Goal: Task Accomplishment & Management: Manage account settings

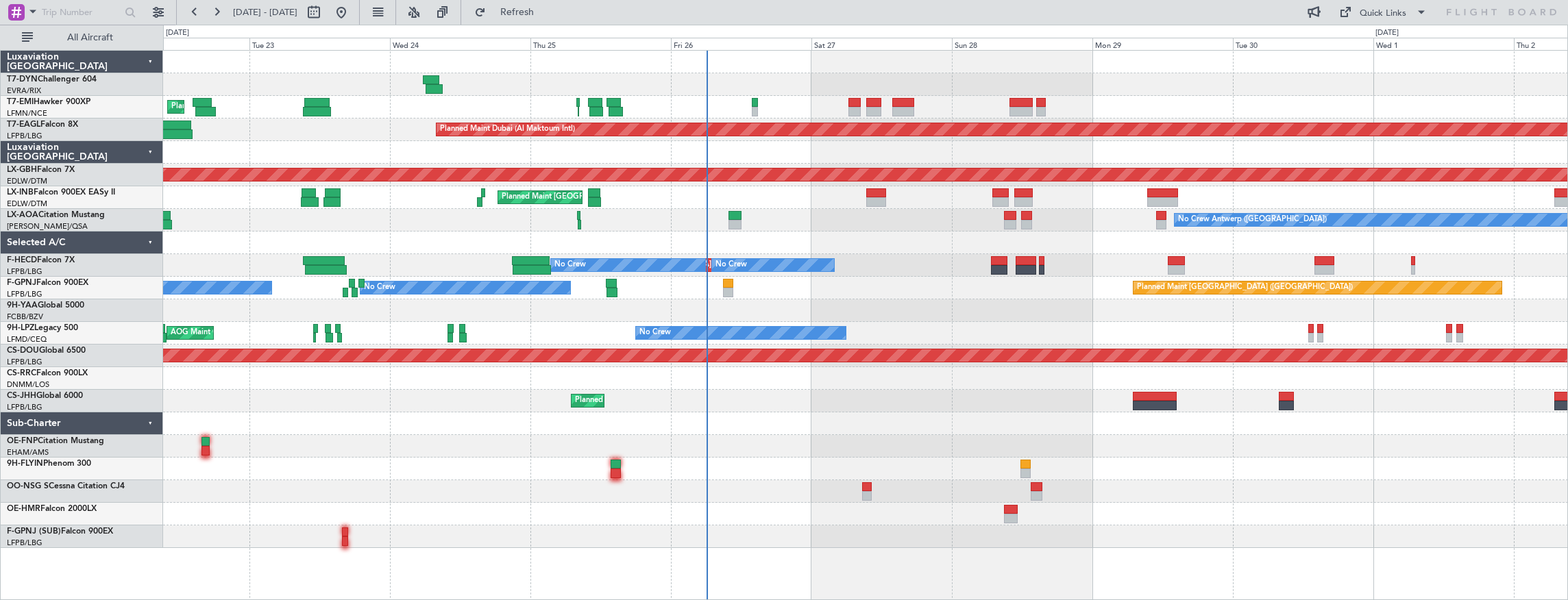
click at [1024, 300] on div at bounding box center [866, 311] width 1404 height 23
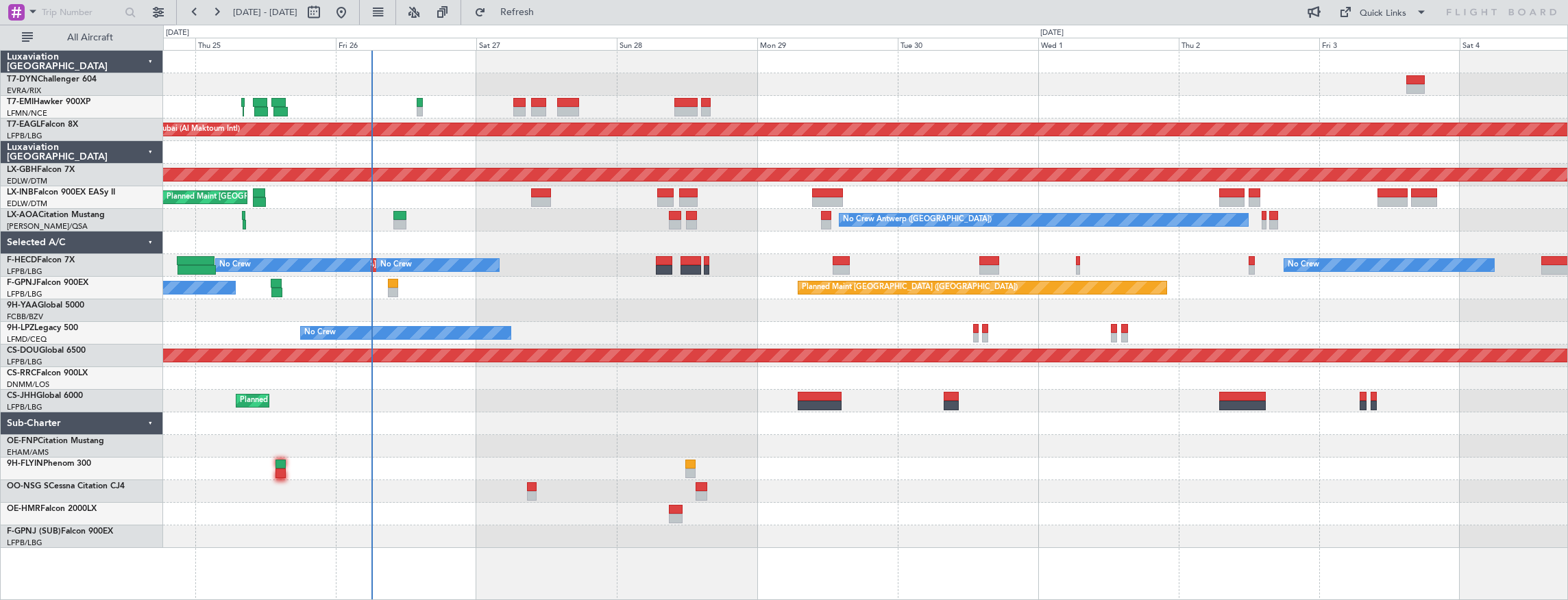
click at [733, 211] on div "Planned Maint [GEOGRAPHIC_DATA] Planned Maint [GEOGRAPHIC_DATA] (Al Maktoum Int…" at bounding box center [866, 299] width 1404 height 497
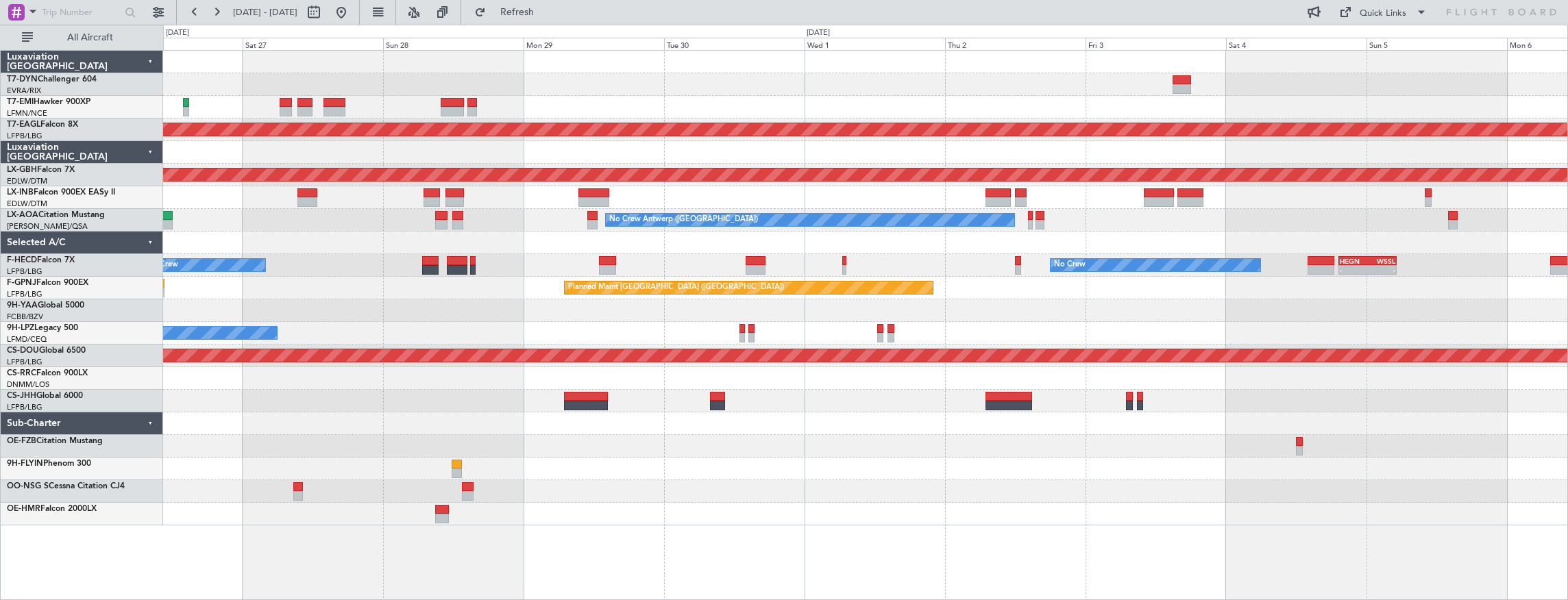
click at [544, 231] on div "Planned Maint Dubai (Al Maktoum Intl) Planned Maint Nurnberg Planned Maint [GEO…" at bounding box center [866, 288] width 1404 height 475
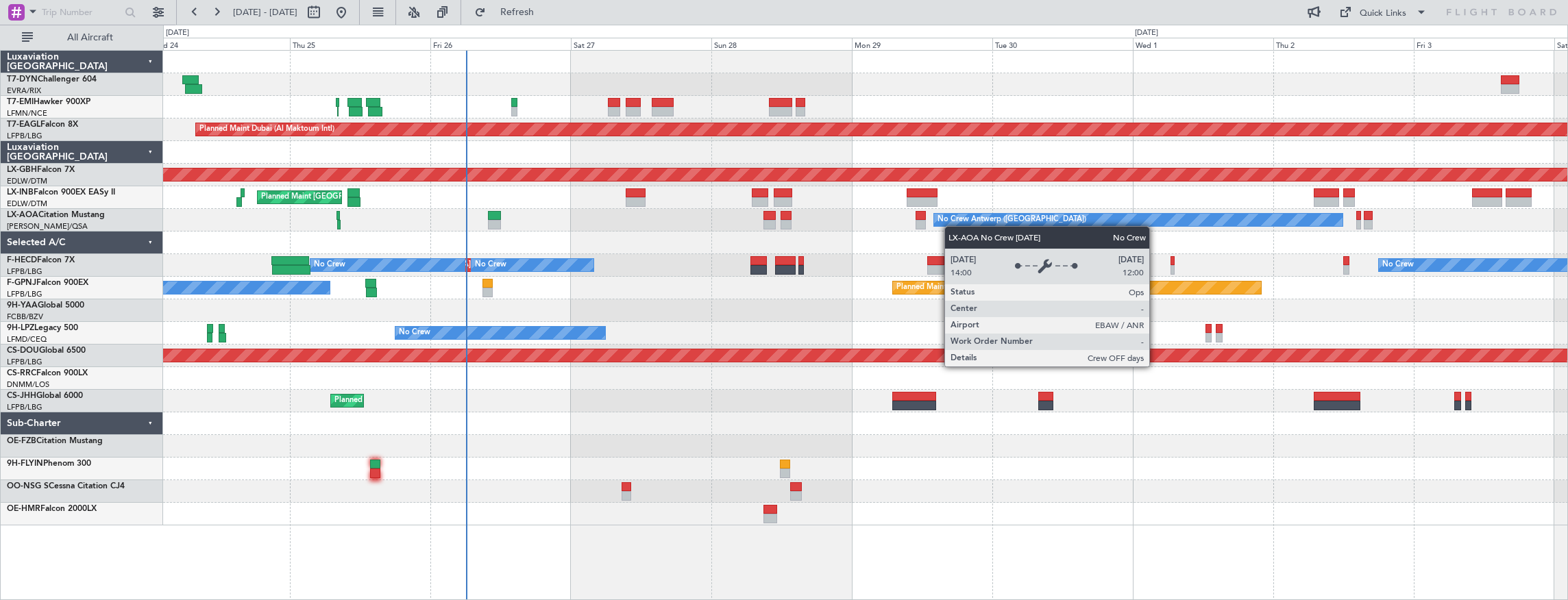
click at [981, 219] on div "Planned Maint [GEOGRAPHIC_DATA] Planned Maint [GEOGRAPHIC_DATA] (Al Maktoum Int…" at bounding box center [866, 288] width 1404 height 475
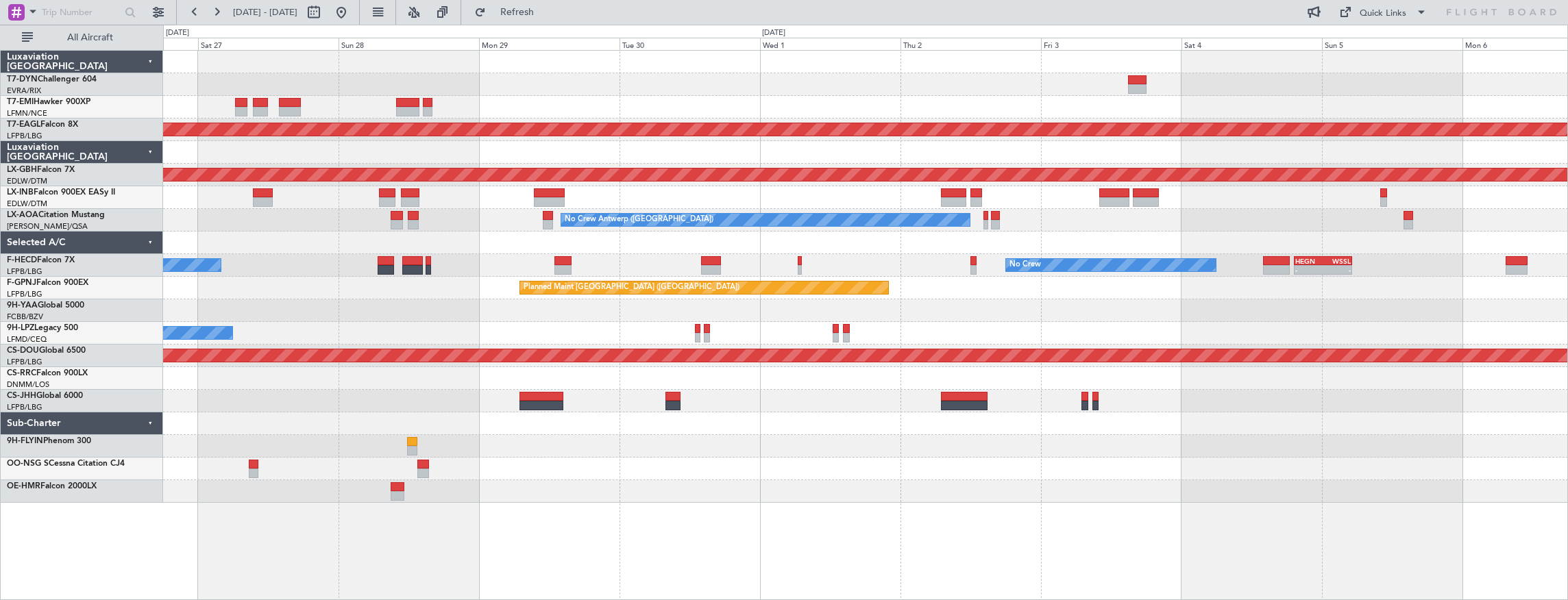
click at [303, 285] on div "Planned Maint Dubai (Al Maktoum Intl) Planned Maint Nurnberg Planned Maint [GEO…" at bounding box center [866, 277] width 1404 height 452
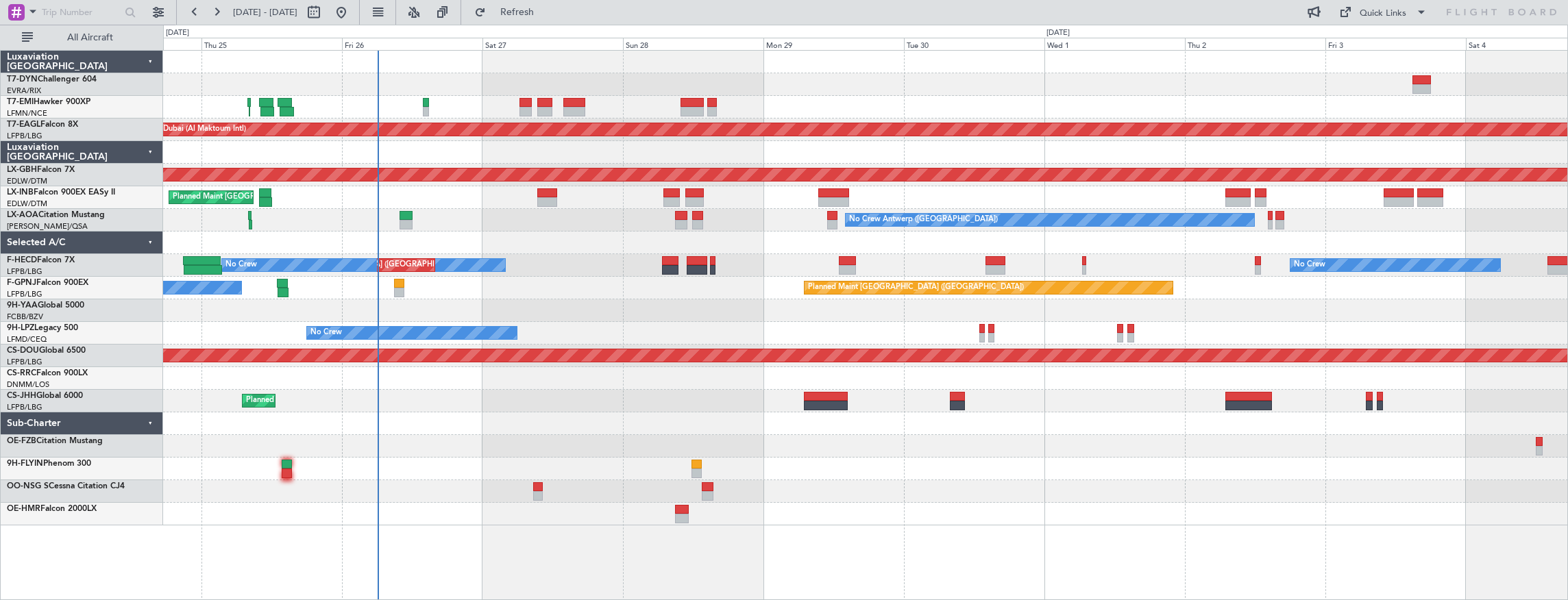
click at [743, 512] on div at bounding box center [866, 514] width 1404 height 23
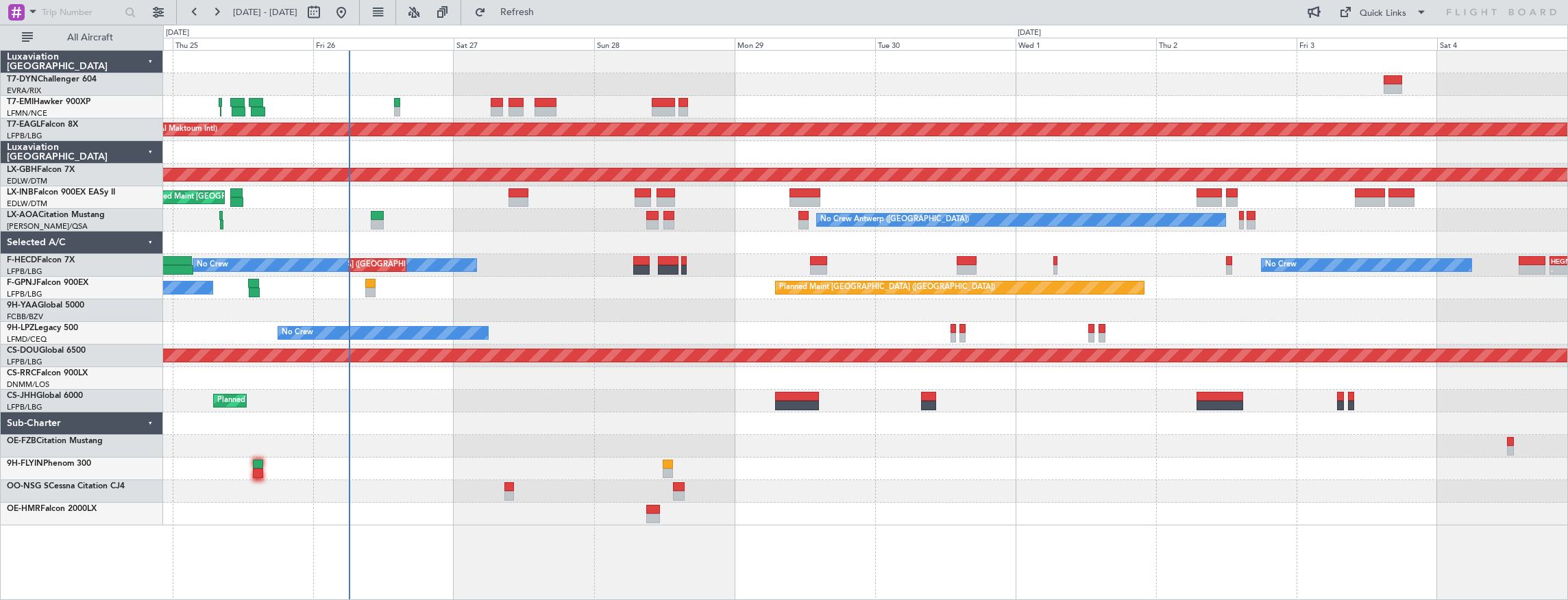
click at [555, 249] on div at bounding box center [866, 243] width 1404 height 23
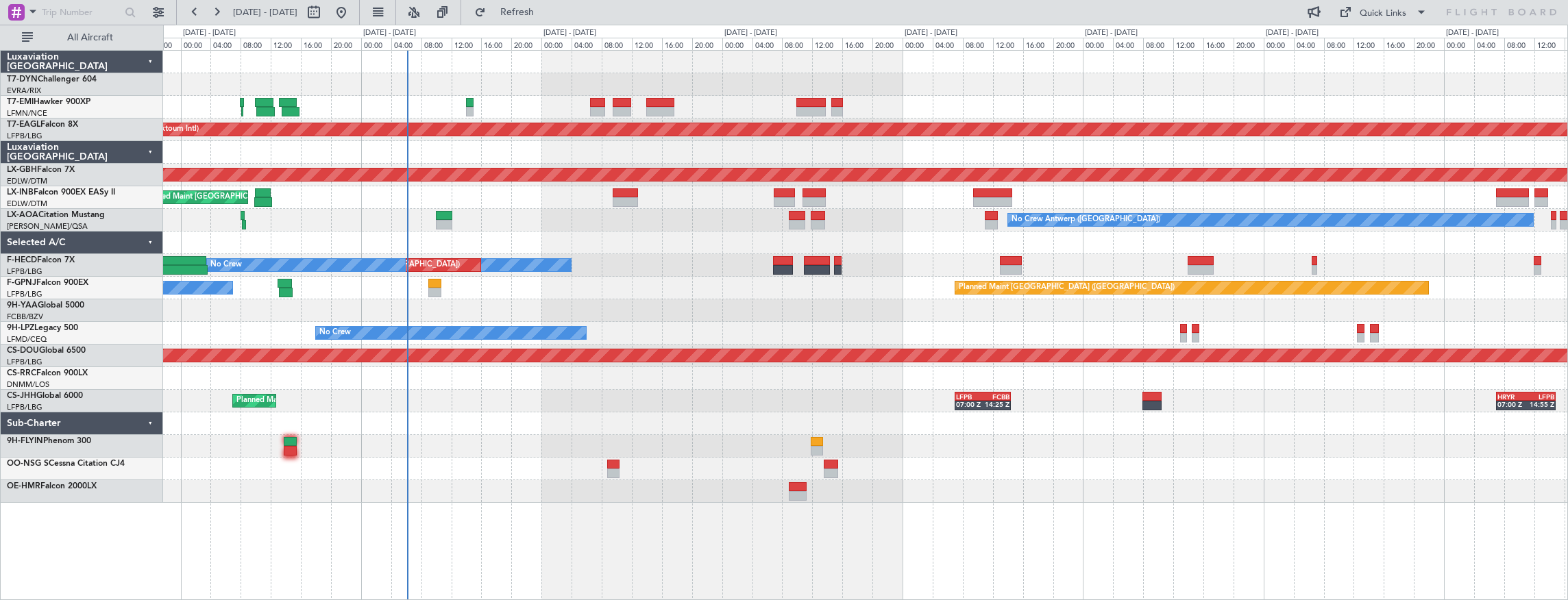
click at [561, 220] on div "No Crew Antwerp ([GEOGRAPHIC_DATA])" at bounding box center [866, 220] width 1404 height 23
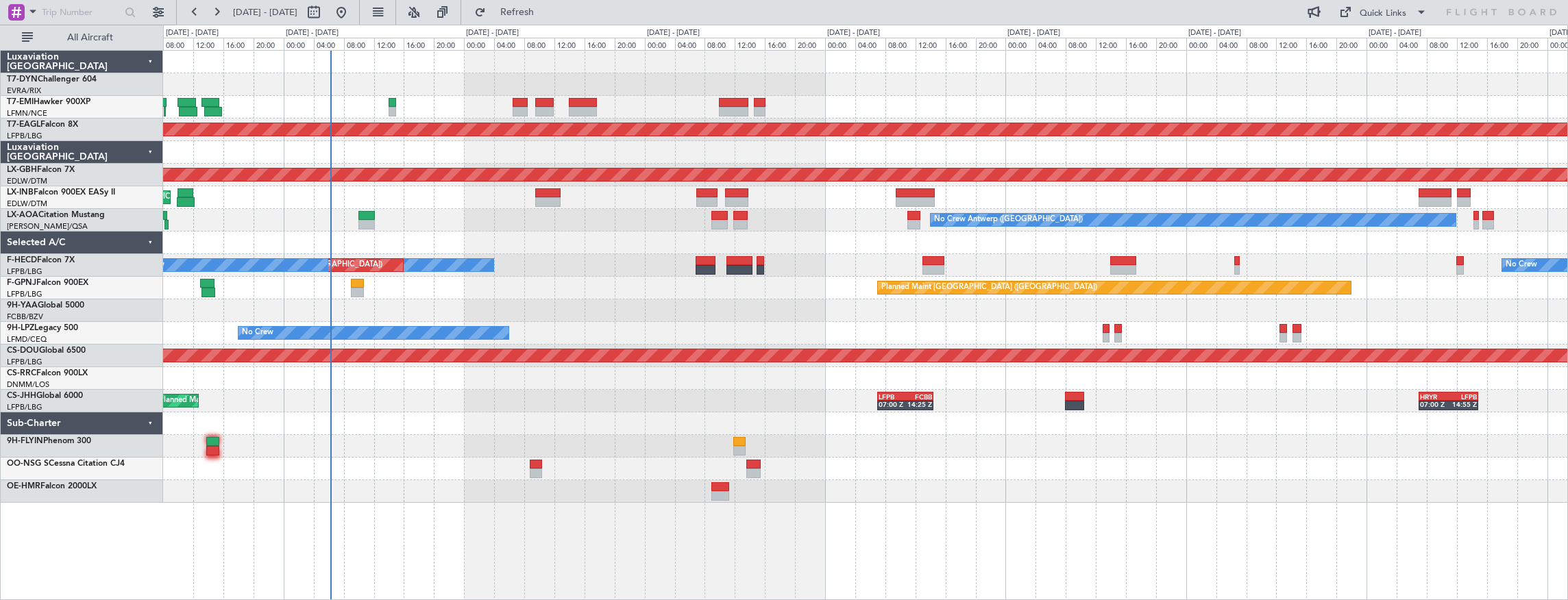
click at [804, 197] on div "Planned Maint [GEOGRAPHIC_DATA] ([GEOGRAPHIC_DATA])" at bounding box center [866, 198] width 1404 height 23
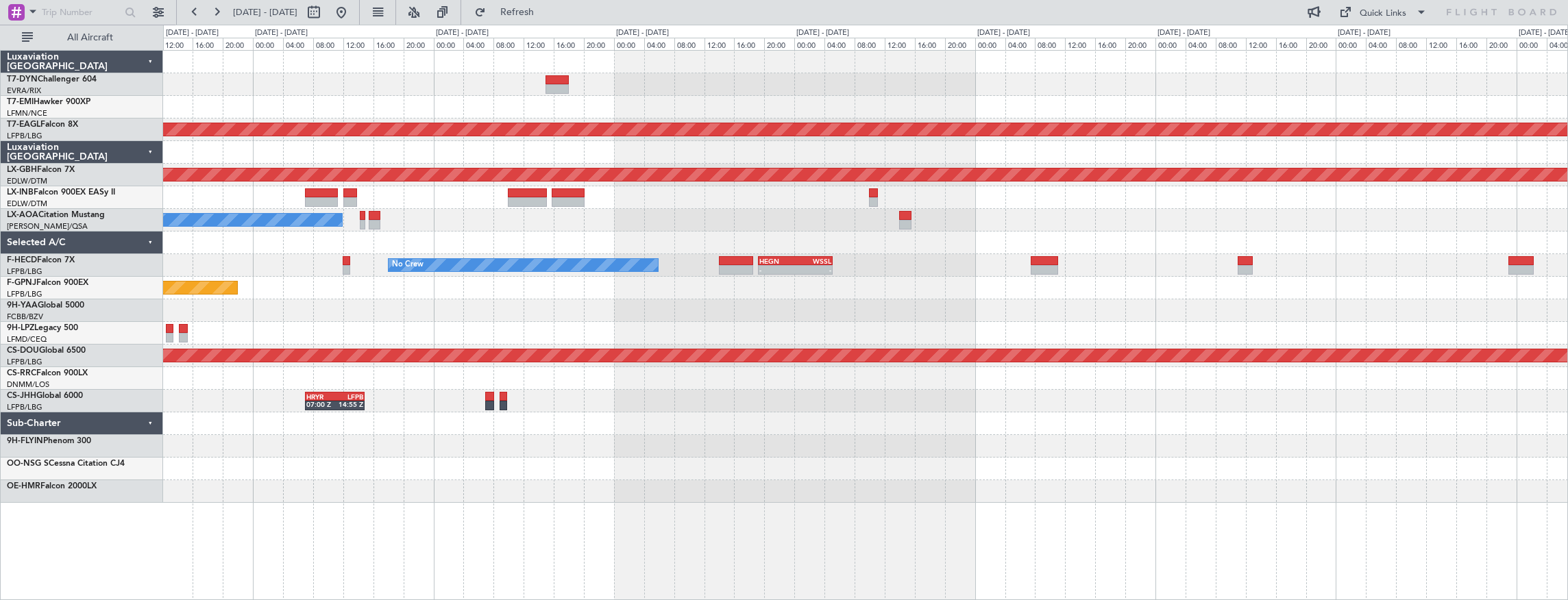
click at [224, 200] on div at bounding box center [866, 198] width 1404 height 23
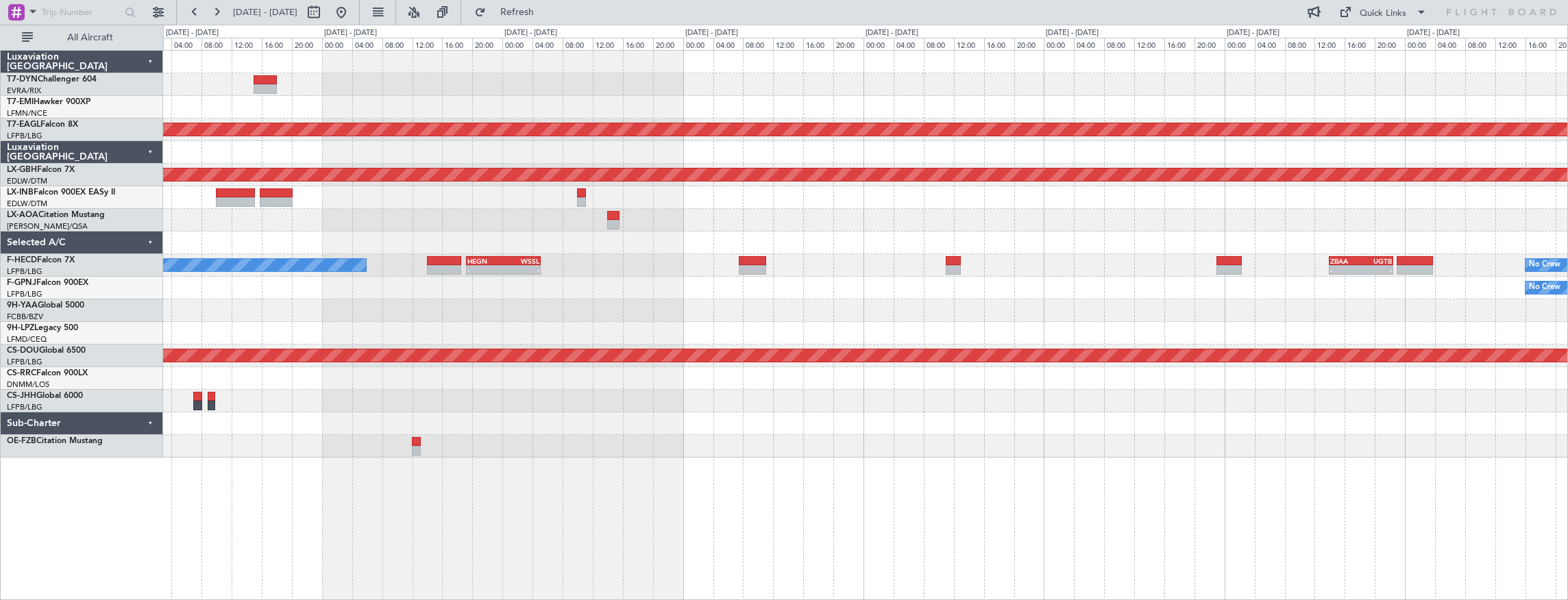
click at [314, 191] on div "Planned Maint Dubai (Al Maktoum Intl) Planned Maint Nurnberg No Crew No Crew - …" at bounding box center [866, 254] width 1404 height 407
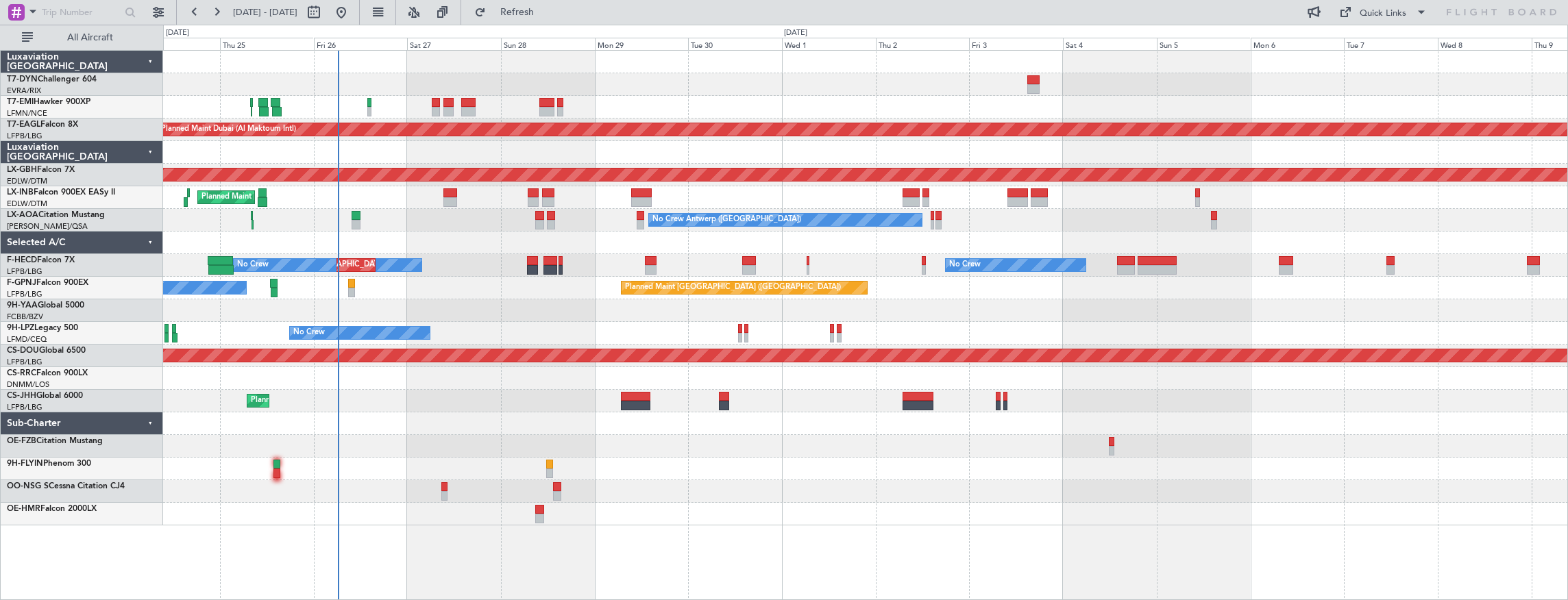
click at [850, 194] on div "Planned Maint [GEOGRAPHIC_DATA] ([GEOGRAPHIC_DATA])" at bounding box center [866, 198] width 1404 height 23
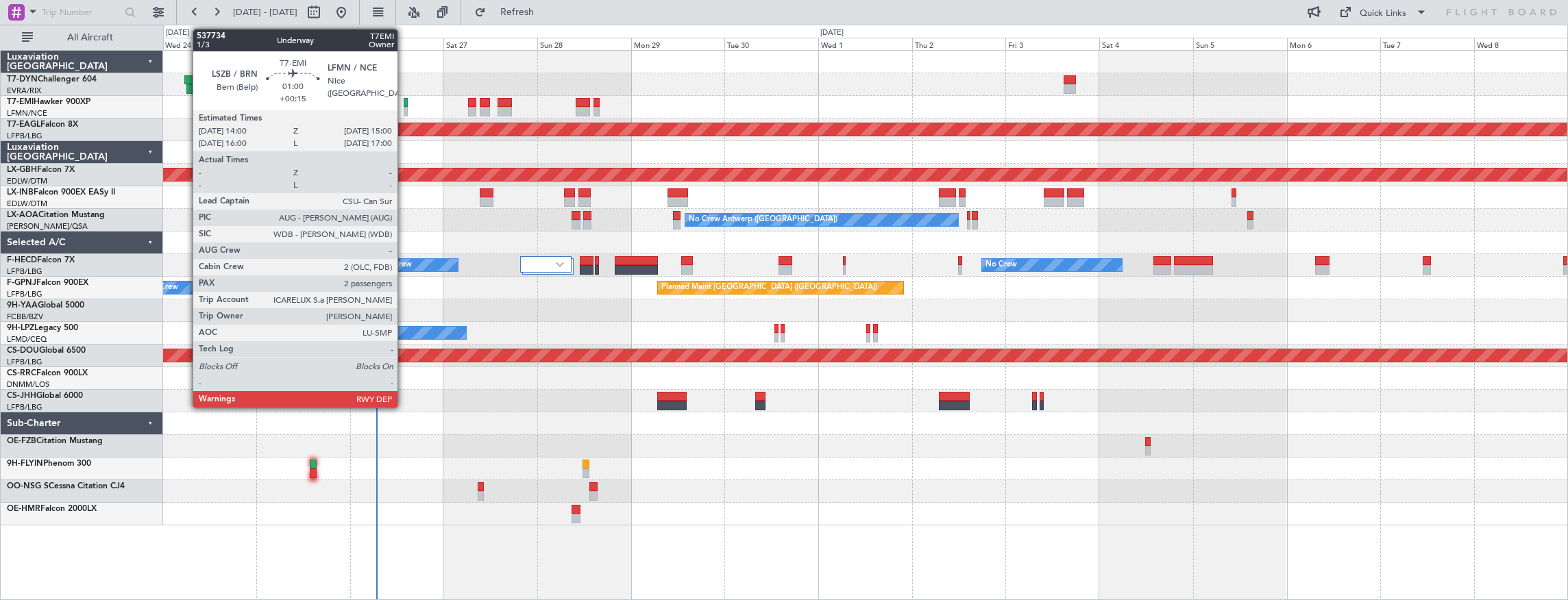
click at [404, 103] on div at bounding box center [406, 103] width 4 height 10
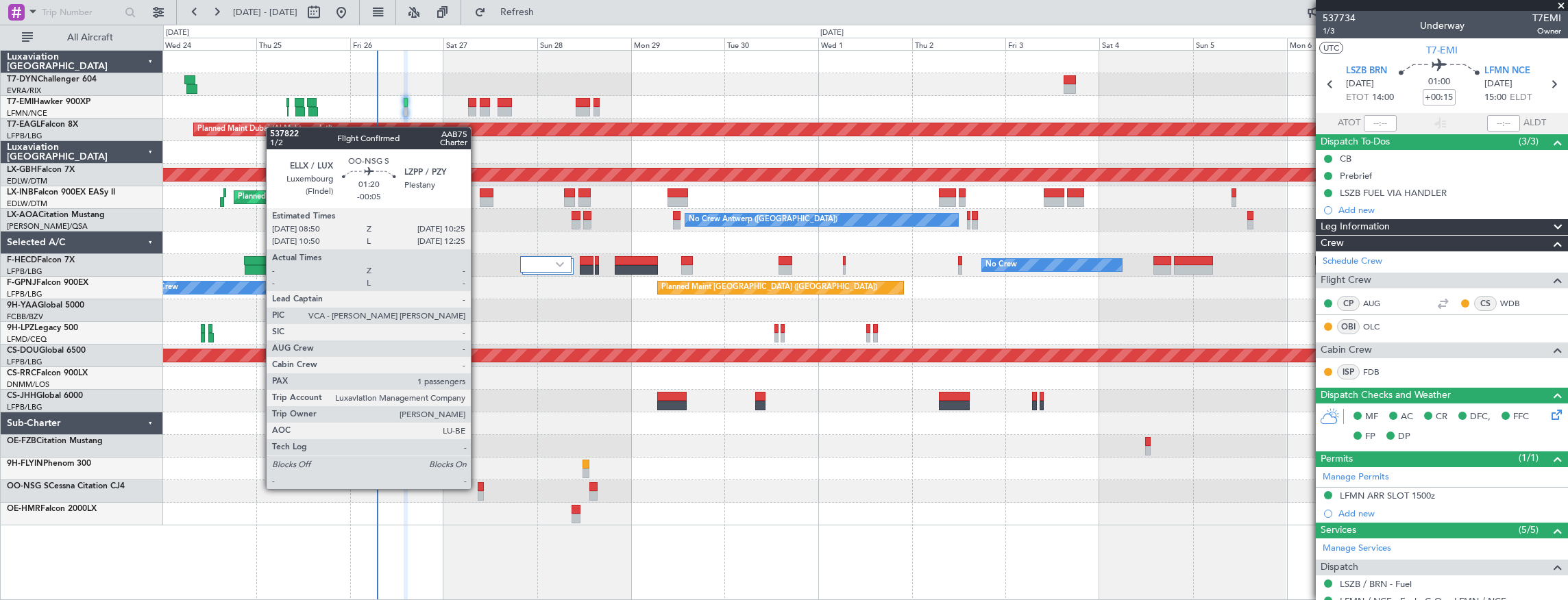
click at [477, 488] on div at bounding box center [480, 487] width 7 height 10
type input "-00:05"
type input "1"
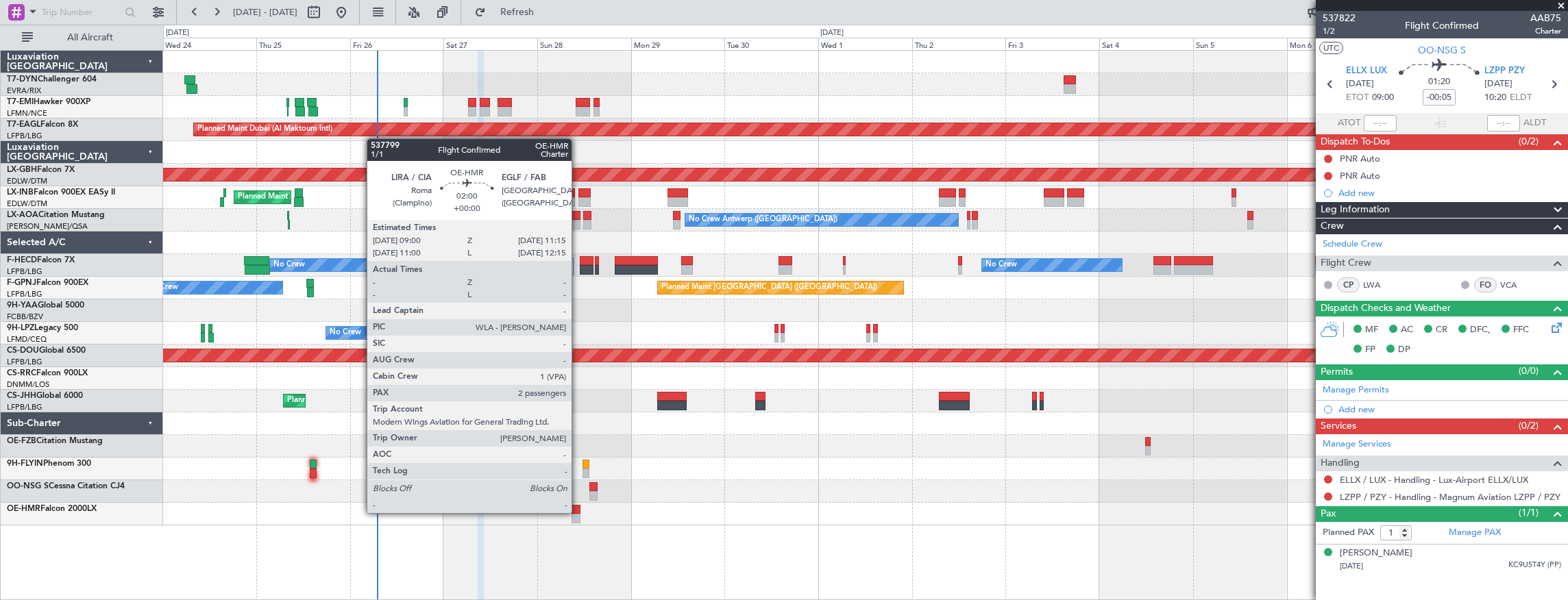
click at [578, 512] on div at bounding box center [575, 510] width 9 height 10
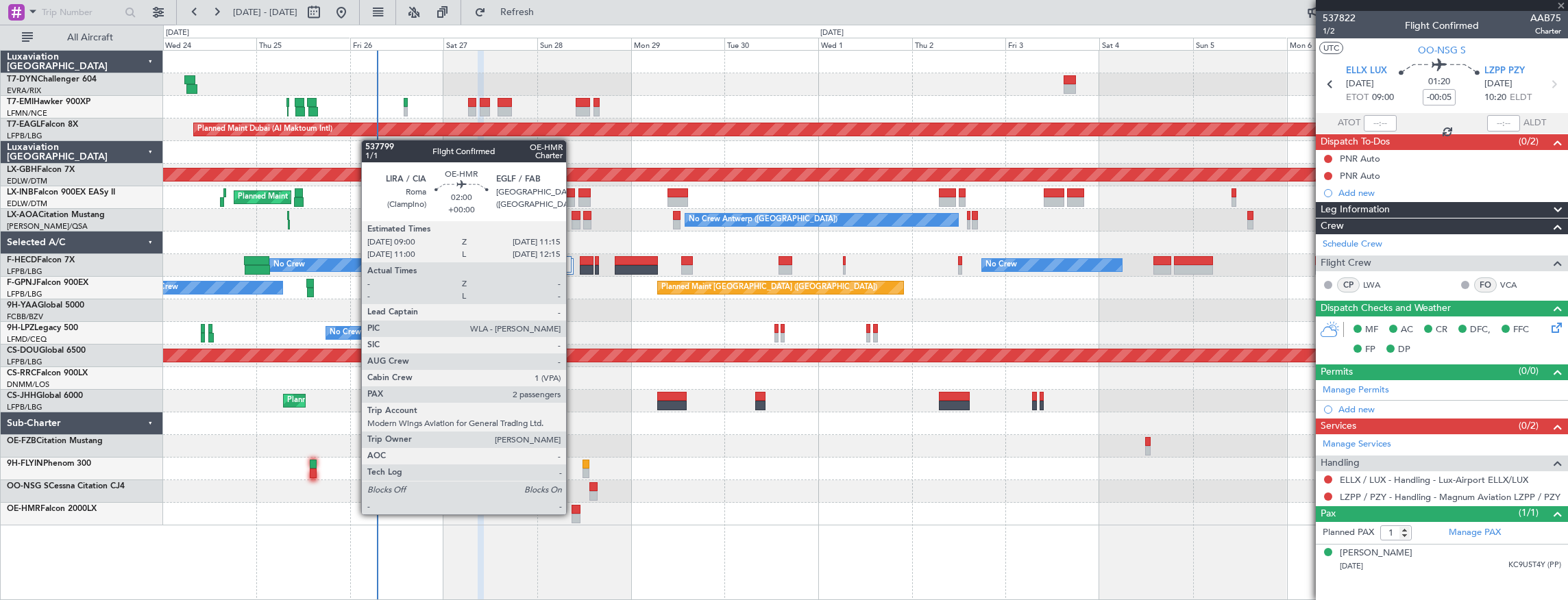
type input "2"
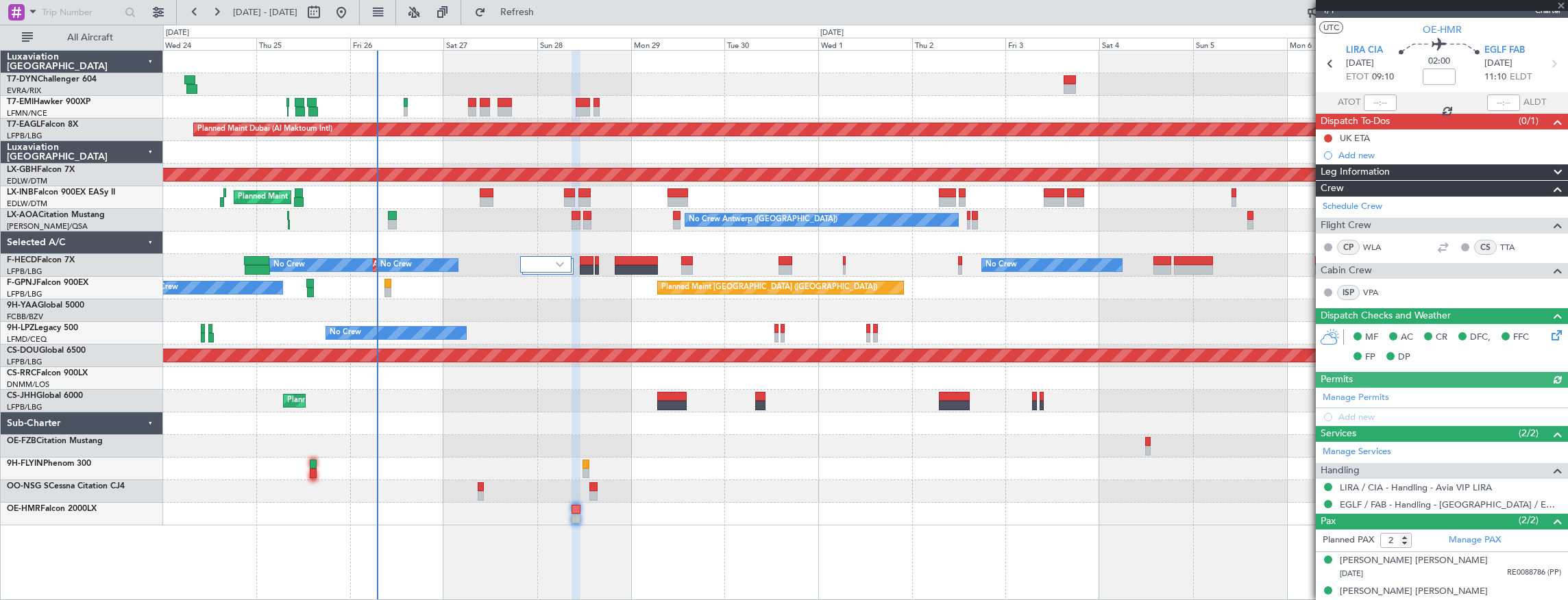
scroll to position [30, 0]
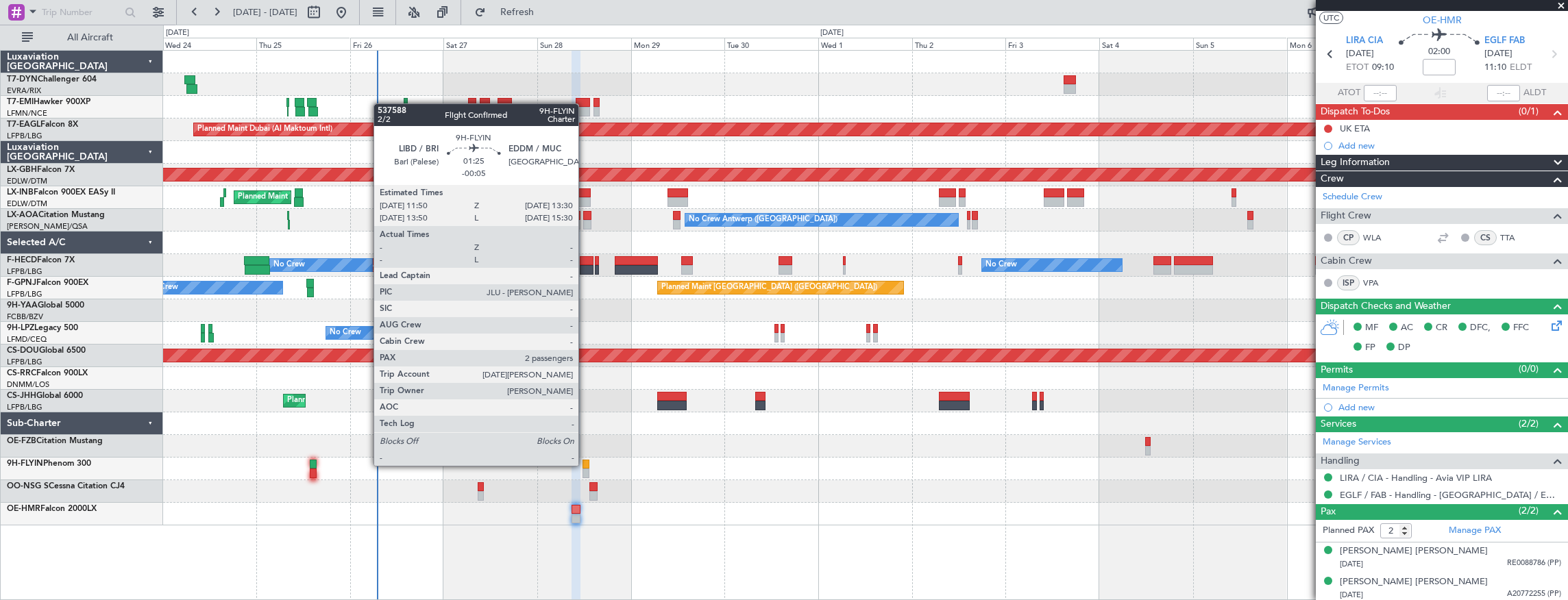
click at [585, 464] on div at bounding box center [585, 464] width 7 height 10
type input "-00:05"
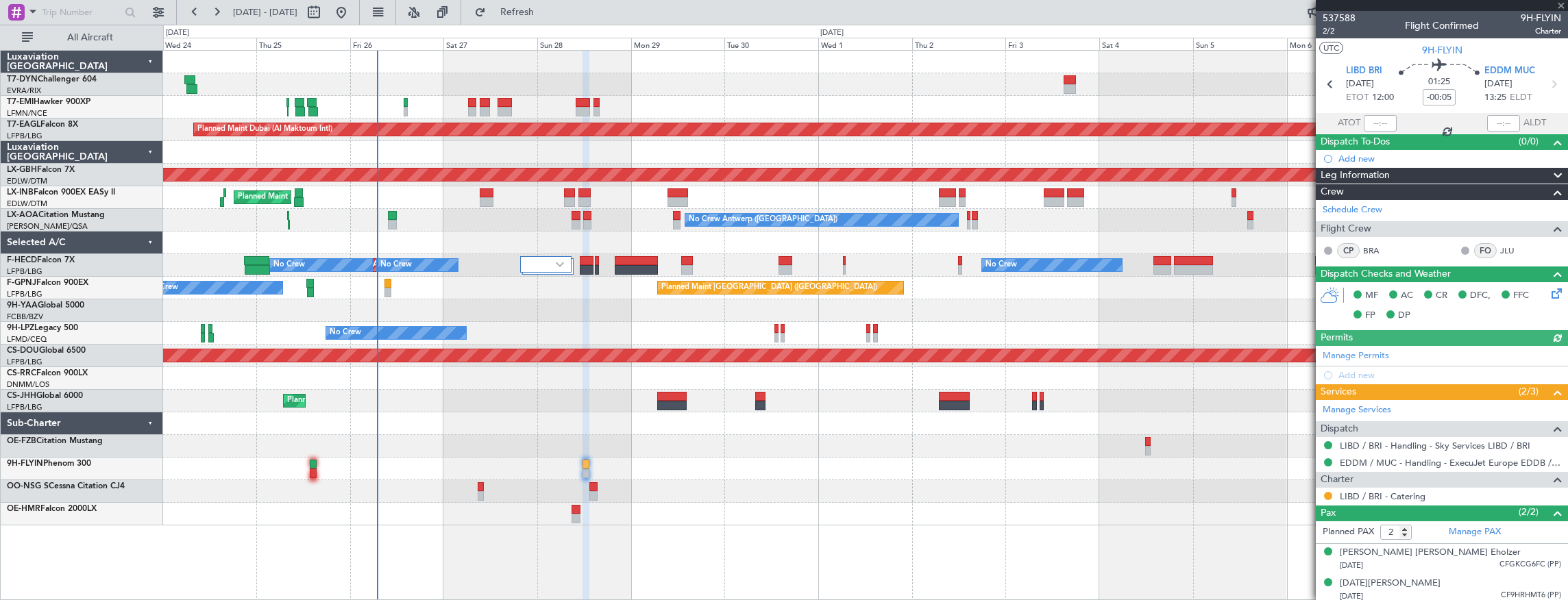
scroll to position [1, 0]
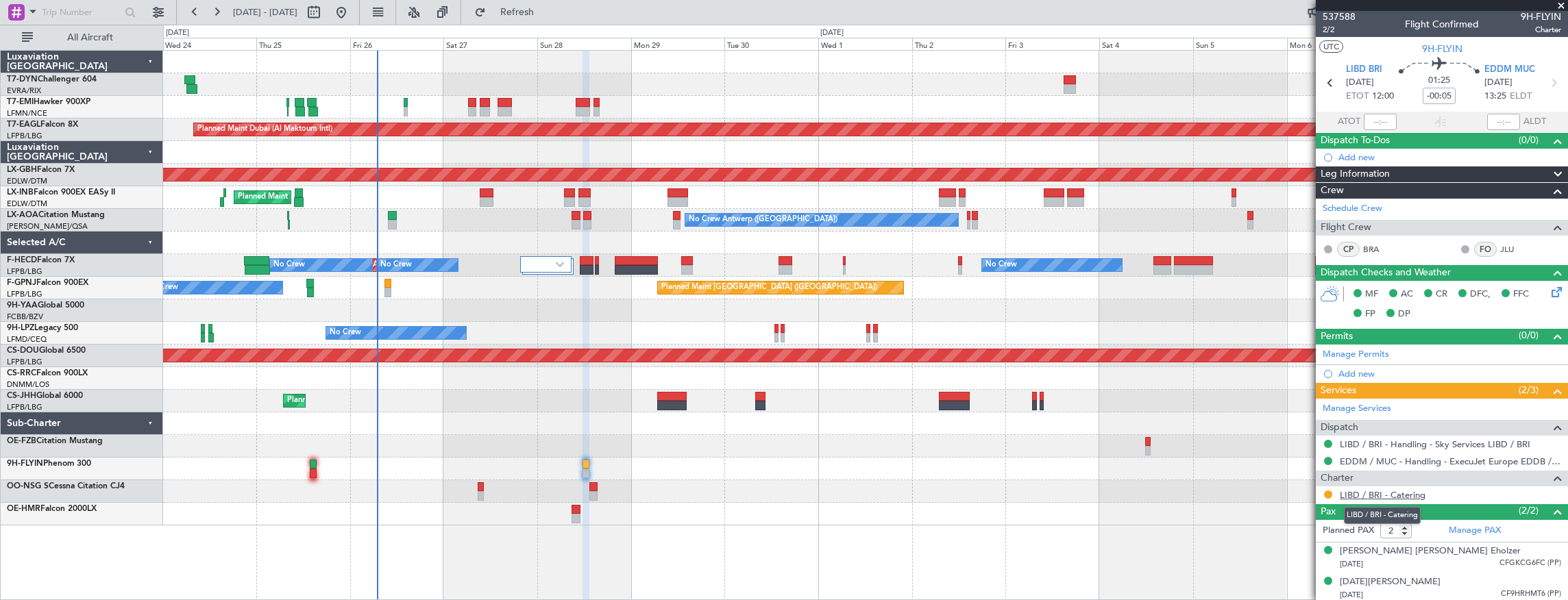
click at [1409, 496] on link "LIBD / BRI - Catering" at bounding box center [1382, 495] width 86 height 12
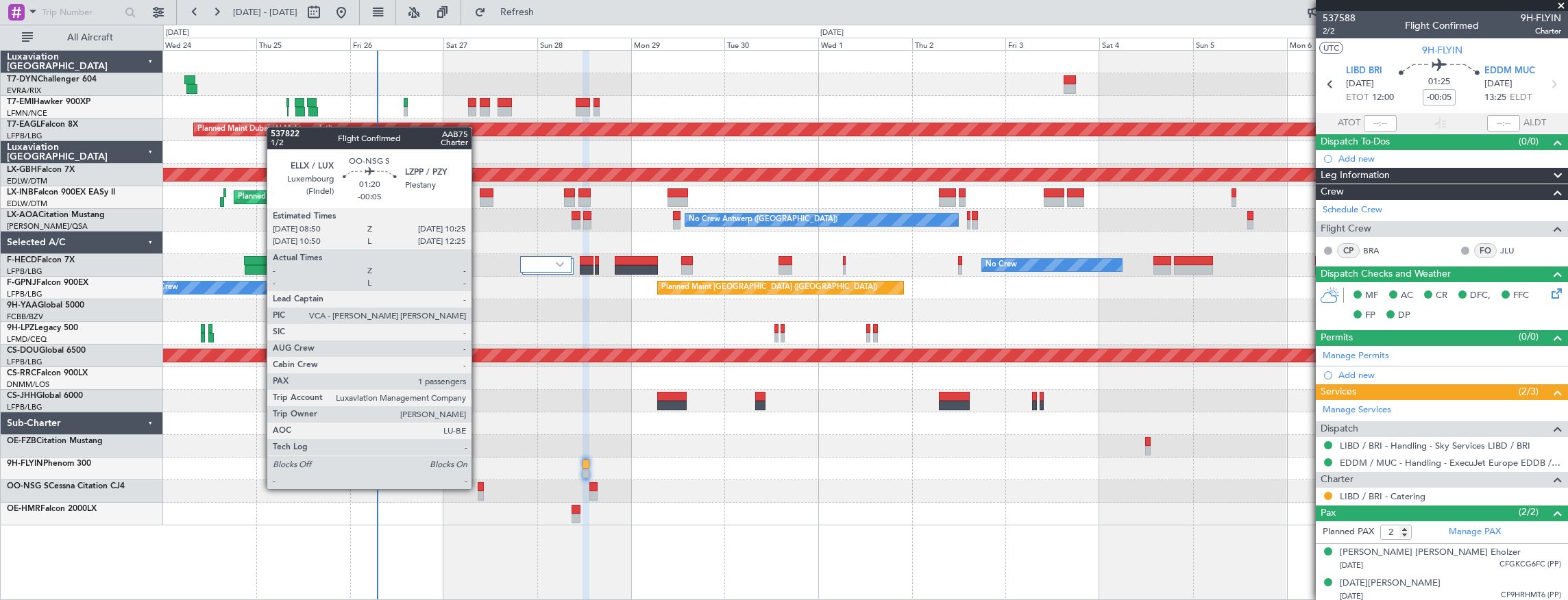
click at [478, 488] on div at bounding box center [480, 487] width 7 height 10
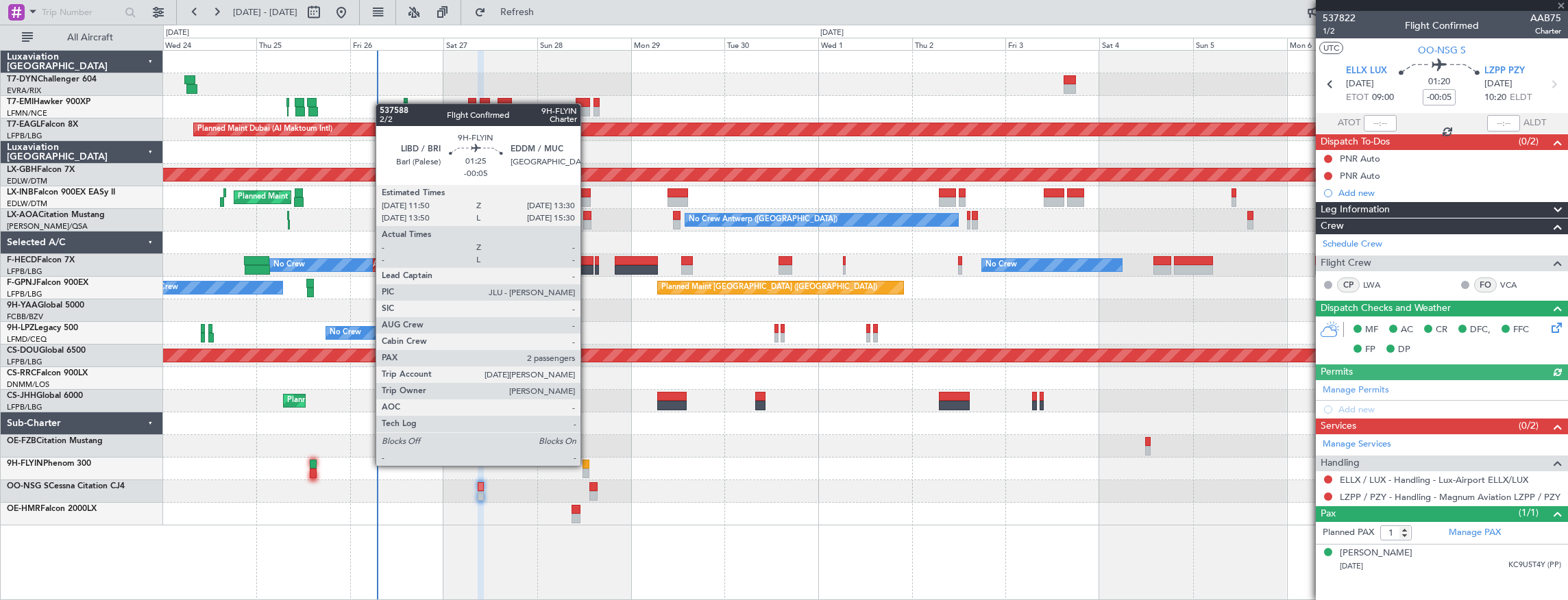
click at [587, 464] on div at bounding box center [585, 464] width 7 height 10
type input "2"
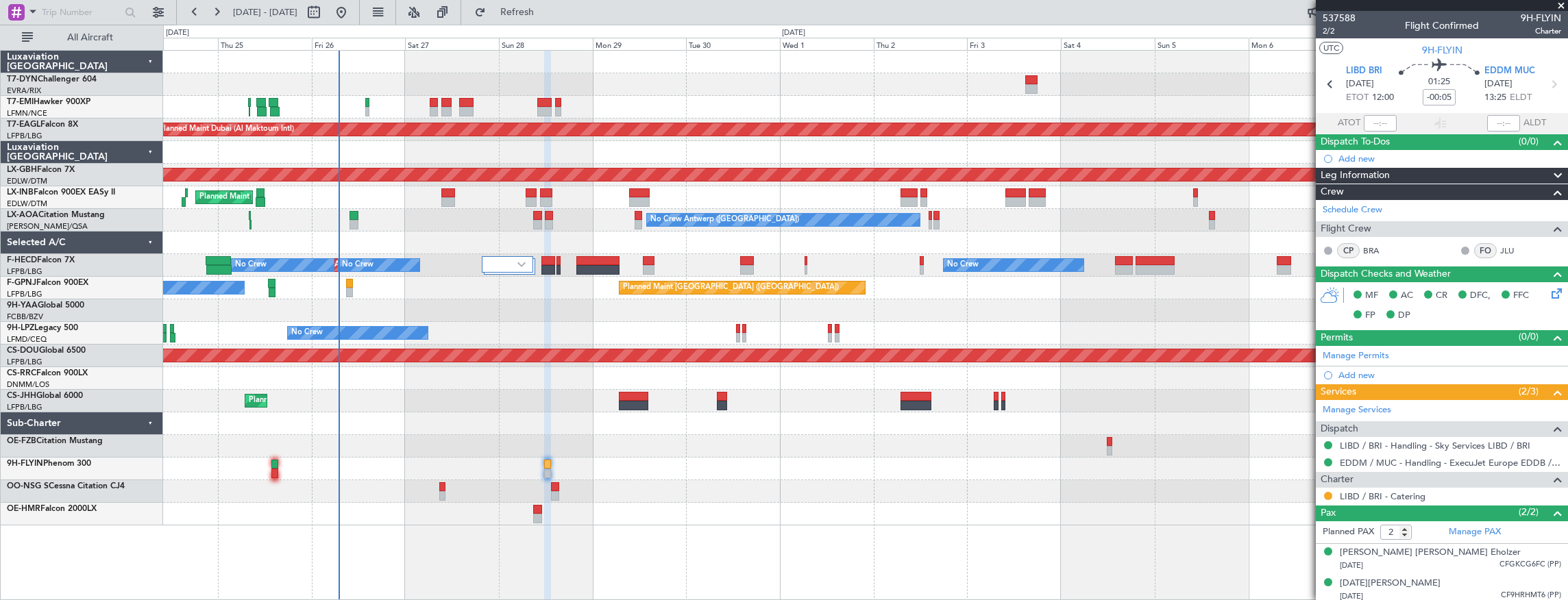
click at [453, 229] on div "Planned Maint Zurich Planned Maint Dubai (Al Maktoum Intl) Planned Maint Nurnbe…" at bounding box center [866, 288] width 1404 height 475
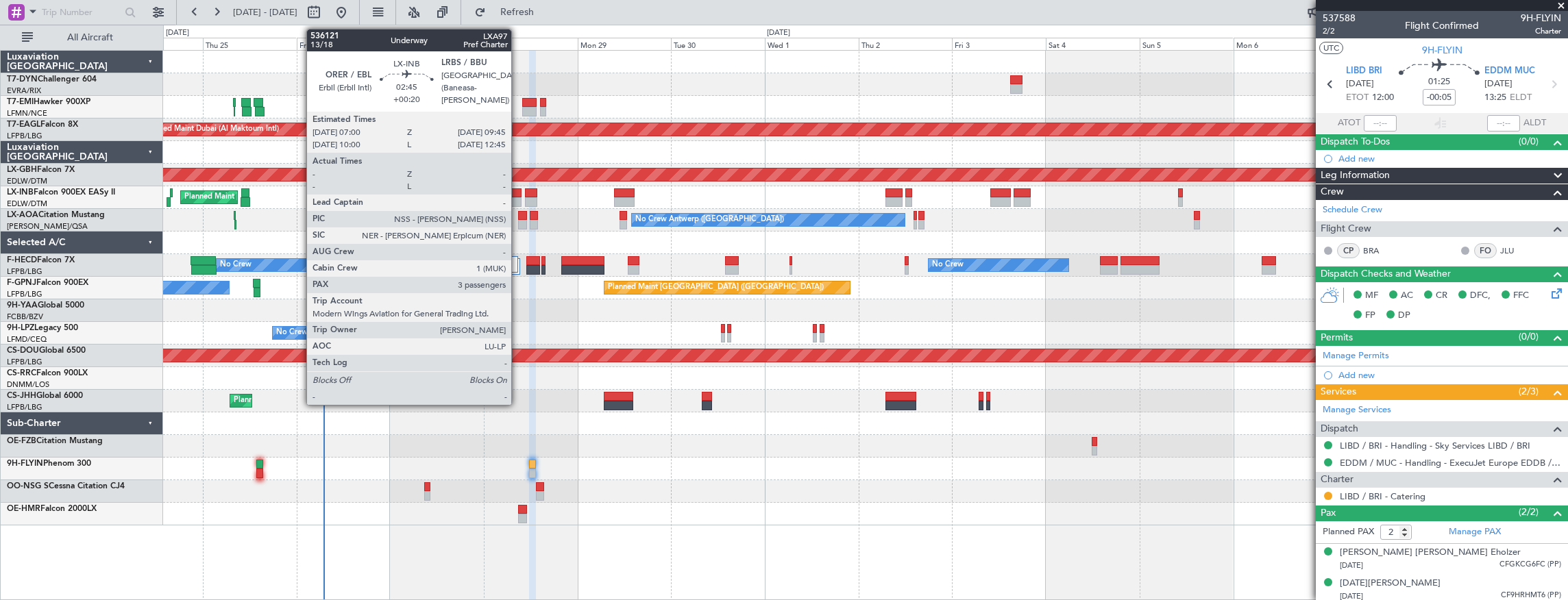
click at [518, 193] on div at bounding box center [516, 193] width 11 height 10
type input "+00:20"
type input "3"
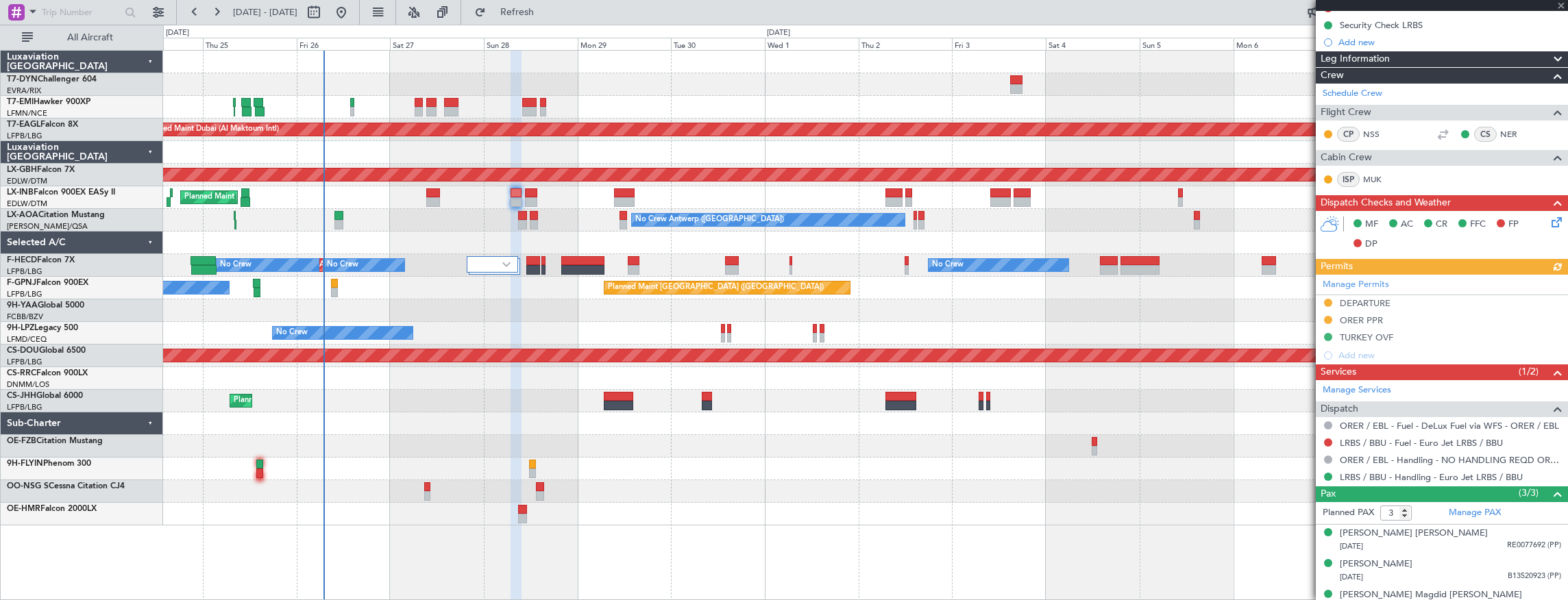
scroll to position [266, 0]
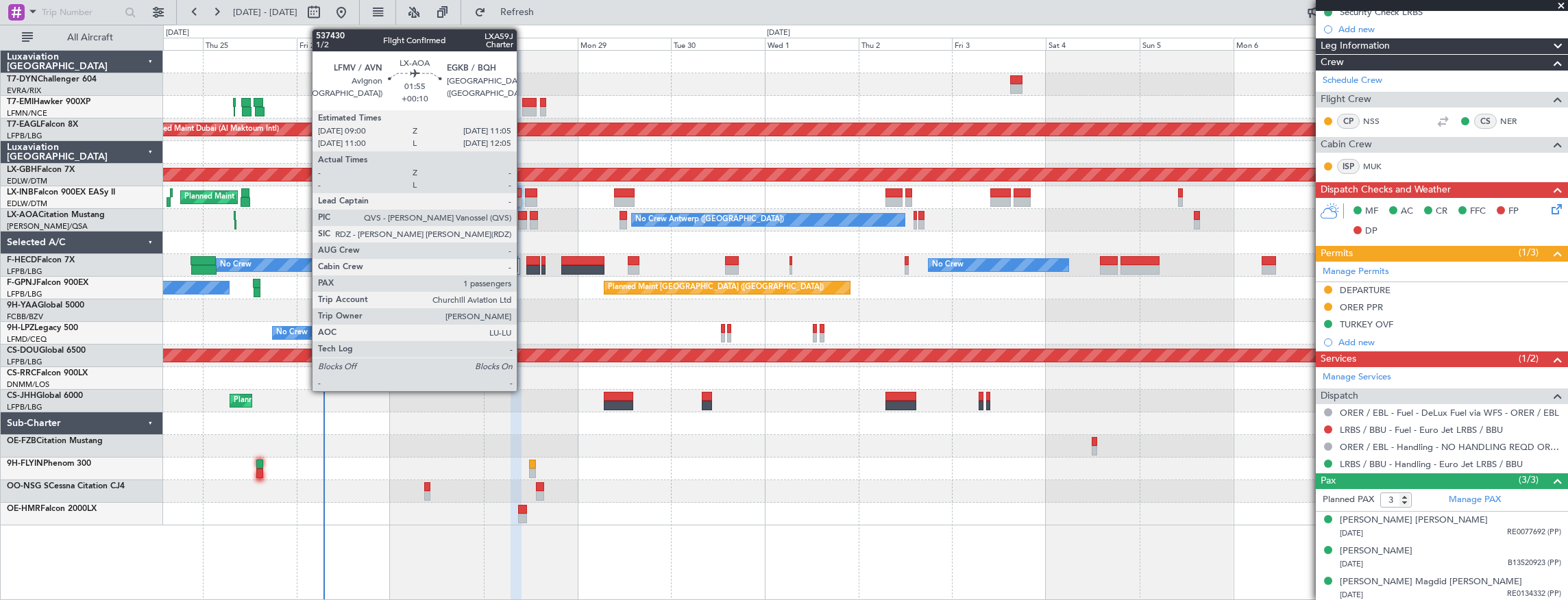
click at [523, 218] on div at bounding box center [522, 215] width 9 height 10
type input "+00:10"
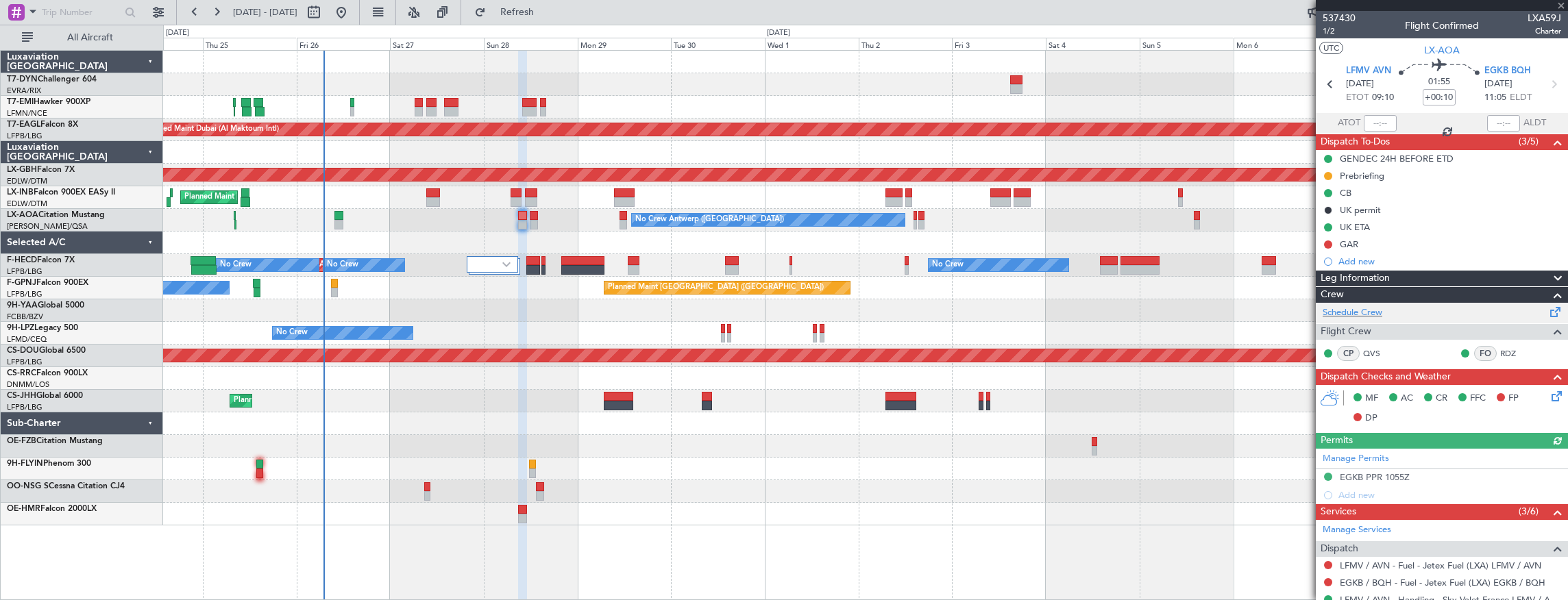
scroll to position [175, 0]
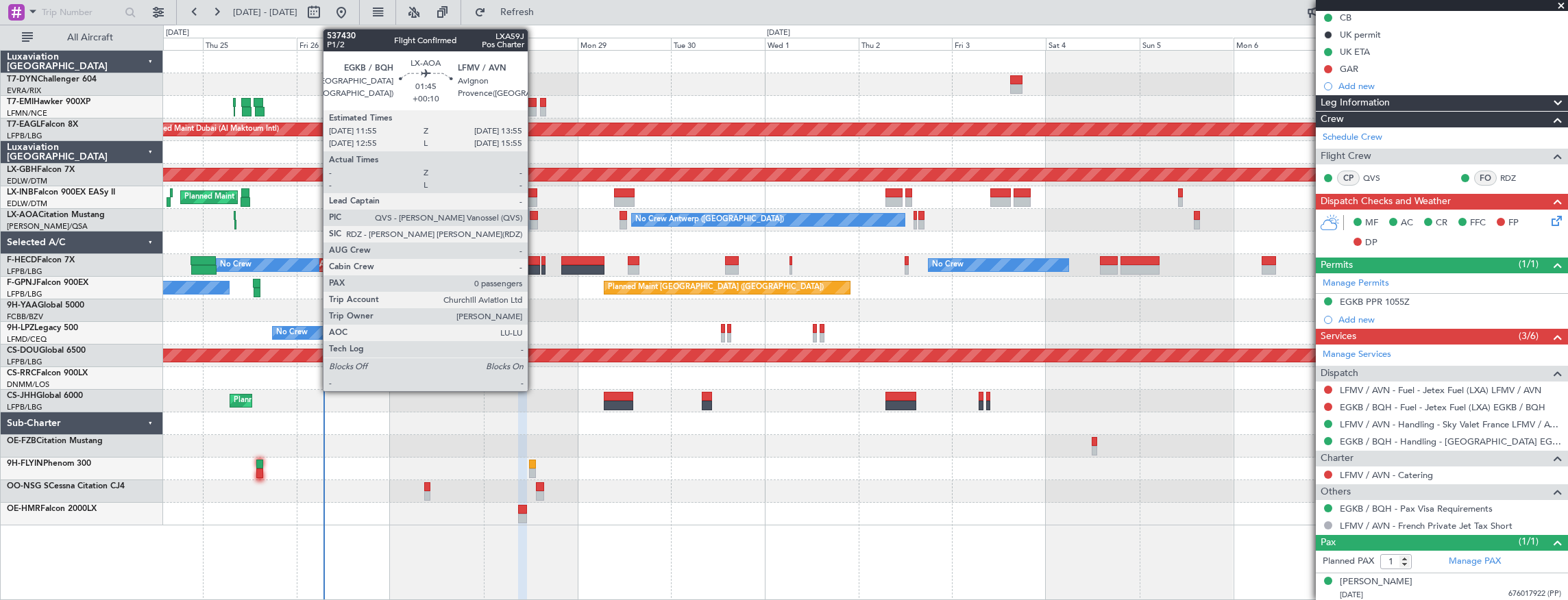
click at [535, 216] on div at bounding box center [534, 215] width 9 height 10
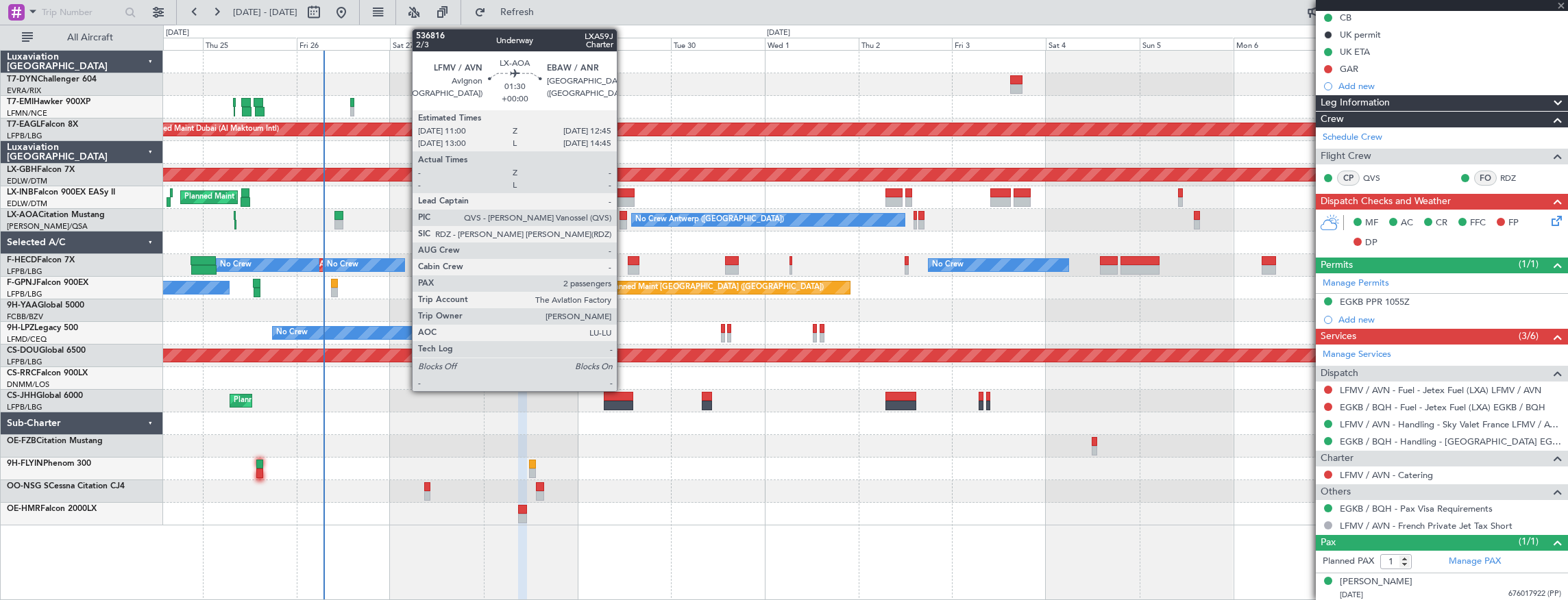
type input "0"
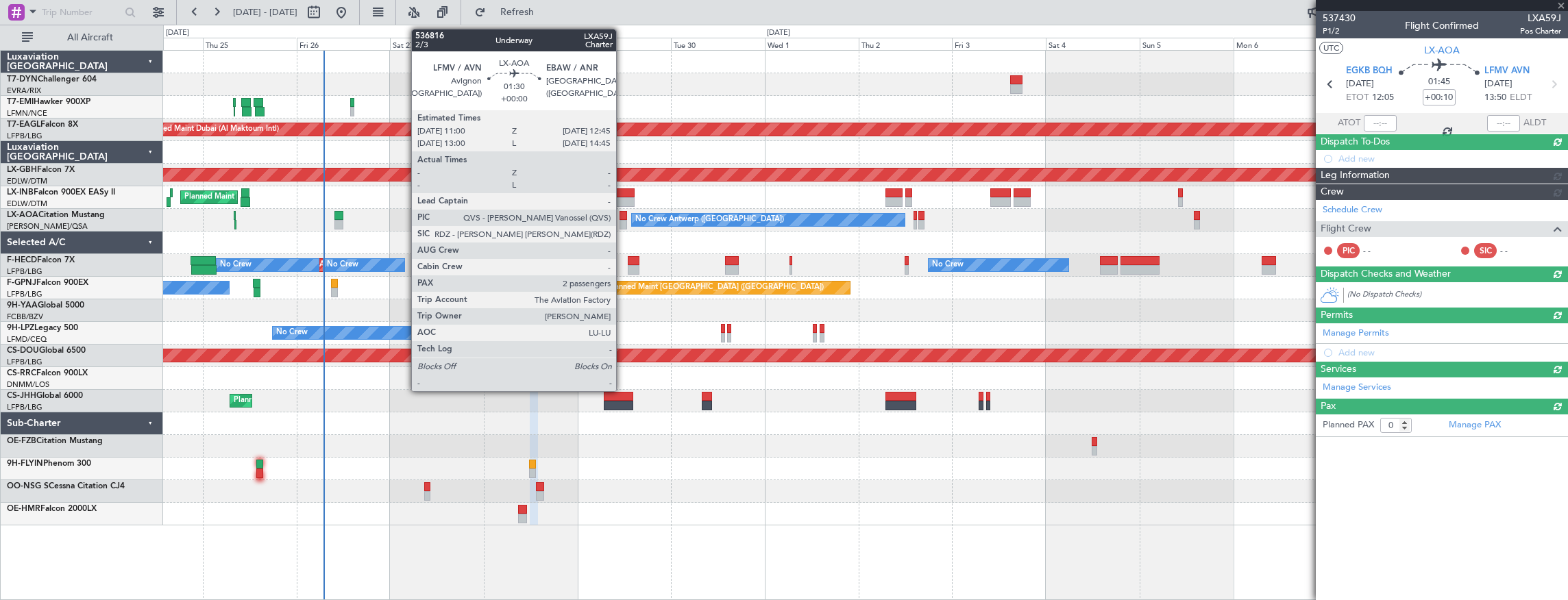
scroll to position [0, 0]
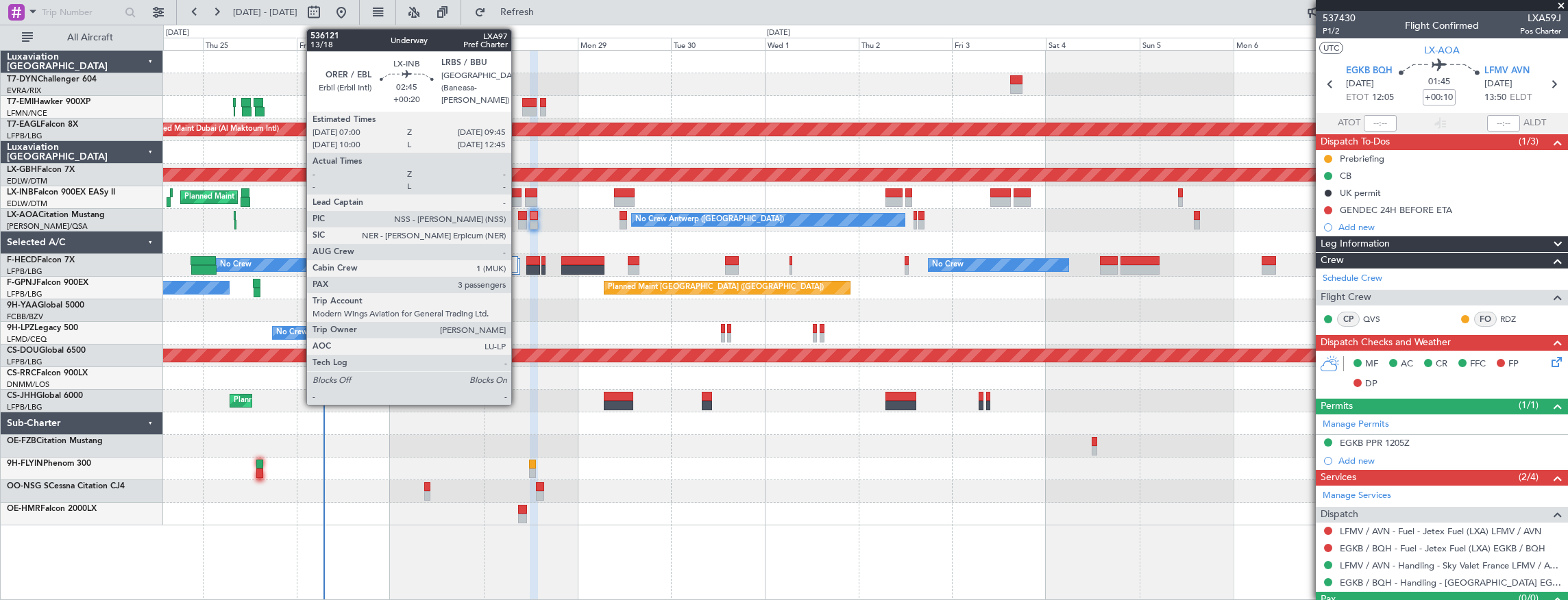
click at [518, 199] on div at bounding box center [516, 202] width 11 height 10
type input "+00:20"
type input "3"
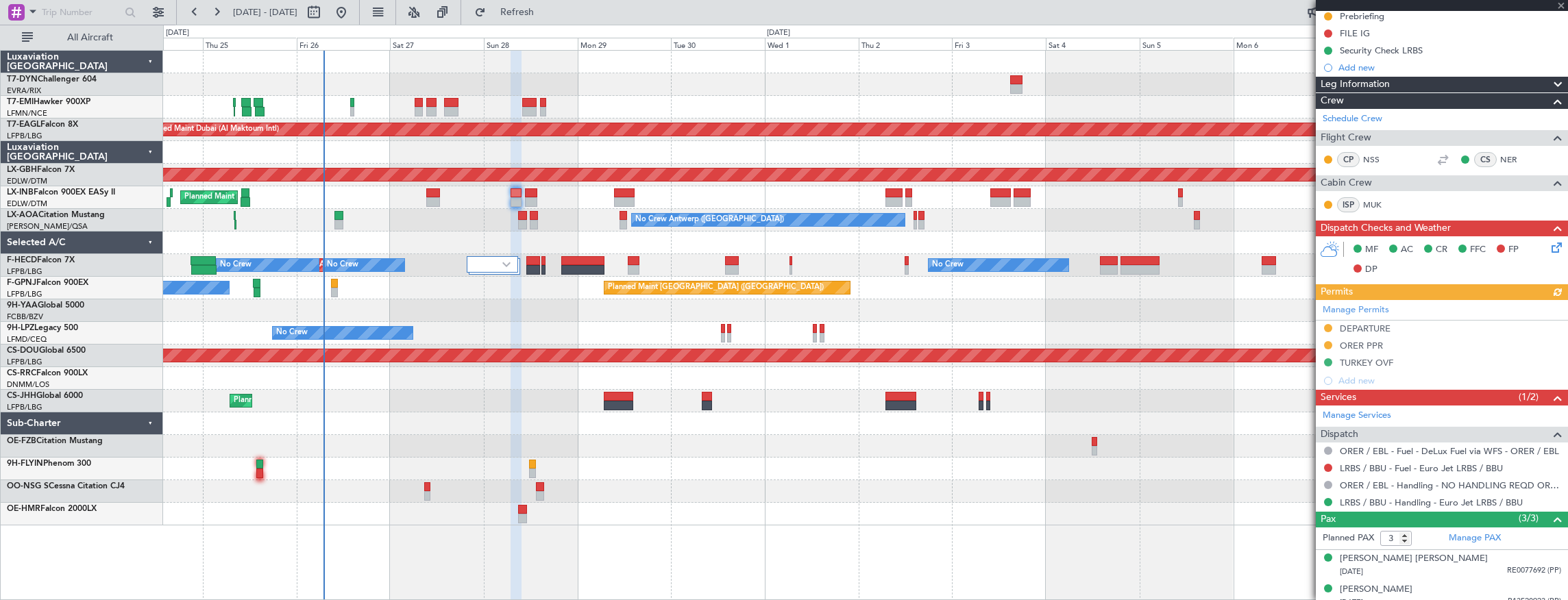
scroll to position [266, 0]
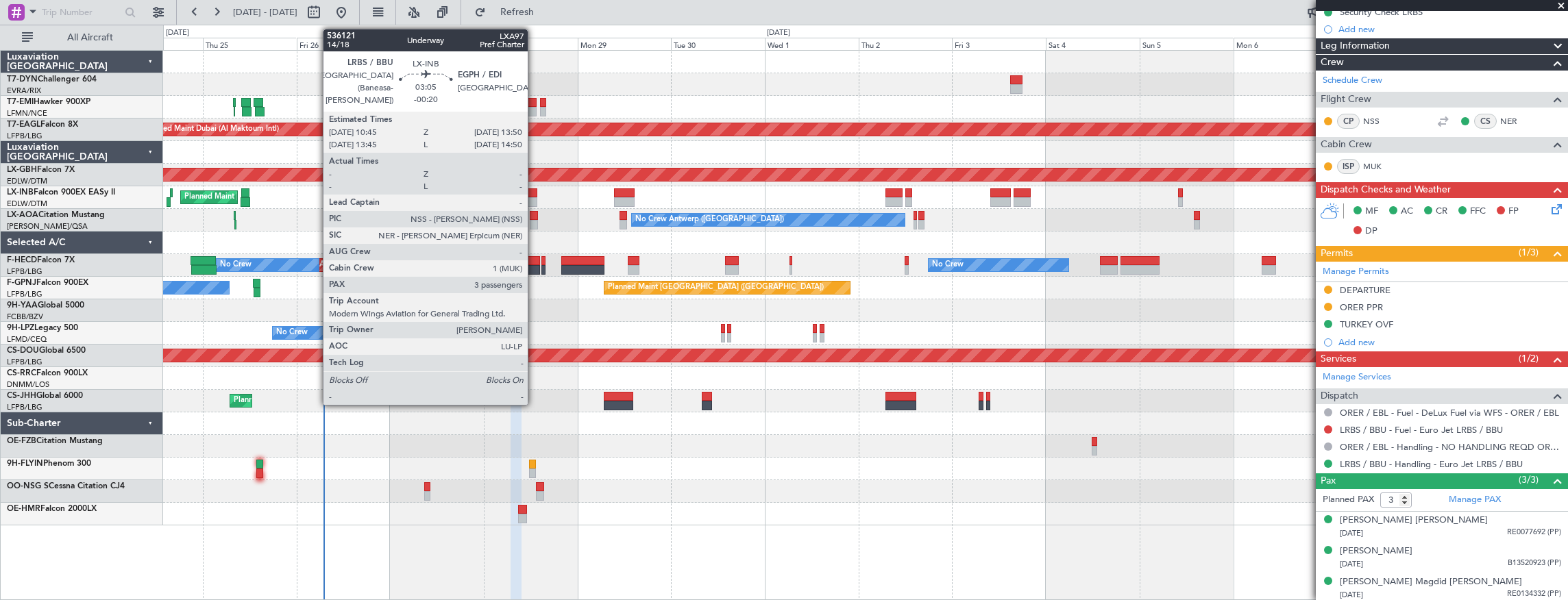
click at [535, 193] on div at bounding box center [531, 193] width 13 height 10
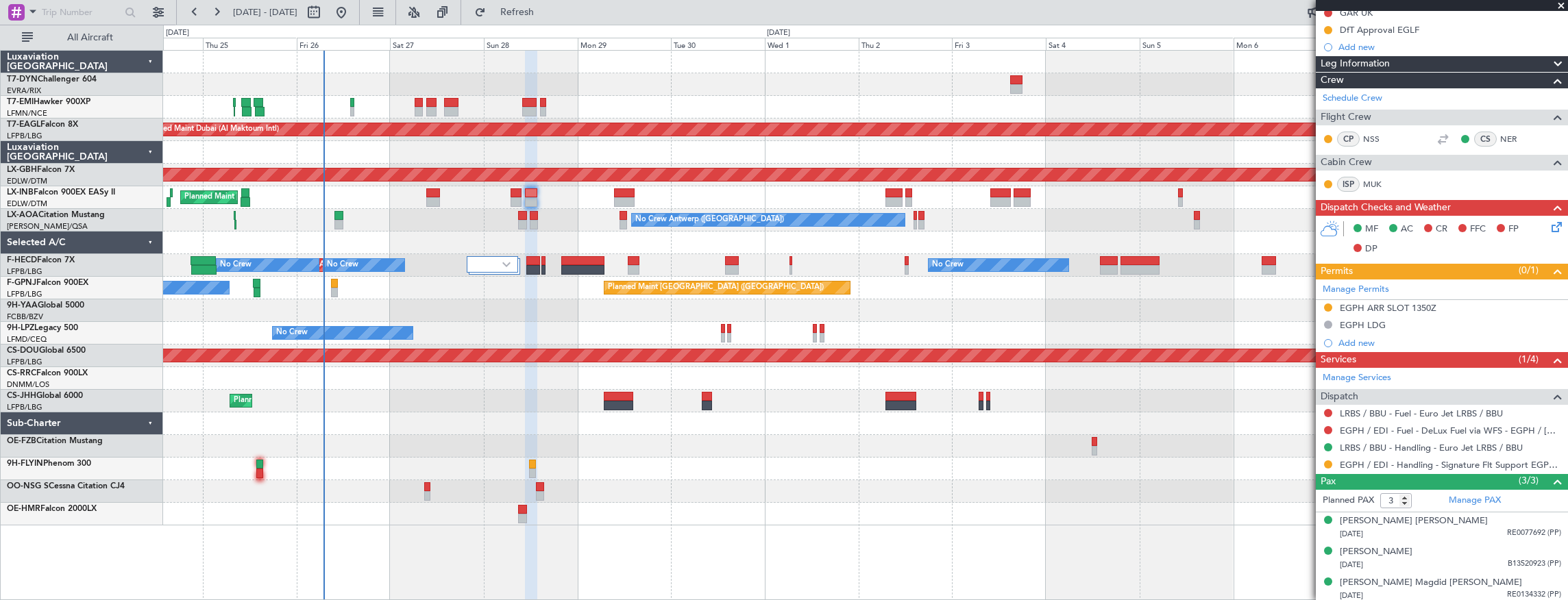
scroll to position [232, 0]
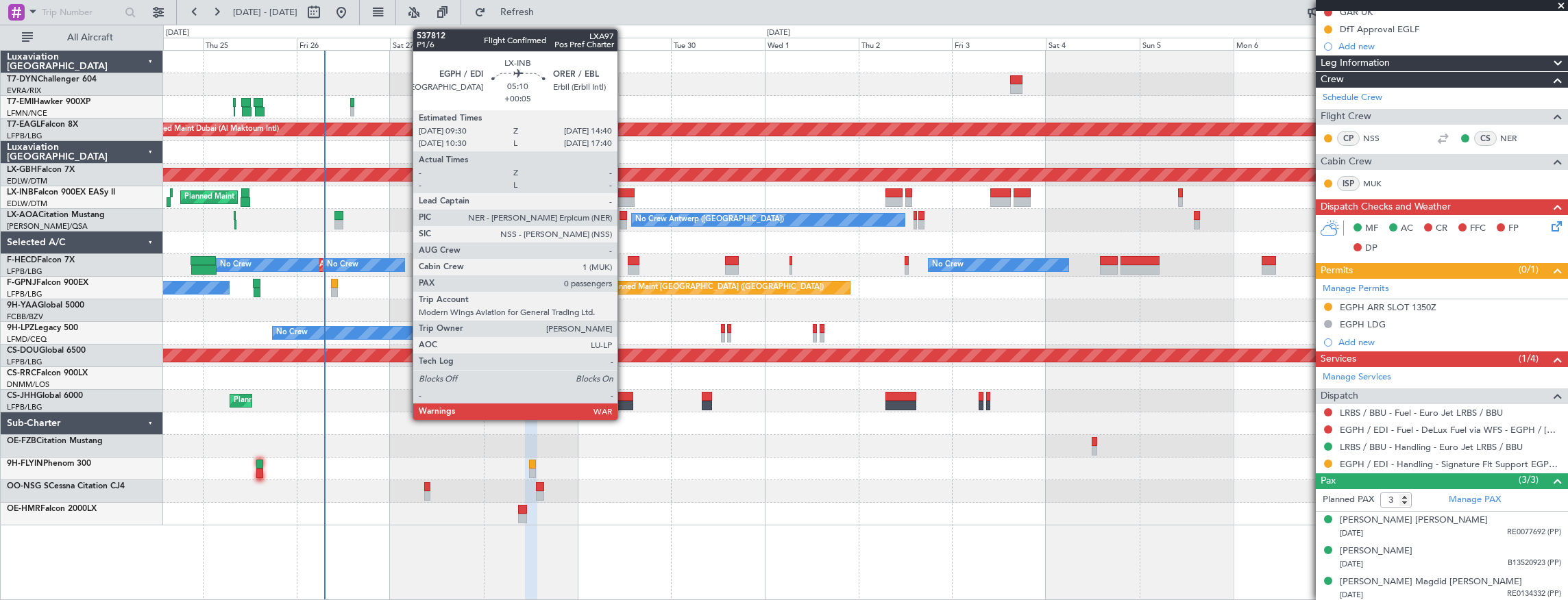
click at [624, 191] on div at bounding box center [623, 193] width 20 height 10
type input "+00:05"
type input "0"
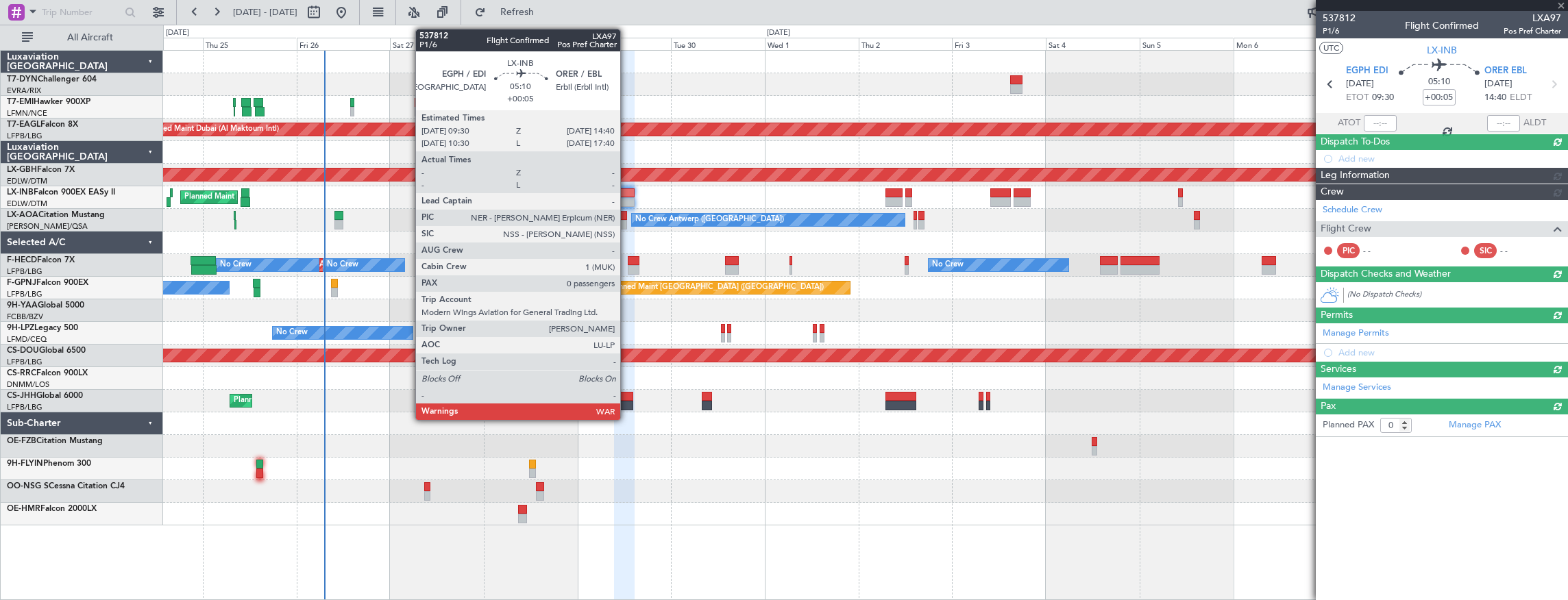
scroll to position [0, 0]
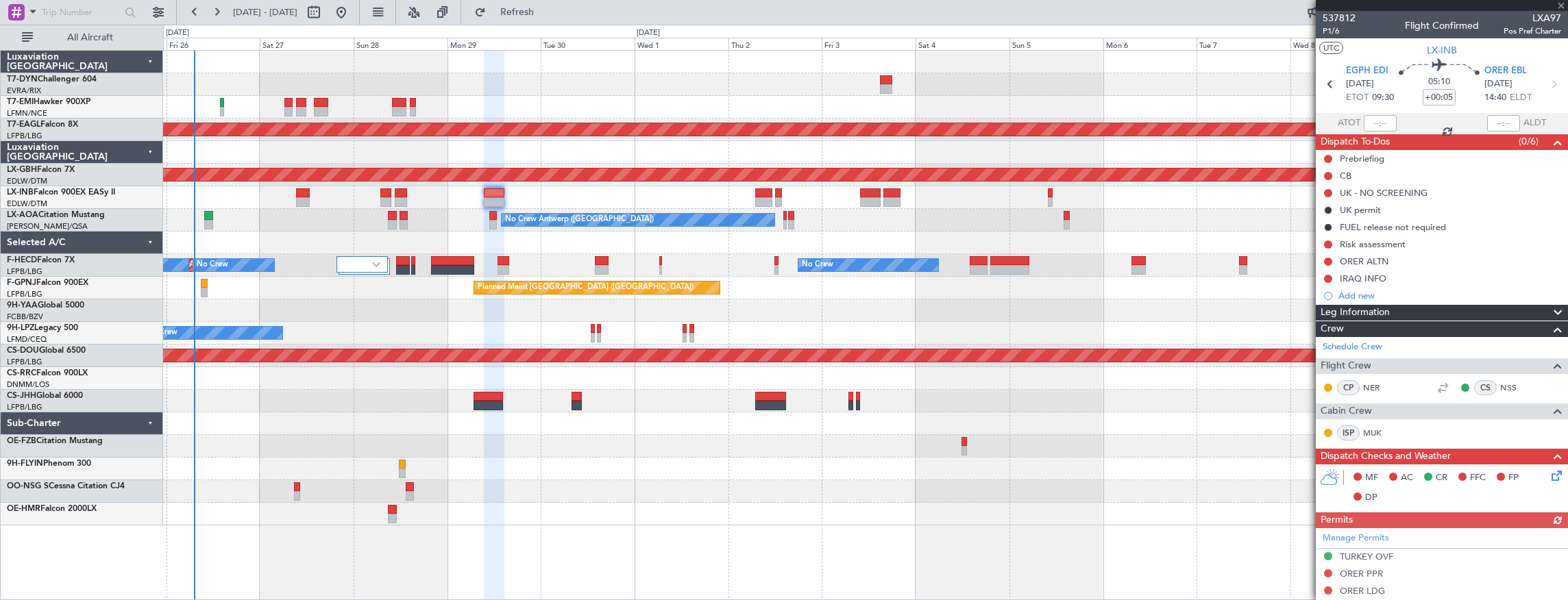
click at [535, 191] on div "Planned Maint [GEOGRAPHIC_DATA] ([GEOGRAPHIC_DATA])" at bounding box center [866, 198] width 1404 height 23
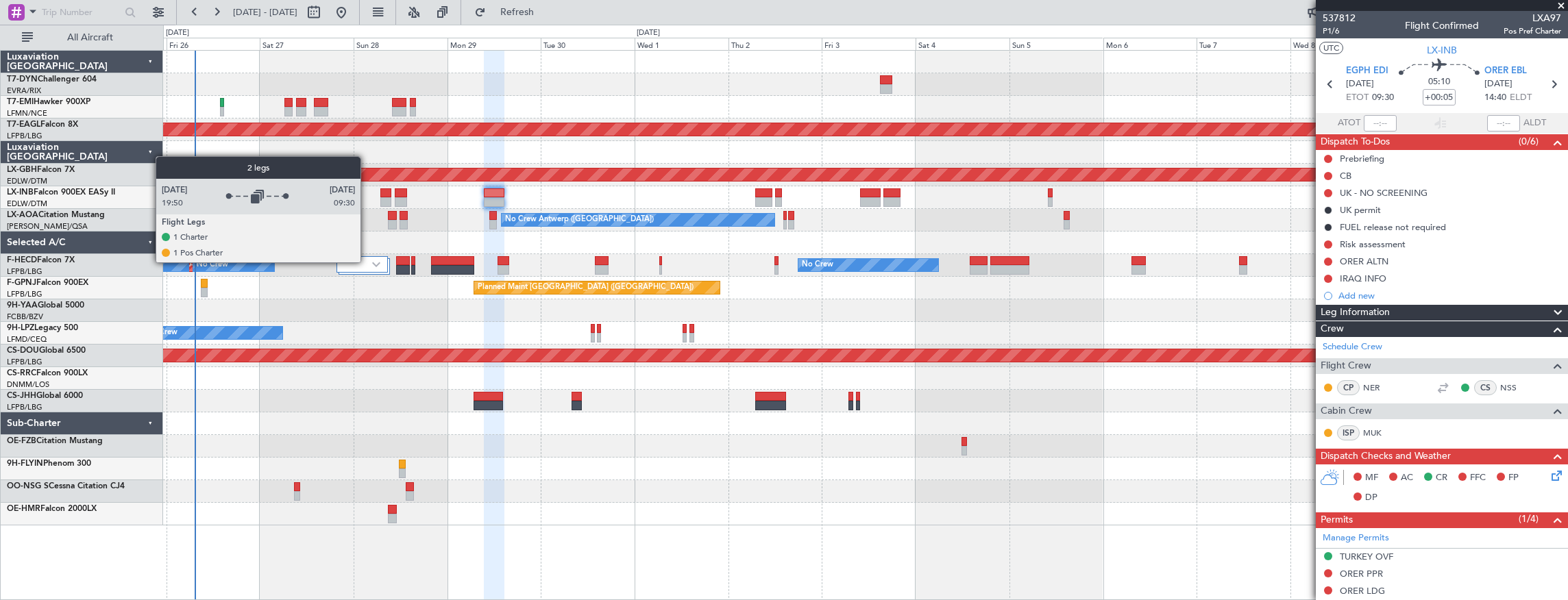
click at [367, 262] on div at bounding box center [362, 263] width 51 height 16
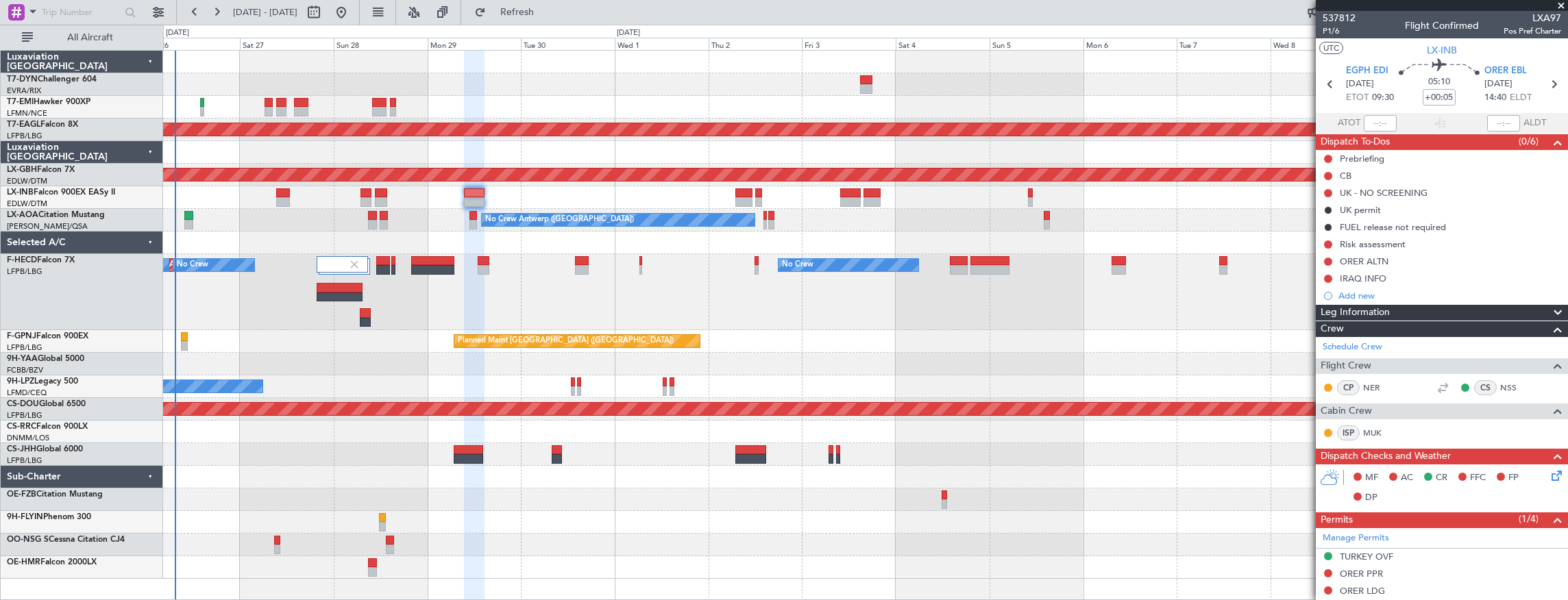
click at [432, 260] on div "No Crew Planned Maint Paris (Le Bourget) No Crew No Crew No Crew Planned Maint …" at bounding box center [866, 291] width 1404 height 76
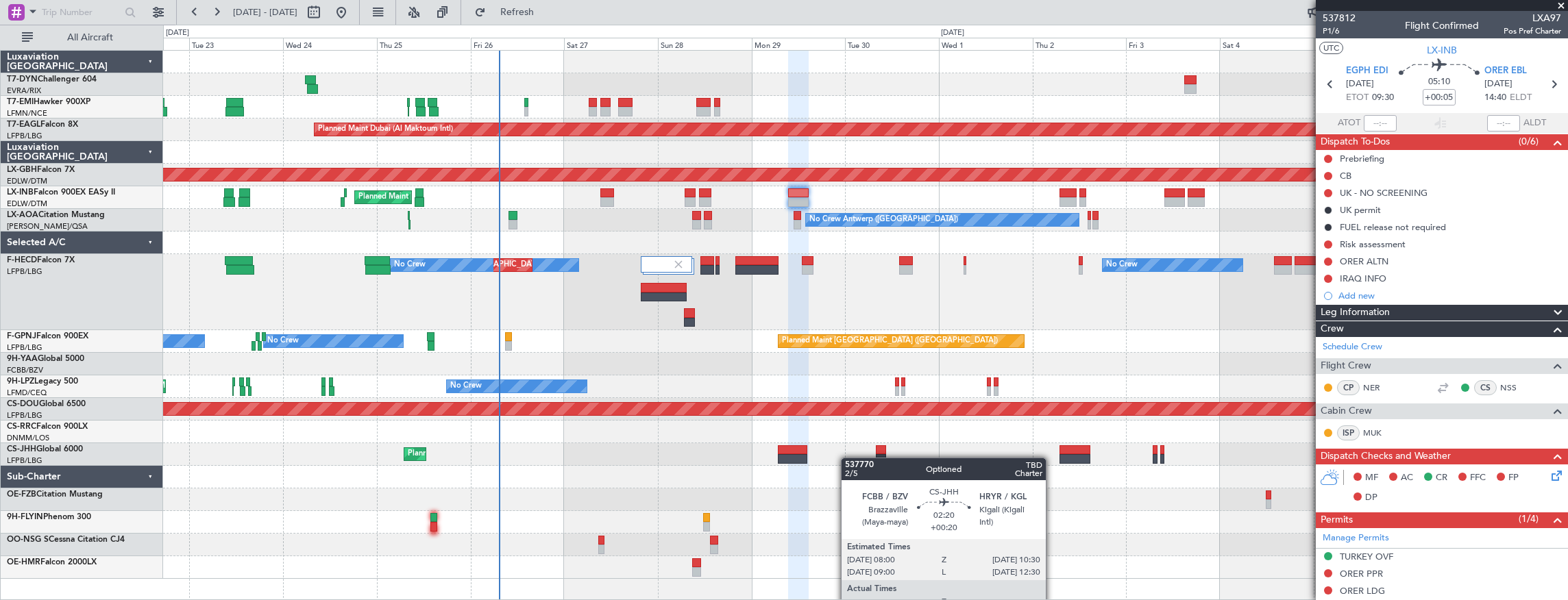
click at [1066, 450] on div "Planned Maint Zurich Planned Maint Dubai (Al Maktoum Intl) Unplanned Maint Pari…" at bounding box center [866, 314] width 1404 height 528
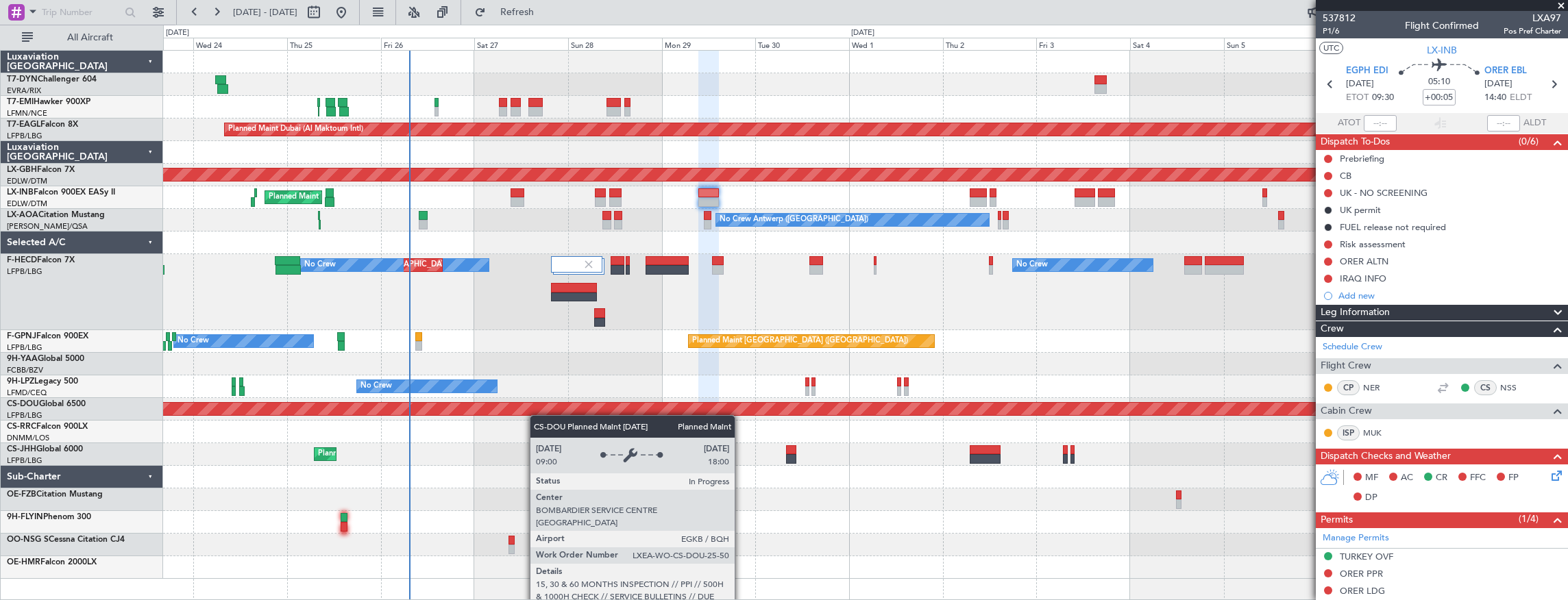
click at [534, 406] on div "Planned Maint Zurich Planned Maint Dubai (Al Maktoum Intl) Unplanned Maint Pari…" at bounding box center [866, 314] width 1404 height 528
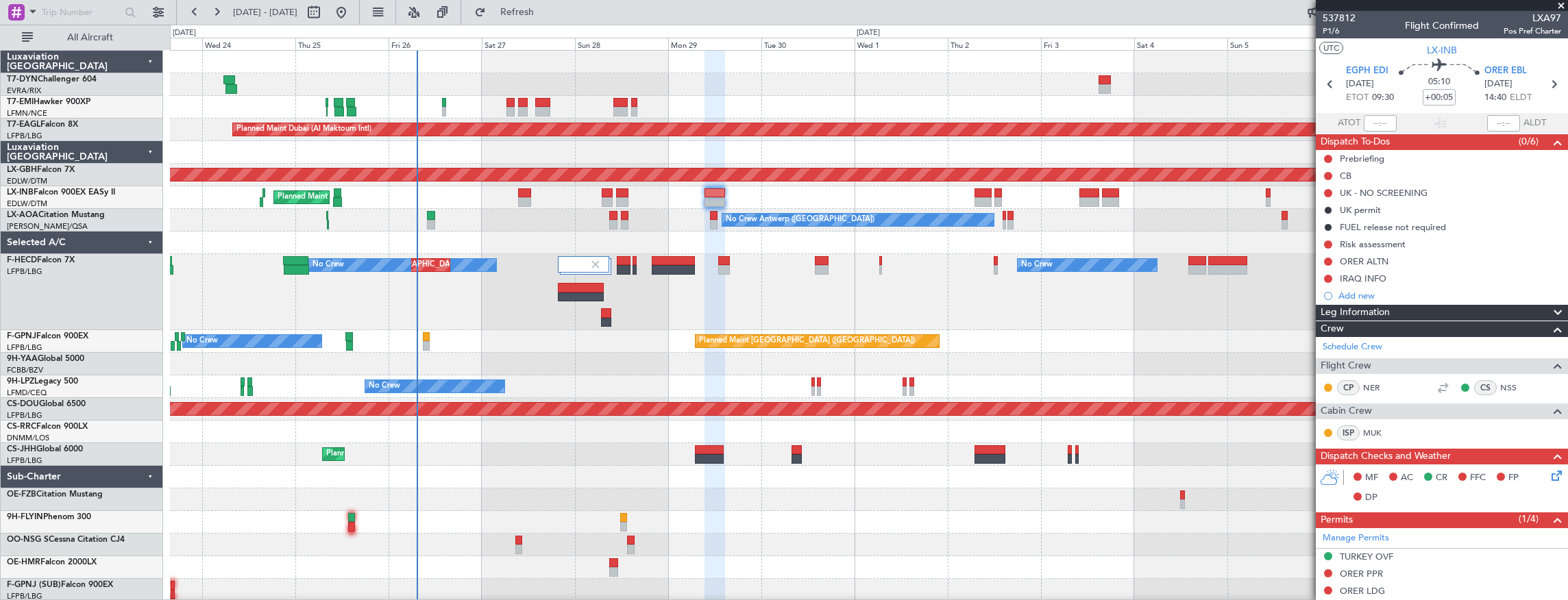
click at [564, 426] on div "Planned Maint Zurich Planned Maint Dubai (Al Maktoum Intl) Unplanned Maint Pari…" at bounding box center [869, 326] width 1398 height 551
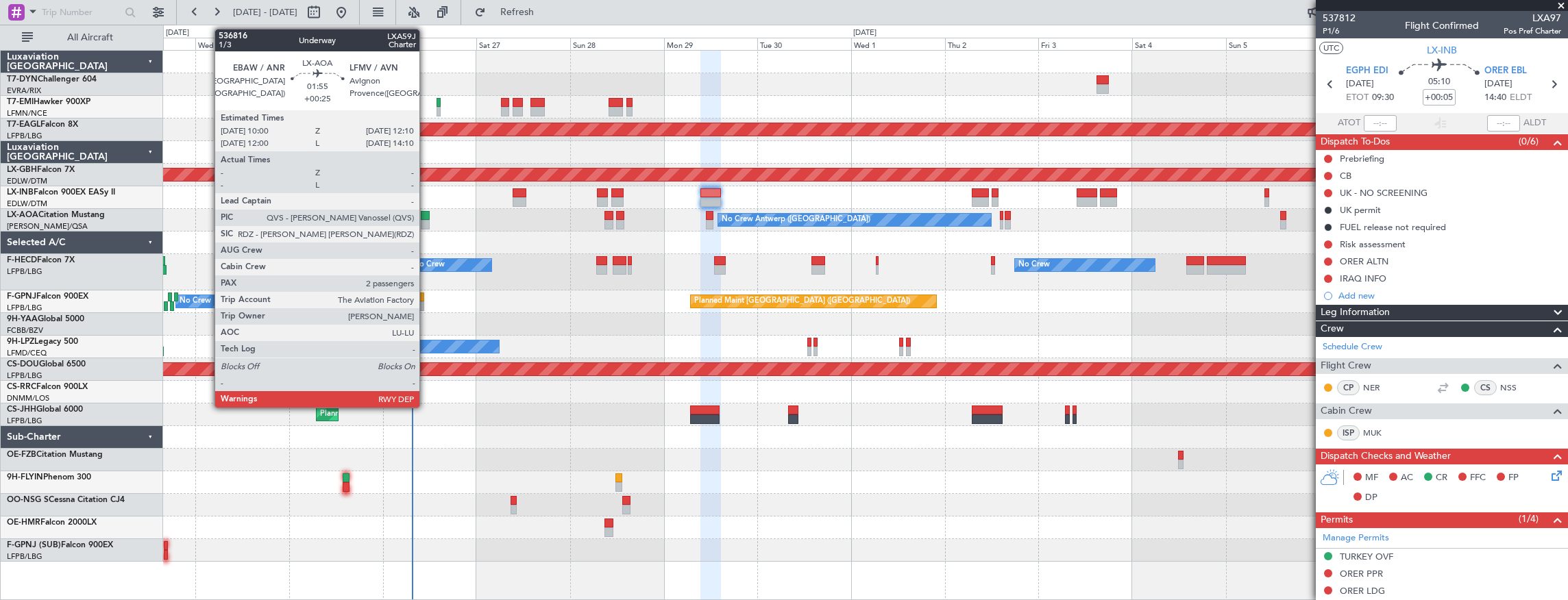
click at [426, 214] on div at bounding box center [424, 215] width 9 height 10
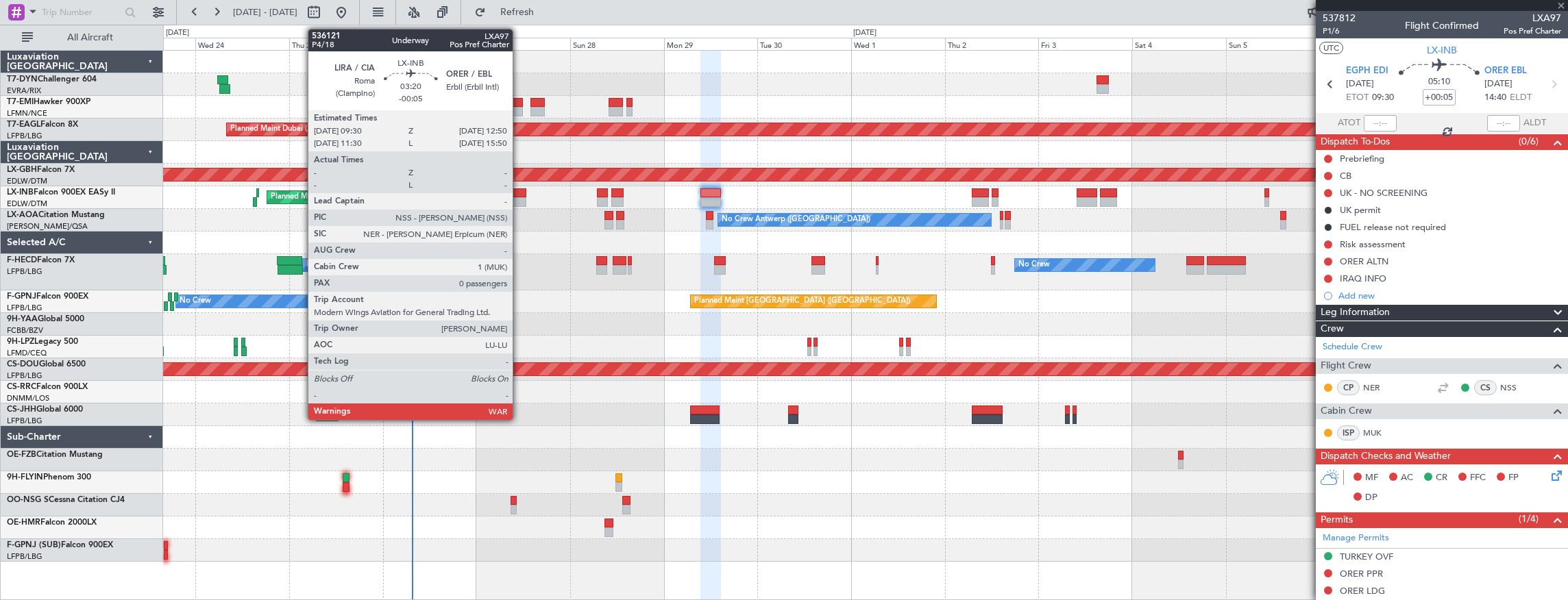
type input "+00:25"
type input "2"
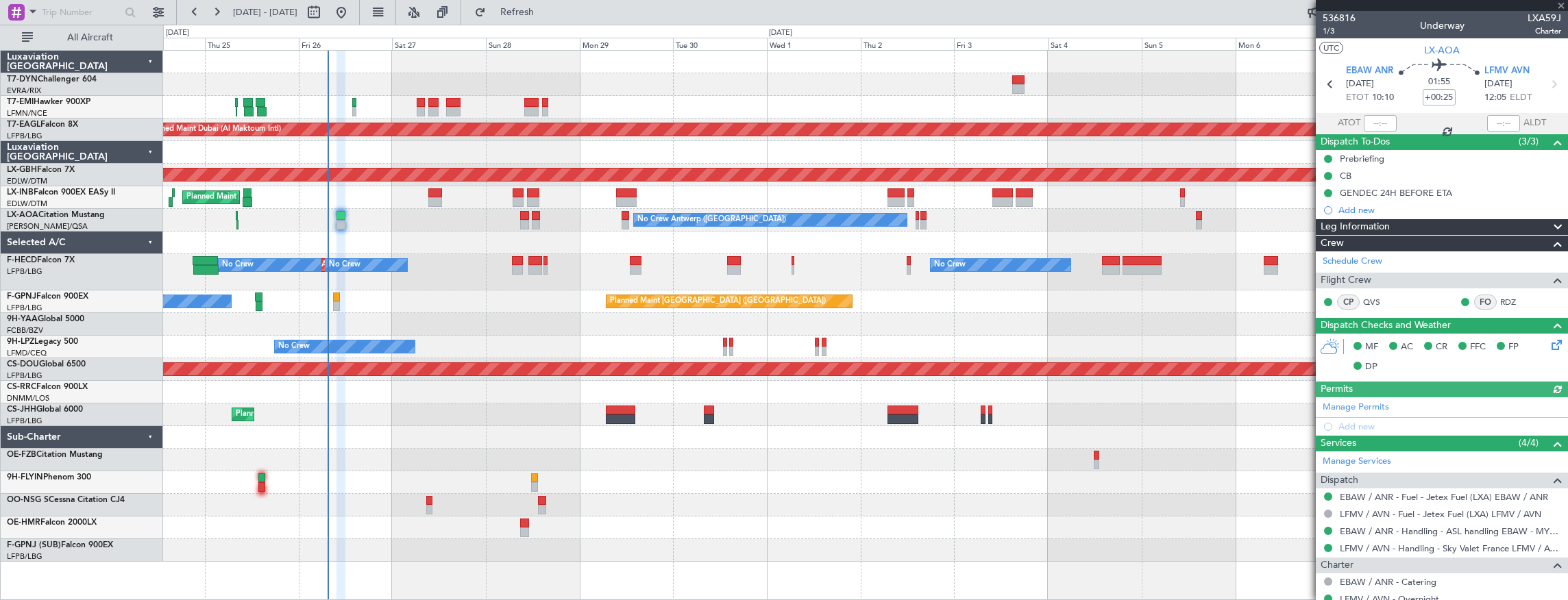
click at [468, 209] on div "Planned Maint Zurich Planned Maint Dubai (Al Maktoum Intl) Planned Maint Nurnbe…" at bounding box center [866, 306] width 1404 height 511
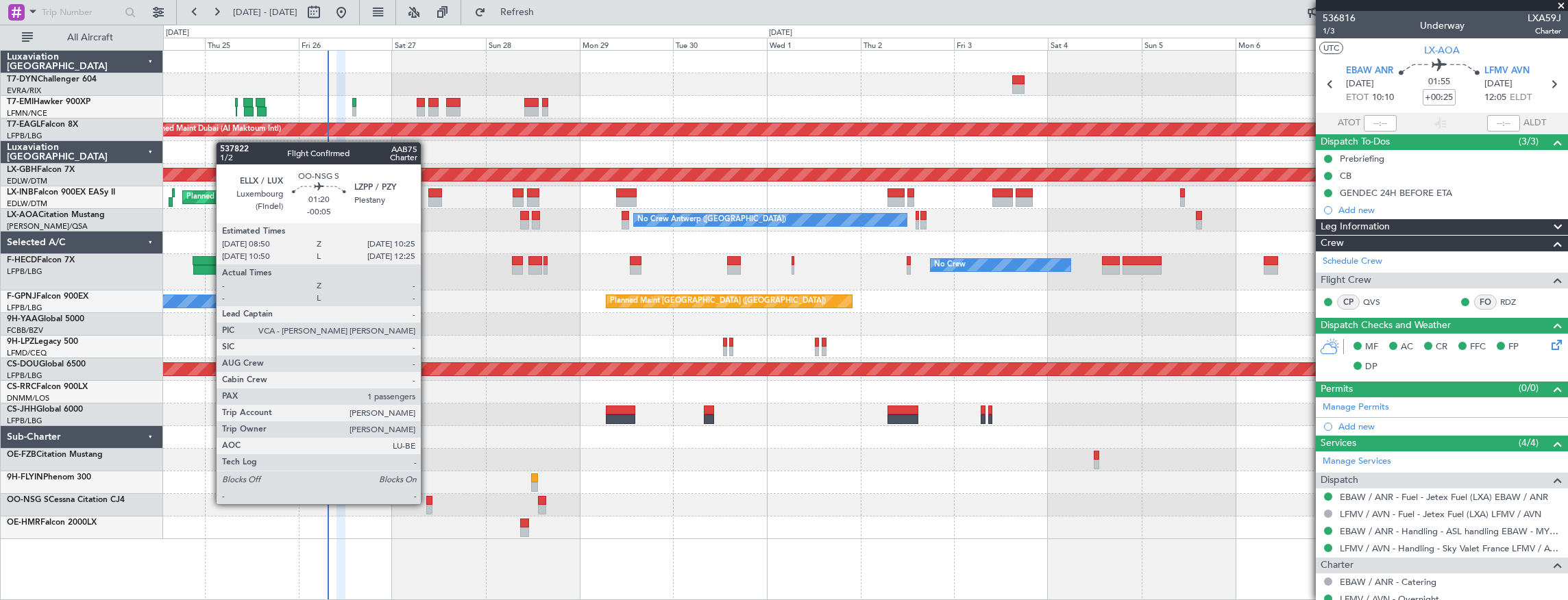
click at [427, 503] on div at bounding box center [429, 501] width 7 height 10
type input "-00:05"
type input "1"
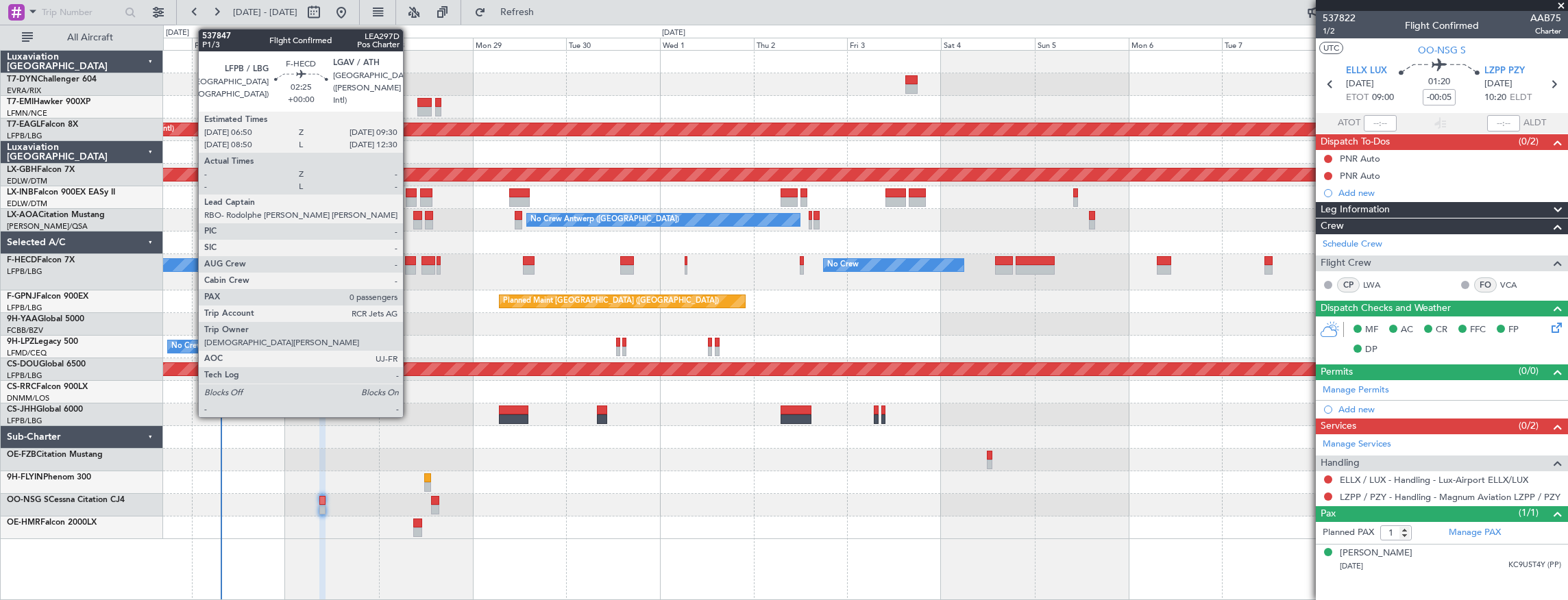
click at [410, 265] on div at bounding box center [410, 270] width 11 height 10
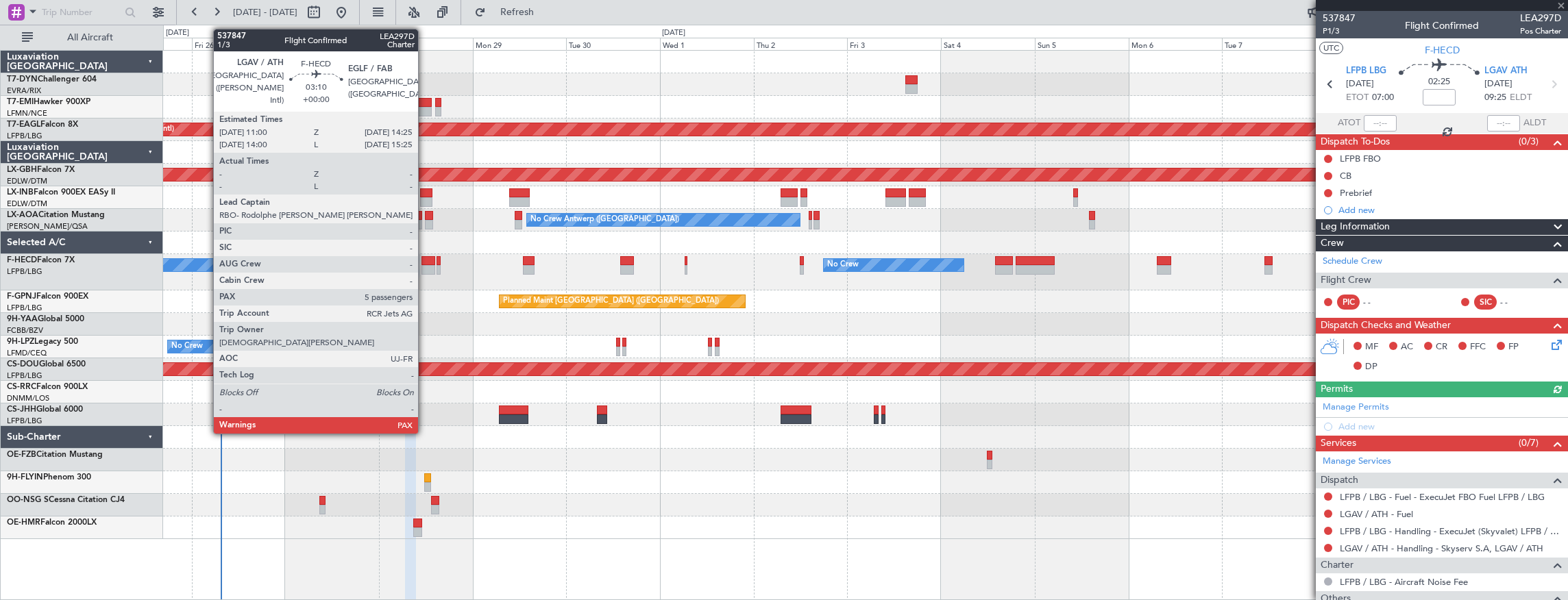
click at [425, 263] on div at bounding box center [428, 261] width 13 height 10
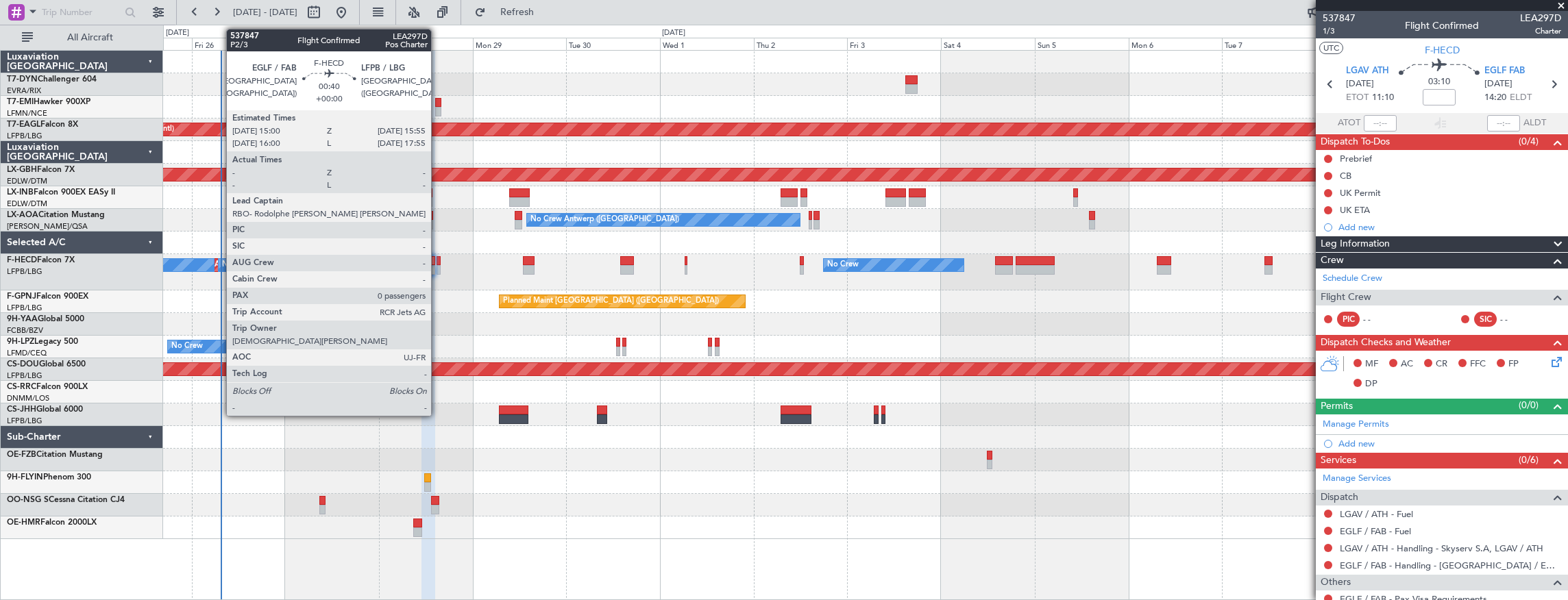
click at [438, 258] on div at bounding box center [439, 261] width 4 height 10
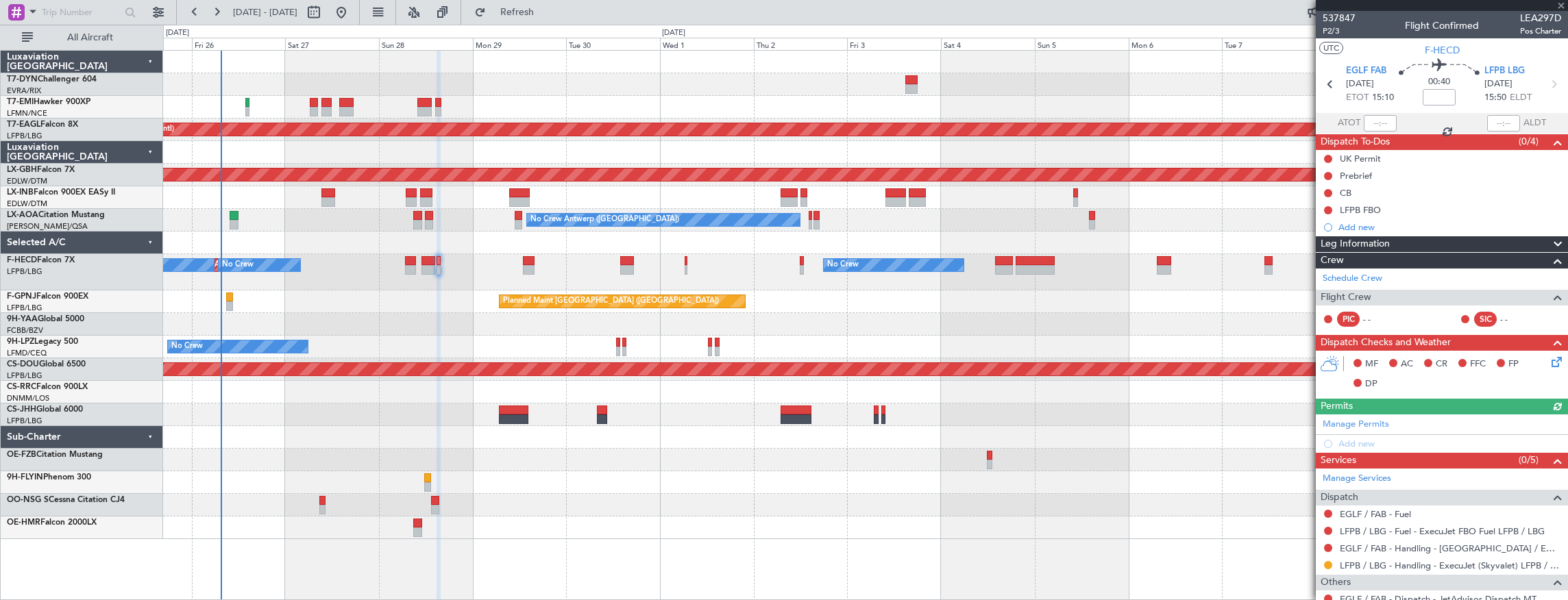
click at [418, 261] on div "No Crew Planned Maint Paris (Le Bourget) No Crew No Crew No Crew Planned Maint …" at bounding box center [866, 272] width 1404 height 37
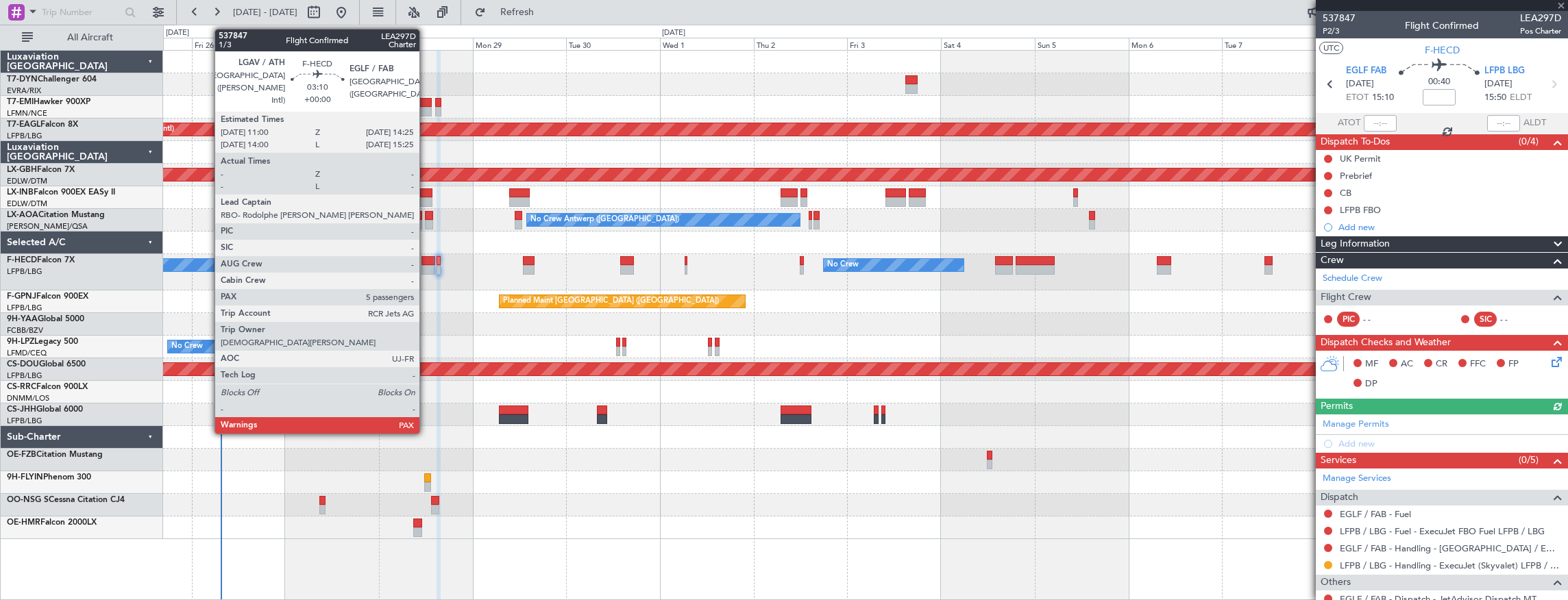
click at [426, 263] on div at bounding box center [428, 261] width 13 height 10
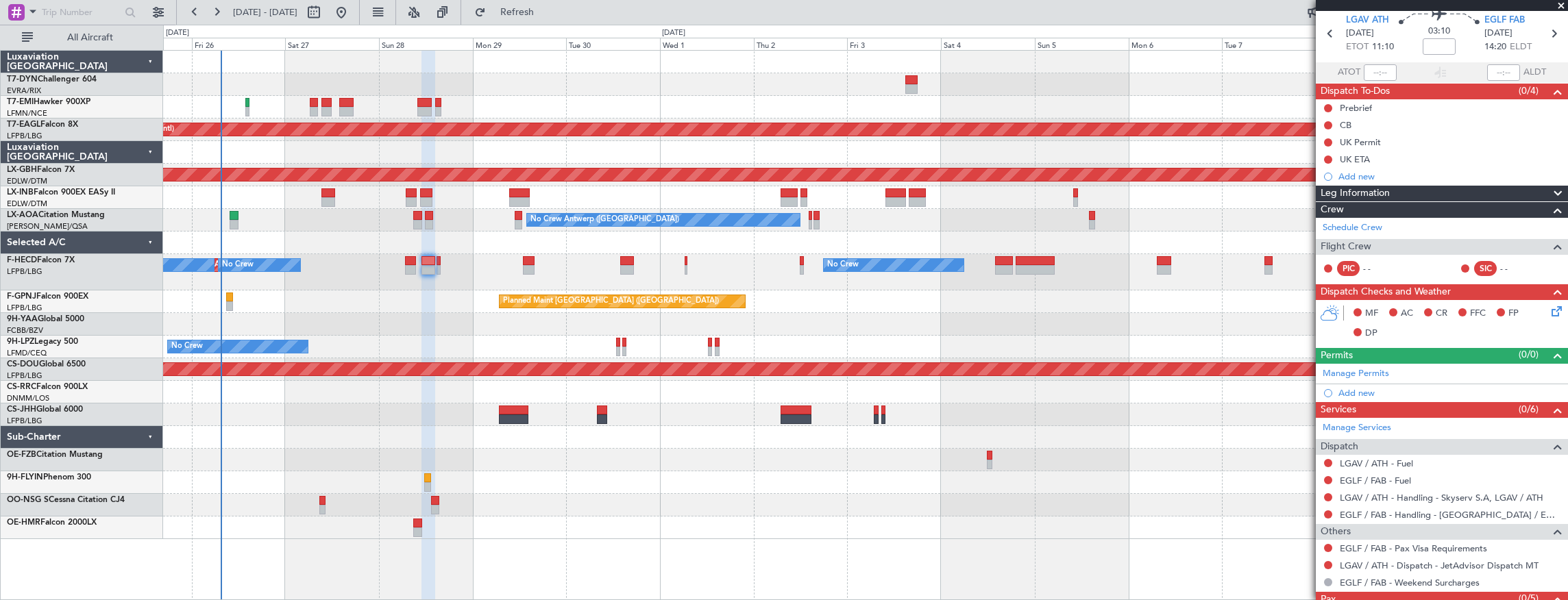
scroll to position [3, 0]
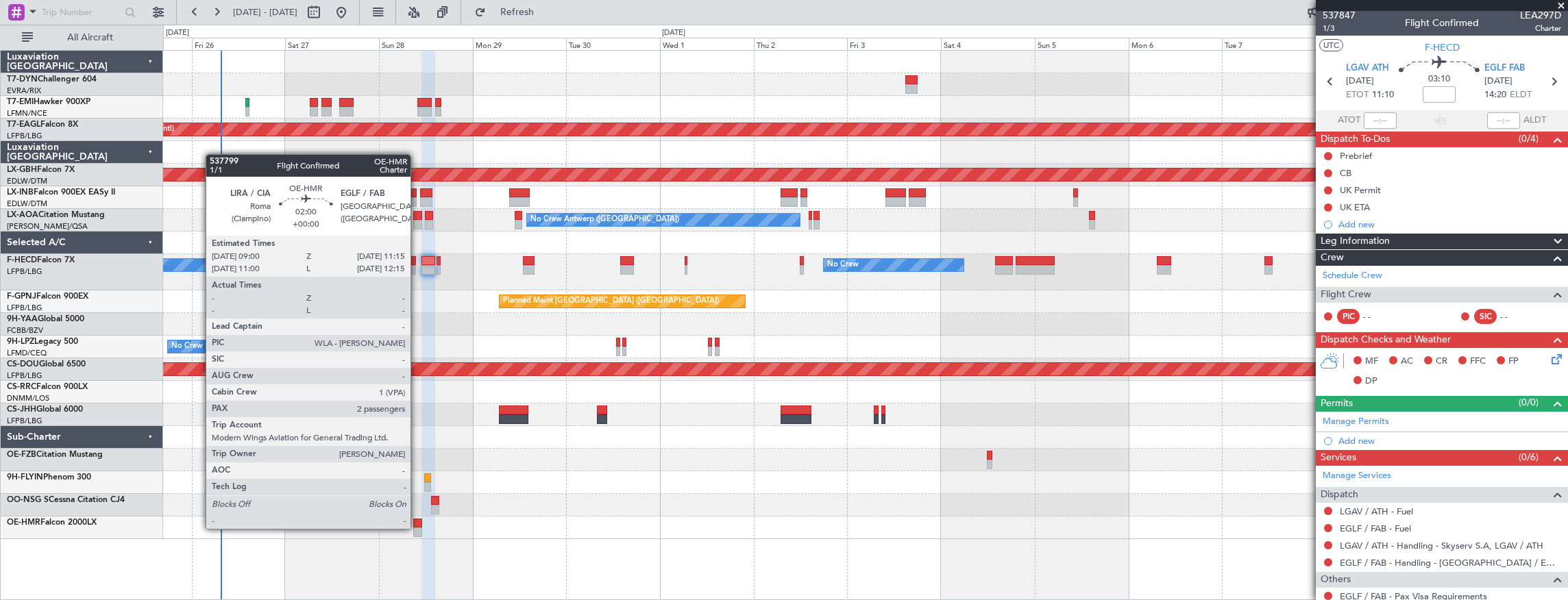
click at [417, 527] on div at bounding box center [417, 532] width 9 height 10
type input "2"
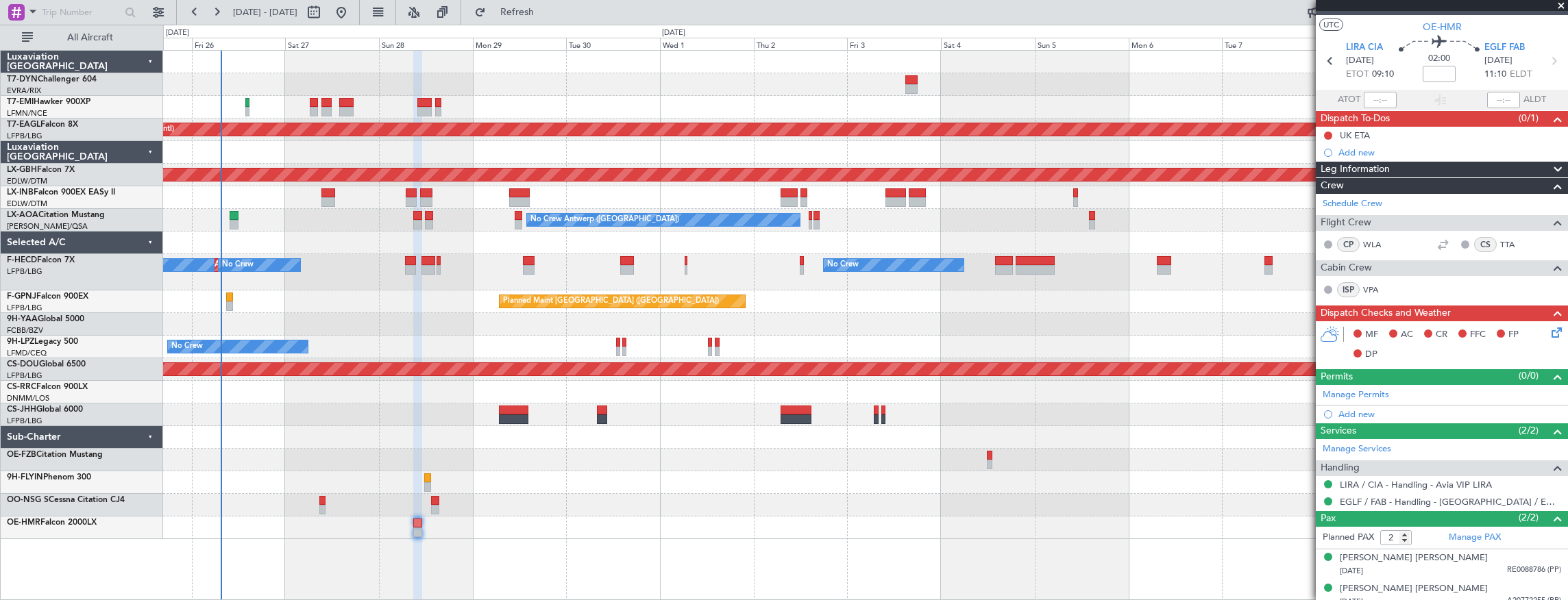
scroll to position [30, 0]
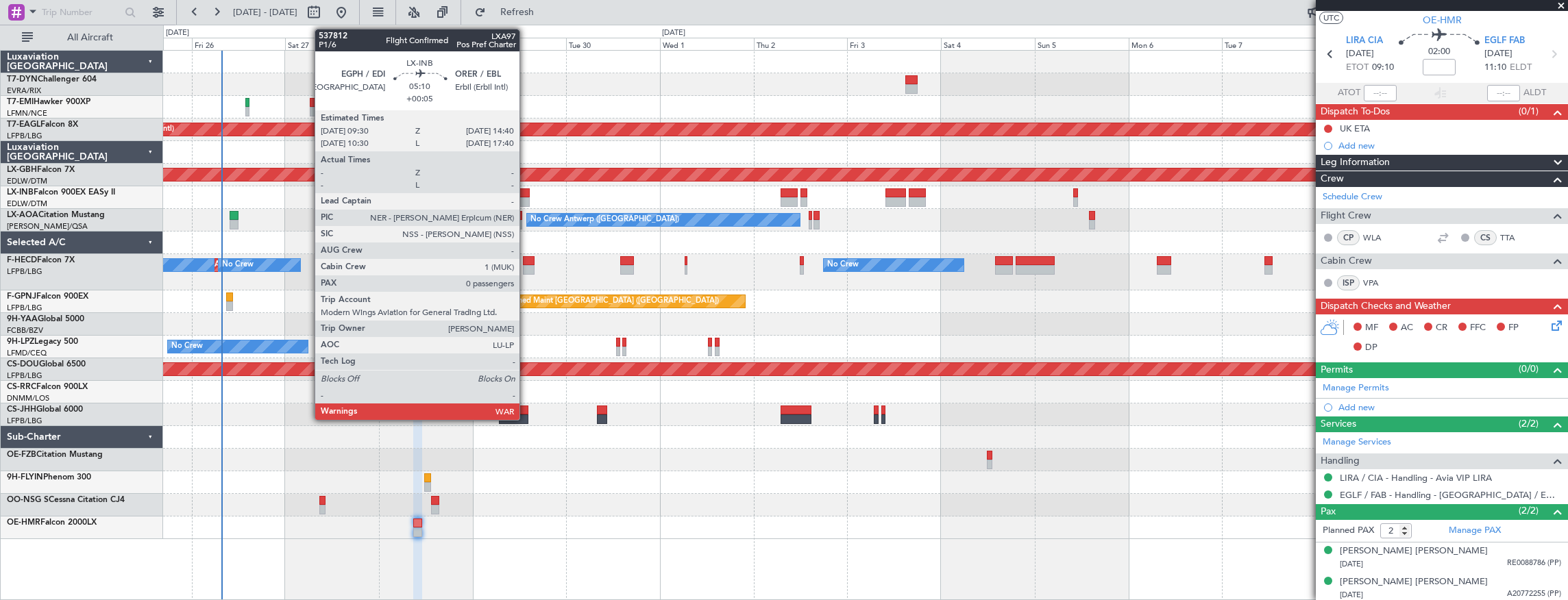
click at [526, 193] on div at bounding box center [518, 193] width 20 height 10
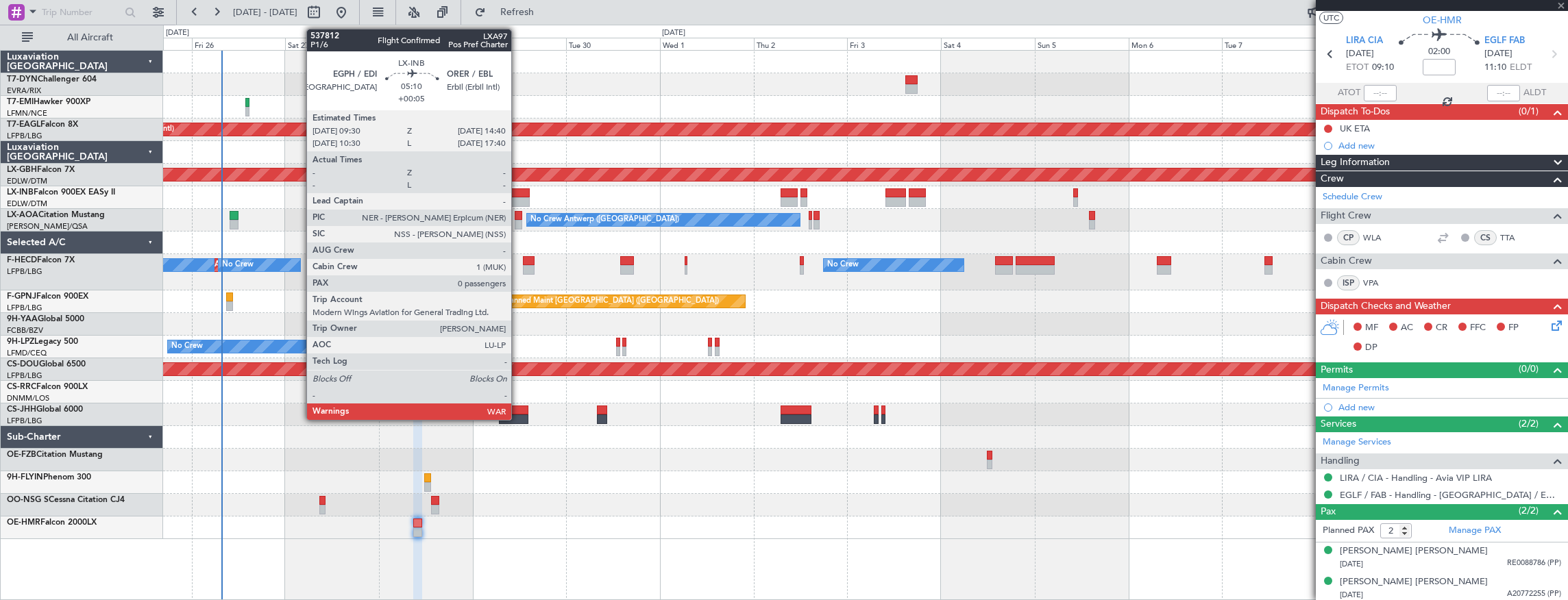
type input "+00:05"
type input "0"
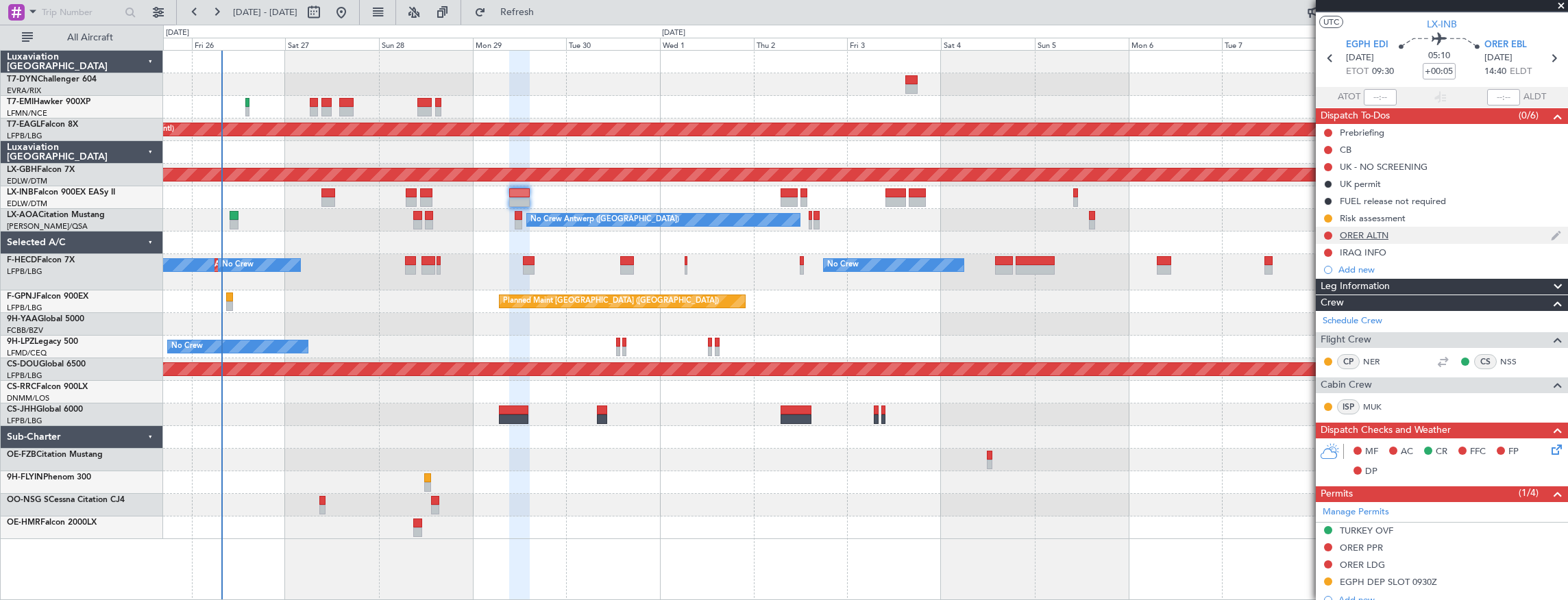
scroll to position [0, 0]
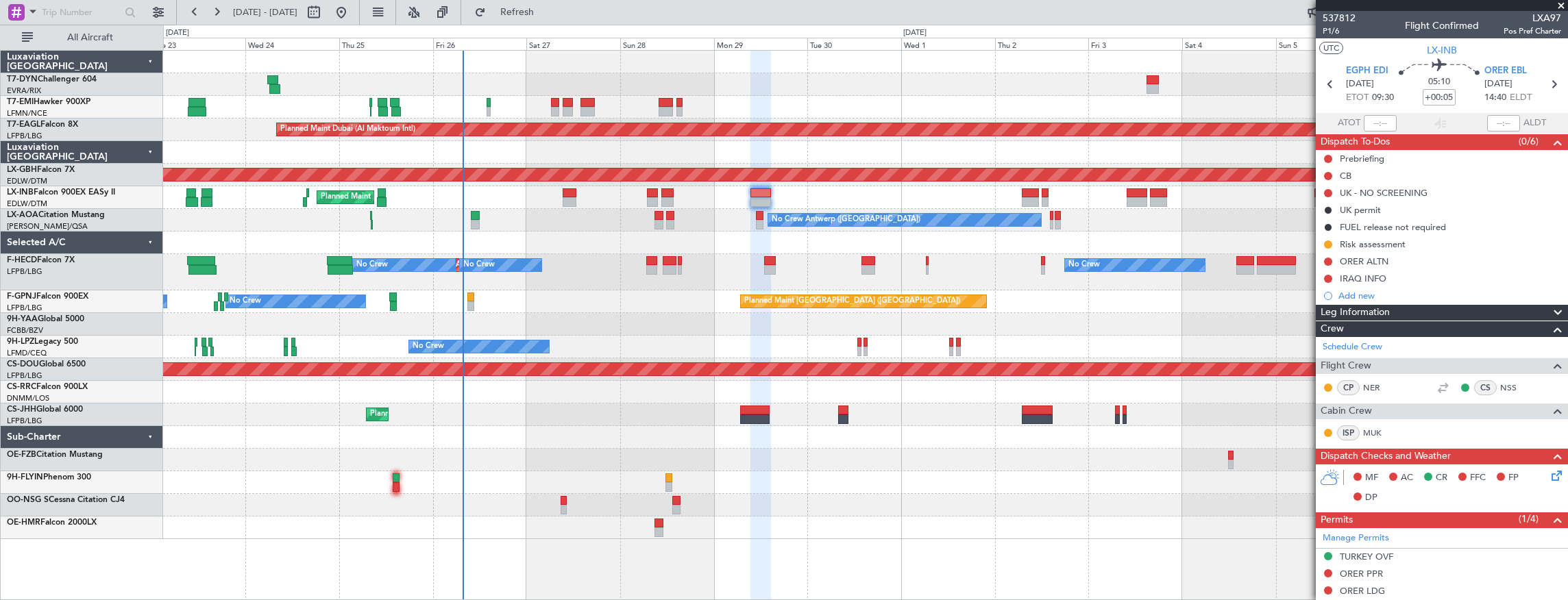
click at [599, 283] on div "Planned Maint [GEOGRAPHIC_DATA] Planned Maint [GEOGRAPHIC_DATA] (Al Maktoum Int…" at bounding box center [866, 295] width 1404 height 488
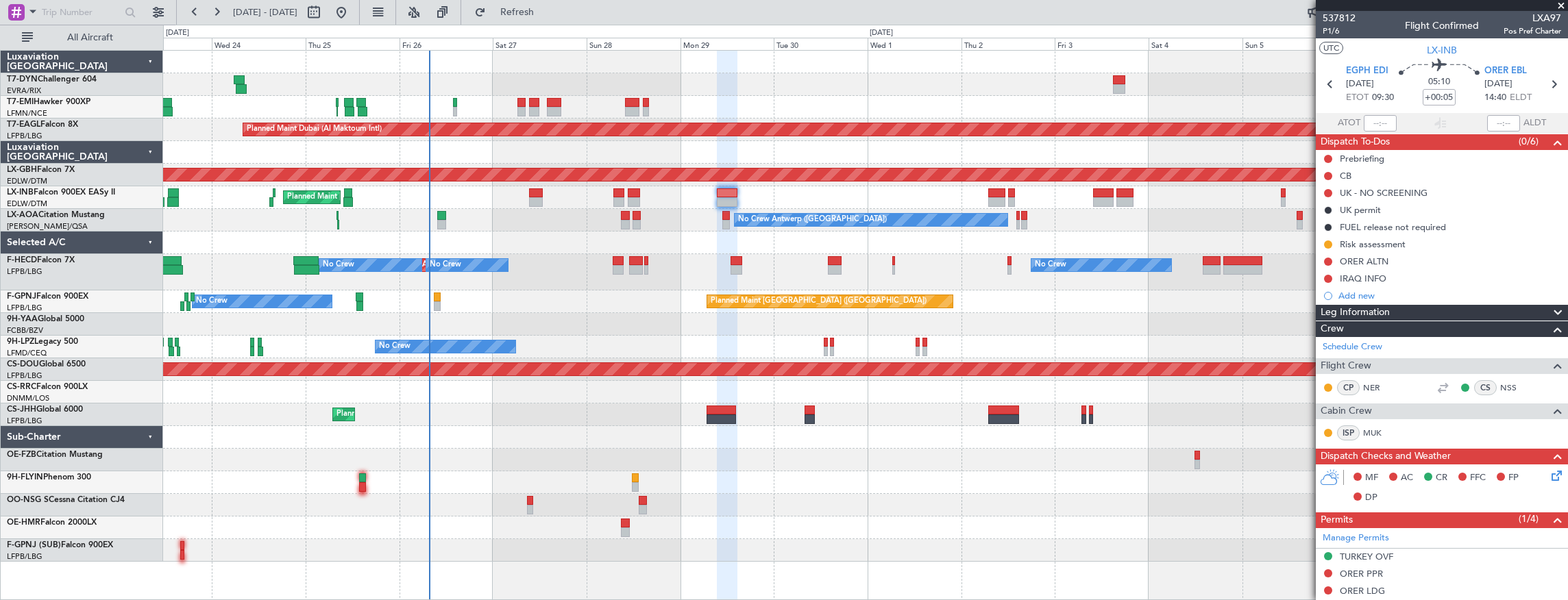
click at [464, 310] on div "Planned Maint Paris (Le Bourget) No Crew No Crew No Crew AOG Maint Paris (Le Bo…" at bounding box center [866, 302] width 1404 height 23
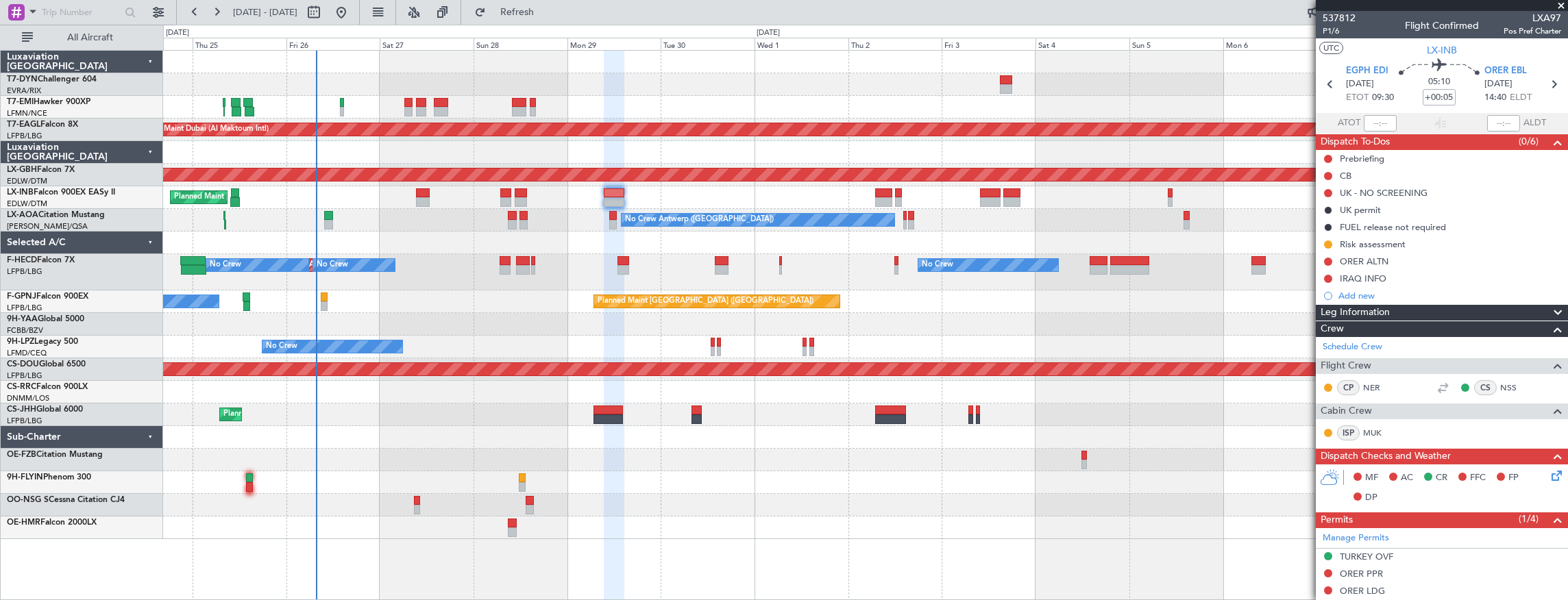
click at [417, 227] on div "Planned Maint Zurich Planned Maint Dubai (Al Maktoum Intl) Planned Maint Nurnbe…" at bounding box center [866, 295] width 1404 height 488
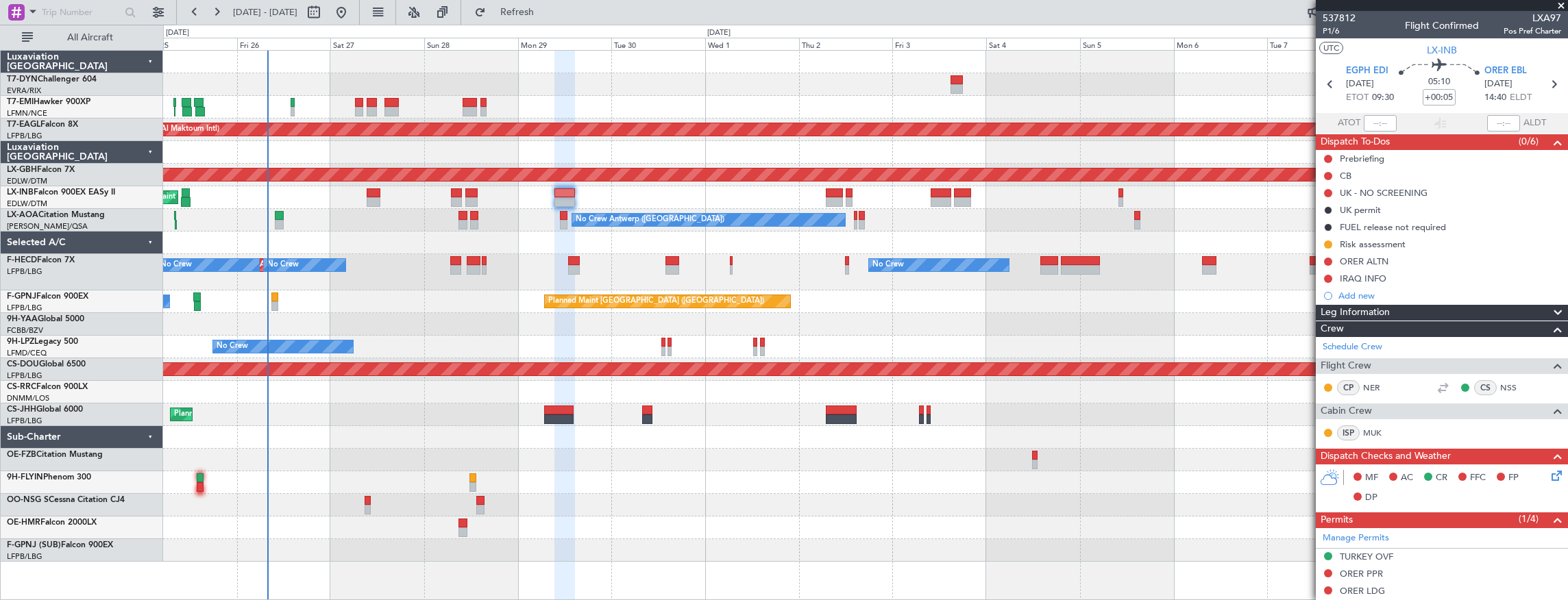
click at [376, 303] on div "Planned Maint Zurich Planned Maint Dubai (Al Maktoum Intl) Planned Maint Nurnbe…" at bounding box center [866, 306] width 1404 height 511
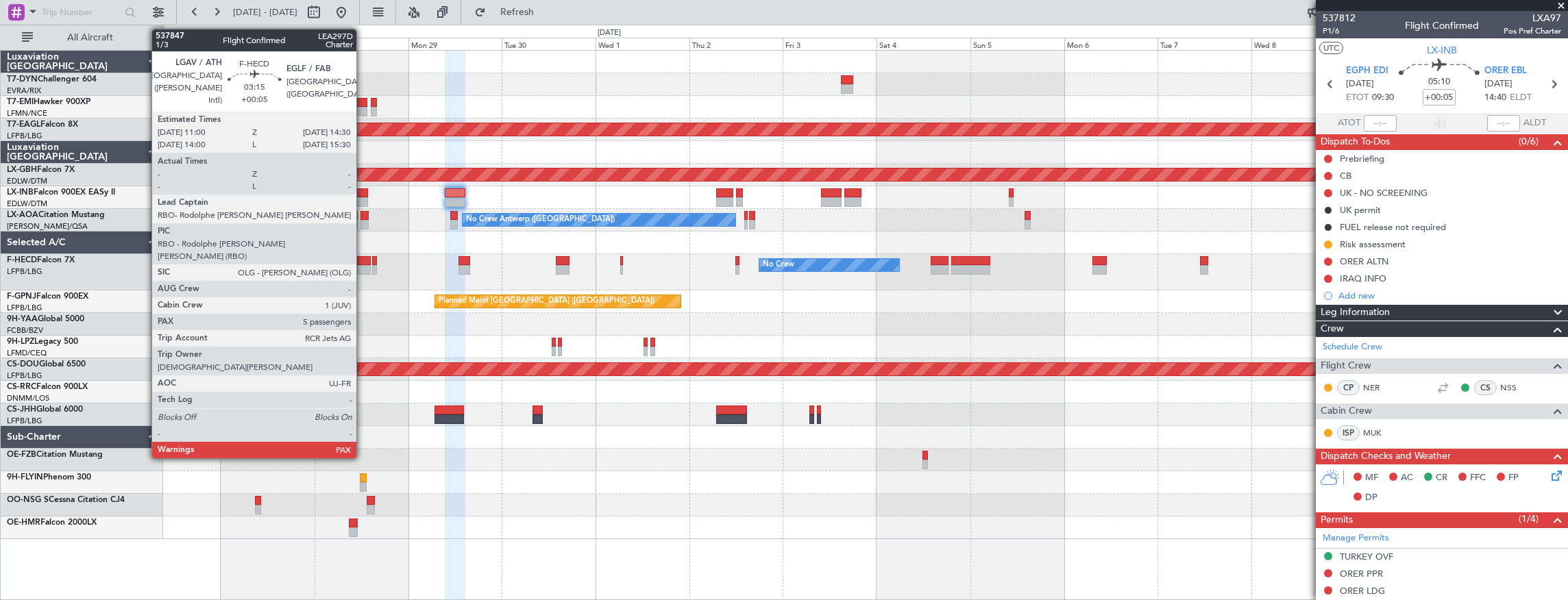
click at [364, 267] on div at bounding box center [364, 270] width 13 height 10
type input "5"
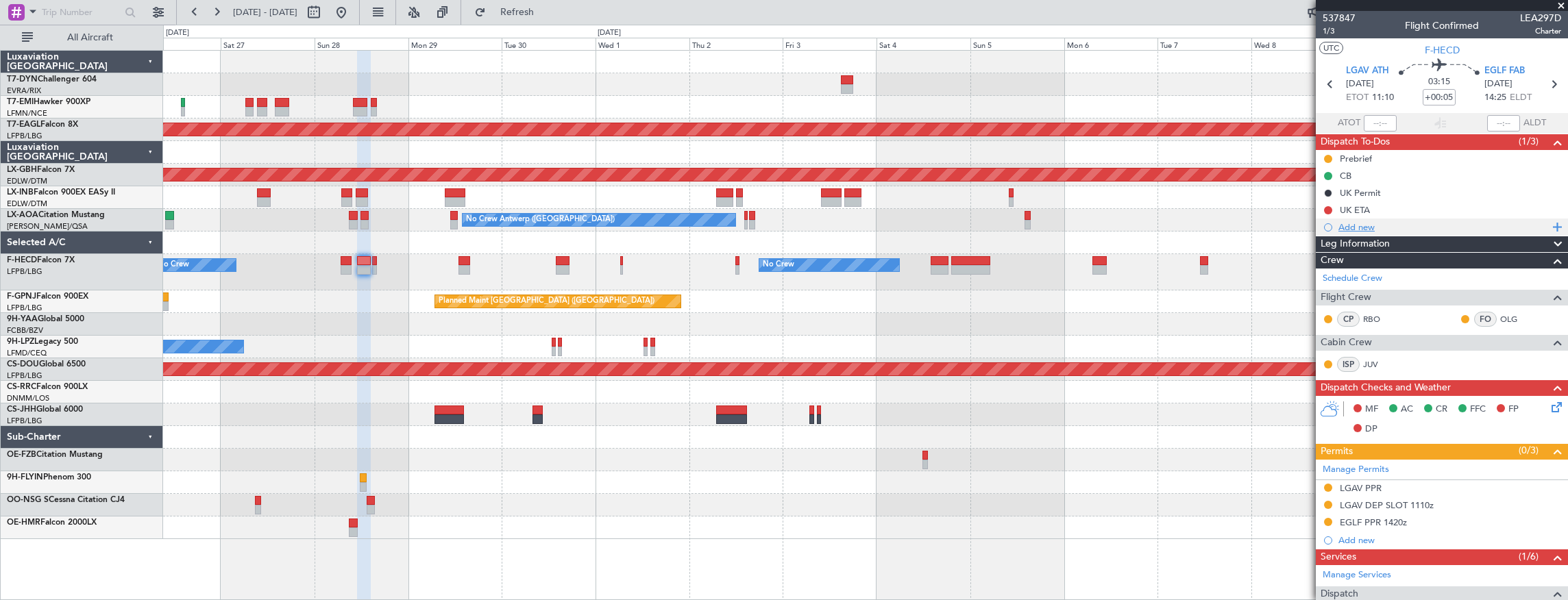
click at [1364, 230] on div "Add new" at bounding box center [1443, 227] width 211 height 12
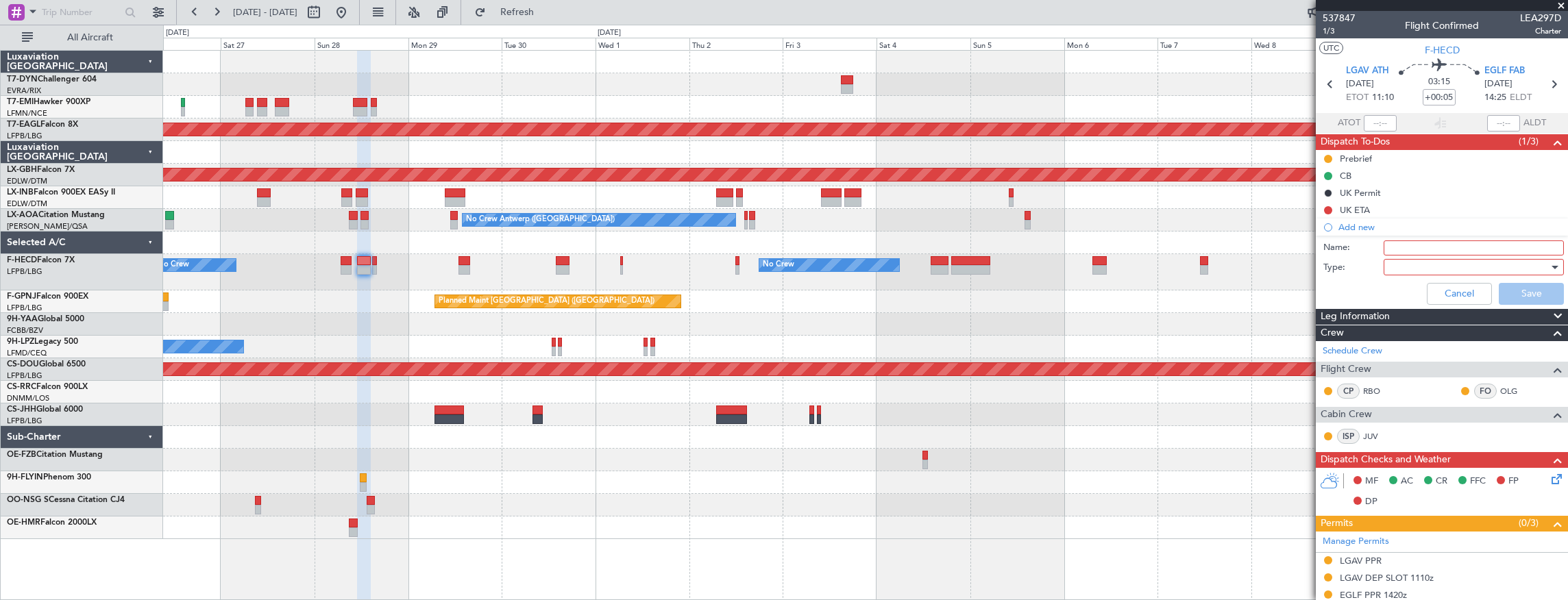
click at [1404, 244] on input "Name:" at bounding box center [1473, 248] width 180 height 15
type input "DOG on board"
click at [1383, 267] on div at bounding box center [1473, 266] width 180 height 16
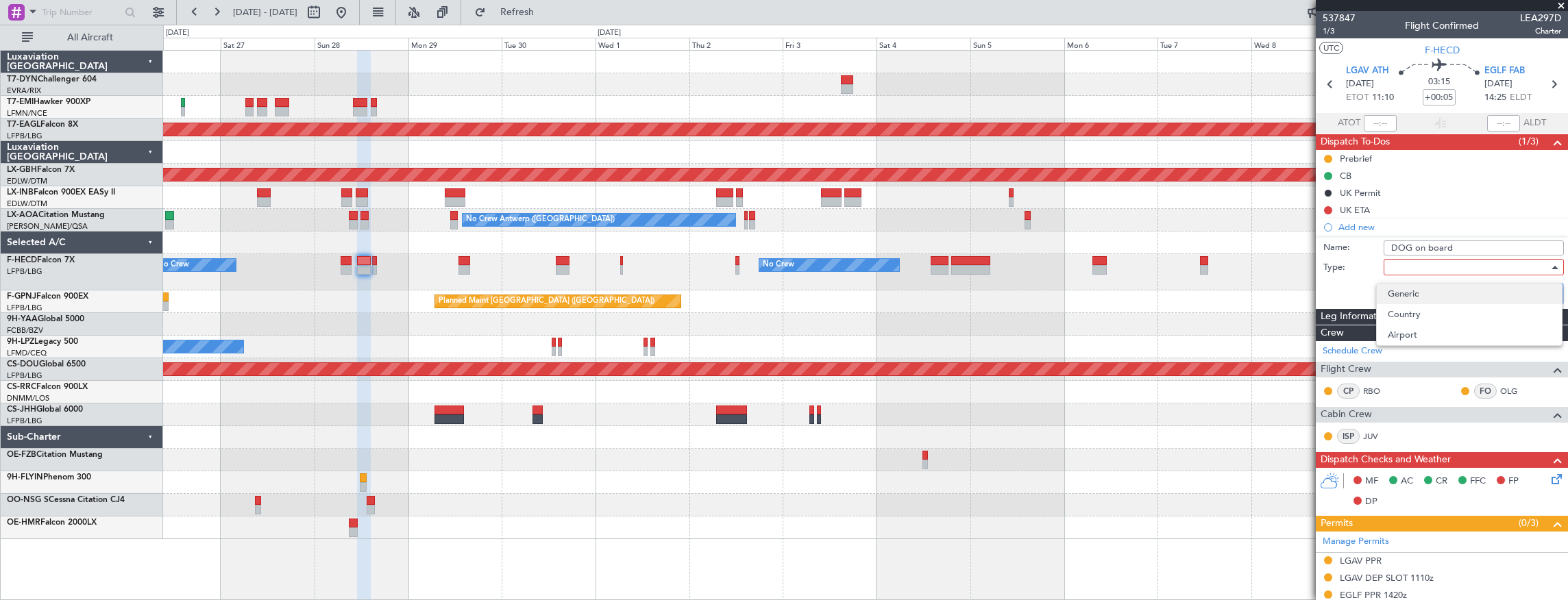
click at [1425, 290] on span "Generic" at bounding box center [1469, 293] width 164 height 20
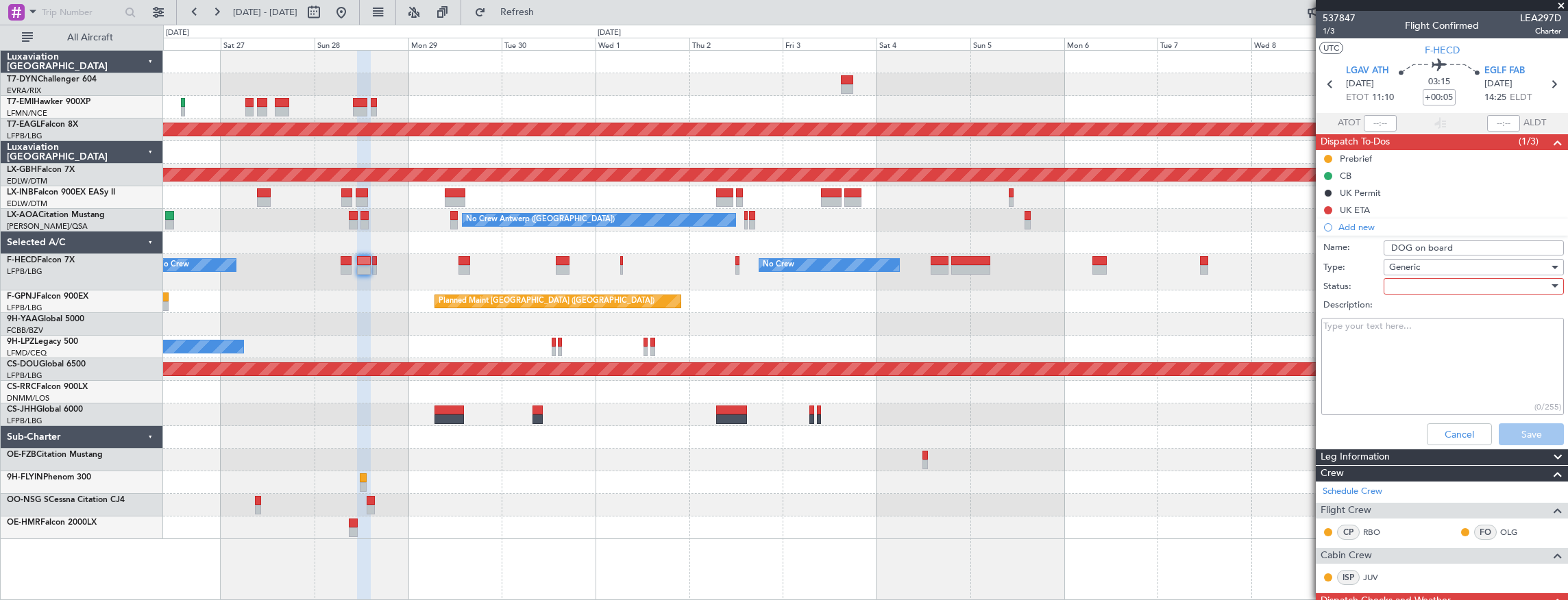
click at [1423, 282] on div at bounding box center [1469, 286] width 160 height 20
click at [1430, 305] on span "Not Started" at bounding box center [1469, 312] width 164 height 20
click at [1537, 435] on button "Save" at bounding box center [1531, 434] width 65 height 22
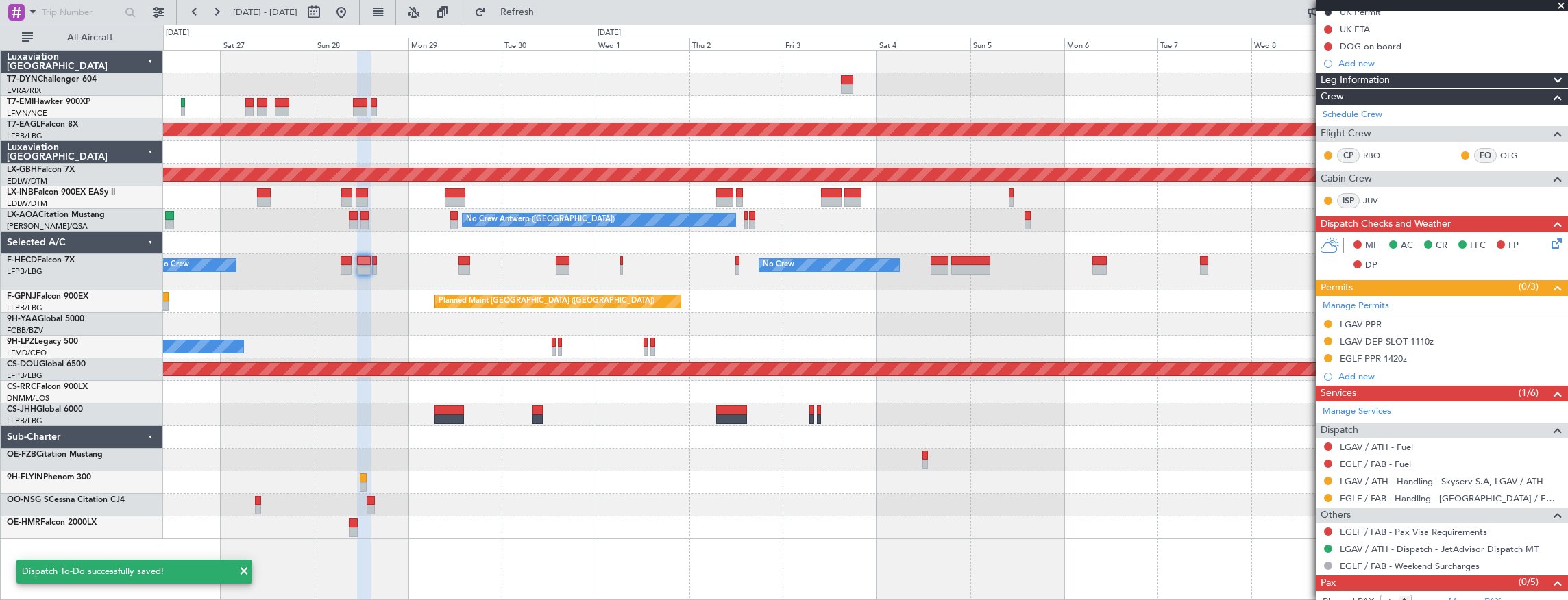
scroll to position [209, 0]
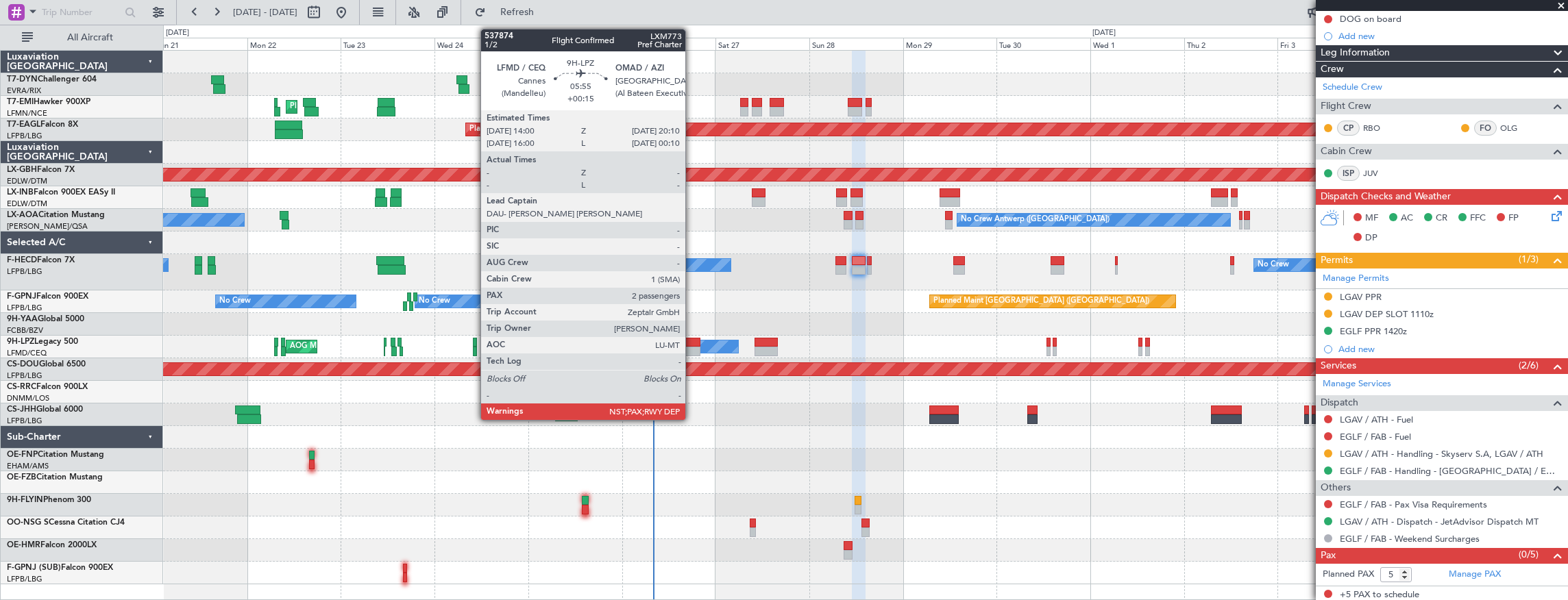
click at [692, 342] on div at bounding box center [688, 342] width 25 height 10
type input "+00:15"
type input "4"
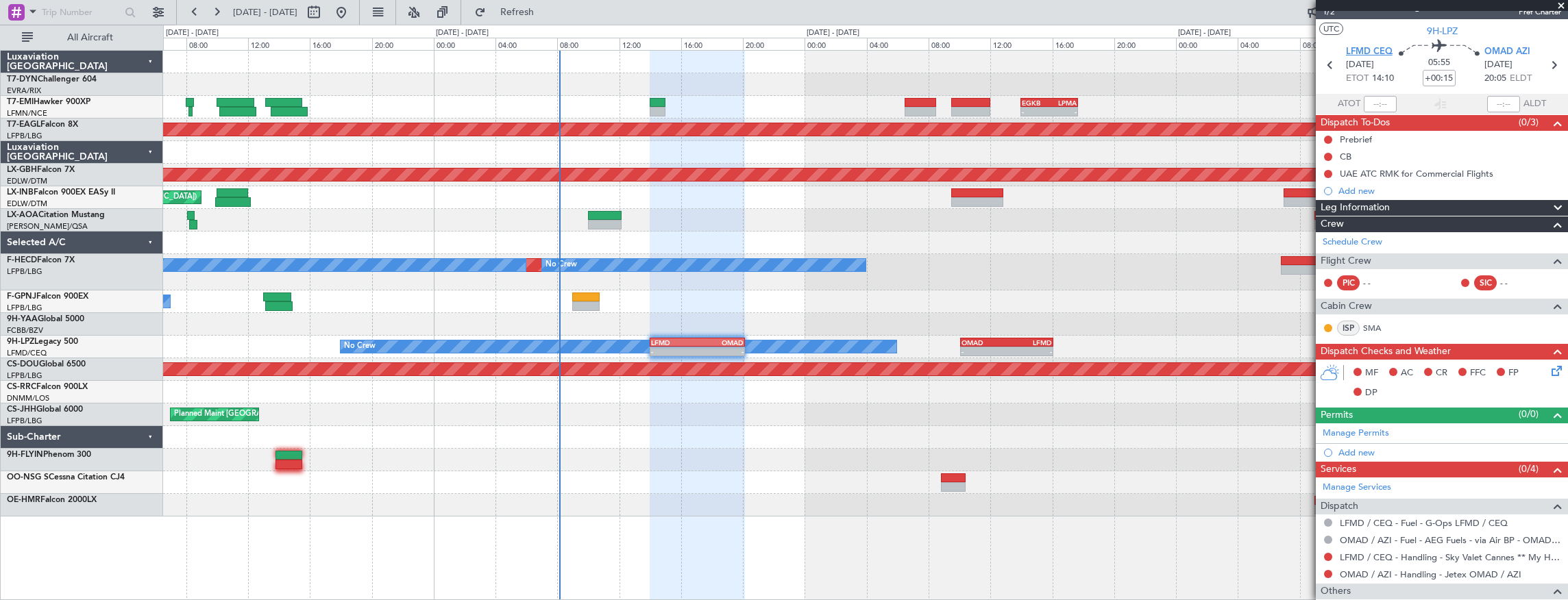
scroll to position [0, 0]
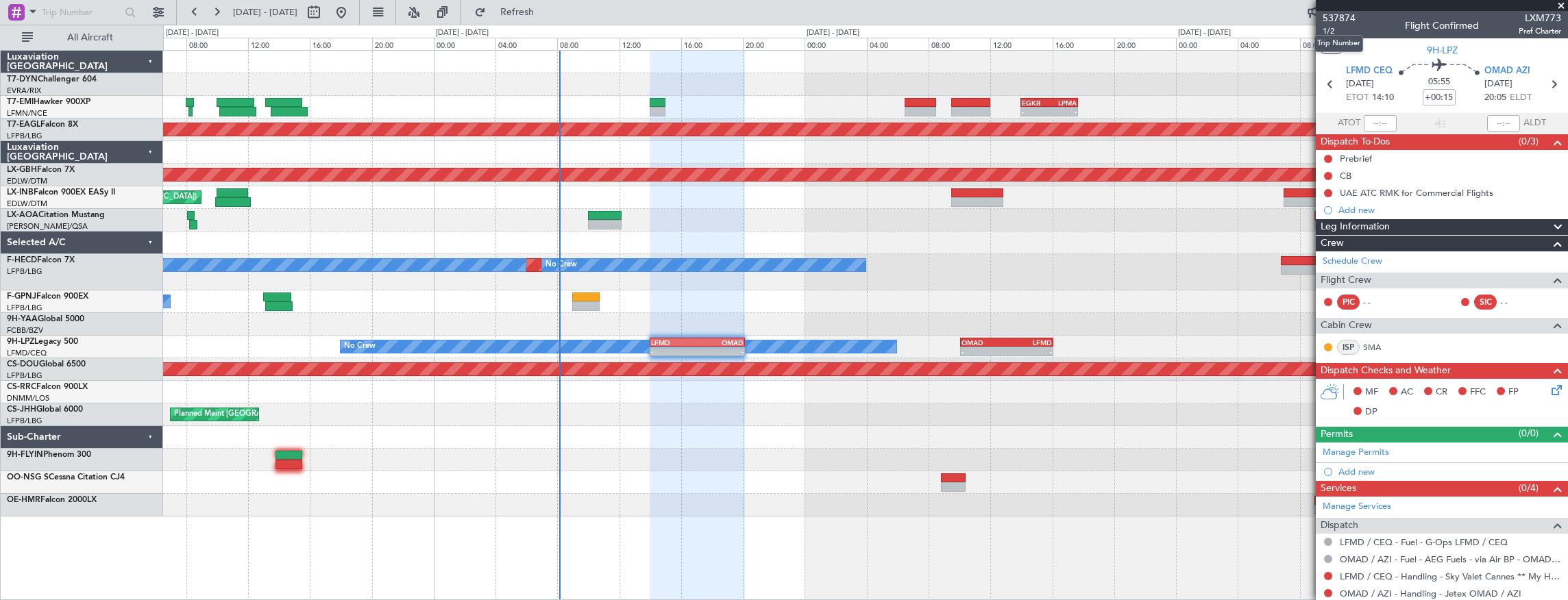
click at [1329, 36] on div "Trip Number" at bounding box center [1338, 43] width 49 height 17
click at [1326, 32] on mat-tooltip-component "Trip Number" at bounding box center [1338, 43] width 68 height 37
click at [1328, 28] on mat-tooltip-component "Trip Number" at bounding box center [1338, 43] width 68 height 37
click at [1333, 18] on span "537874" at bounding box center [1339, 17] width 33 height 14
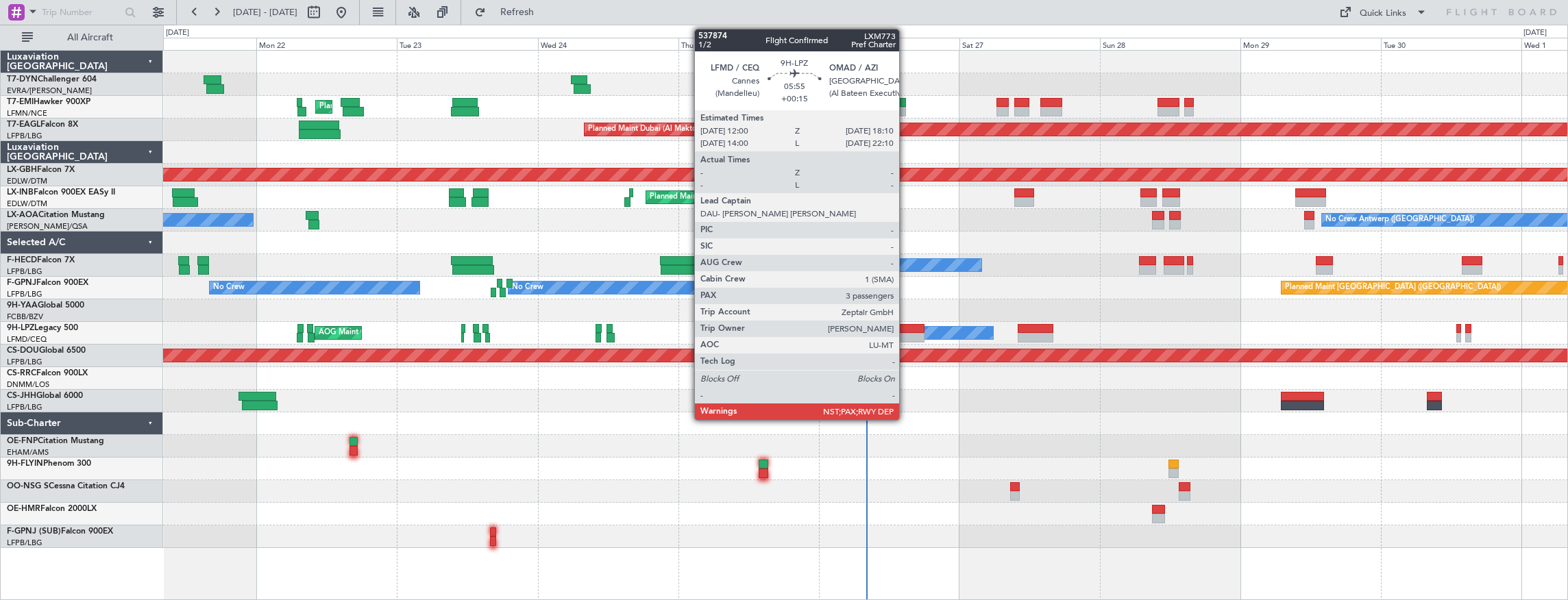
click at [906, 331] on div at bounding box center [906, 329] width 37 height 10
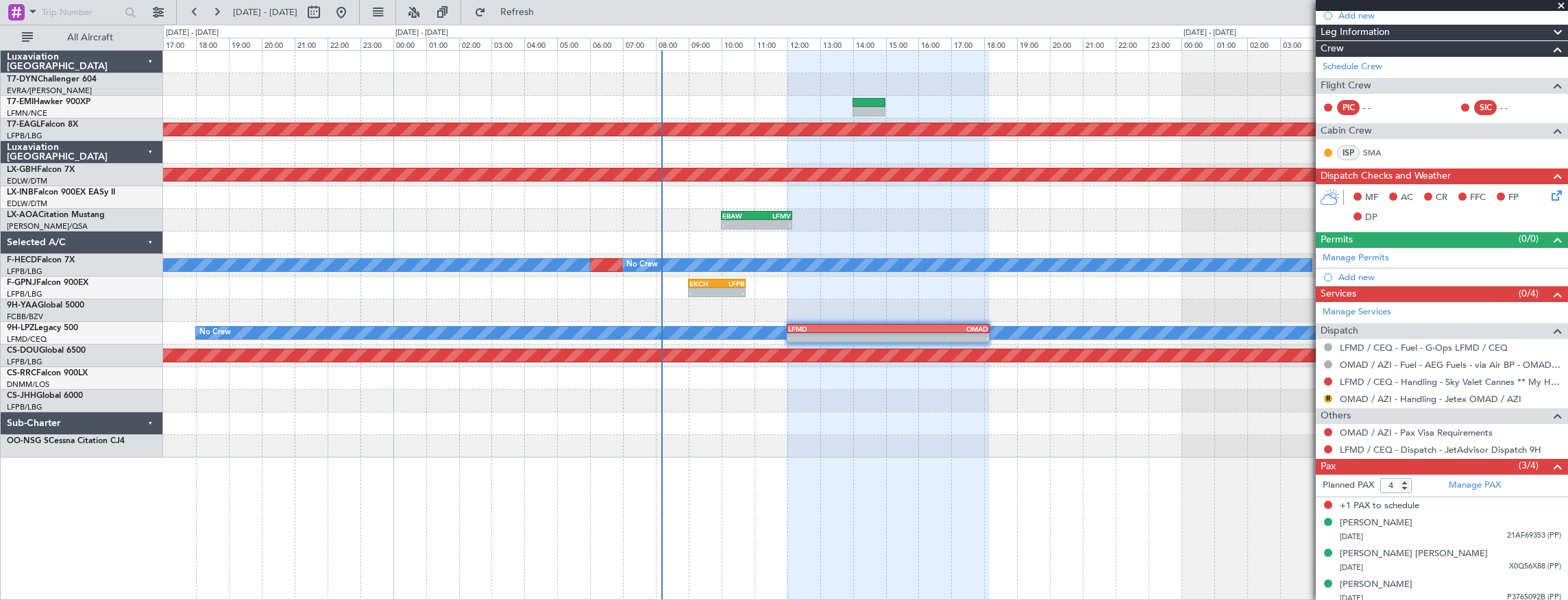
scroll to position [197, 0]
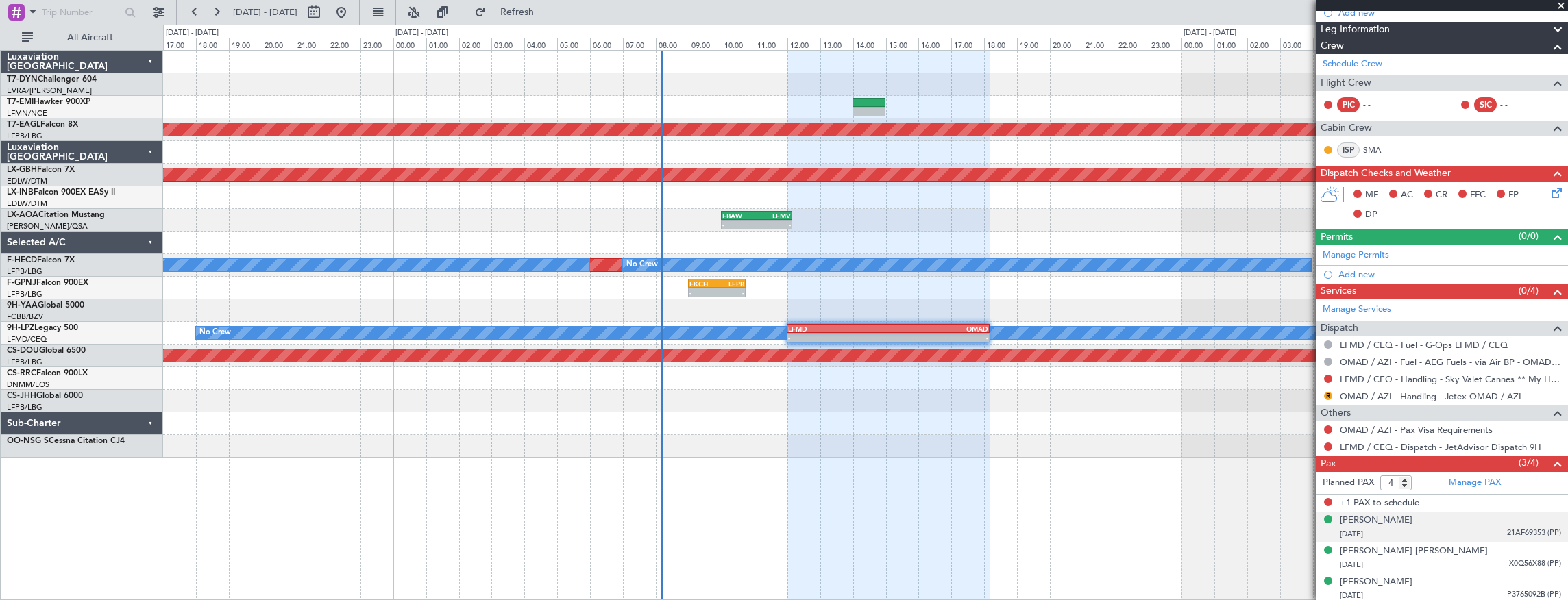
click at [1395, 527] on div "27/03/1999 21AF69353 (PP)" at bounding box center [1451, 534] width 221 height 13
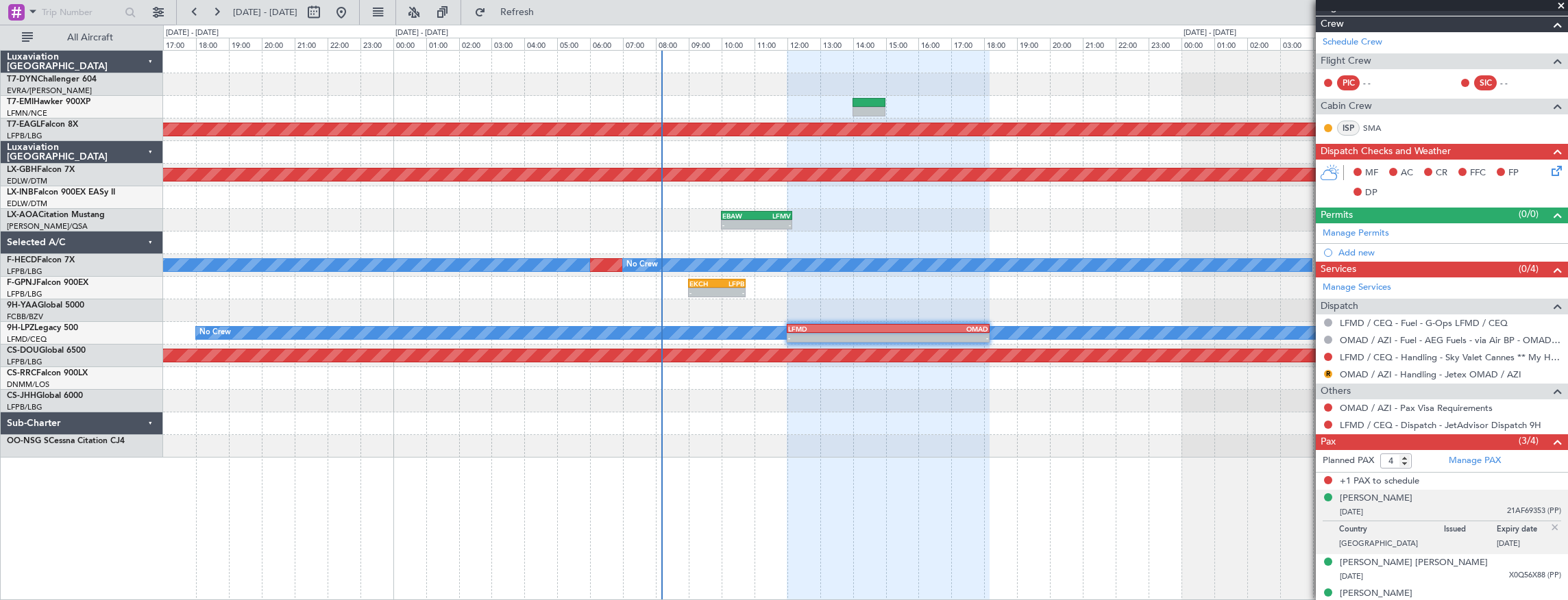
scroll to position [231, 0]
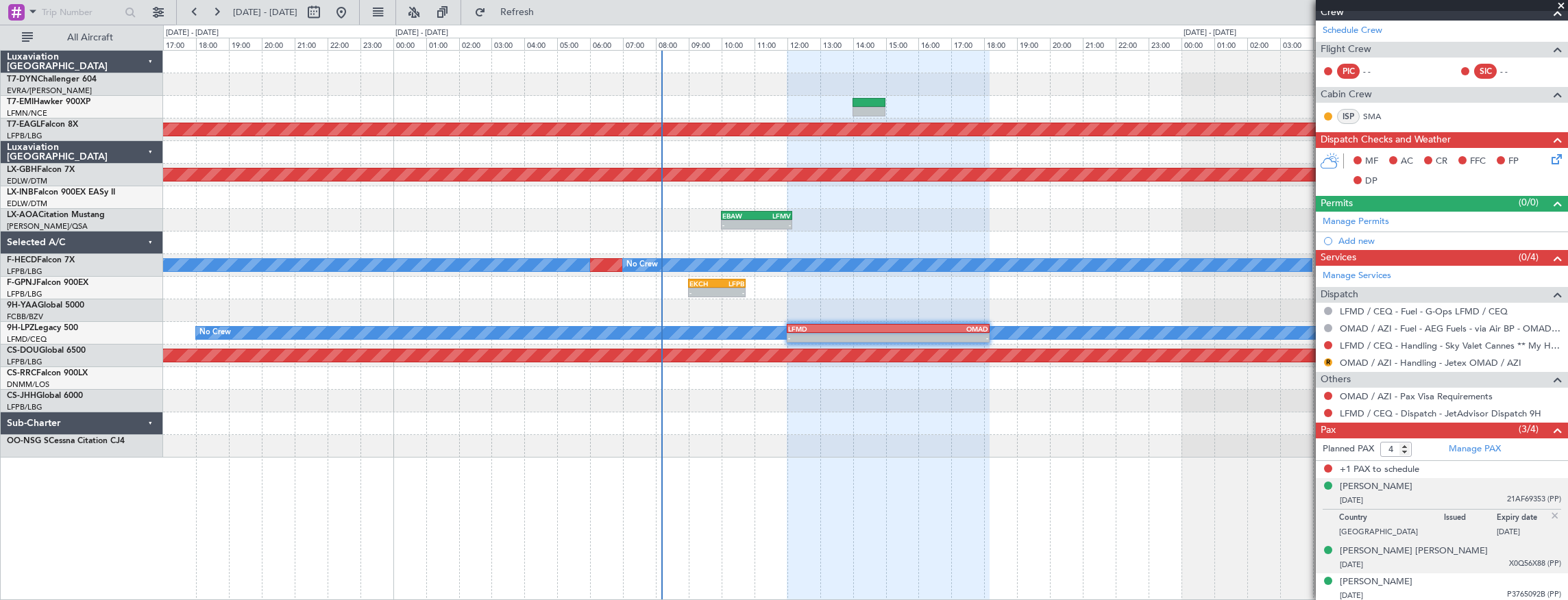
click at [1397, 562] on div "22/09/1993 X0Q56X88 (PP)" at bounding box center [1451, 565] width 221 height 13
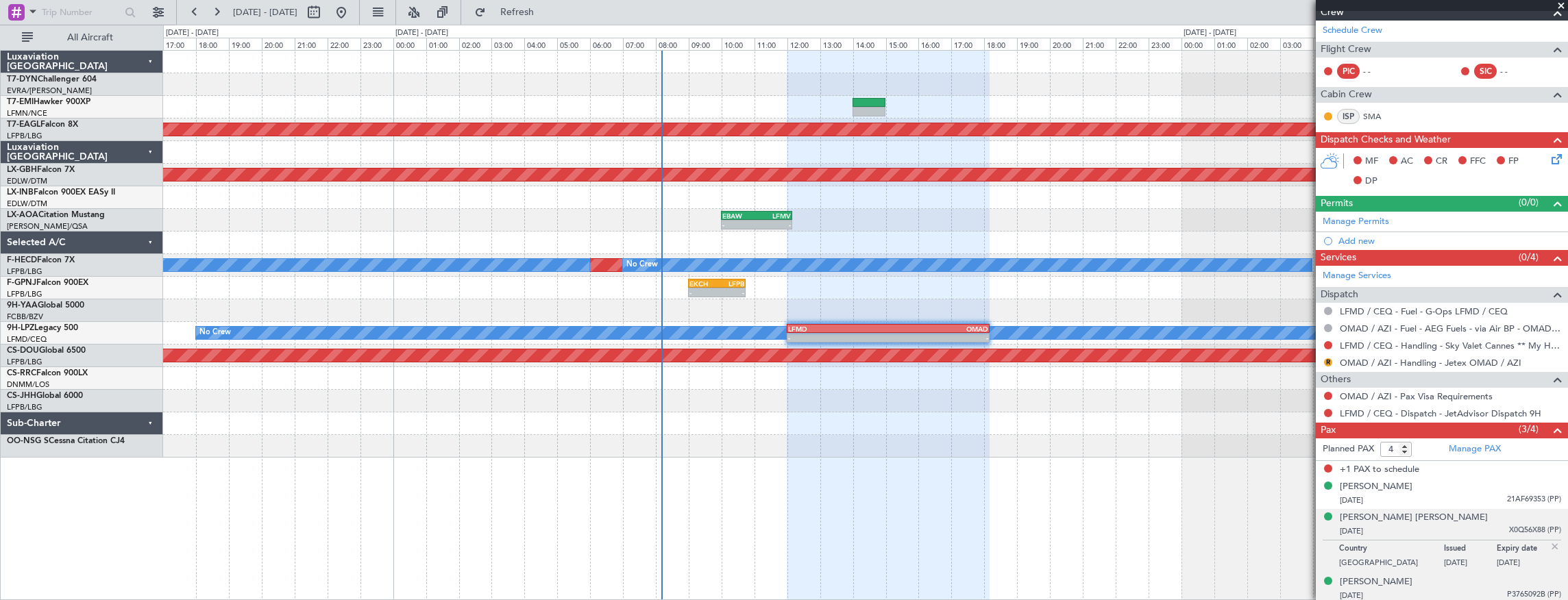
click at [1404, 589] on div "28/02/1978 P3765092B (PP)" at bounding box center [1451, 596] width 221 height 13
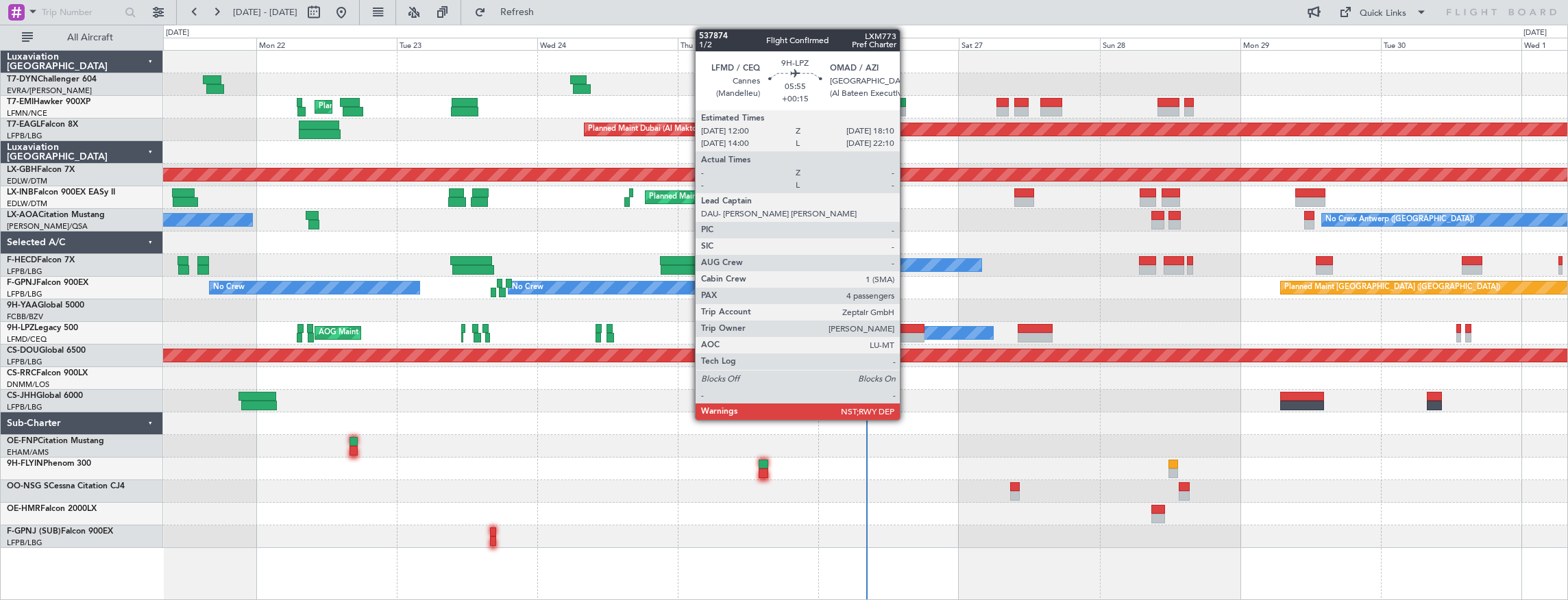
click at [906, 333] on div at bounding box center [906, 338] width 37 height 10
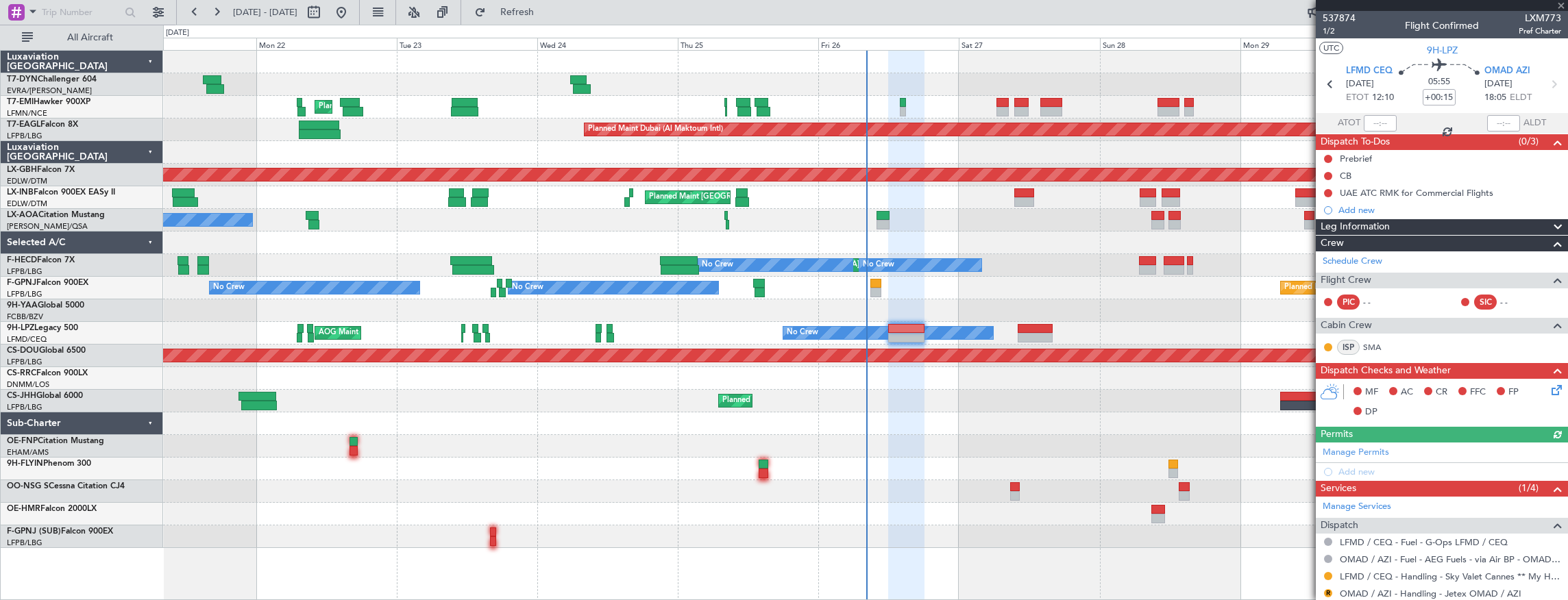
scroll to position [211, 0]
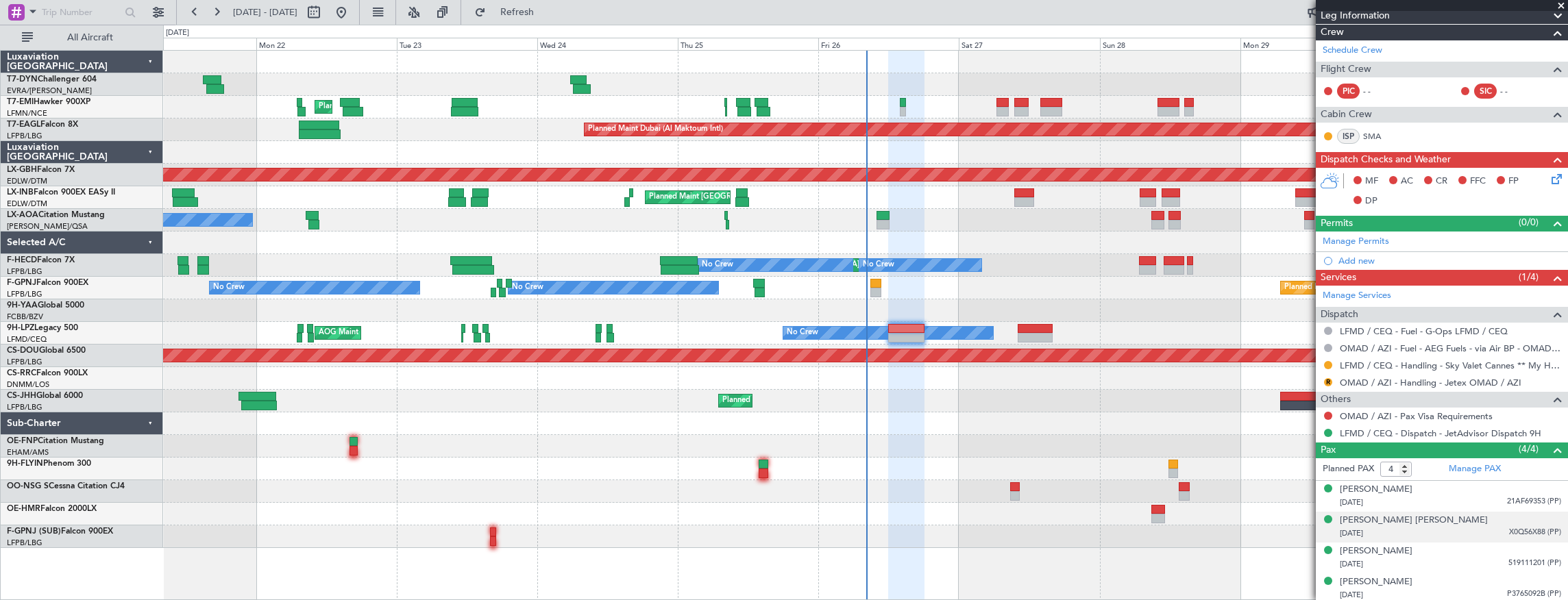
click at [1445, 527] on div "[DATE] X0Q56X88 (PP)" at bounding box center [1451, 534] width 221 height 13
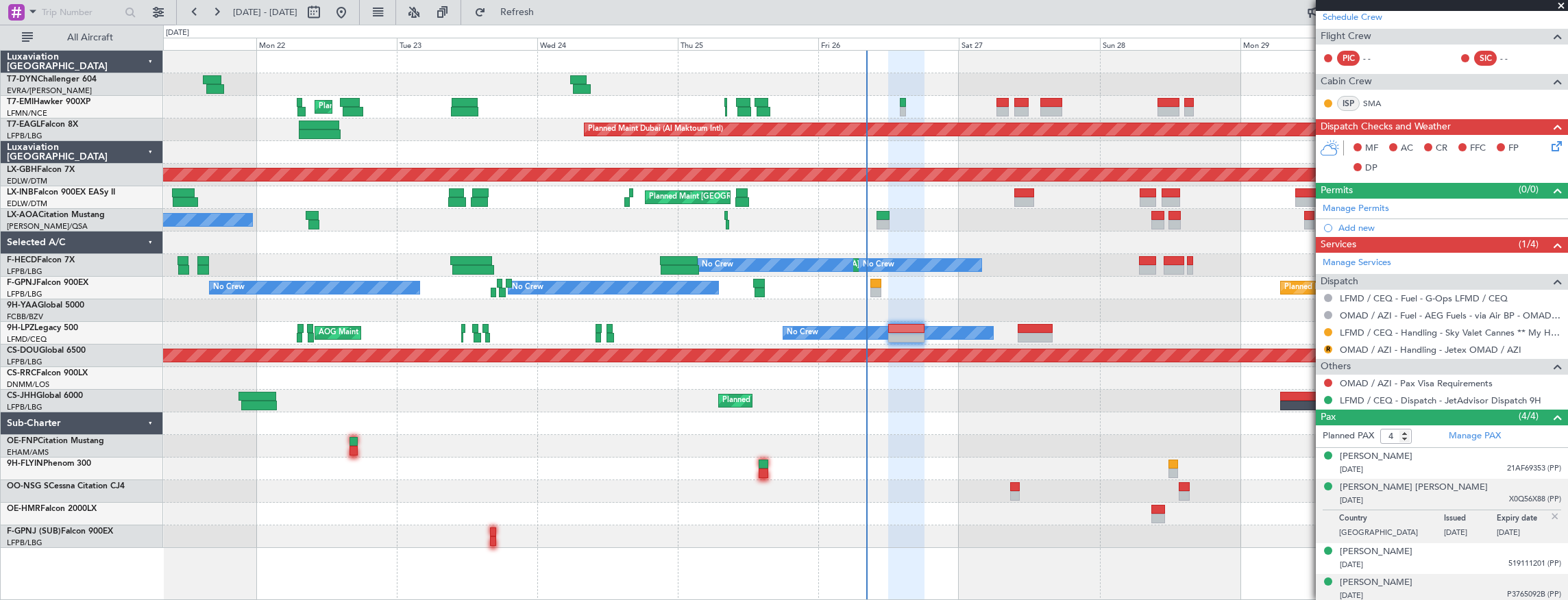
click at [1406, 589] on div "28/02/1978 P3765092B (PP)" at bounding box center [1451, 596] width 221 height 13
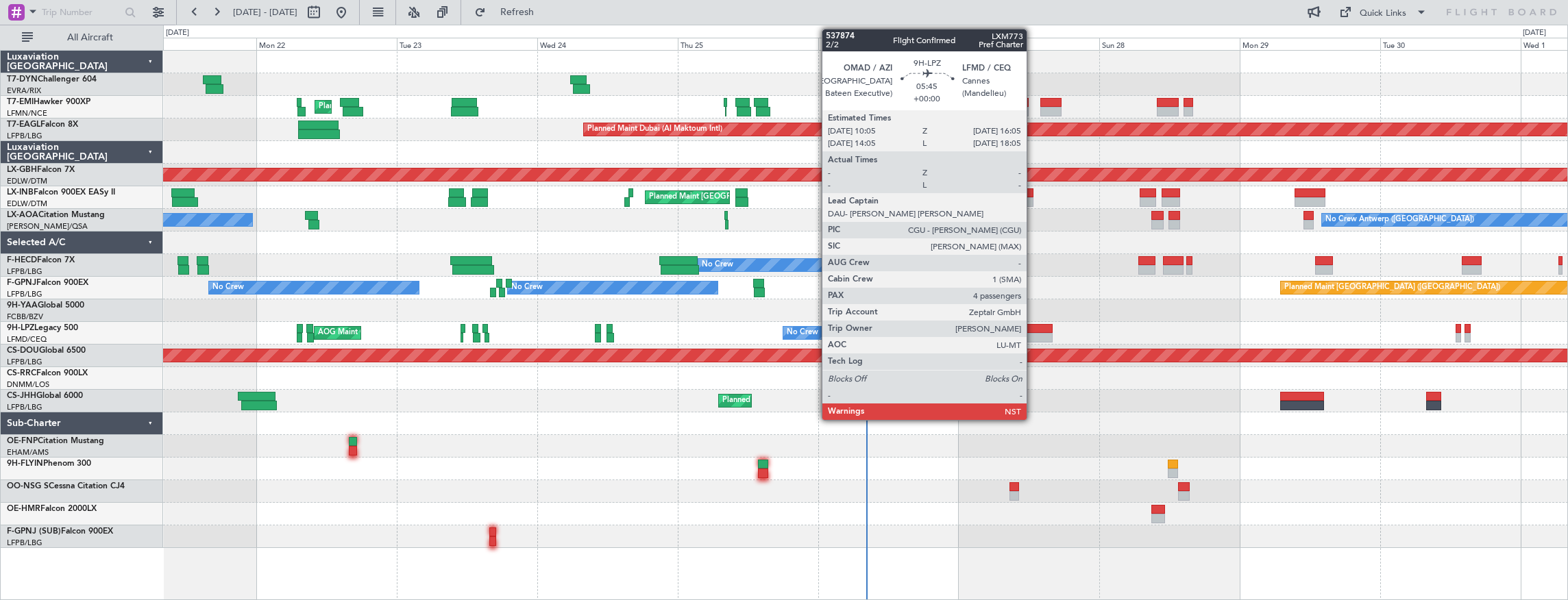
click at [1033, 329] on div at bounding box center [1034, 329] width 36 height 10
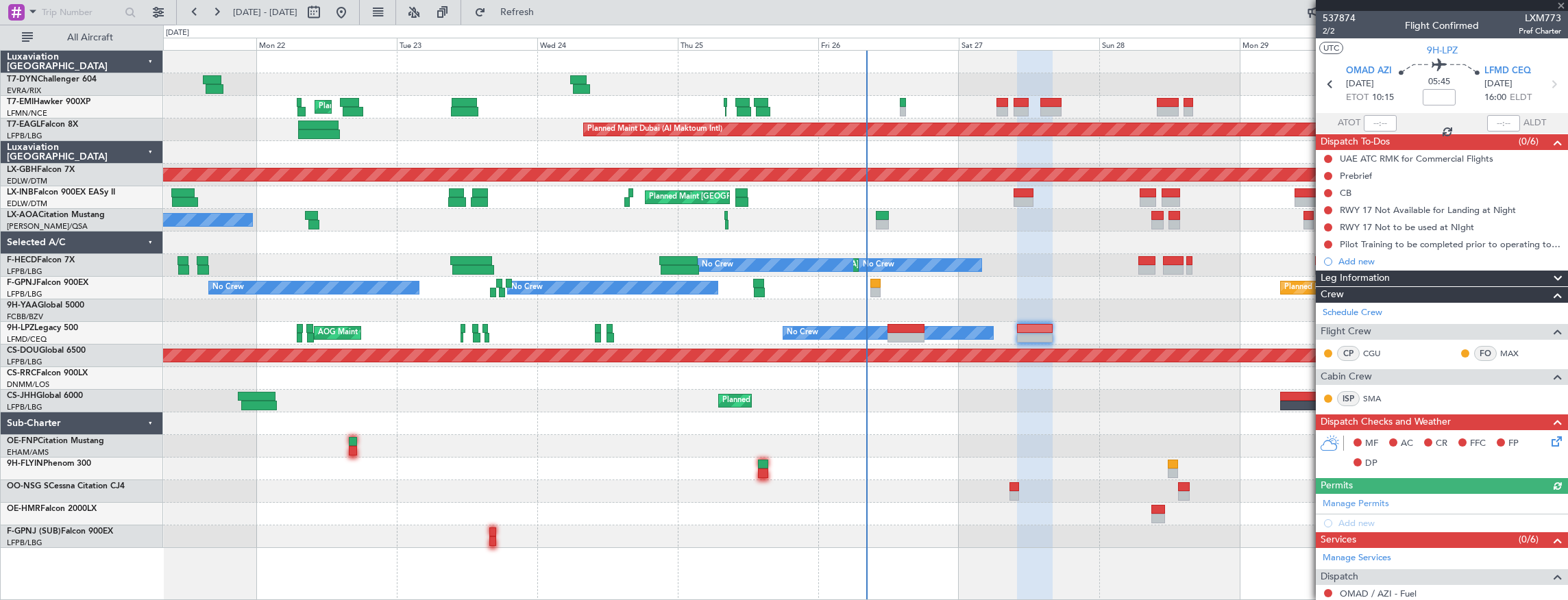
scroll to position [262, 0]
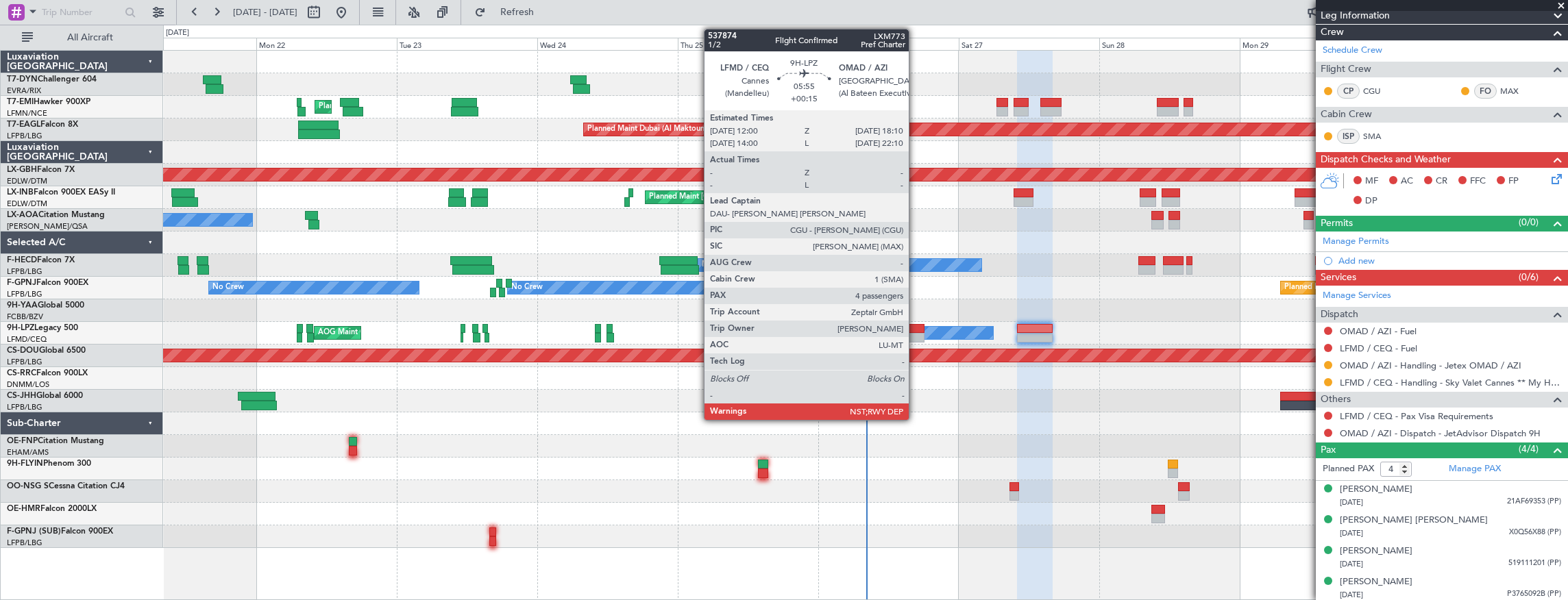
click at [916, 327] on div at bounding box center [905, 329] width 37 height 10
type input "+00:15"
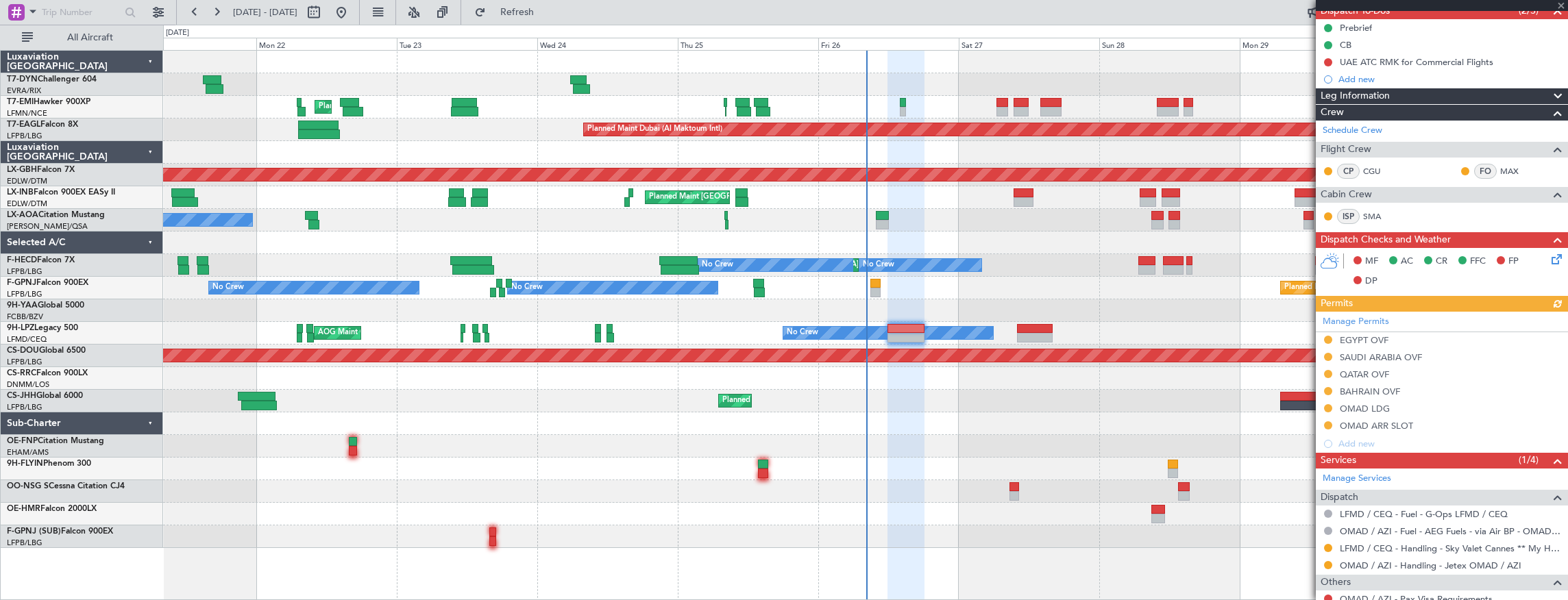
scroll to position [0, 0]
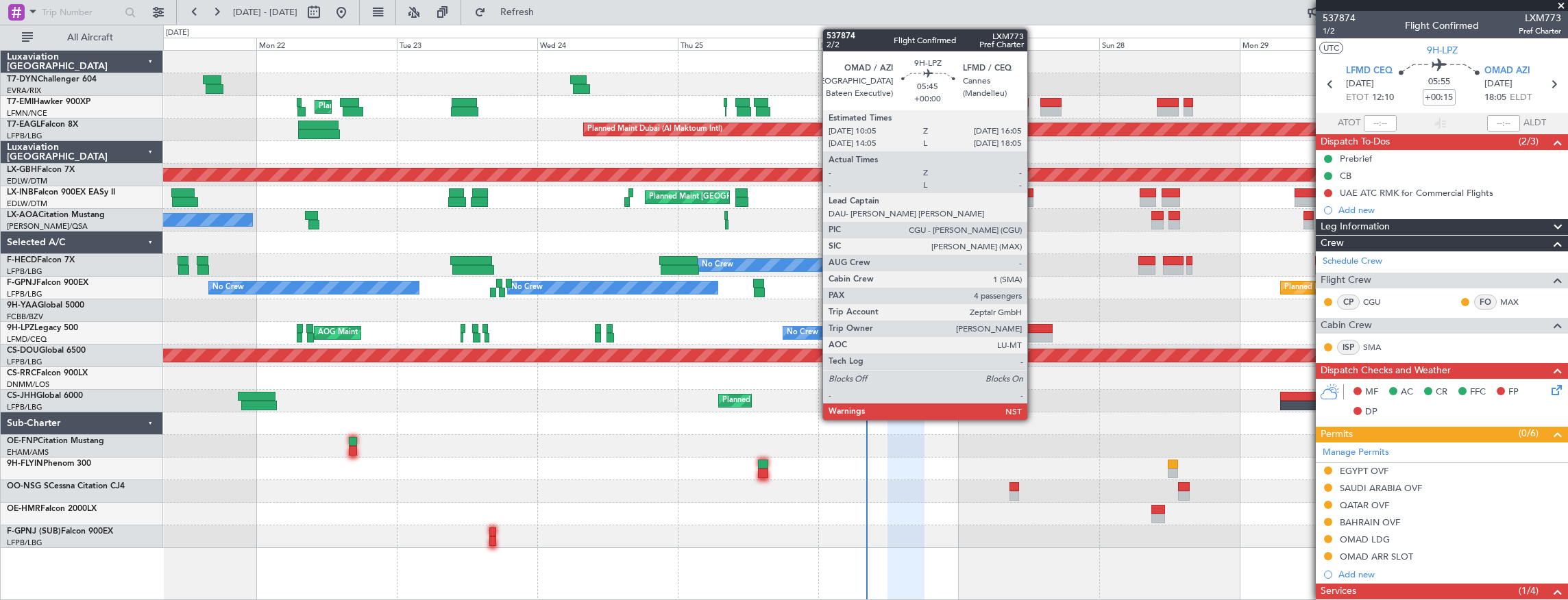
click at [1034, 327] on div at bounding box center [1034, 329] width 36 height 10
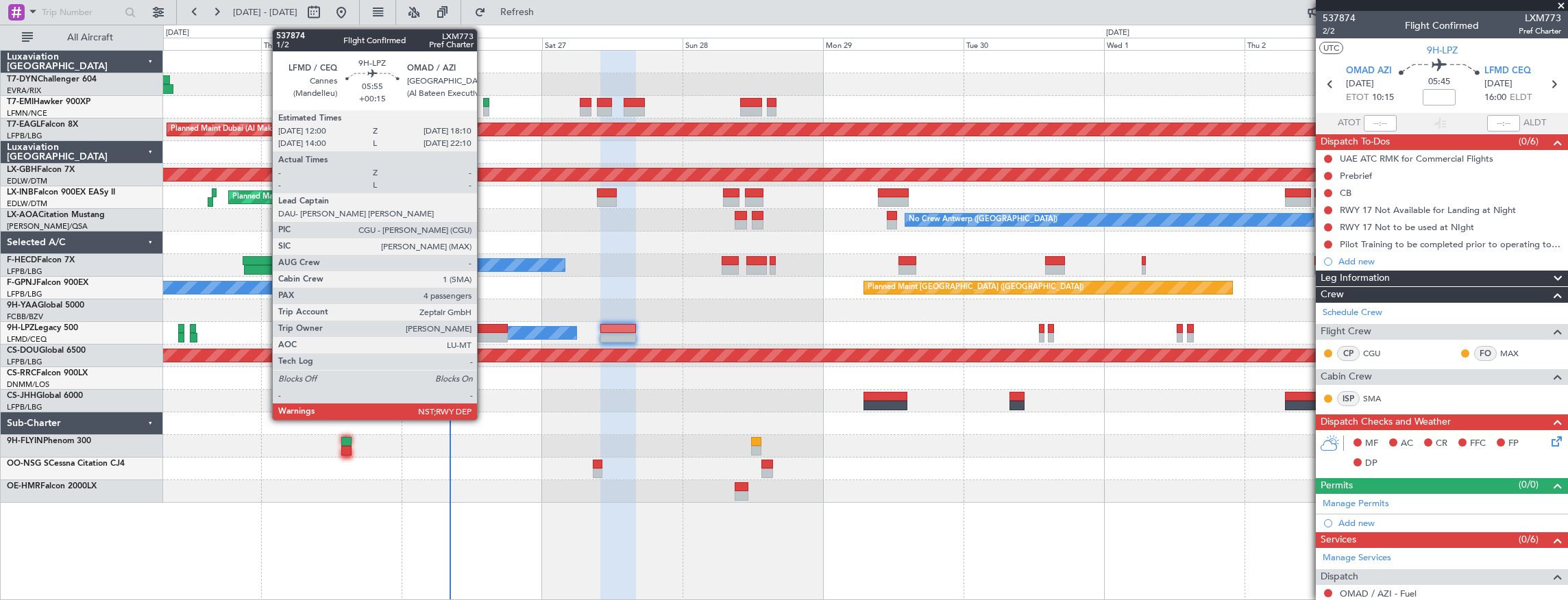
click at [484, 329] on div at bounding box center [489, 329] width 37 height 10
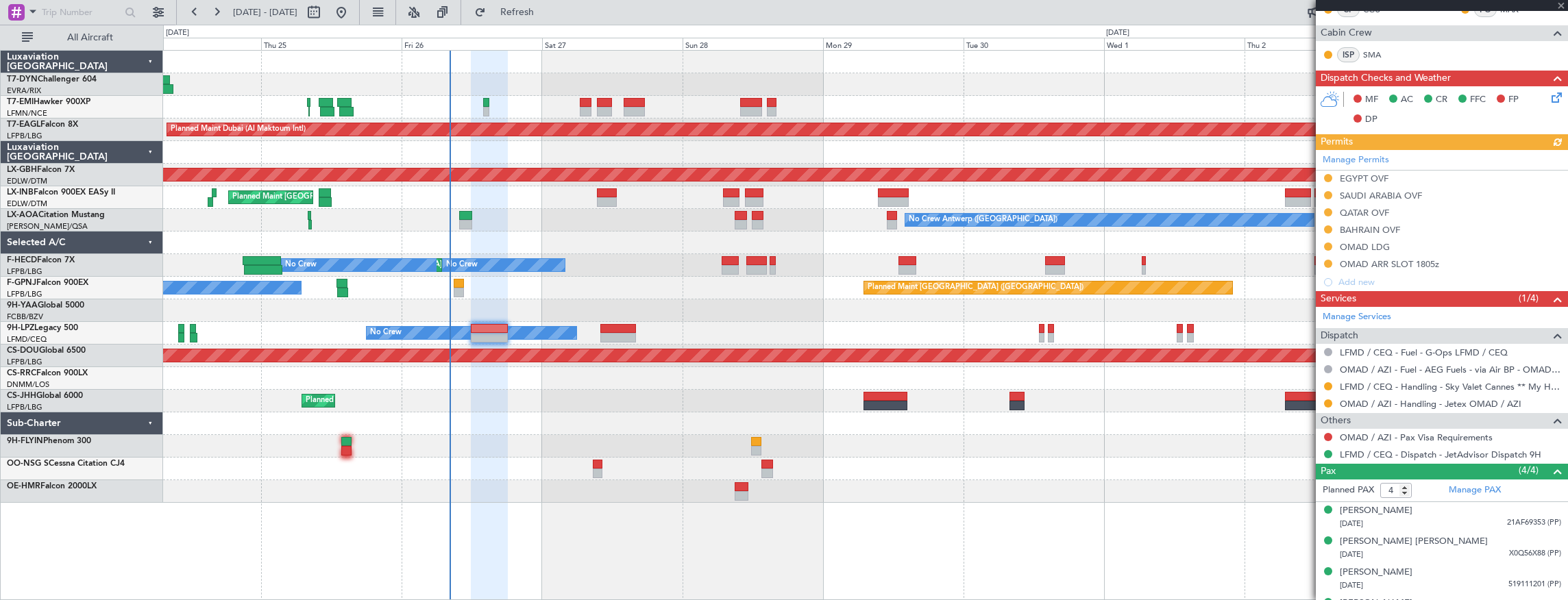
scroll to position [313, 0]
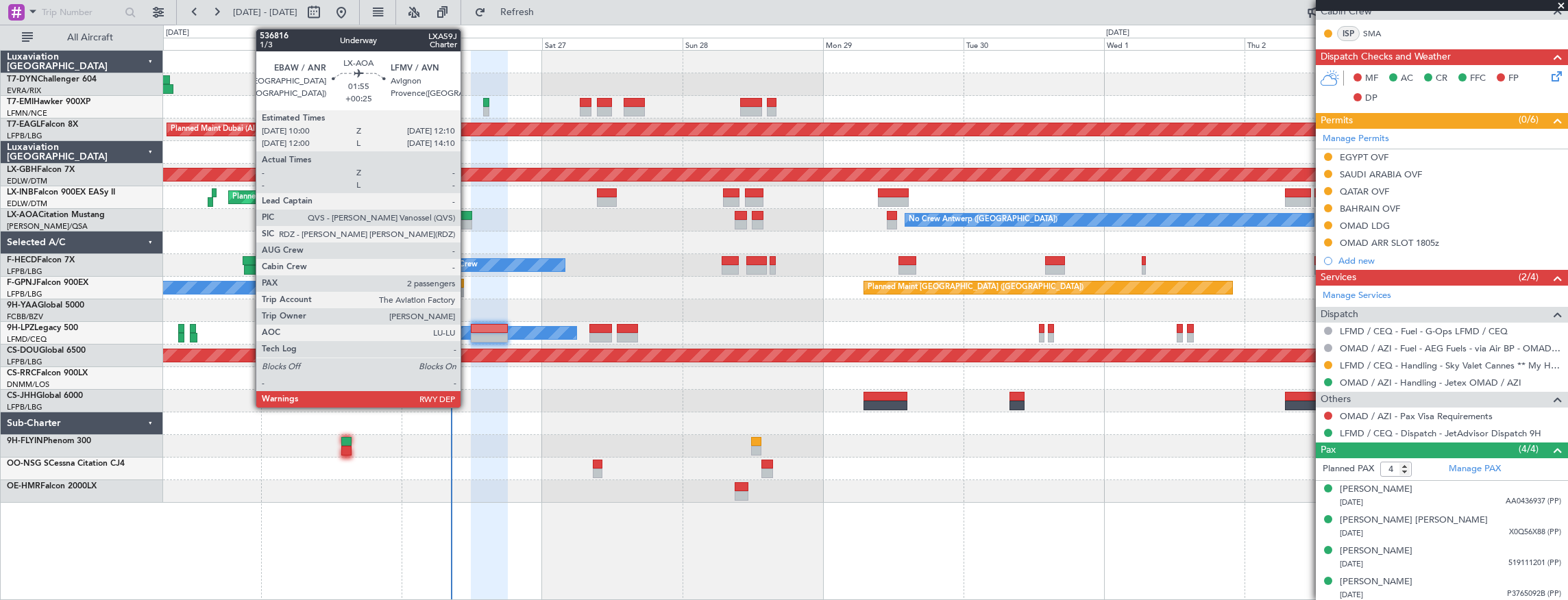
click at [468, 220] on div at bounding box center [466, 225] width 13 height 10
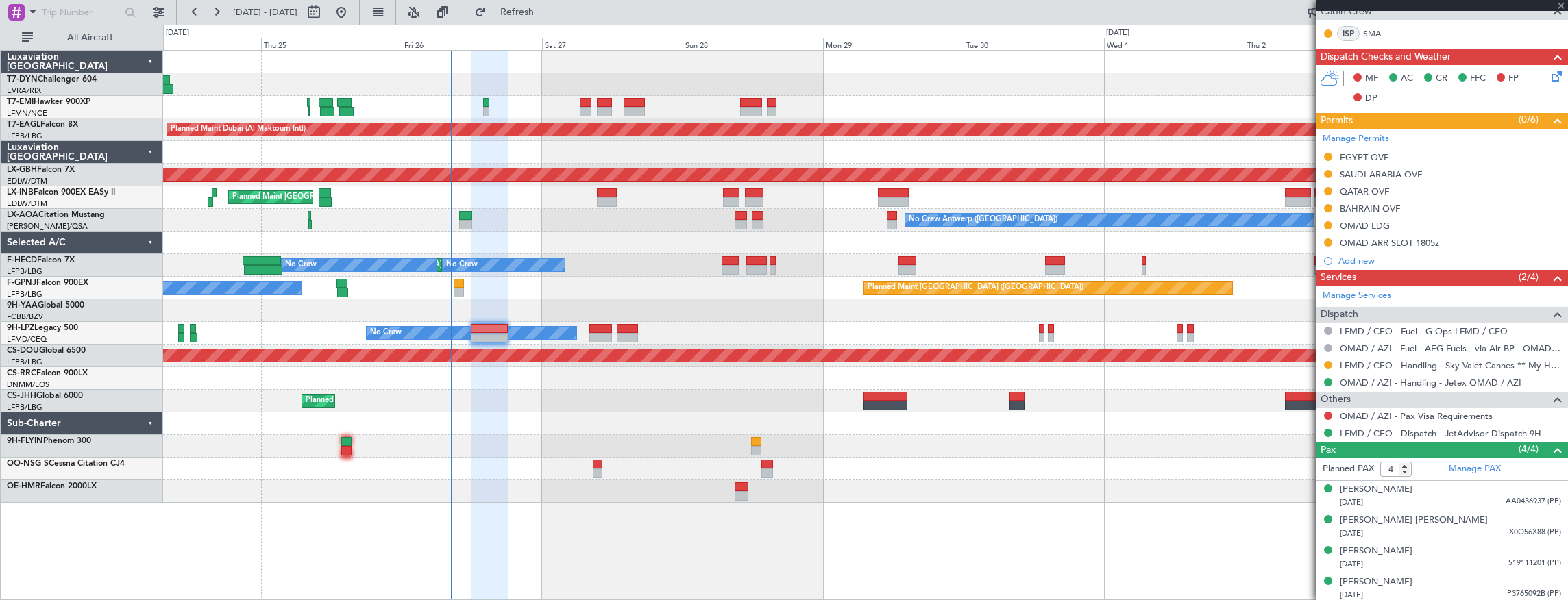
type input "+00:25"
type input "2"
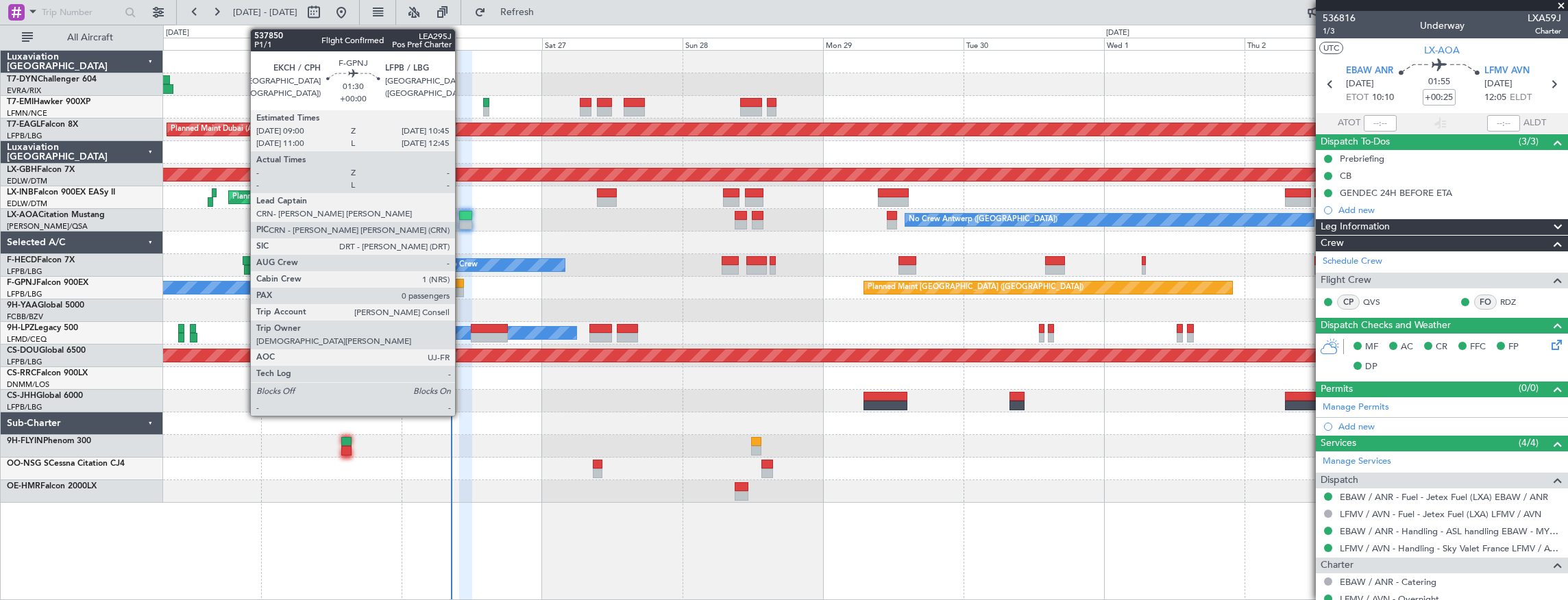
click at [462, 284] on div at bounding box center [459, 284] width 11 height 10
type input "0"
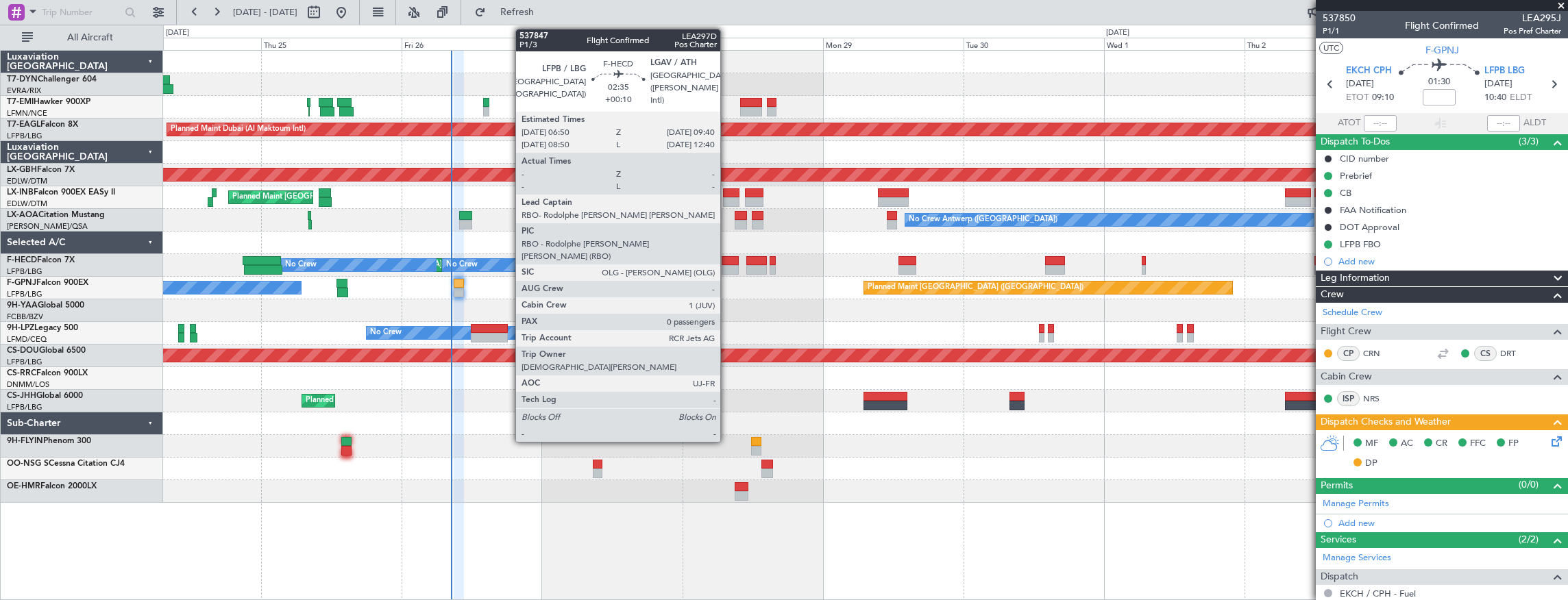
click at [727, 262] on div at bounding box center [730, 261] width 17 height 10
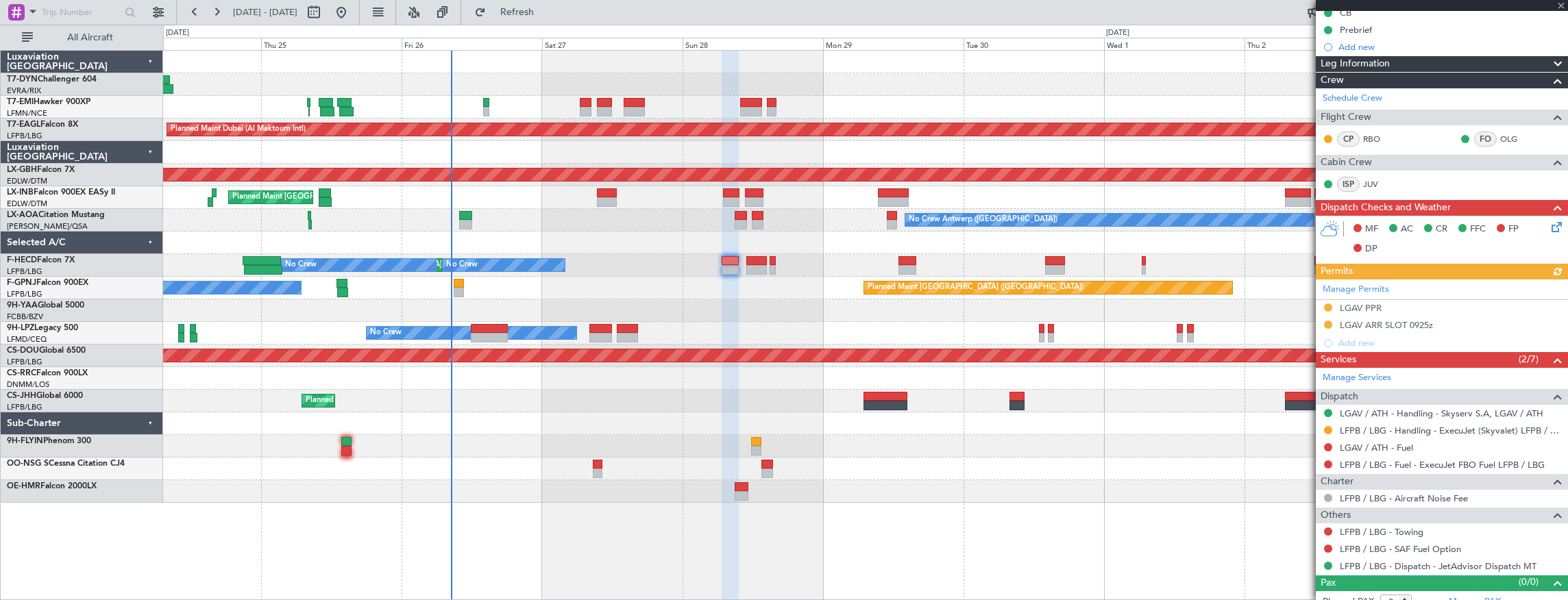
scroll to position [173, 0]
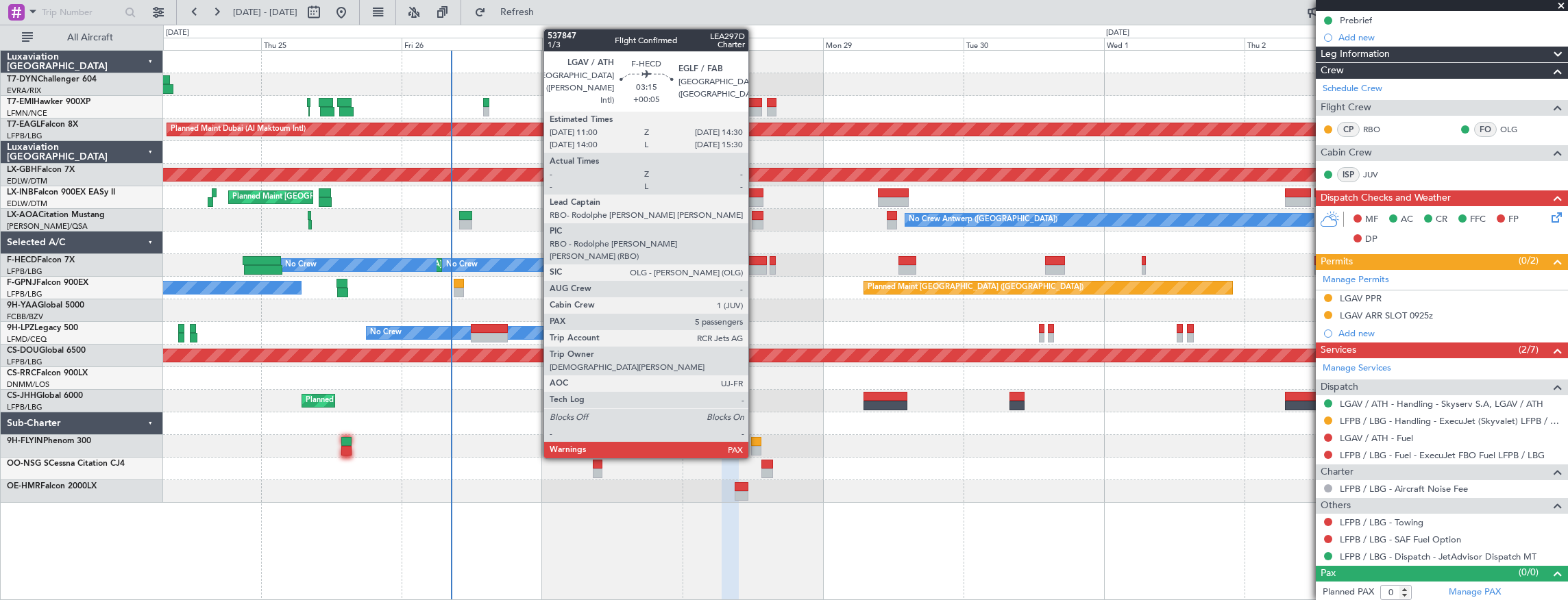
click at [755, 266] on div at bounding box center [756, 270] width 20 height 10
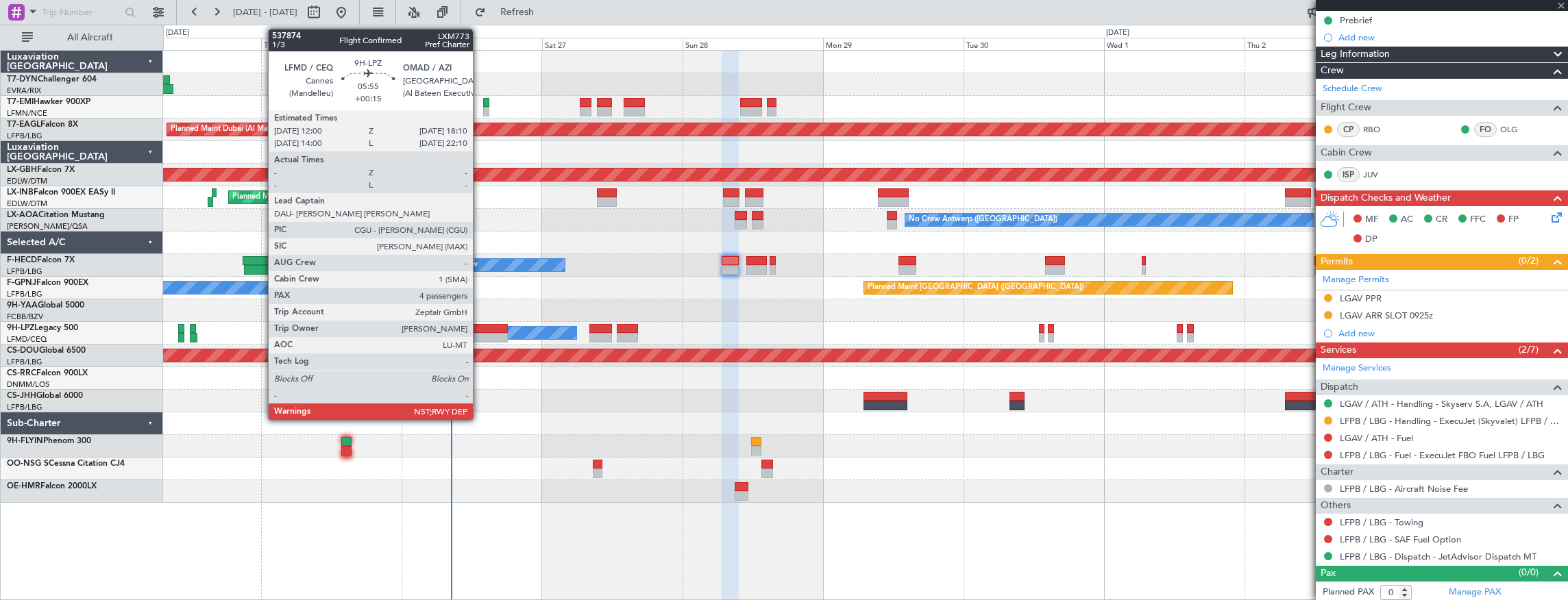
type input "+00:05"
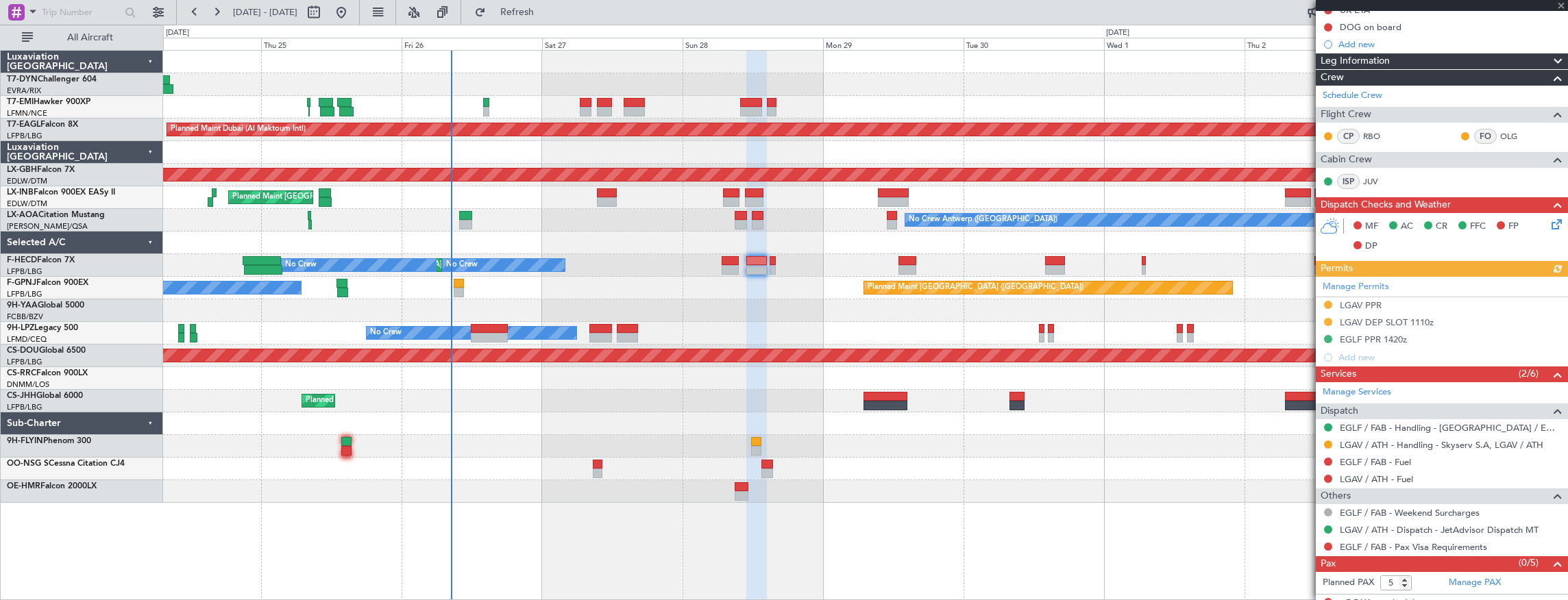
scroll to position [209, 0]
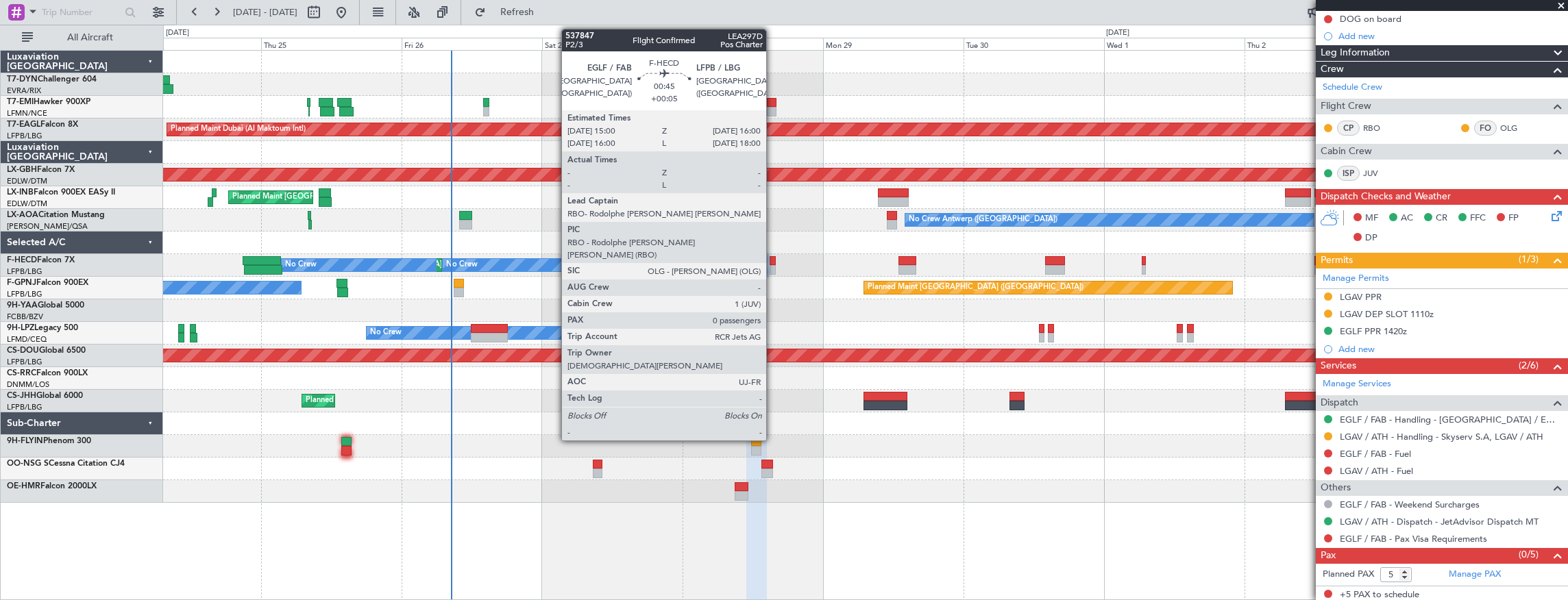
click at [772, 260] on div at bounding box center [772, 261] width 6 height 10
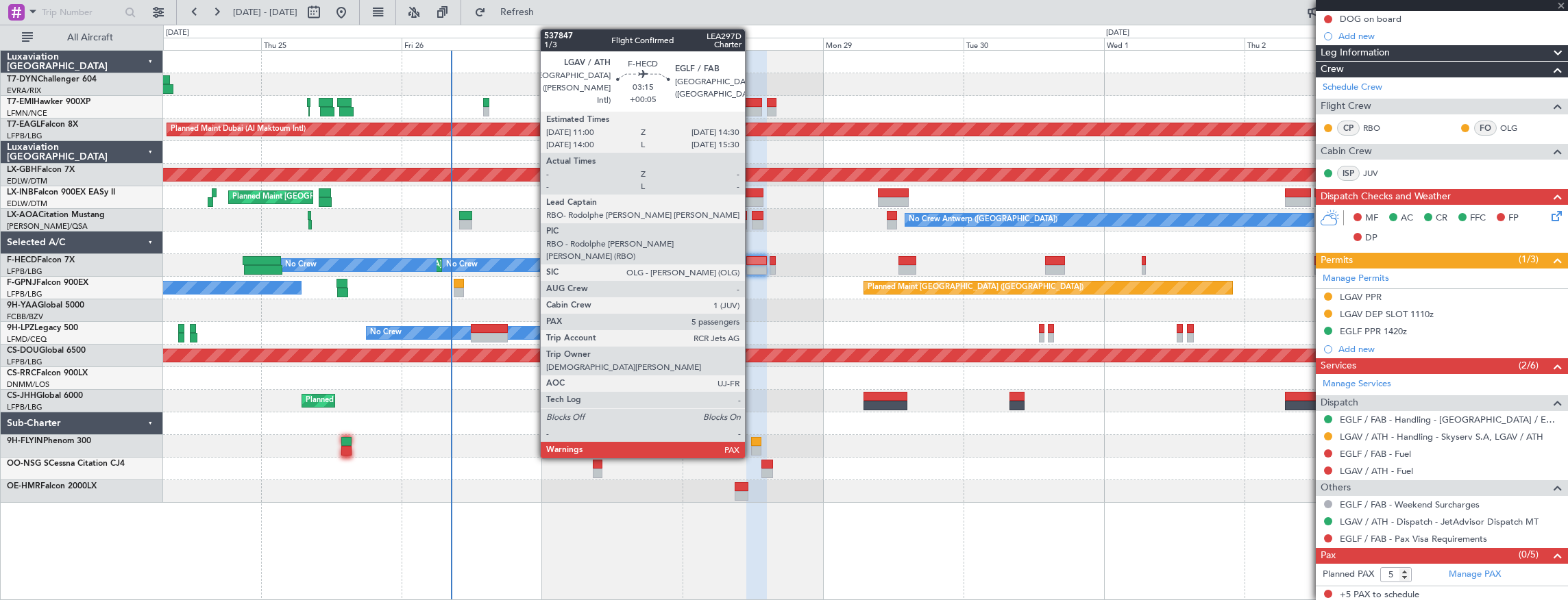
type input "0"
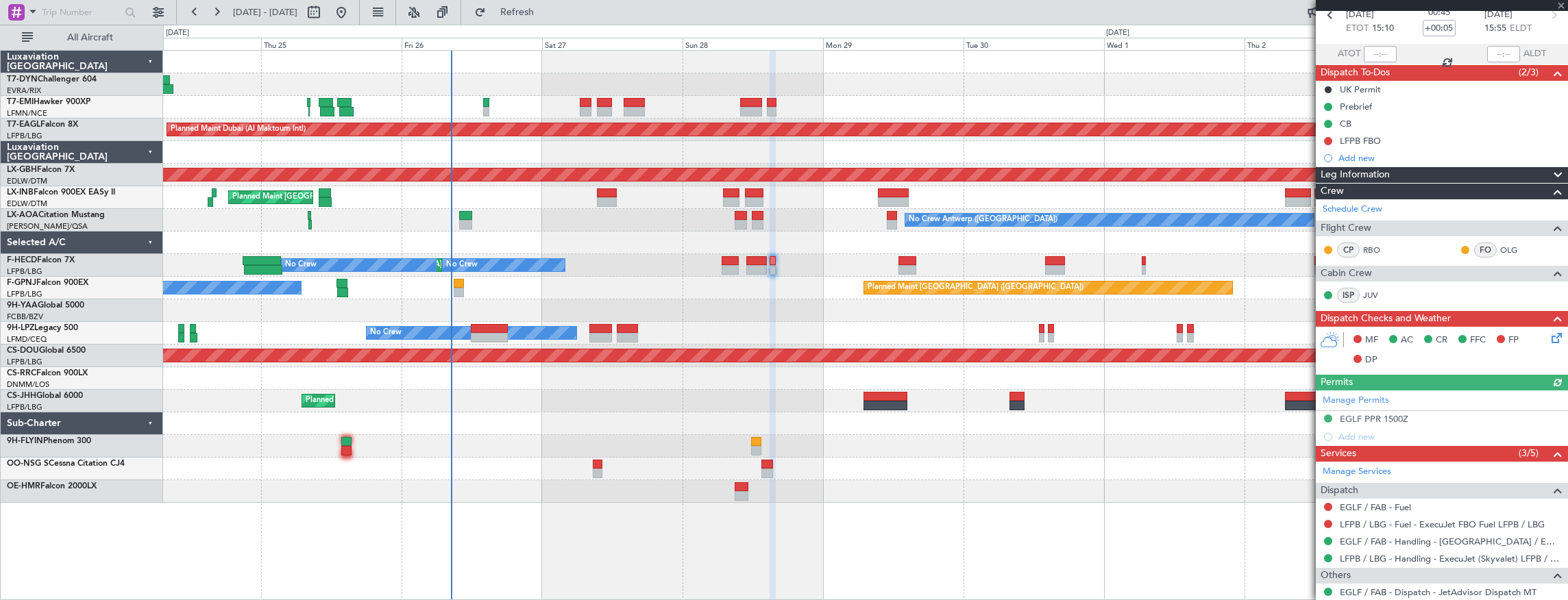
scroll to position [122, 0]
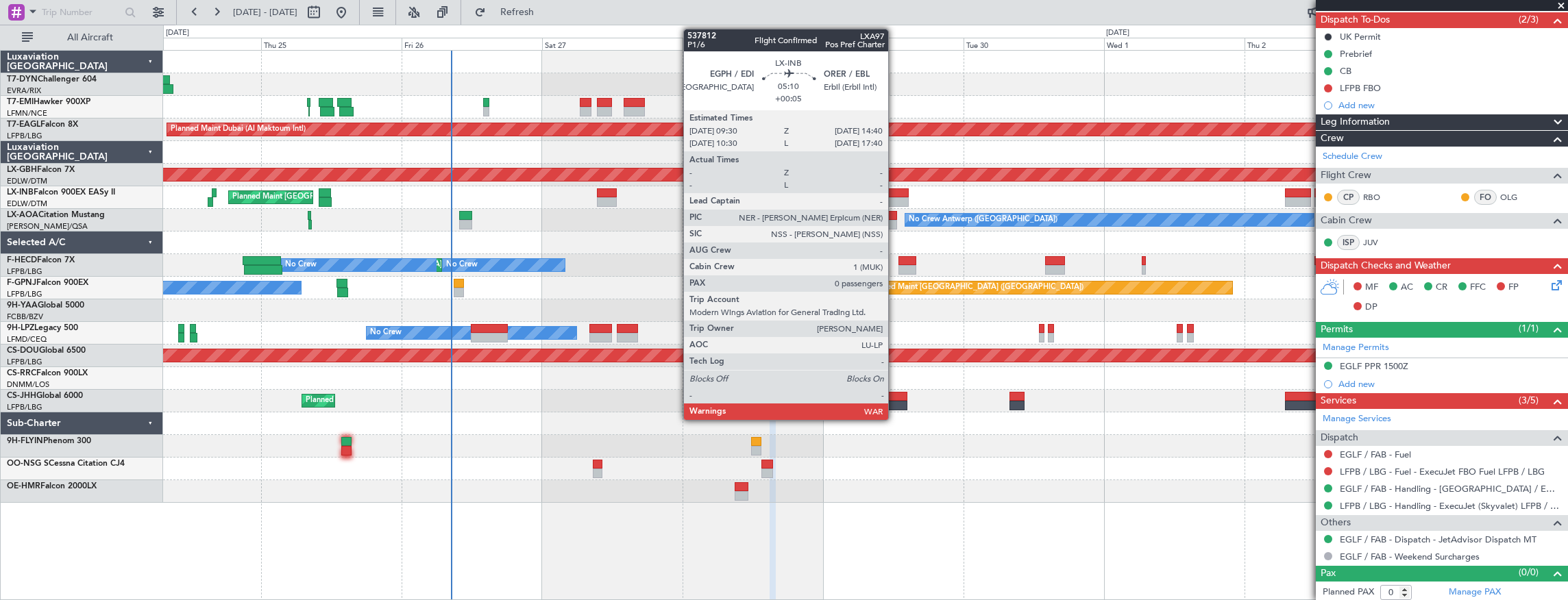
click at [895, 193] on div at bounding box center [893, 193] width 31 height 10
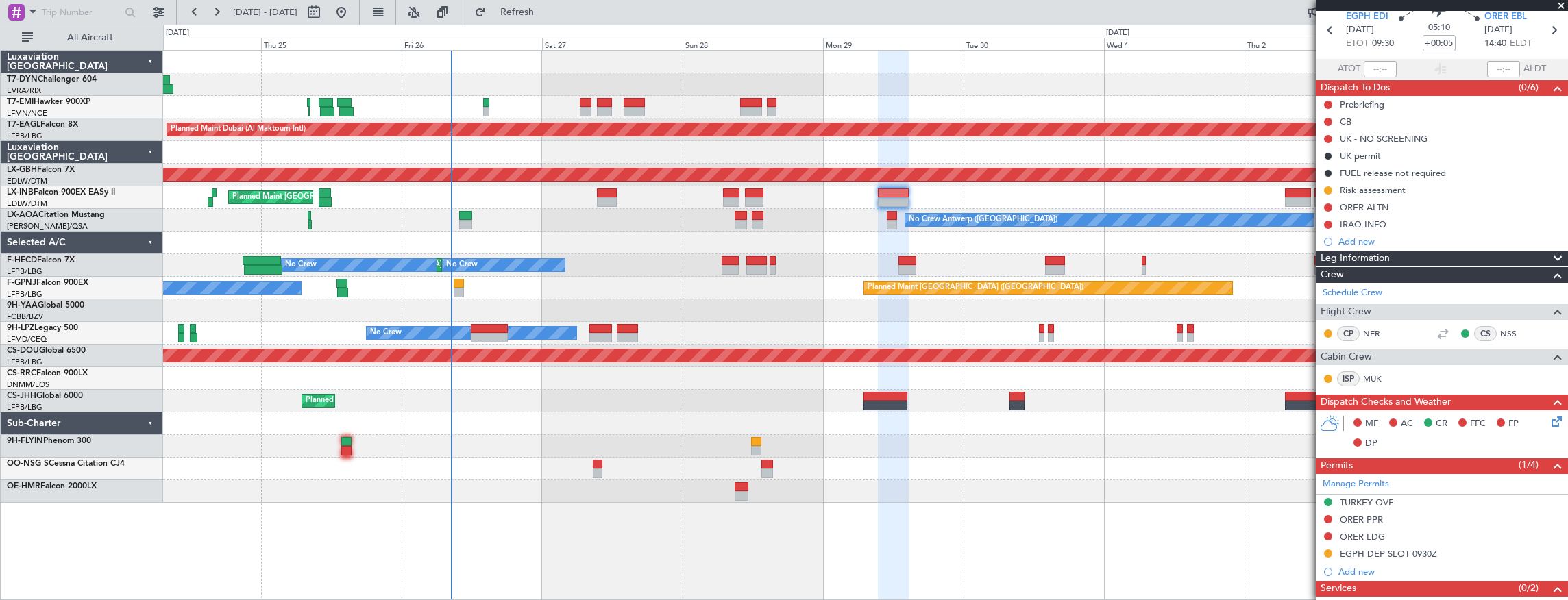
scroll to position [0, 0]
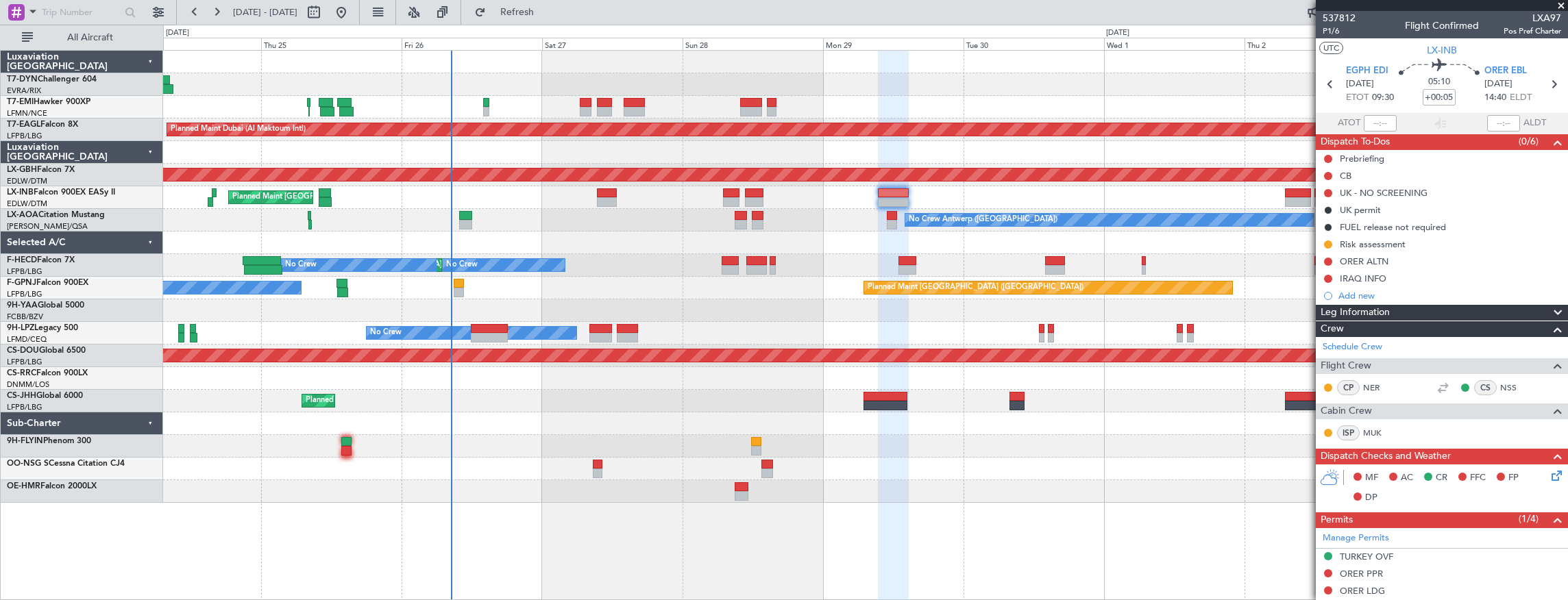
click at [735, 410] on div "Planned Maint [GEOGRAPHIC_DATA] ([GEOGRAPHIC_DATA])" at bounding box center [866, 401] width 1404 height 23
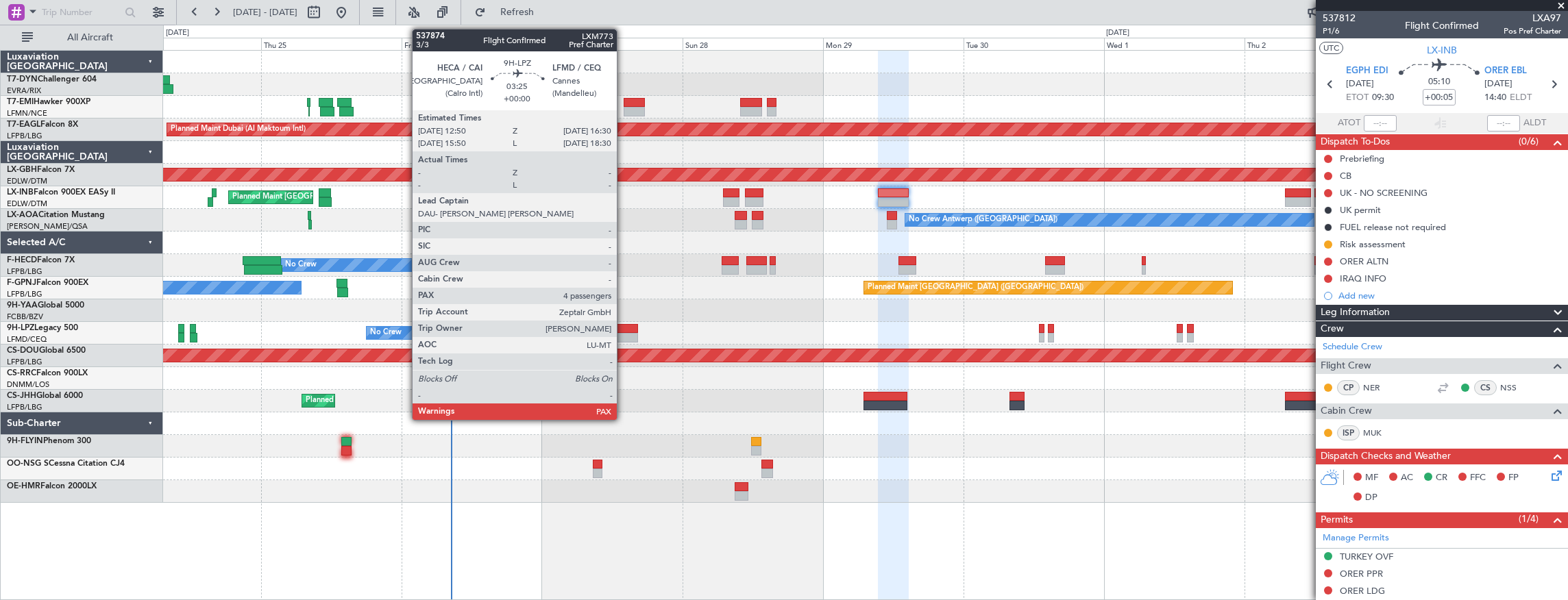
click at [623, 325] on div at bounding box center [627, 329] width 22 height 10
type input "4"
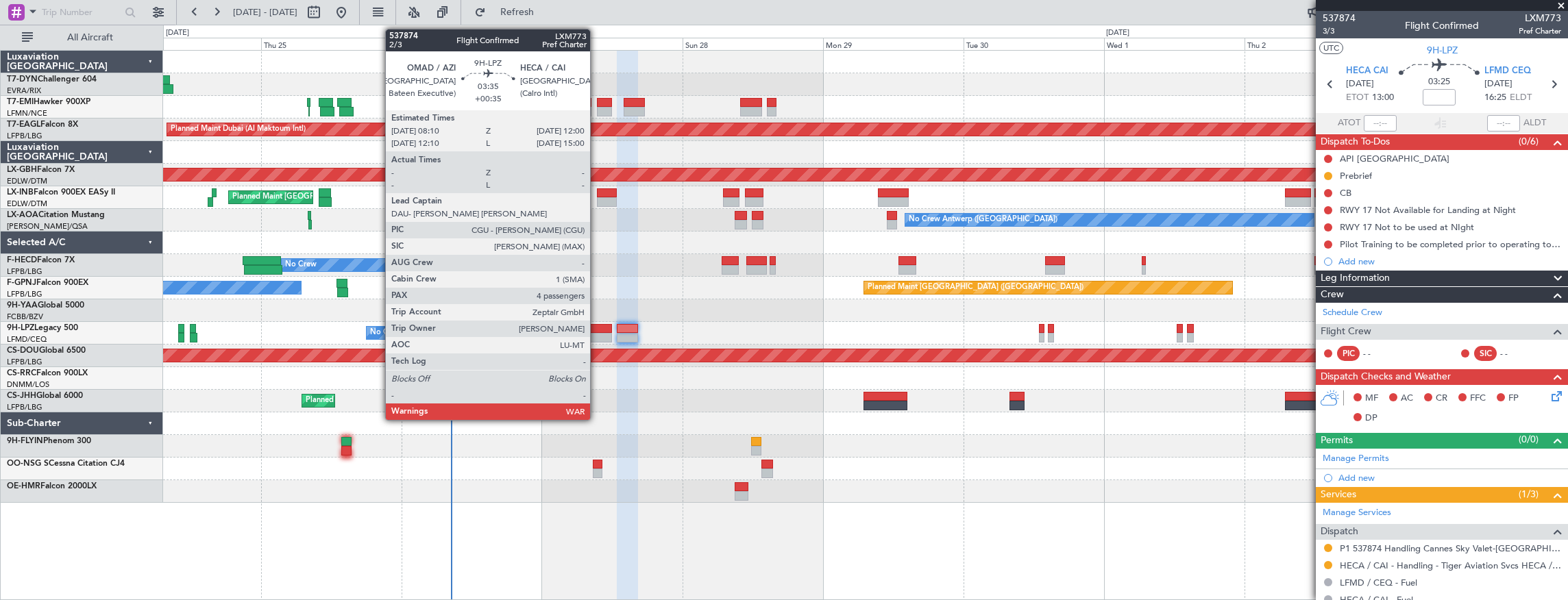
click at [596, 330] on div at bounding box center [601, 329] width 23 height 10
type input "+00:35"
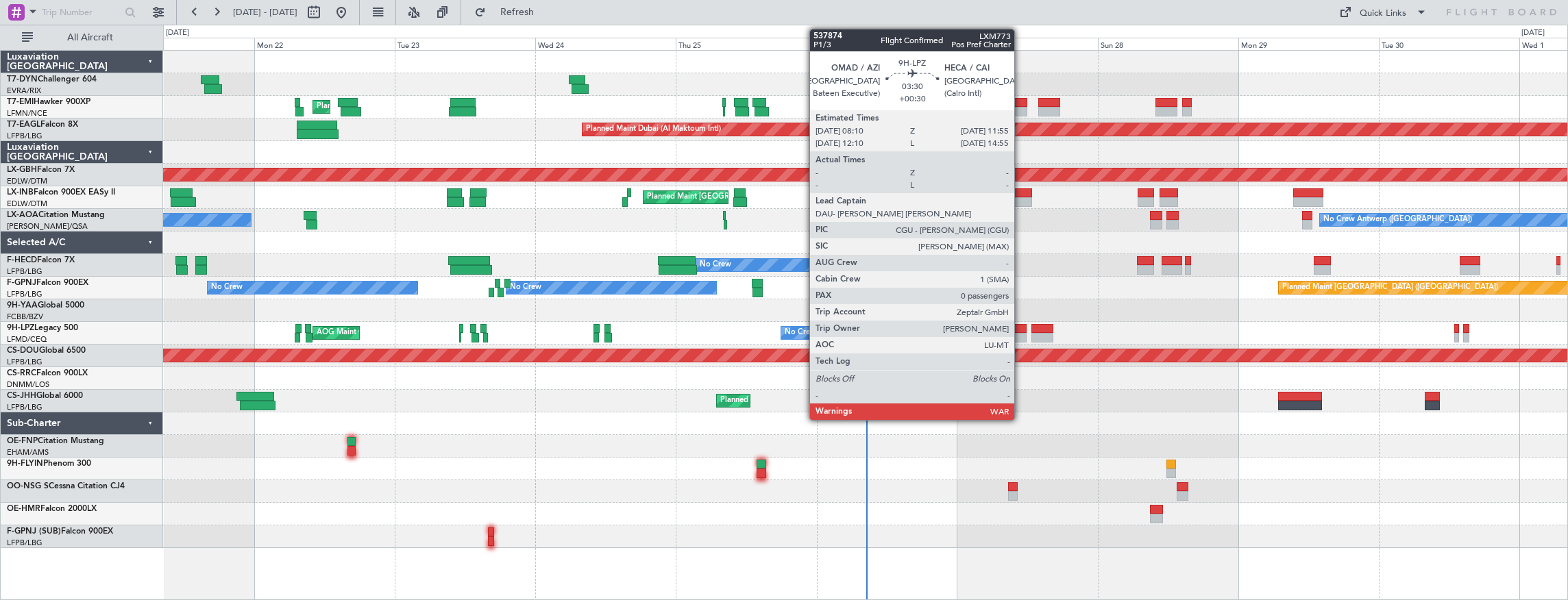
click at [1021, 332] on div at bounding box center [1016, 329] width 23 height 10
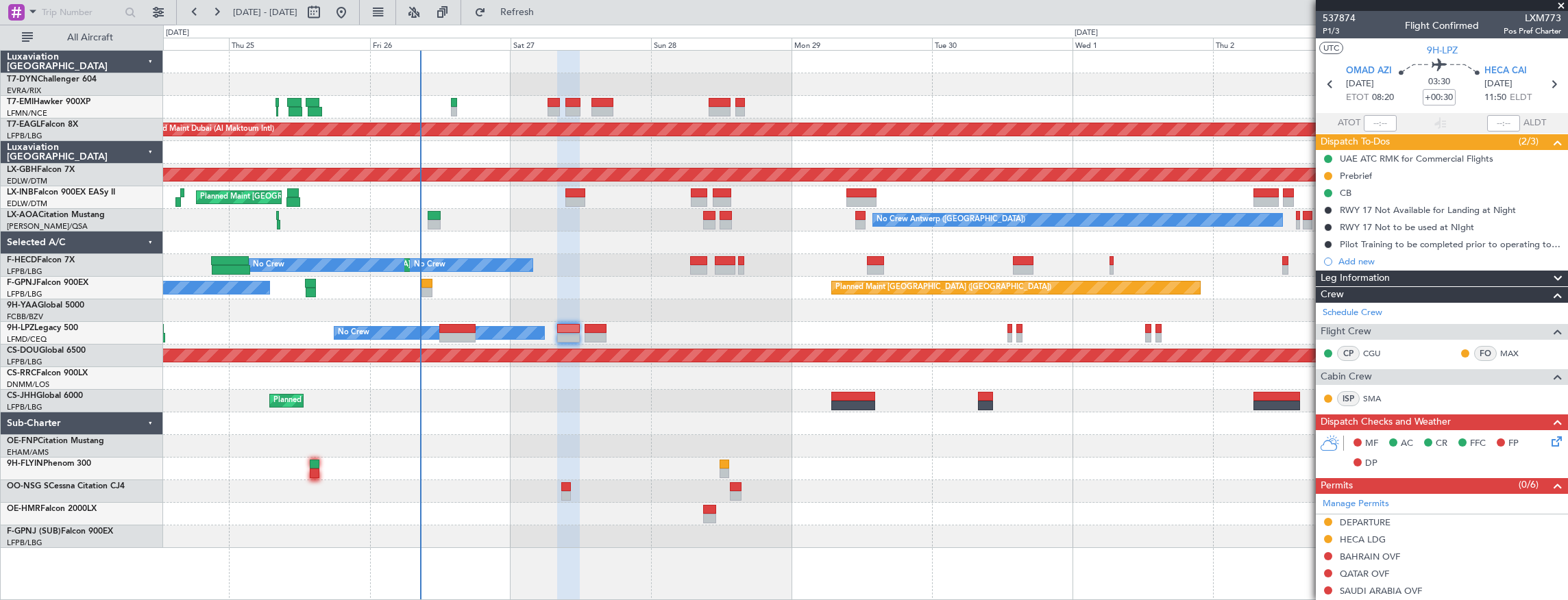
click at [453, 211] on div "No Crew Antwerp ([GEOGRAPHIC_DATA])" at bounding box center [866, 220] width 1404 height 23
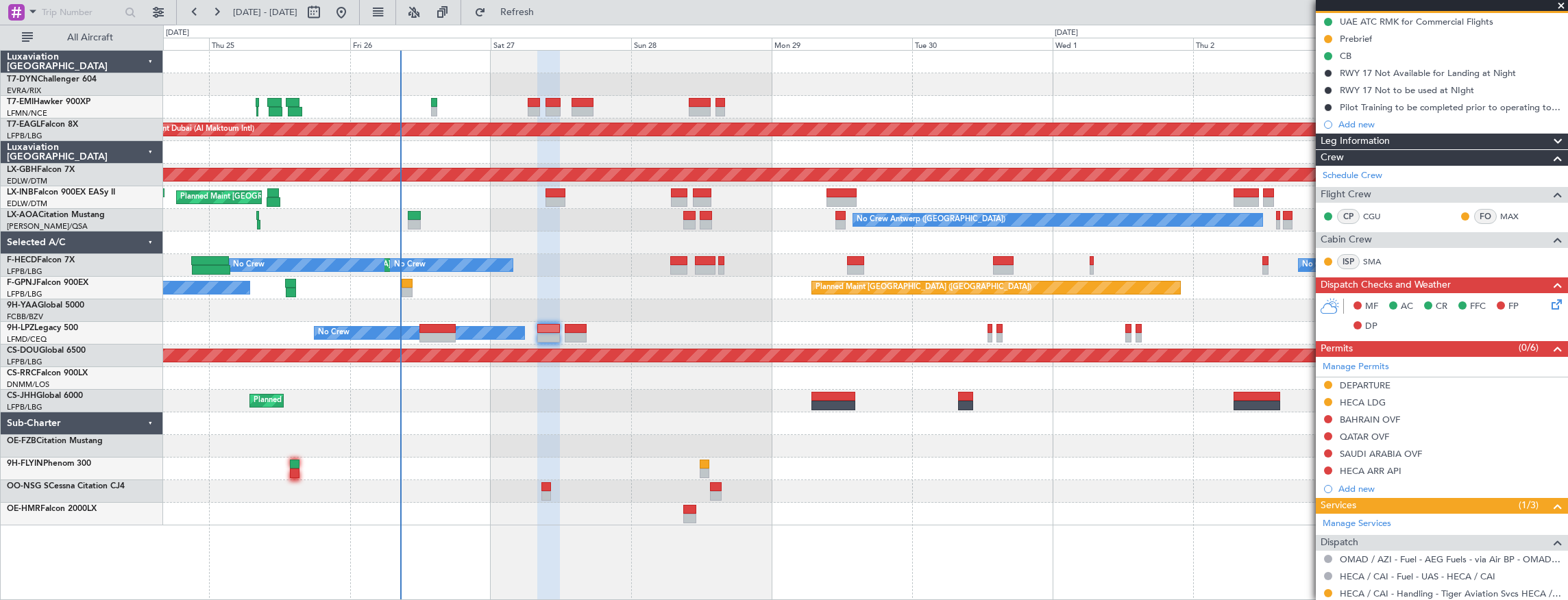
scroll to position [259, 0]
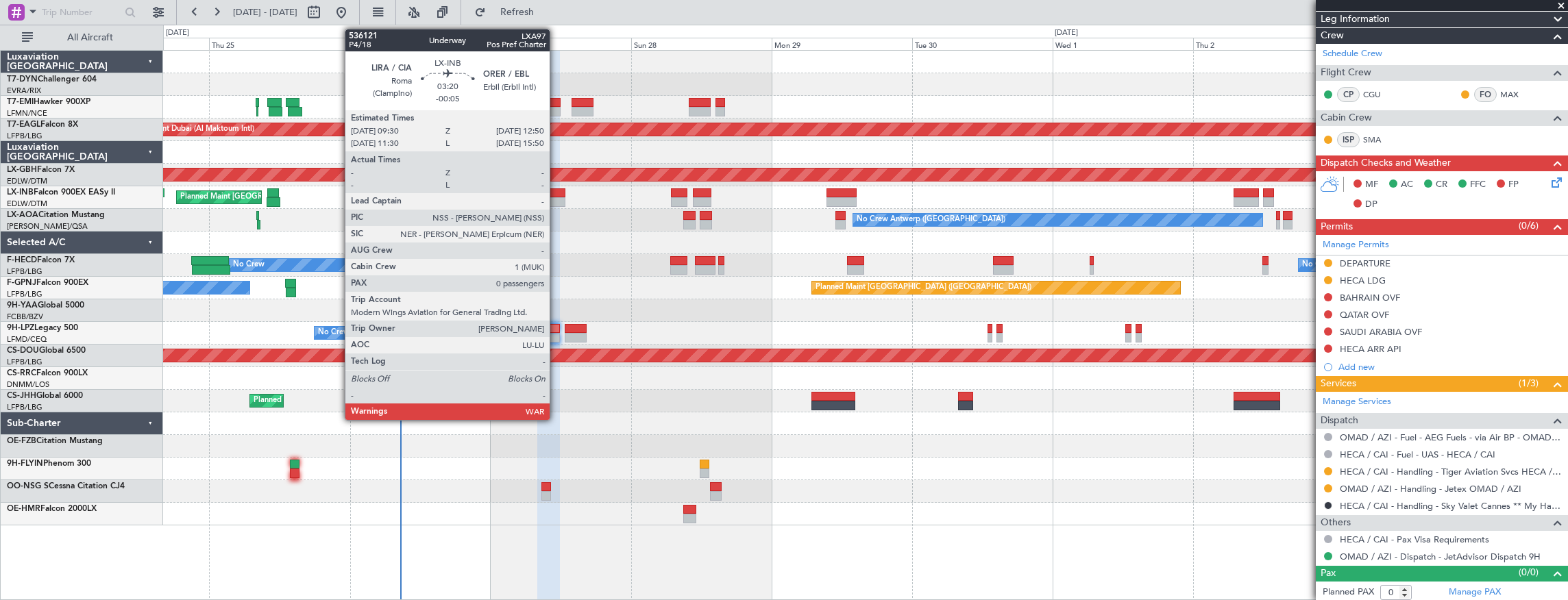
click at [556, 197] on div at bounding box center [555, 202] width 20 height 10
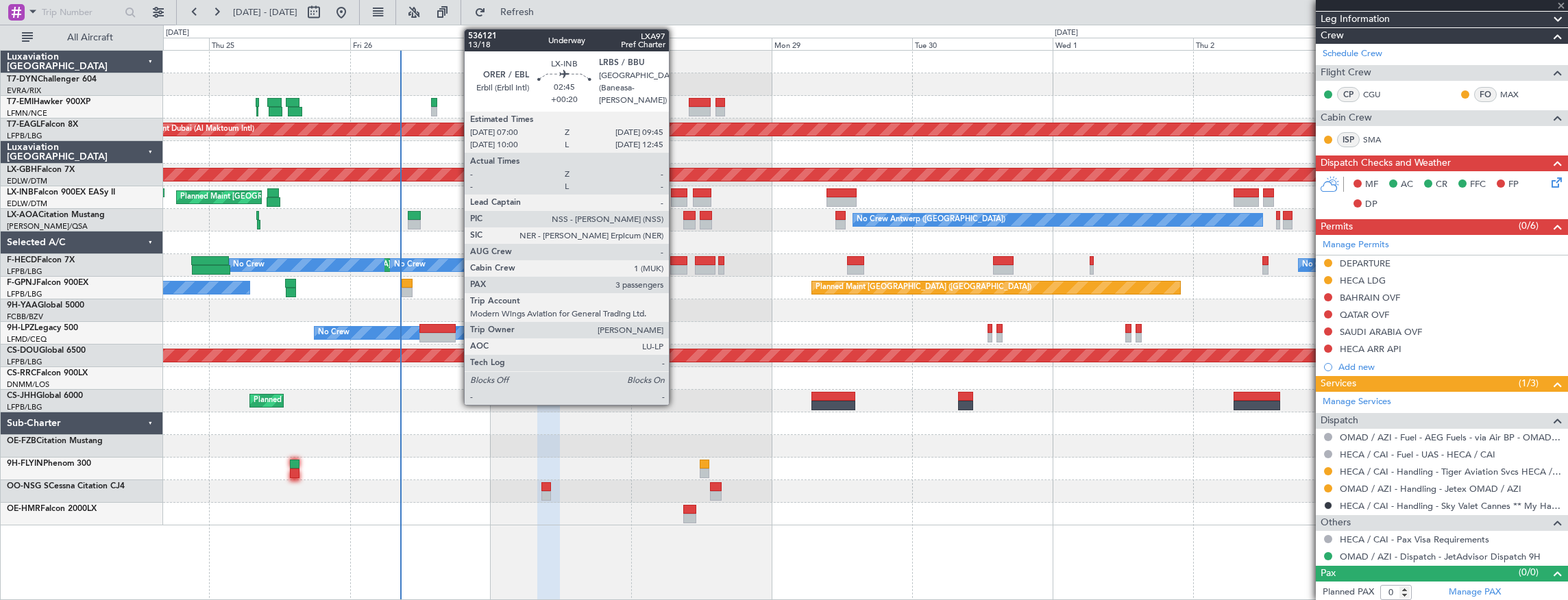
click at [675, 197] on div at bounding box center [678, 202] width 16 height 10
type input "+00:20"
type input "3"
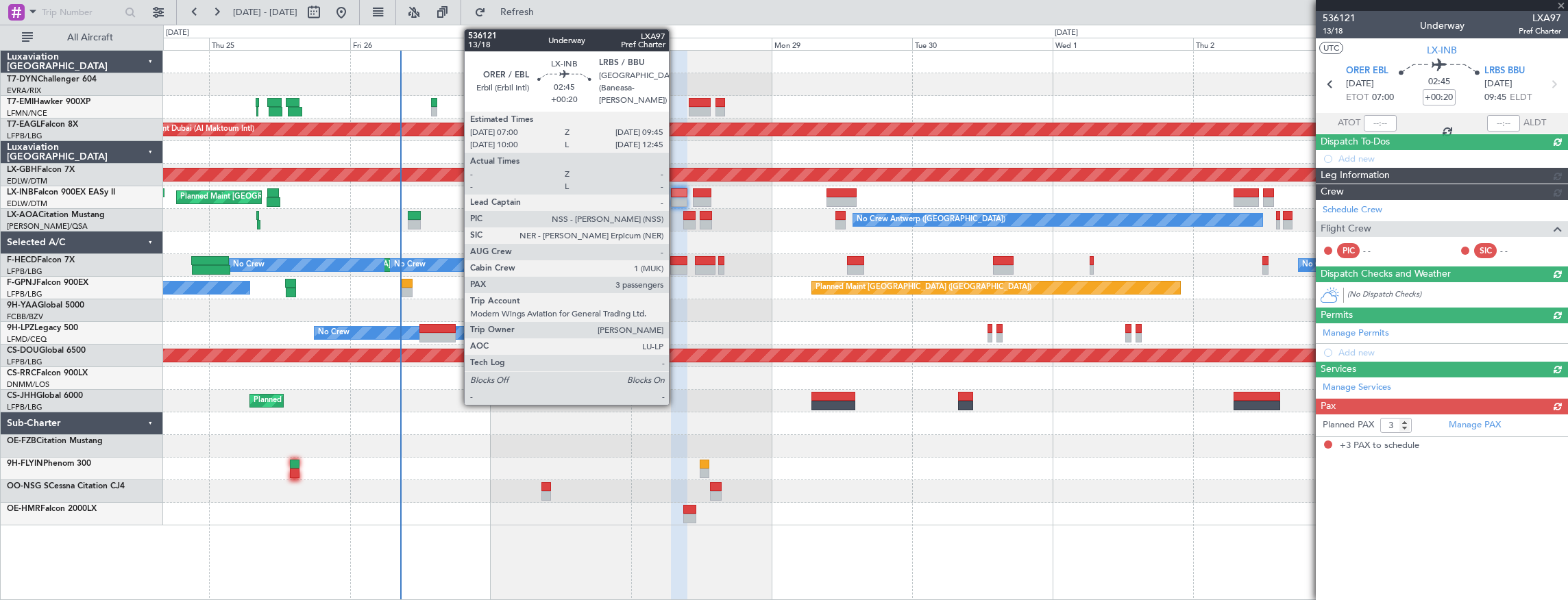
scroll to position [0, 0]
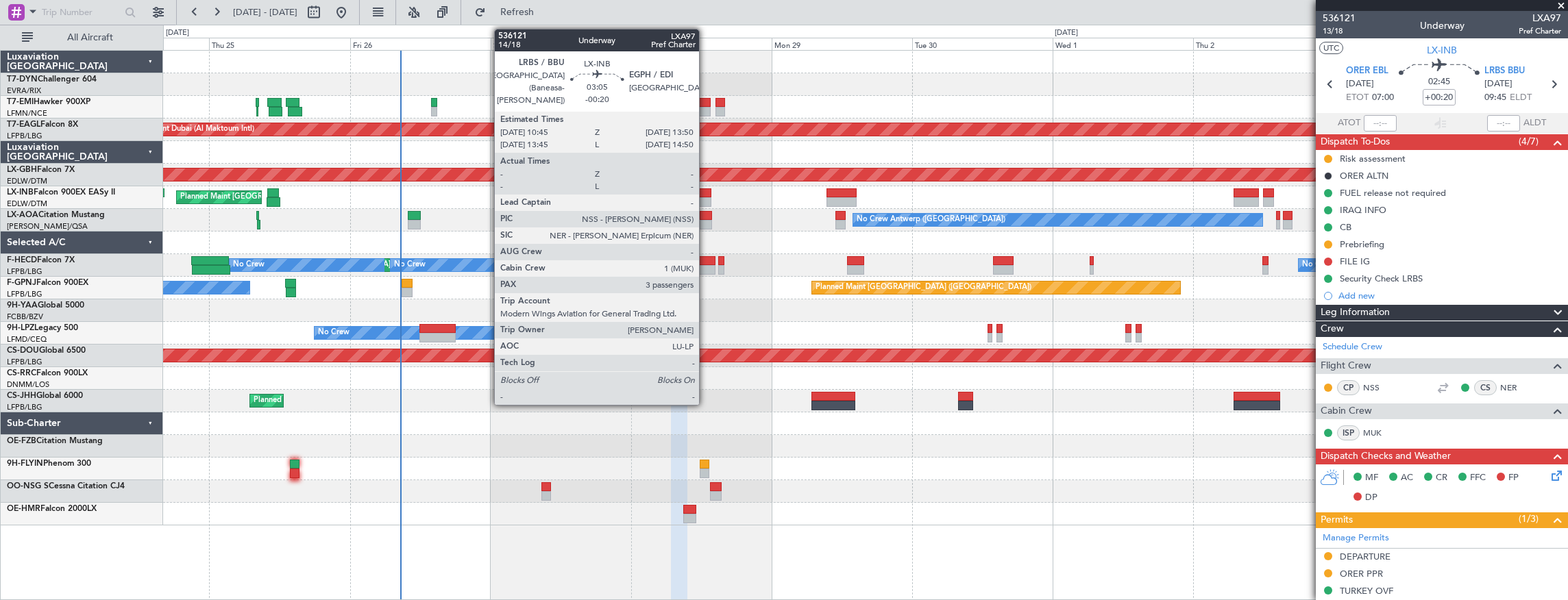
click at [706, 191] on div at bounding box center [701, 193] width 18 height 10
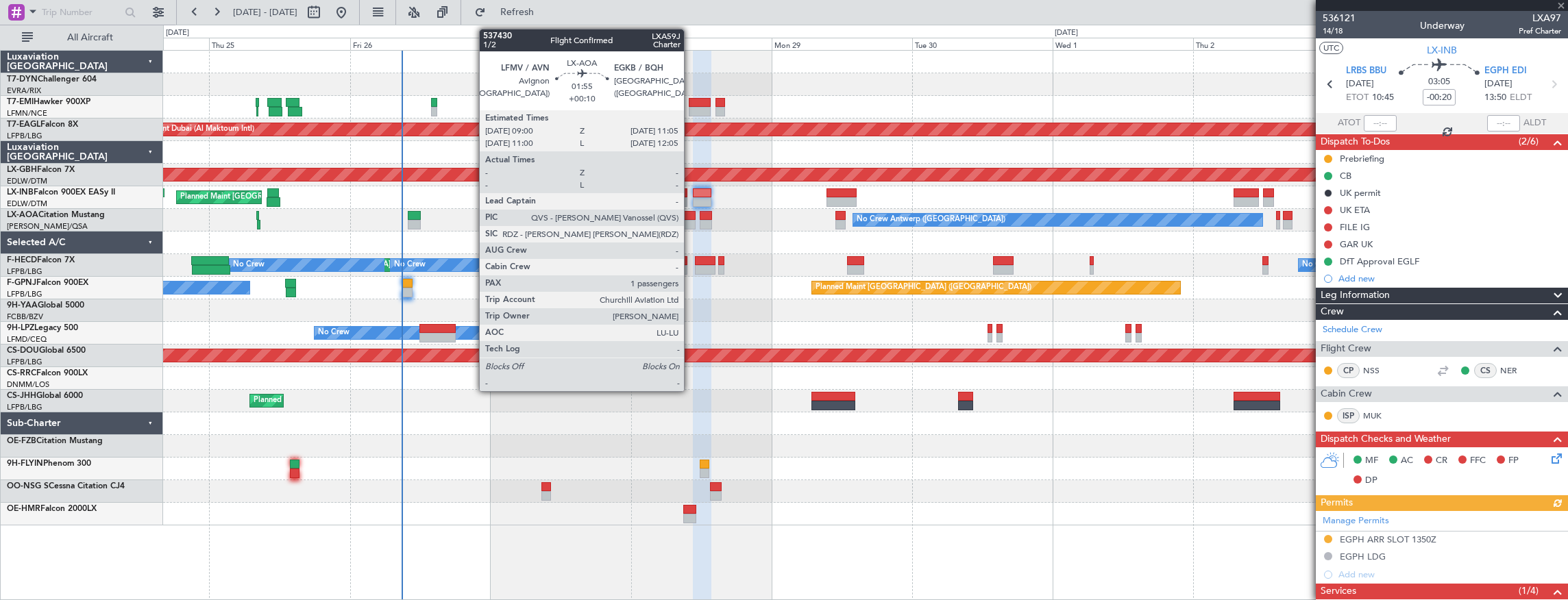
click at [691, 216] on div at bounding box center [689, 215] width 13 height 10
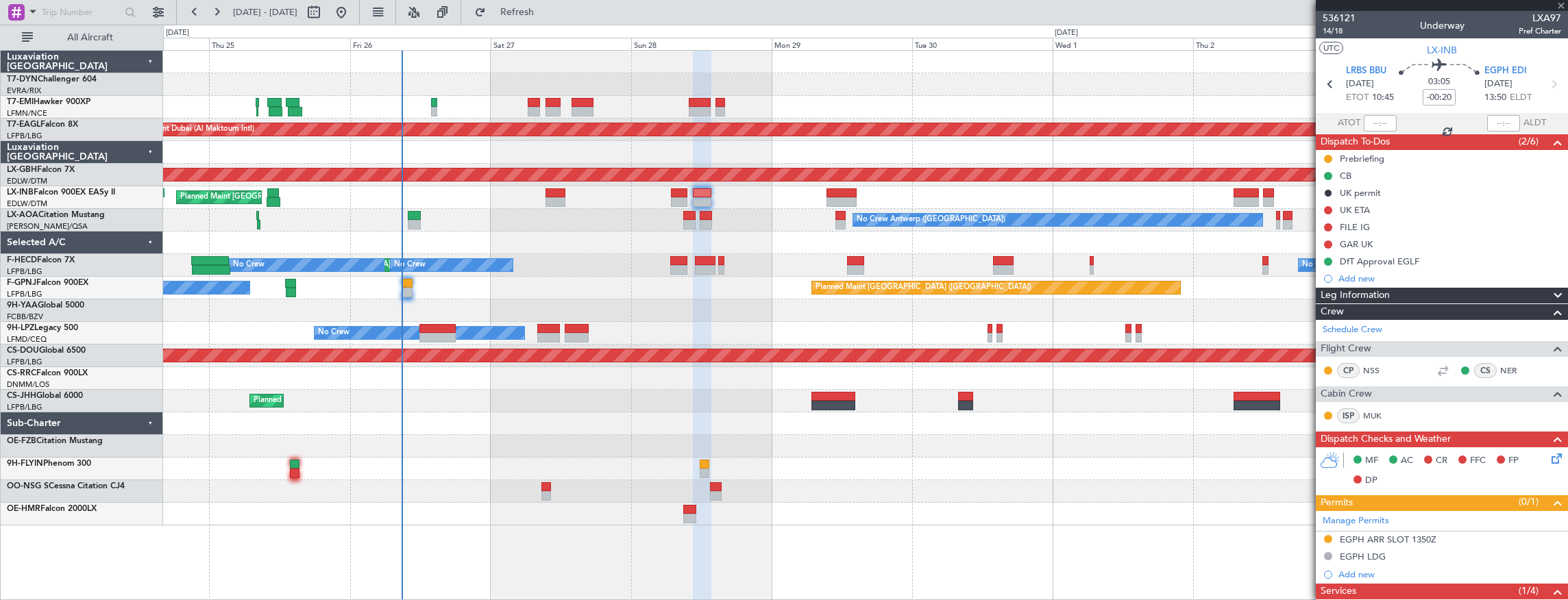
type input "+00:10"
type input "1"
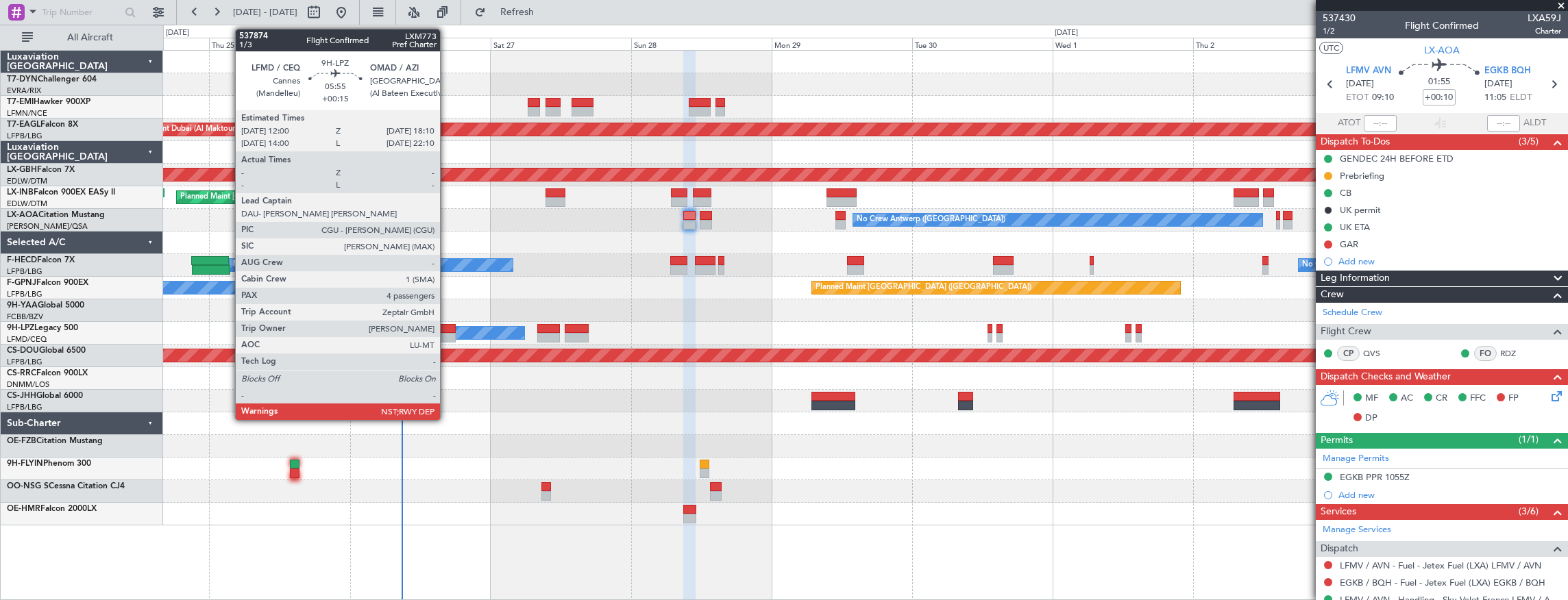
click at [446, 327] on div at bounding box center [438, 329] width 37 height 10
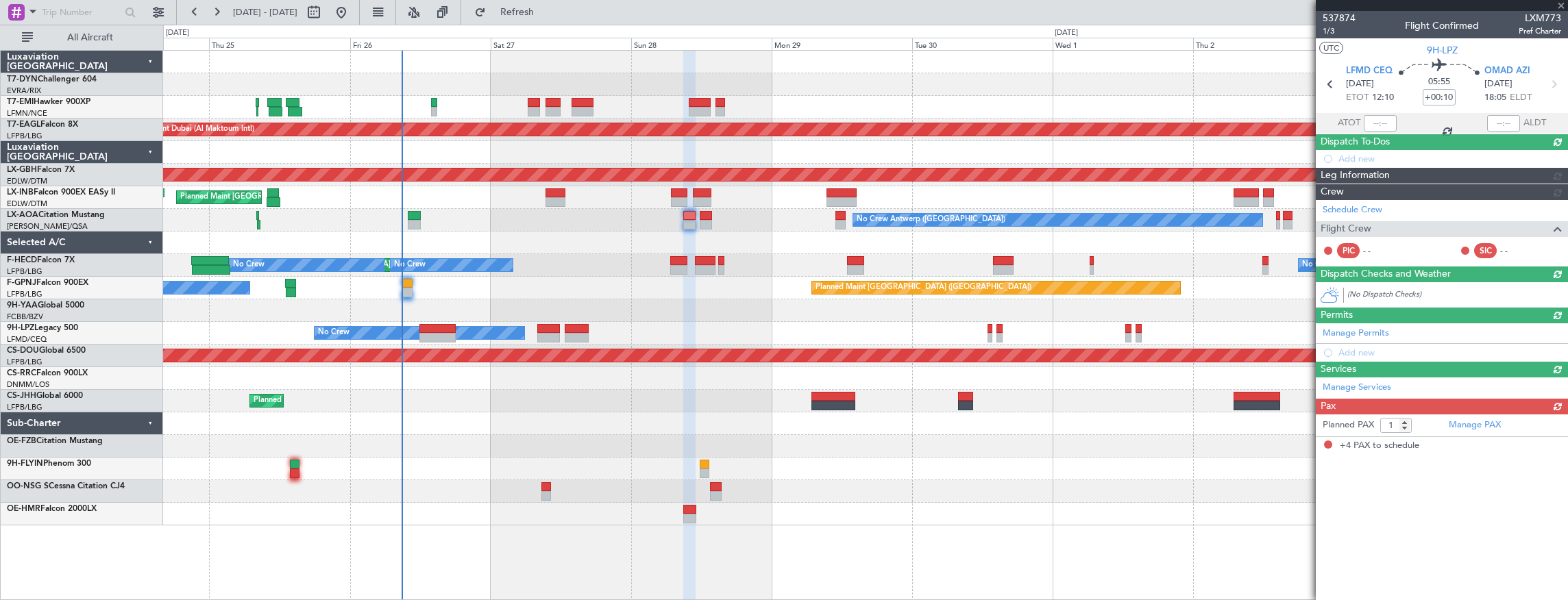
type input "+00:15"
type input "4"
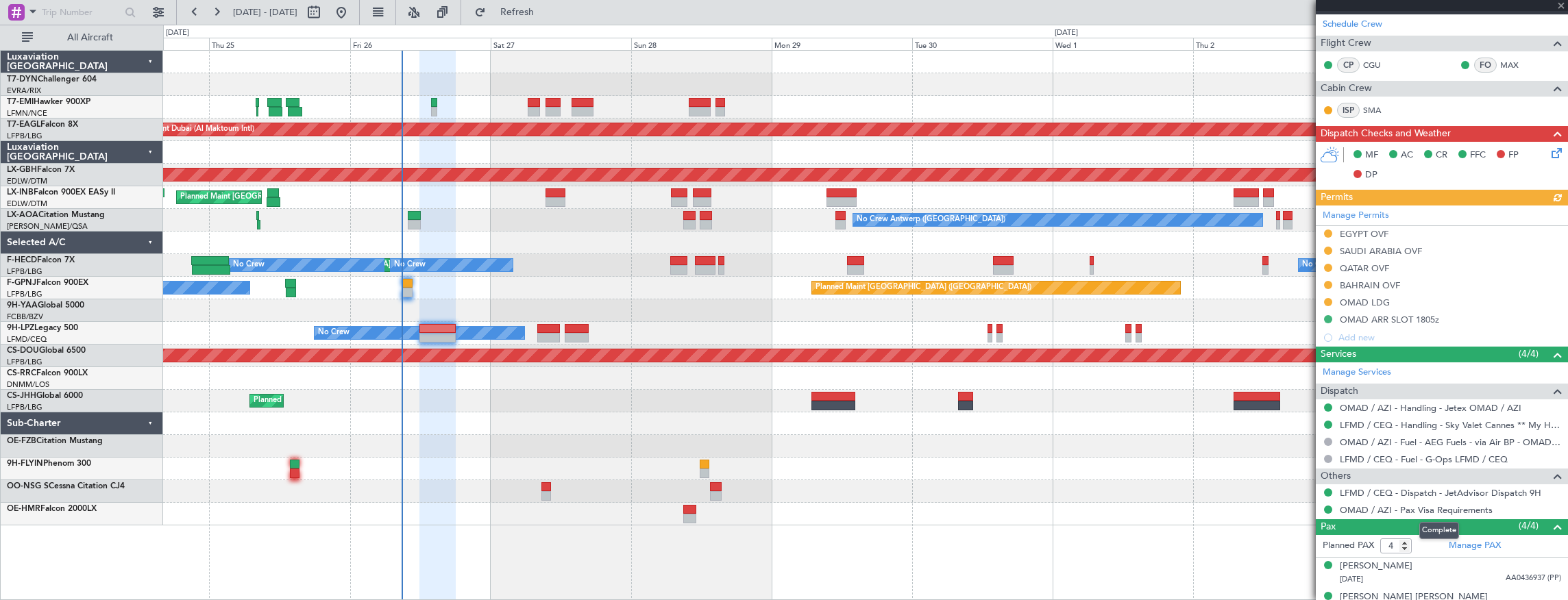
scroll to position [313, 0]
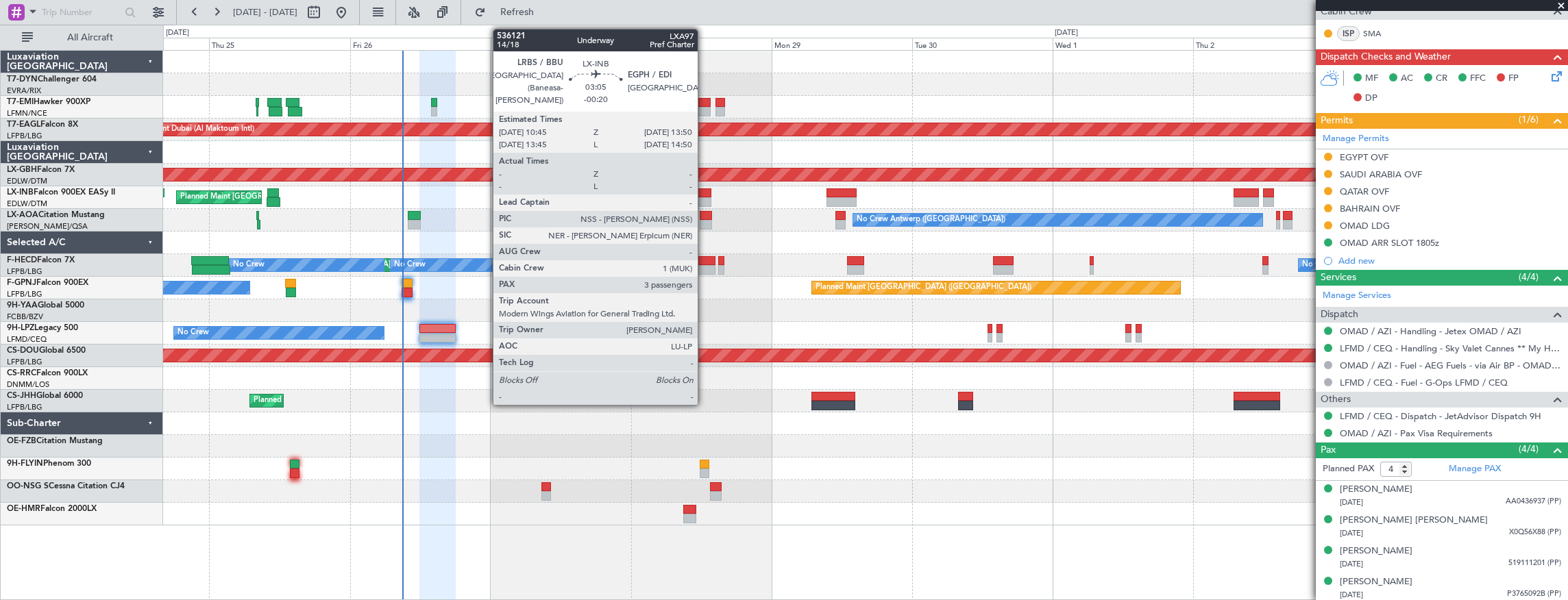
click at [721, 191] on div "Planned Maint London (Farnborough) Planned Maint London (Farnborough)" at bounding box center [866, 198] width 1404 height 23
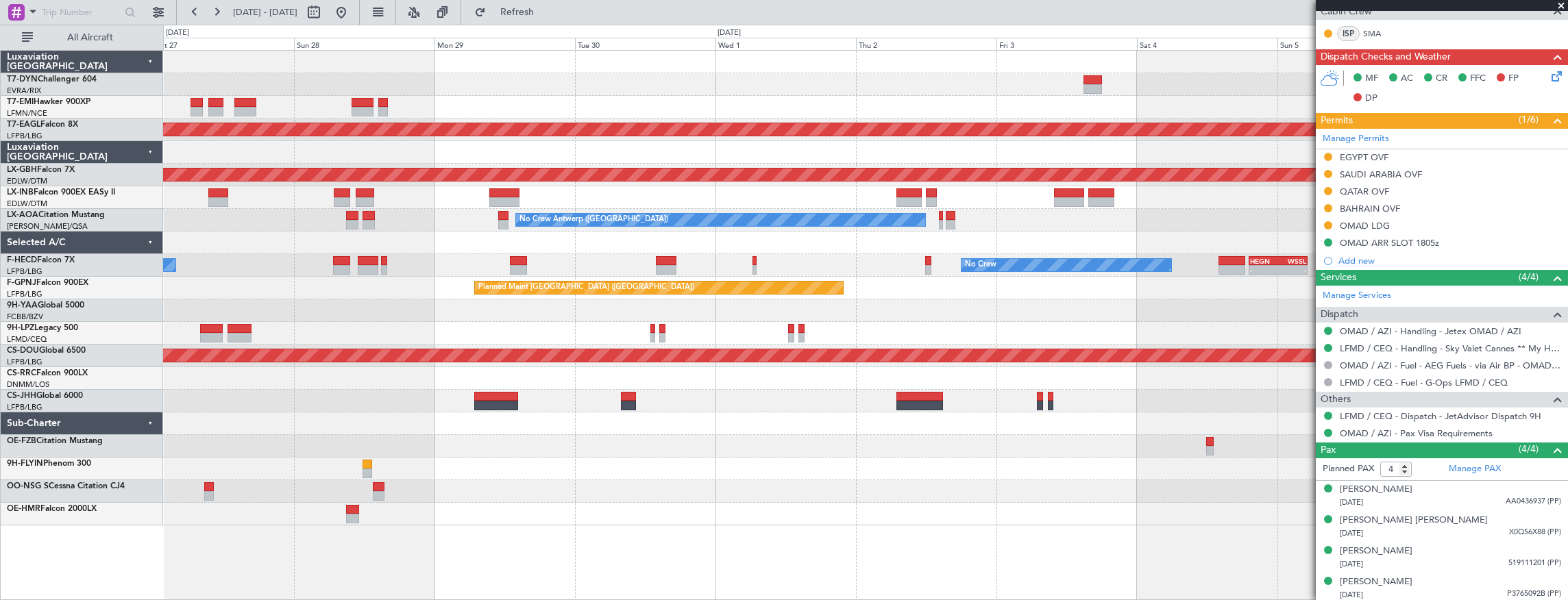
click at [235, 251] on div "Planned Maint Dubai (Al Maktoum Intl) Planned Maint Nurnberg Planned Maint Lond…" at bounding box center [866, 288] width 1404 height 475
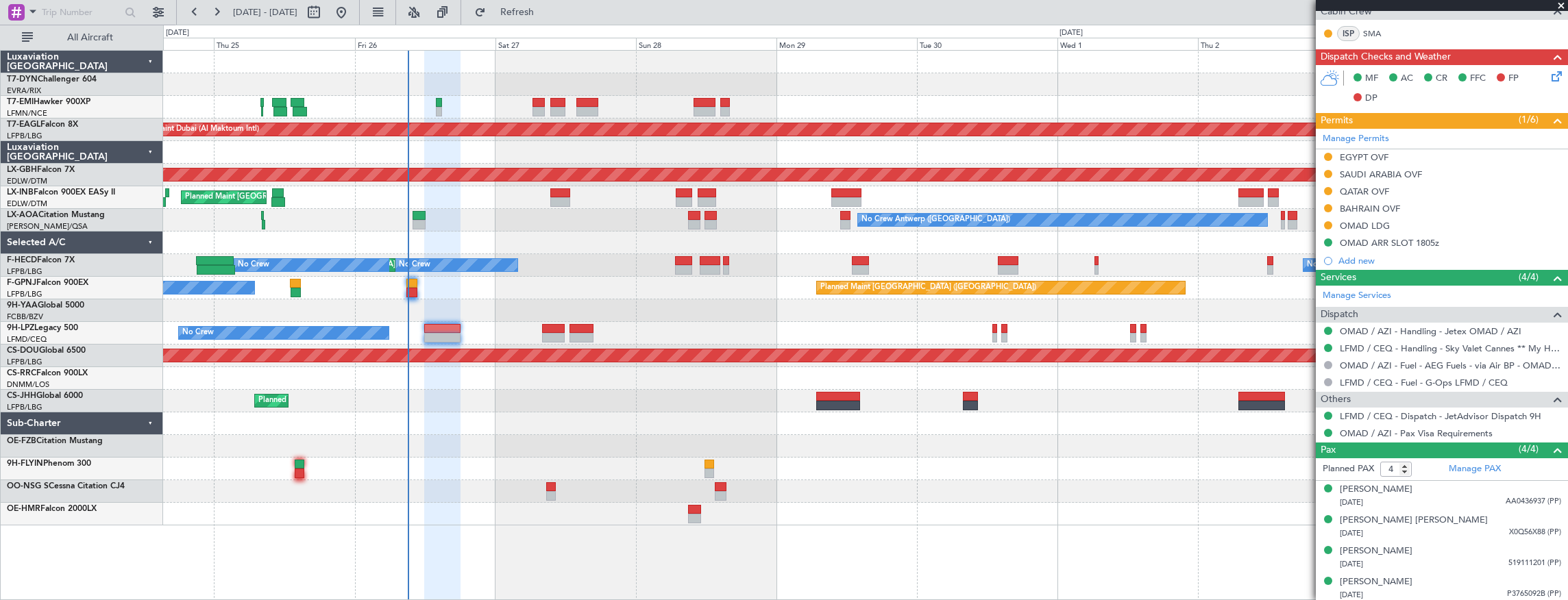
click at [930, 365] on div "Planned Maint Zurich Planned Maint Dubai (Al Maktoum Intl) Planned Maint Nurnbe…" at bounding box center [866, 288] width 1404 height 475
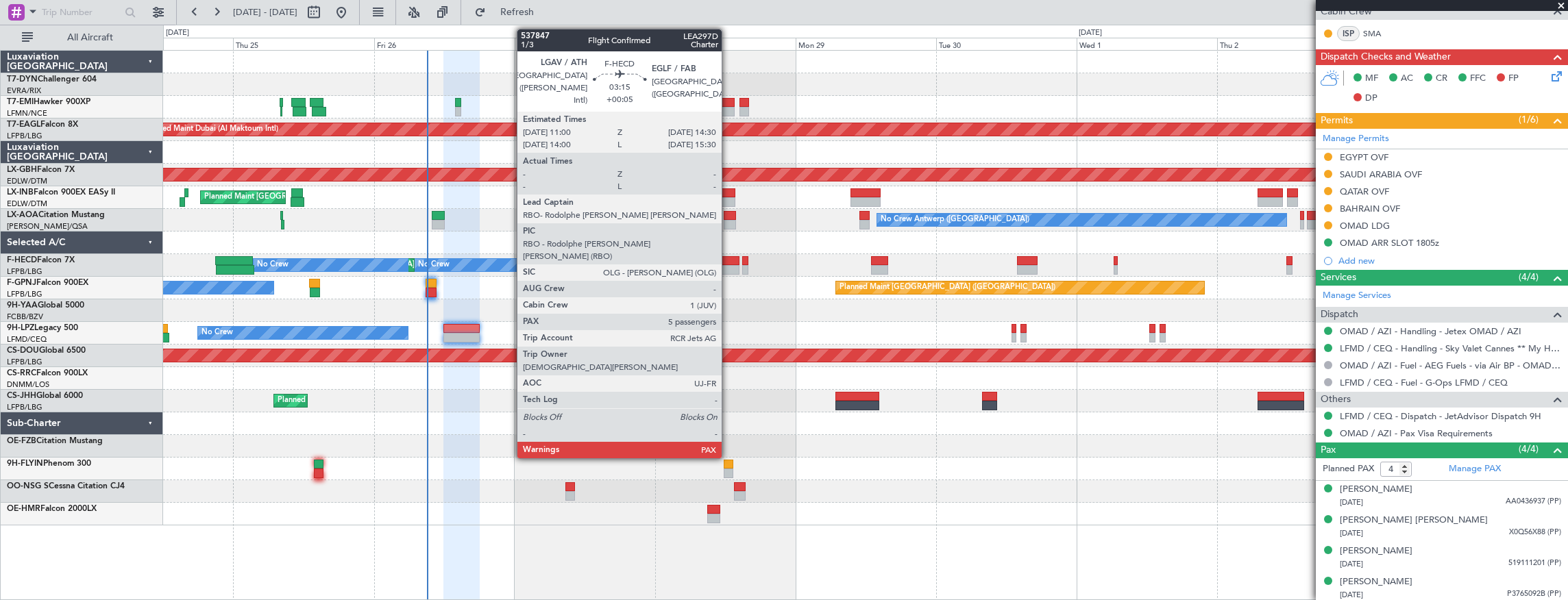
click at [728, 261] on div at bounding box center [728, 261] width 20 height 10
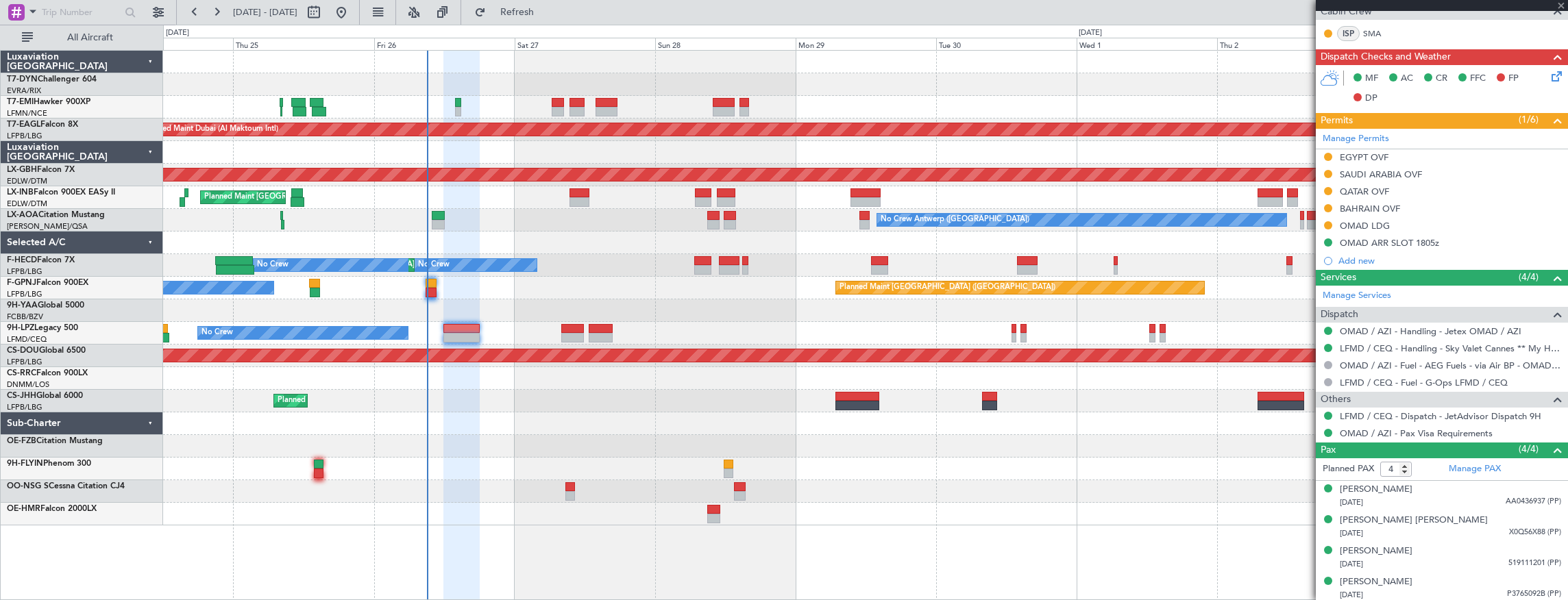
type input "+00:05"
type input "5"
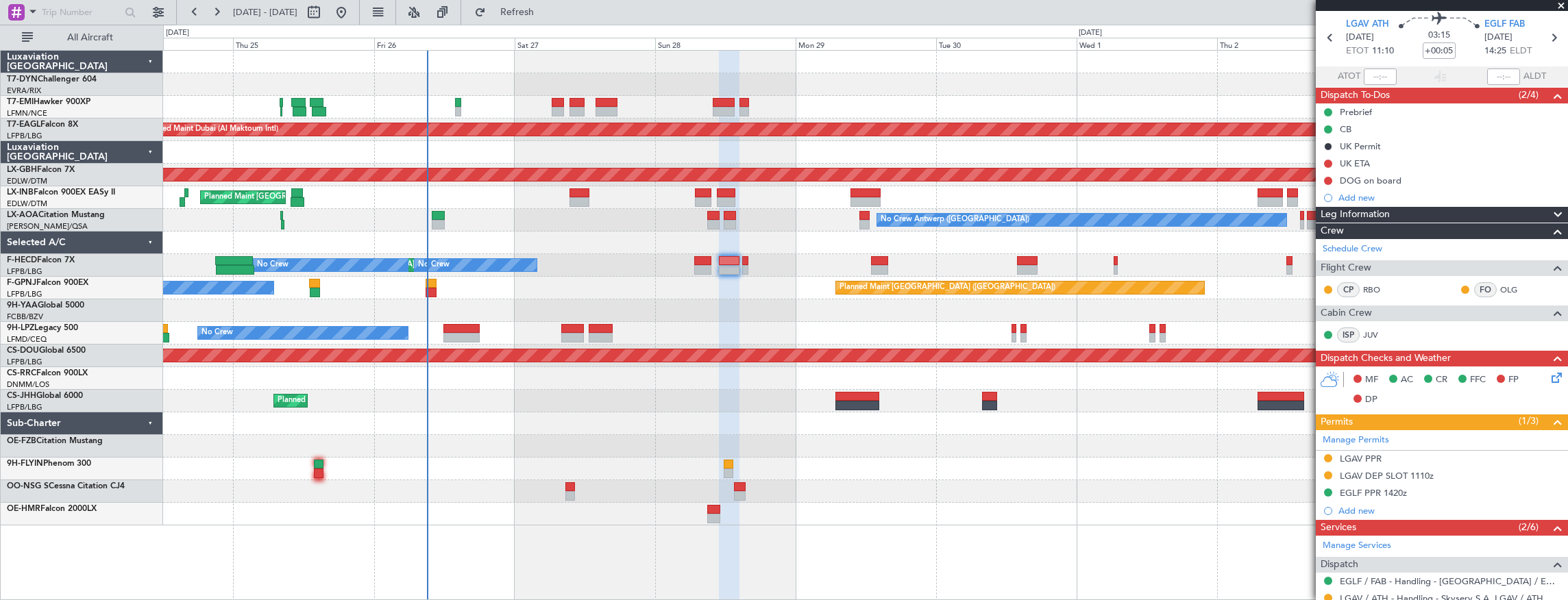
scroll to position [209, 0]
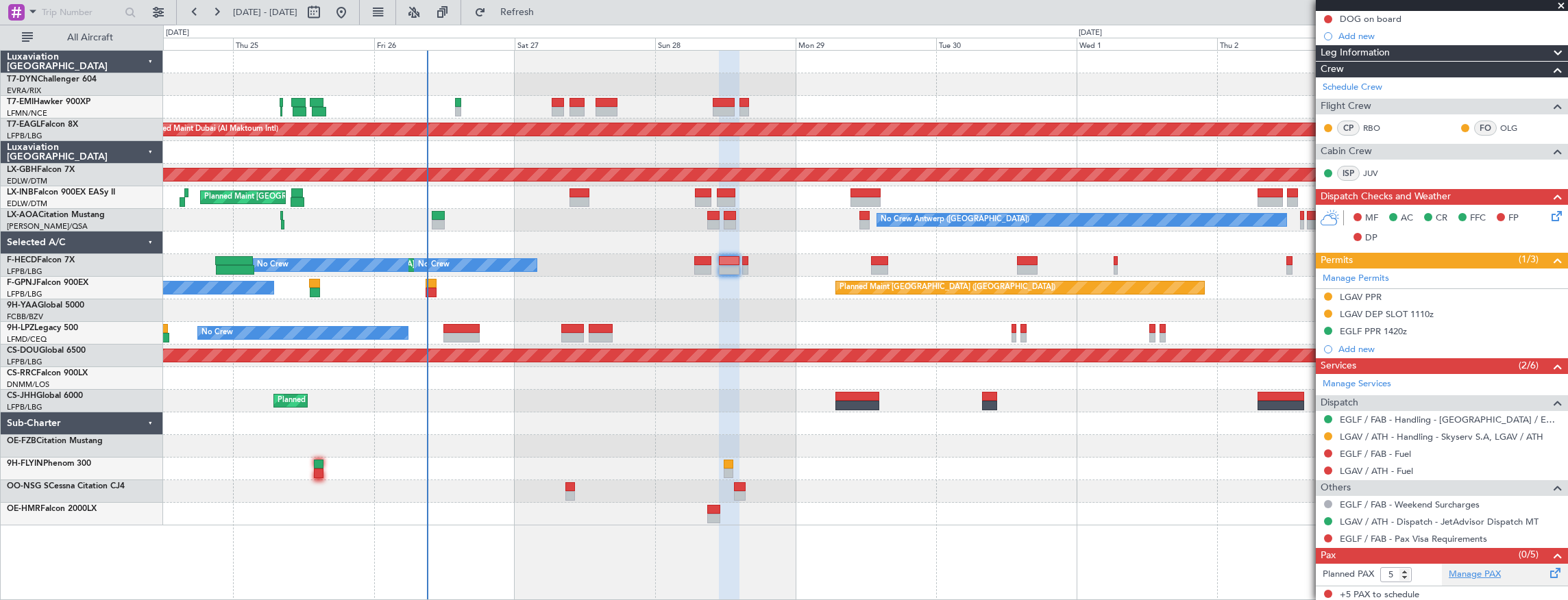
click at [1473, 569] on link "Manage PAX" at bounding box center [1475, 575] width 52 height 13
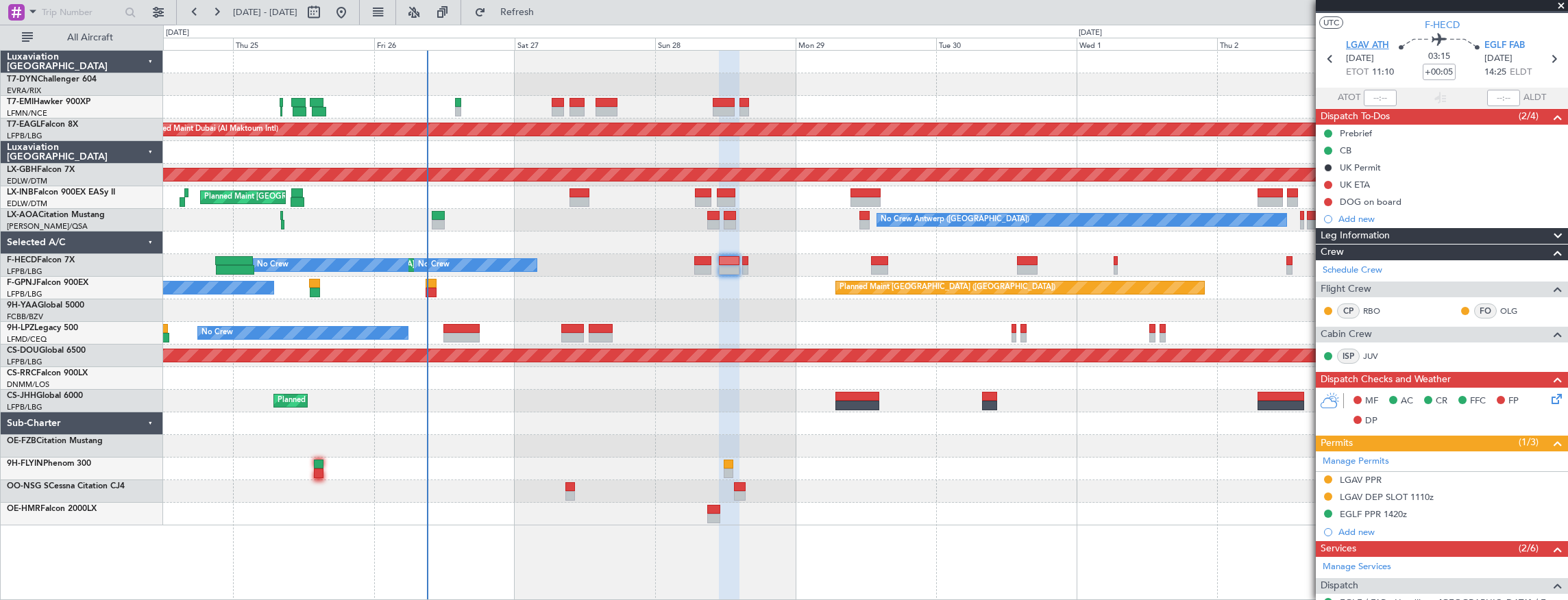
scroll to position [0, 0]
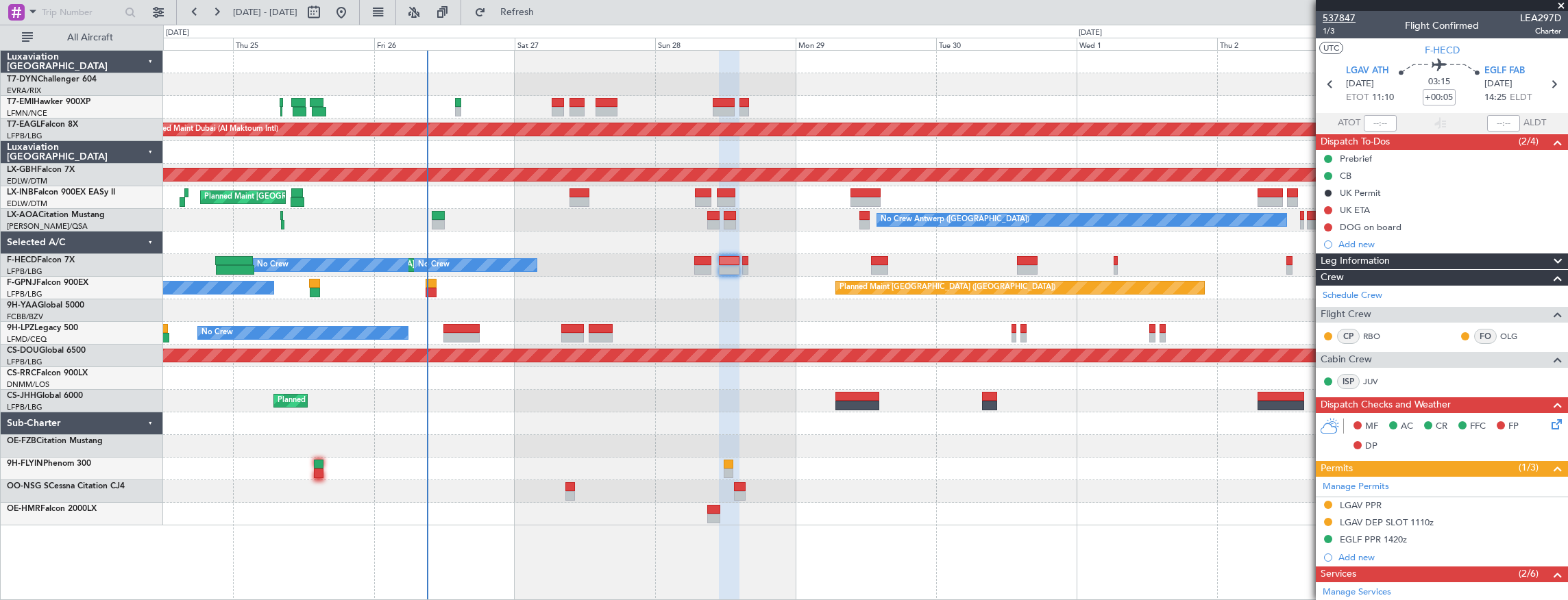
click at [1350, 15] on span "537847" at bounding box center [1339, 17] width 33 height 14
click at [1342, 16] on span "537847" at bounding box center [1339, 17] width 33 height 14
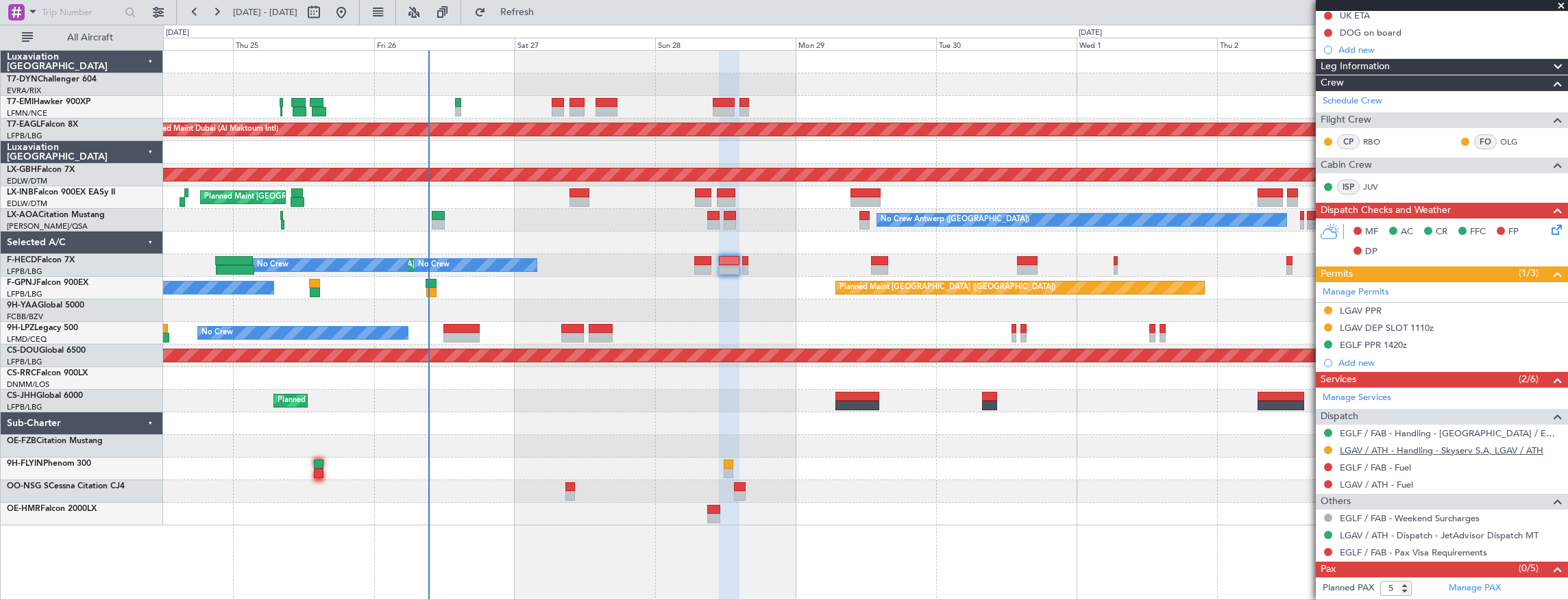
scroll to position [209, 0]
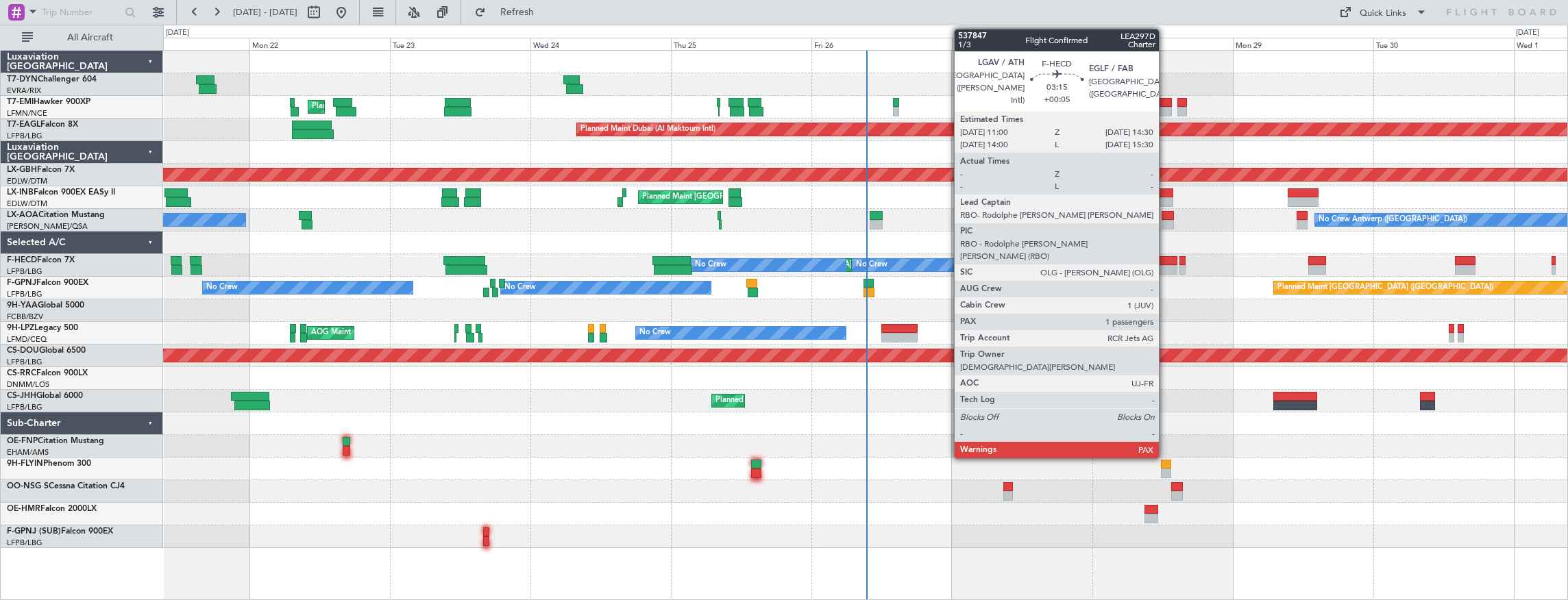
click at [1166, 262] on div at bounding box center [1166, 261] width 20 height 10
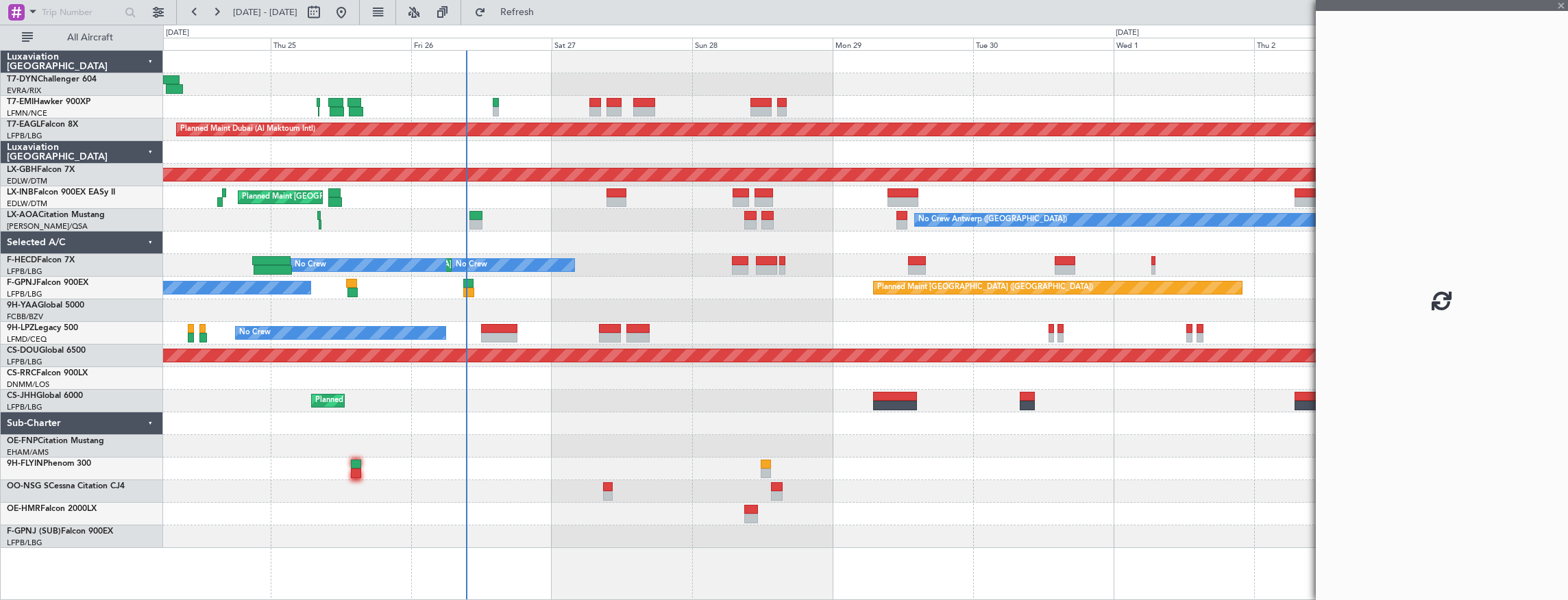
click at [740, 297] on div "Planned Maint [GEOGRAPHIC_DATA] Planned Maint [GEOGRAPHIC_DATA] (Al Maktoum Int…" at bounding box center [866, 299] width 1404 height 497
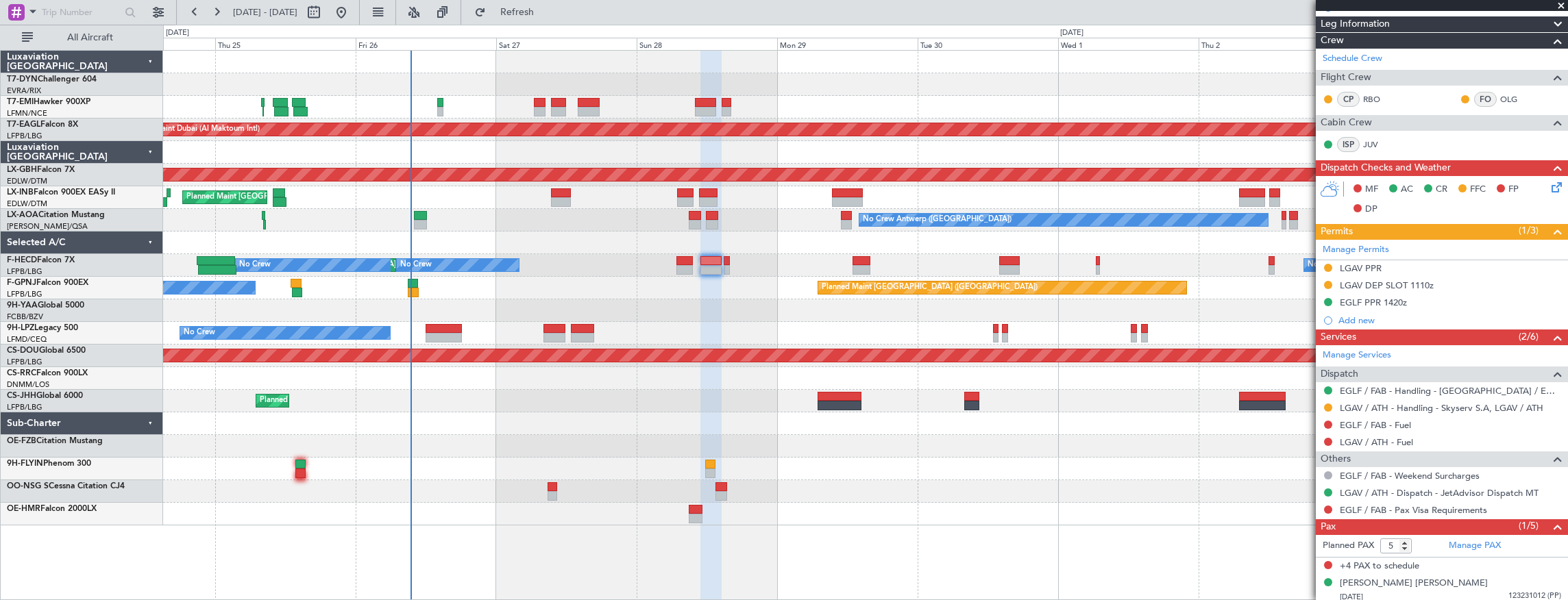
scroll to position [238, 0]
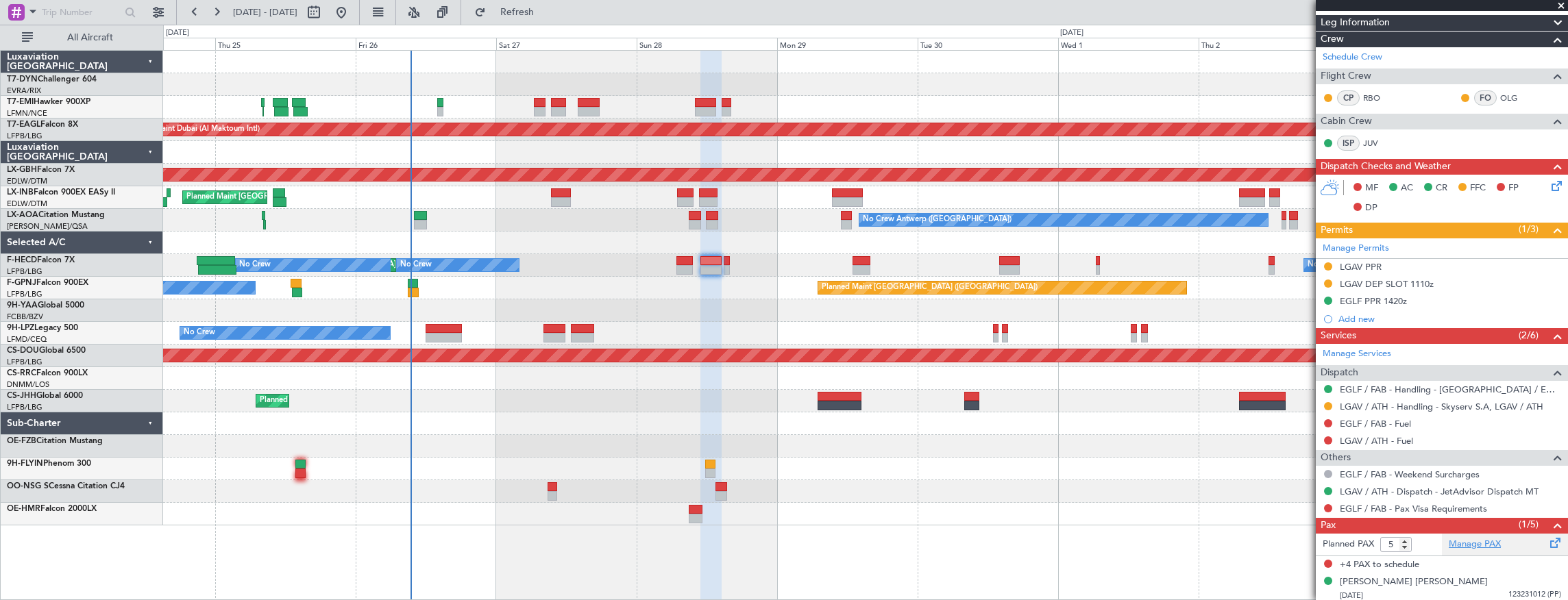
click at [1475, 542] on link "Manage PAX" at bounding box center [1475, 544] width 52 height 13
click at [1396, 582] on div "[PERSON_NAME] [PERSON_NAME]" at bounding box center [1414, 582] width 148 height 13
click at [1473, 538] on link "Manage PAX" at bounding box center [1475, 544] width 52 height 13
click at [1376, 577] on div "[PERSON_NAME] [PERSON_NAME]" at bounding box center [1414, 582] width 148 height 13
click at [1387, 584] on div "[PERSON_NAME] [PERSON_NAME]" at bounding box center [1414, 582] width 148 height 13
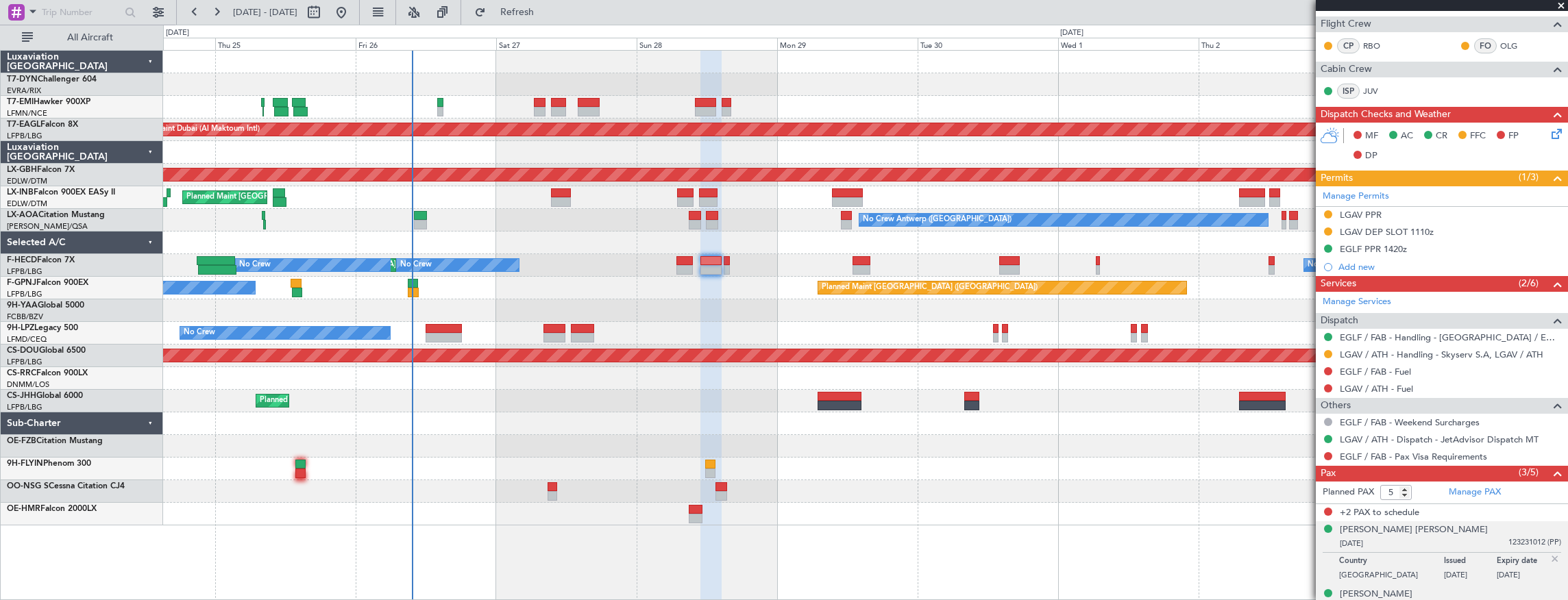
scroll to position [334, 0]
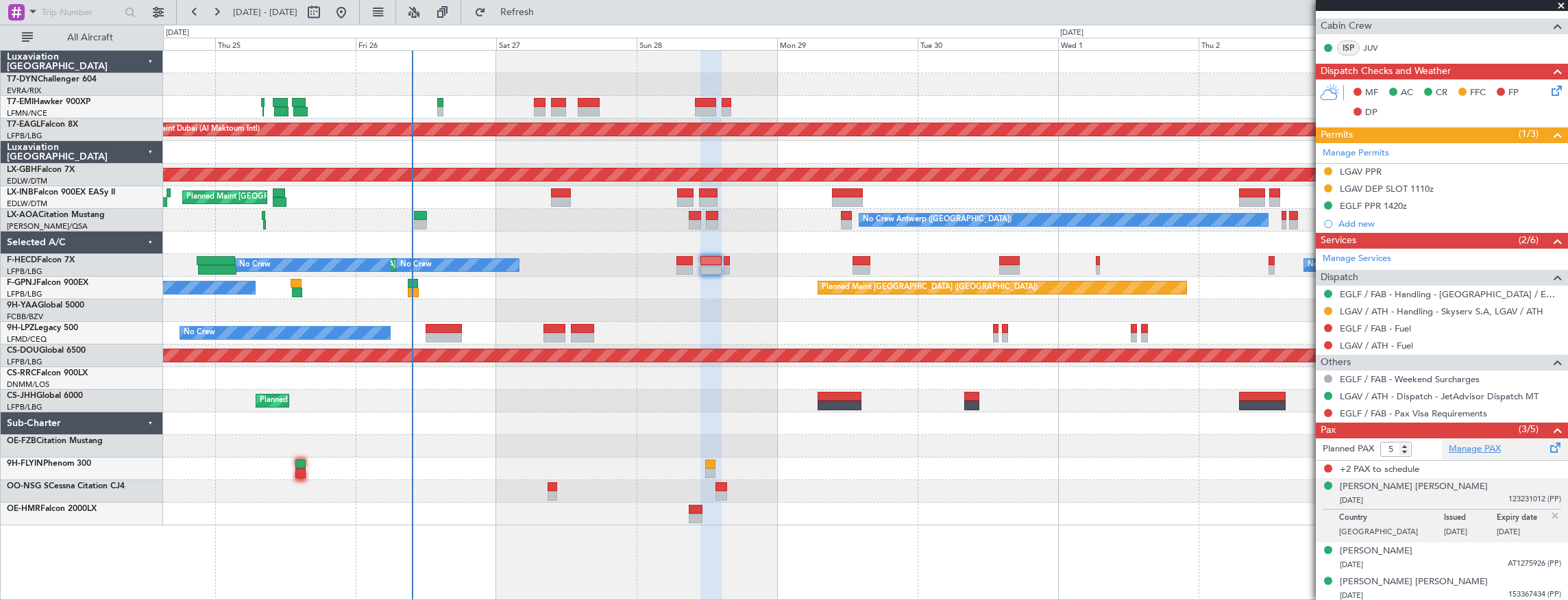
click at [1481, 442] on link "Manage PAX" at bounding box center [1475, 449] width 52 height 13
click at [1402, 544] on div "[PERSON_NAME]" at bounding box center [1377, 551] width 73 height 13
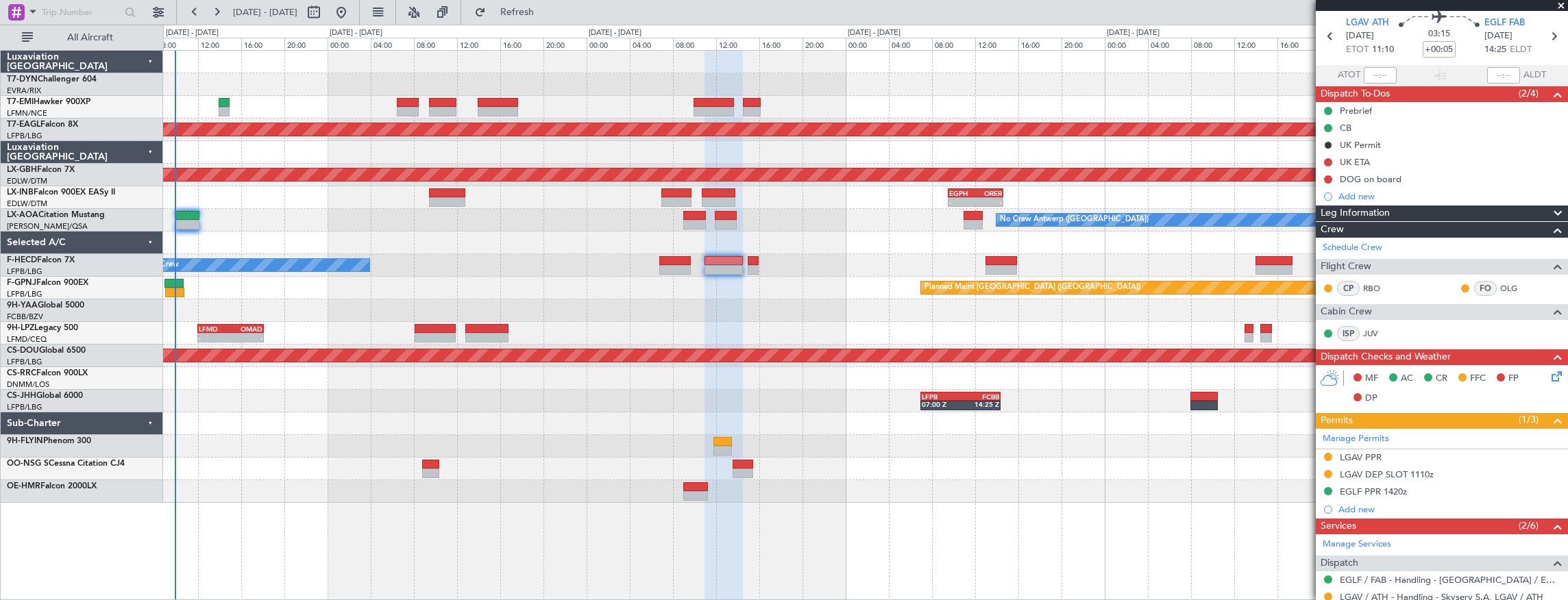
scroll to position [0, 0]
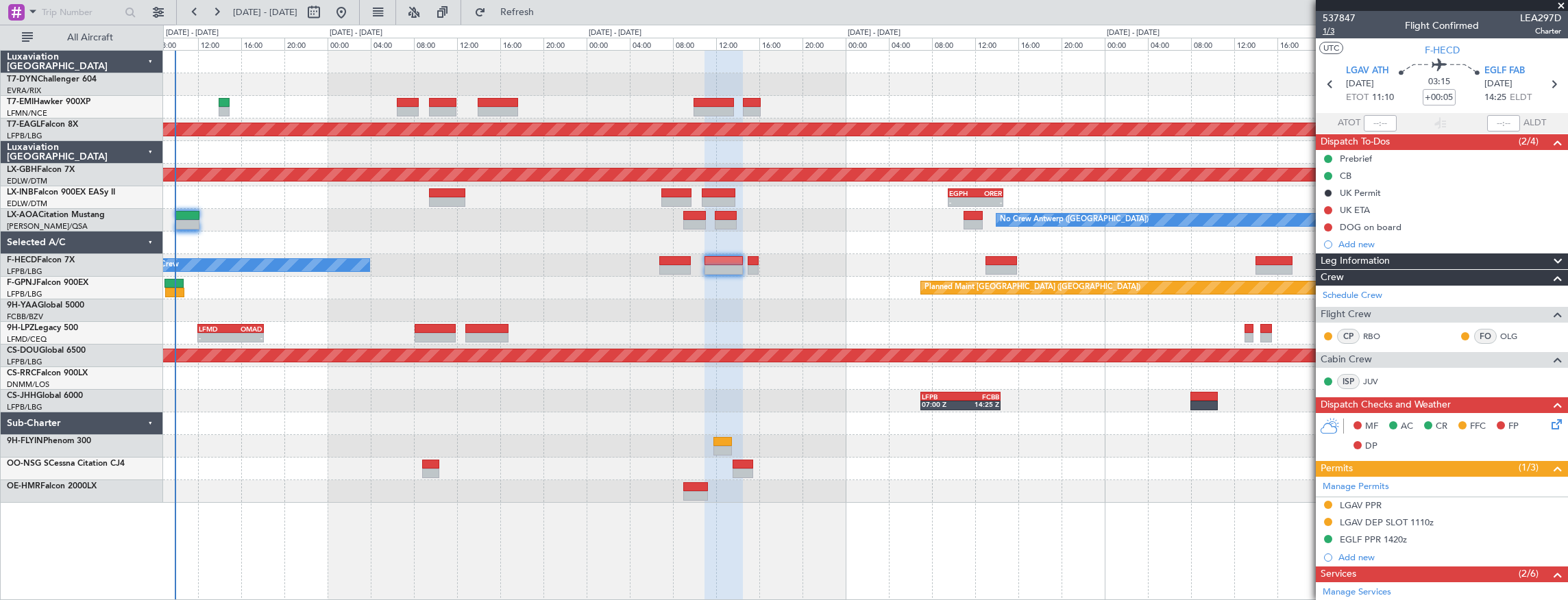
click at [1327, 31] on span "1/3" at bounding box center [1339, 31] width 33 height 12
click at [1336, 15] on span "537847" at bounding box center [1339, 17] width 33 height 14
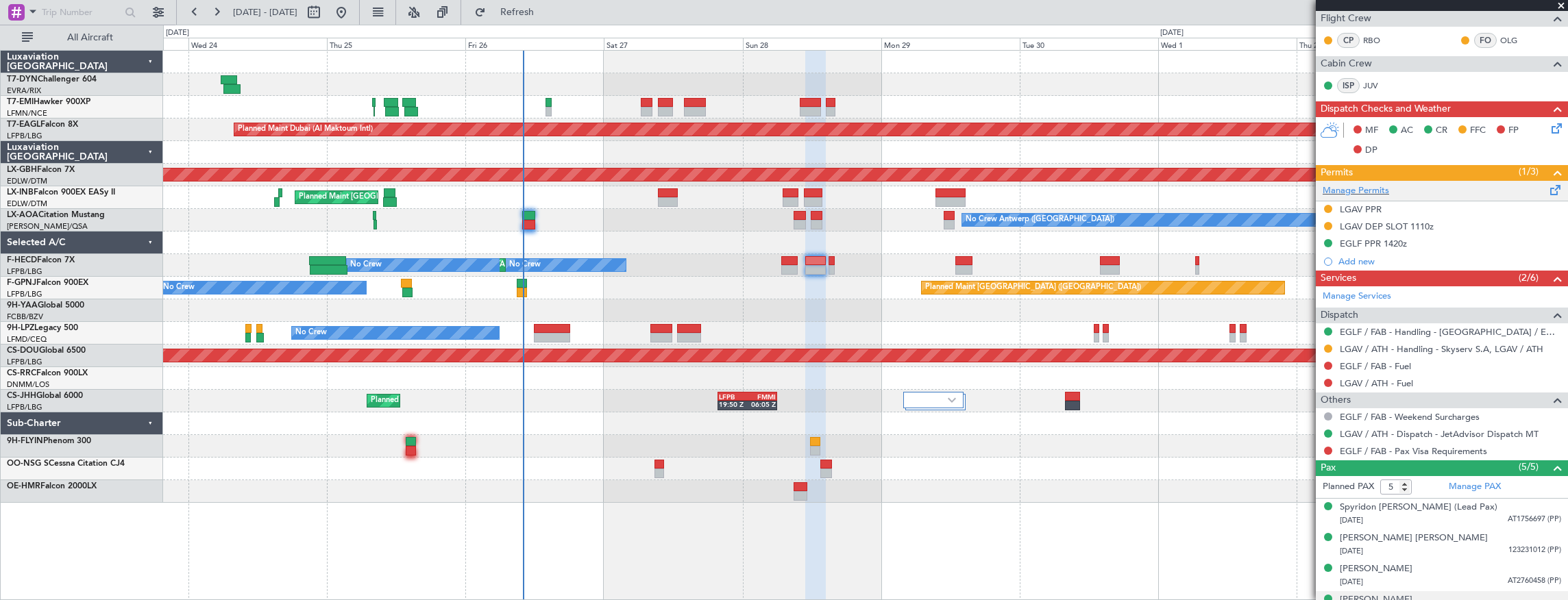
scroll to position [378, 0]
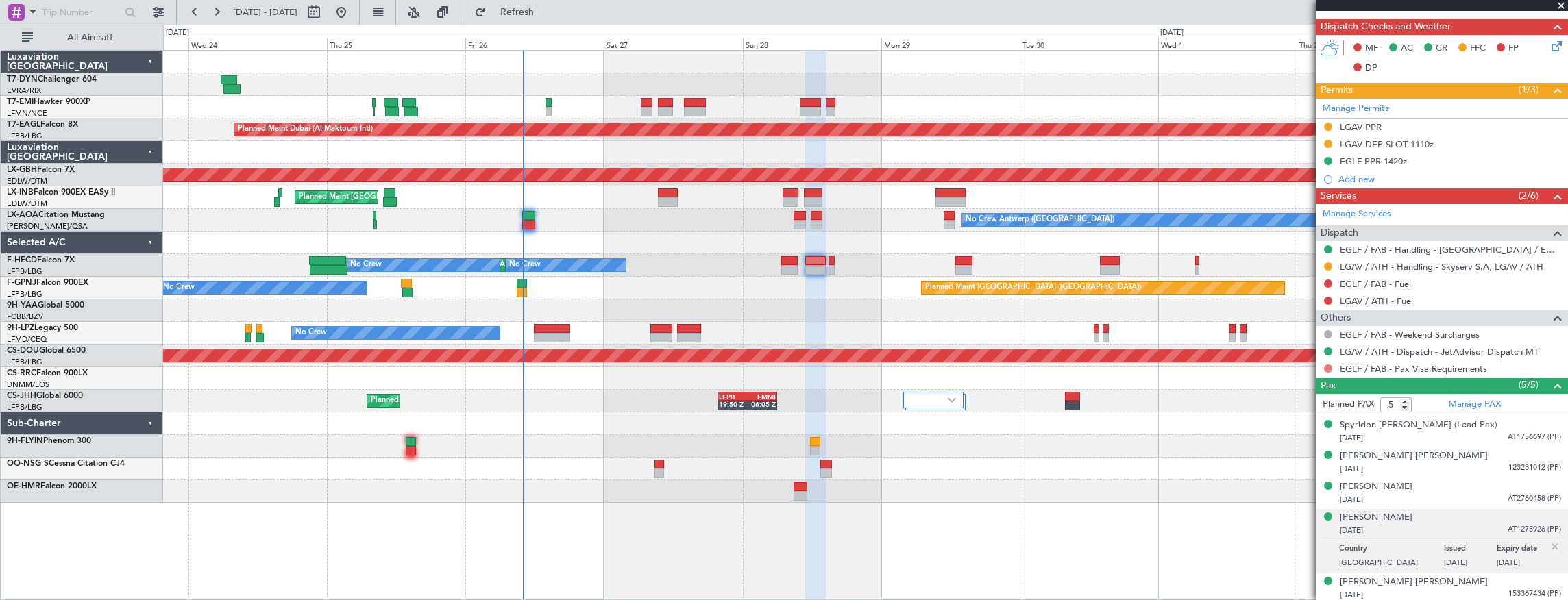
click at [1327, 364] on button at bounding box center [1328, 368] width 9 height 9
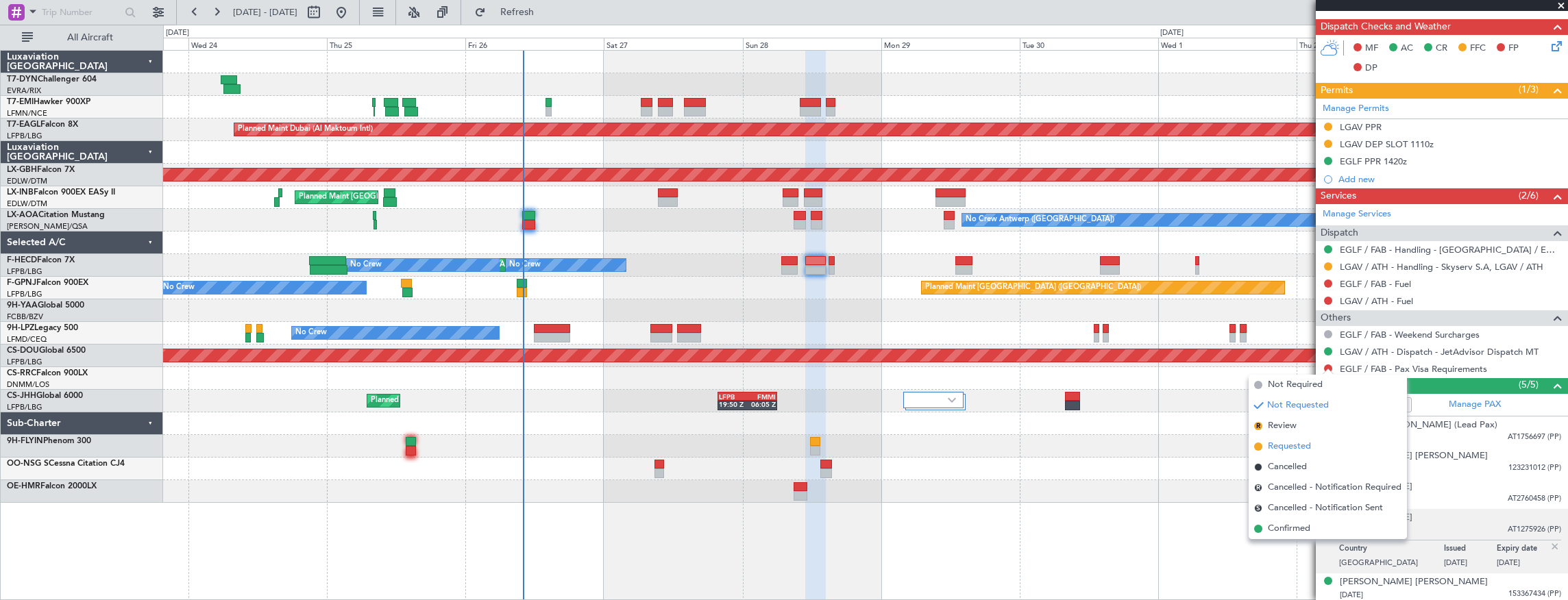
click at [1316, 441] on li "Requested" at bounding box center [1328, 446] width 159 height 20
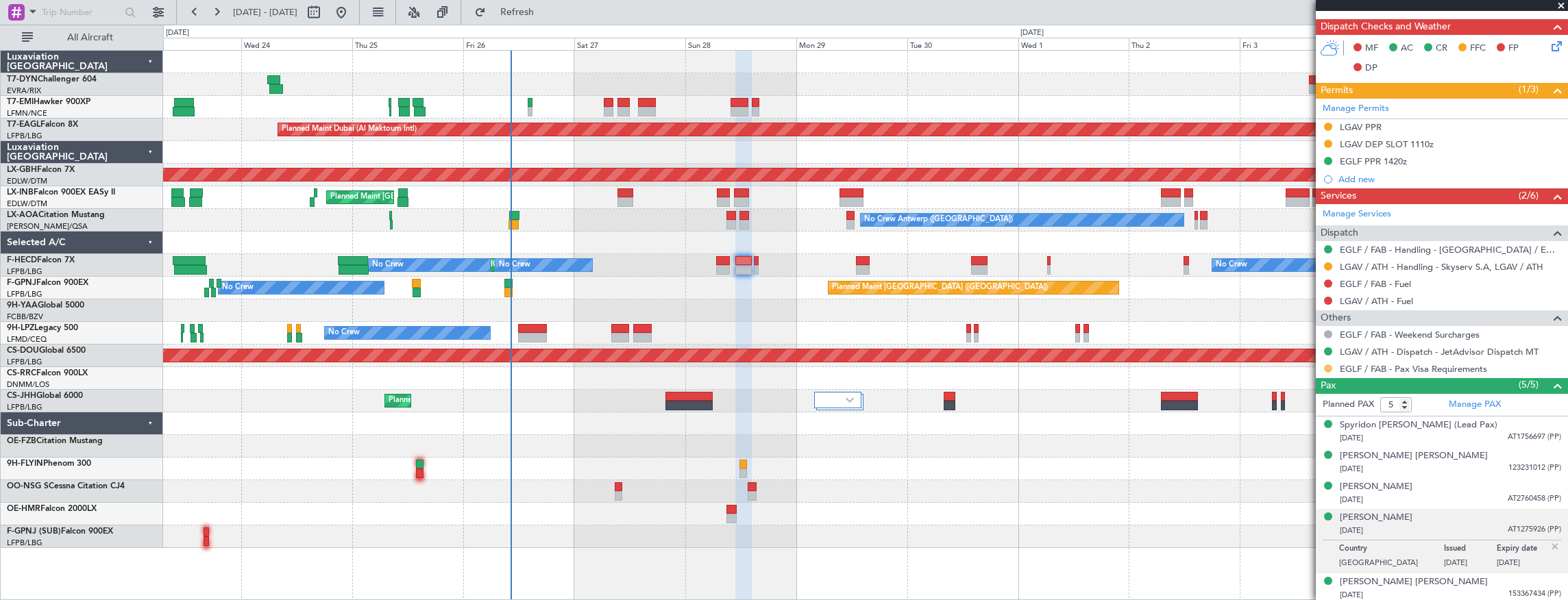
click at [1328, 368] on button at bounding box center [1328, 368] width 9 height 9
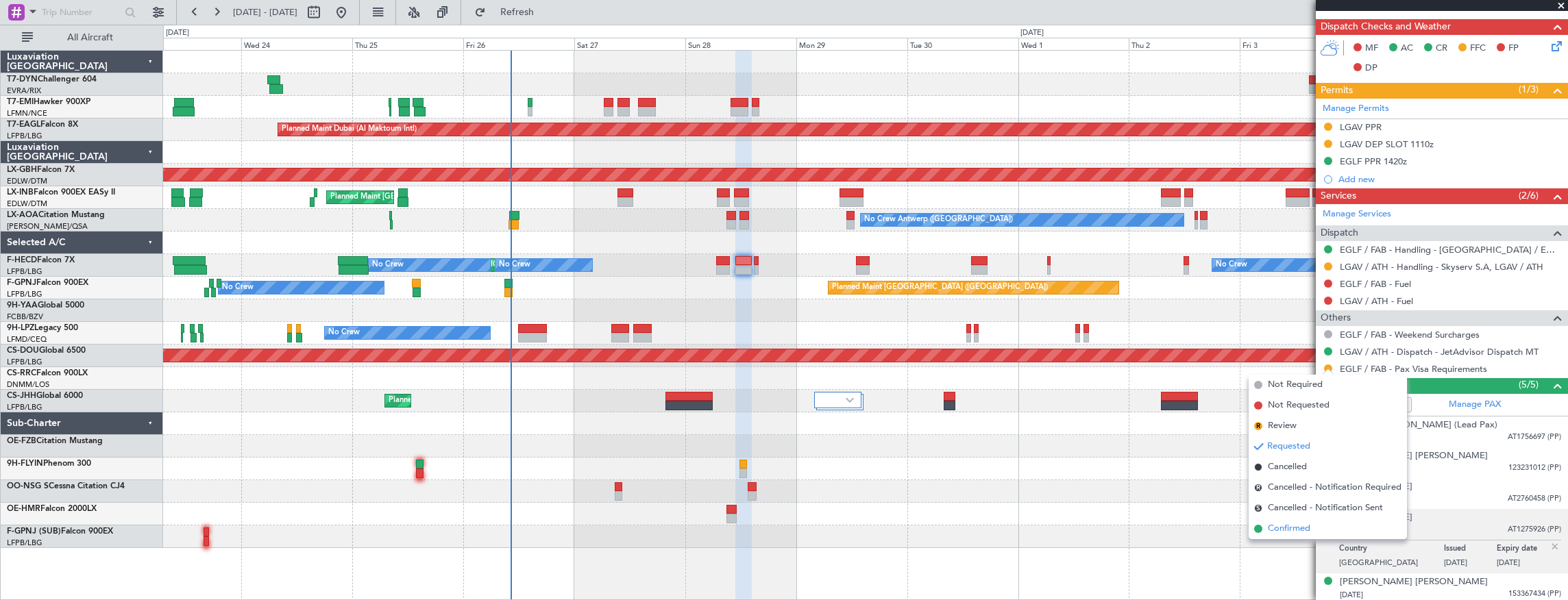
click at [1336, 533] on li "Confirmed" at bounding box center [1328, 528] width 159 height 20
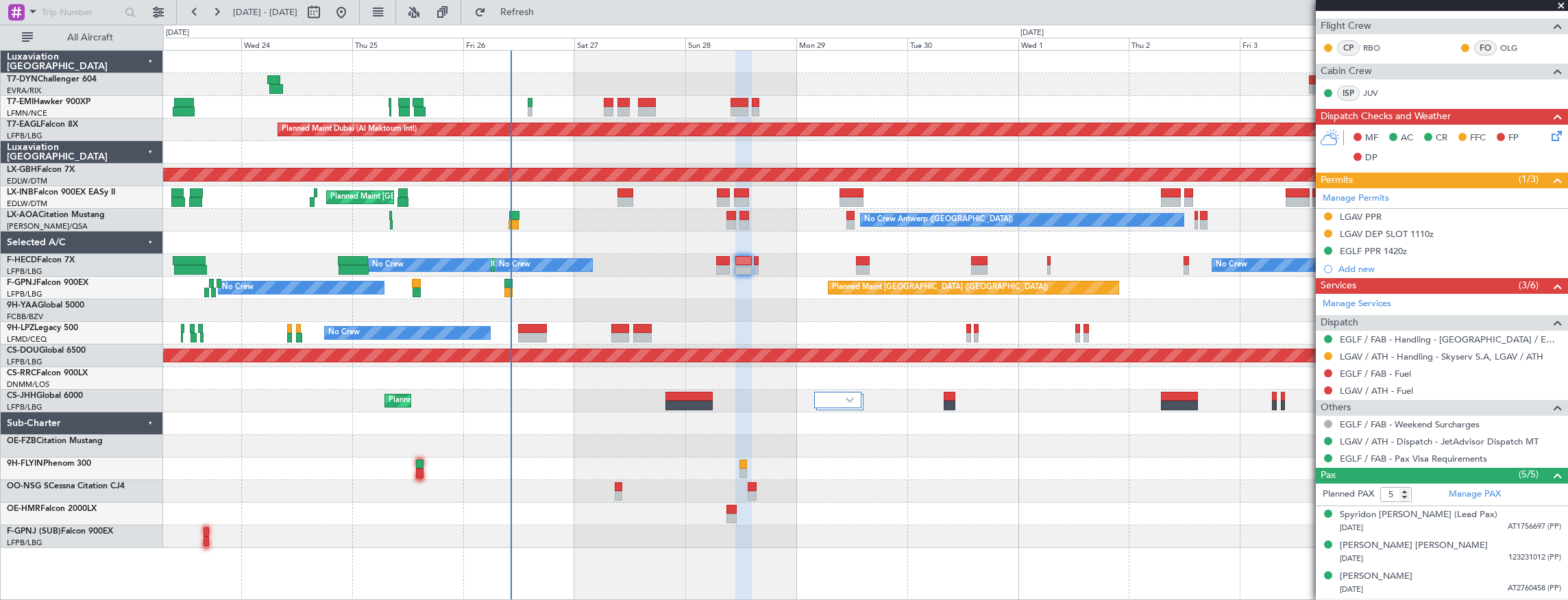
scroll to position [195, 0]
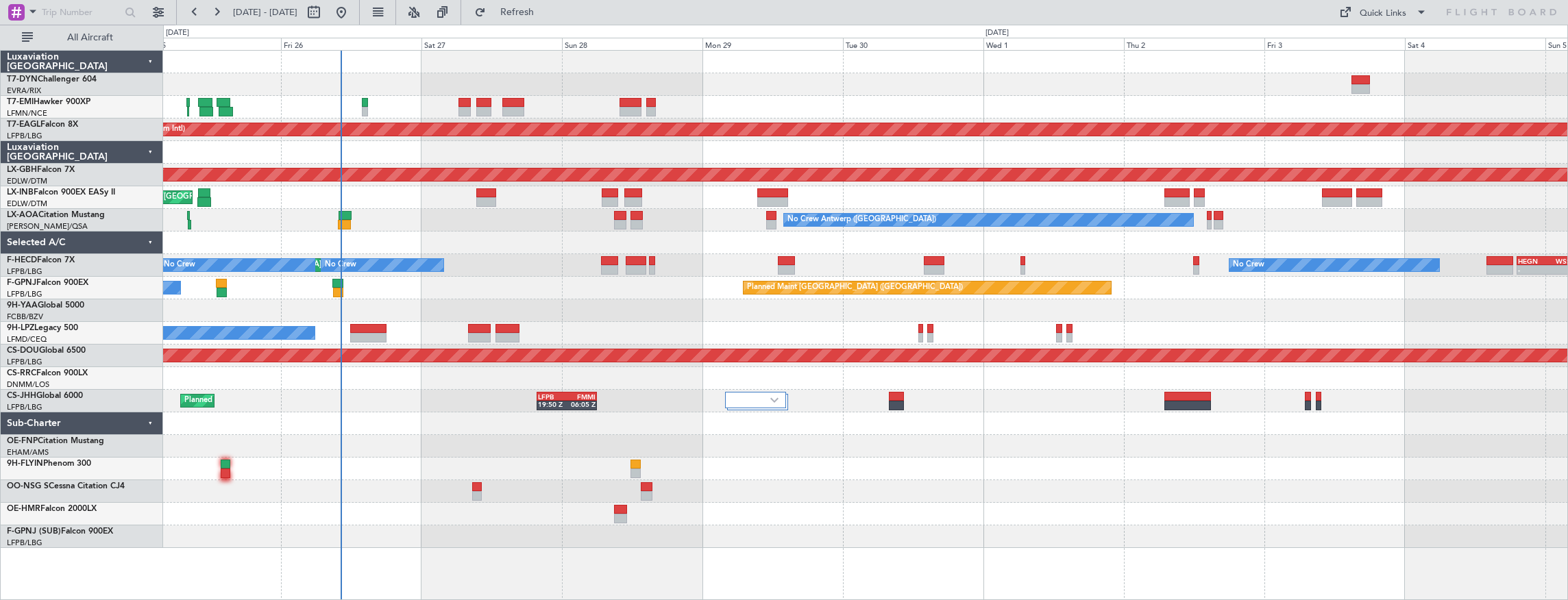
click at [496, 284] on div "No Crew Planned Maint [GEOGRAPHIC_DATA] ([GEOGRAPHIC_DATA]) No Crew" at bounding box center [866, 288] width 1404 height 23
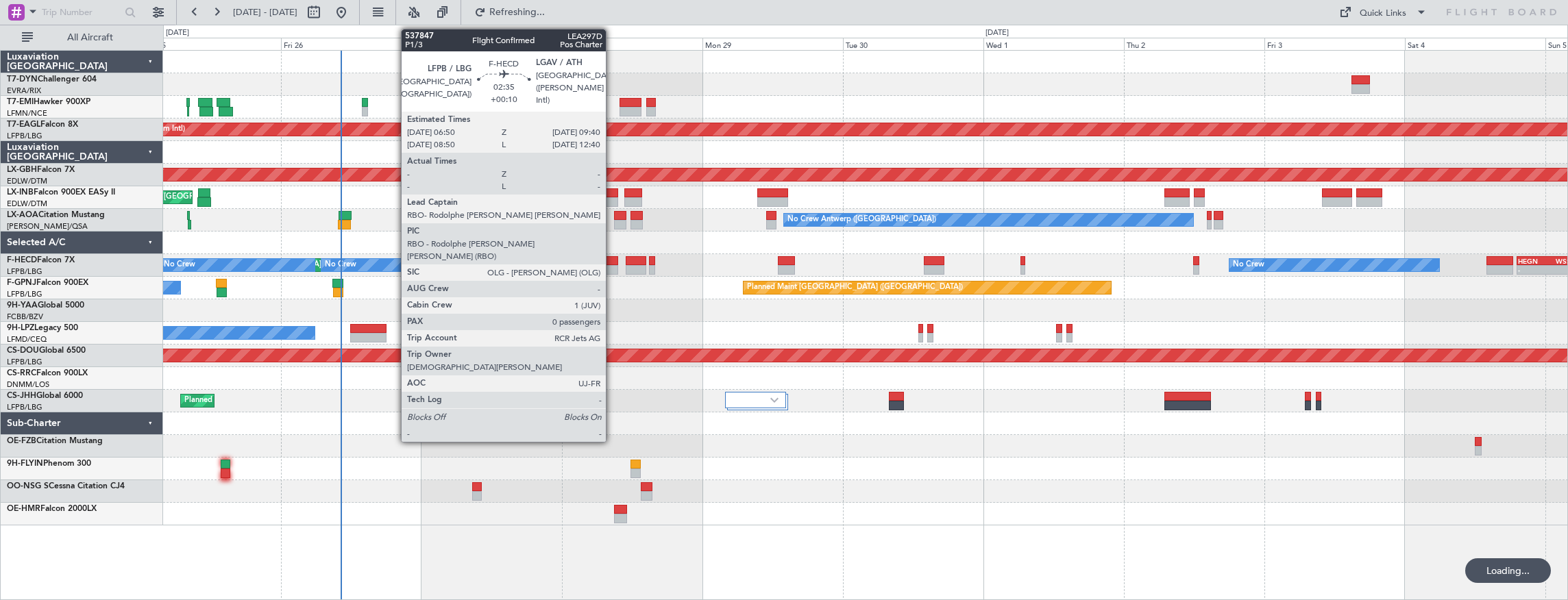
click at [613, 265] on div at bounding box center [610, 270] width 17 height 10
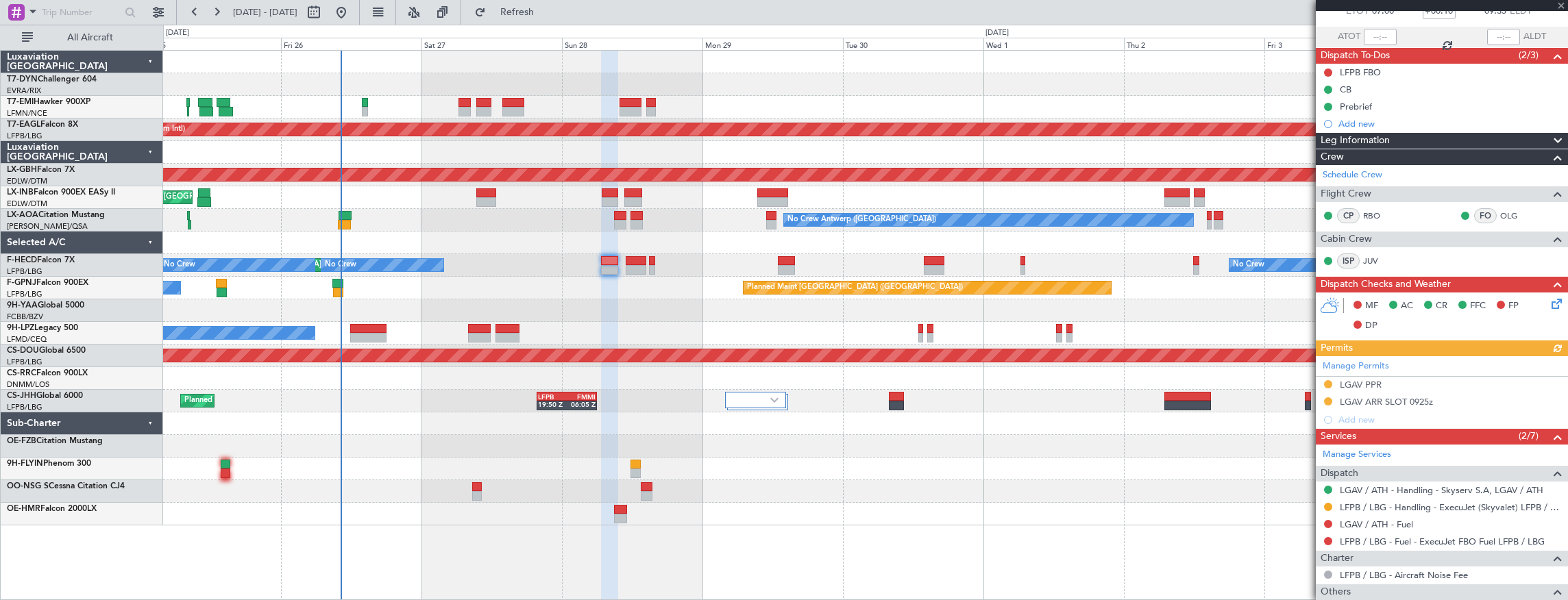
scroll to position [173, 0]
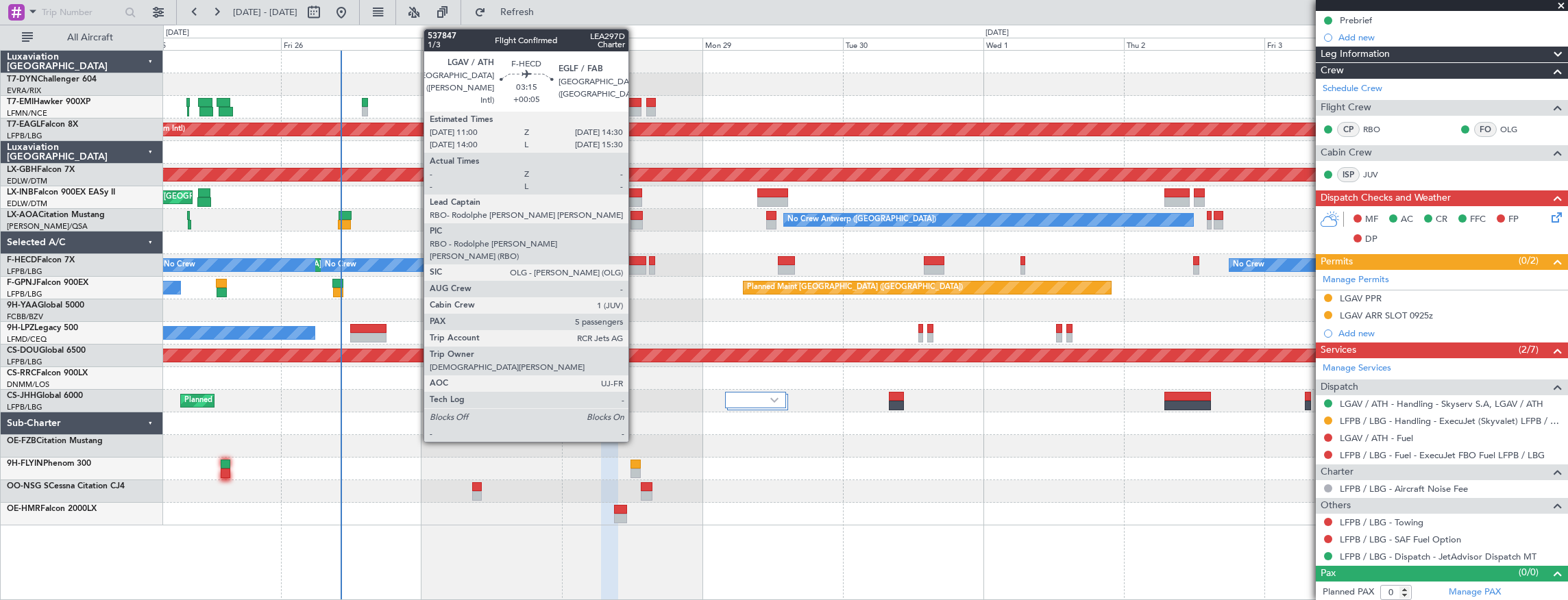
click at [635, 265] on div at bounding box center [635, 270] width 20 height 10
type input "+00:05"
type input "5"
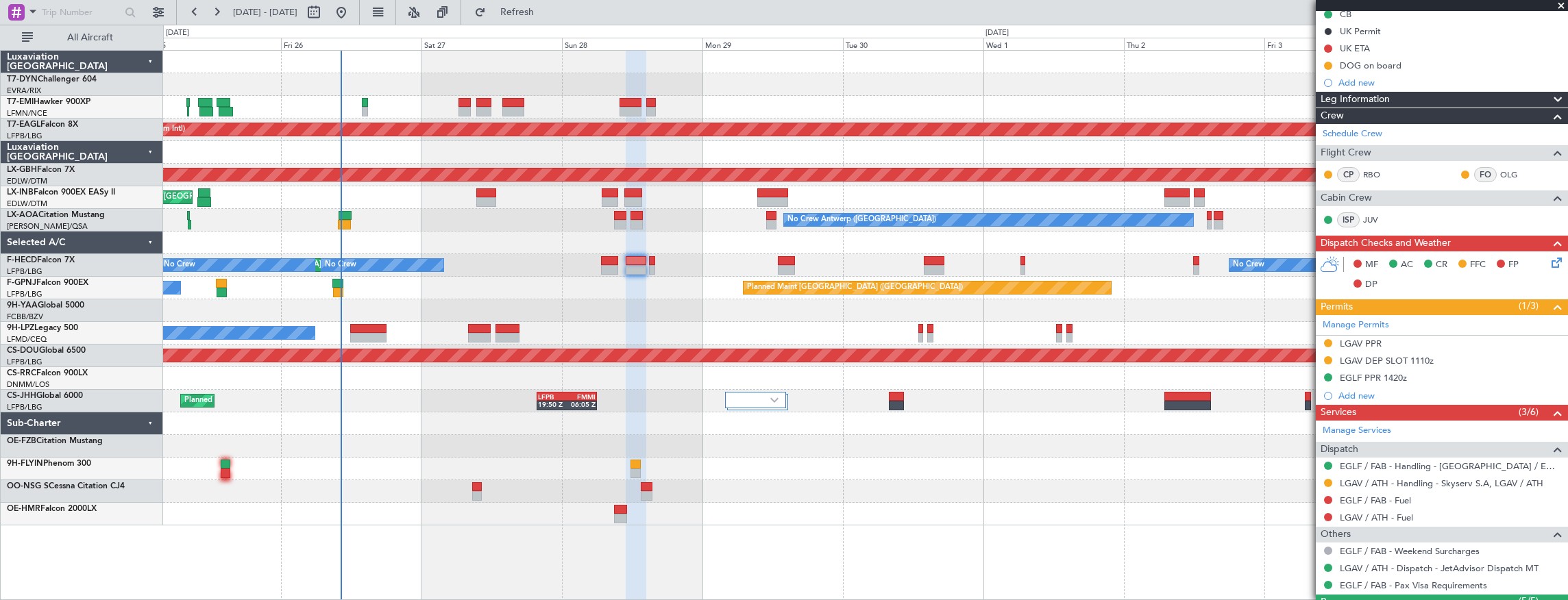
scroll to position [0, 0]
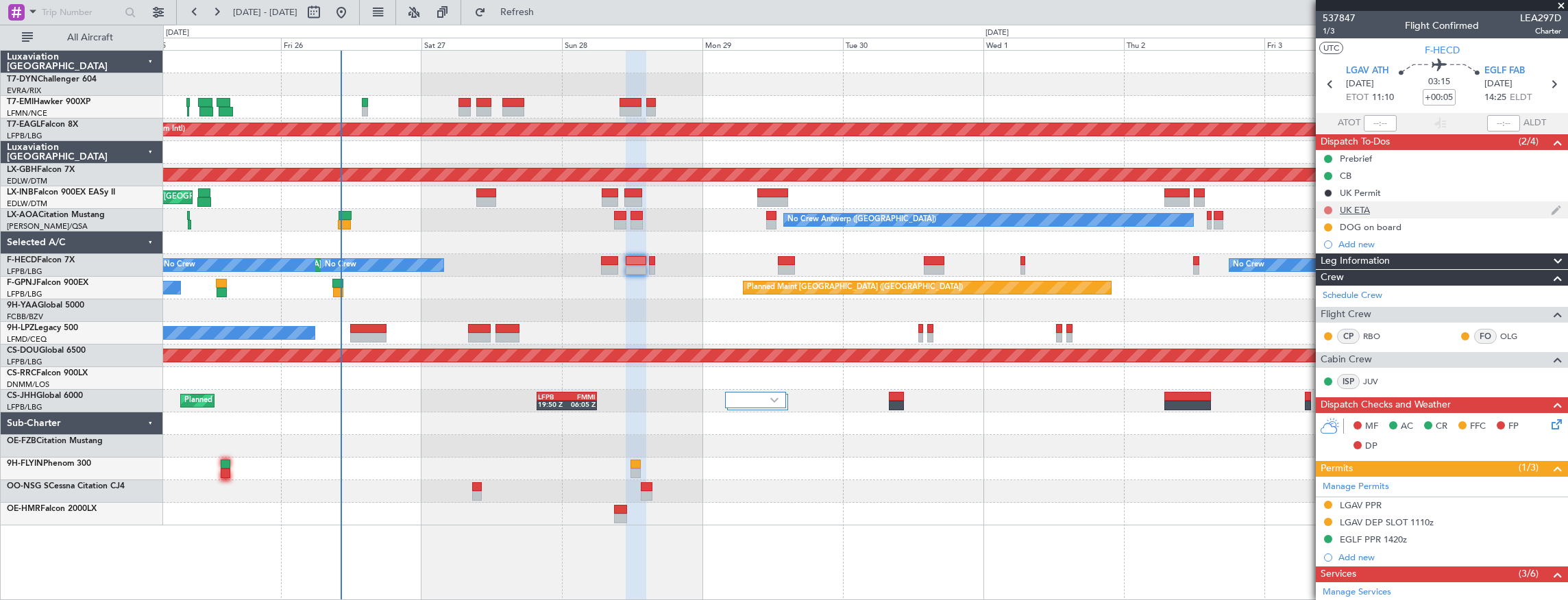
click at [1326, 209] on button at bounding box center [1328, 210] width 9 height 9
click at [1355, 245] on div "Add new" at bounding box center [1443, 244] width 211 height 12
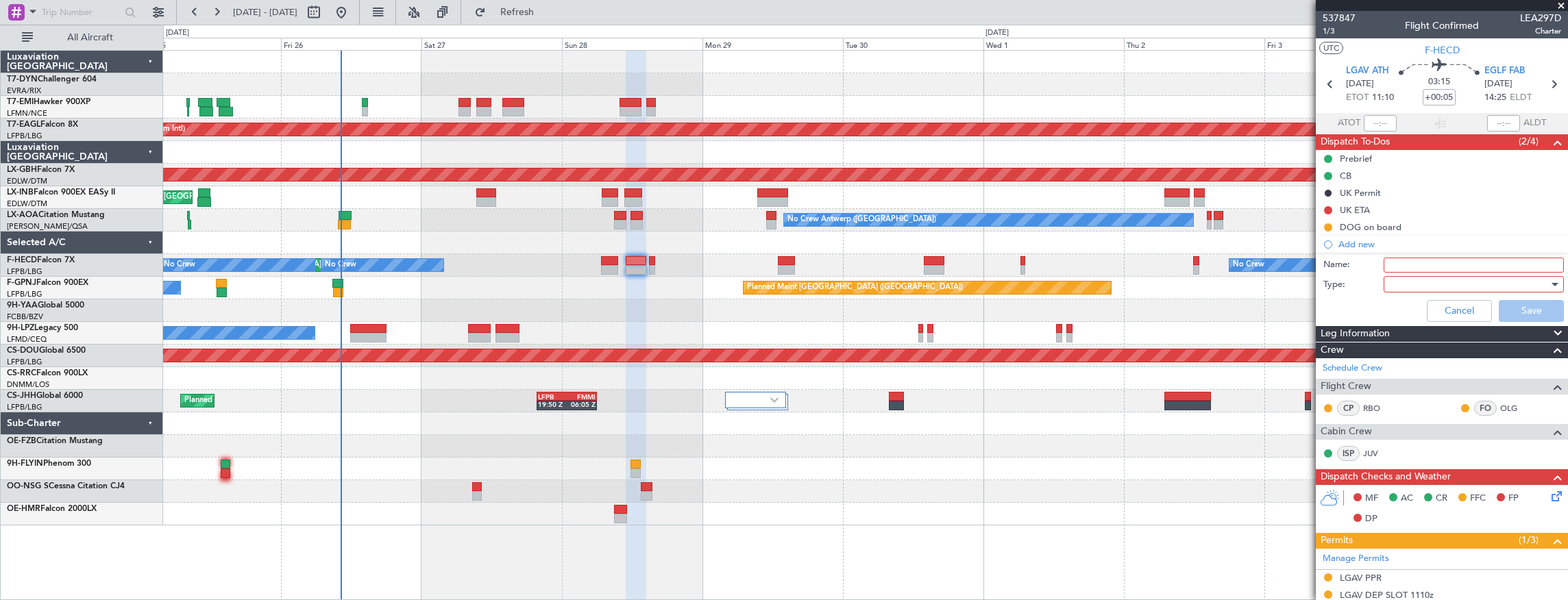
click at [1402, 261] on input "Name:" at bounding box center [1473, 265] width 180 height 15
type input "GAR"
click at [1408, 283] on div at bounding box center [1469, 284] width 160 height 20
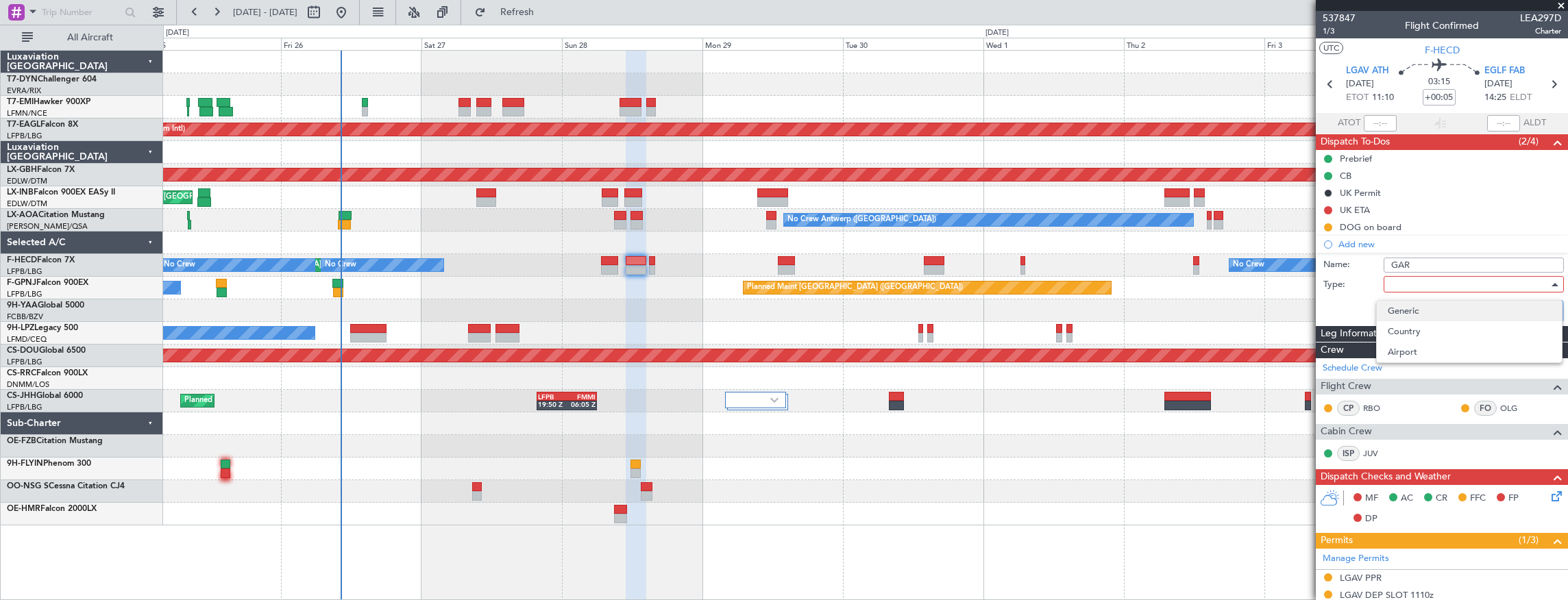
click at [1417, 307] on span "Generic" at bounding box center [1469, 311] width 164 height 20
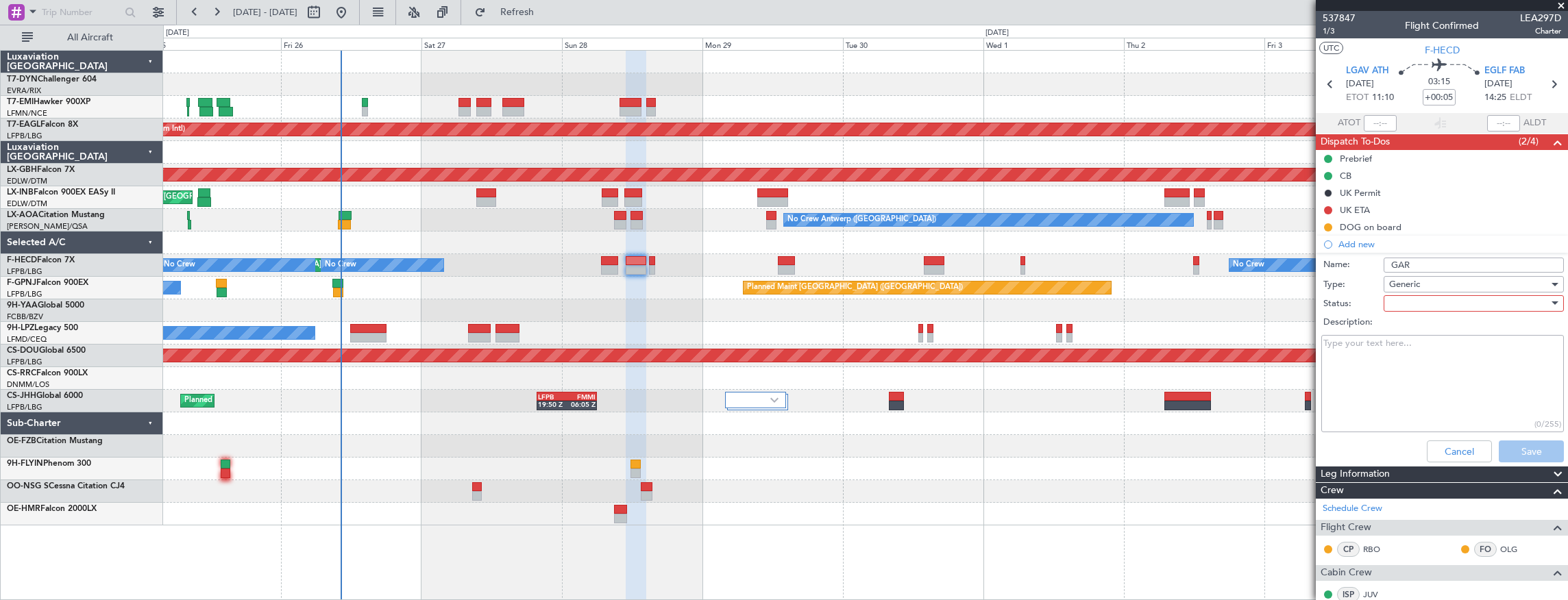
click at [1453, 306] on div at bounding box center [1469, 303] width 160 height 20
click at [1449, 327] on span "Not Started" at bounding box center [1469, 330] width 164 height 20
click at [1532, 452] on button "Save" at bounding box center [1531, 451] width 65 height 22
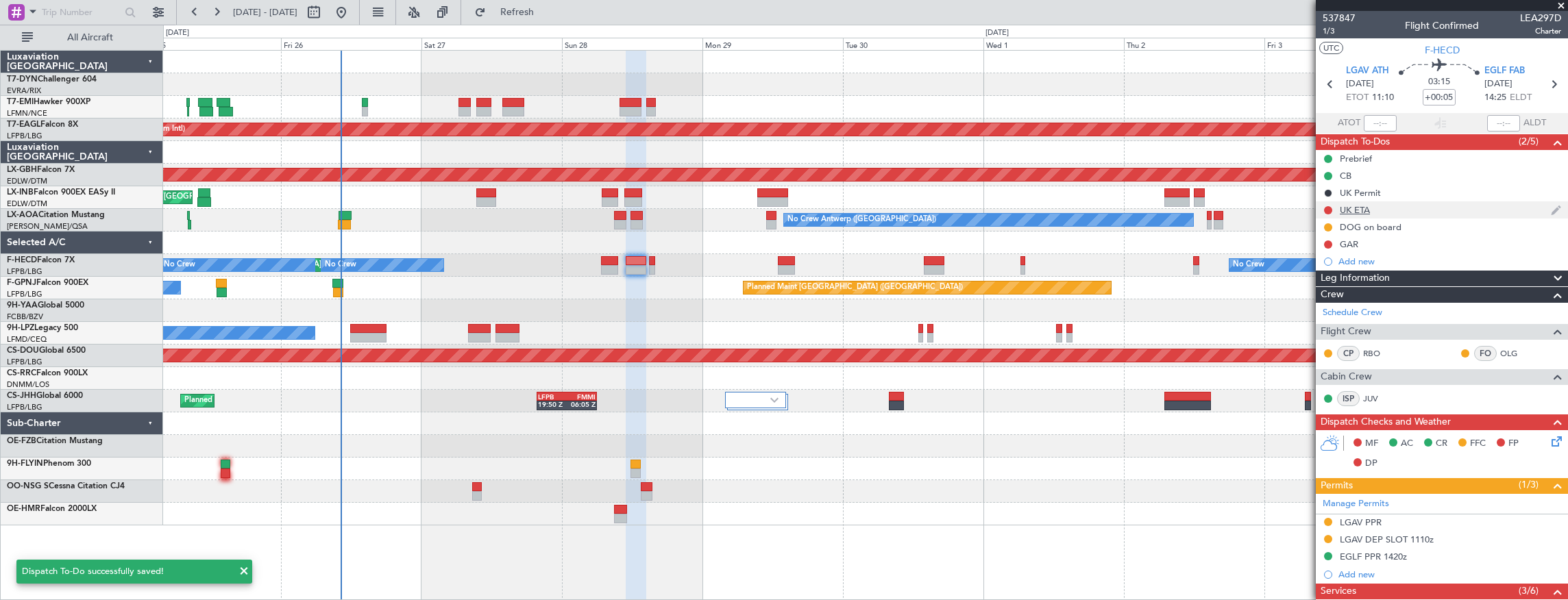
click at [1352, 206] on div "UK ETA" at bounding box center [1354, 210] width 30 height 12
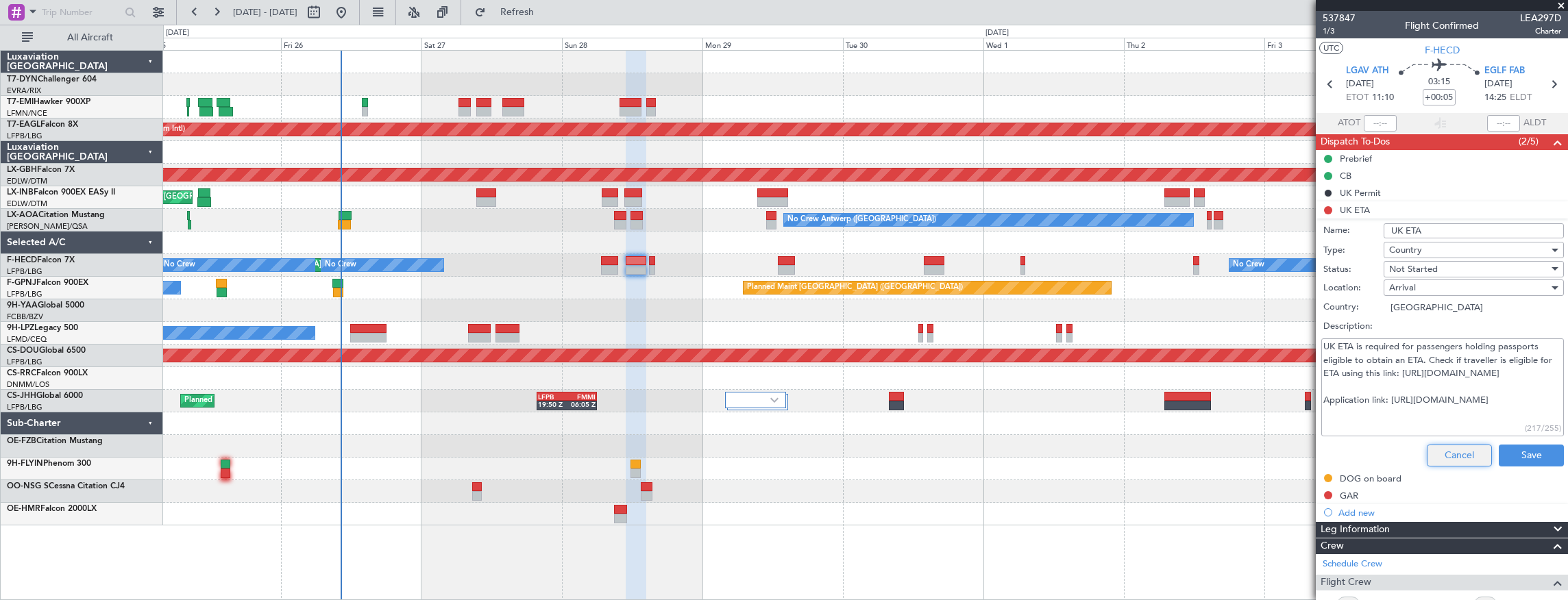
click at [1446, 446] on button "Cancel" at bounding box center [1459, 455] width 65 height 22
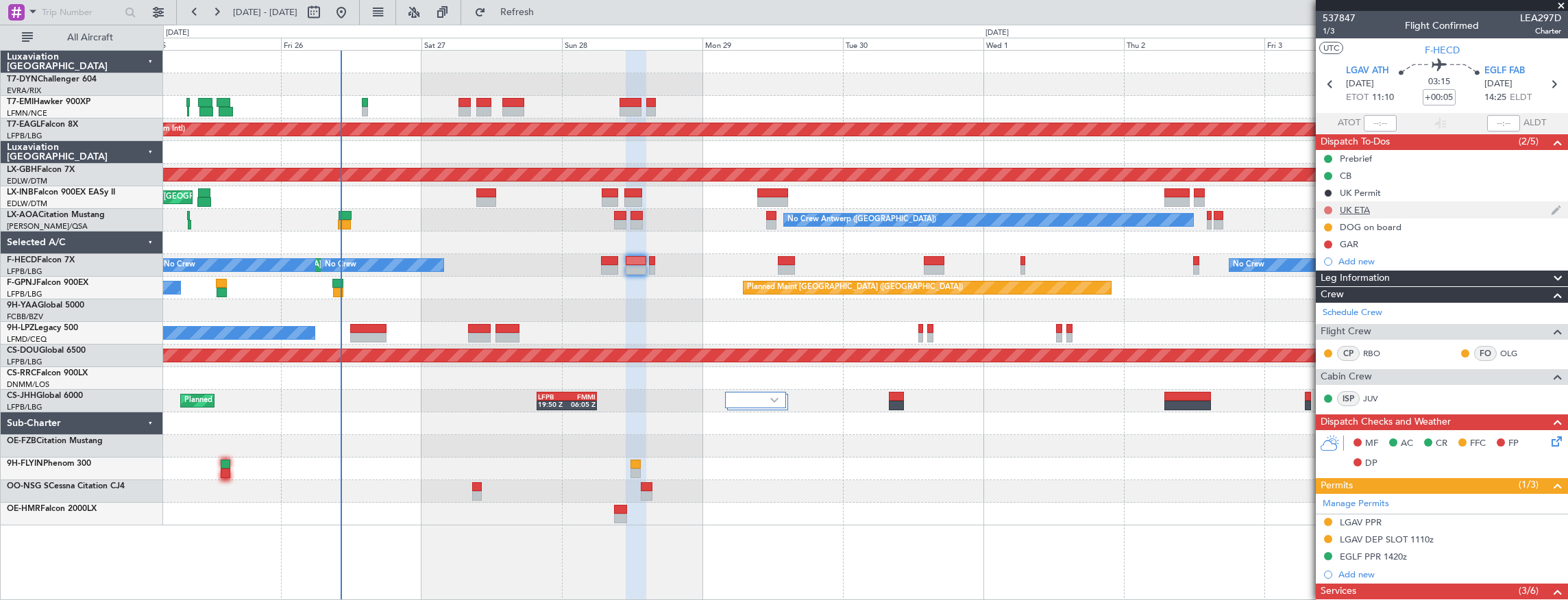
click at [1328, 208] on button at bounding box center [1328, 210] width 9 height 9
click at [1329, 273] on span "Completed" at bounding box center [1333, 270] width 45 height 13
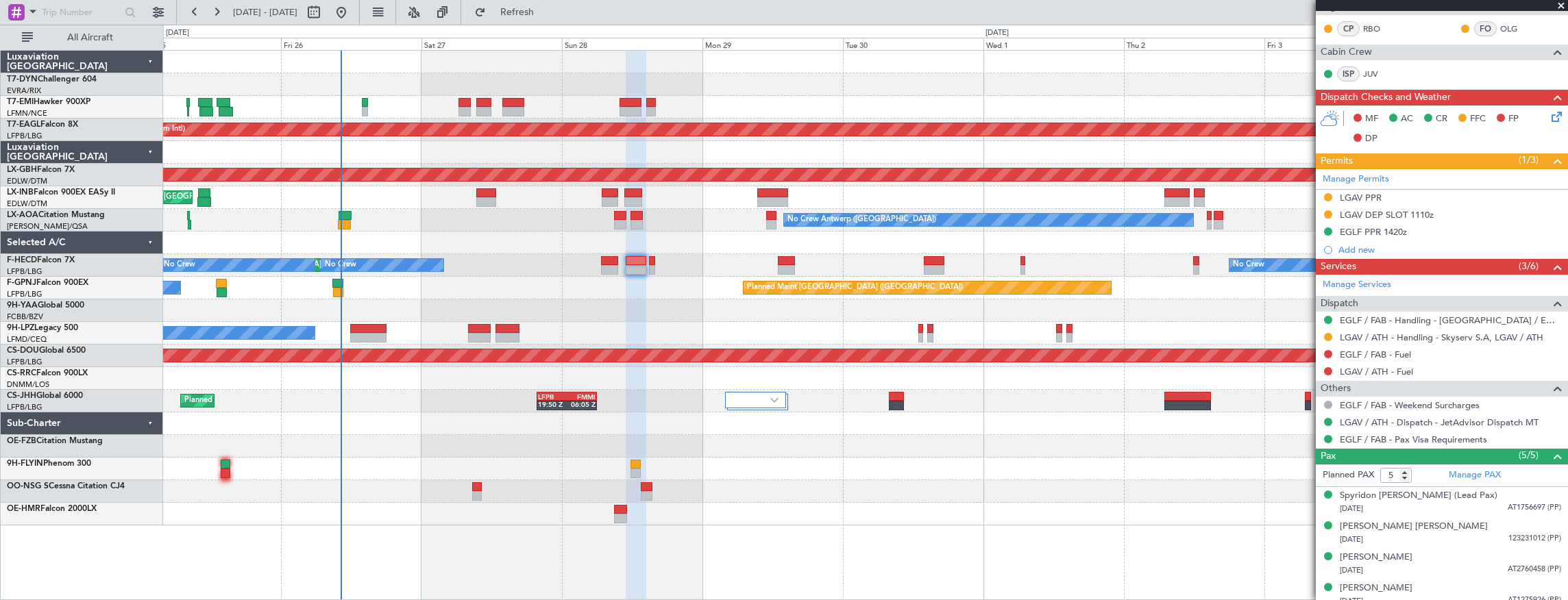
scroll to position [362, 0]
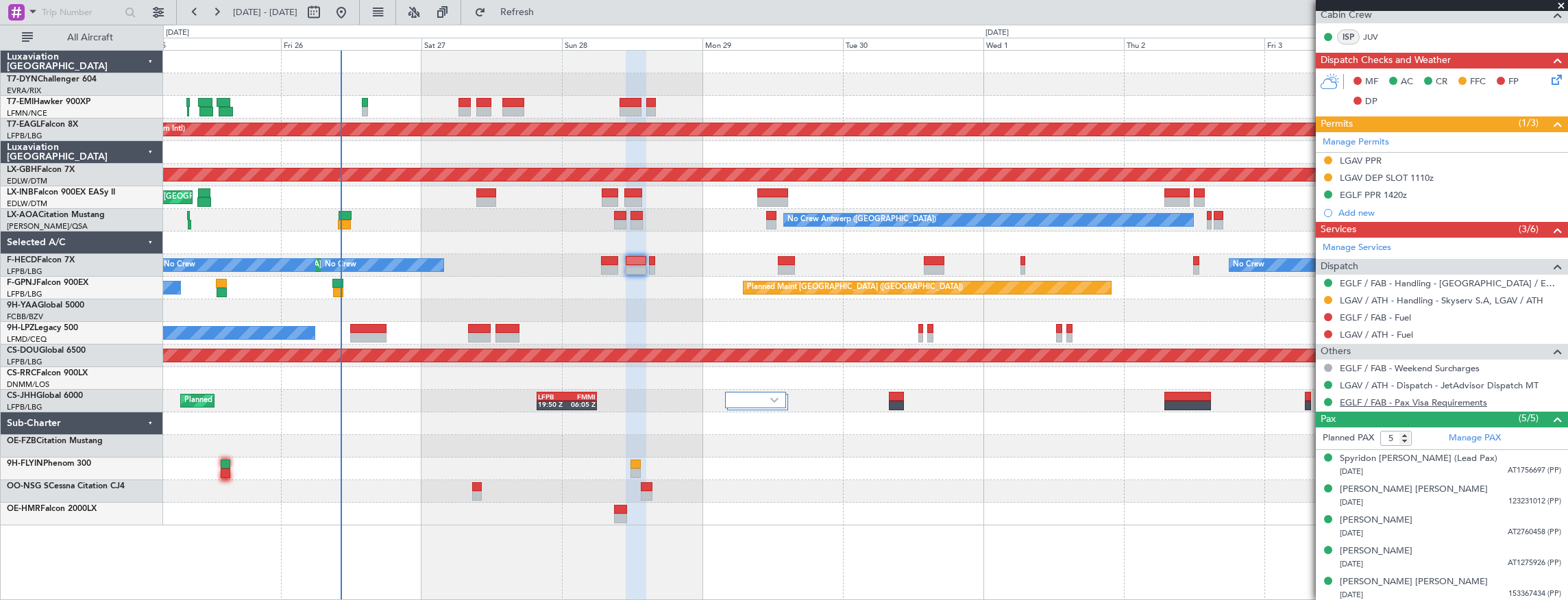
click at [1365, 400] on link "EGLF / FAB - Pax Visa Requirements" at bounding box center [1413, 402] width 147 height 12
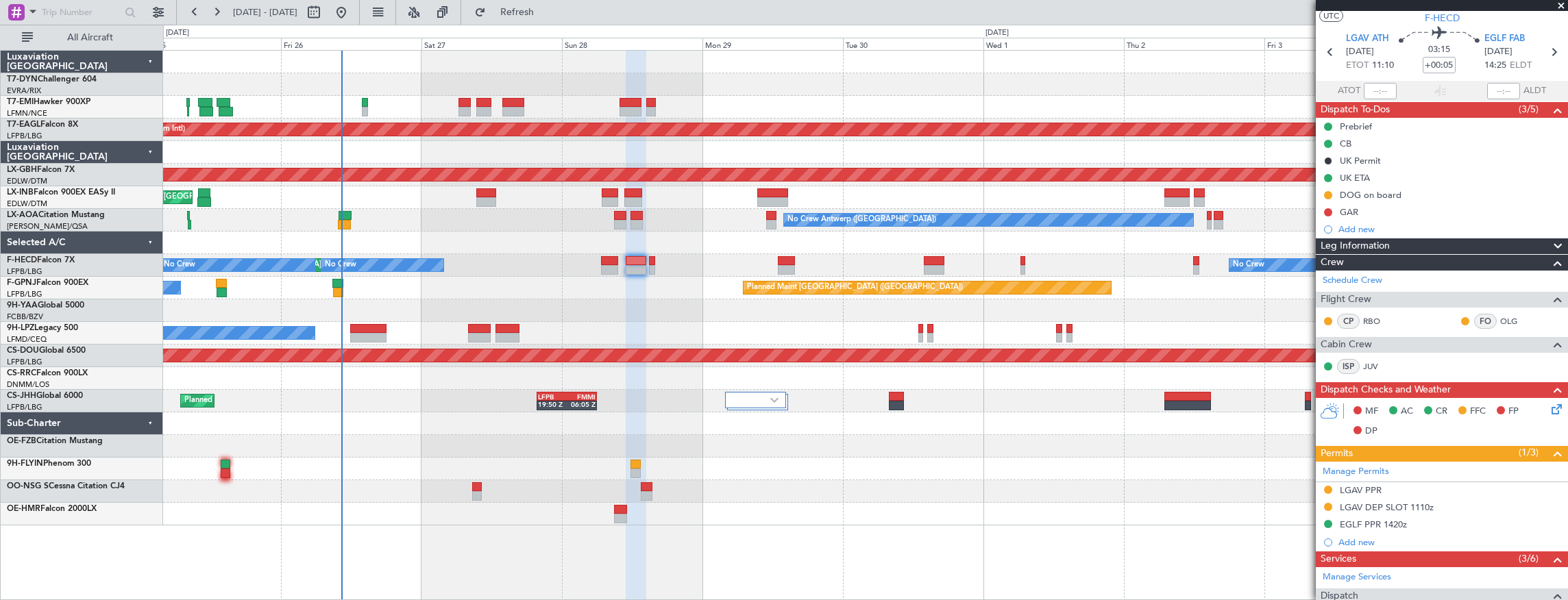
scroll to position [45, 0]
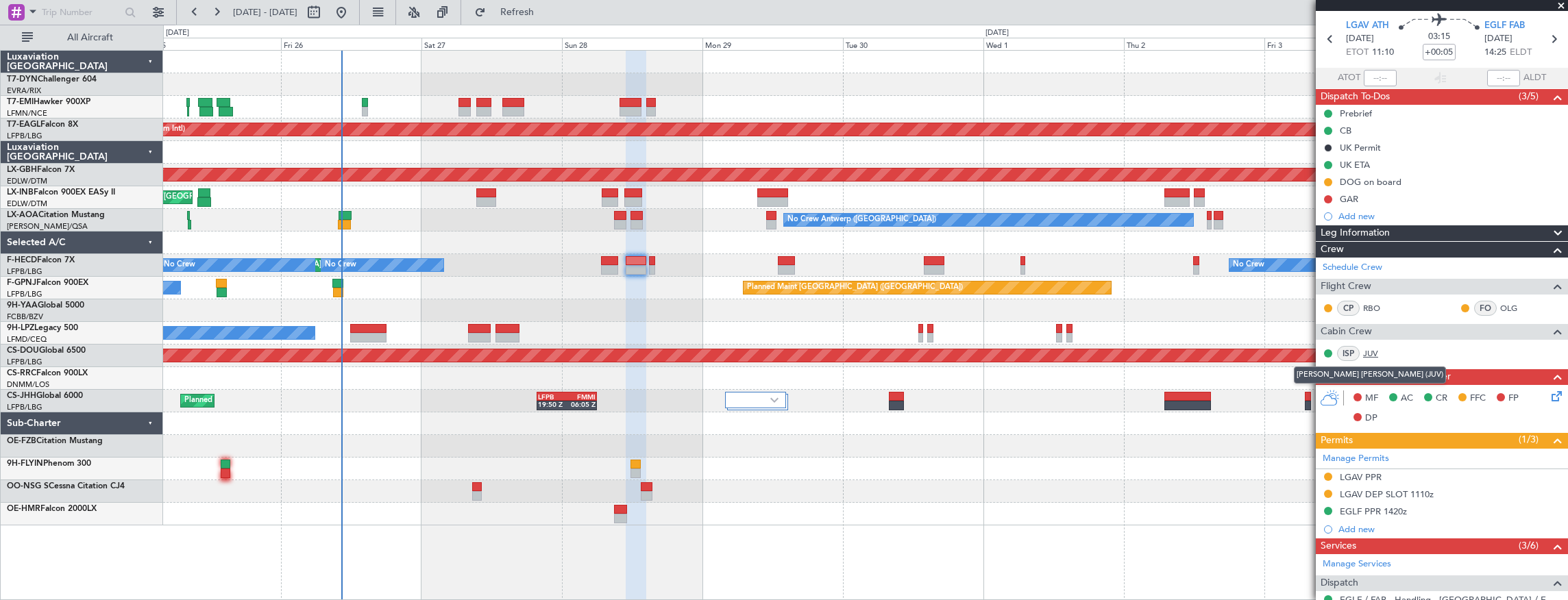
click at [1366, 356] on link "JUV" at bounding box center [1378, 353] width 31 height 12
click at [1373, 308] on link "RBO" at bounding box center [1378, 308] width 31 height 12
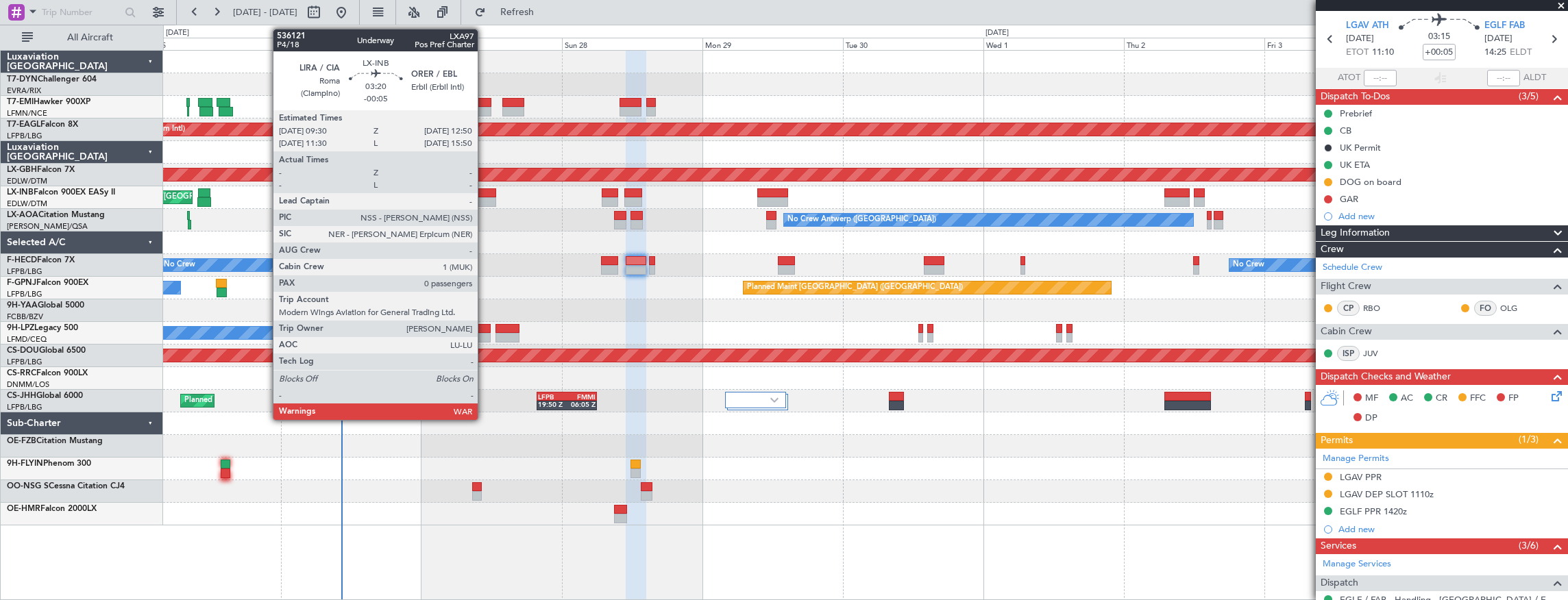
click at [485, 201] on div at bounding box center [486, 202] width 20 height 10
type input "-00:05"
type input "0"
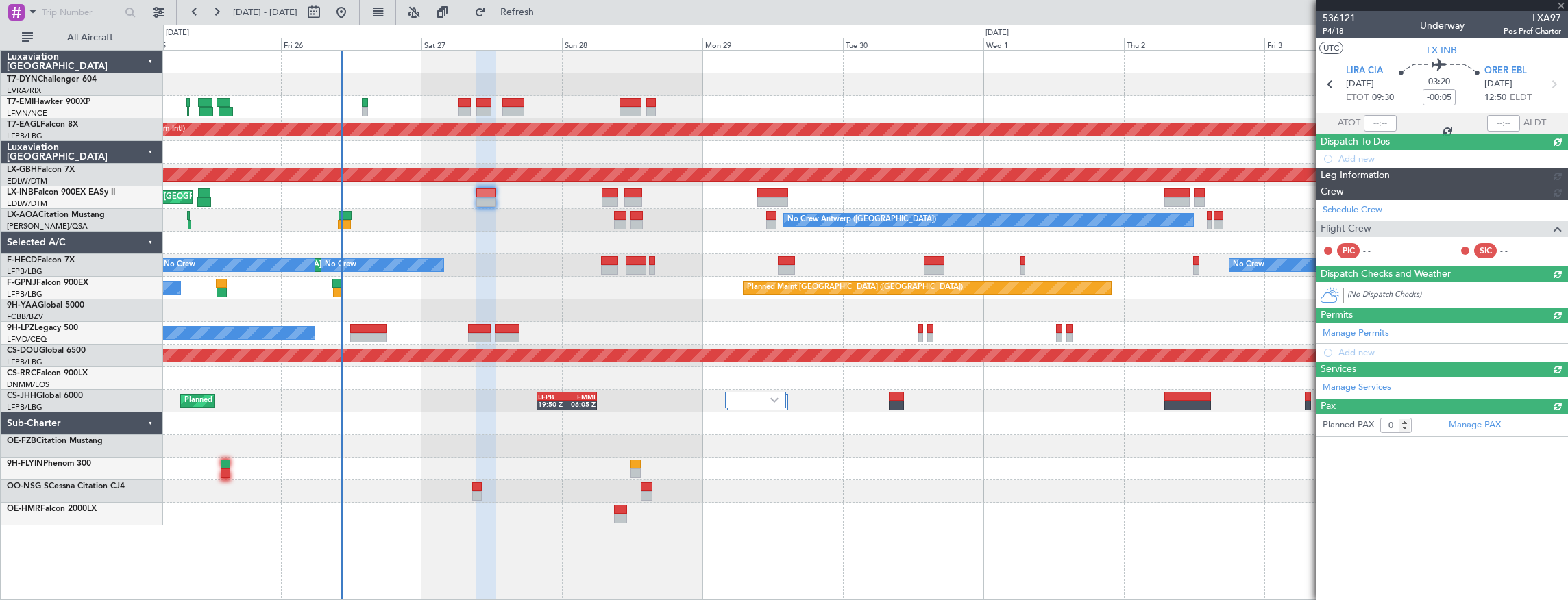
scroll to position [0, 0]
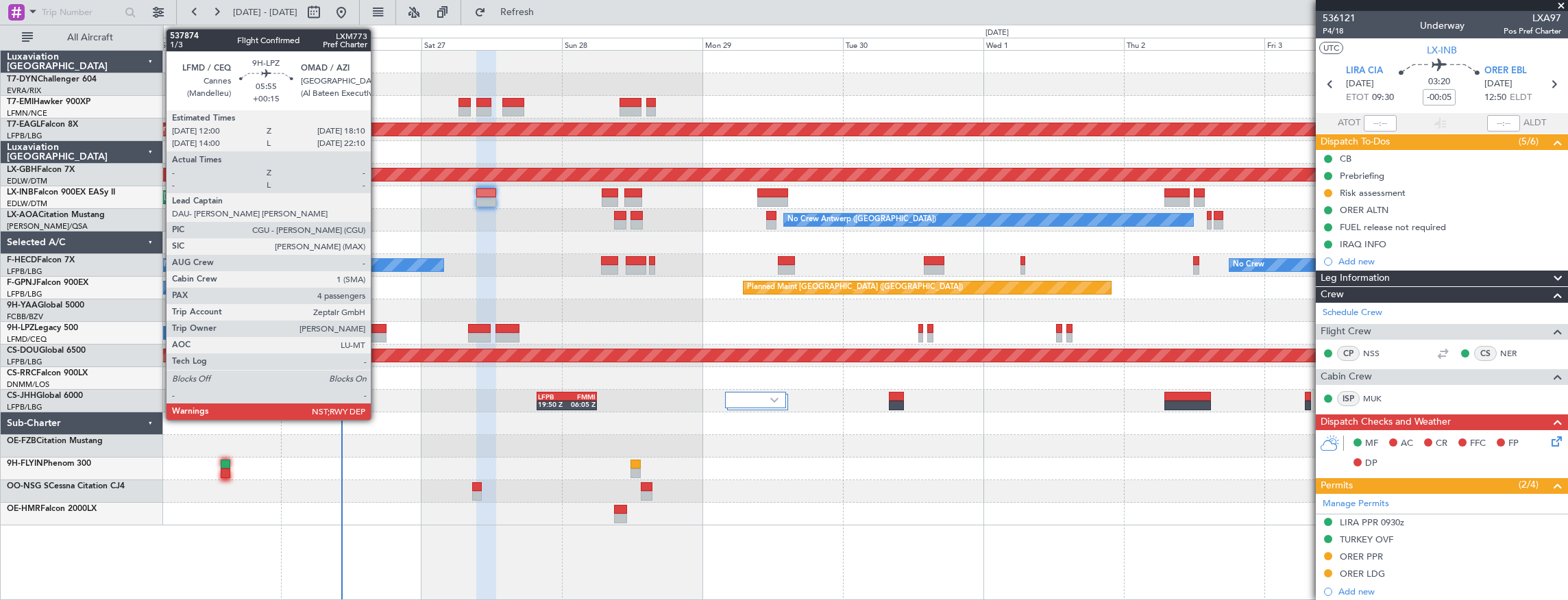
click at [377, 330] on div at bounding box center [368, 329] width 37 height 10
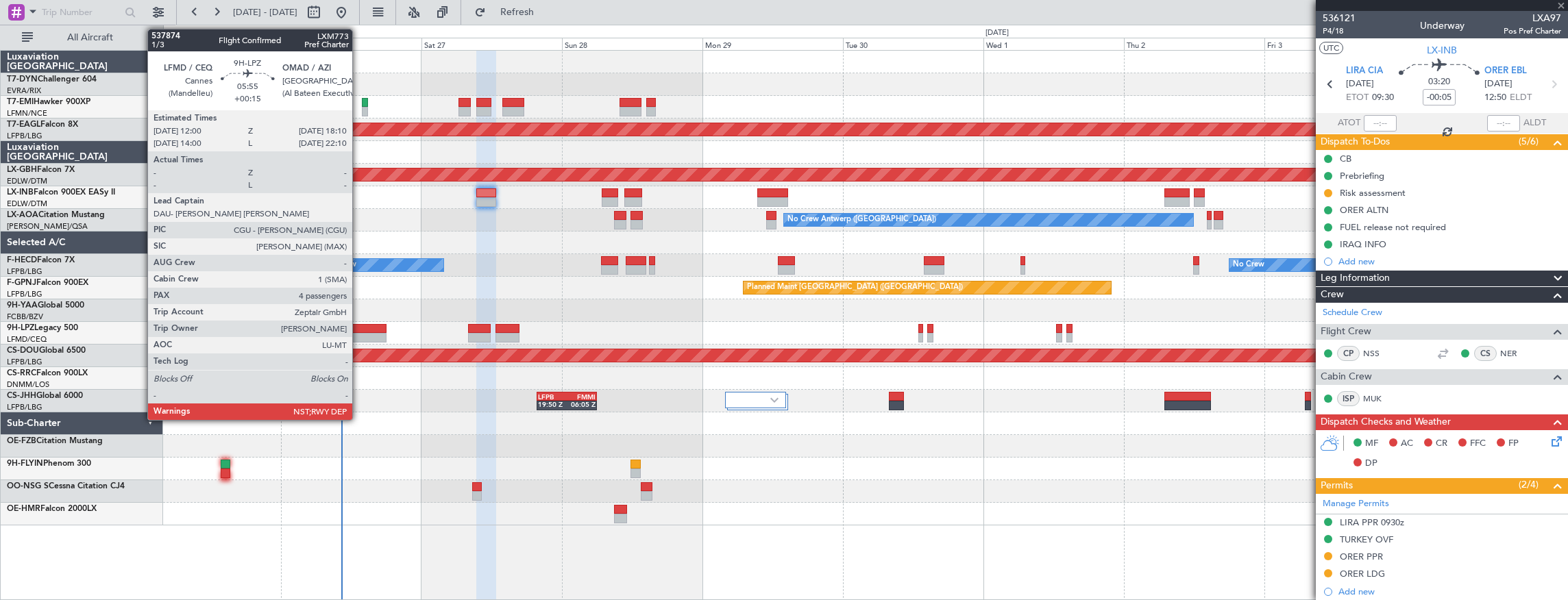
type input "+00:15"
type input "4"
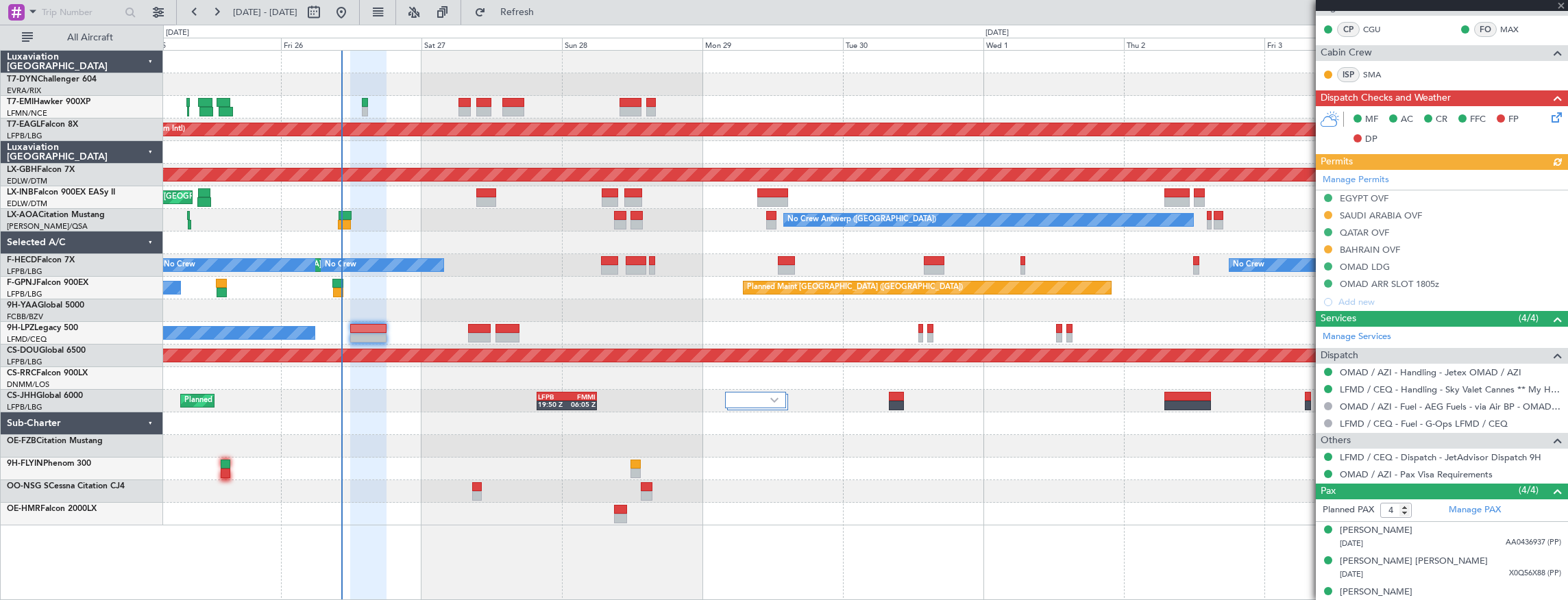
scroll to position [313, 0]
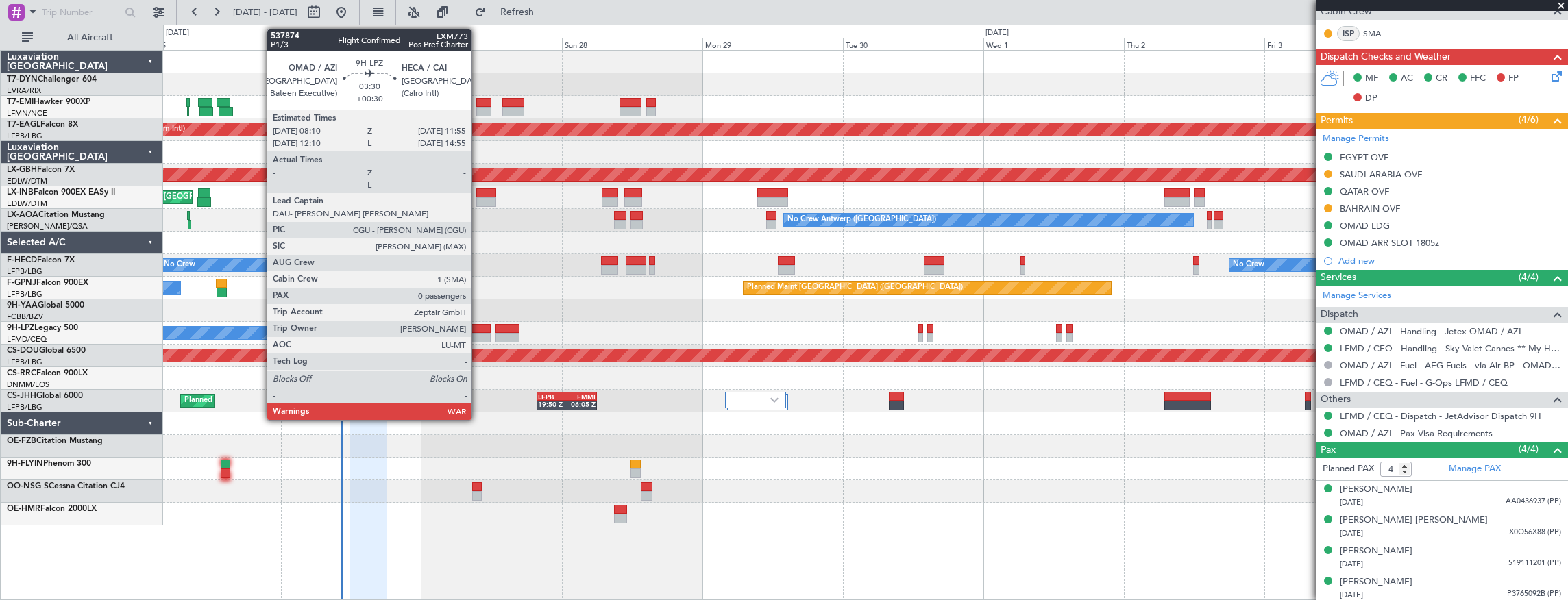
click at [478, 327] on div at bounding box center [480, 329] width 23 height 10
type input "+00:30"
type input "0"
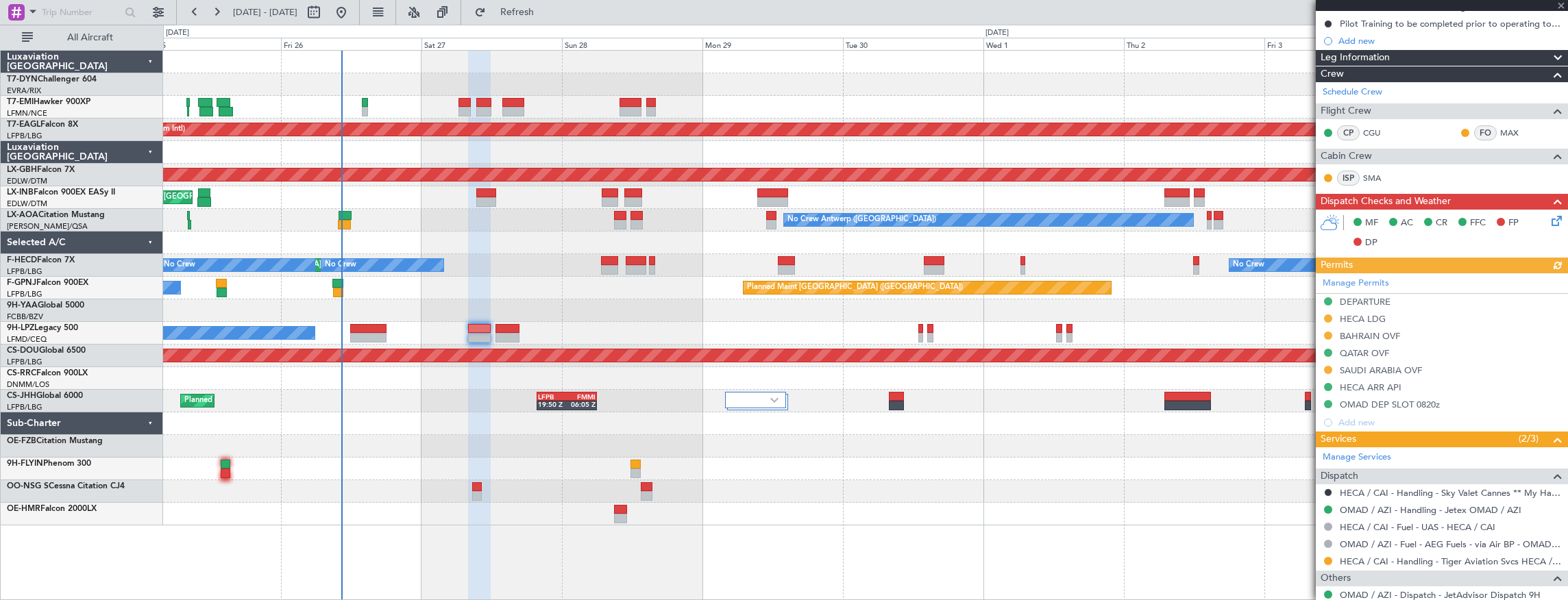
scroll to position [276, 0]
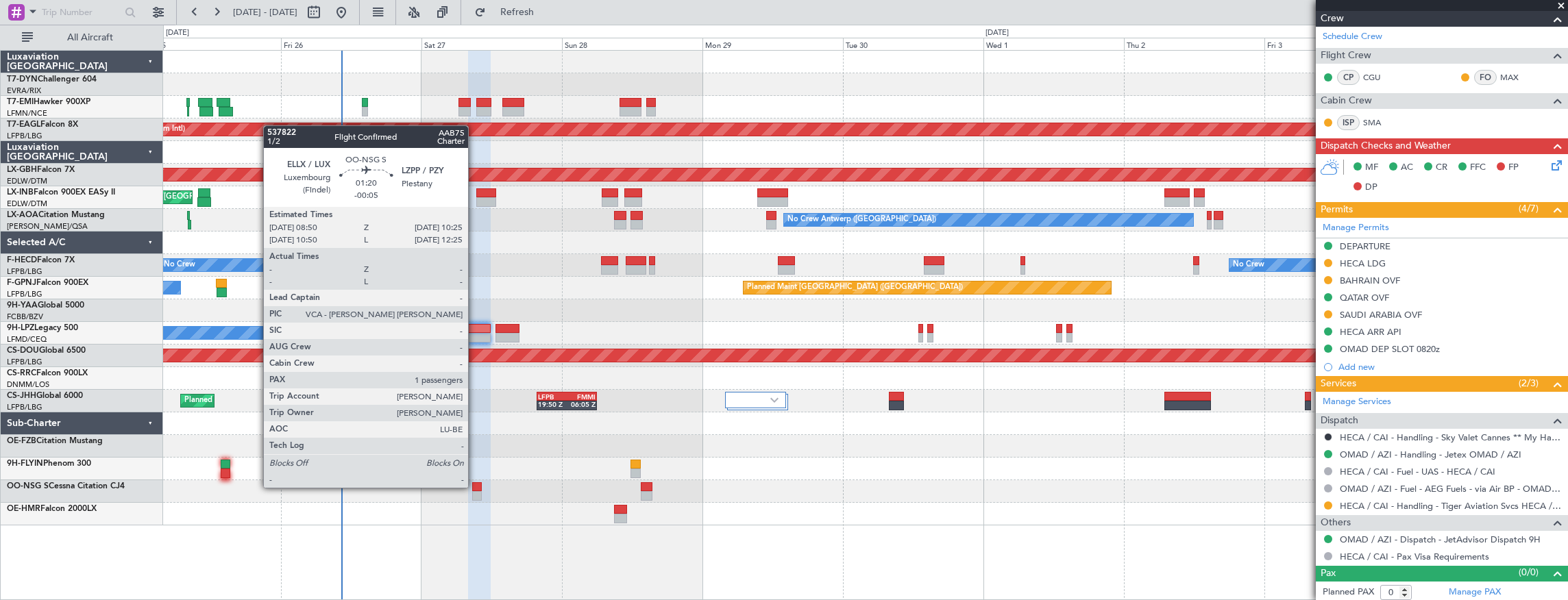
click at [475, 487] on div at bounding box center [477, 487] width 10 height 10
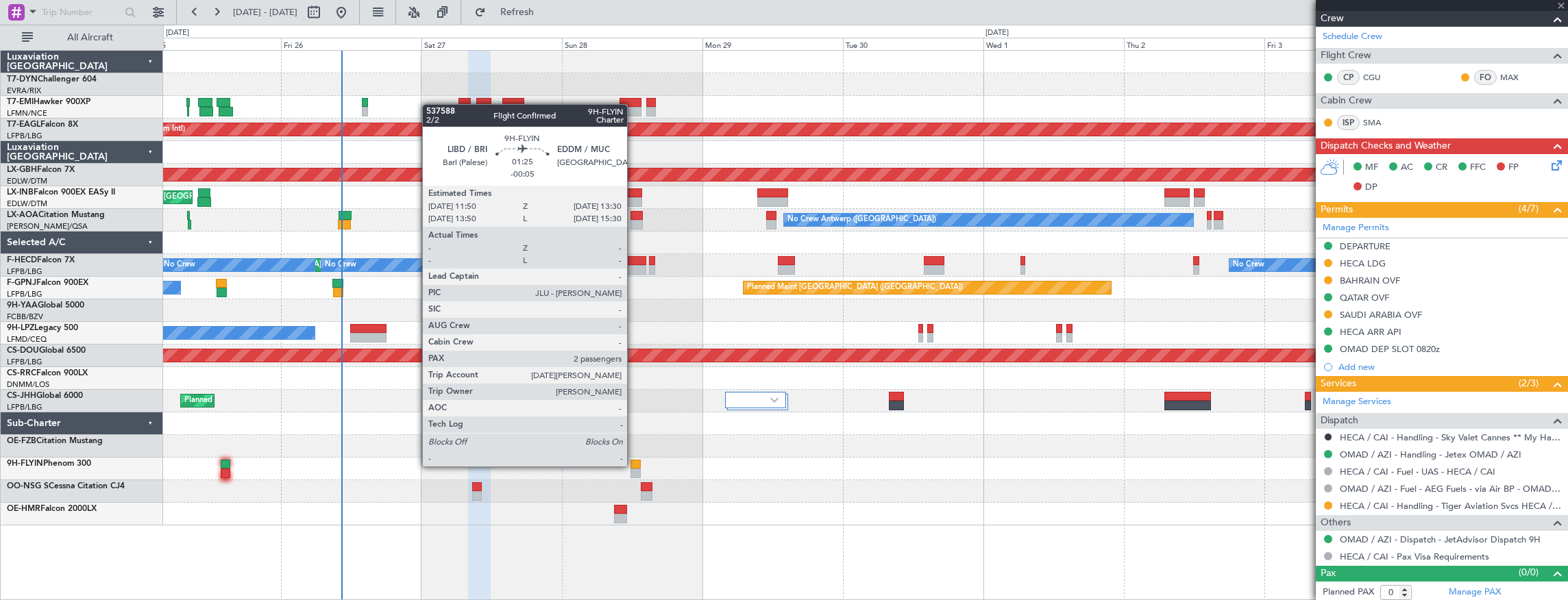
type input "-00:05"
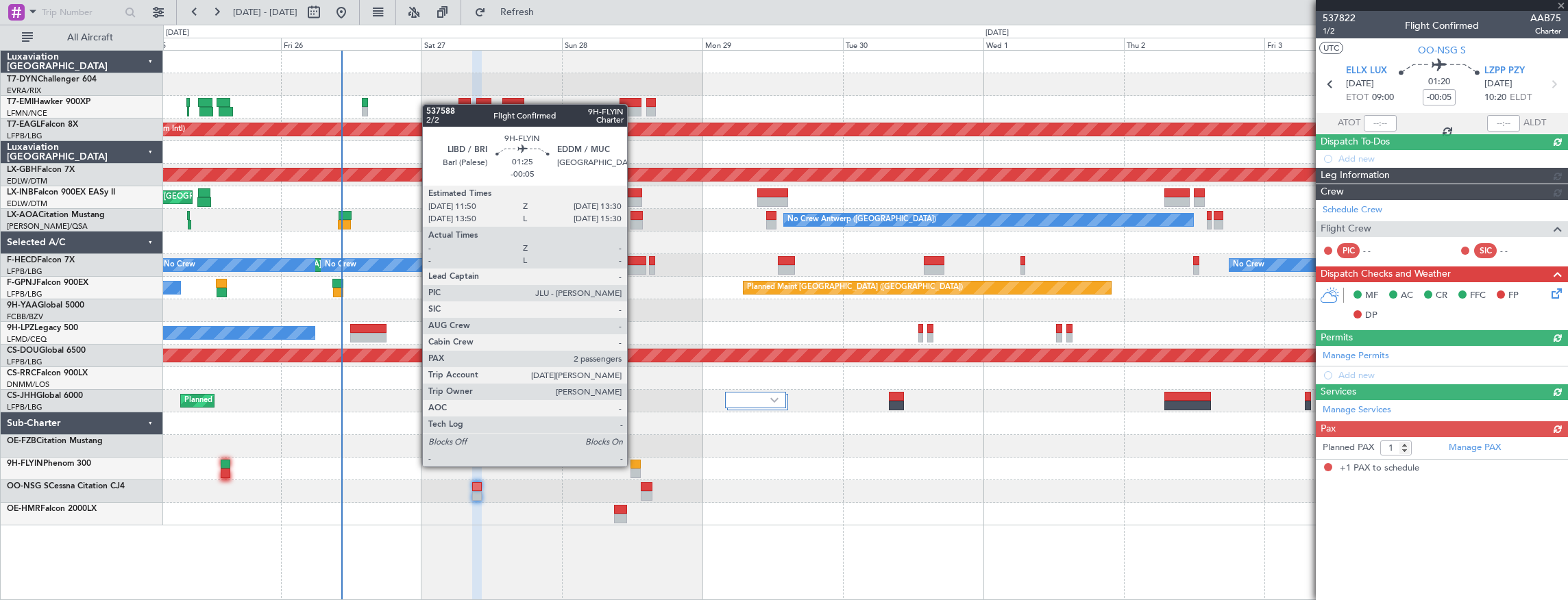
scroll to position [0, 0]
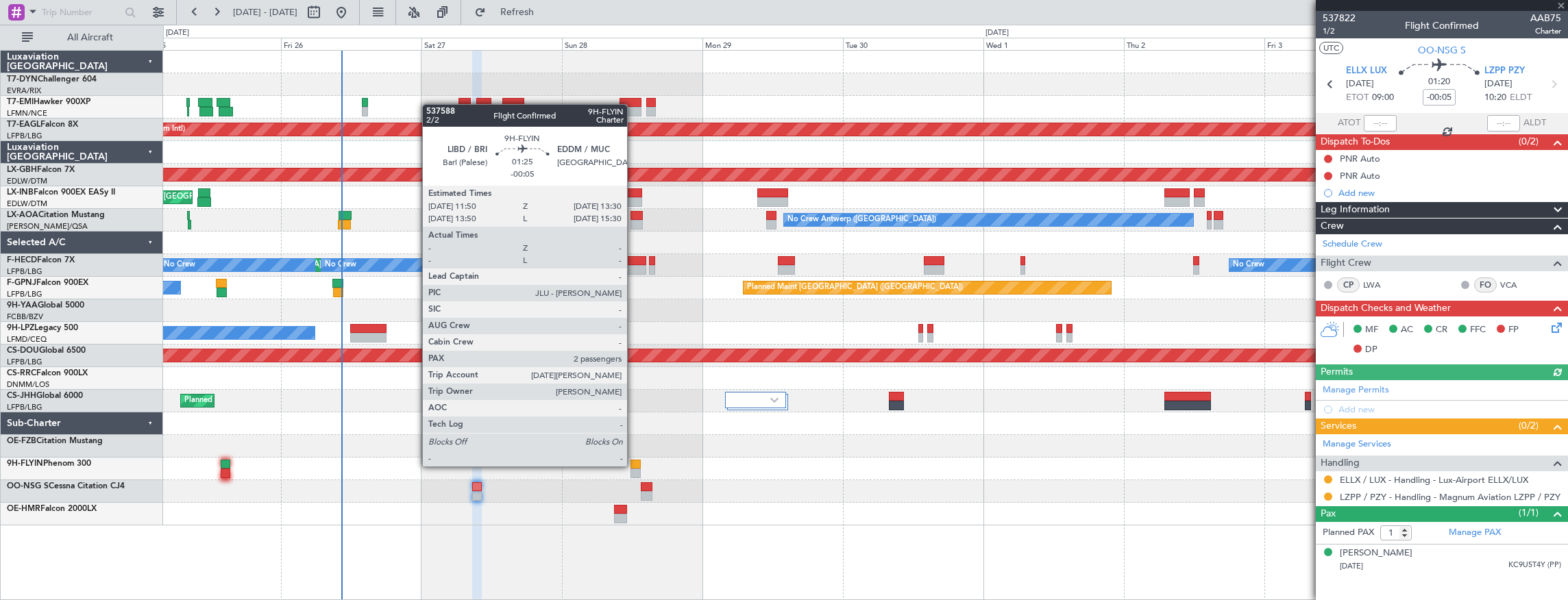
click at [634, 465] on div at bounding box center [635, 464] width 11 height 10
type input "2"
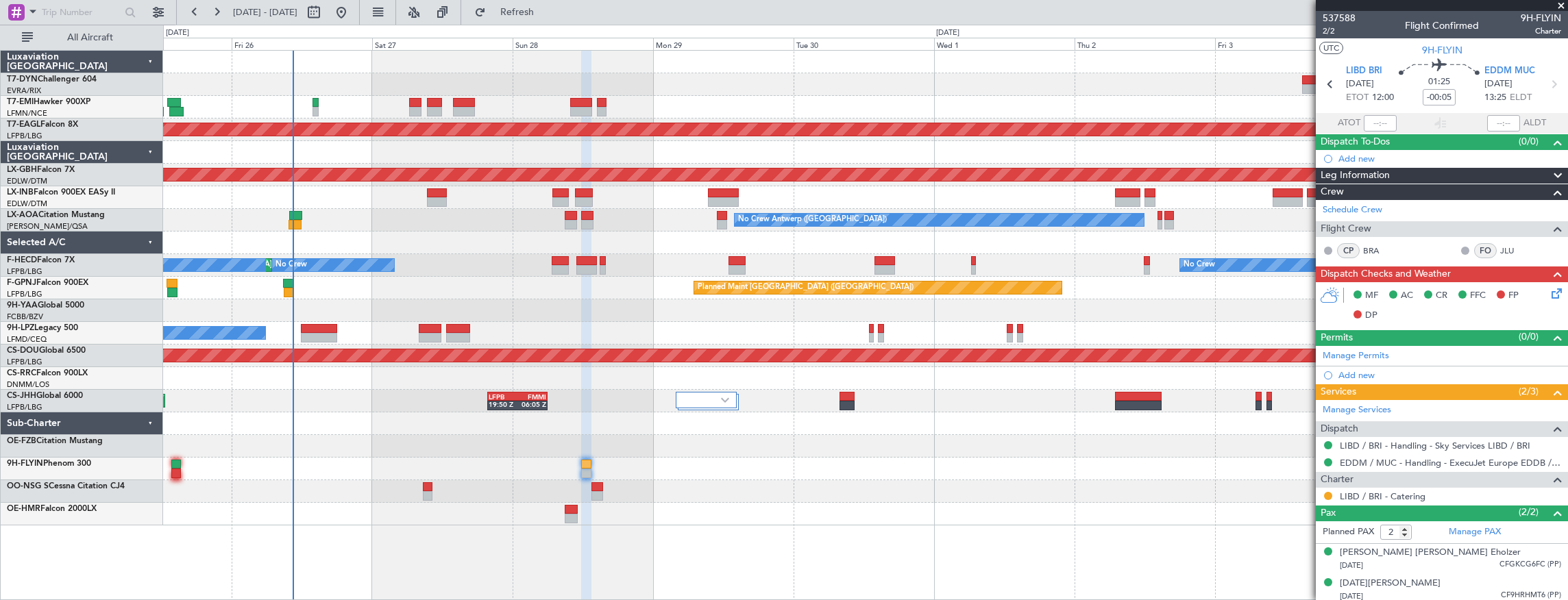
click at [699, 240] on div "Planned Maint Dubai (Al Maktoum Intl) Planned Maint Nurnberg Planned Maint Lond…" at bounding box center [866, 288] width 1404 height 475
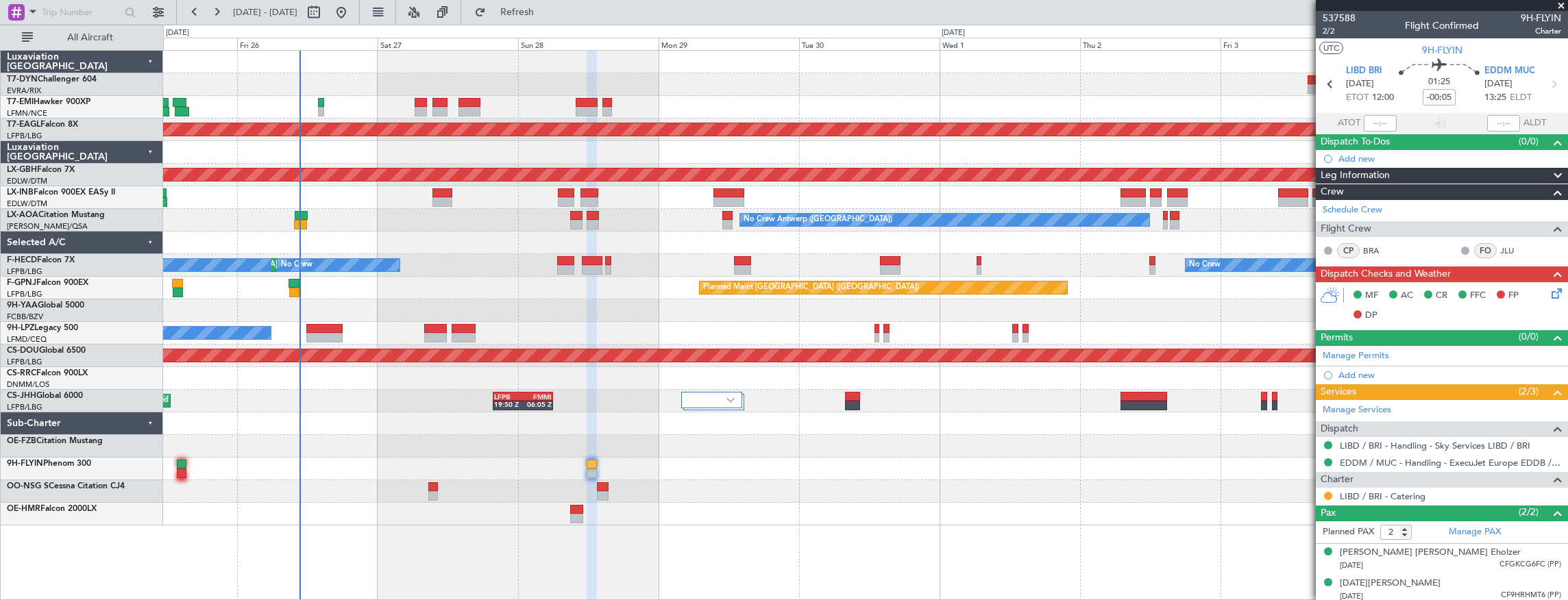
click at [663, 226] on div "Planned Maint Dubai (Al Maktoum Intl) Planned Maint Nurnberg Planned Maint Lond…" at bounding box center [866, 288] width 1404 height 475
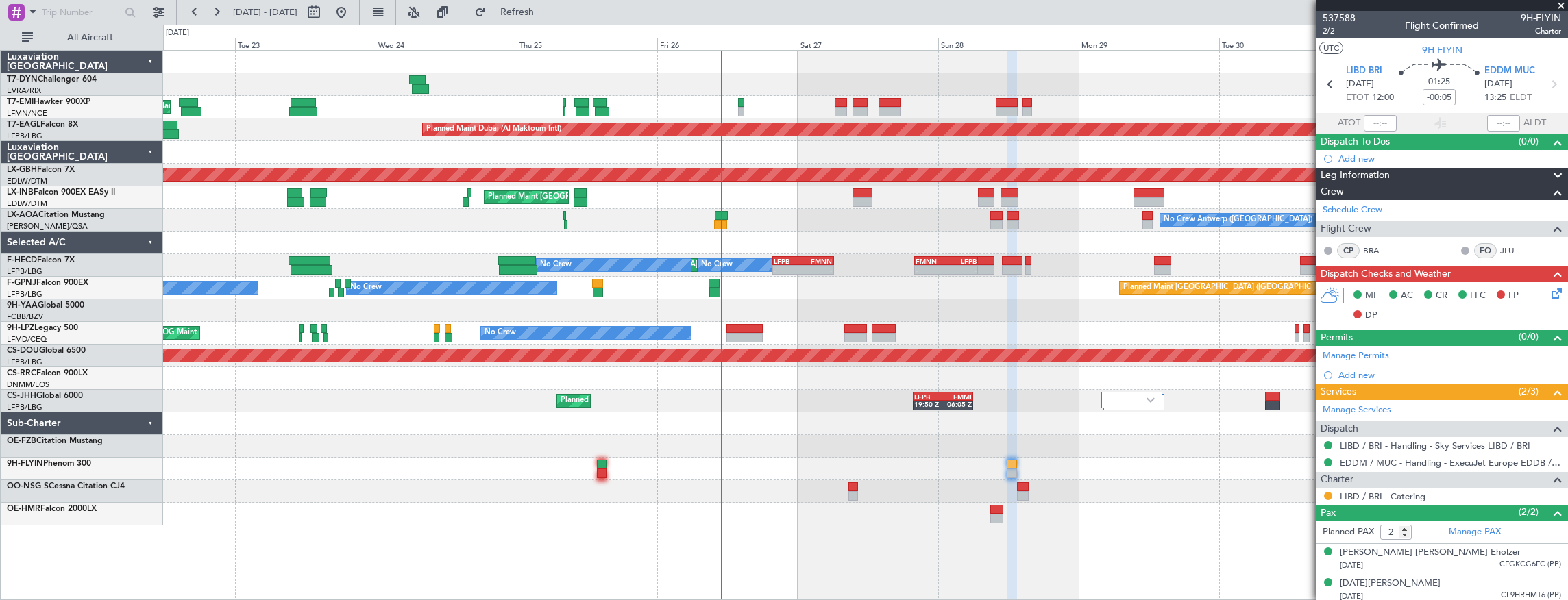
click at [921, 435] on div "Planned Maint Zurich Planned Maint Dubai (Al Maktoum Intl) Unplanned Maint Pari…" at bounding box center [866, 288] width 1404 height 475
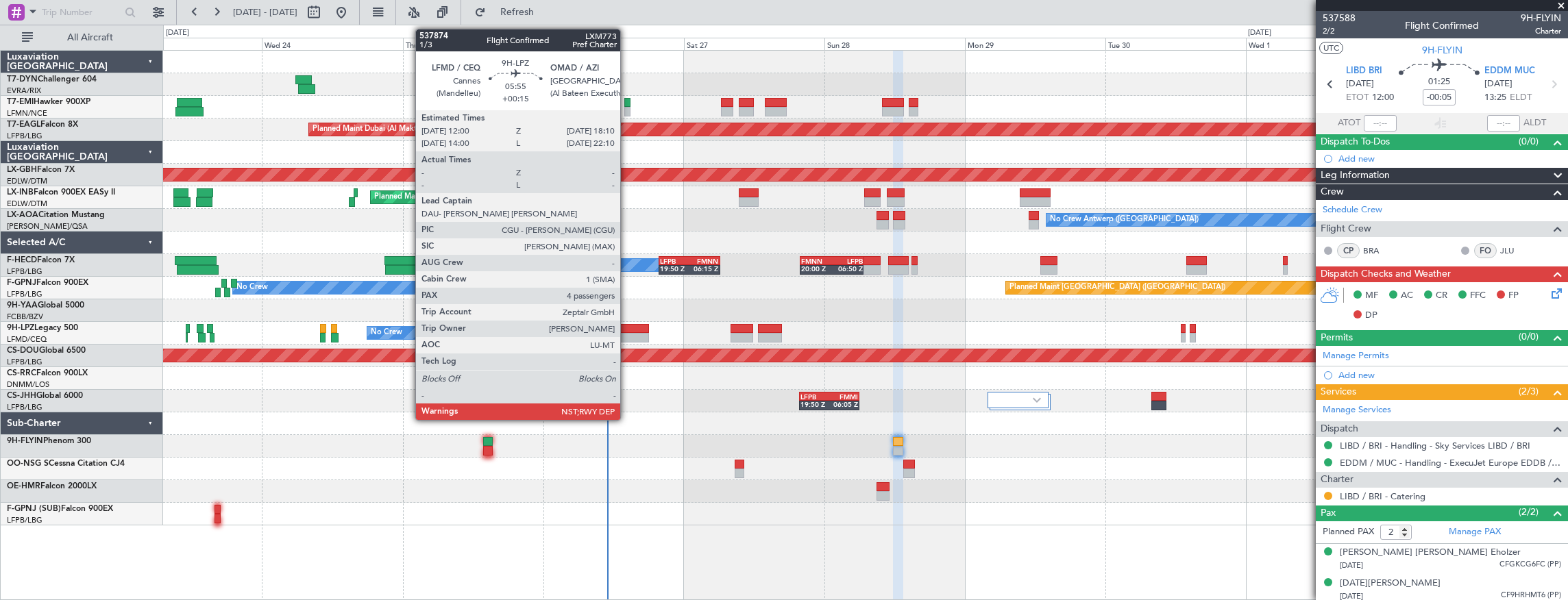
click at [627, 329] on div at bounding box center [631, 329] width 37 height 10
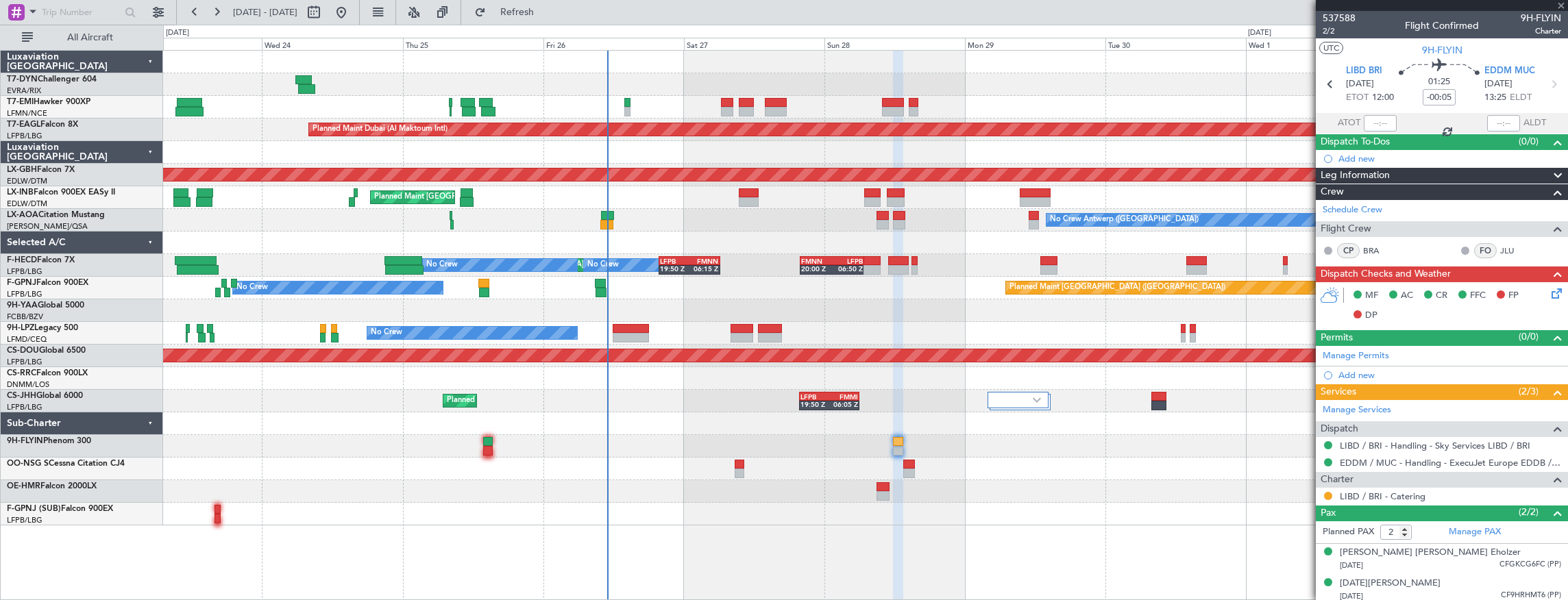
type input "+00:15"
type input "4"
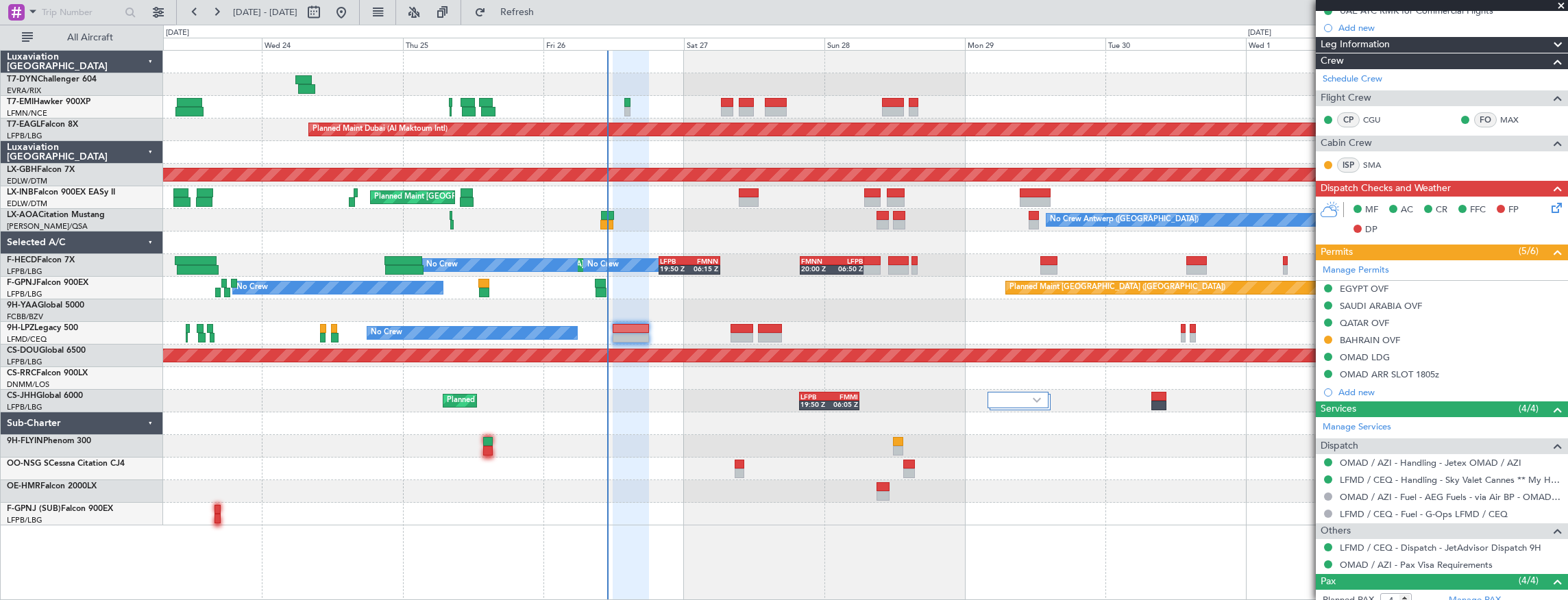
scroll to position [313, 0]
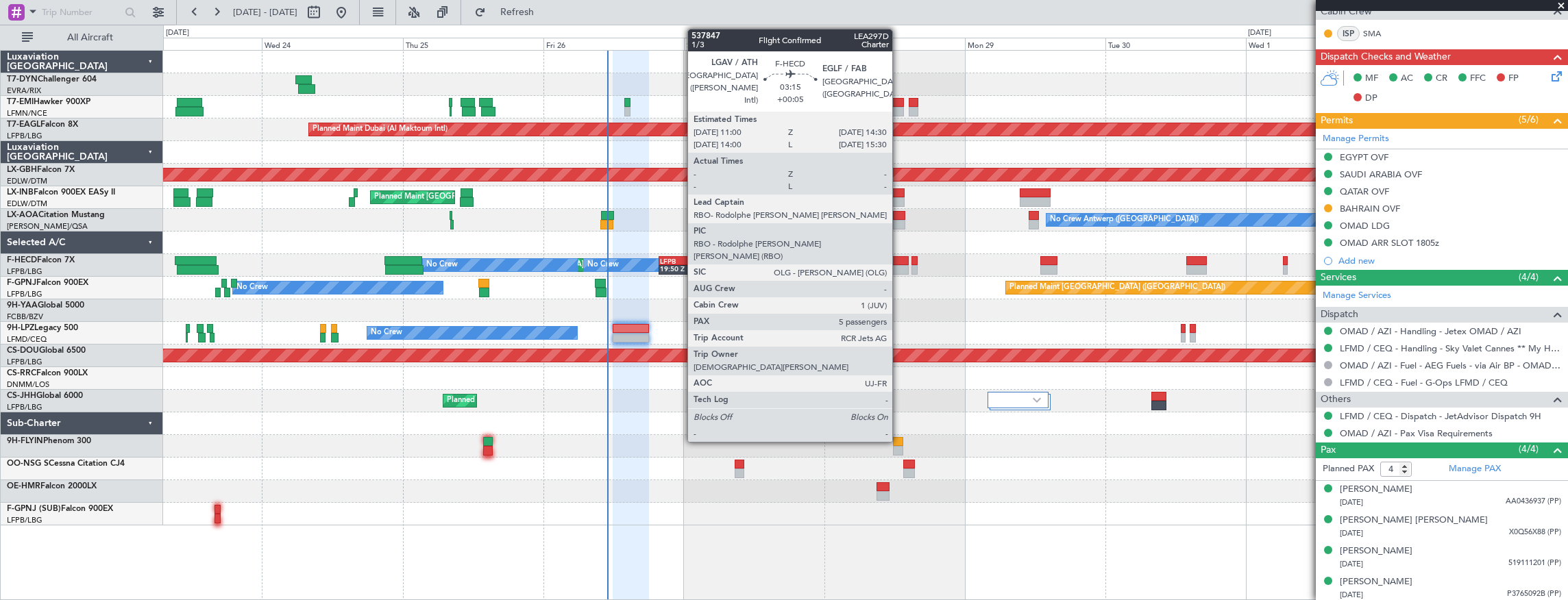
click at [899, 265] on div at bounding box center [898, 270] width 20 height 10
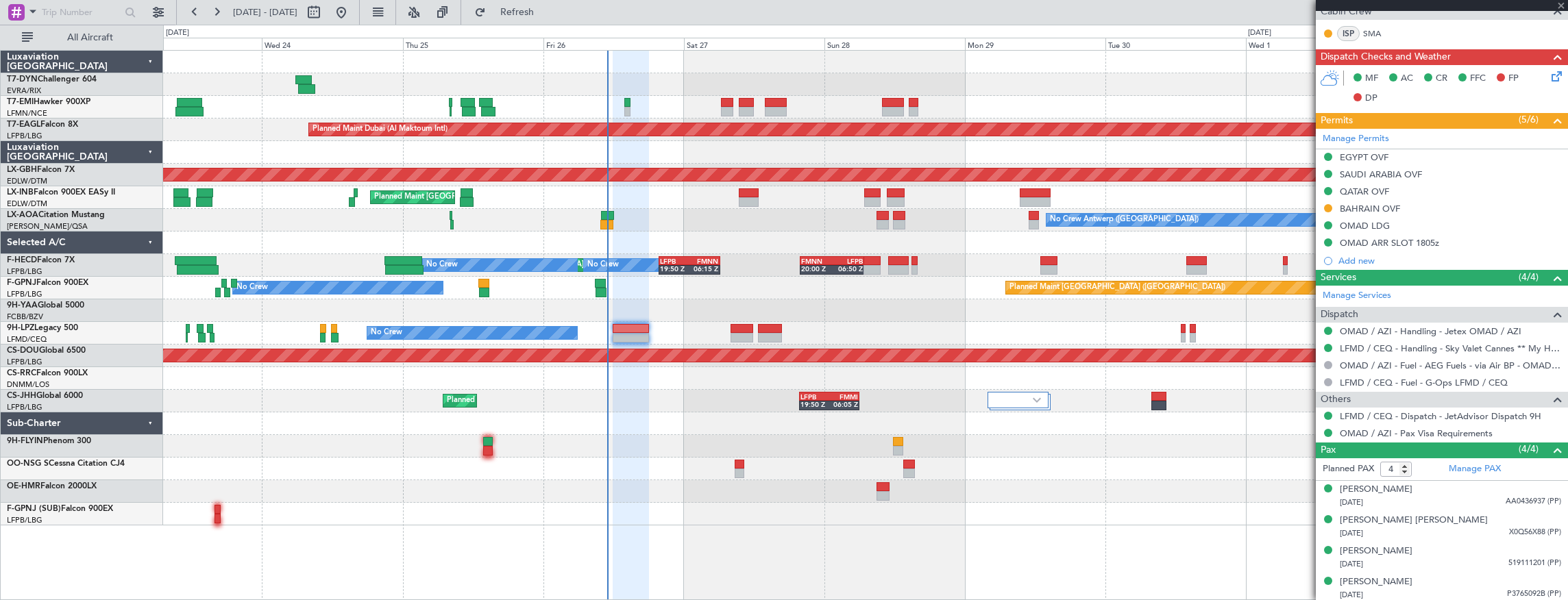
type input "+00:05"
type input "5"
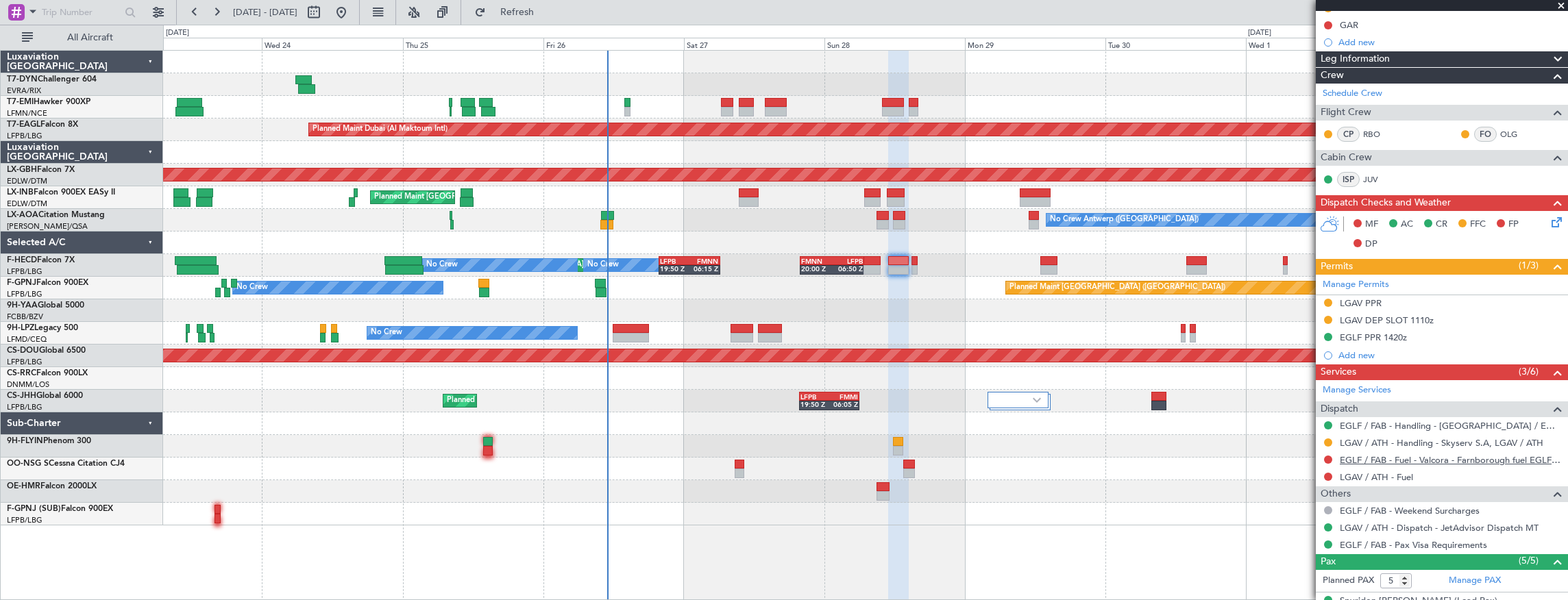
scroll to position [362, 0]
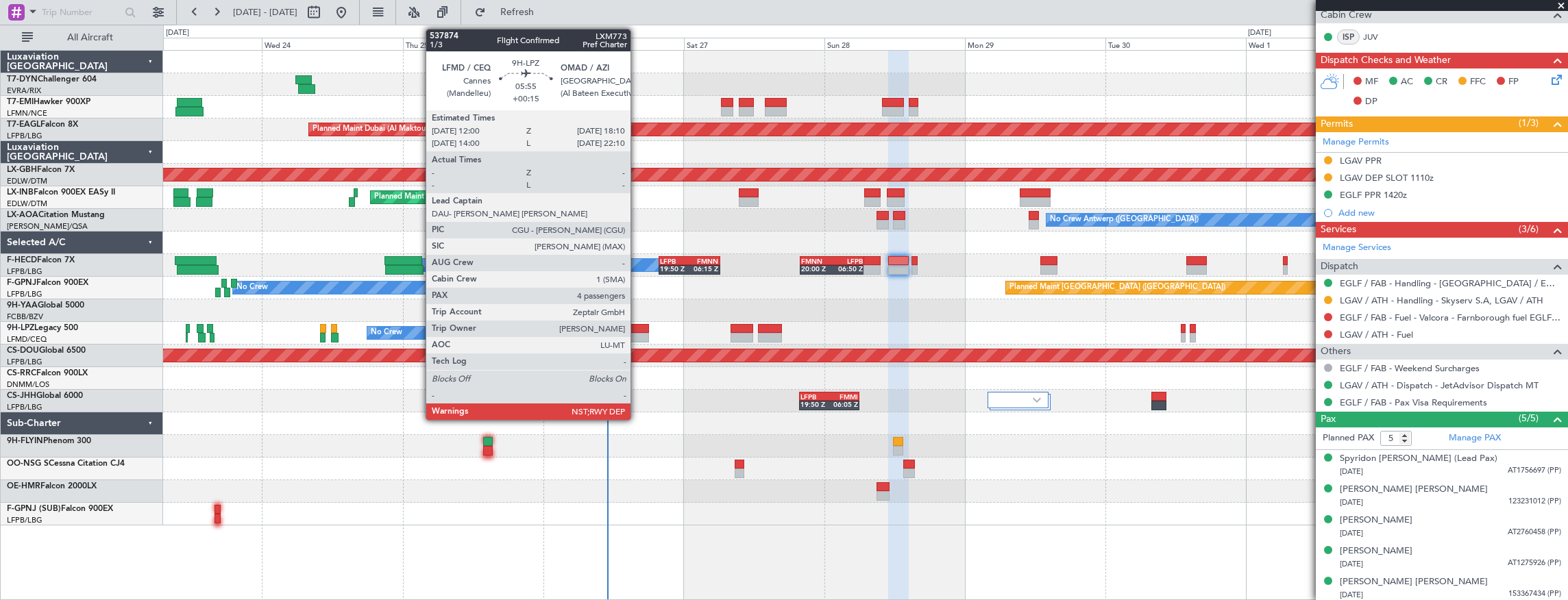
click at [637, 330] on div at bounding box center [631, 329] width 37 height 10
type input "+00:15"
type input "4"
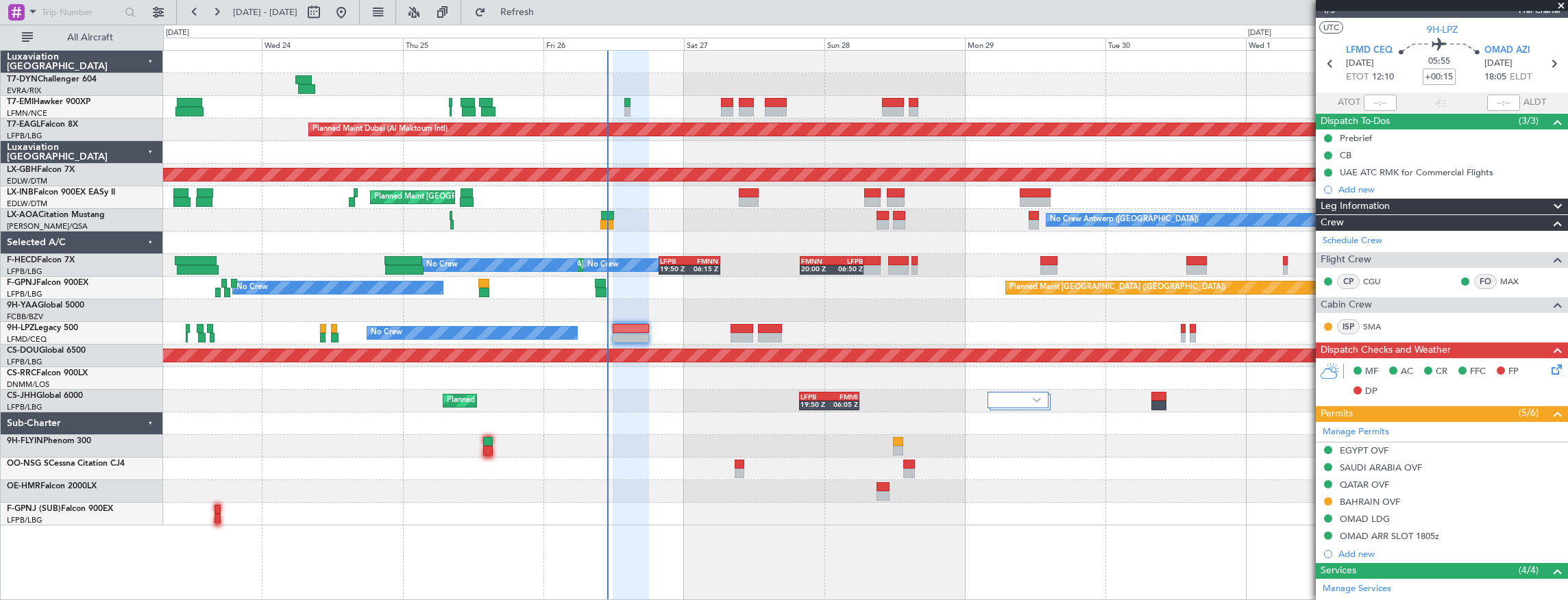
scroll to position [0, 0]
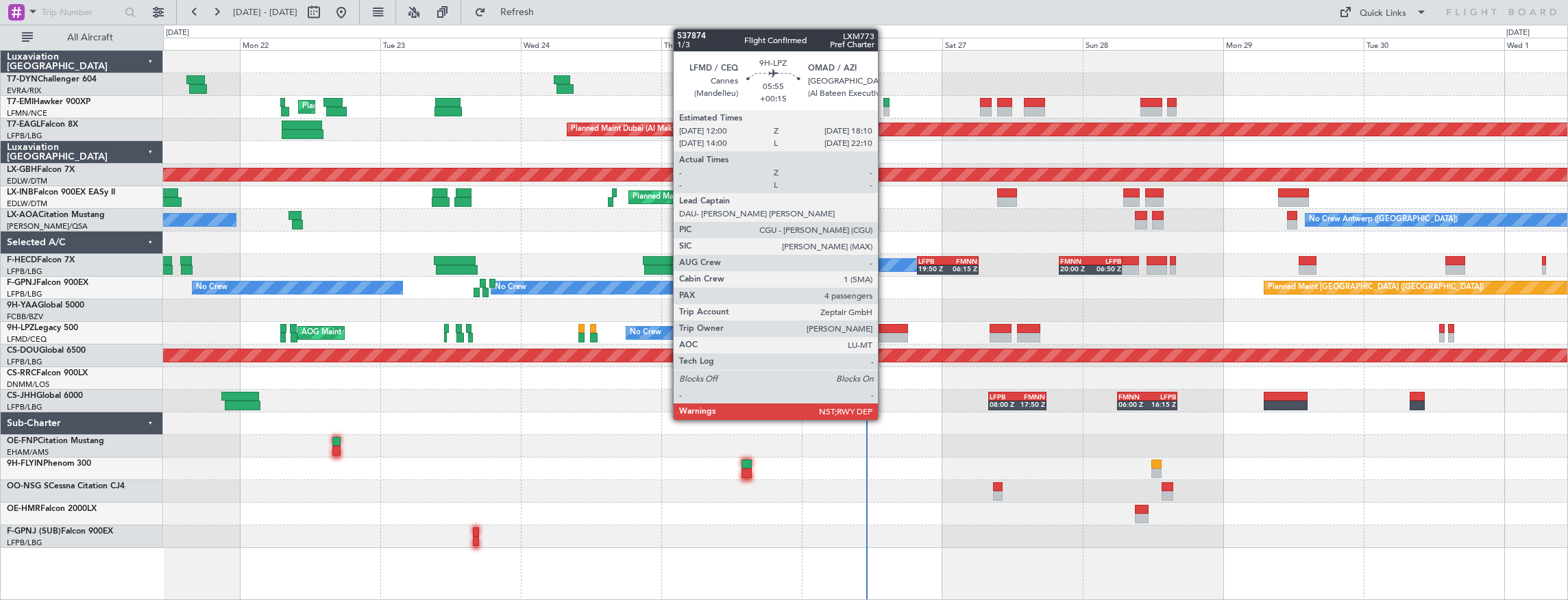
click at [885, 329] on div at bounding box center [889, 329] width 37 height 10
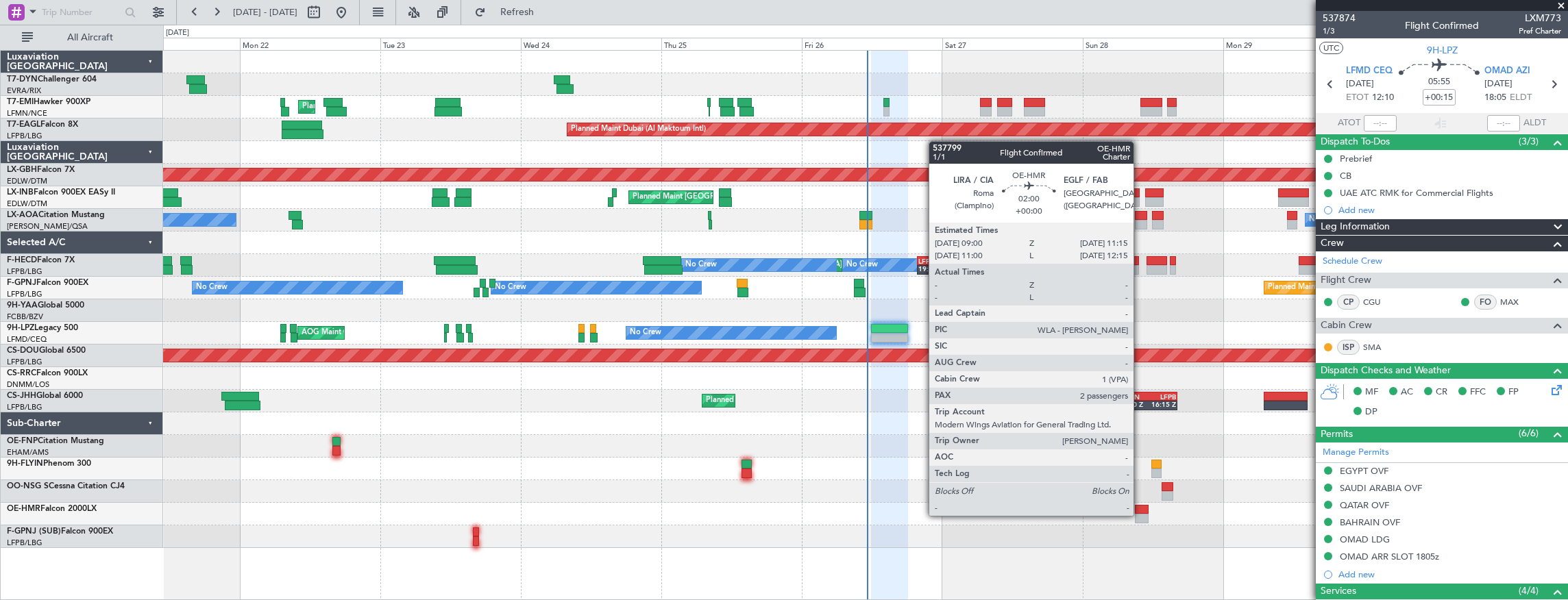
click at [1140, 514] on div at bounding box center [1142, 518] width 13 height 10
type input "2"
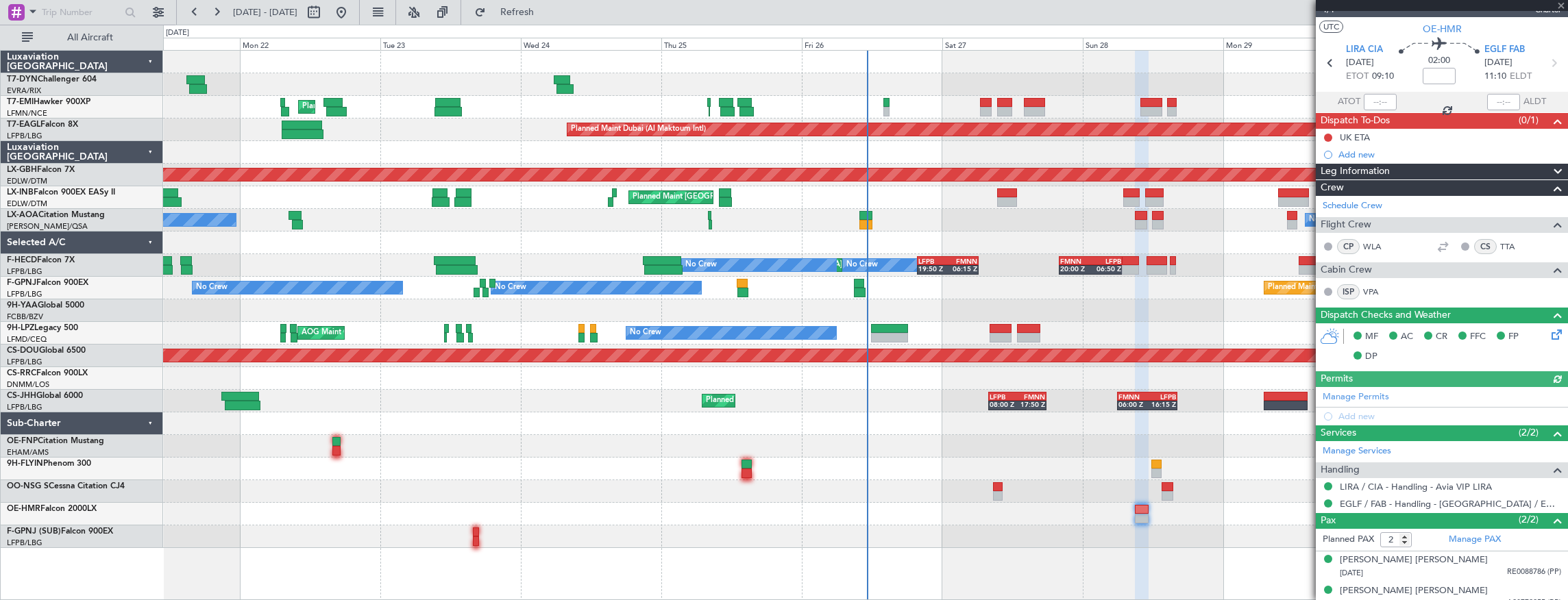
scroll to position [30, 0]
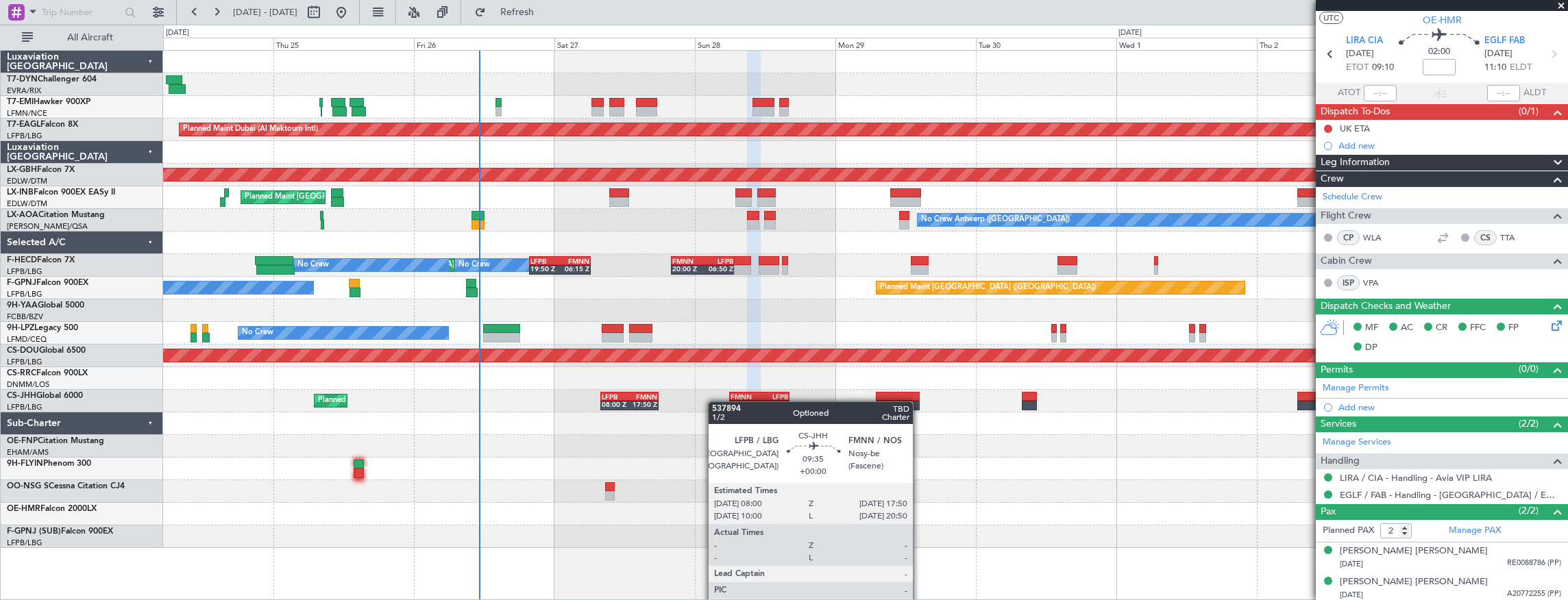
click at [635, 409] on div "Planned Maint [GEOGRAPHIC_DATA] Planned Maint [GEOGRAPHIC_DATA] (Al Maktoum Int…" at bounding box center [866, 299] width 1404 height 497
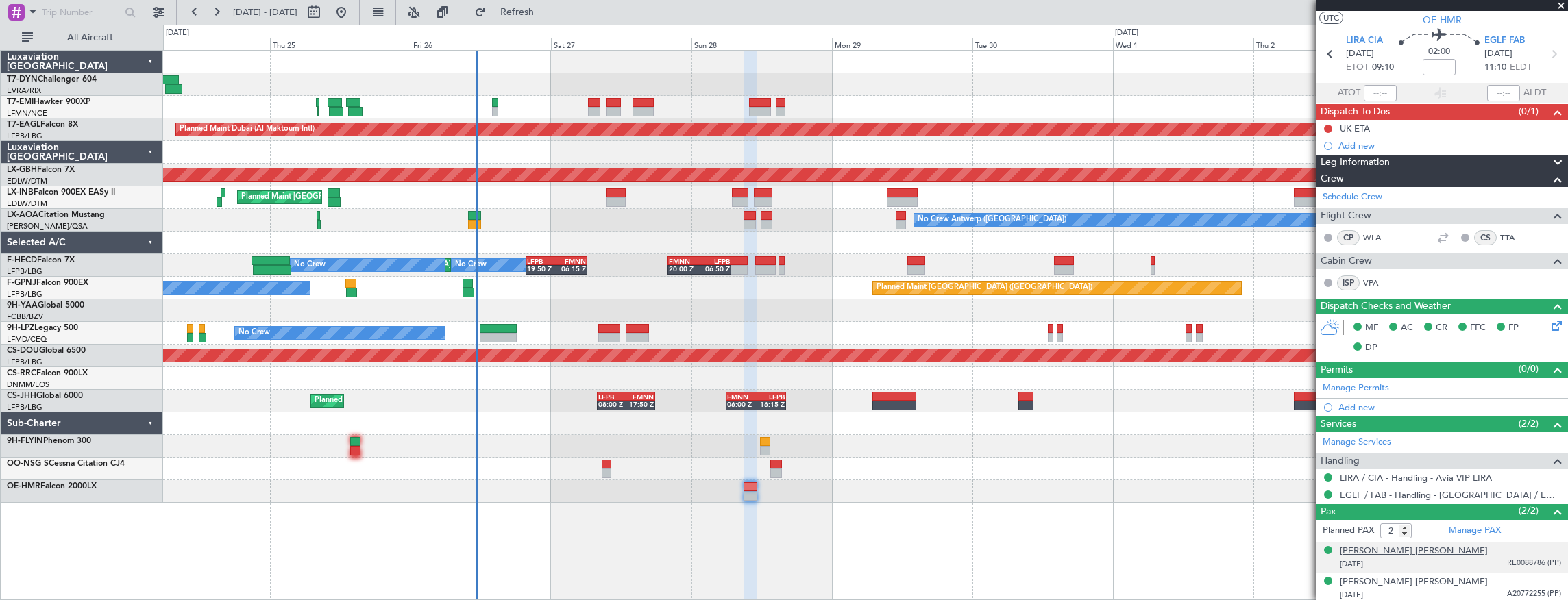
click at [1372, 544] on div "[PERSON_NAME] [PERSON_NAME]" at bounding box center [1414, 551] width 148 height 13
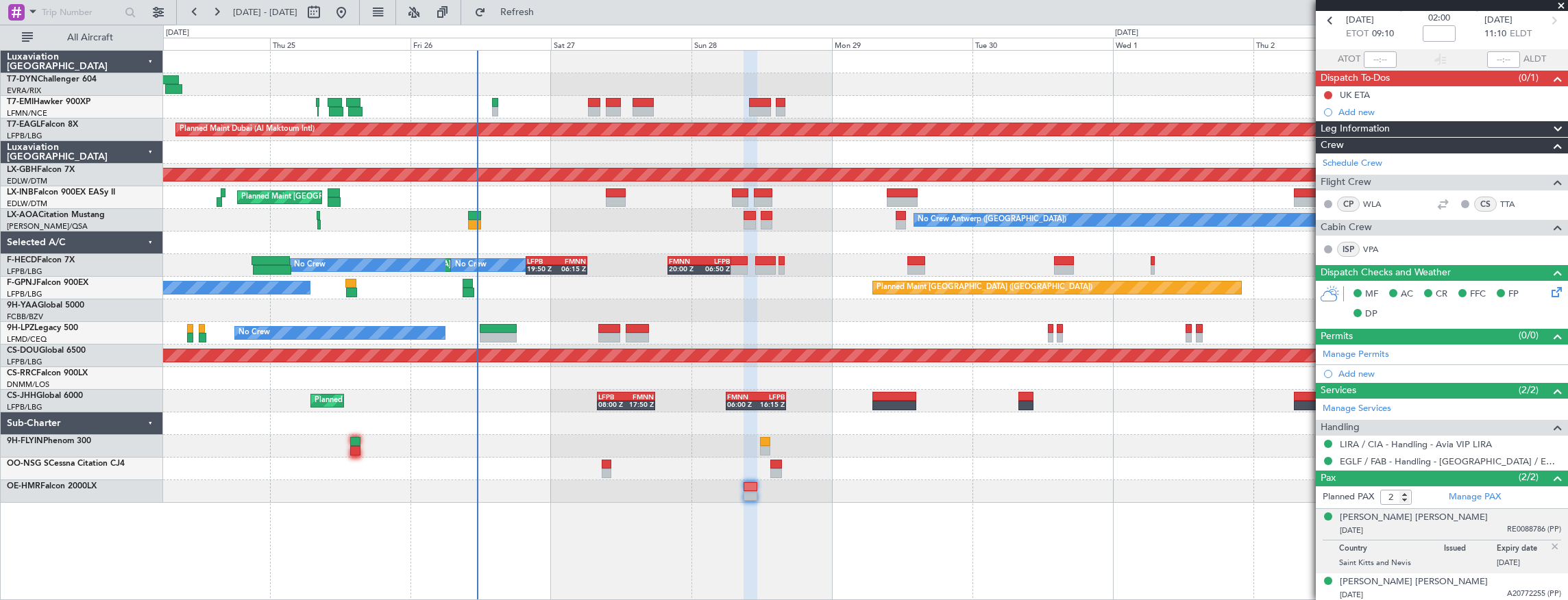
scroll to position [18, 0]
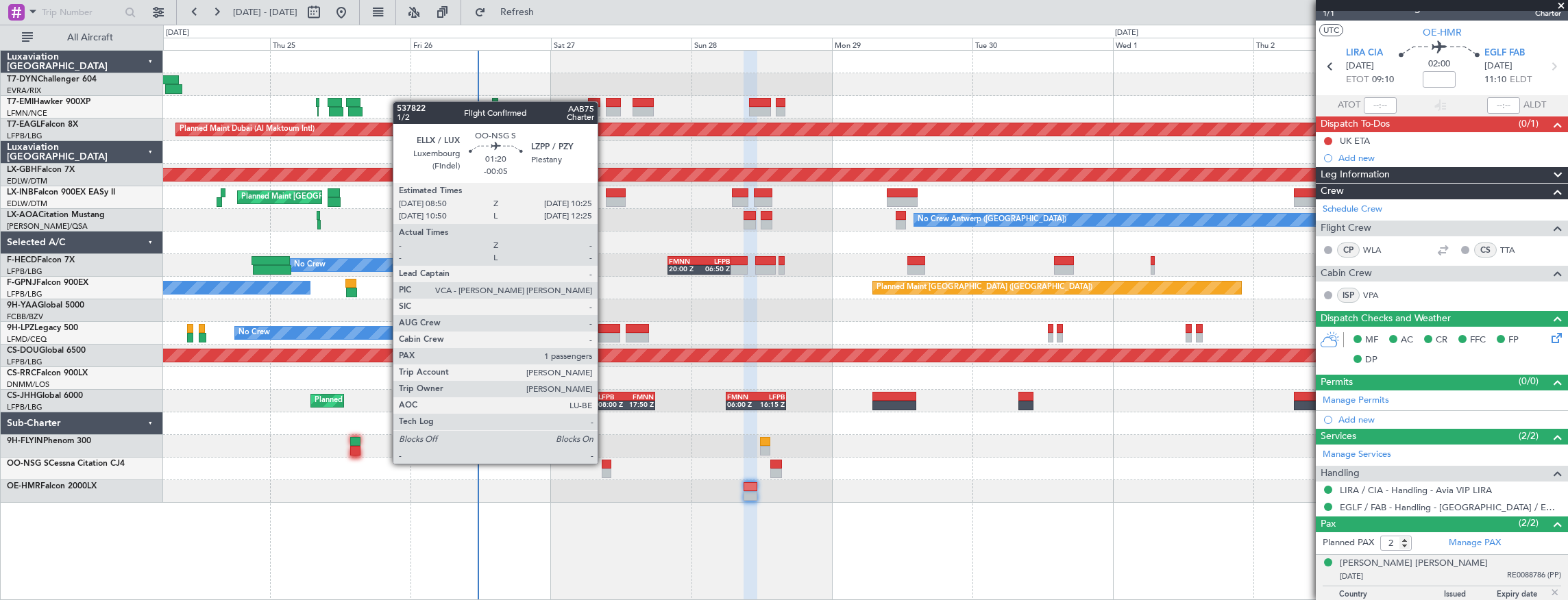
click at [604, 462] on div at bounding box center [606, 464] width 10 height 10
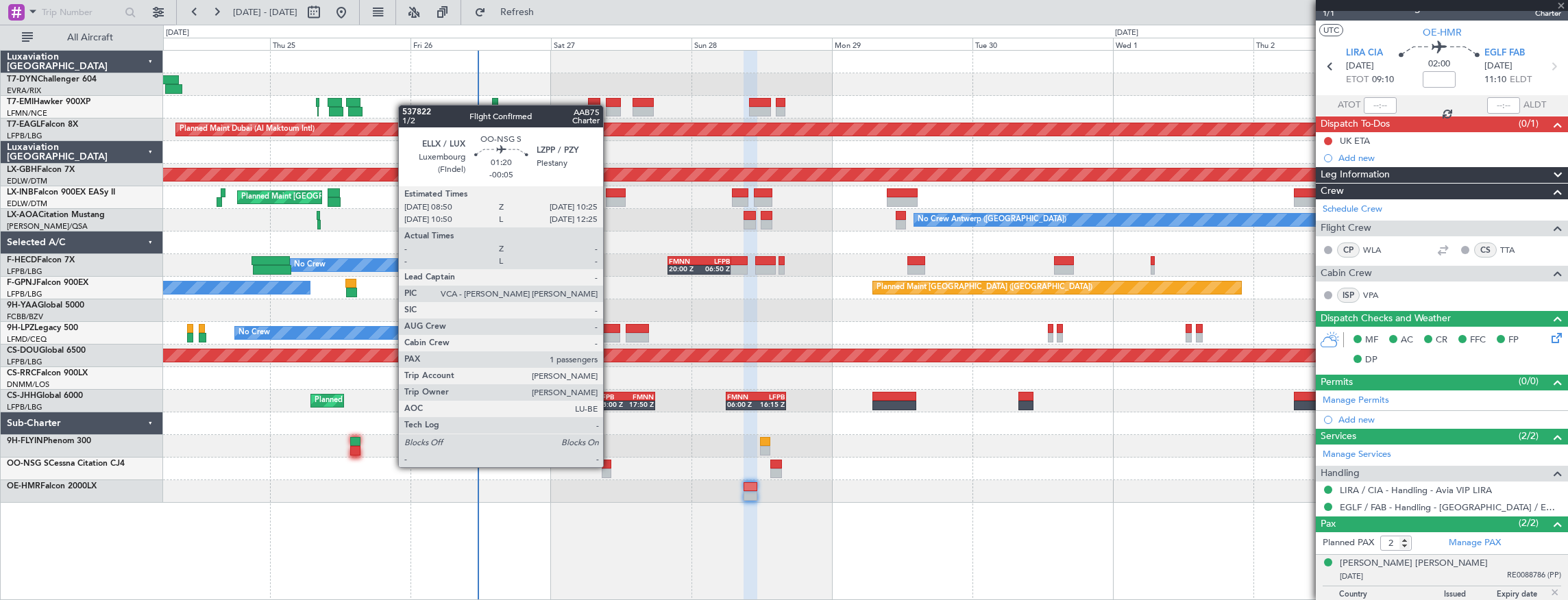
type input "-00:05"
type input "1"
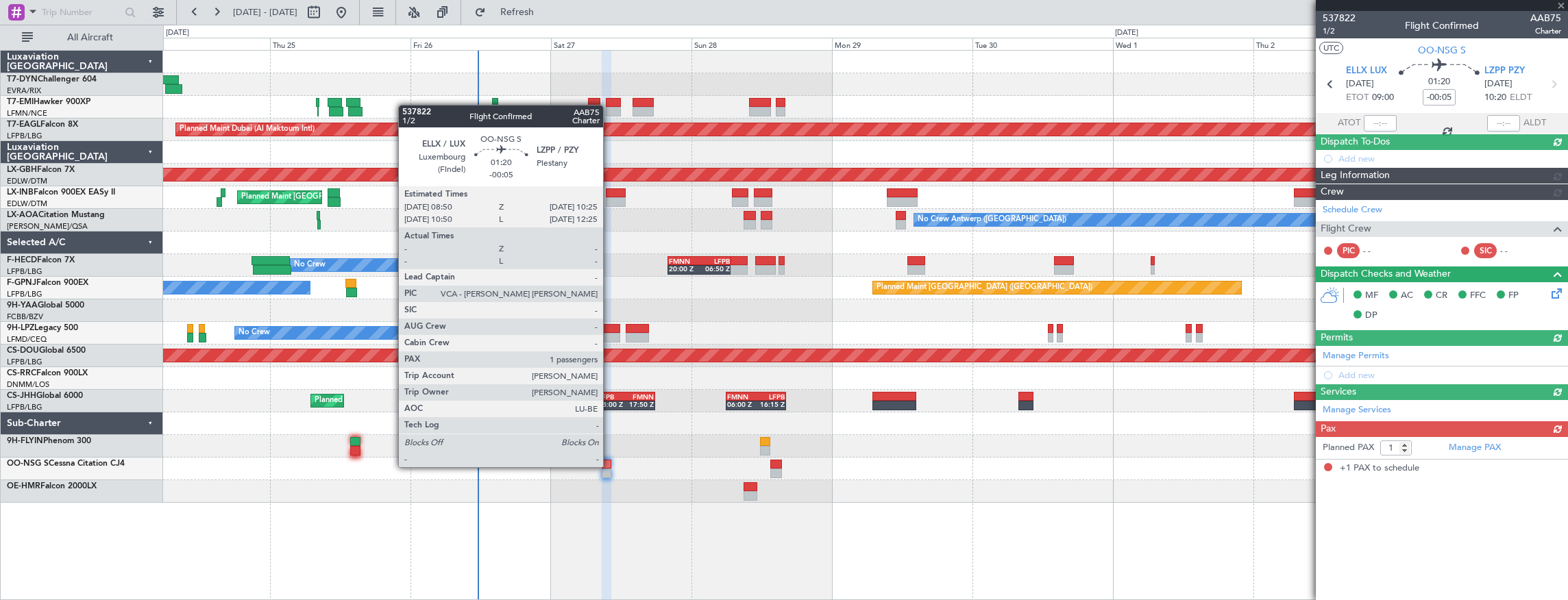
scroll to position [0, 0]
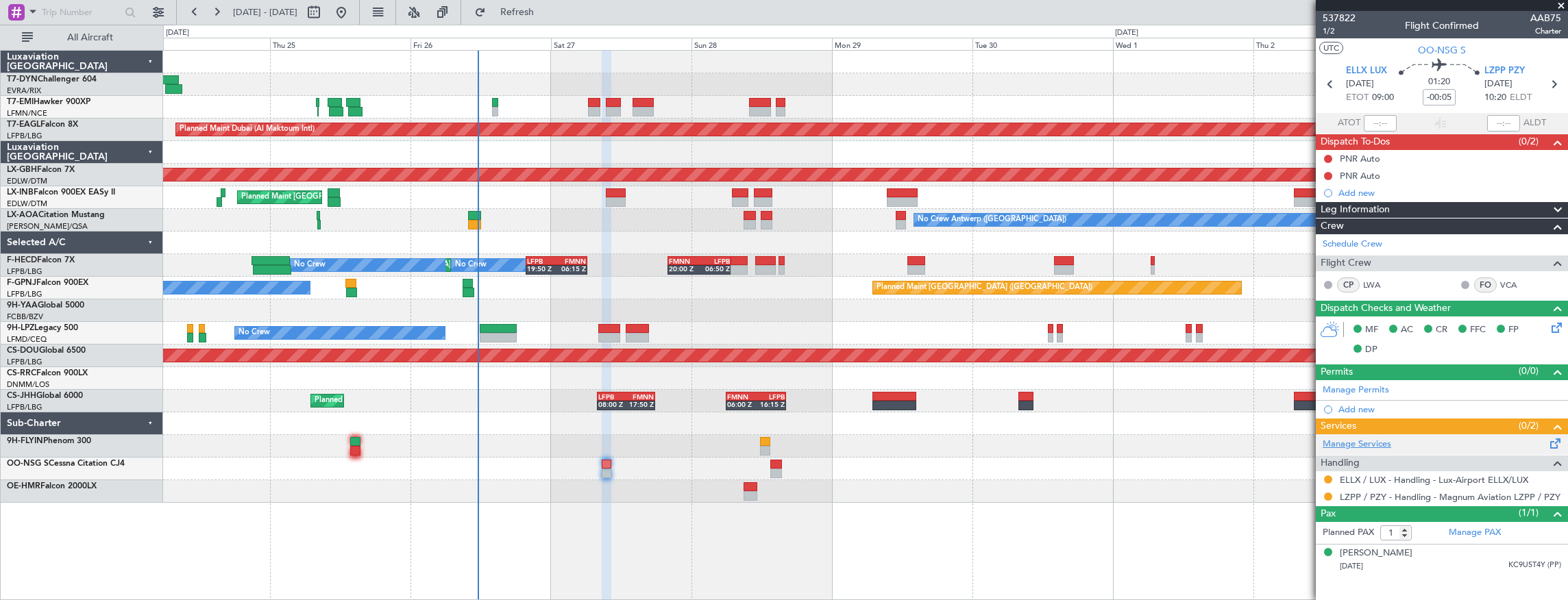
click at [1369, 441] on link "Manage Services" at bounding box center [1356, 444] width 68 height 13
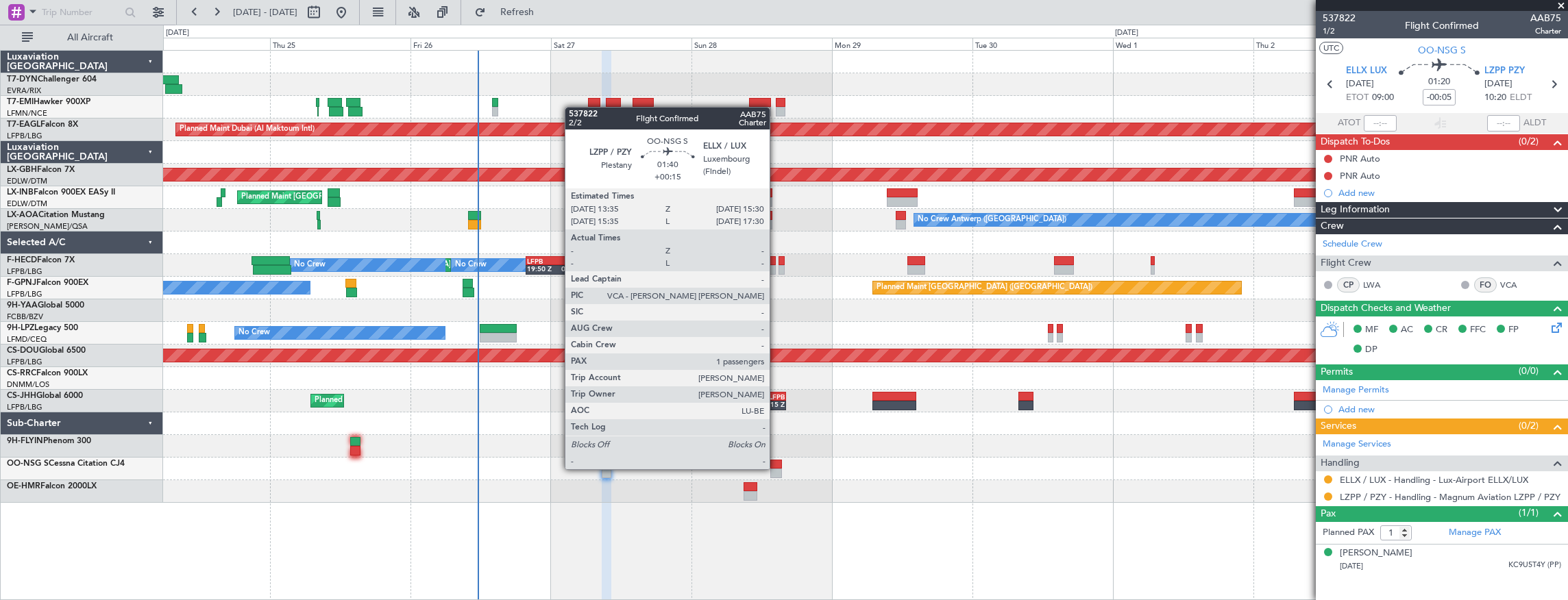
click at [776, 468] on div at bounding box center [776, 473] width 12 height 10
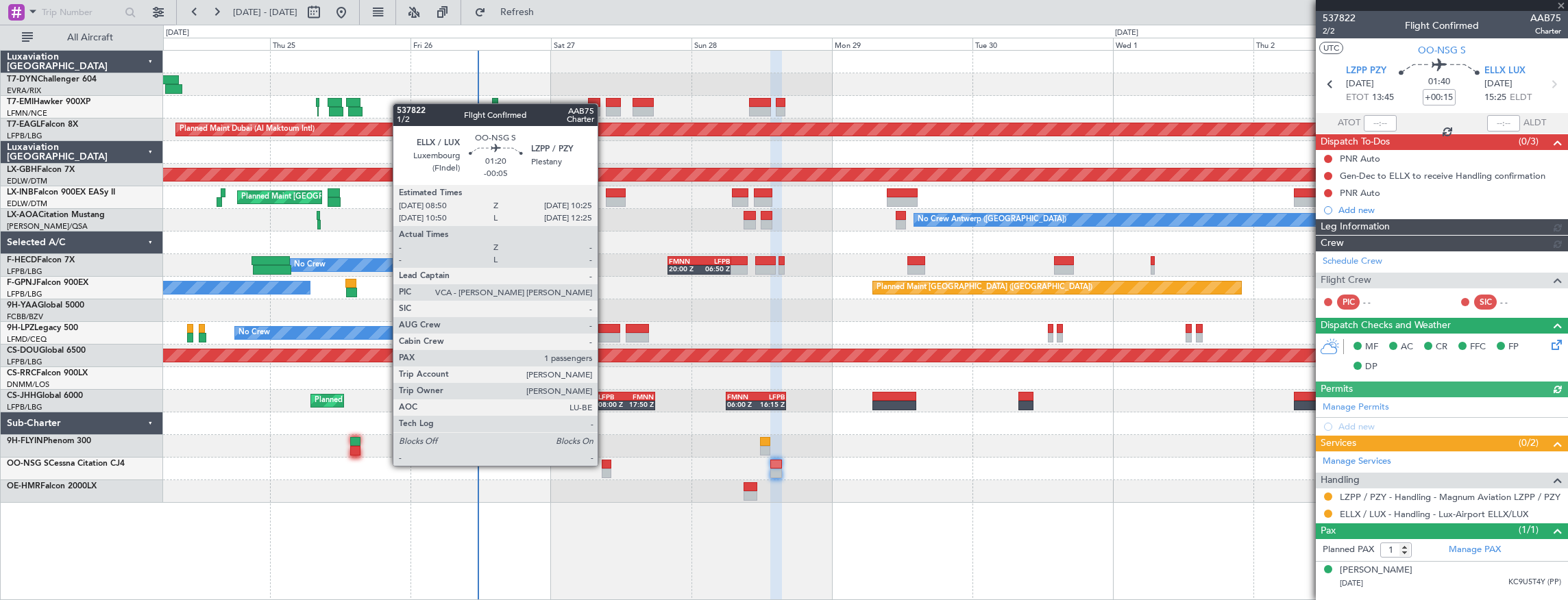
click at [604, 464] on div at bounding box center [606, 464] width 10 height 10
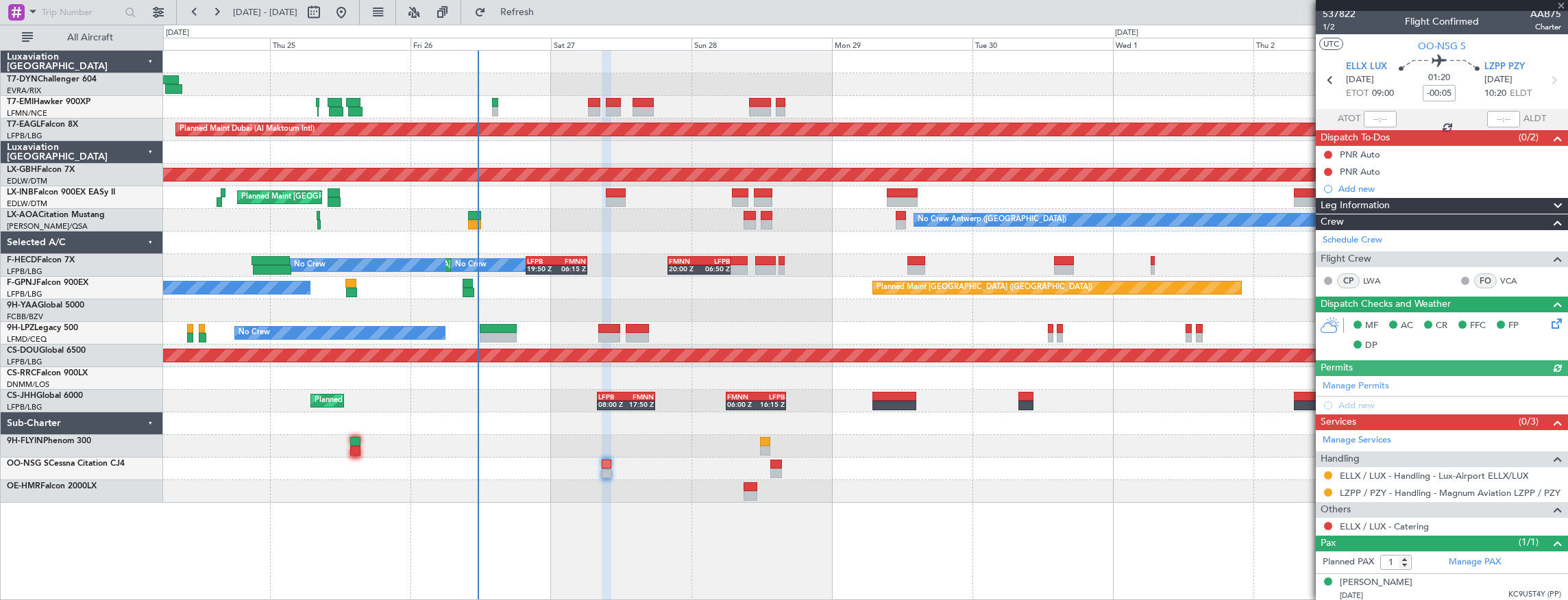
scroll to position [5, 0]
click at [1326, 522] on button at bounding box center [1328, 525] width 9 height 9
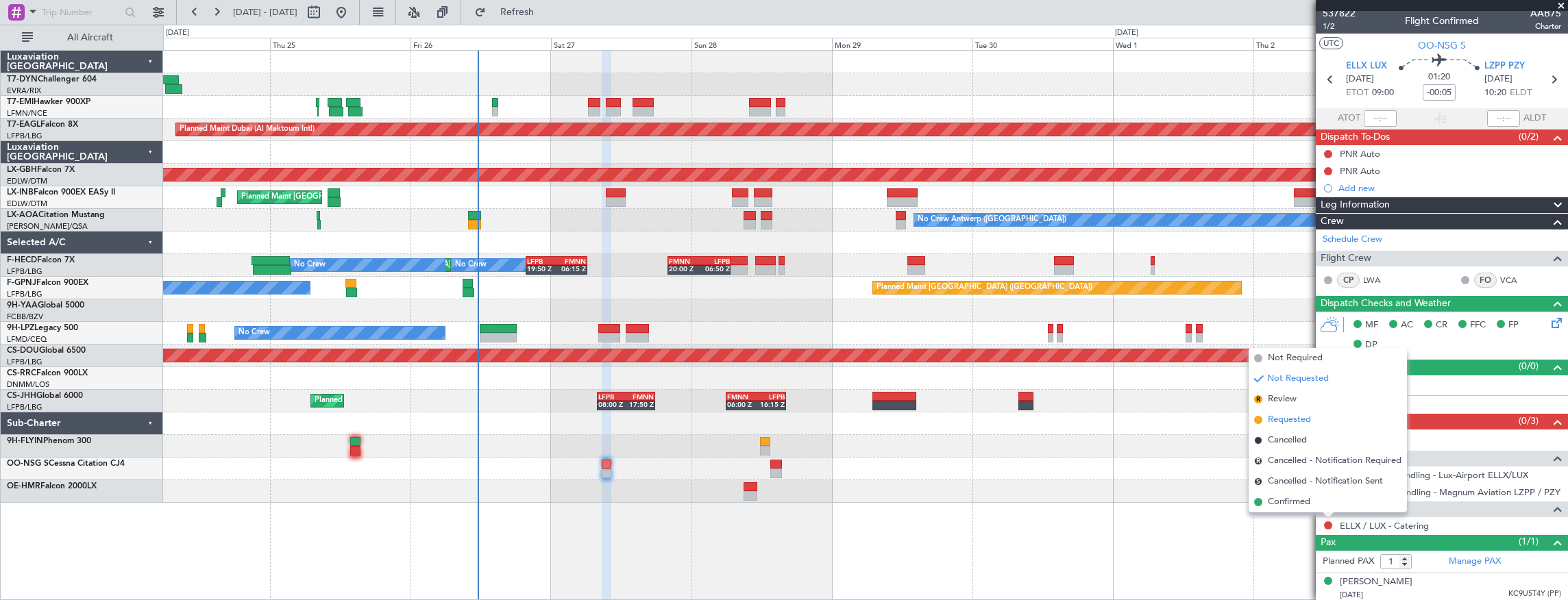
click at [1313, 416] on li "Requested" at bounding box center [1328, 419] width 159 height 20
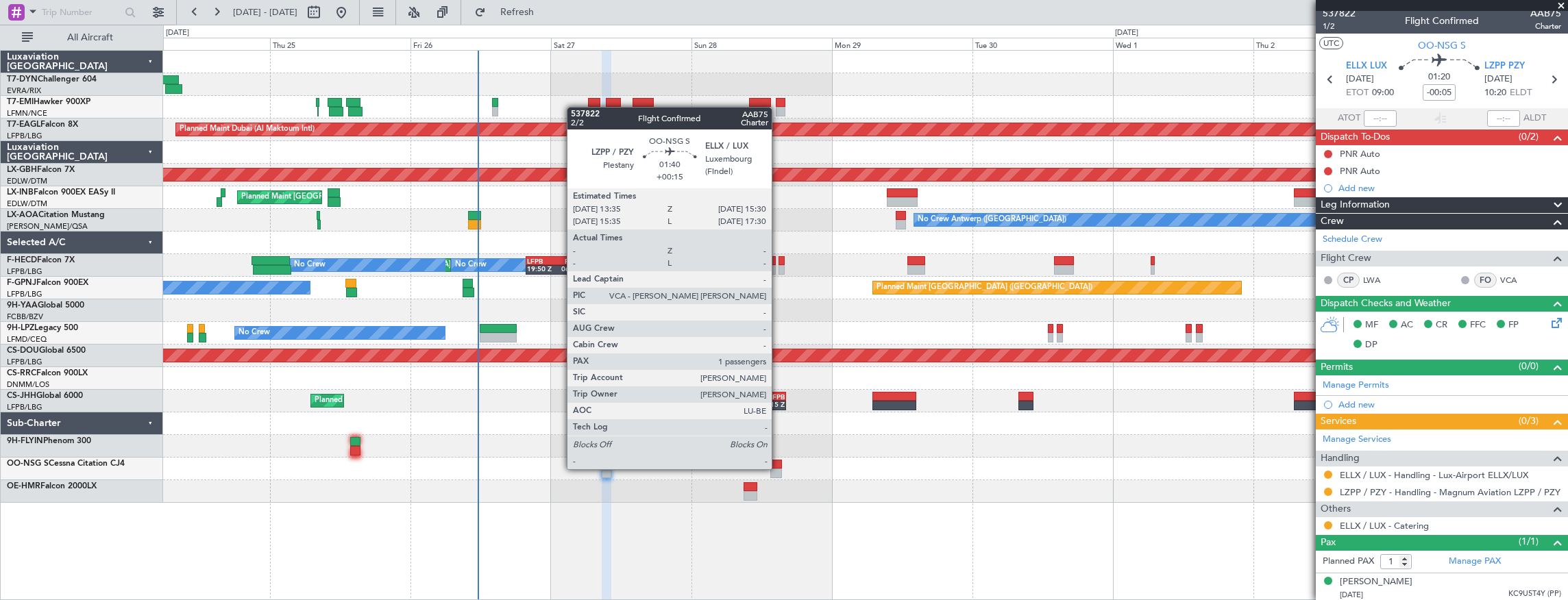
click at [778, 468] on div at bounding box center [776, 473] width 12 height 10
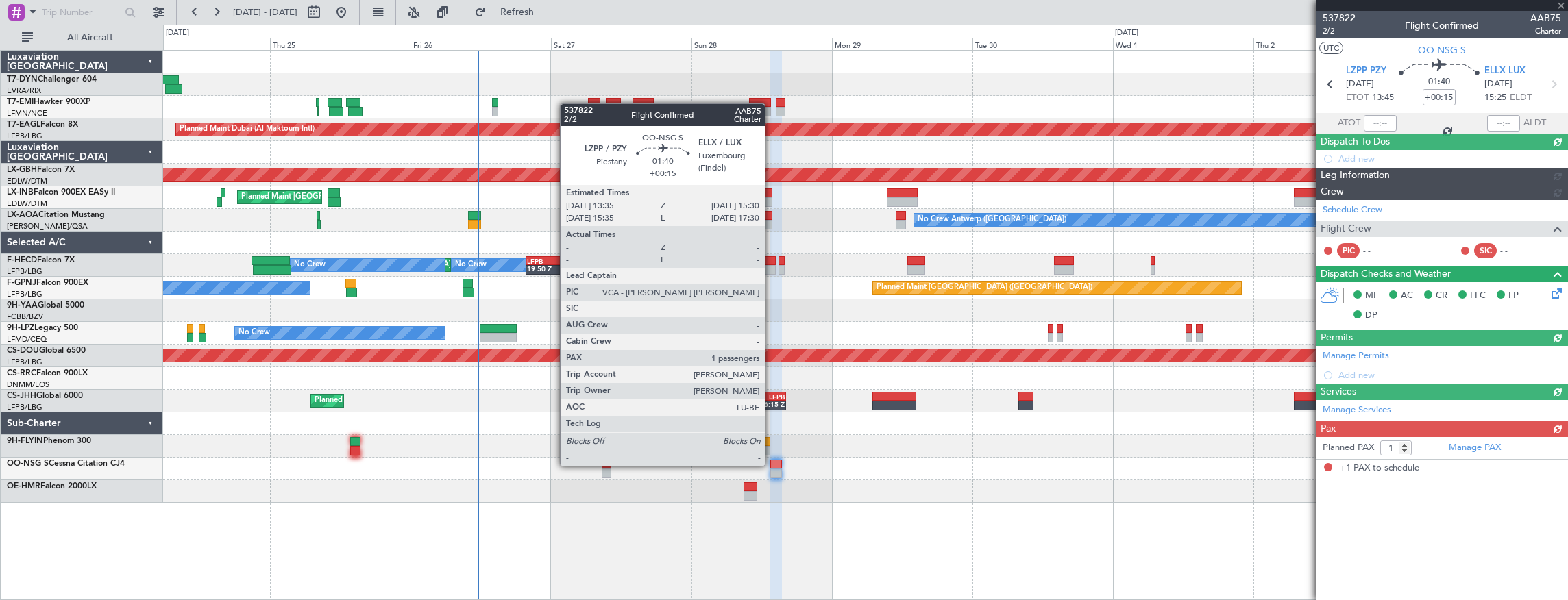
scroll to position [0, 0]
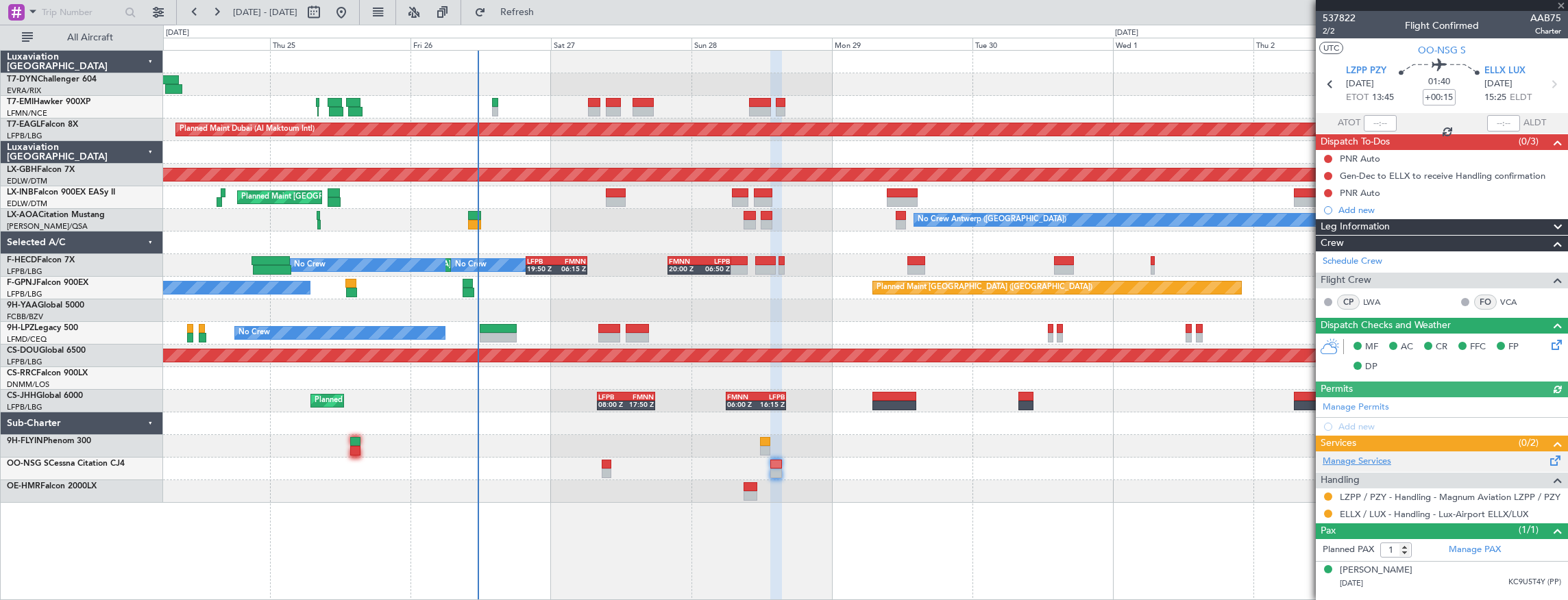
click at [1353, 459] on link "Manage Services" at bounding box center [1356, 462] width 68 height 13
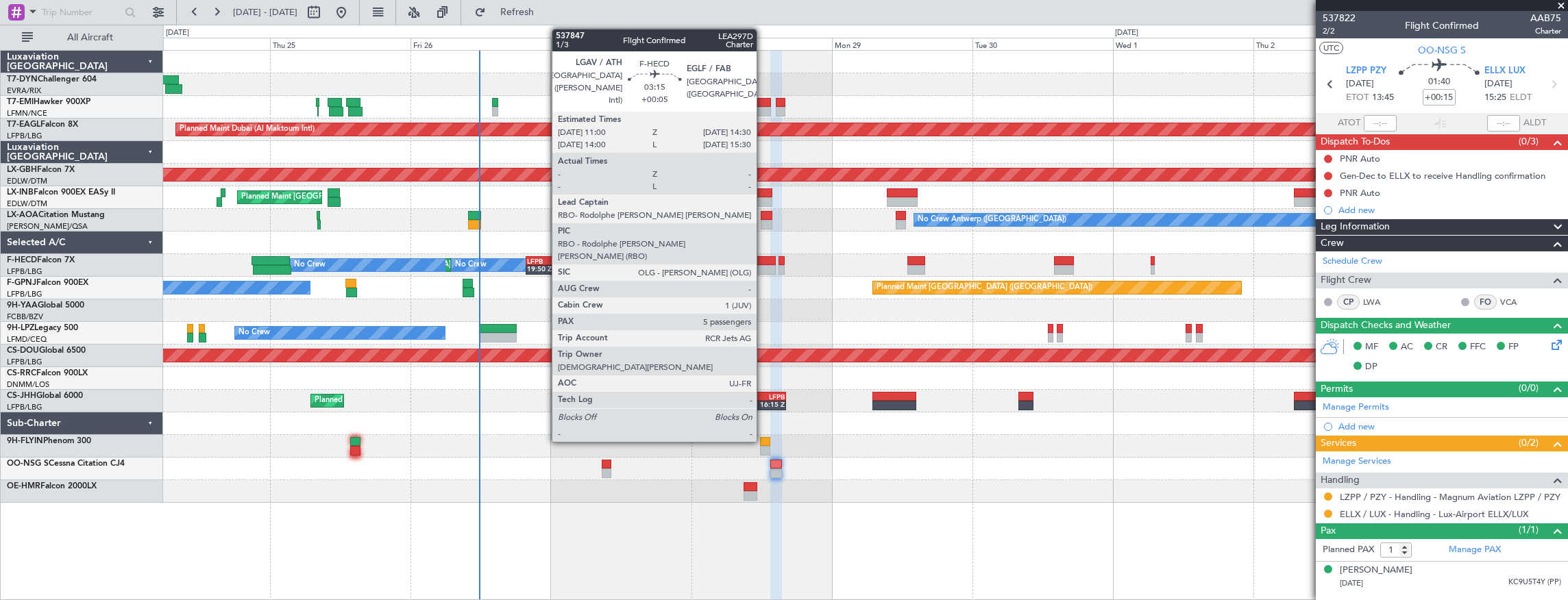
click at [764, 263] on div at bounding box center [765, 261] width 20 height 10
type input "+00:05"
type input "5"
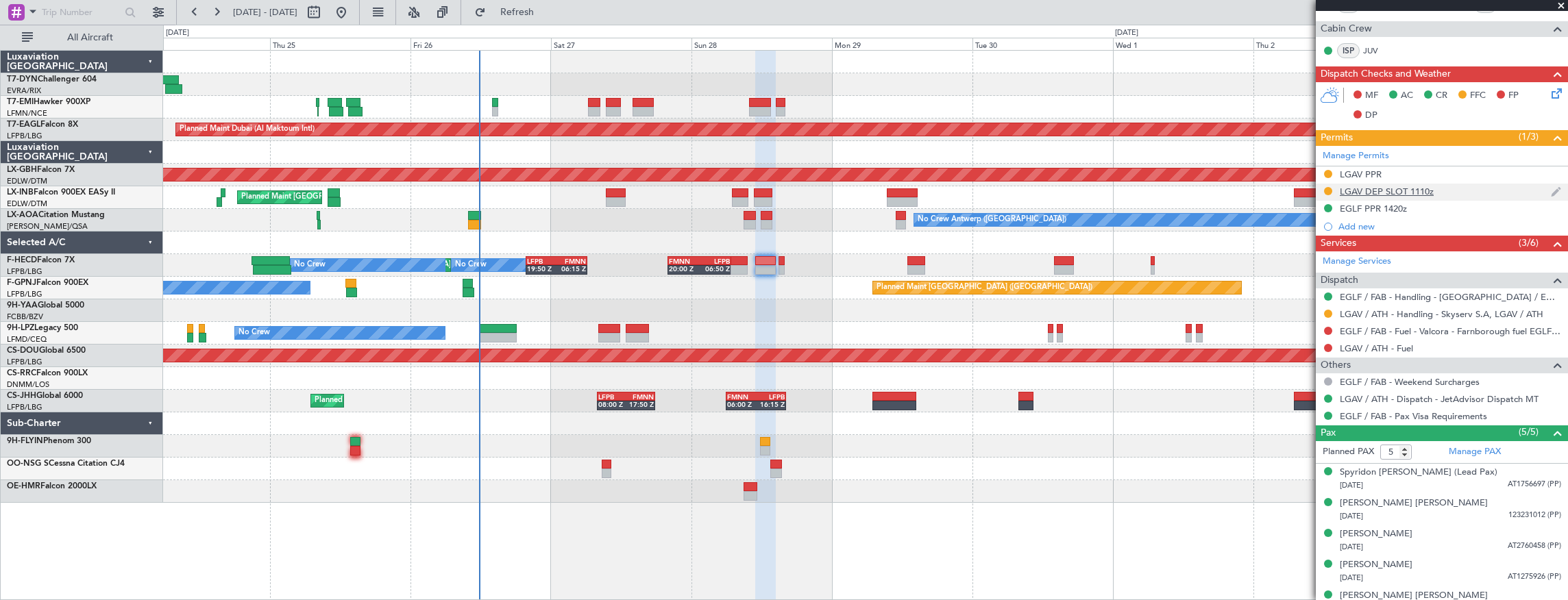
scroll to position [362, 0]
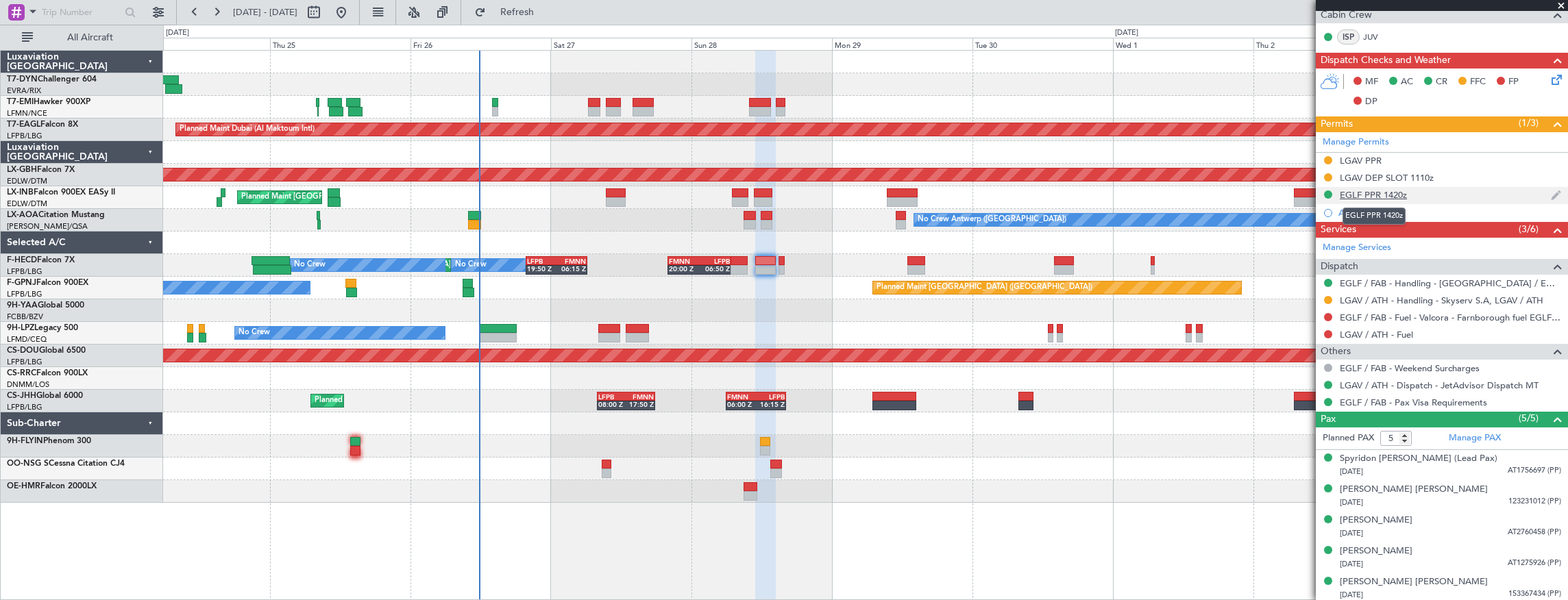
click at [1384, 194] on div "EGLF PPR 1420z" at bounding box center [1374, 195] width 67 height 12
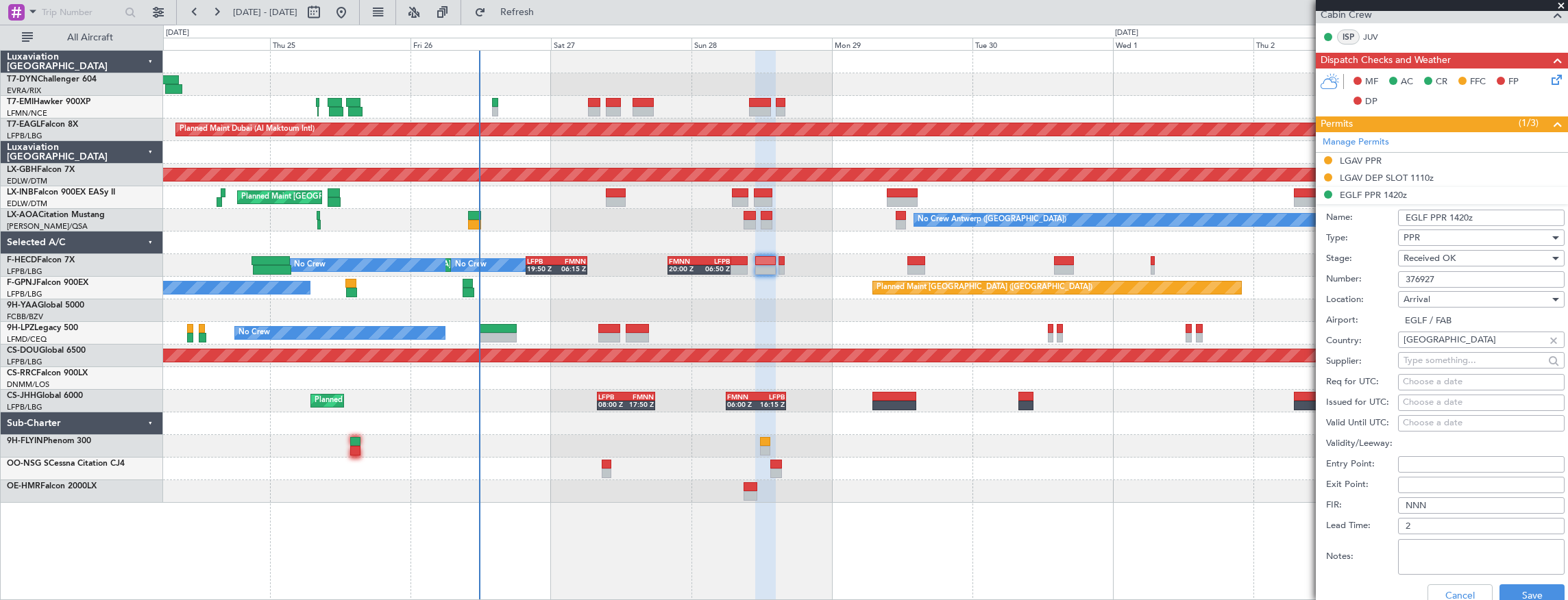
drag, startPoint x: 1440, startPoint y: 279, endPoint x: 1400, endPoint y: 275, distance: 40.2
click at [1399, 275] on input "376927" at bounding box center [1480, 279] width 166 height 16
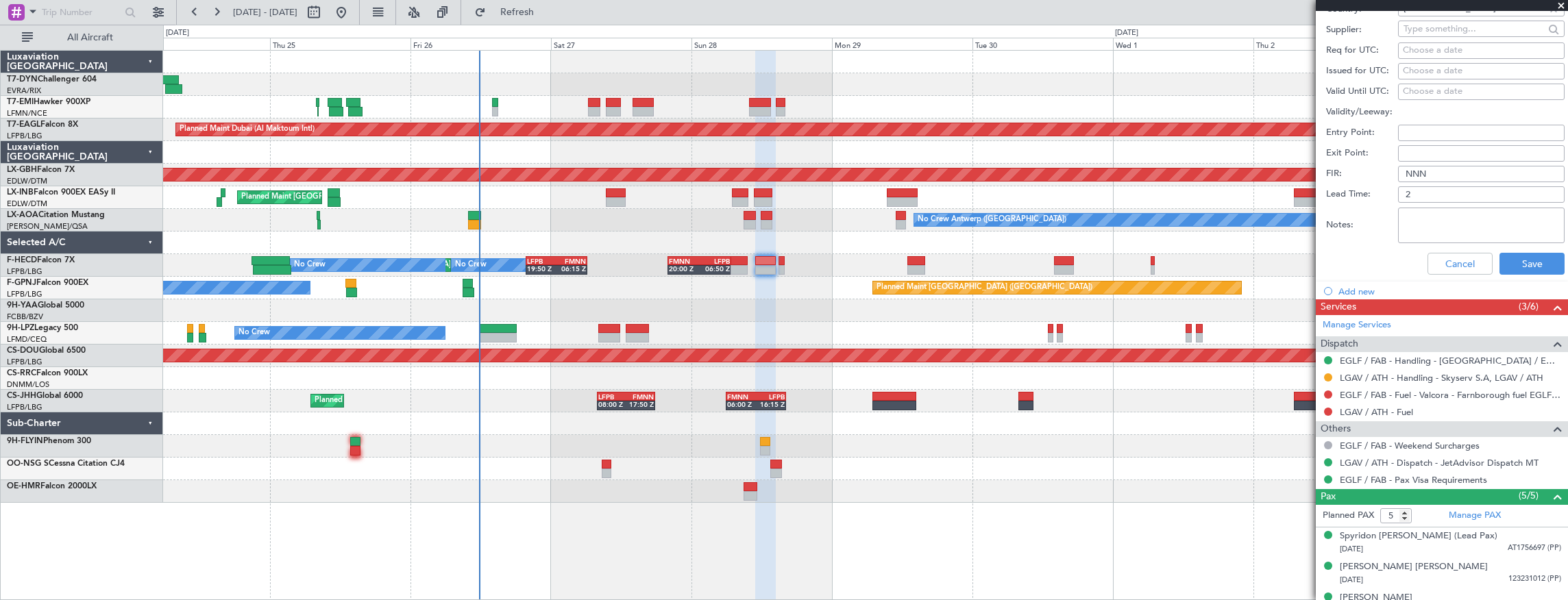
scroll to position [770, 0]
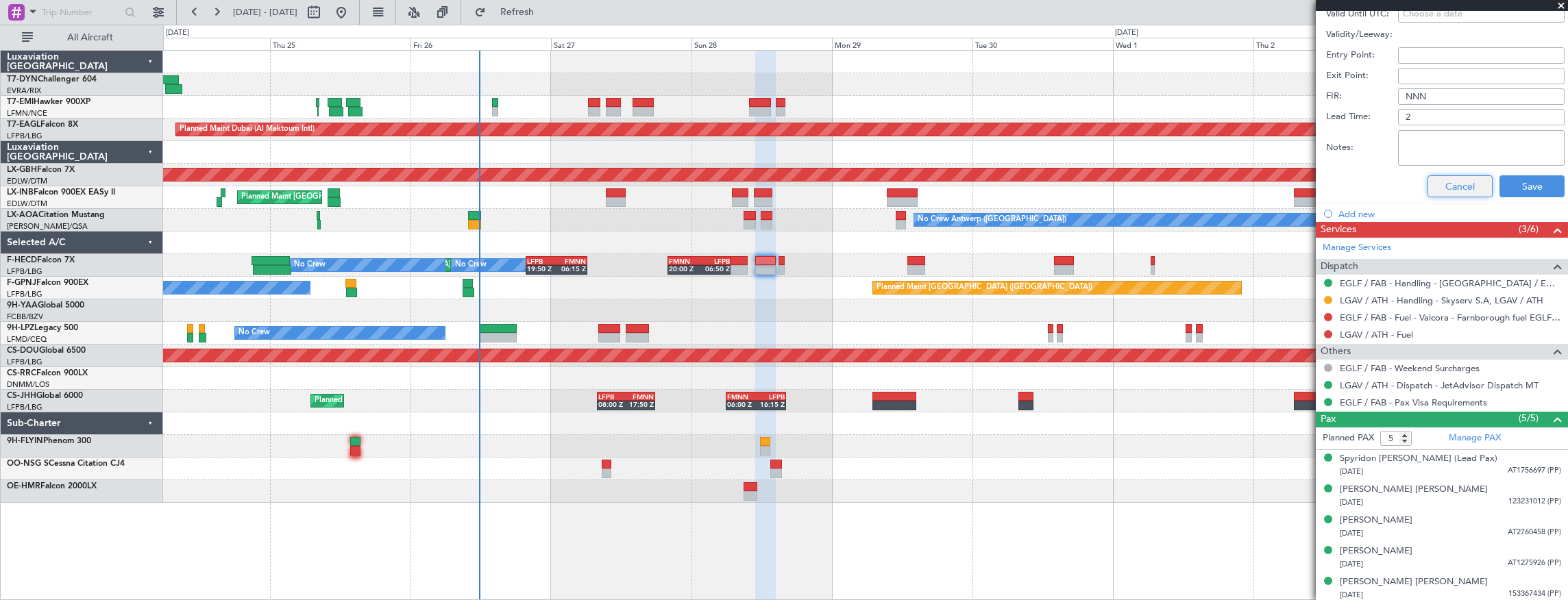
click at [1454, 187] on button "Cancel" at bounding box center [1460, 186] width 65 height 22
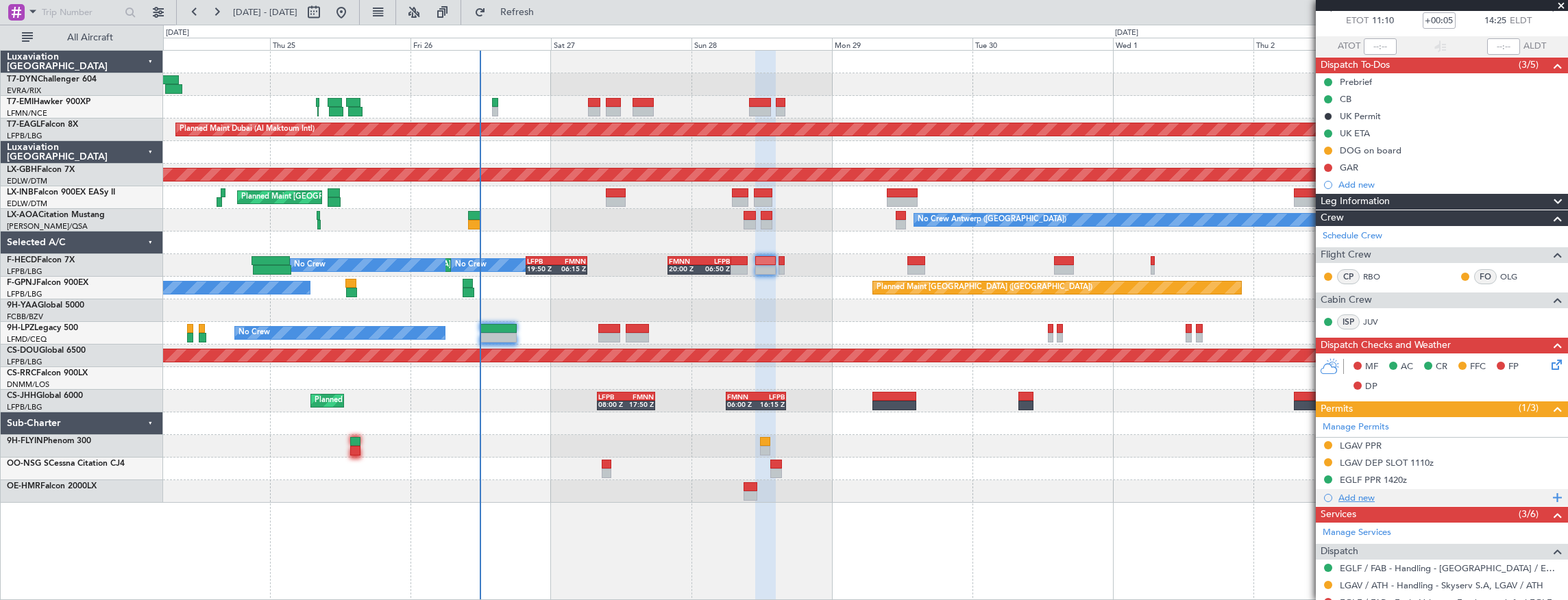
scroll to position [91, 0]
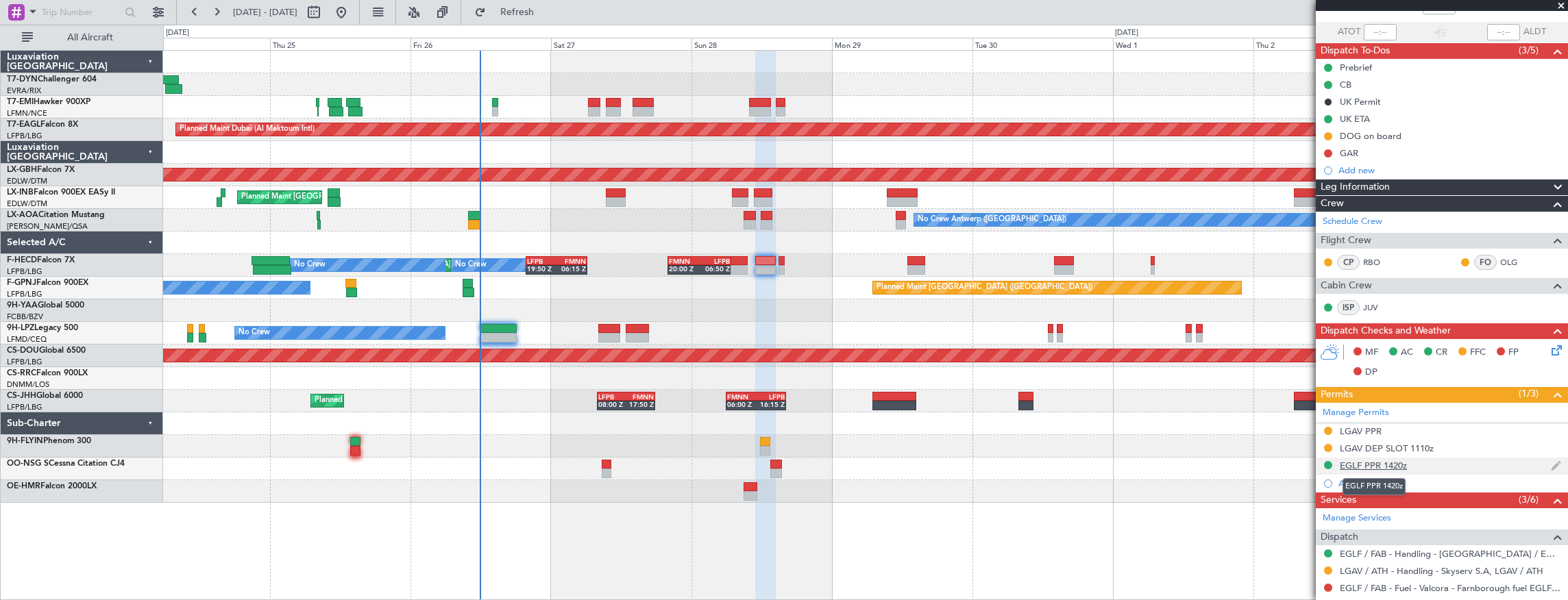
click at [1387, 464] on div "EGLF PPR 1420z" at bounding box center [1374, 465] width 67 height 12
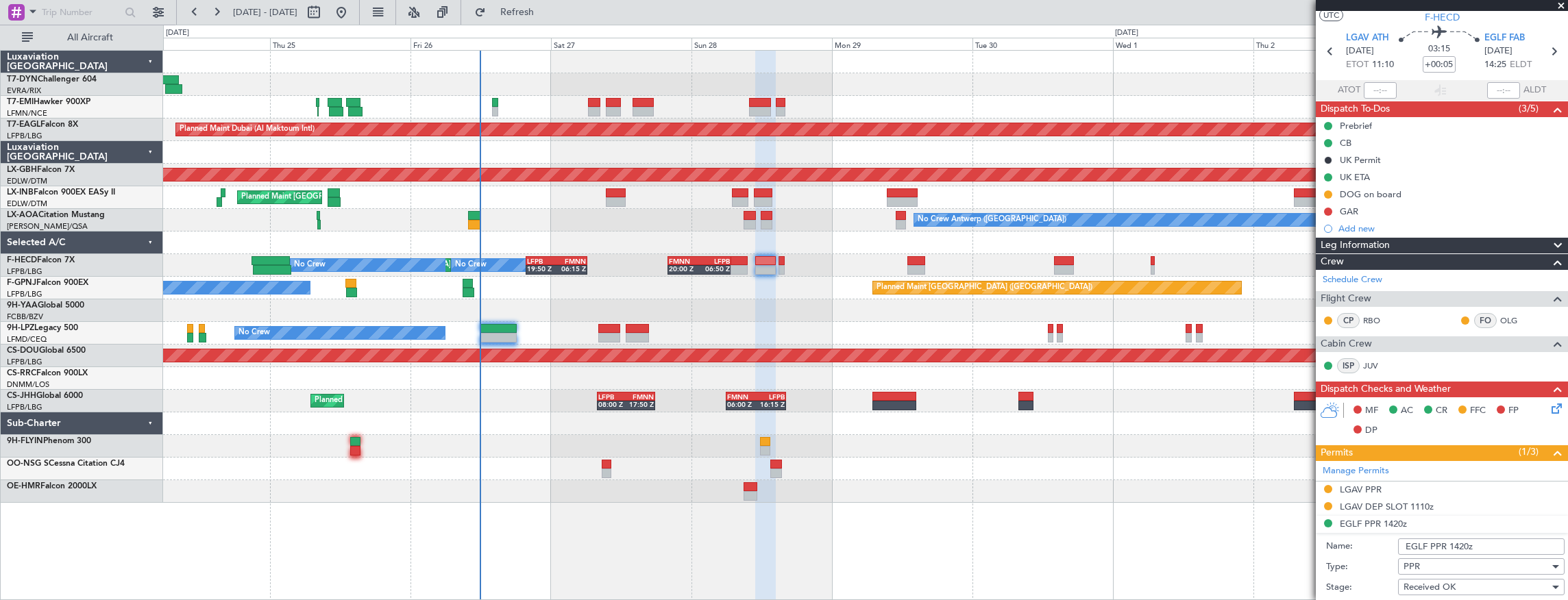
scroll to position [0, 0]
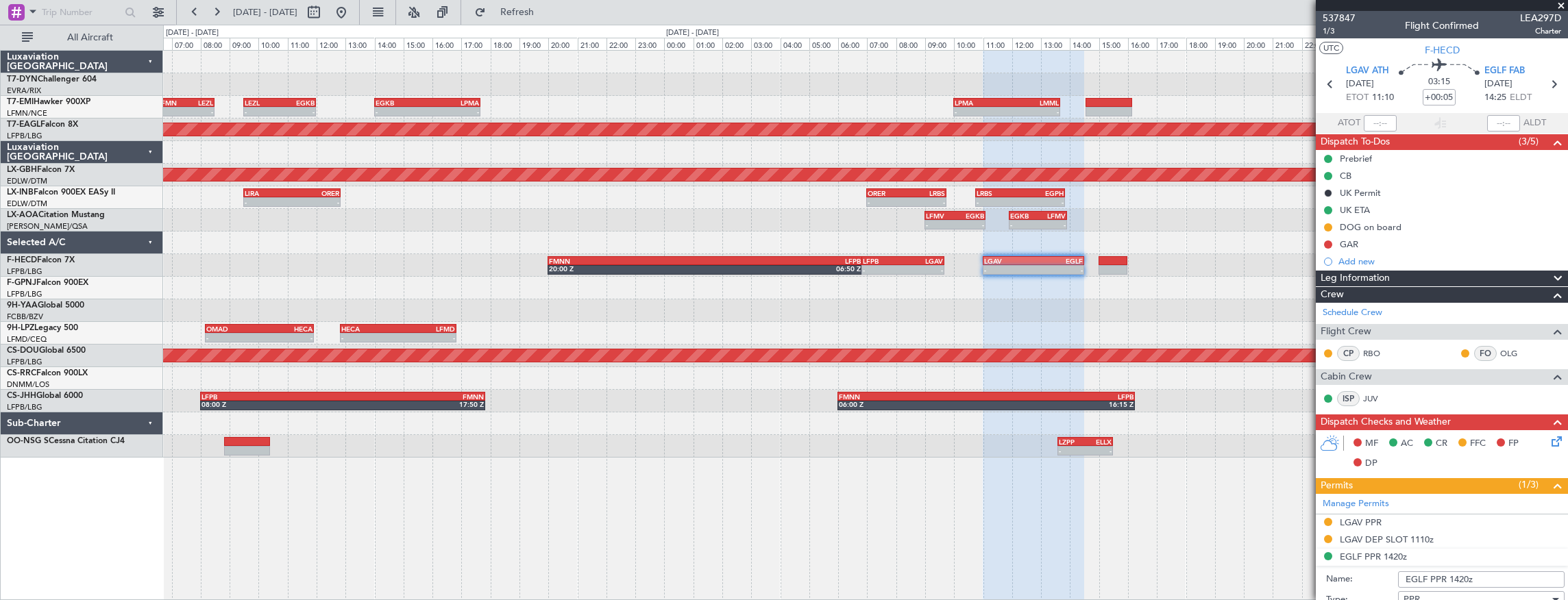
click at [436, 262] on div "- - LFMN 06:30 Z LEZL 08:30 Z - - LEZL 09:30 Z EGKB 12:00 Z - - EGKB 14:00 Z LP…" at bounding box center [866, 254] width 1404 height 407
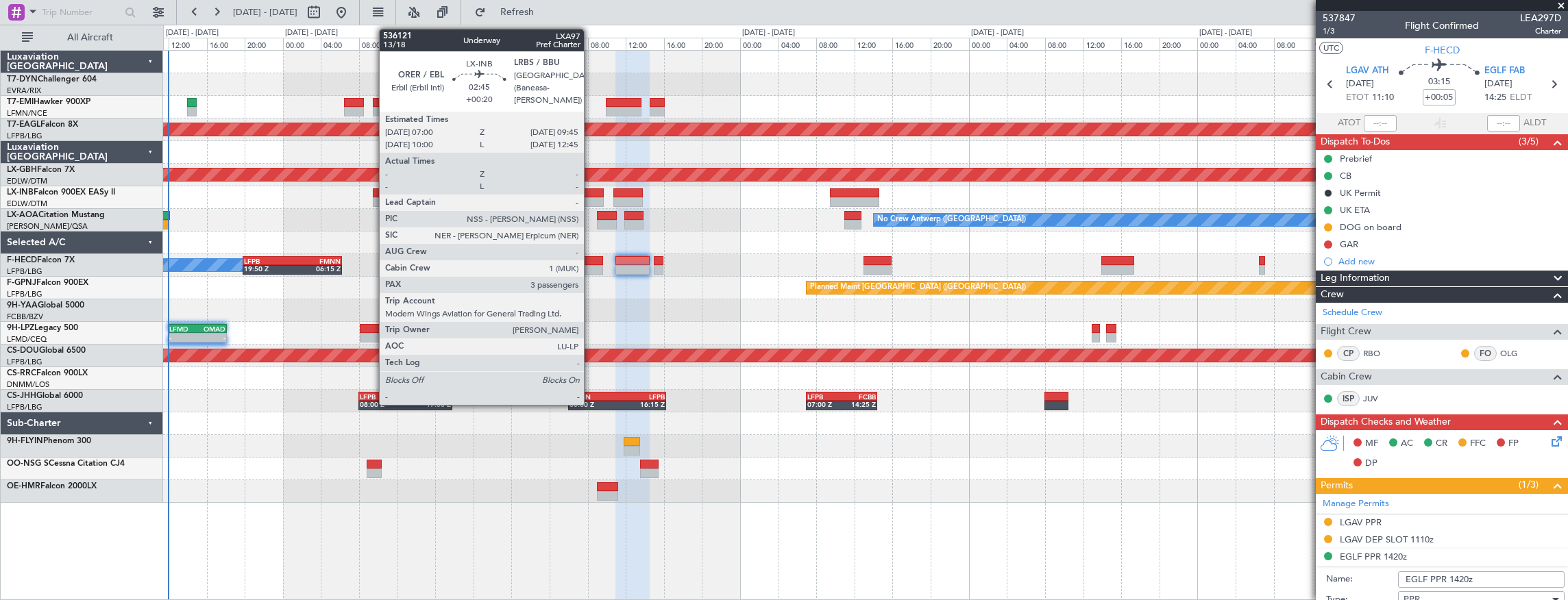
click at [591, 196] on div at bounding box center [591, 193] width 27 height 10
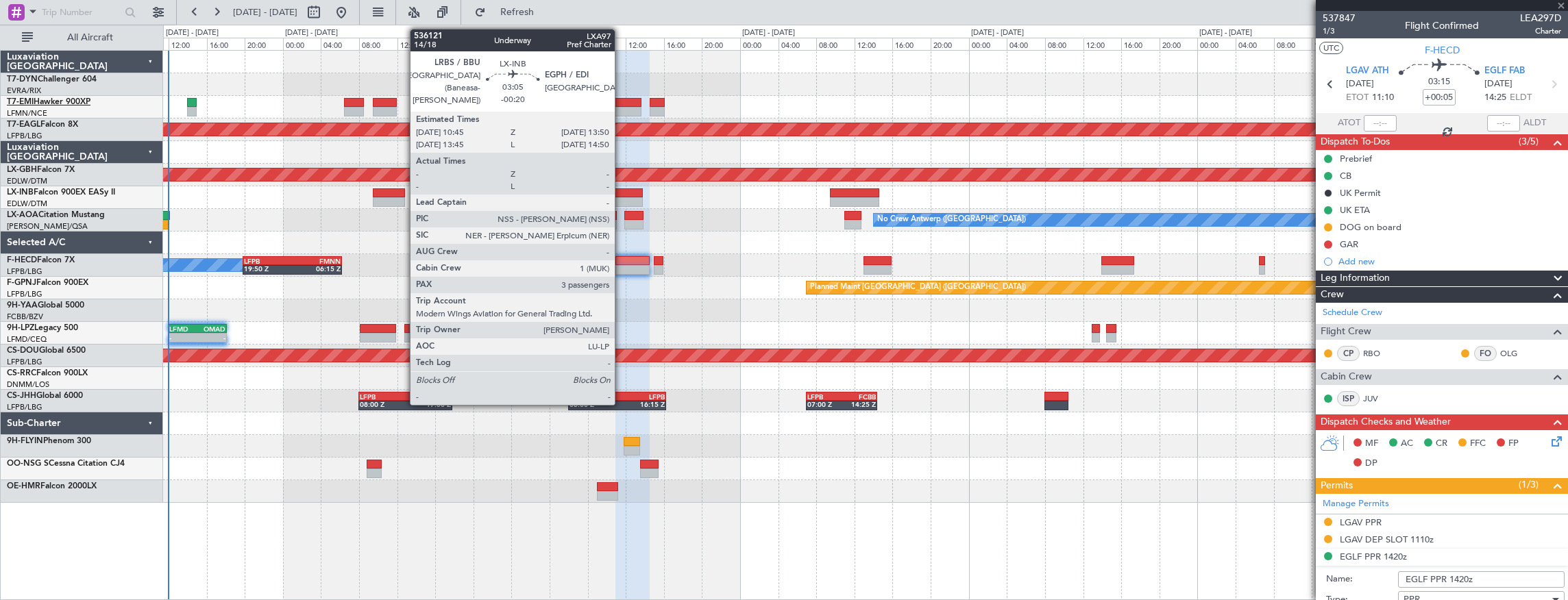
type input "+00:20"
type input "3"
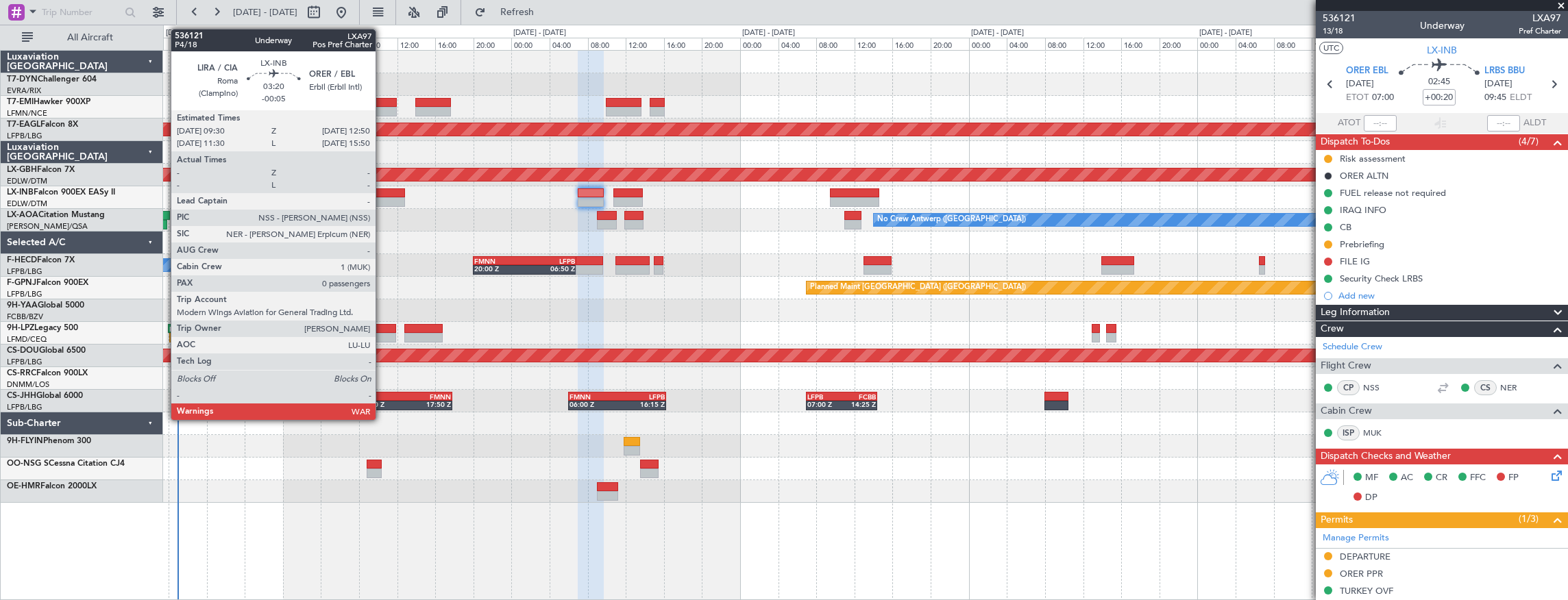
click at [382, 196] on div at bounding box center [389, 193] width 32 height 10
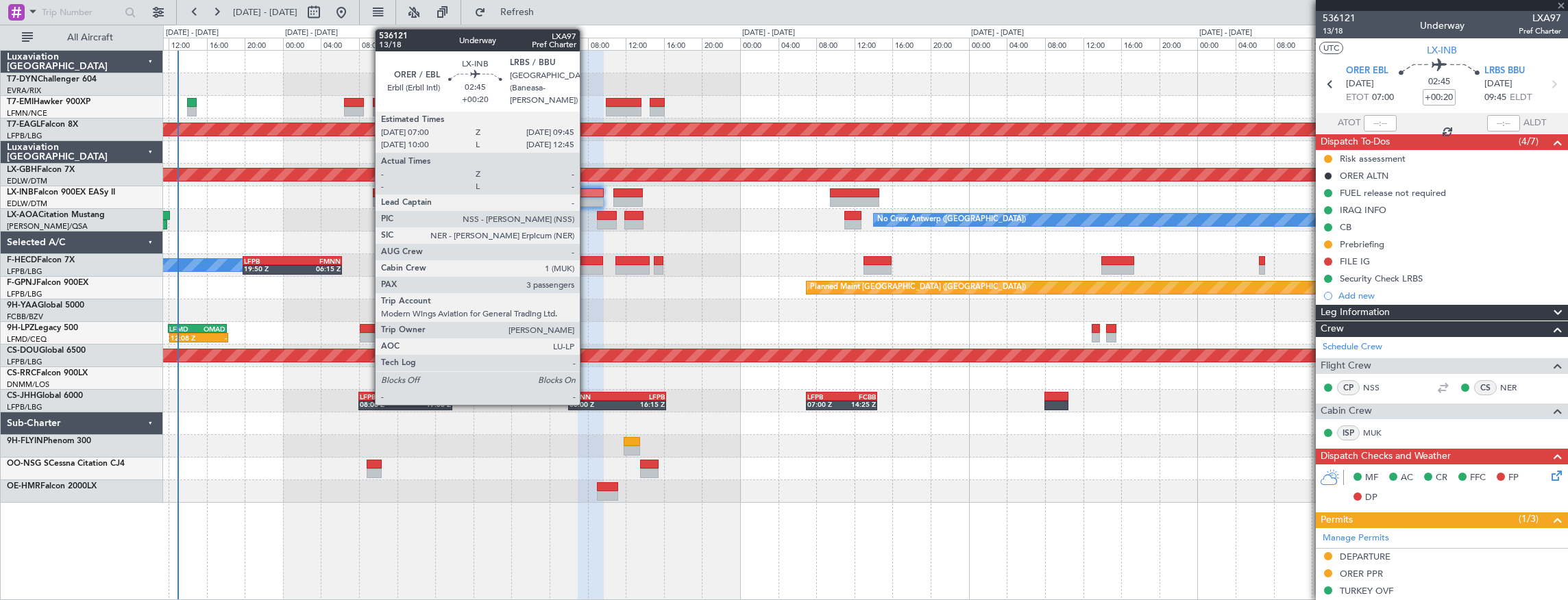
type input "-00:05"
type input "0"
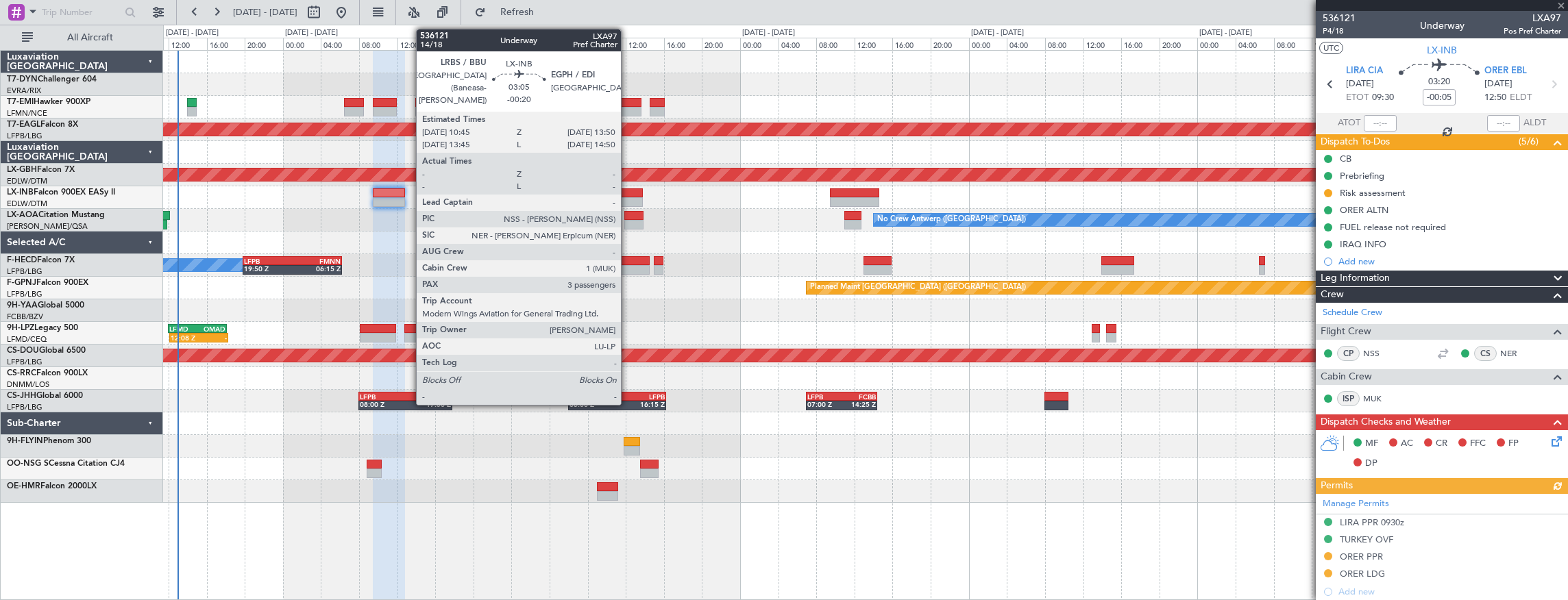
click at [627, 196] on div at bounding box center [628, 193] width 30 height 10
type input "-00:20"
type input "3"
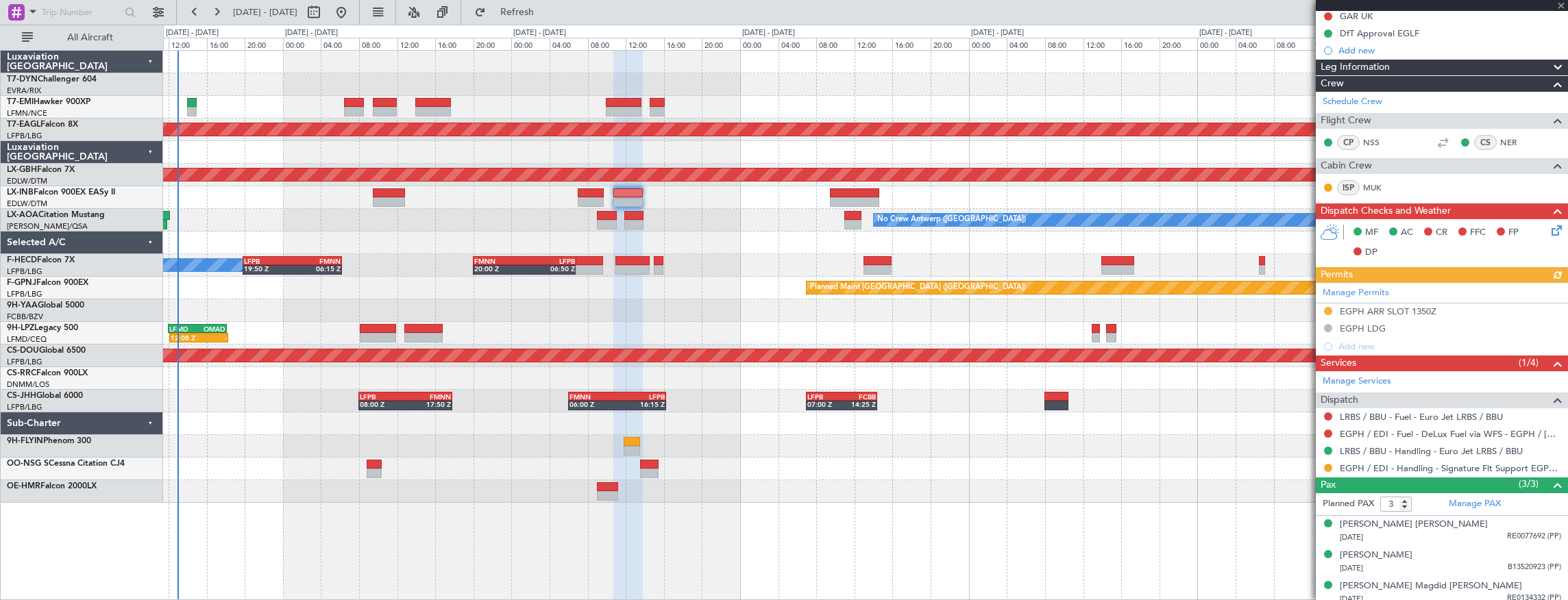
scroll to position [232, 0]
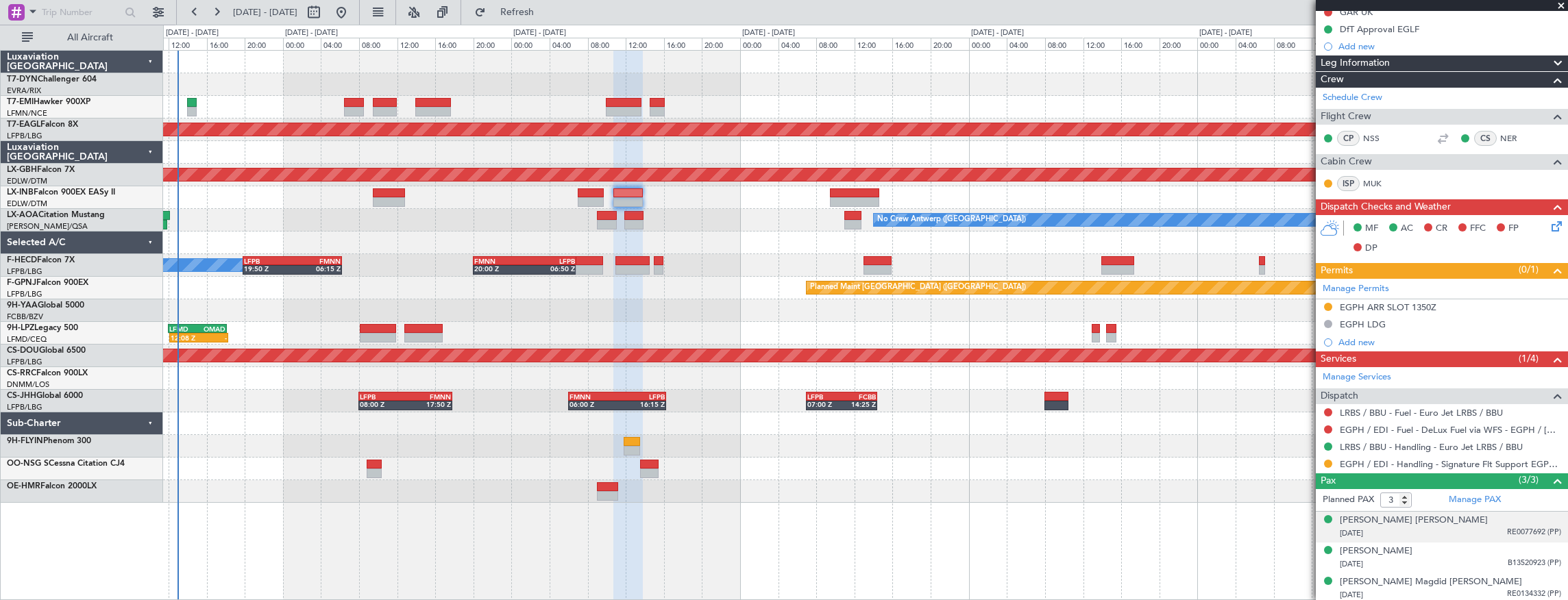
click at [1407, 530] on div "28/09/1993 RE0077692 (PP)" at bounding box center [1451, 534] width 221 height 13
click at [1411, 519] on div "[PERSON_NAME] [PERSON_NAME]" at bounding box center [1414, 520] width 148 height 13
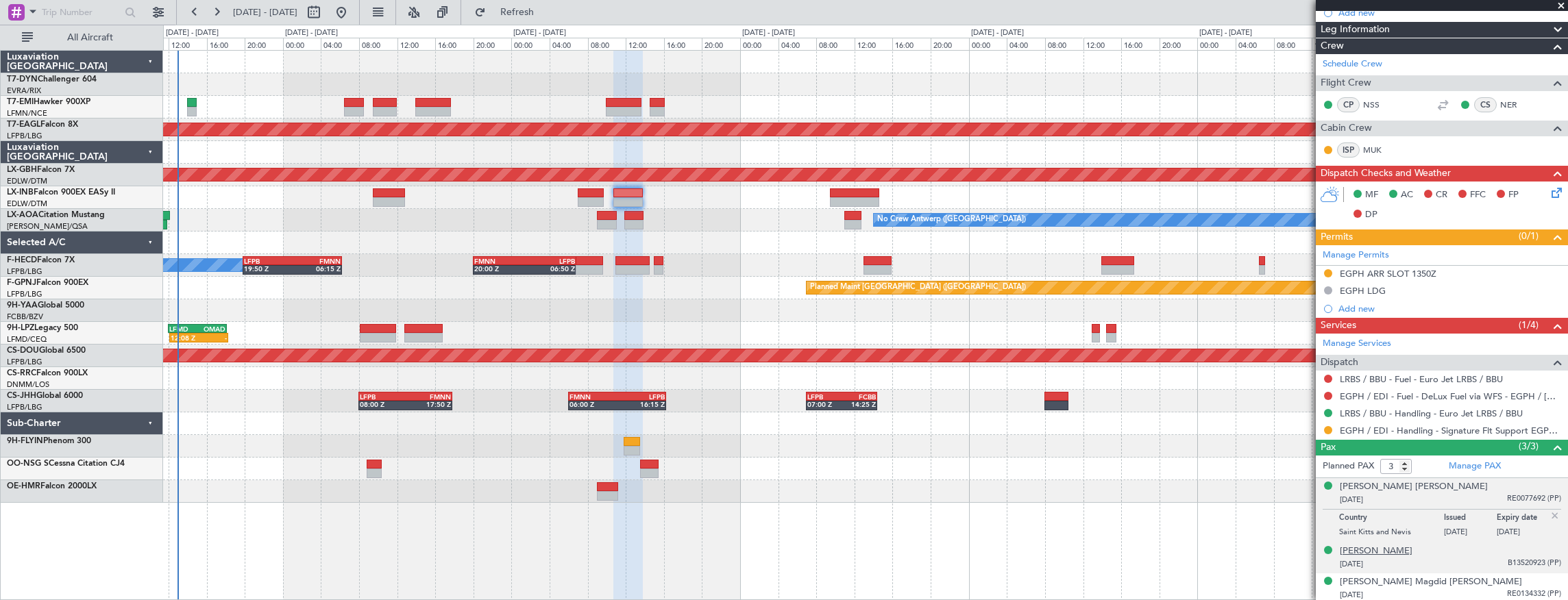
click at [1412, 552] on div "[PERSON_NAME]" at bounding box center [1377, 551] width 73 height 13
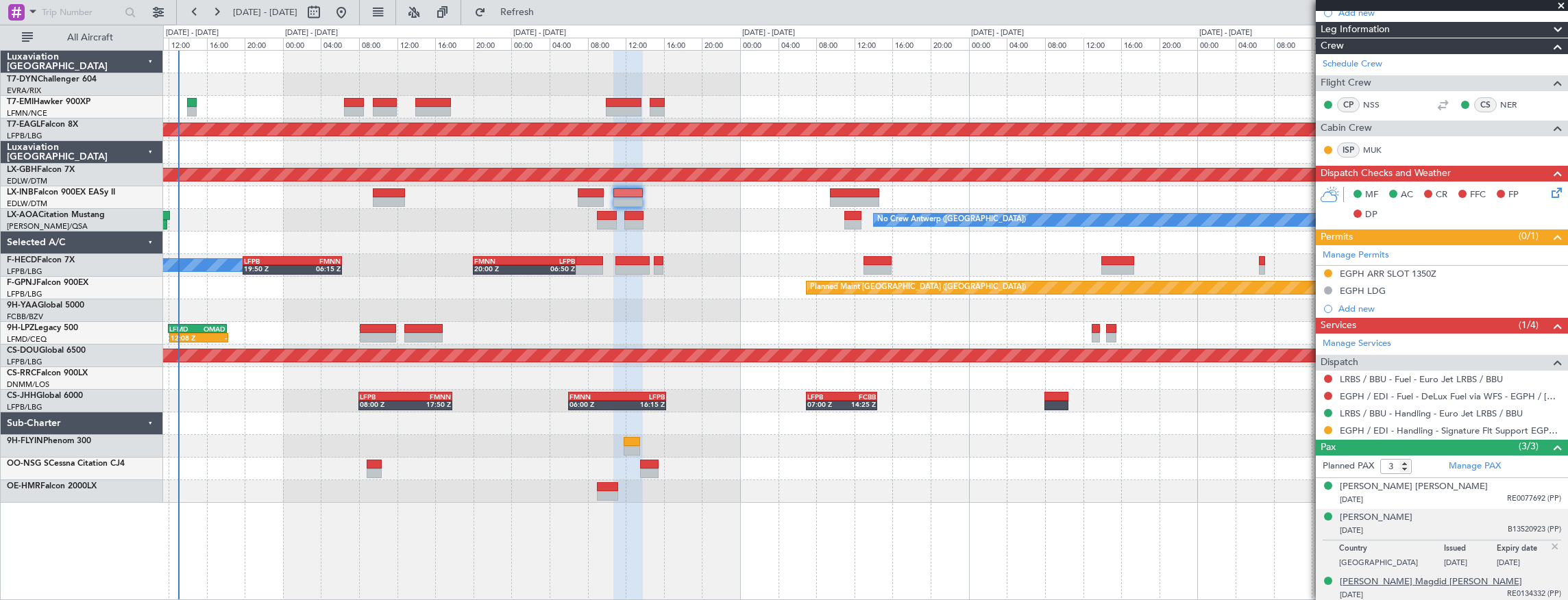
click at [1450, 580] on div "[PERSON_NAME] Magdid [PERSON_NAME]" at bounding box center [1430, 582] width 182 height 13
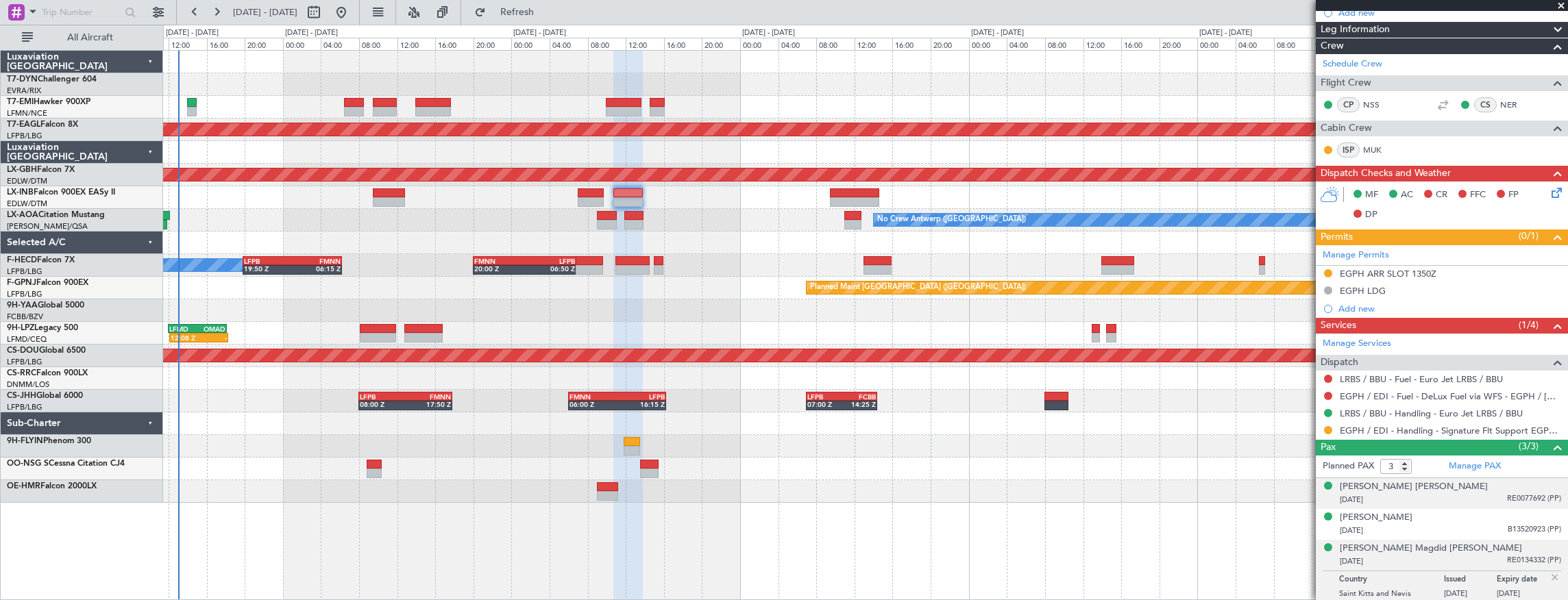
click at [1410, 496] on div "28/09/1993 RE0077692 (PP)" at bounding box center [1451, 500] width 221 height 13
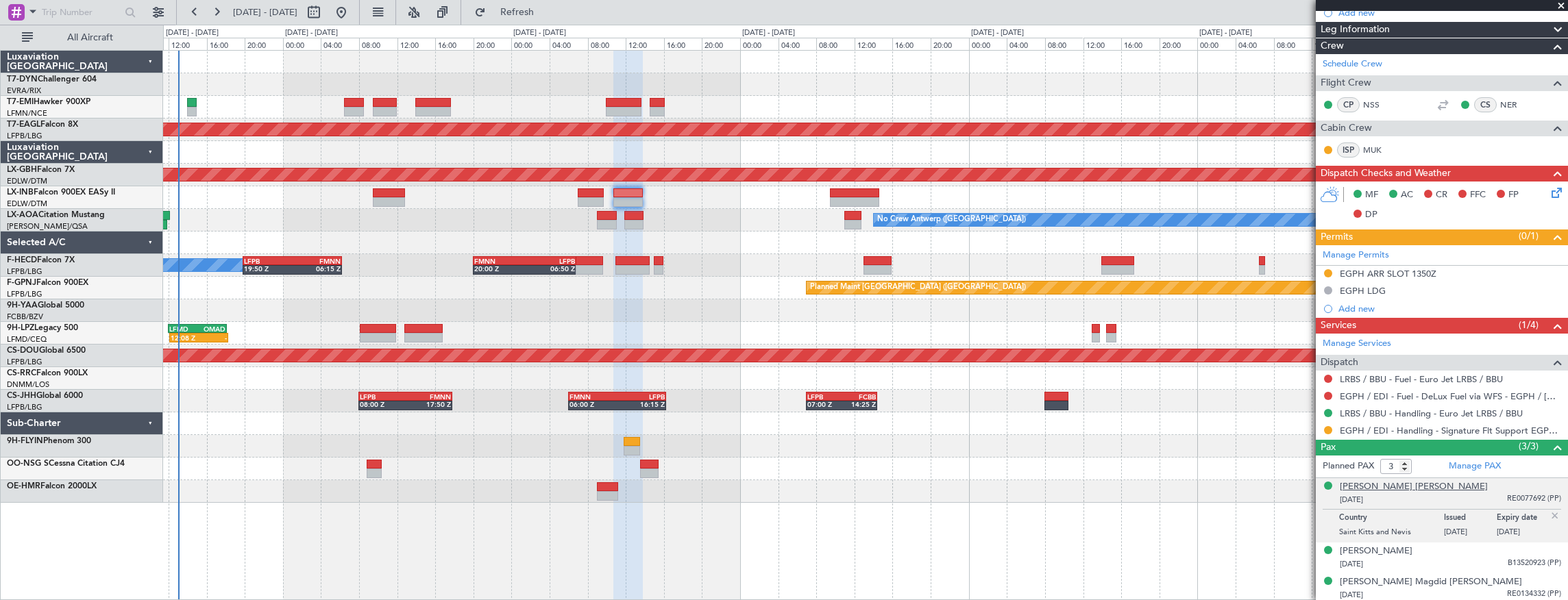
click at [1390, 484] on div "[PERSON_NAME] [PERSON_NAME]" at bounding box center [1414, 487] width 148 height 13
click at [1429, 591] on div "25/04/1979 RE0134332 (PP)" at bounding box center [1451, 595] width 221 height 13
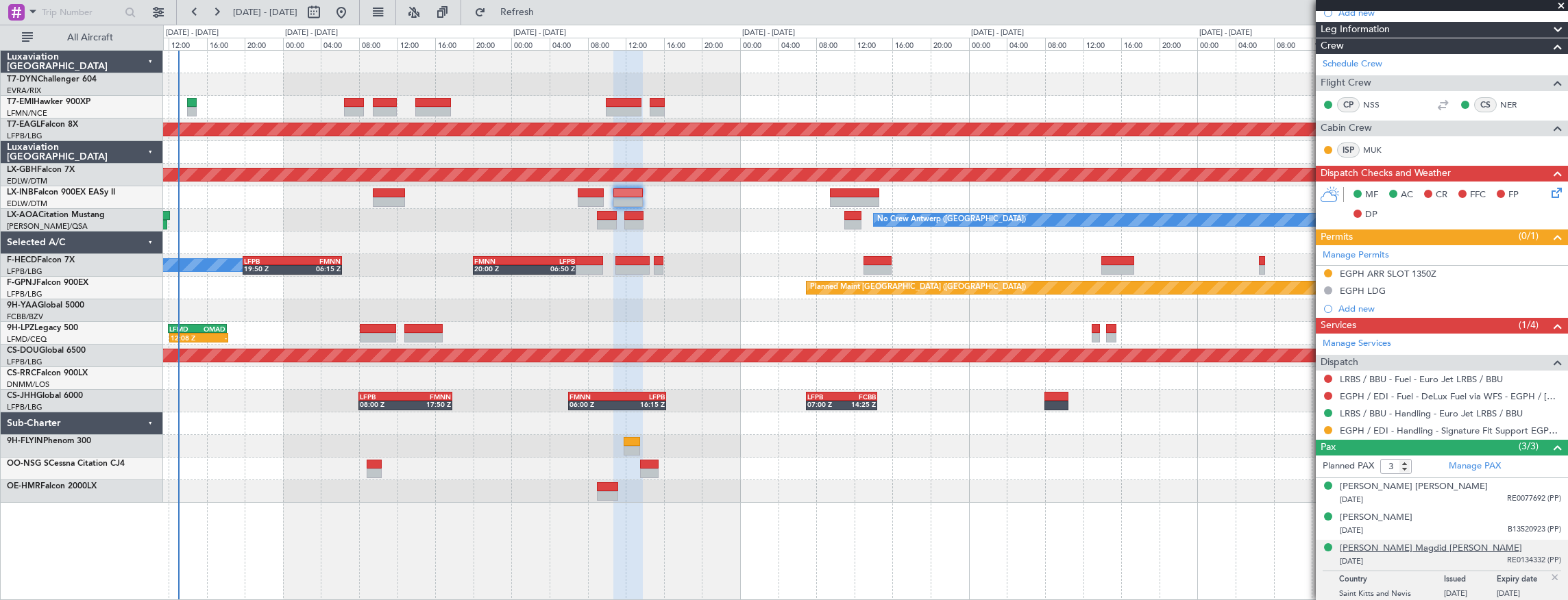
click at [1411, 545] on div "[PERSON_NAME] Magdid [PERSON_NAME]" at bounding box center [1430, 548] width 182 height 13
click at [577, 275] on div "Planned Maint Dubai (Al Maktoum Intl) Planned Maint Nurnberg Planned Maint Lond…" at bounding box center [866, 277] width 1404 height 452
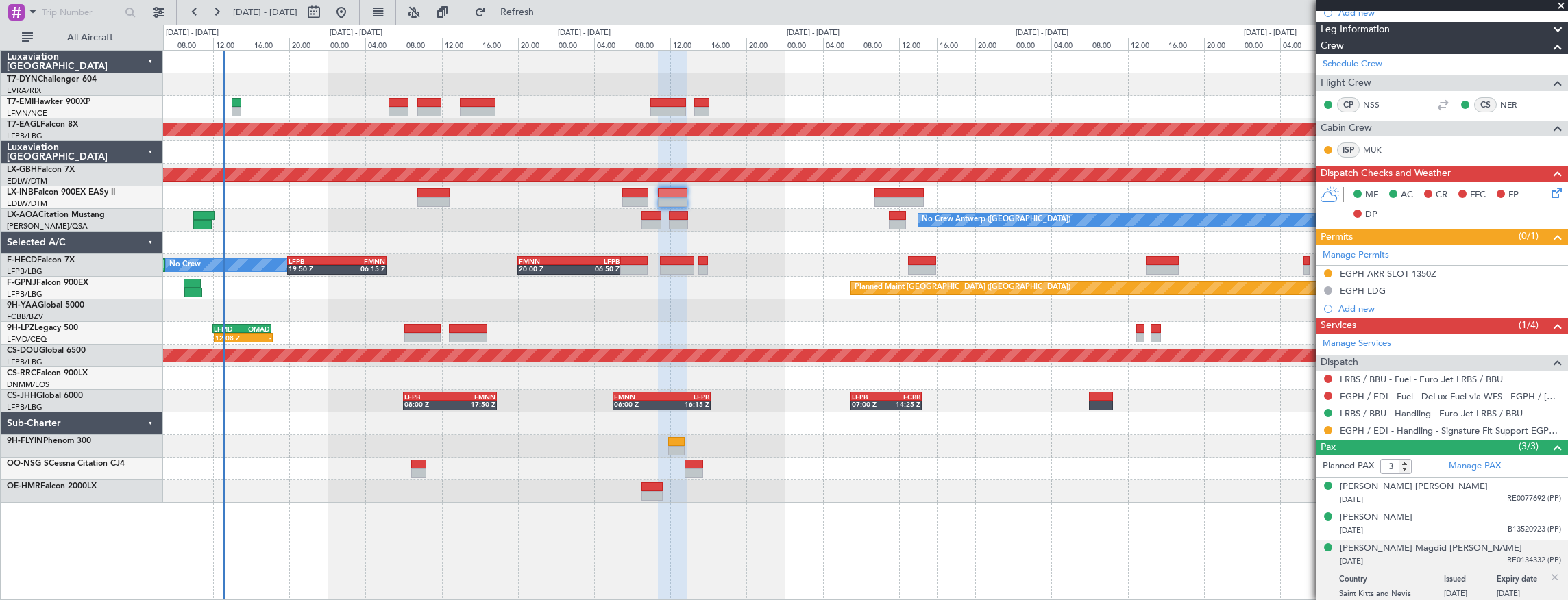
click at [284, 63] on div "Planned Maint Dubai (Al Maktoum Intl) Planned Maint Nurnberg Planned Maint Lond…" at bounding box center [866, 277] width 1404 height 452
click at [526, 215] on div "Planned Maint Dubai (Al Maktoum Intl) Planned Maint Nurnberg Planned Maint Lond…" at bounding box center [866, 277] width 1404 height 452
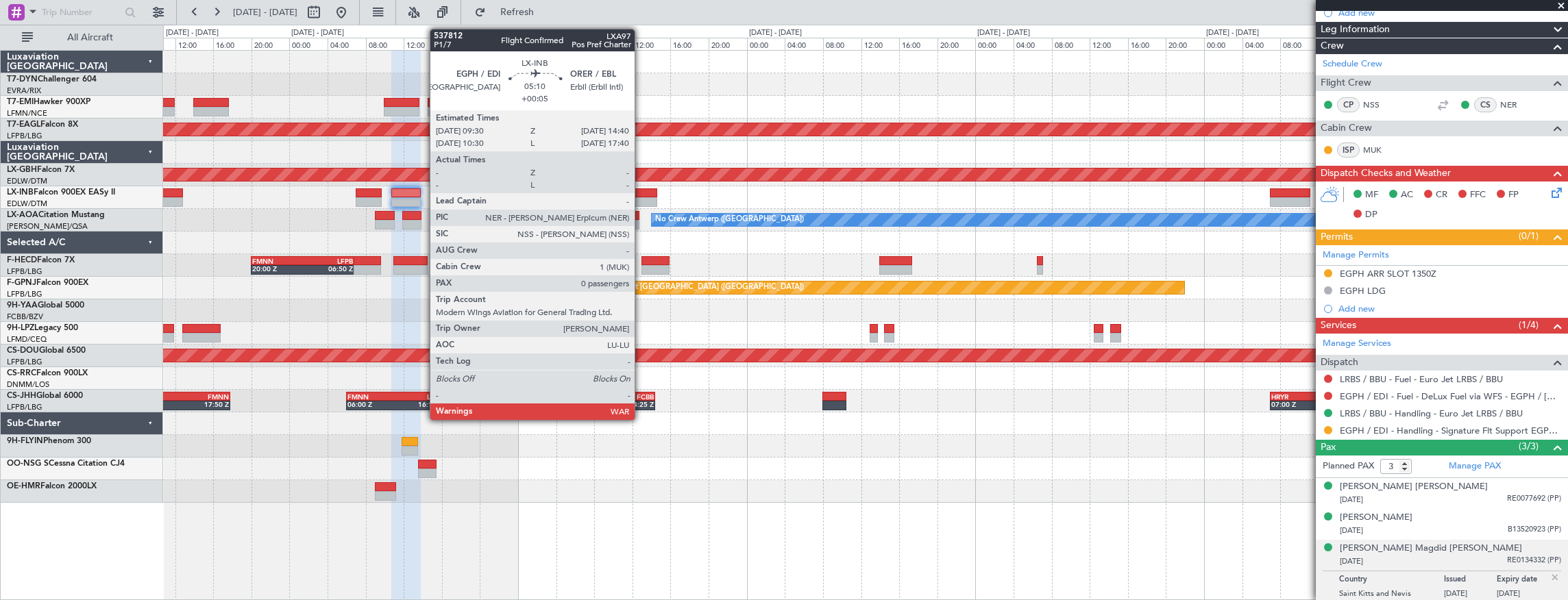
click at [642, 194] on div at bounding box center [632, 193] width 49 height 10
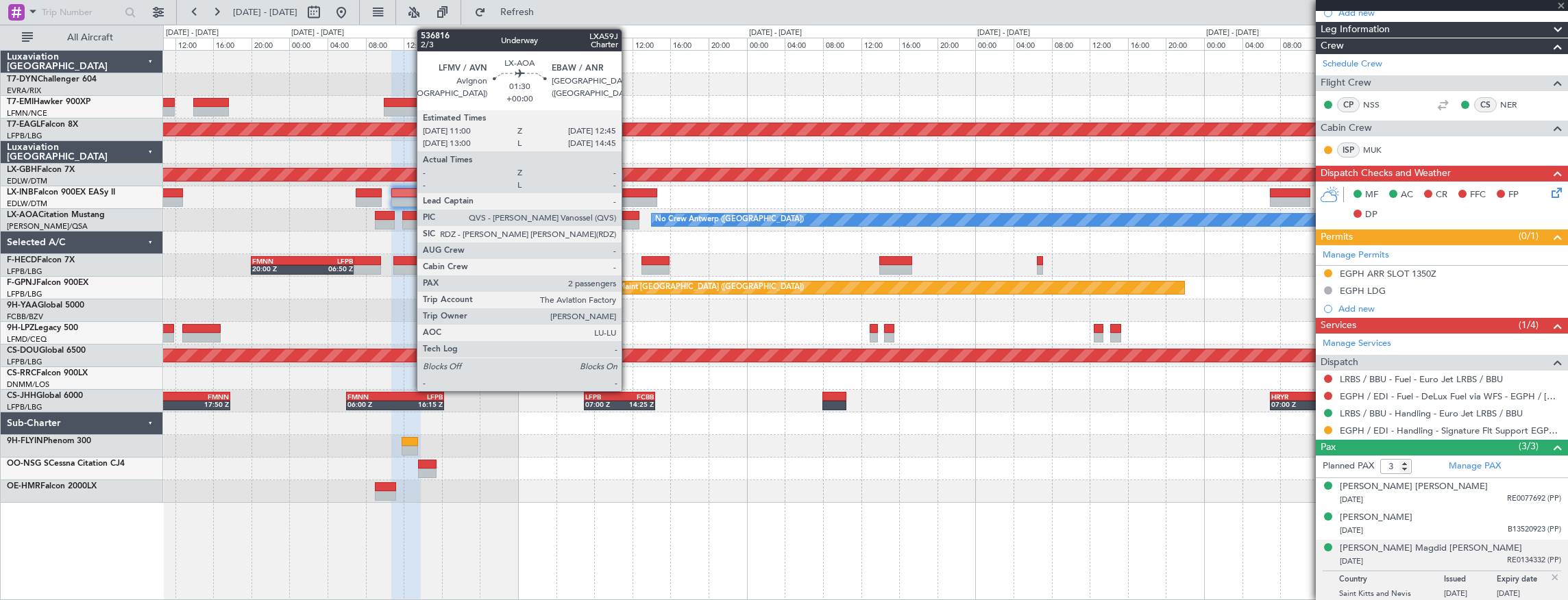
type input "+00:05"
type input "0"
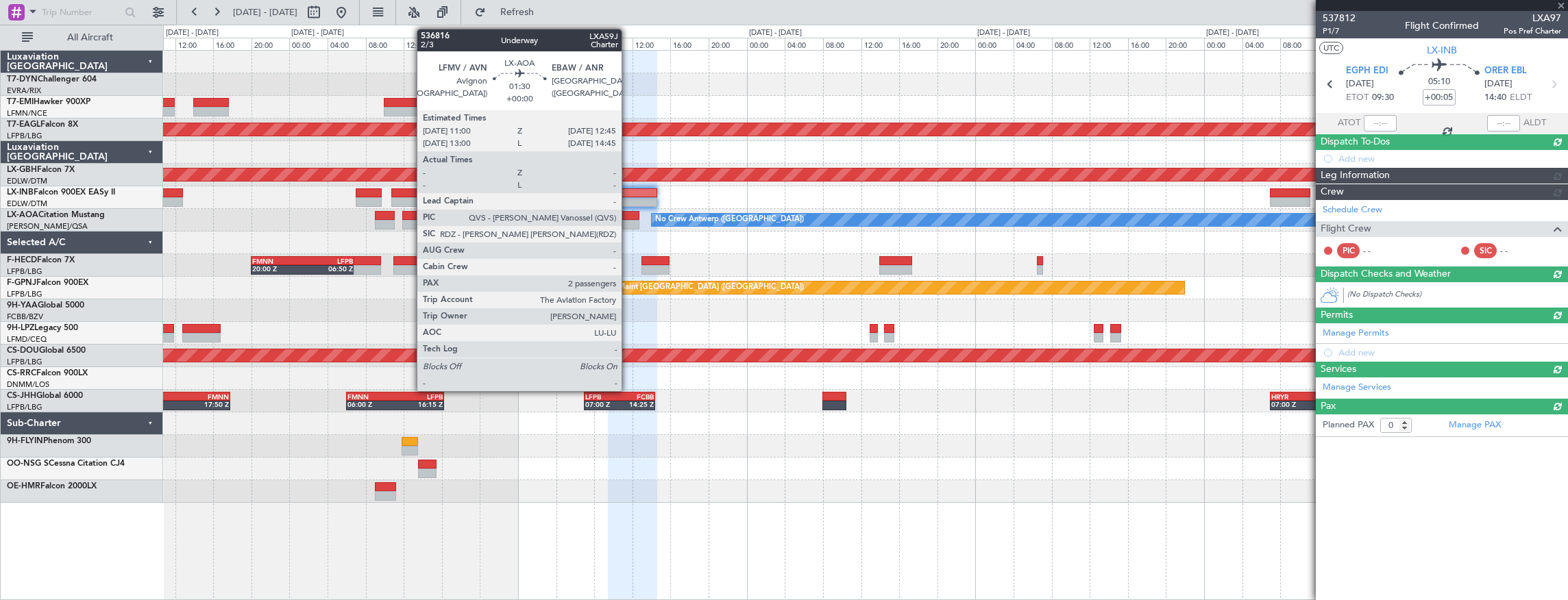
click at [628, 223] on div at bounding box center [631, 225] width 17 height 10
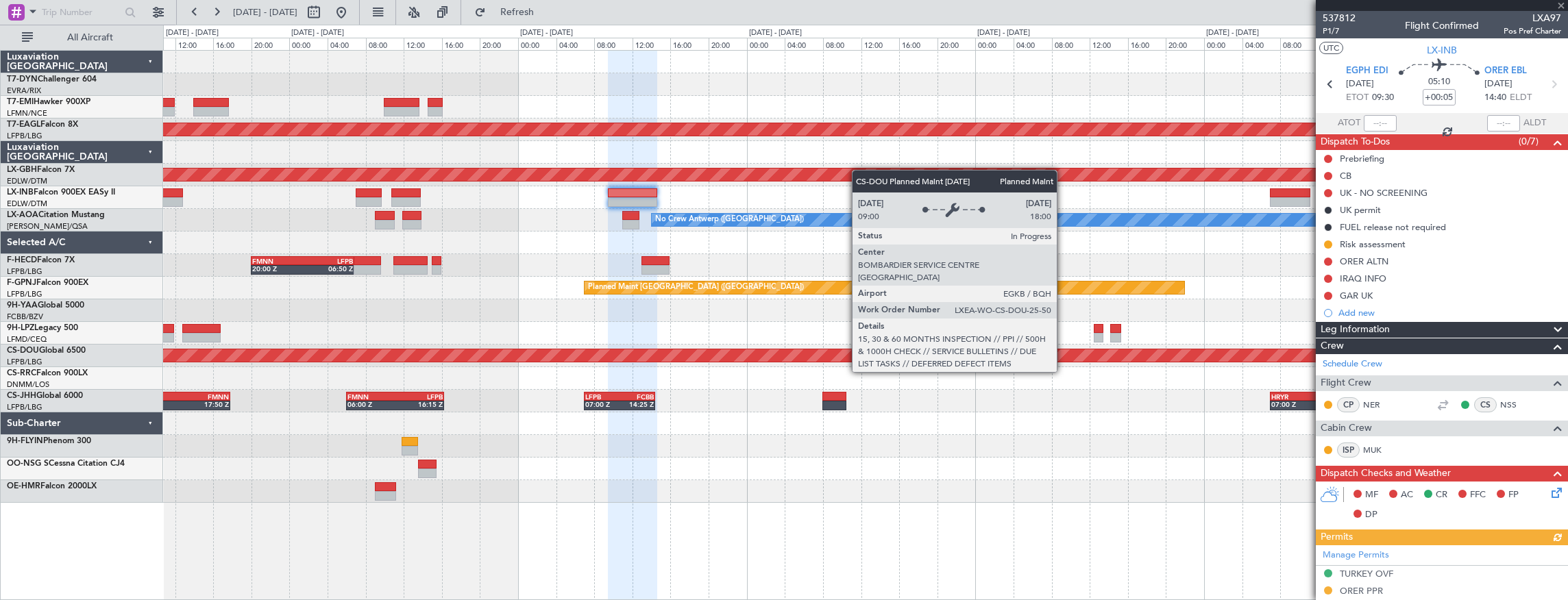
type input "2"
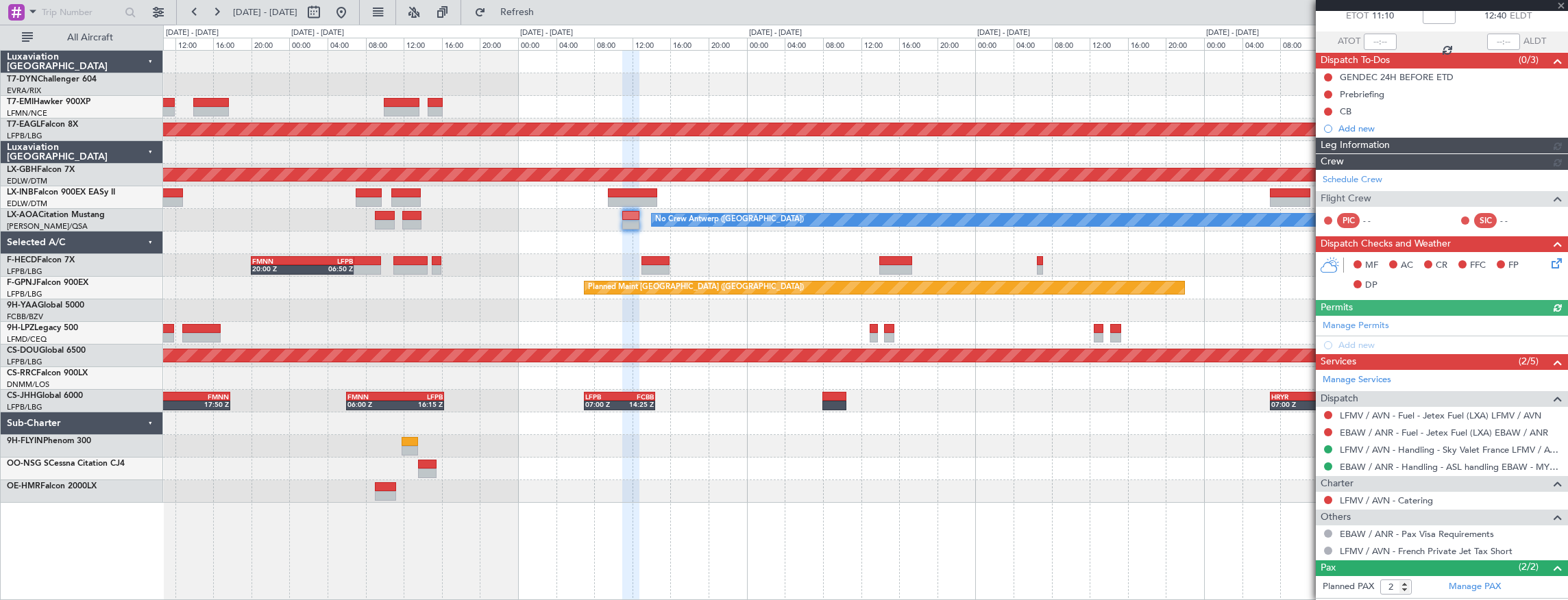
scroll to position [138, 0]
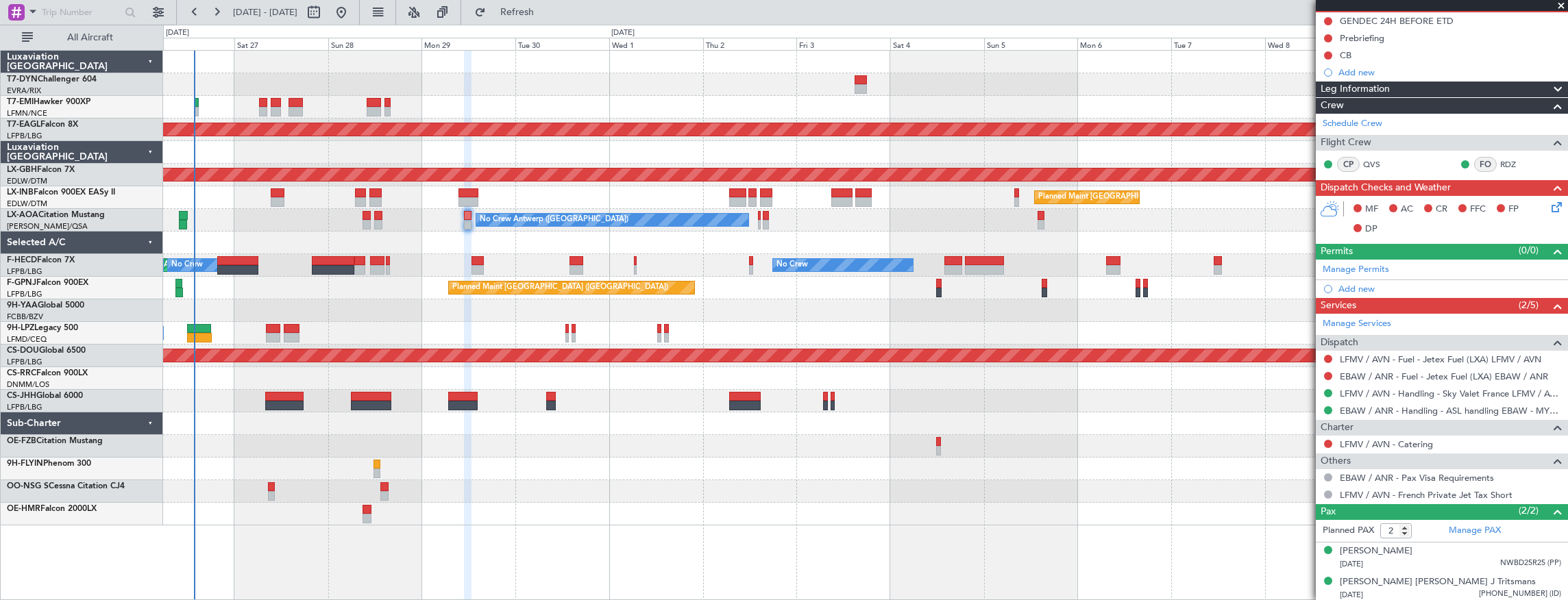
click at [843, 218] on div "Planned Maint Zurich Planned Maint Dubai (Al Maktoum Intl) Planned Maint Nurnbe…" at bounding box center [866, 288] width 1404 height 475
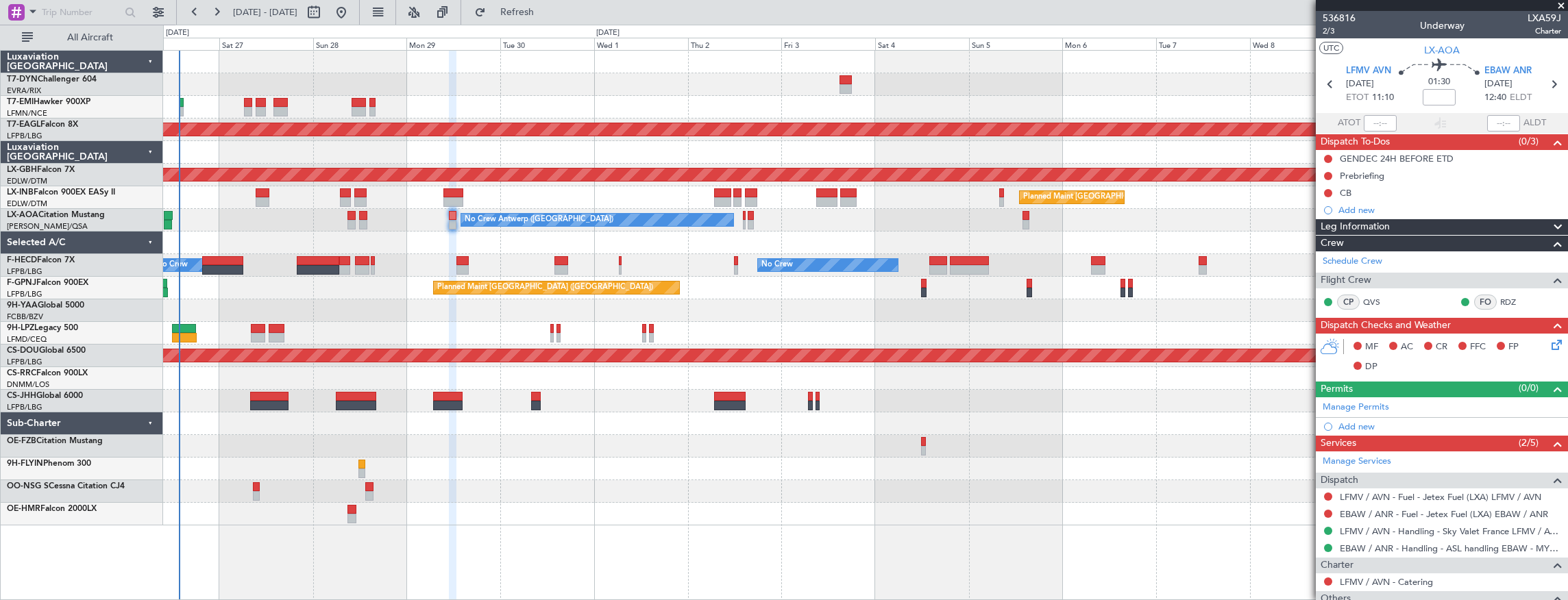
scroll to position [138, 0]
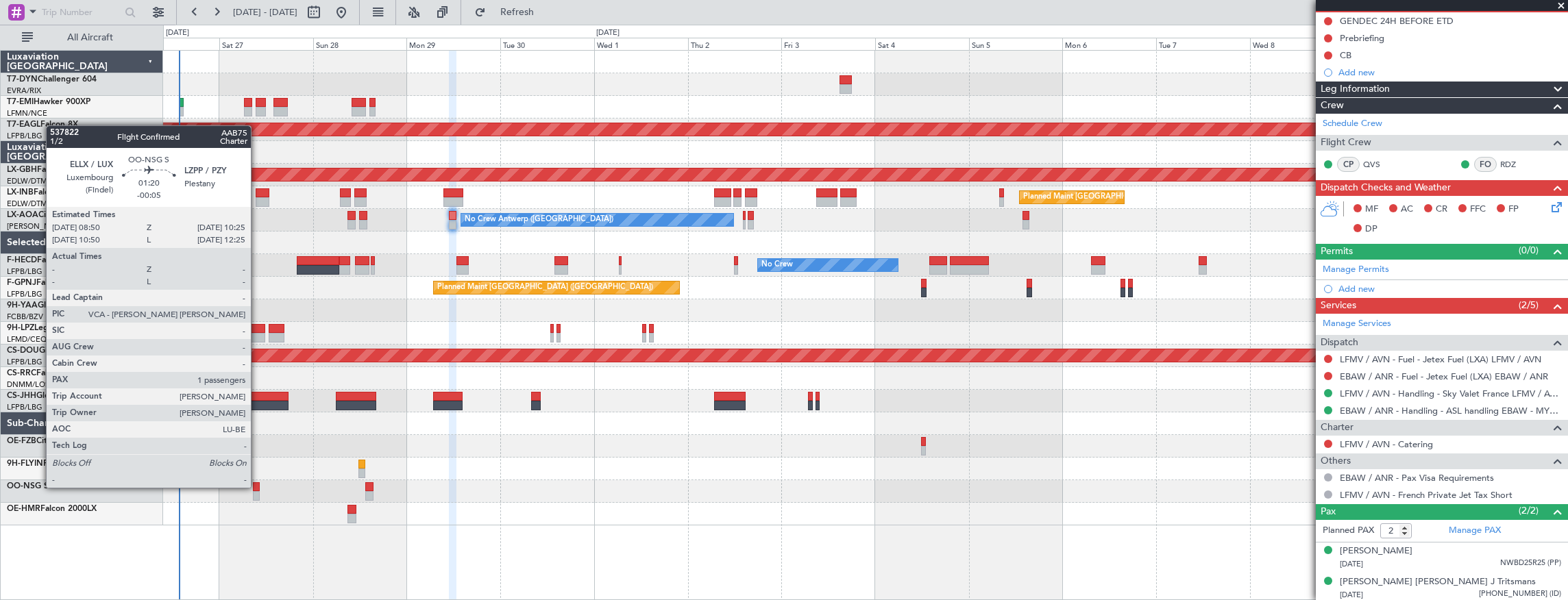
click at [258, 487] on div at bounding box center [256, 487] width 7 height 10
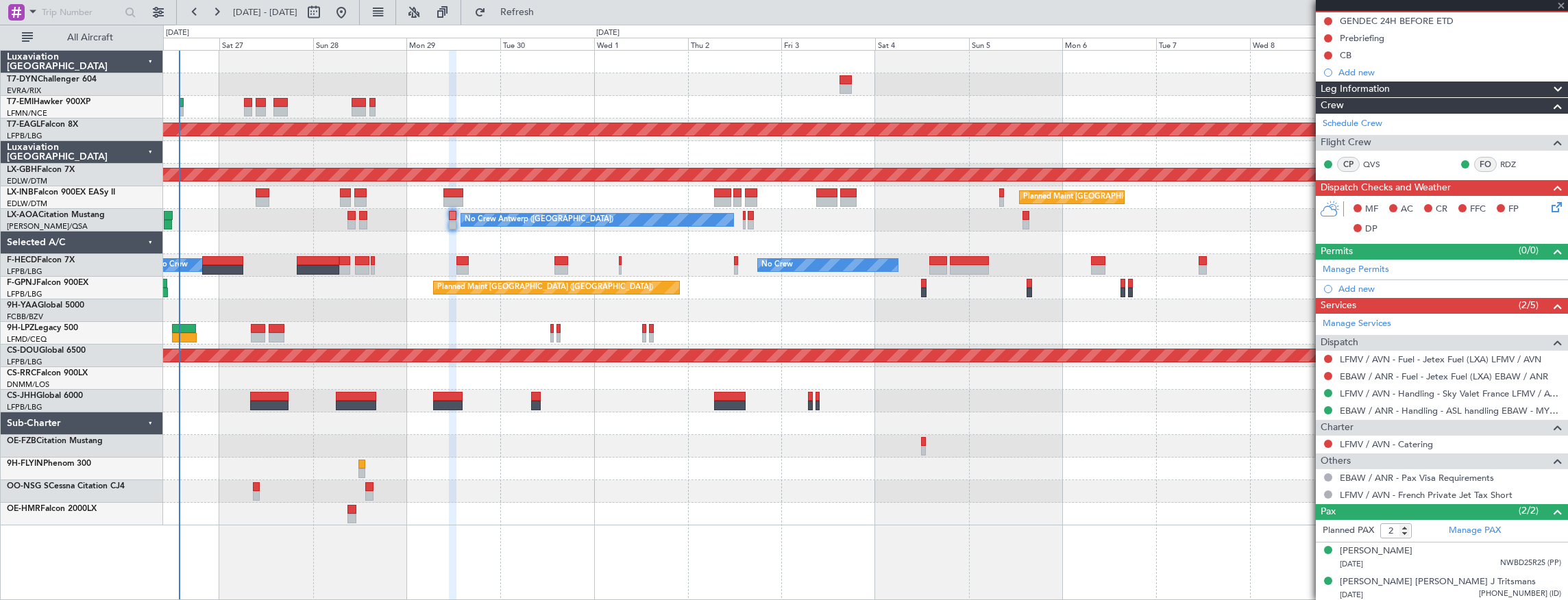
type input "-00:05"
type input "1"
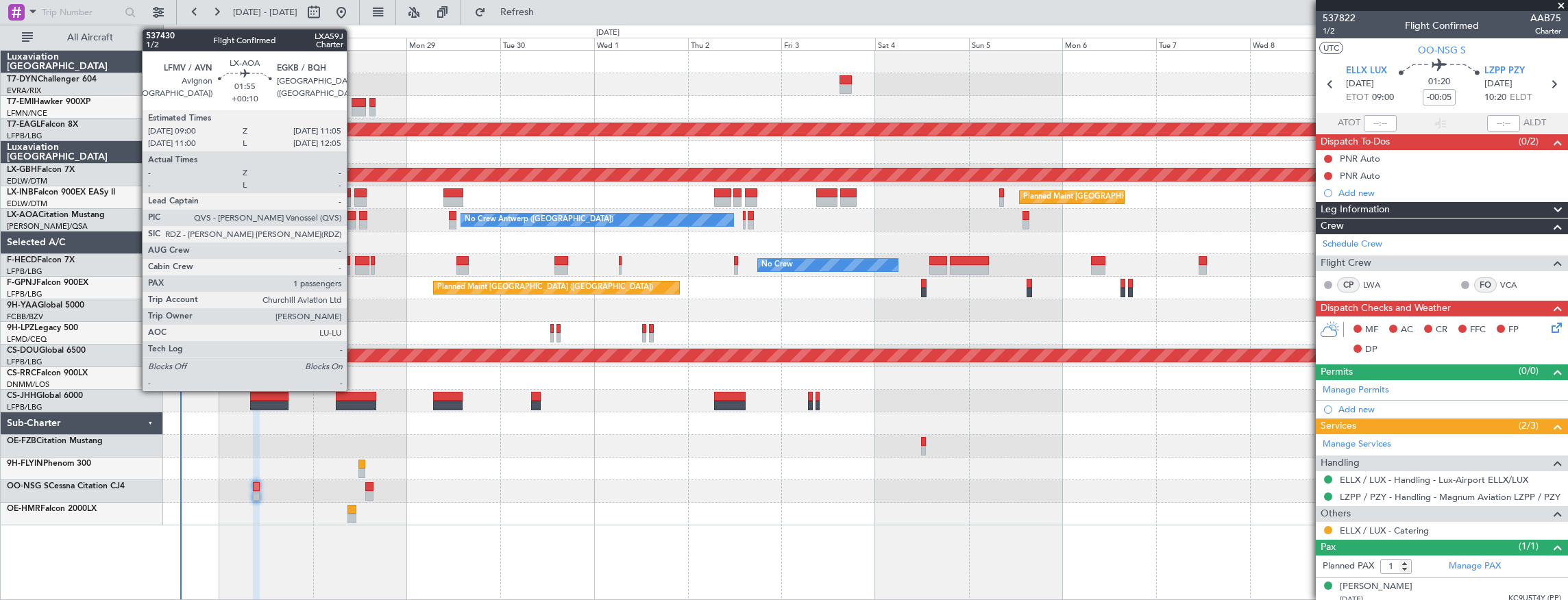
click at [354, 223] on div at bounding box center [351, 225] width 9 height 10
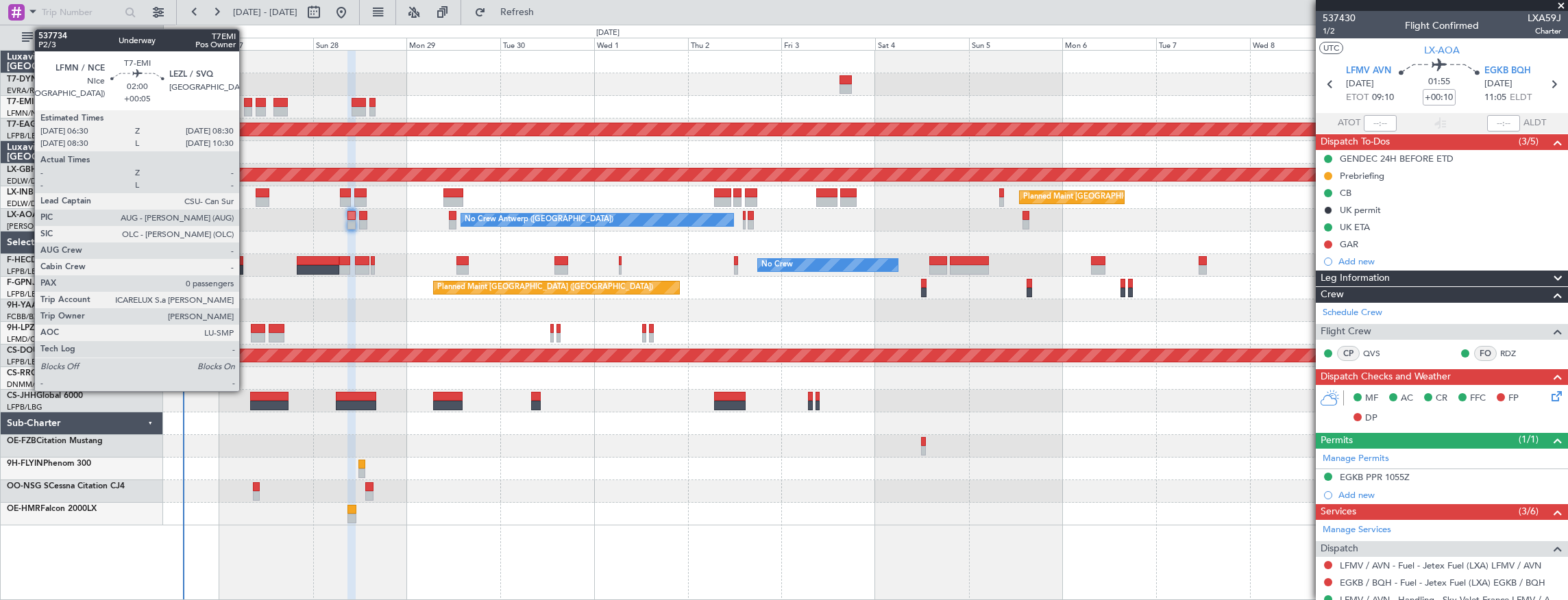
click at [246, 109] on div at bounding box center [248, 112] width 9 height 10
type input "+00:05"
type input "0"
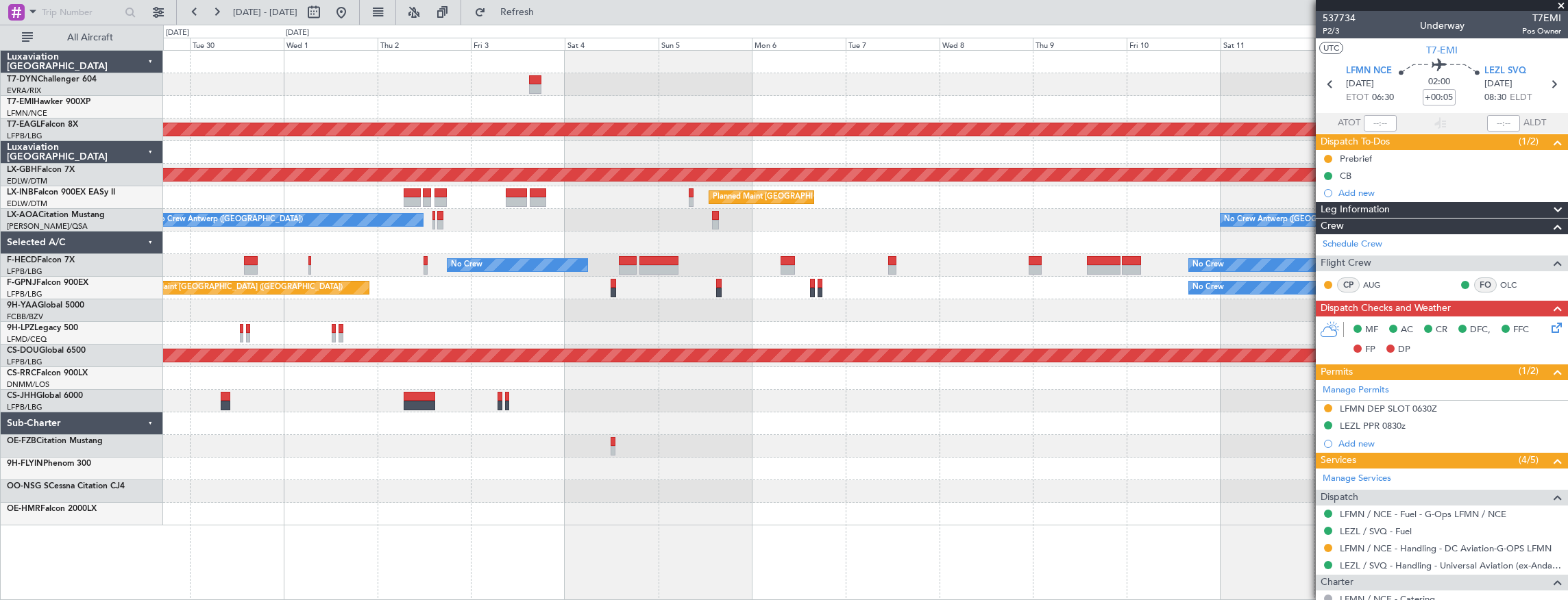
click at [240, 141] on div at bounding box center [866, 153] width 1404 height 23
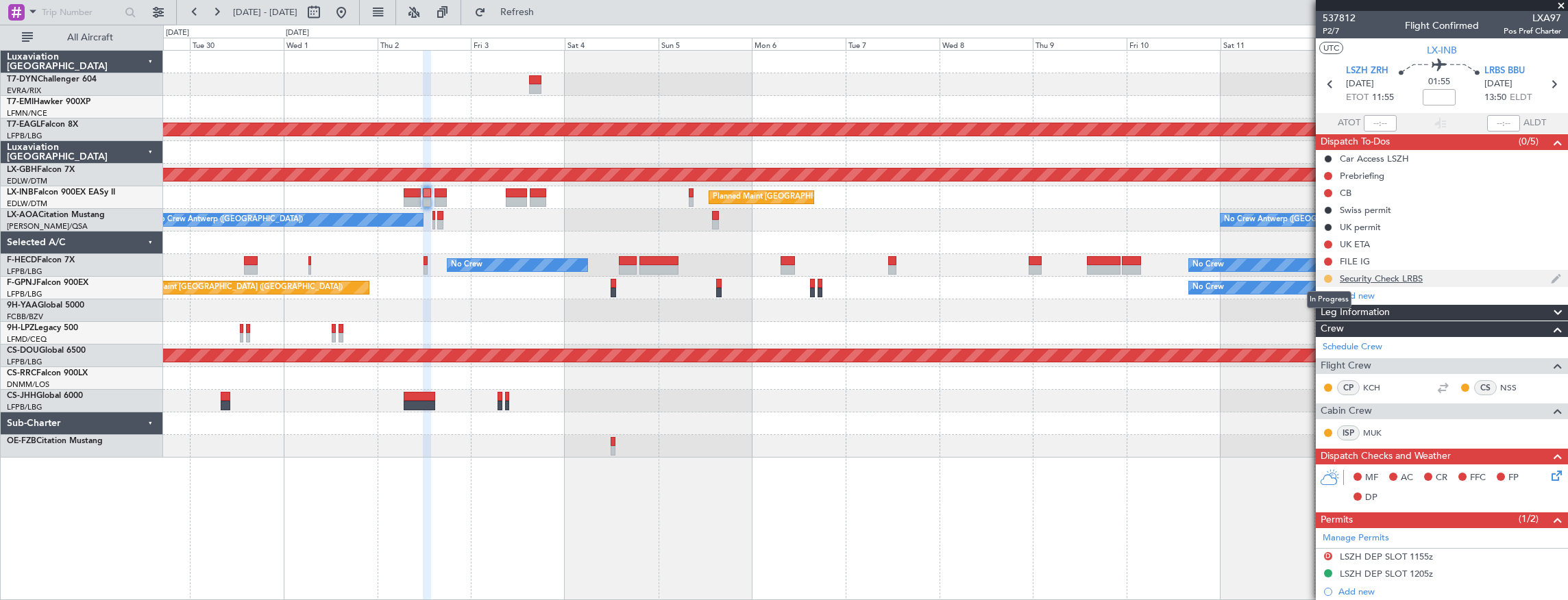
click at [1330, 280] on button at bounding box center [1328, 279] width 9 height 9
click at [1337, 337] on span "Completed" at bounding box center [1333, 338] width 45 height 13
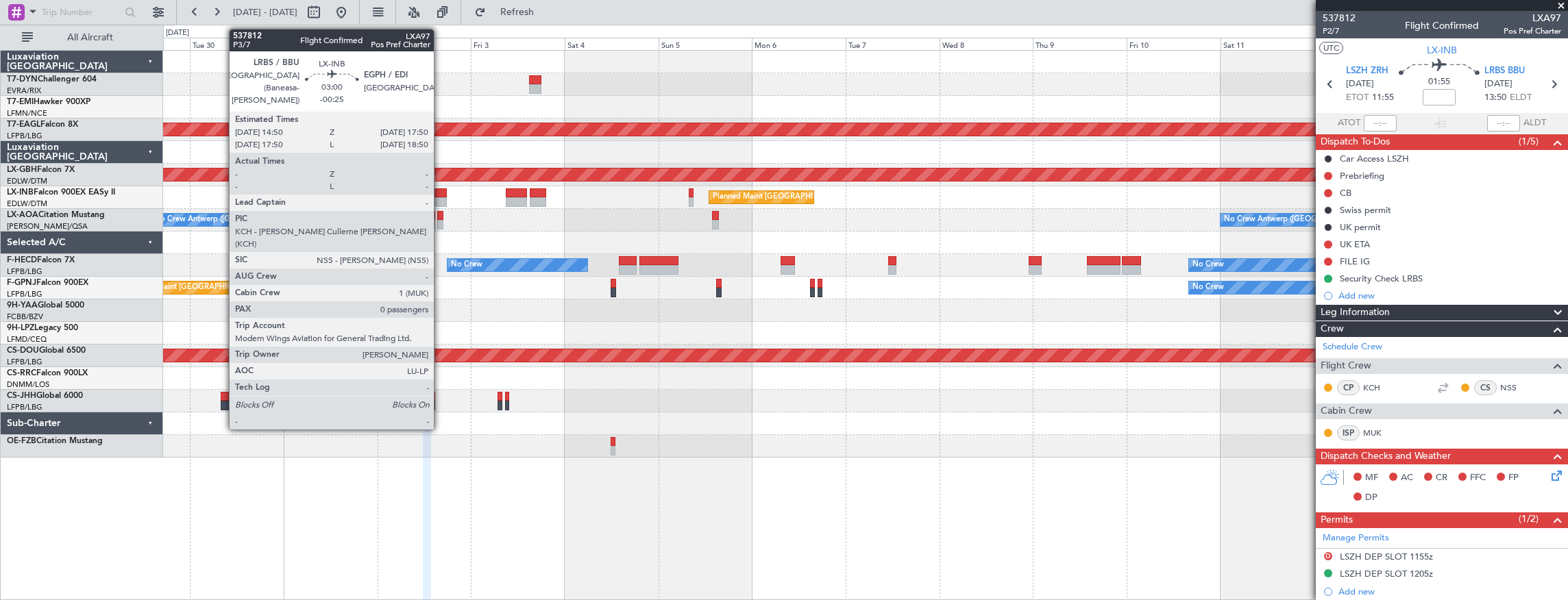
click at [441, 196] on div at bounding box center [441, 193] width 13 height 10
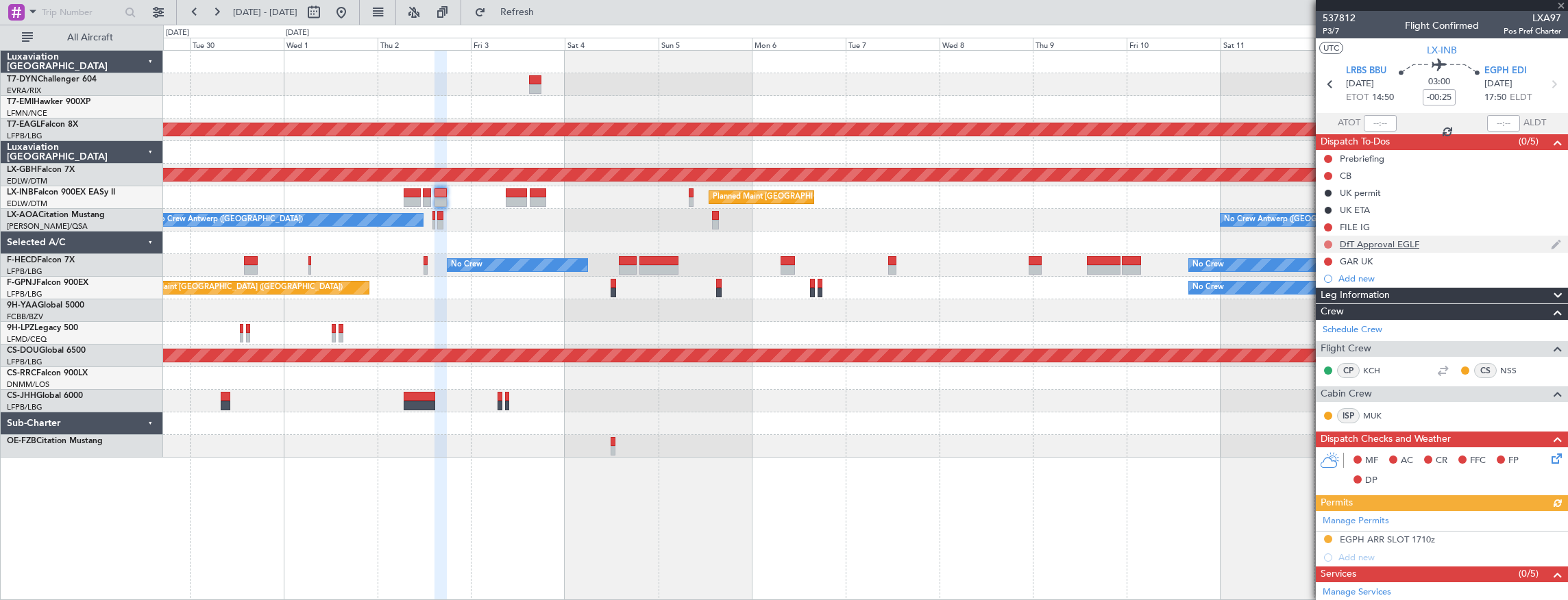
click at [1326, 244] on button at bounding box center [1328, 244] width 9 height 9
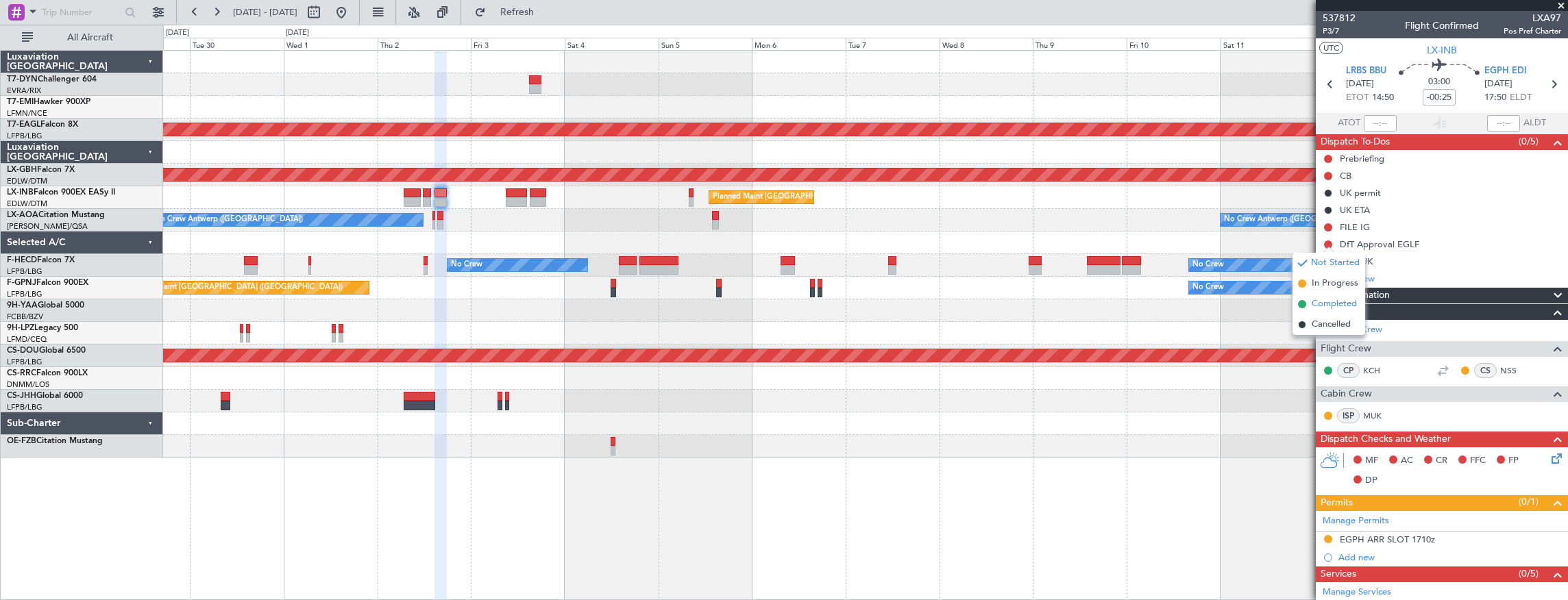
click at [1347, 309] on span "Completed" at bounding box center [1333, 304] width 45 height 13
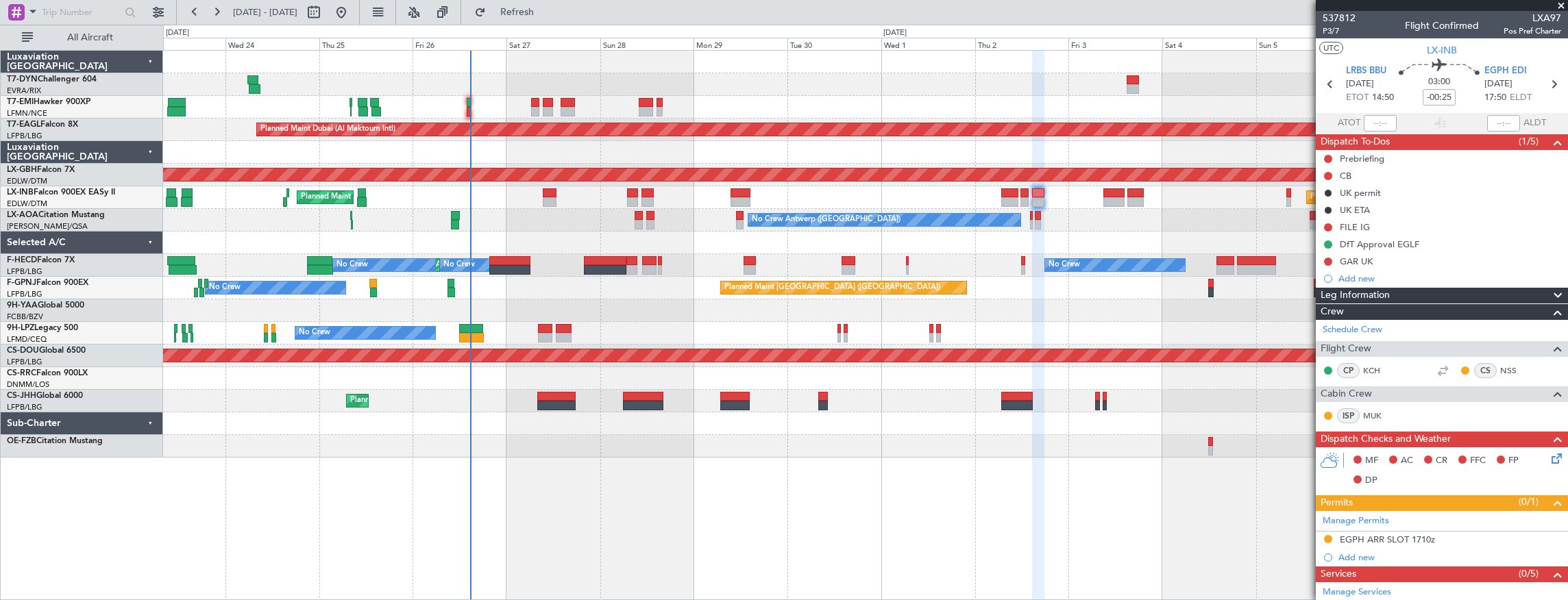
click at [916, 87] on div at bounding box center [866, 85] width 1404 height 23
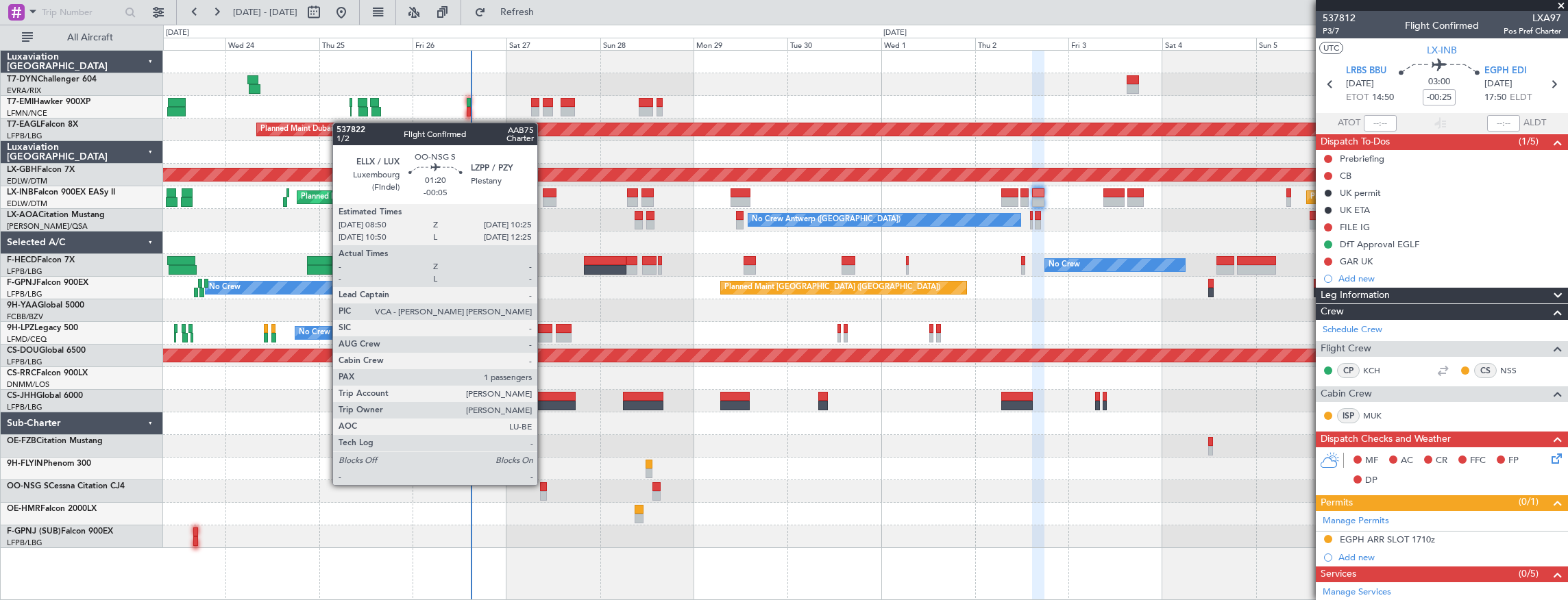
click at [544, 484] on div at bounding box center [543, 487] width 7 height 10
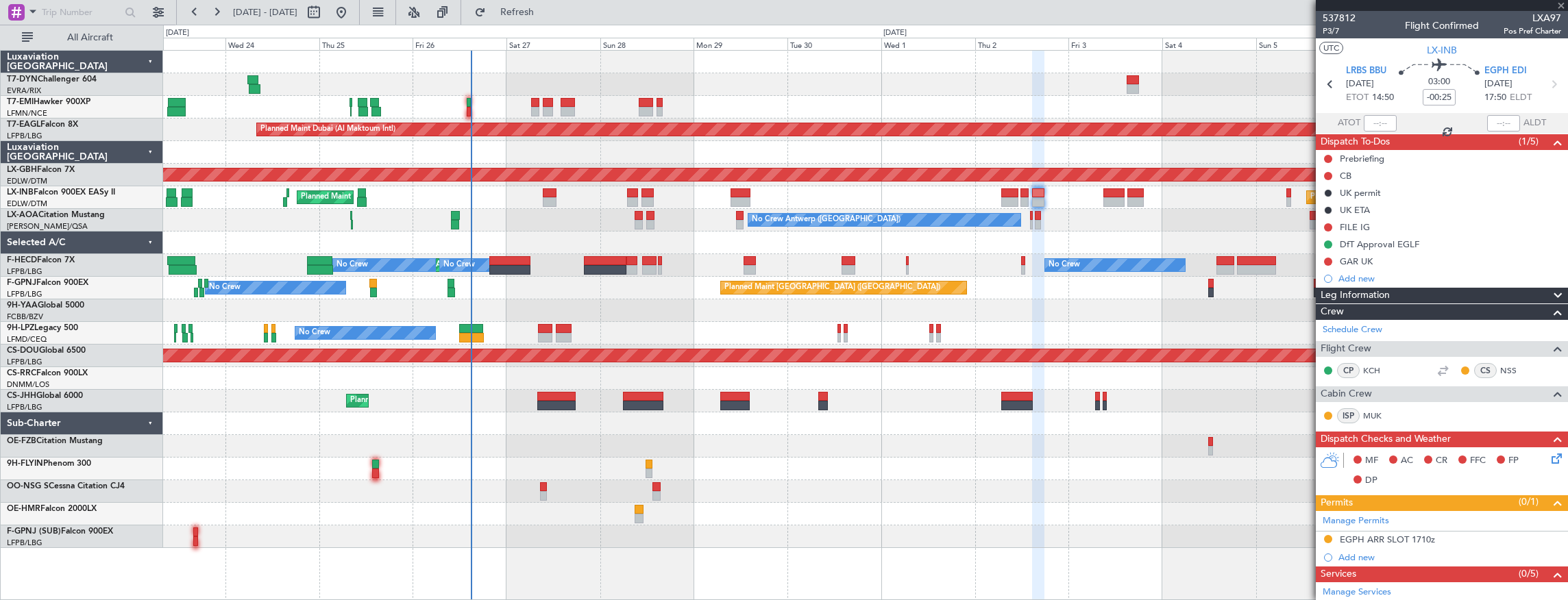
type input "-00:05"
type input "1"
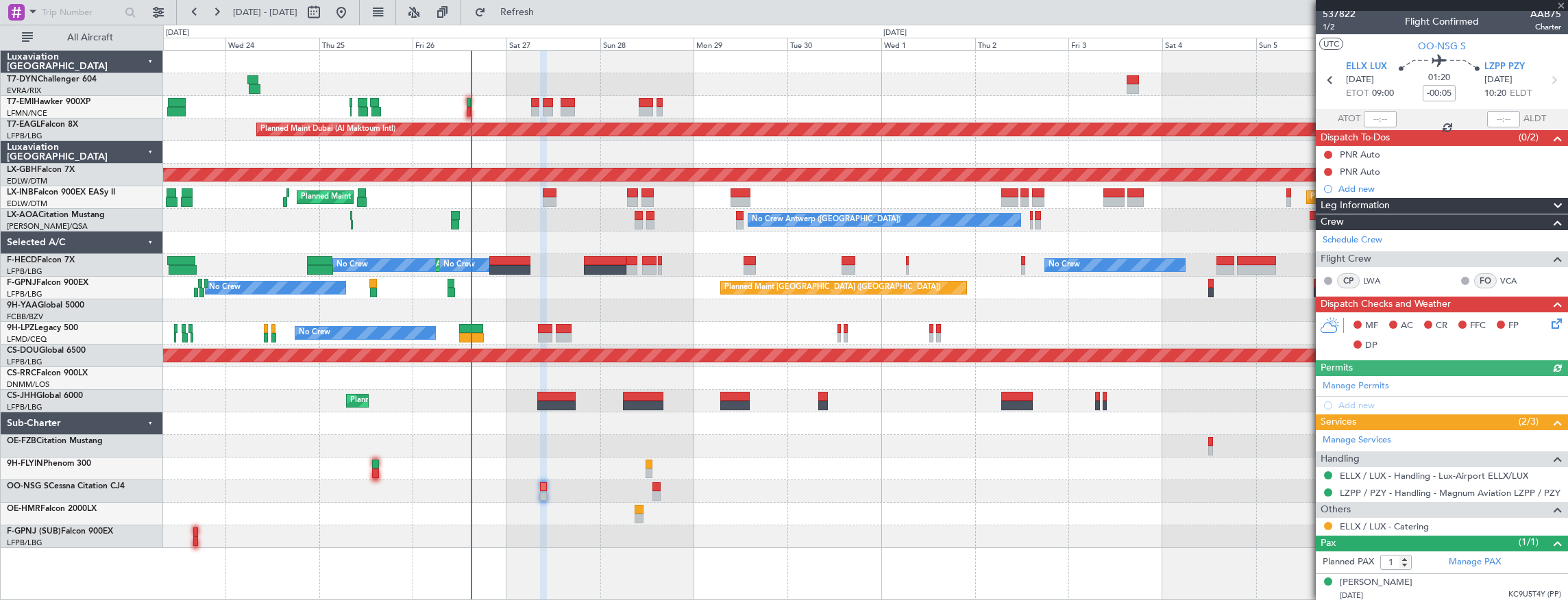
scroll to position [5, 0]
click at [1327, 521] on button at bounding box center [1328, 525] width 9 height 9
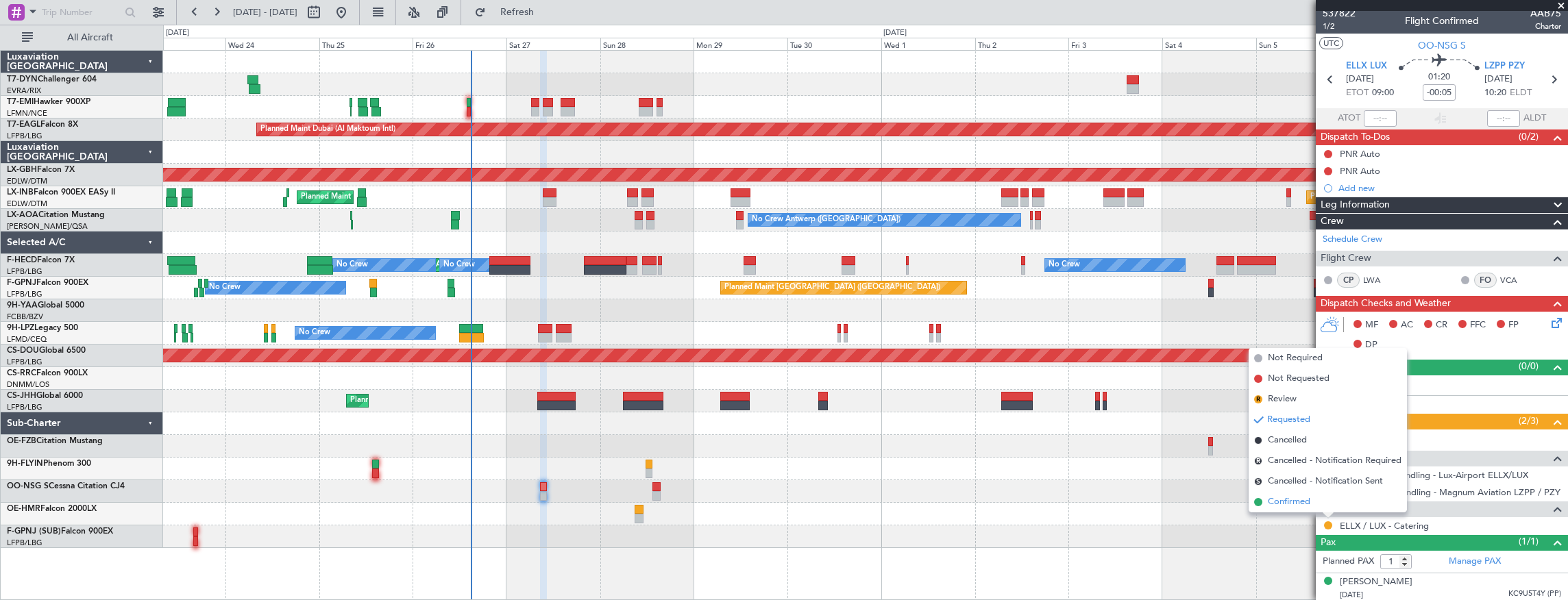
click at [1294, 497] on span "Confirmed" at bounding box center [1289, 502] width 42 height 13
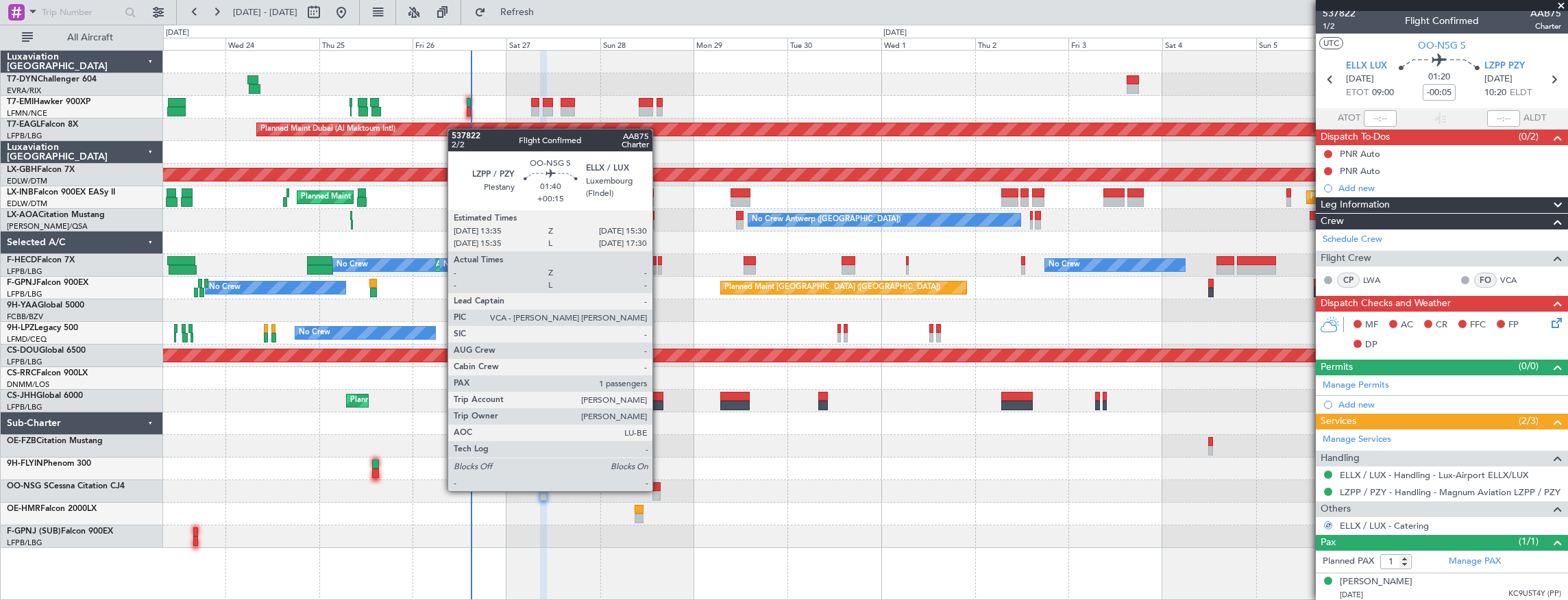
click at [659, 489] on div at bounding box center [656, 487] width 8 height 10
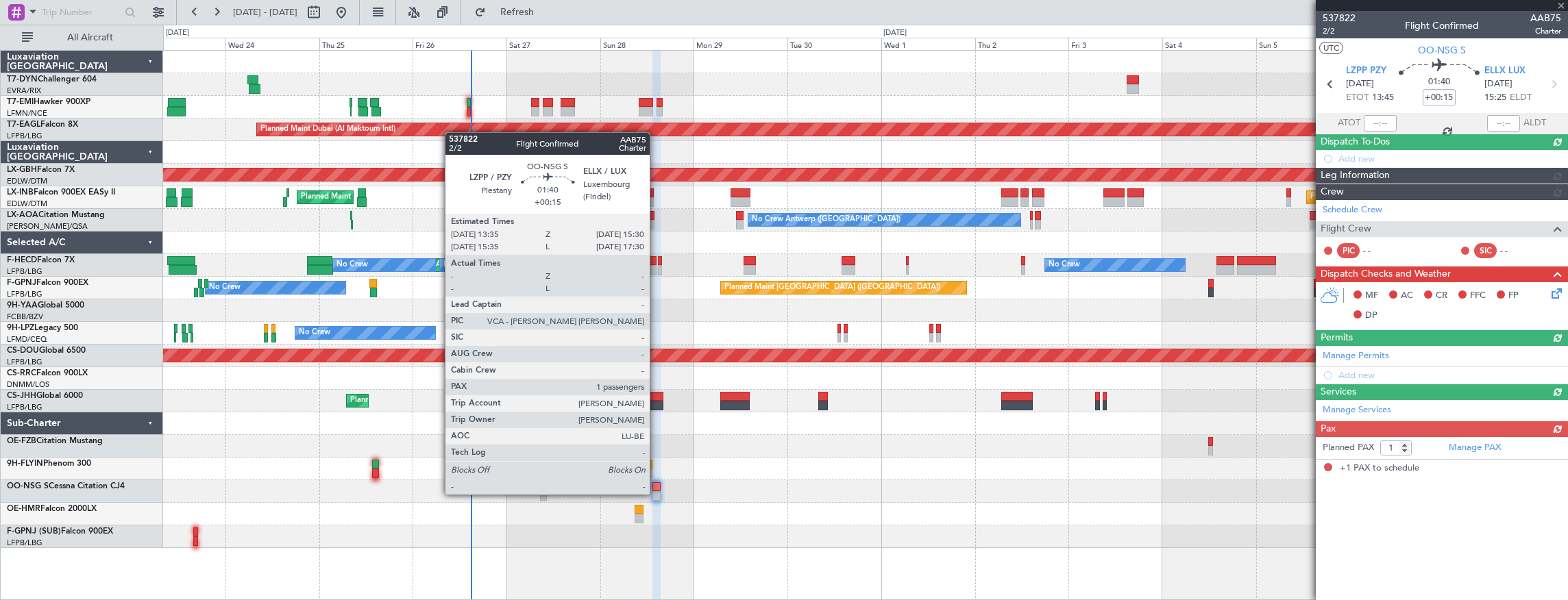
scroll to position [0, 0]
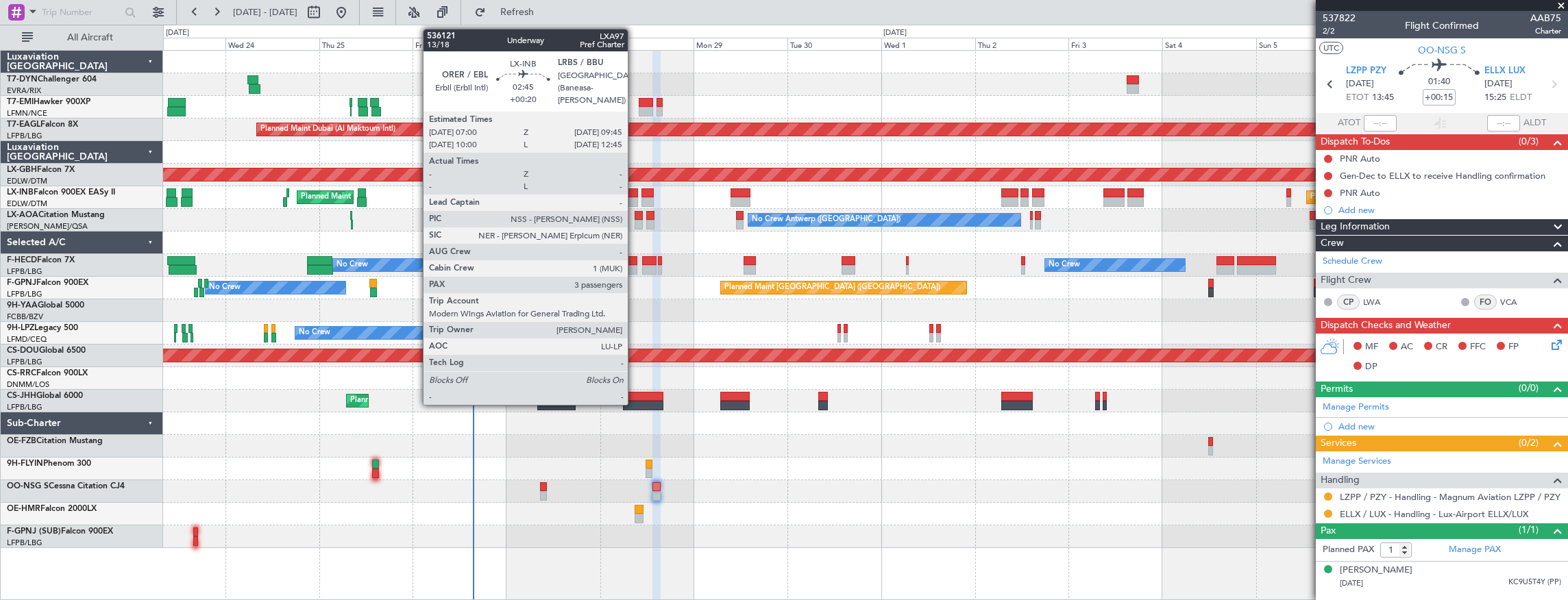
click at [635, 196] on div at bounding box center [632, 193] width 11 height 10
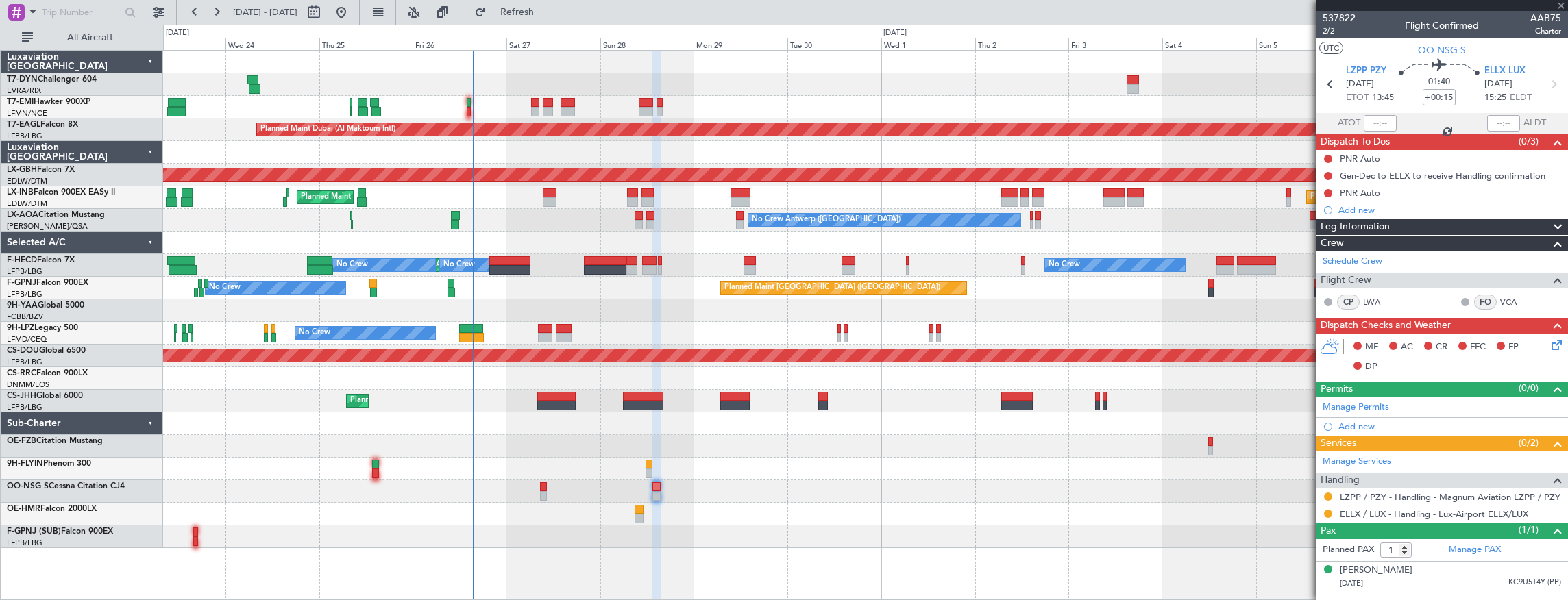
type input "+00:20"
type input "3"
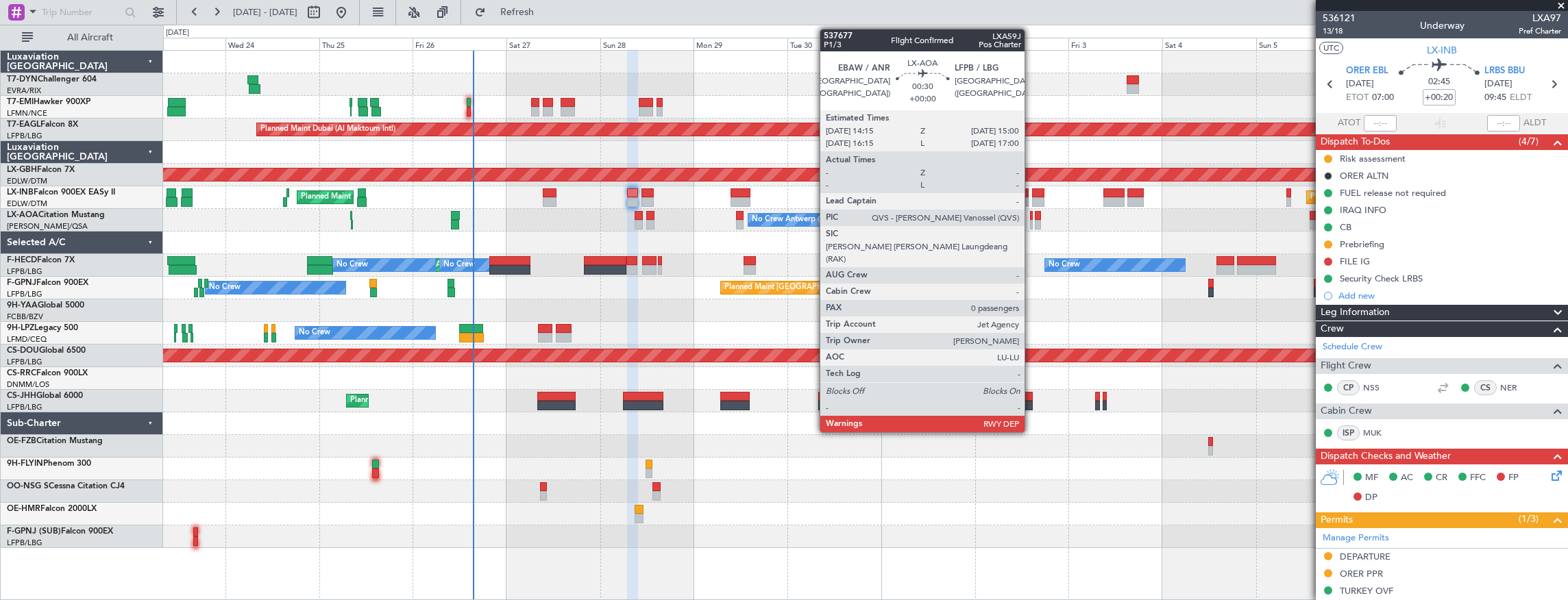
click at [1031, 220] on div at bounding box center [1032, 225] width 4 height 10
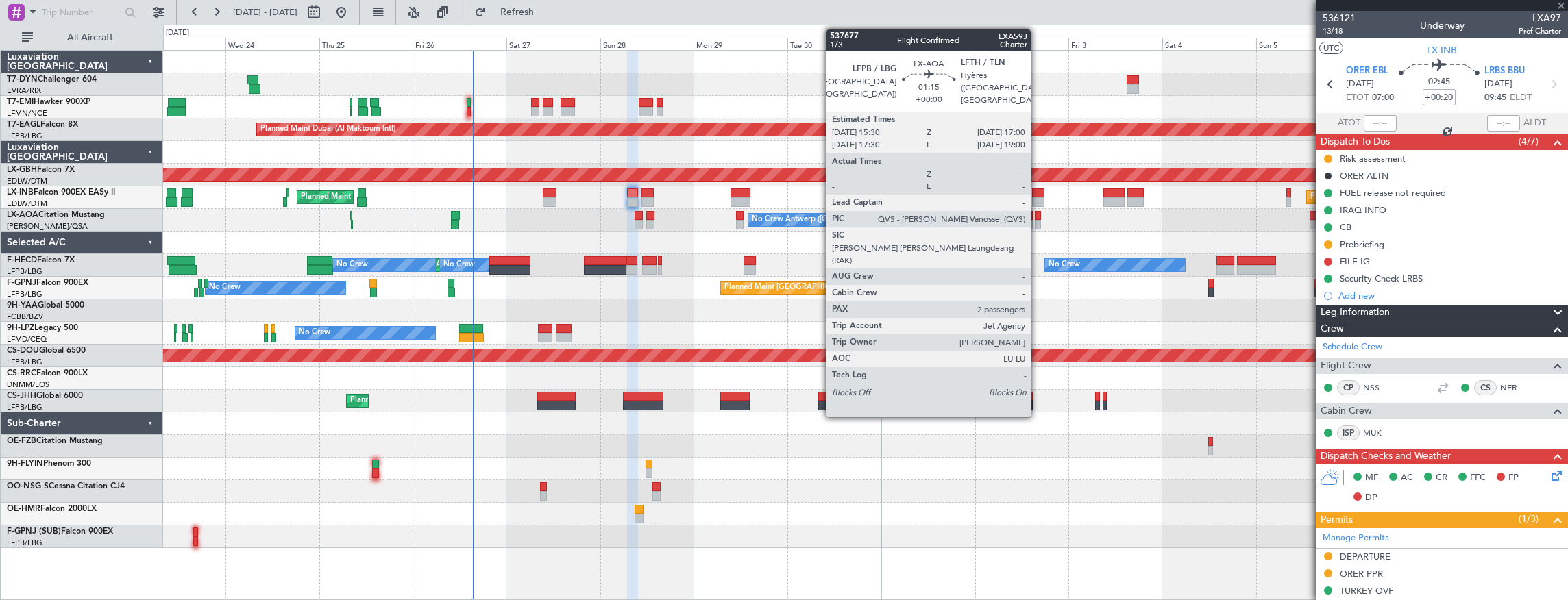
type input "0"
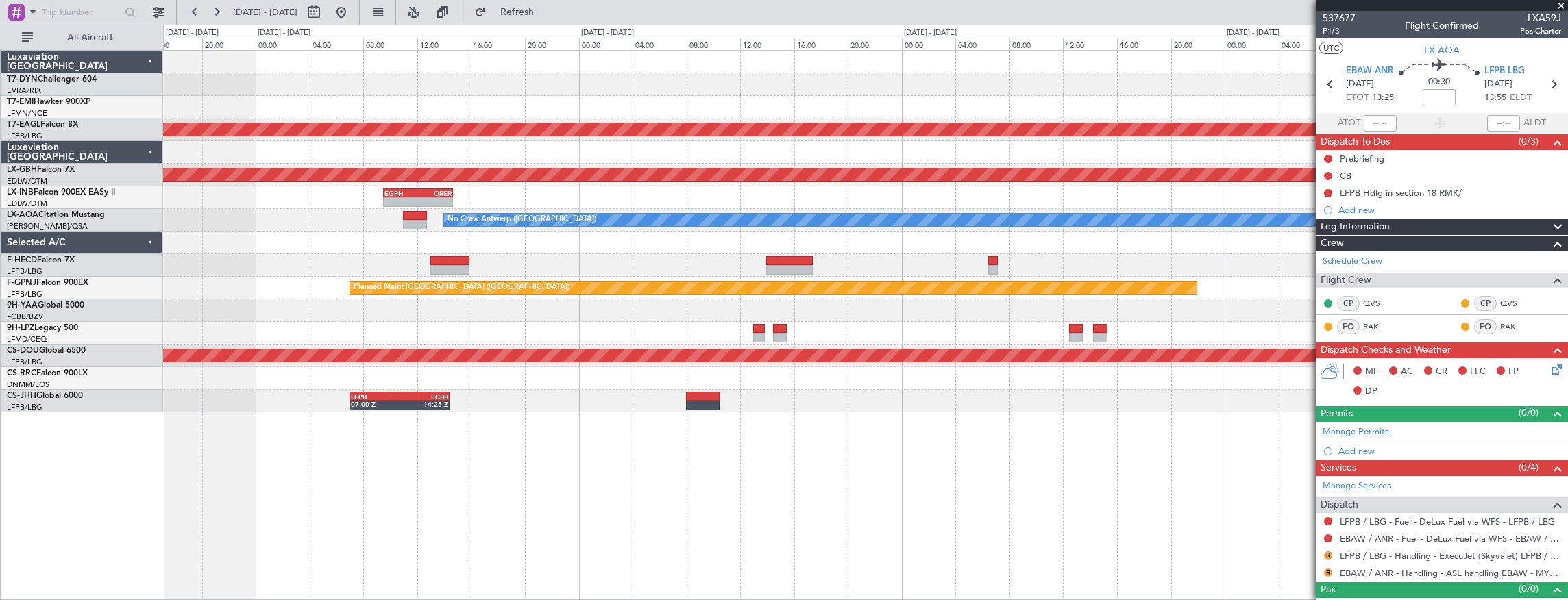
click at [956, 442] on div "Planned Maint Dubai (Al Maktoum Intl) Planned Maint Nurnberg - - ORER 07:00 Z L…" at bounding box center [866, 325] width 1405 height 551
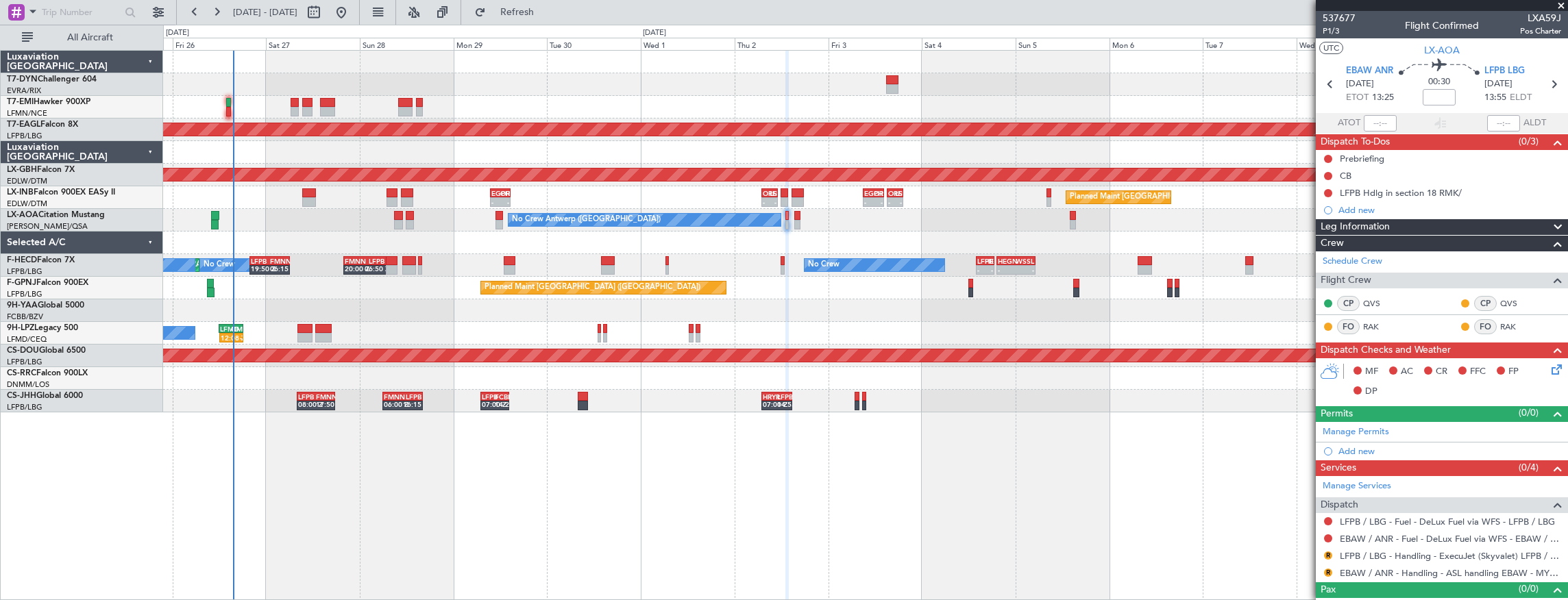
click at [684, 458] on div "LCPH 09:30 Z EGSS 13:50 Z 09:20 Z 14:00 Z Planned Maint Zurich Planned Maint Du…" at bounding box center [866, 325] width 1405 height 551
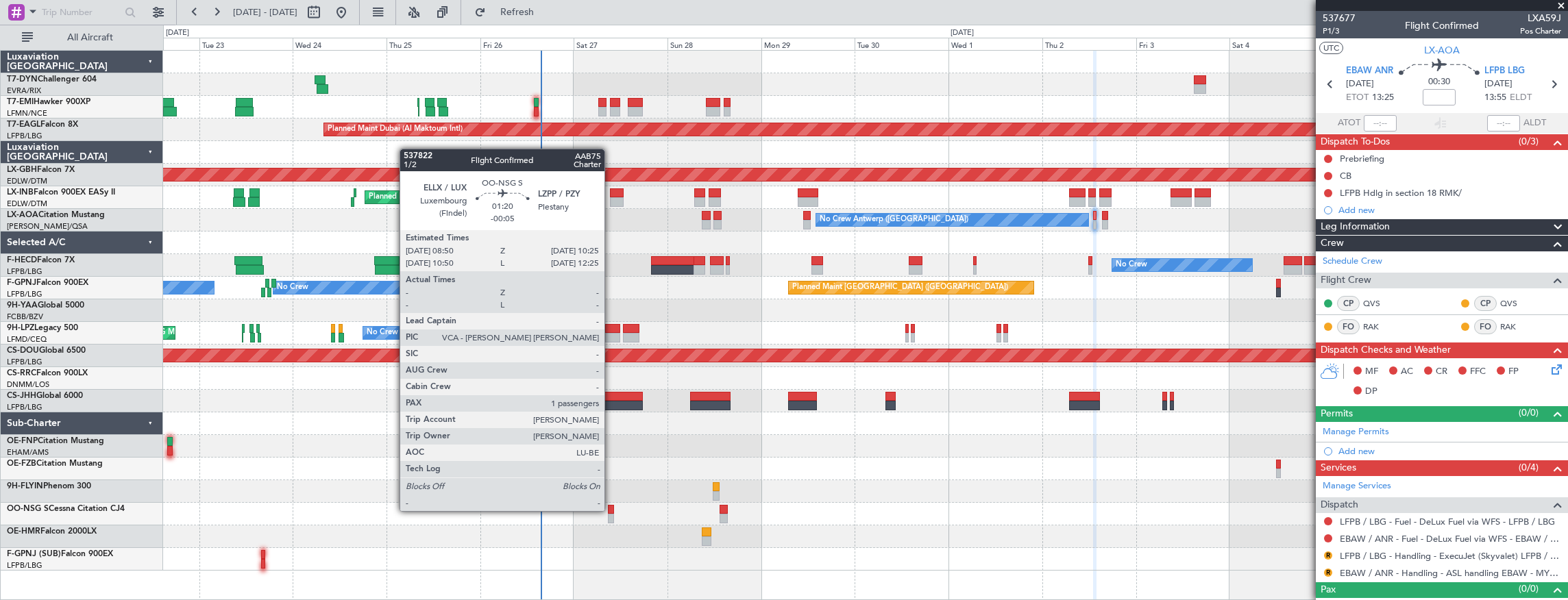
click at [611, 510] on div at bounding box center [611, 510] width 7 height 10
type input "-00:05"
type input "1"
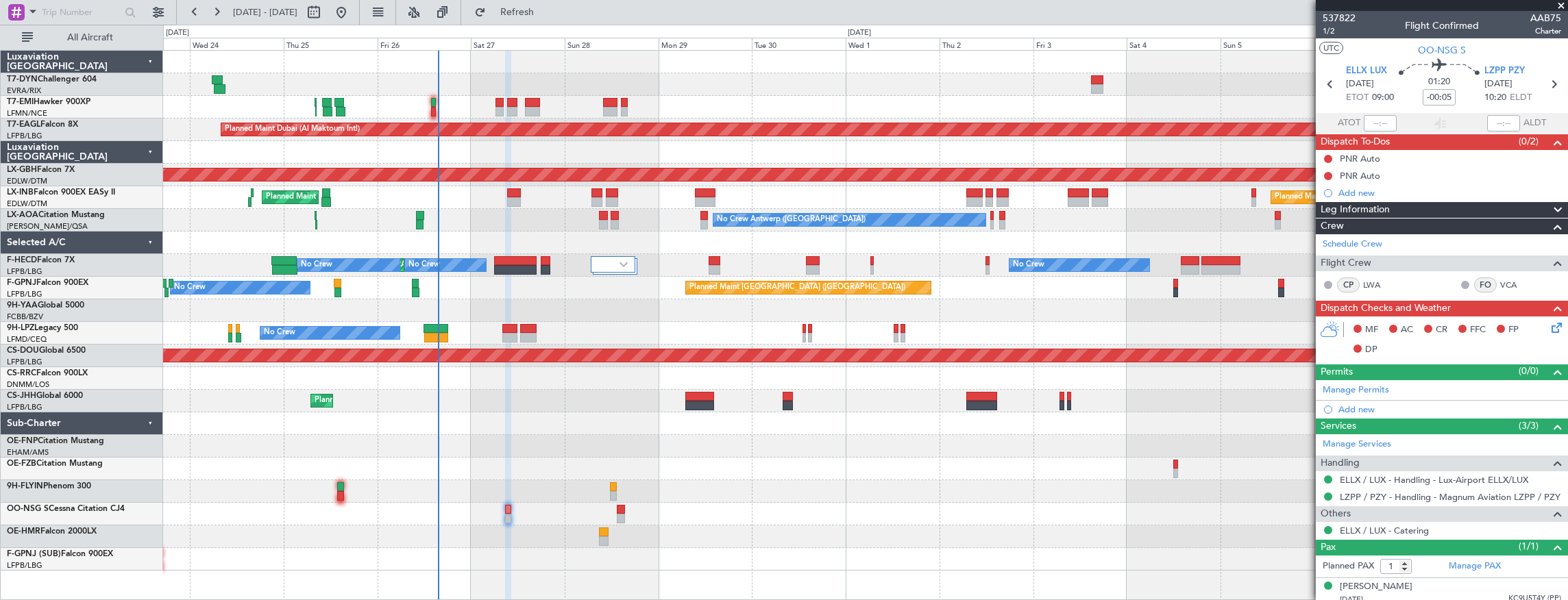
click at [580, 406] on div "Planned Maint [GEOGRAPHIC_DATA] ([GEOGRAPHIC_DATA])" at bounding box center [866, 401] width 1404 height 23
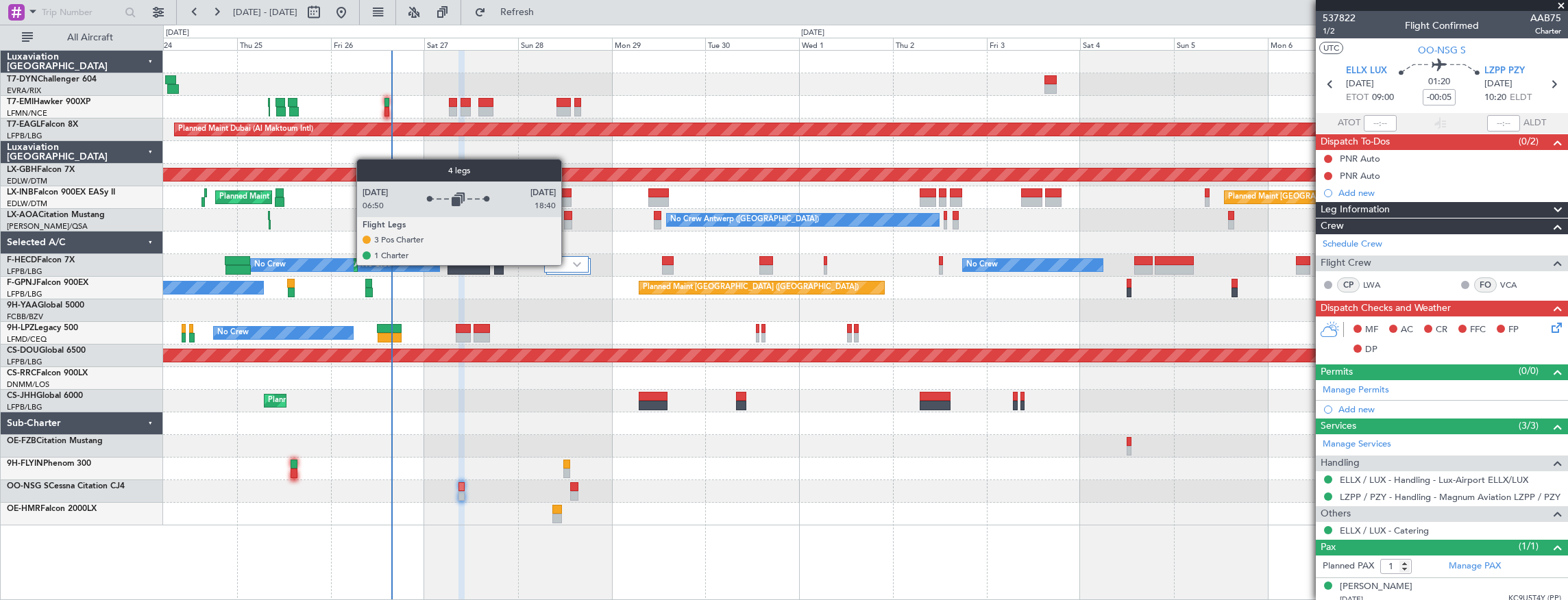
click at [569, 264] on div at bounding box center [567, 263] width 44 height 16
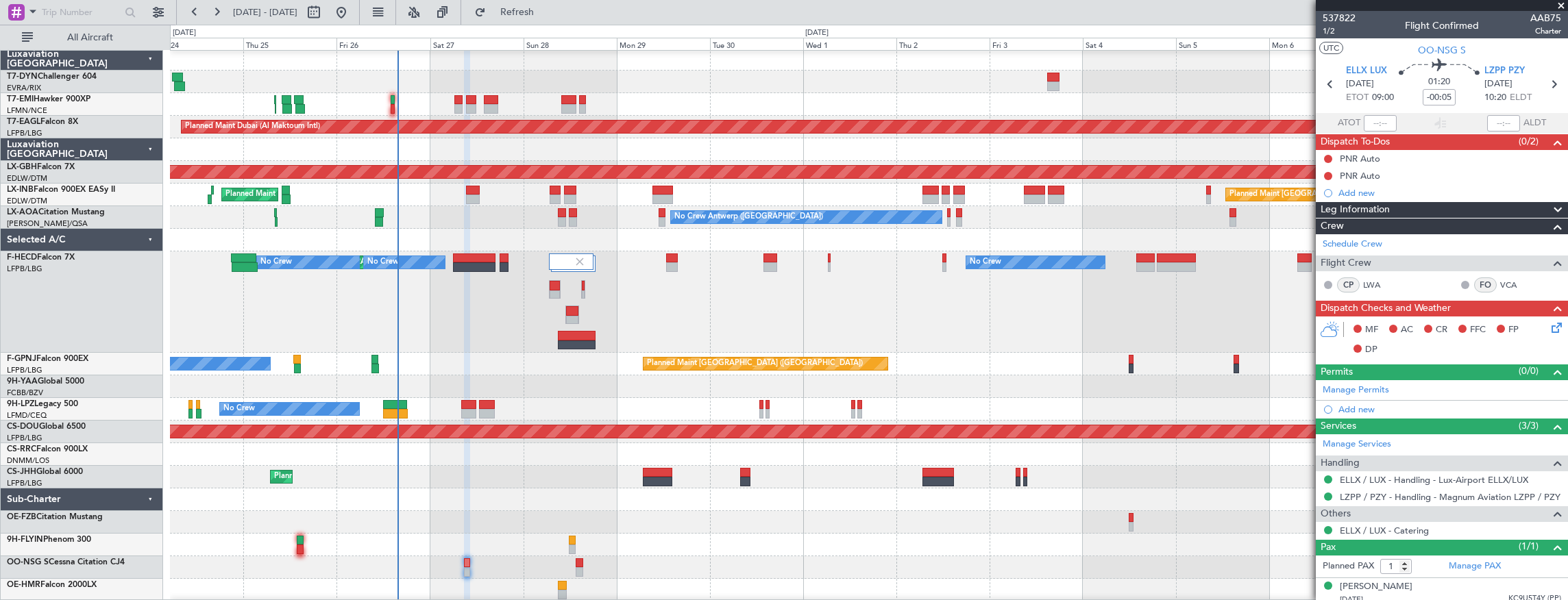
scroll to position [3, 0]
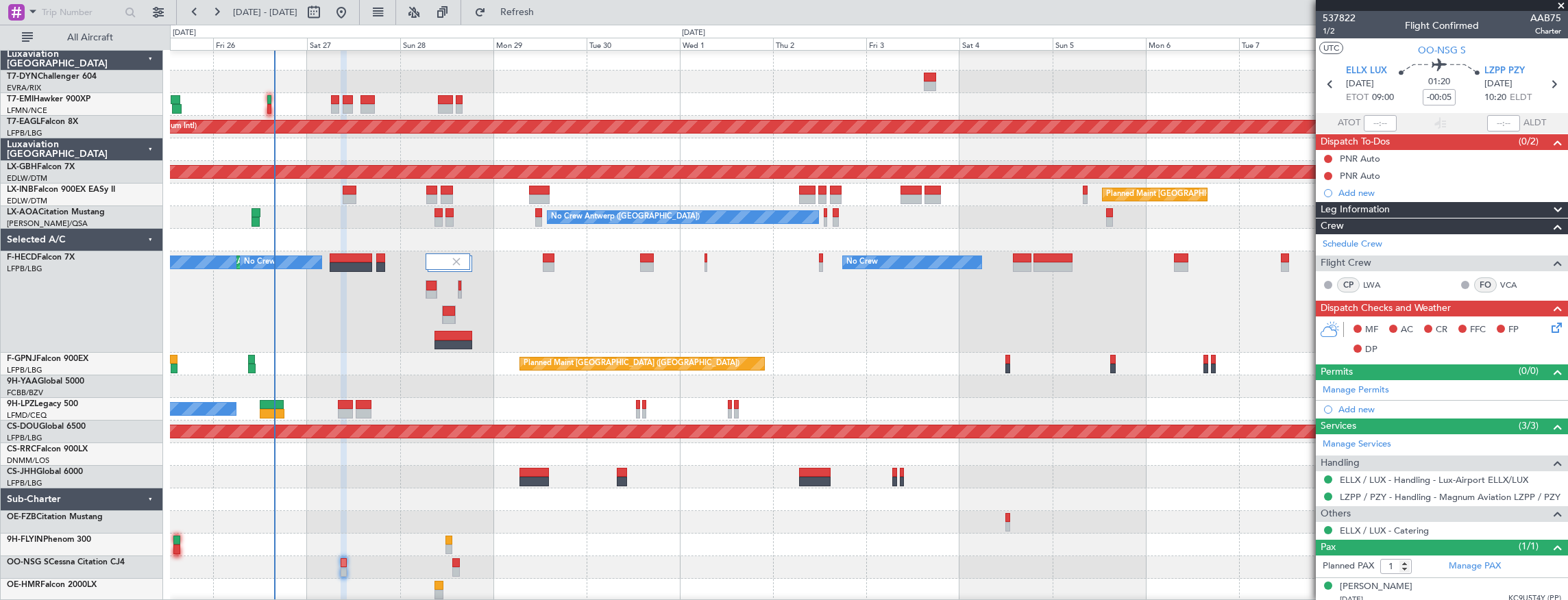
click at [516, 510] on div "Planned Maint [GEOGRAPHIC_DATA] Planned Maint [GEOGRAPHIC_DATA] (Al Maktoum Int…" at bounding box center [869, 325] width 1398 height 554
click at [392, 459] on div "Planned Maint [GEOGRAPHIC_DATA] Planned Maint [GEOGRAPHIC_DATA] (Al Maktoum Int…" at bounding box center [869, 325] width 1398 height 554
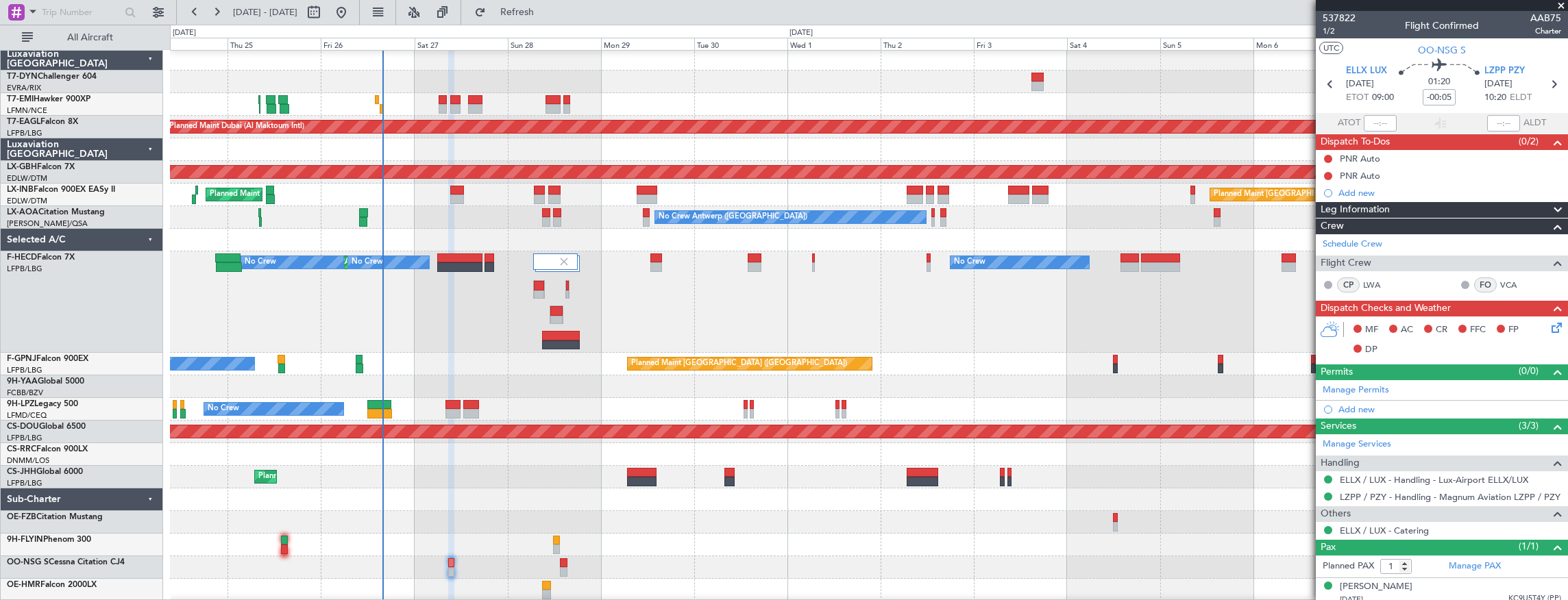
click at [522, 440] on div "Planned Maint [GEOGRAPHIC_DATA] Planned Maint [GEOGRAPHIC_DATA] (Al Maktoum Int…" at bounding box center [869, 325] width 1398 height 554
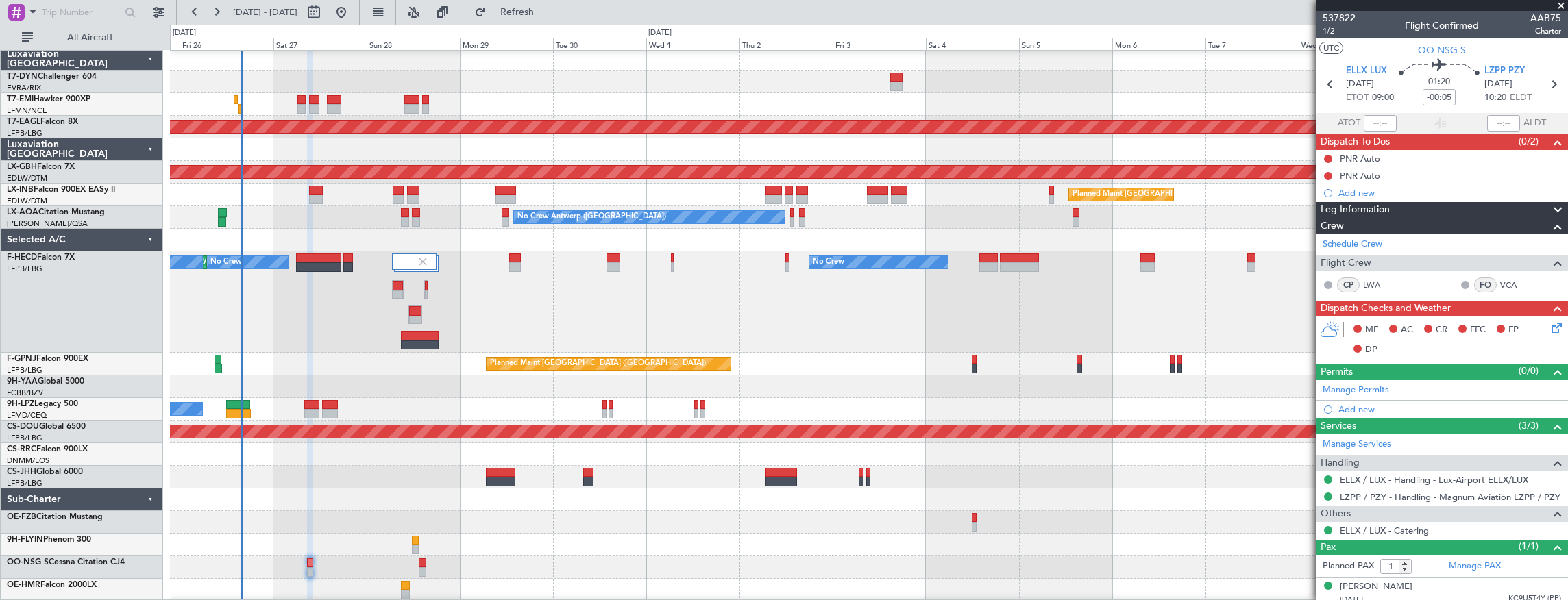
click at [335, 75] on div at bounding box center [869, 82] width 1398 height 23
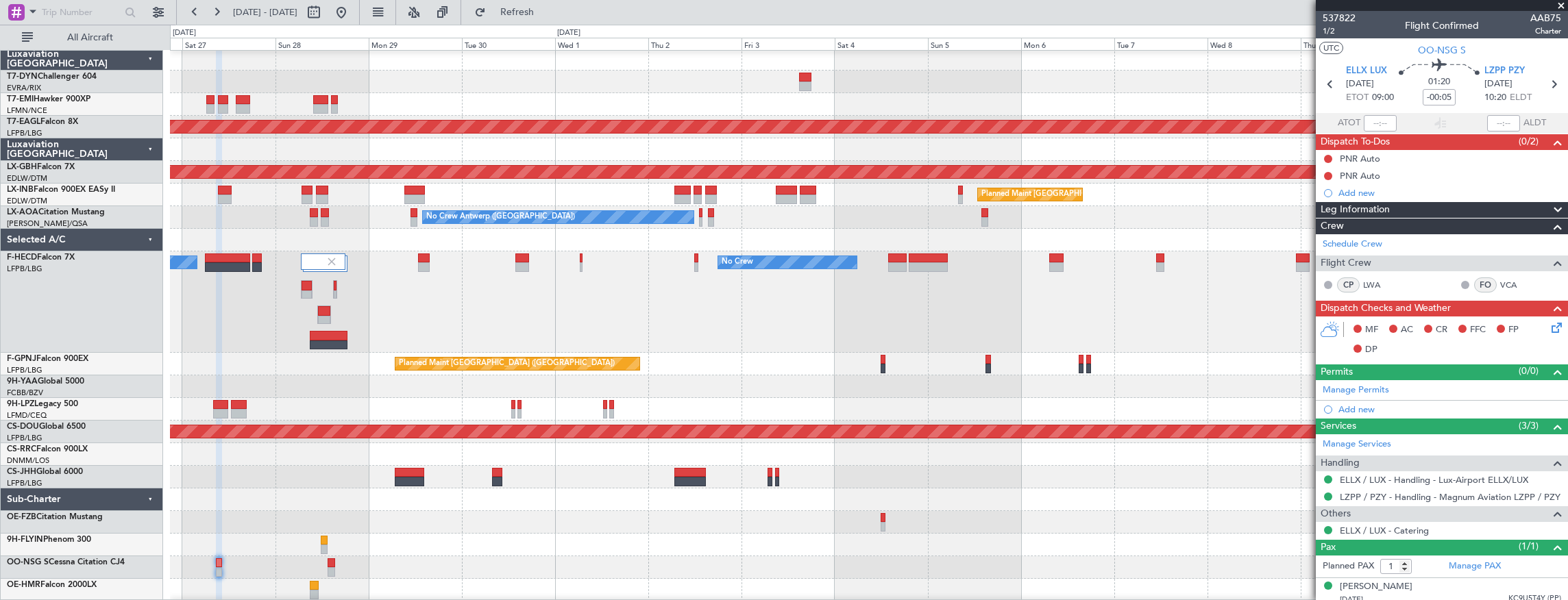
click at [268, 197] on div "Planned Maint [GEOGRAPHIC_DATA] ([GEOGRAPHIC_DATA]) Planned Maint [GEOGRAPHIC_D…" at bounding box center [869, 195] width 1398 height 23
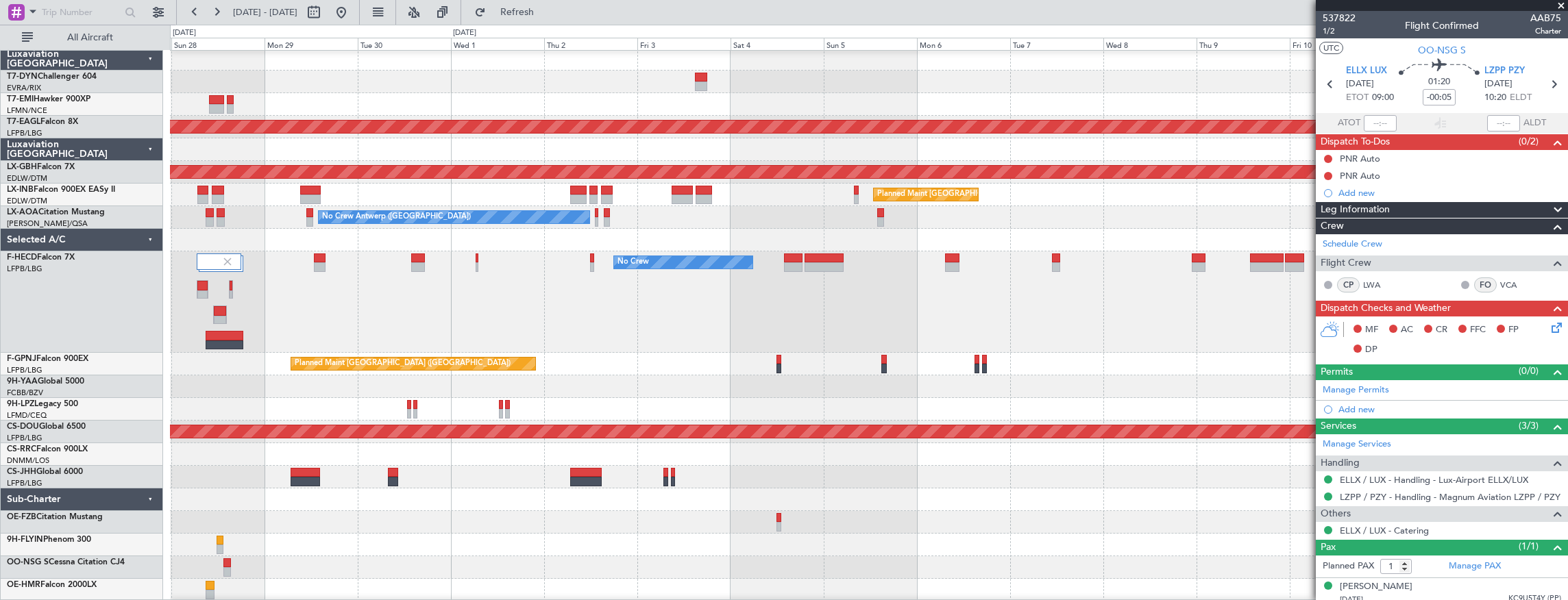
click at [403, 189] on div "Planned Maint [GEOGRAPHIC_DATA] ([GEOGRAPHIC_DATA]) Planned Maint [GEOGRAPHIC_D…" at bounding box center [869, 195] width 1398 height 23
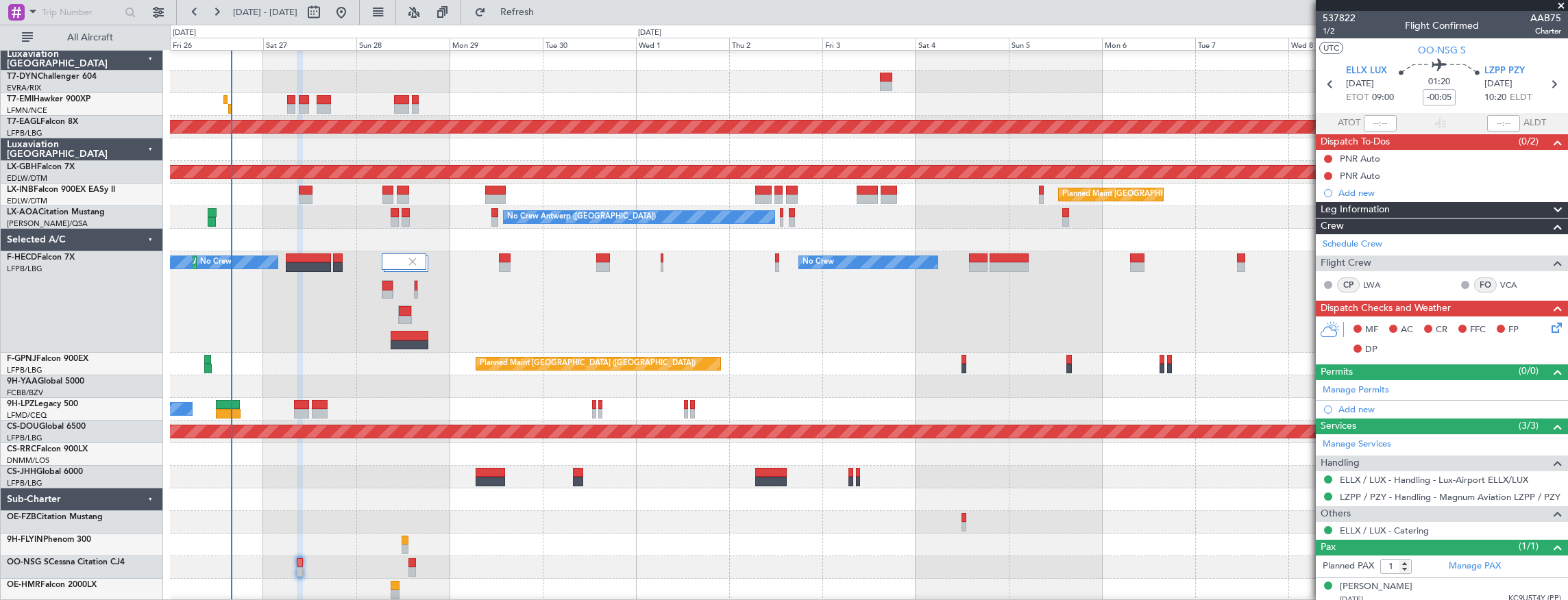
click at [430, 190] on div "Planned Maint [GEOGRAPHIC_DATA] ([GEOGRAPHIC_DATA]) Planned Maint [GEOGRAPHIC_D…" at bounding box center [869, 195] width 1398 height 23
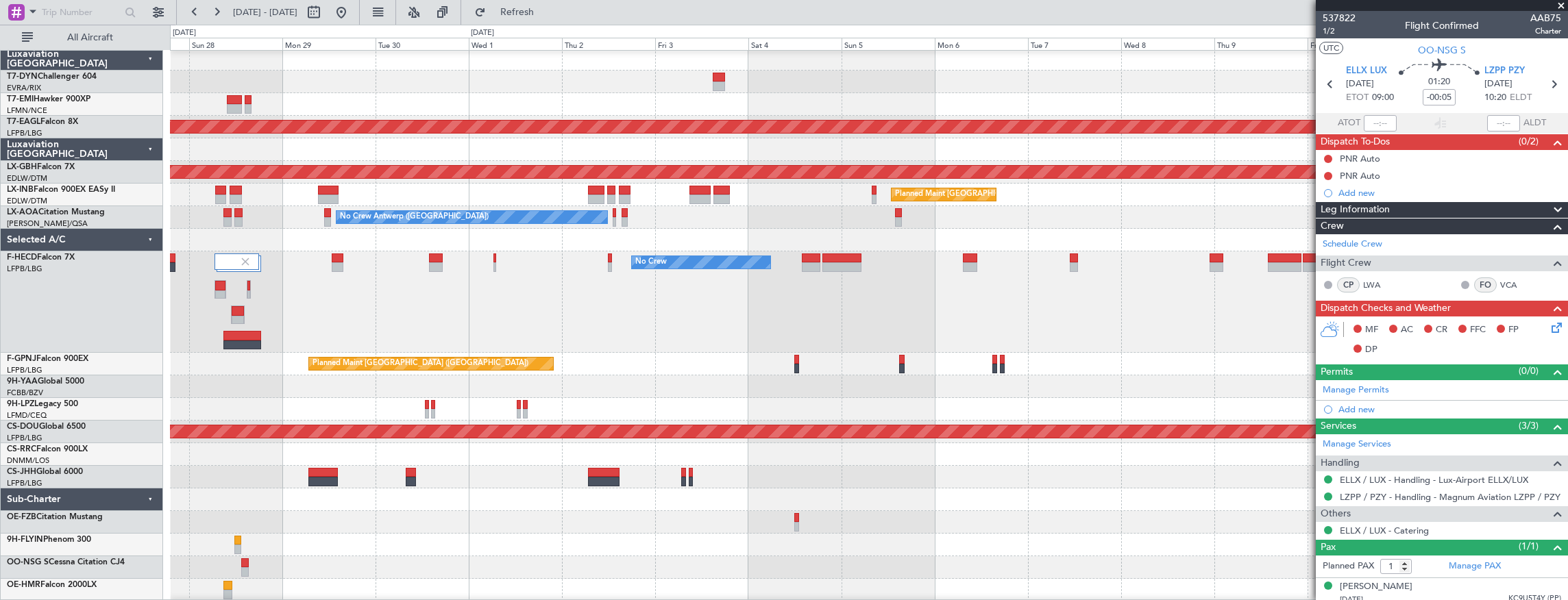
click at [277, 194] on div "Planned Maint London (Farnborough) Planned Maint London (Farnborough)" at bounding box center [869, 195] width 1398 height 23
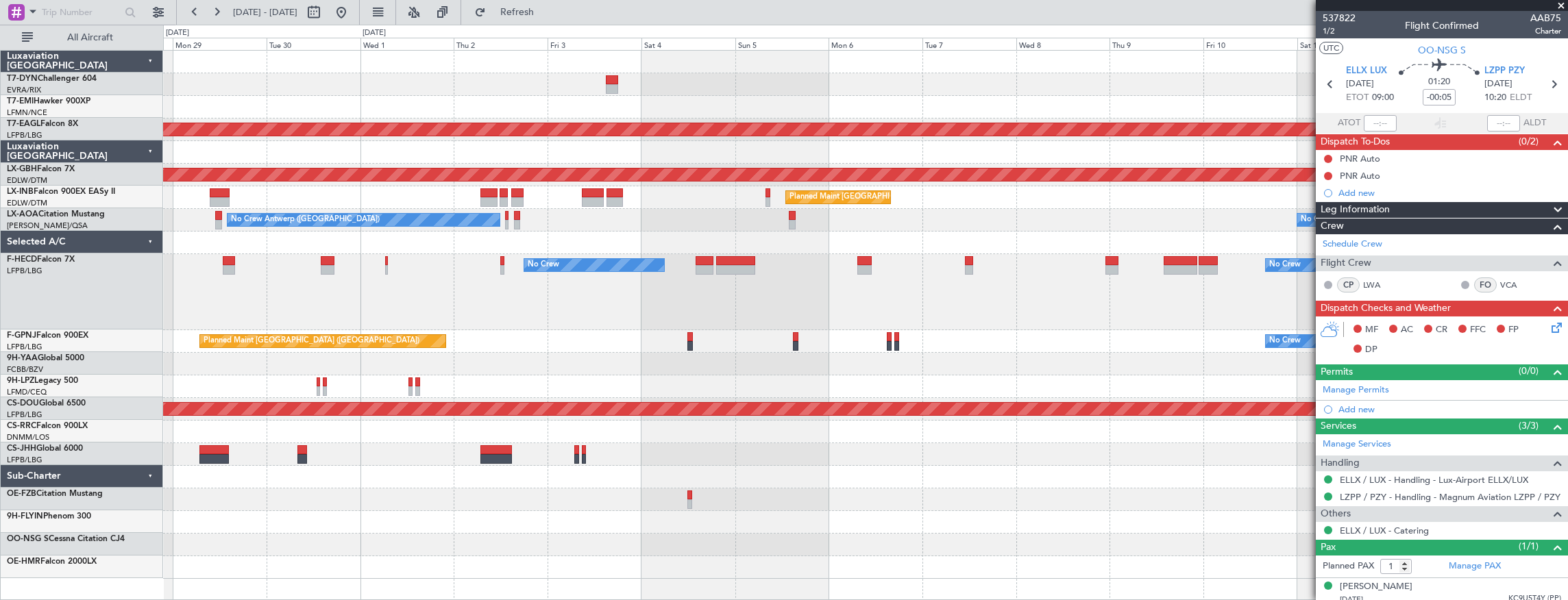
scroll to position [0, 0]
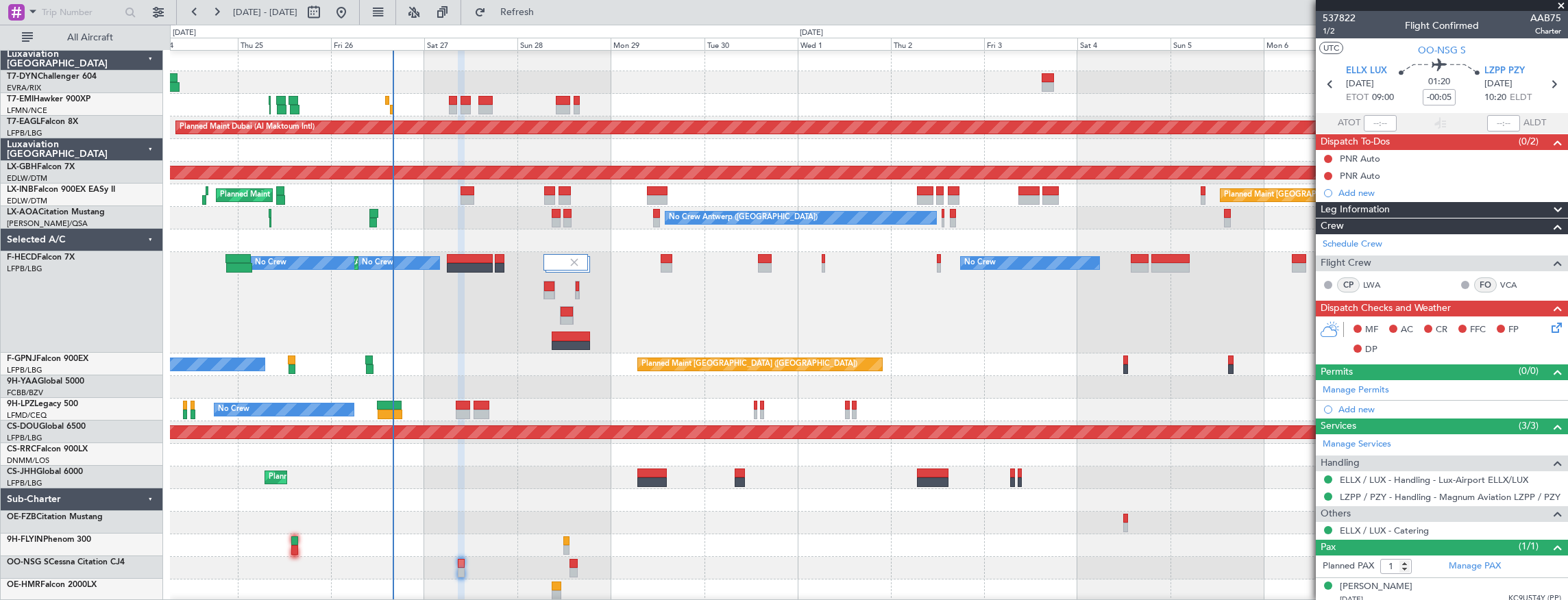
click at [680, 193] on div "Planned Maint London (Farnborough) Planned Maint London (Farnborough)" at bounding box center [869, 196] width 1398 height 23
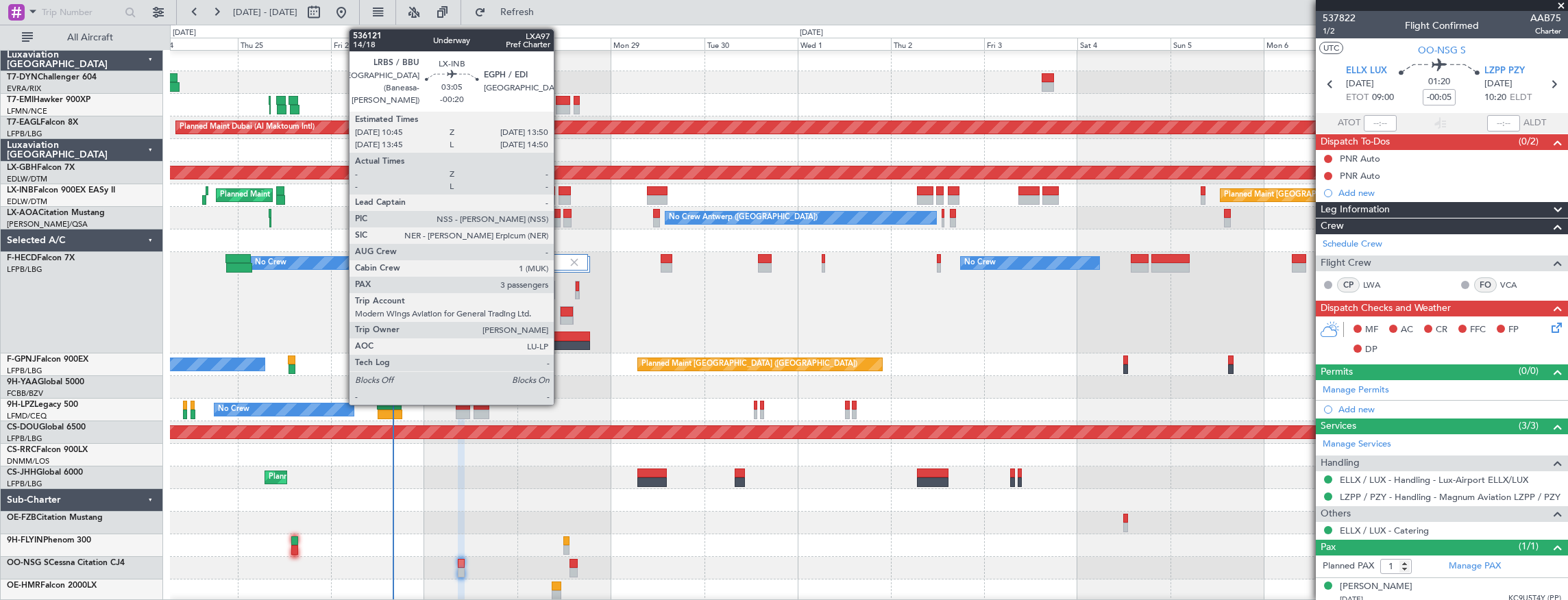
click at [561, 193] on div at bounding box center [565, 191] width 13 height 10
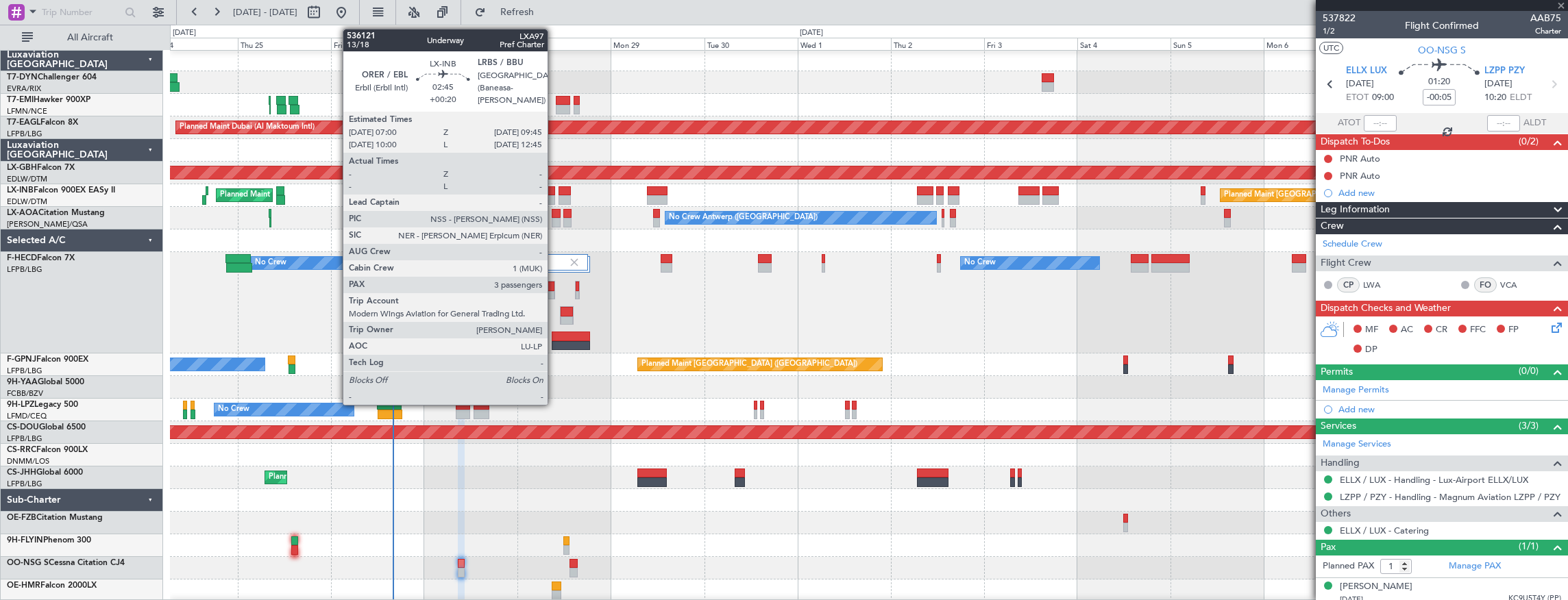
type input "-00:20"
type input "3"
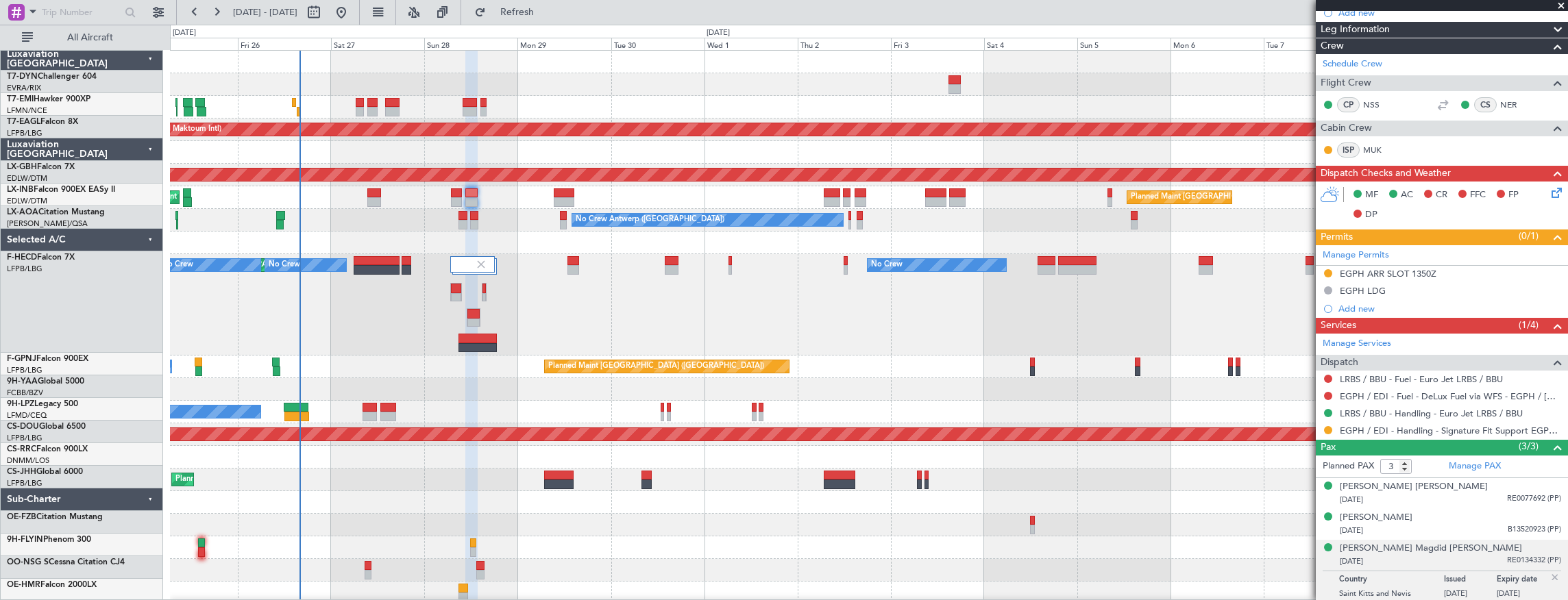
scroll to position [0, 0]
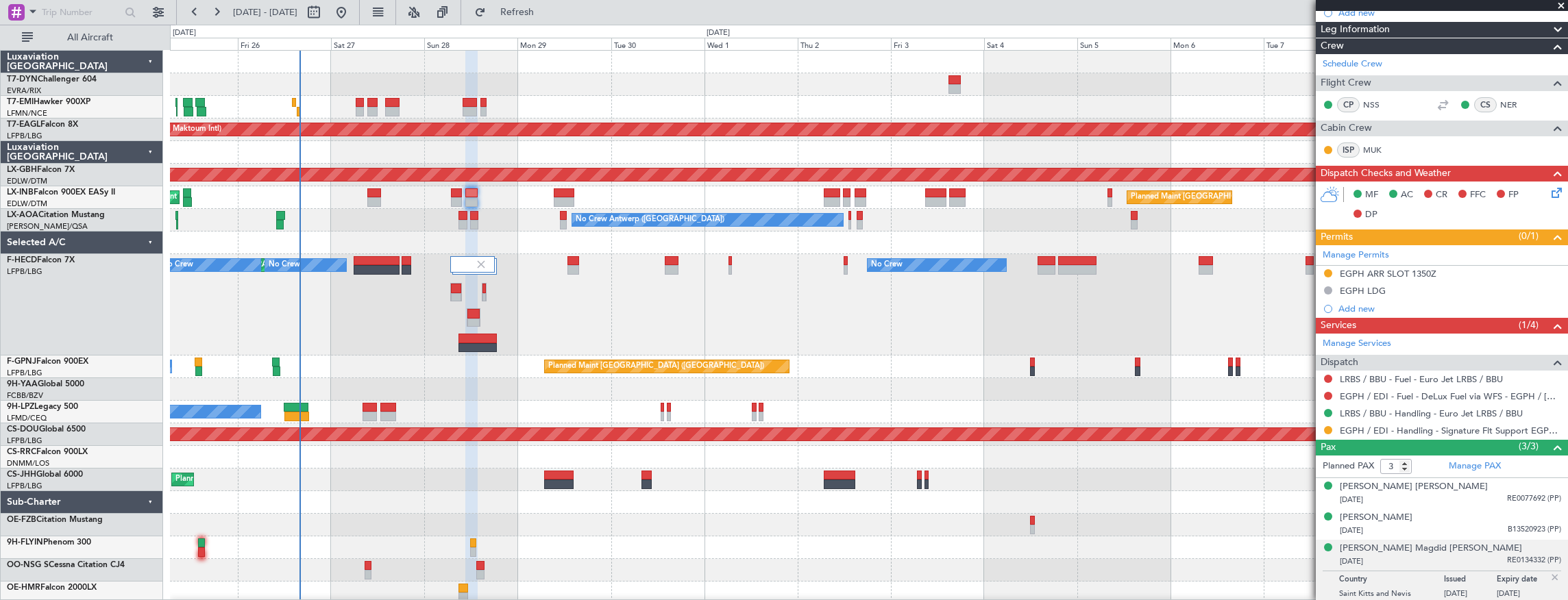
click at [381, 223] on div "No Crew Antwerp (Deurne) No Crew Antwerp (Deurne) No Crew Nice (Côte d'Azur Air…" at bounding box center [869, 220] width 1398 height 23
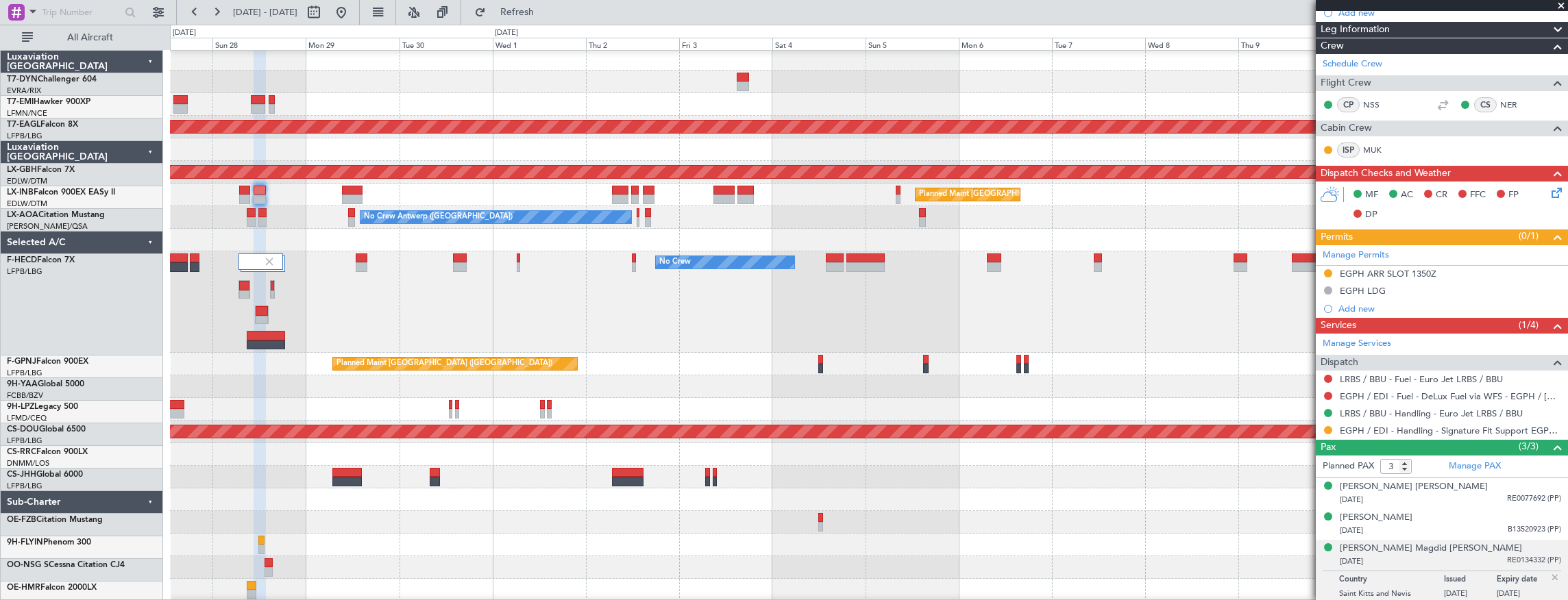
scroll to position [3, 0]
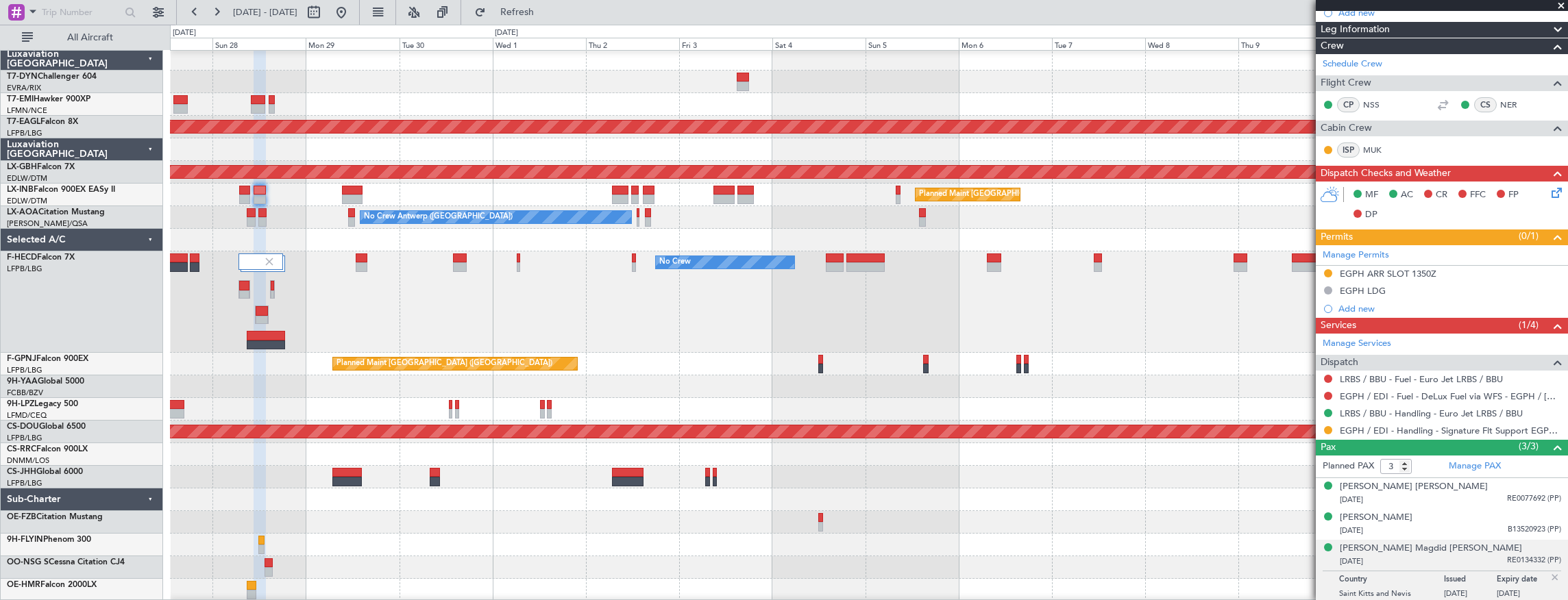
click at [179, 210] on div "No Crew Antwerp (Deurne) No Crew Antwerp (Deurne)" at bounding box center [869, 217] width 1398 height 23
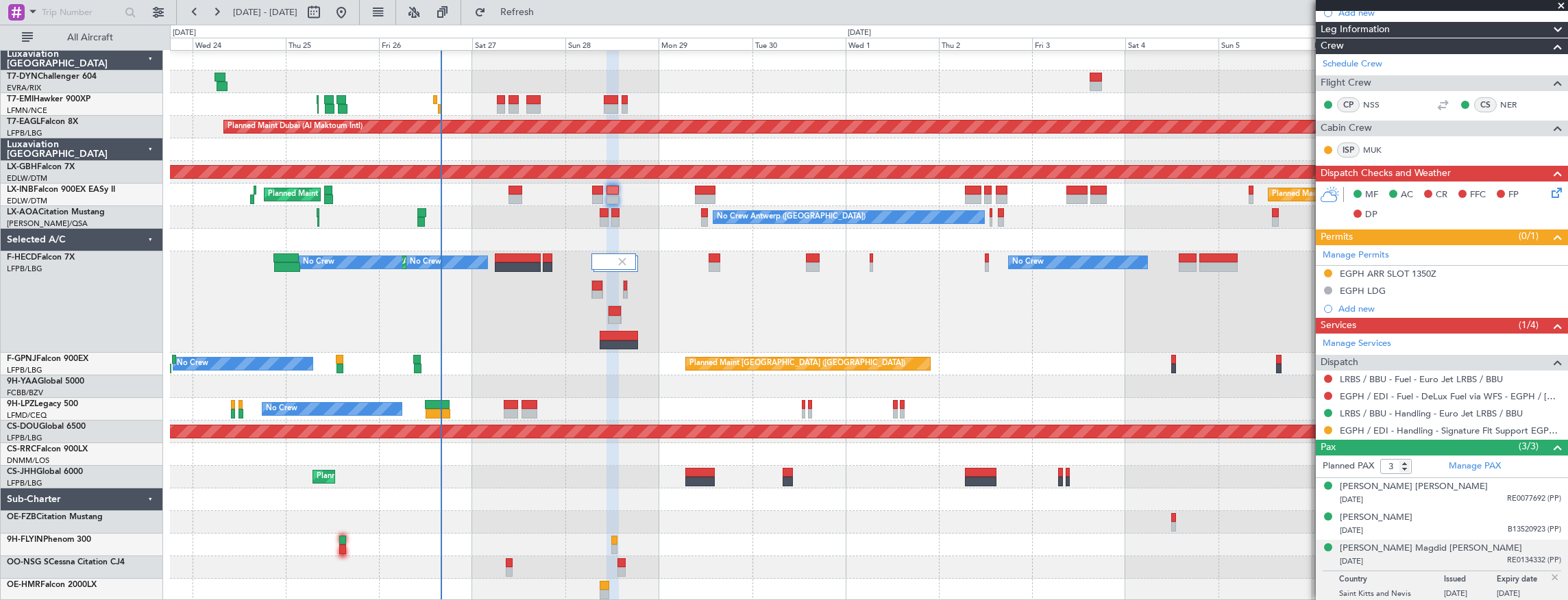
click at [911, 239] on div at bounding box center [869, 240] width 1398 height 23
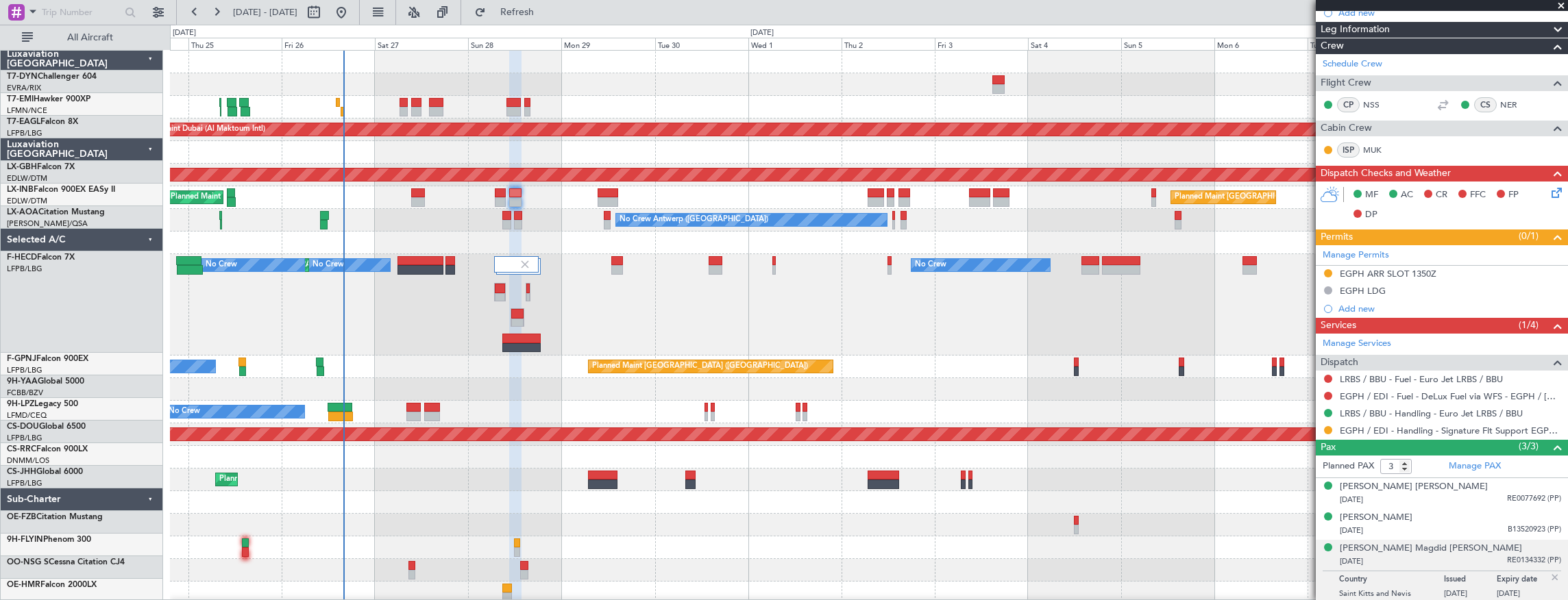
scroll to position [0, 0]
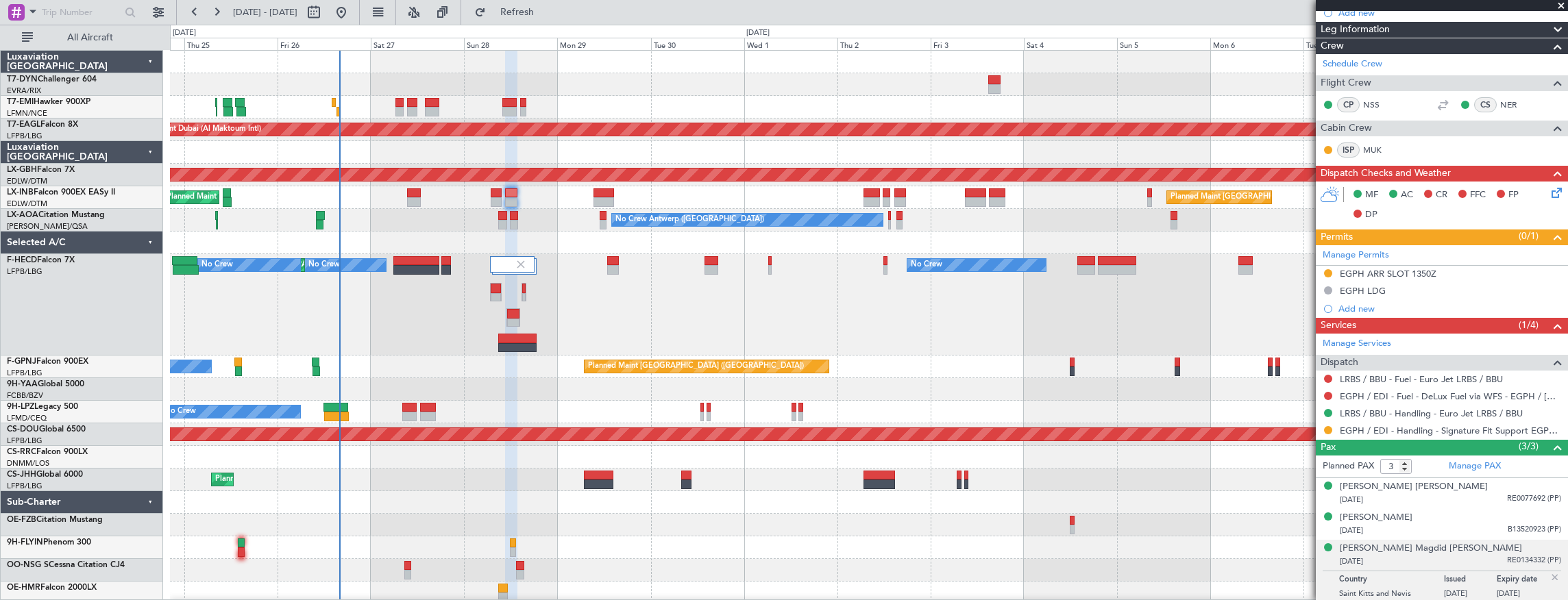
click at [423, 330] on div "No Crew No Crew Planned Maint Paris (Le Bourget) No Crew No Crew Planned Maint …" at bounding box center [869, 304] width 1398 height 101
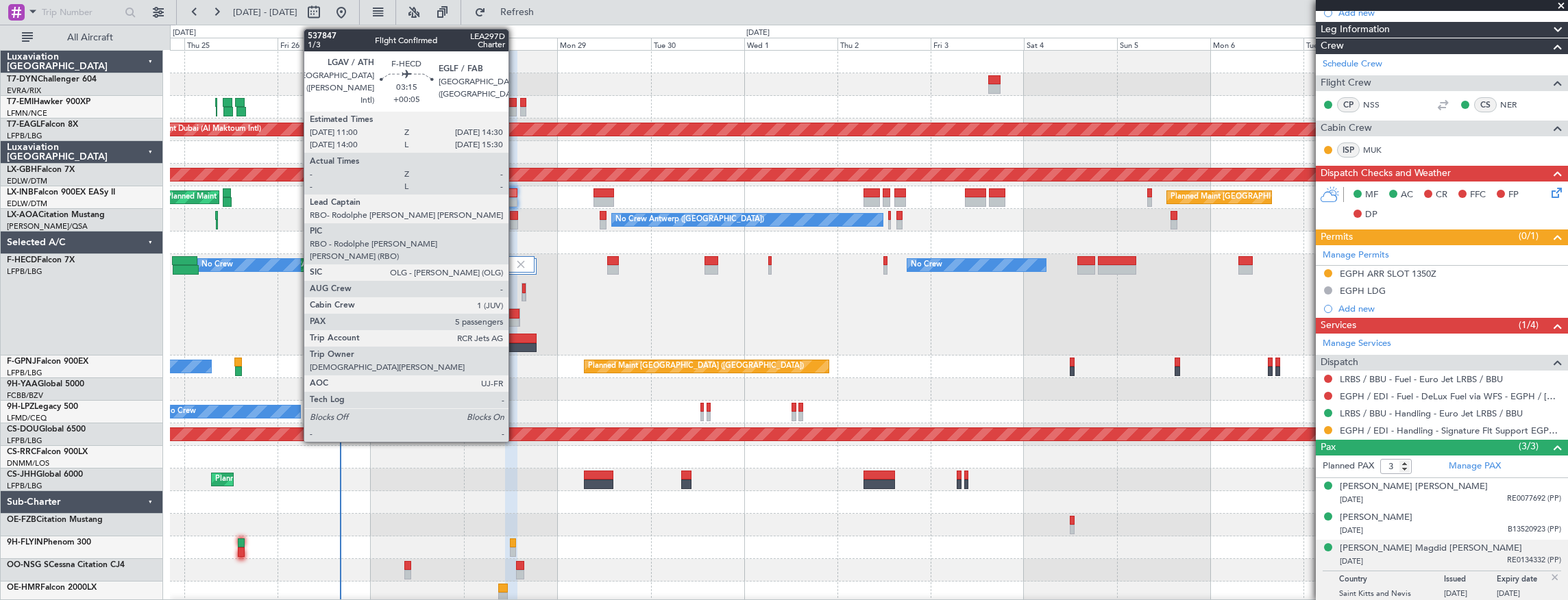
click at [516, 313] on div at bounding box center [513, 313] width 13 height 10
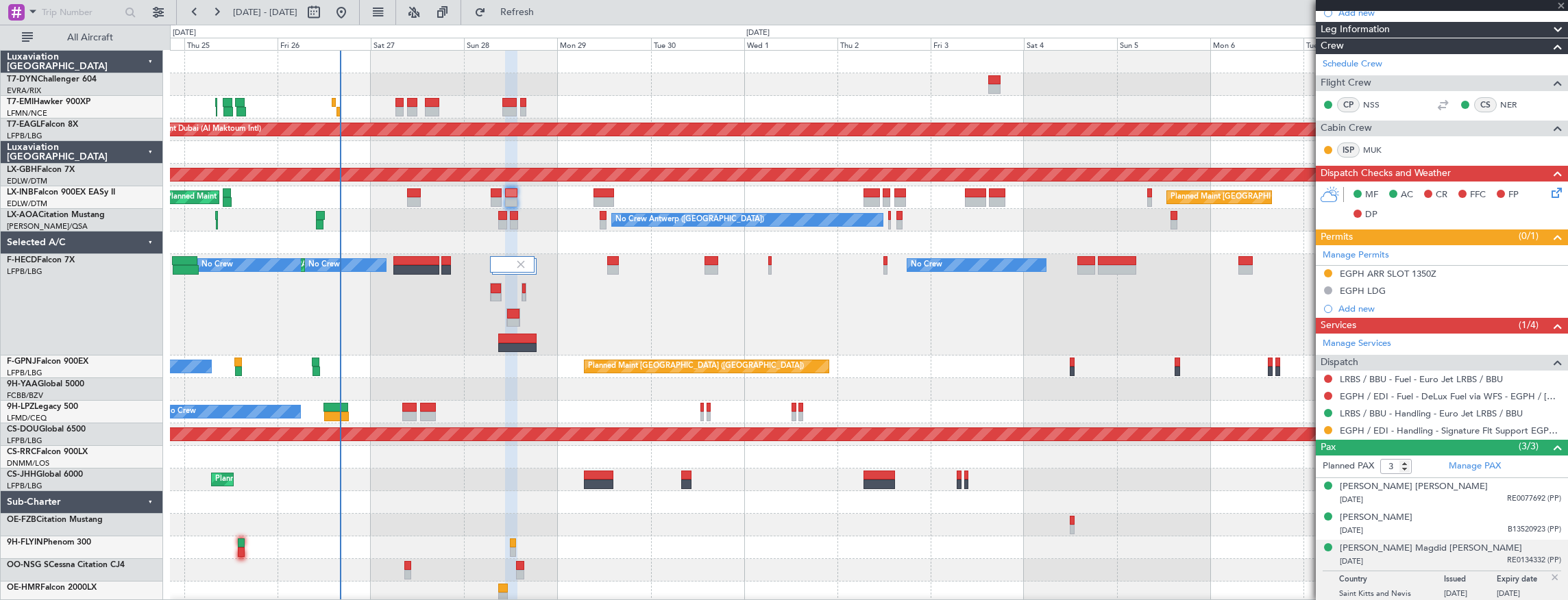
type input "+00:05"
type input "5"
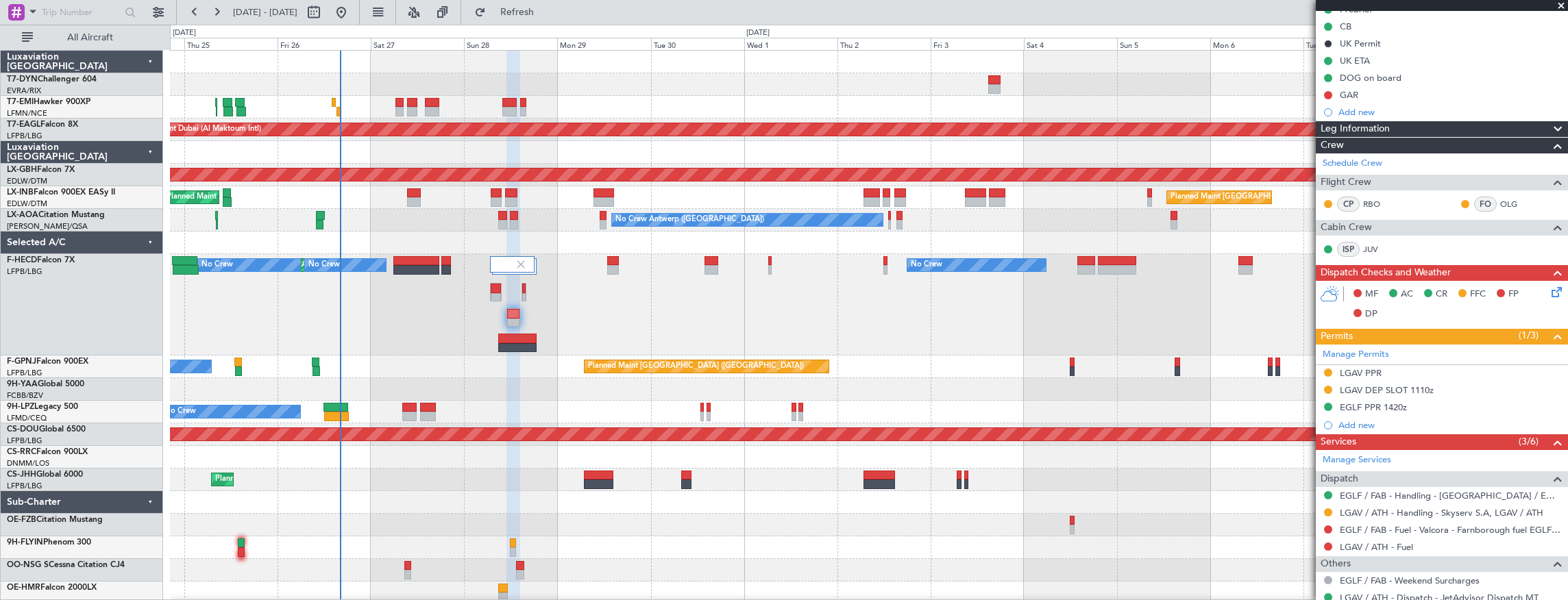
scroll to position [41, 0]
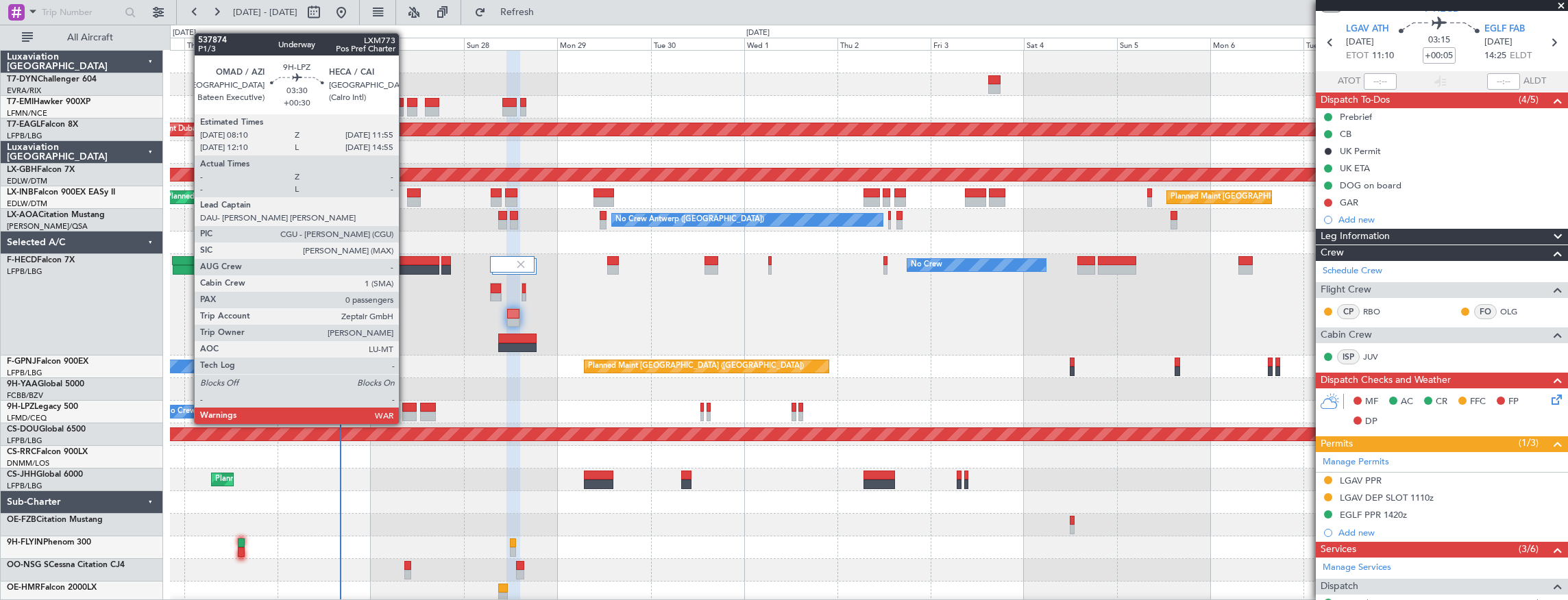
click at [406, 412] on div at bounding box center [410, 416] width 15 height 10
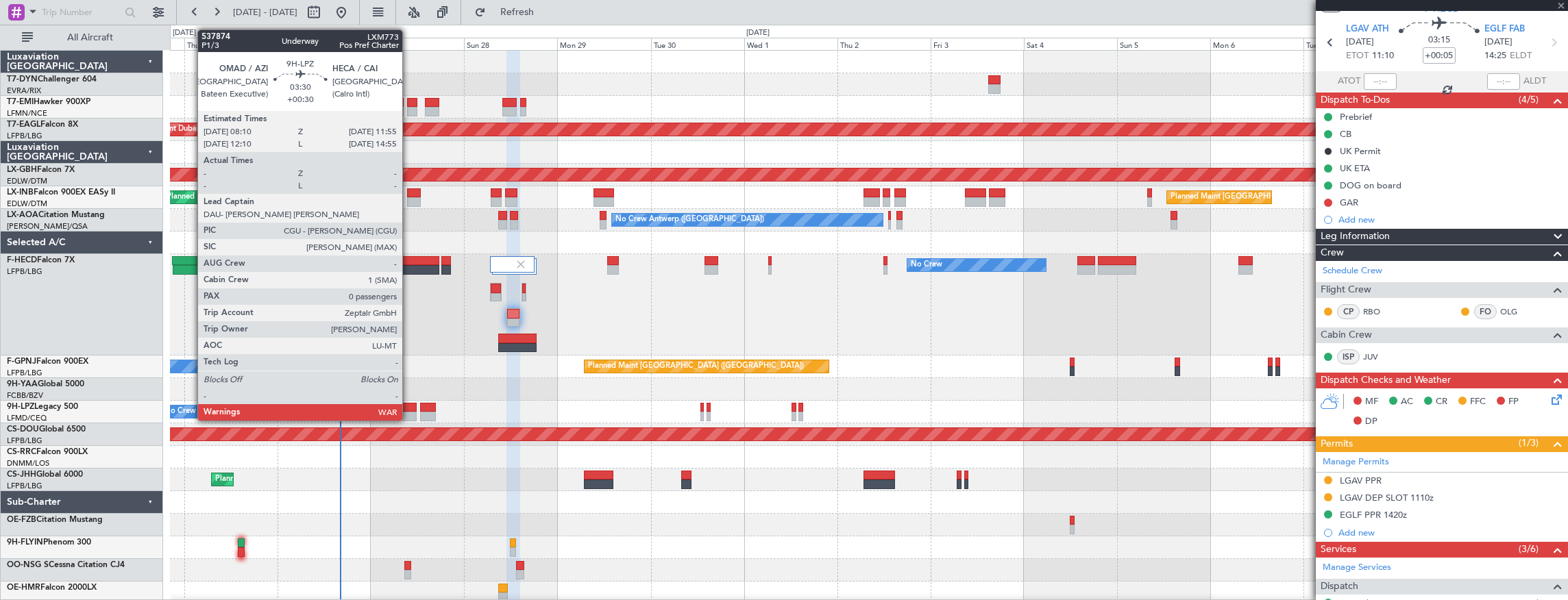
type input "+00:30"
type input "0"
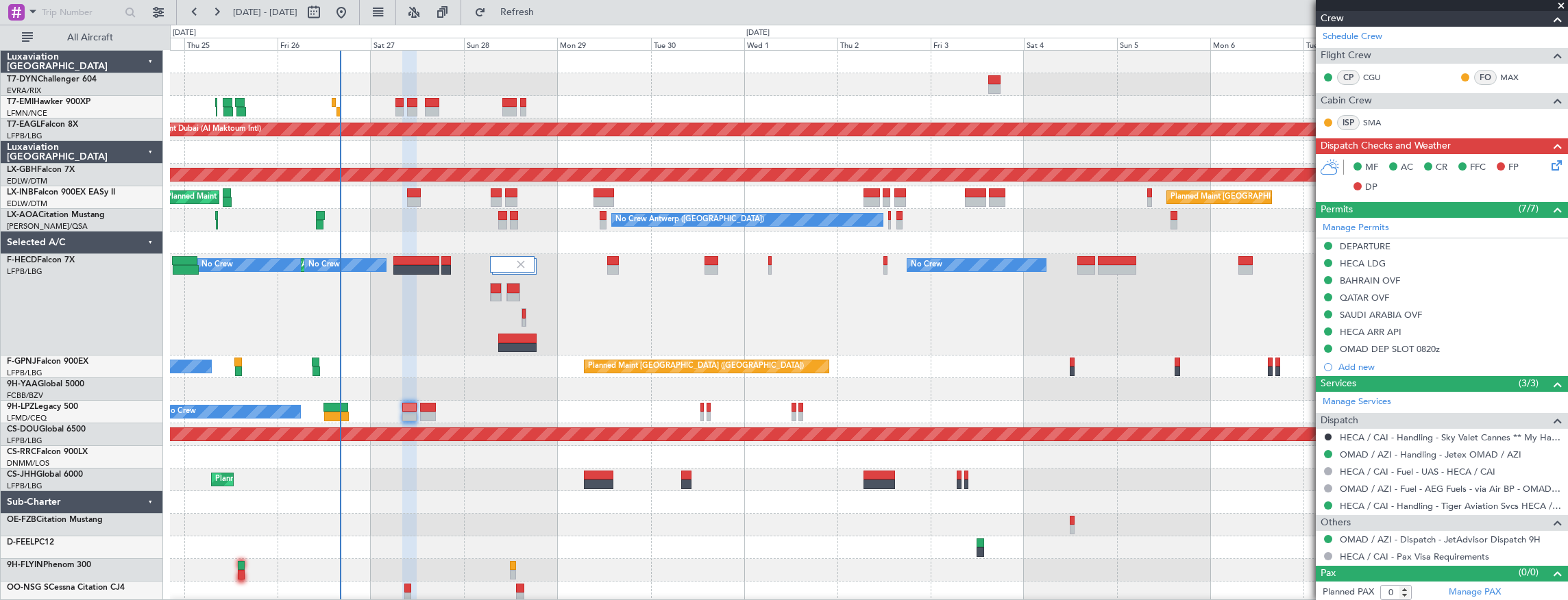
scroll to position [0, 0]
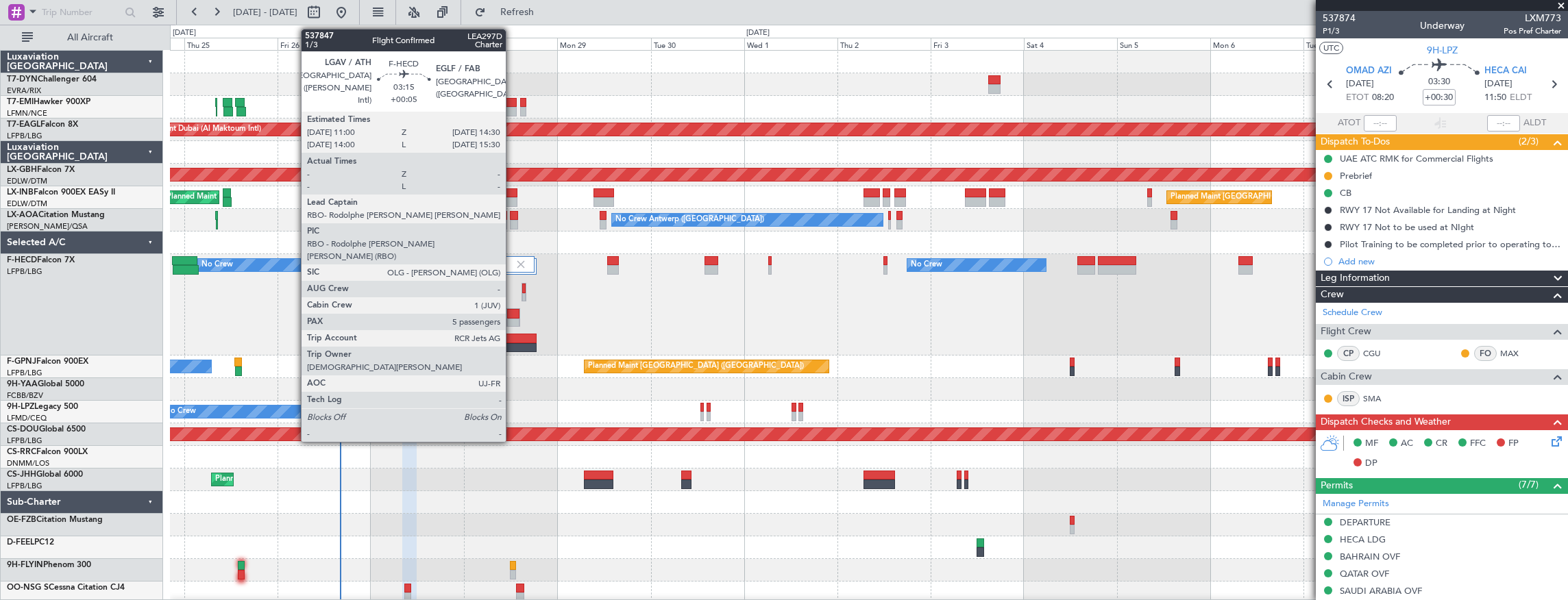
click at [513, 313] on div at bounding box center [513, 313] width 13 height 10
type input "+00:05"
type input "5"
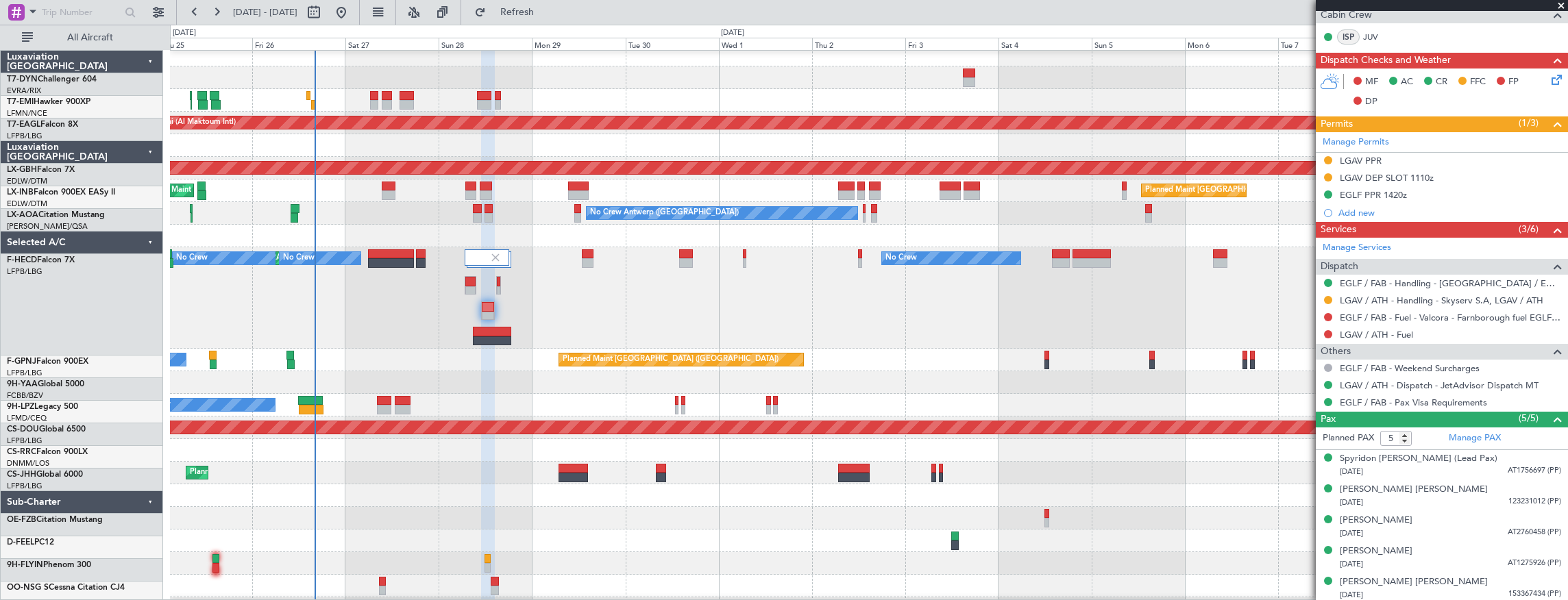
scroll to position [25, 0]
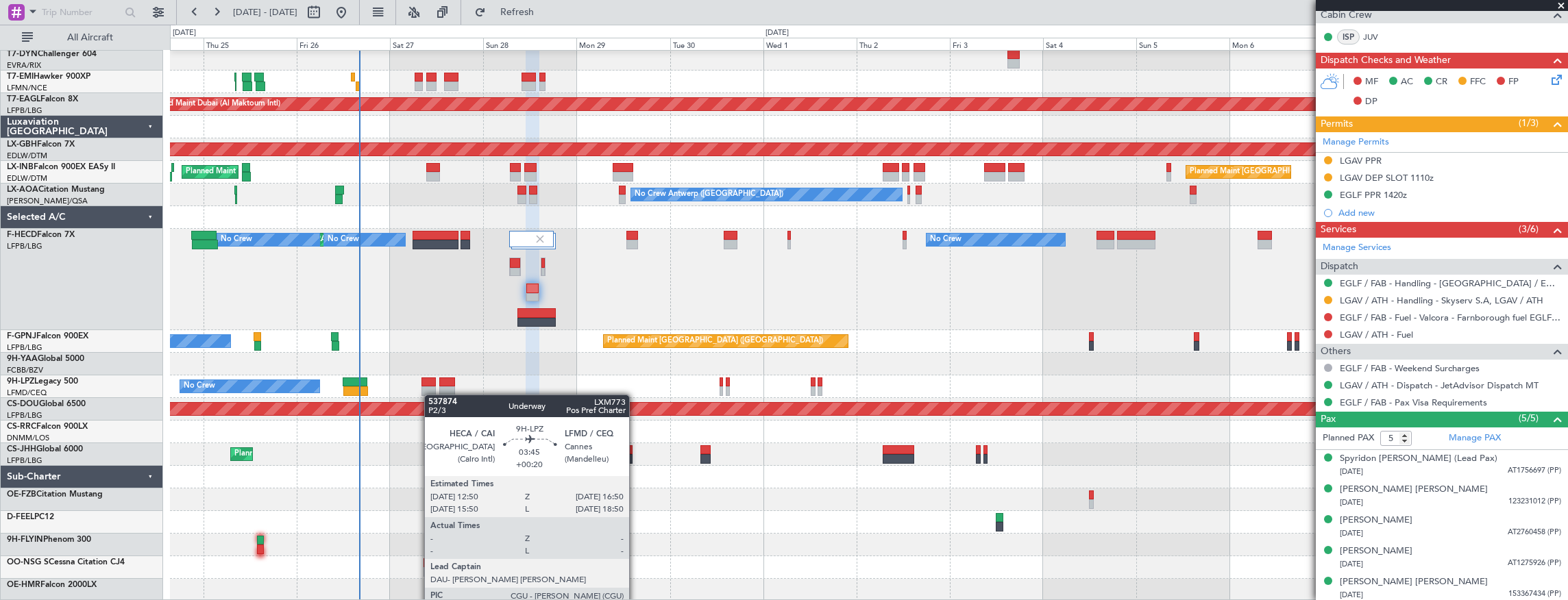
click at [443, 386] on div "Planned Maint Zurich Planned Maint Dubai (Al Maktoum Intl) Planned Maint Nurnbe…" at bounding box center [869, 312] width 1398 height 576
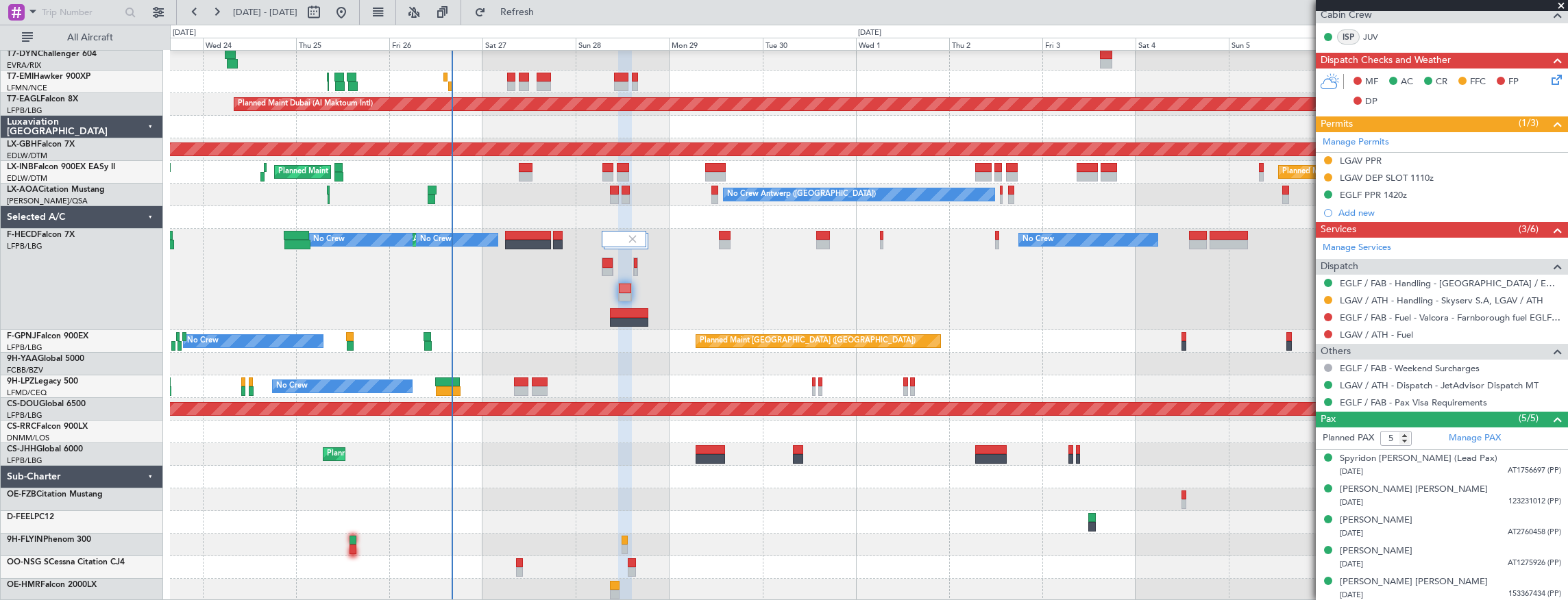
click at [561, 489] on div "Planned Maint Zurich Planned Maint Dubai (Al Maktoum Intl) Unplanned Maint Pari…" at bounding box center [869, 312] width 1398 height 576
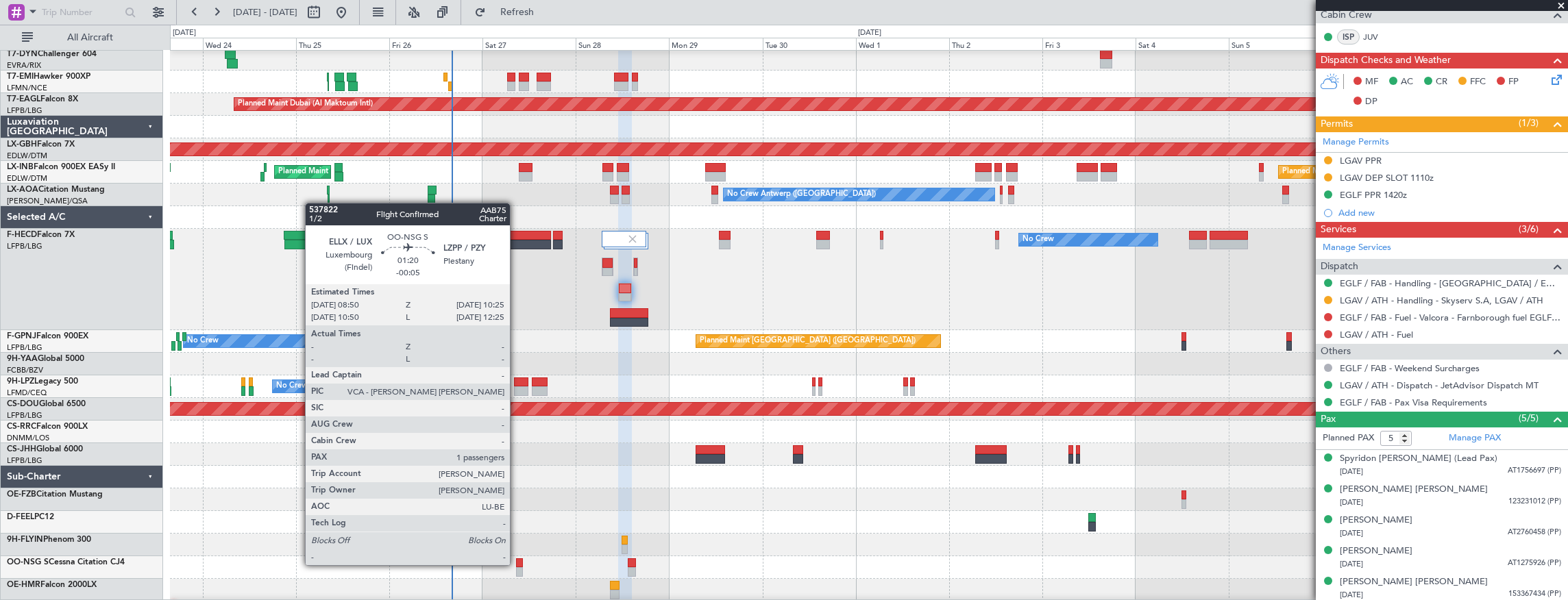
click at [517, 563] on div at bounding box center [518, 563] width 6 height 10
type input "-00:05"
type input "1"
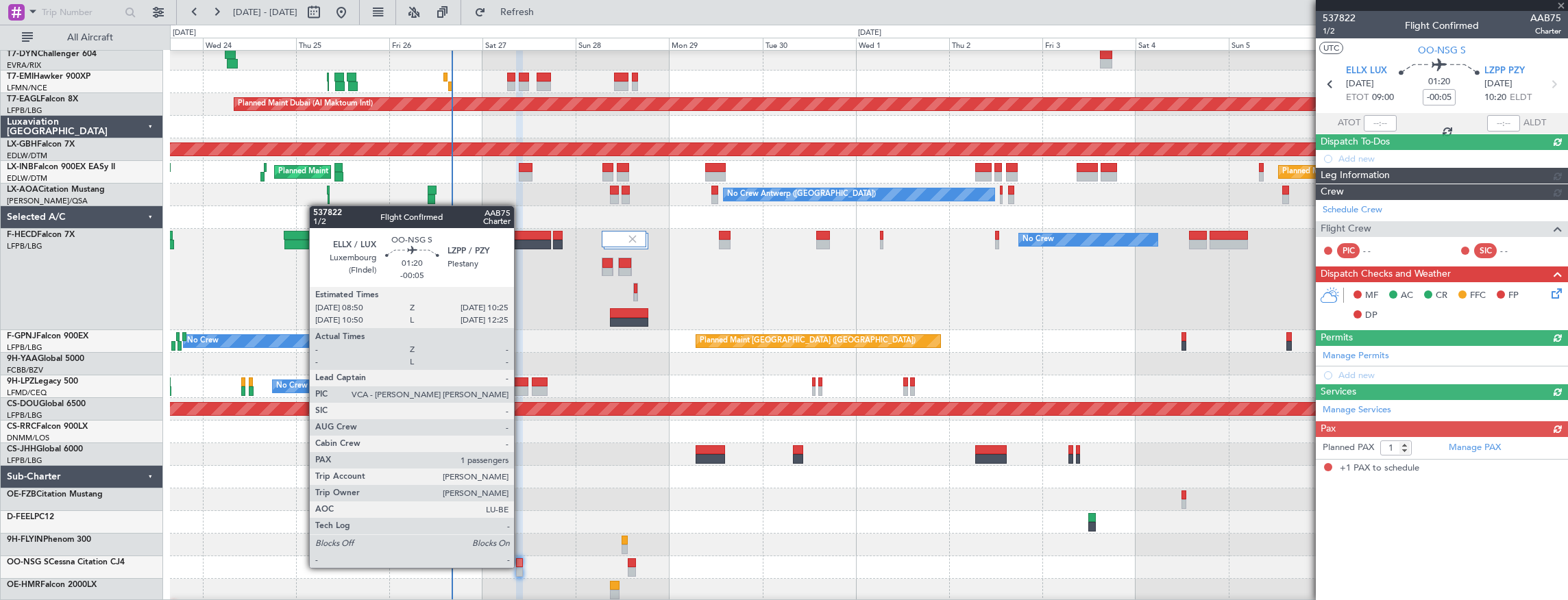
scroll to position [0, 0]
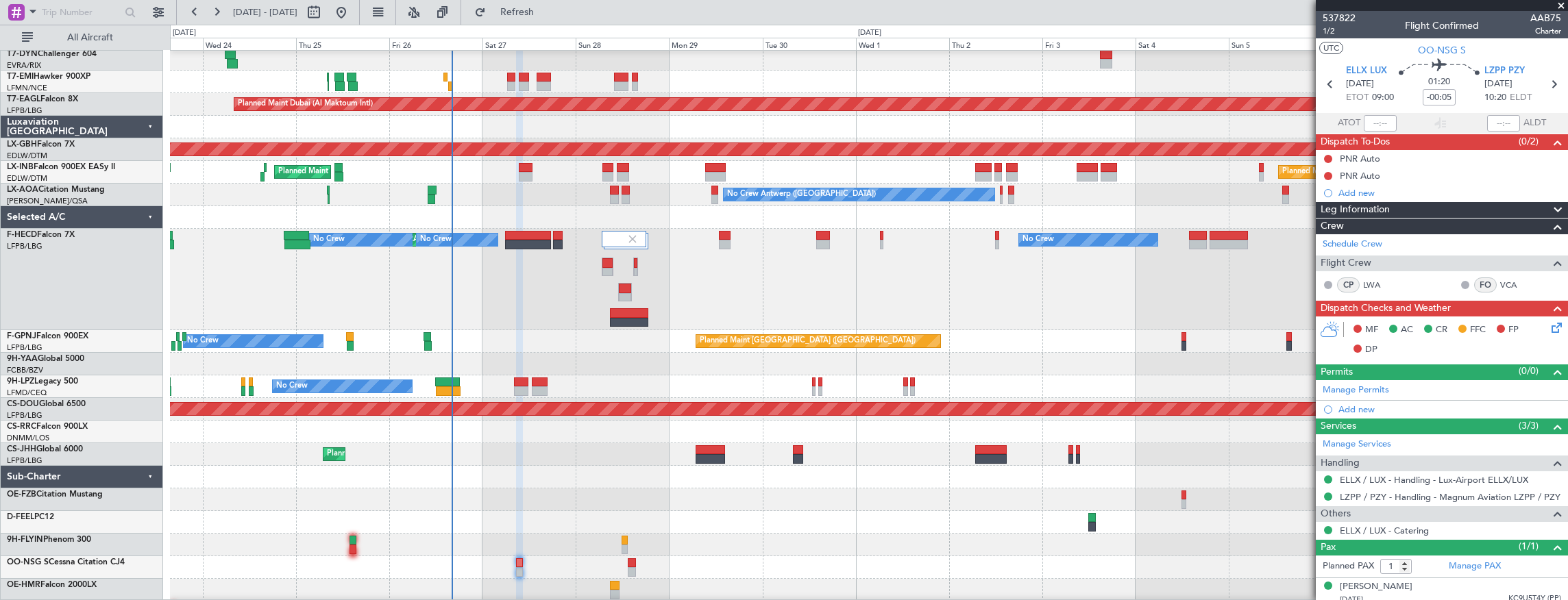
click at [545, 574] on div at bounding box center [869, 567] width 1398 height 23
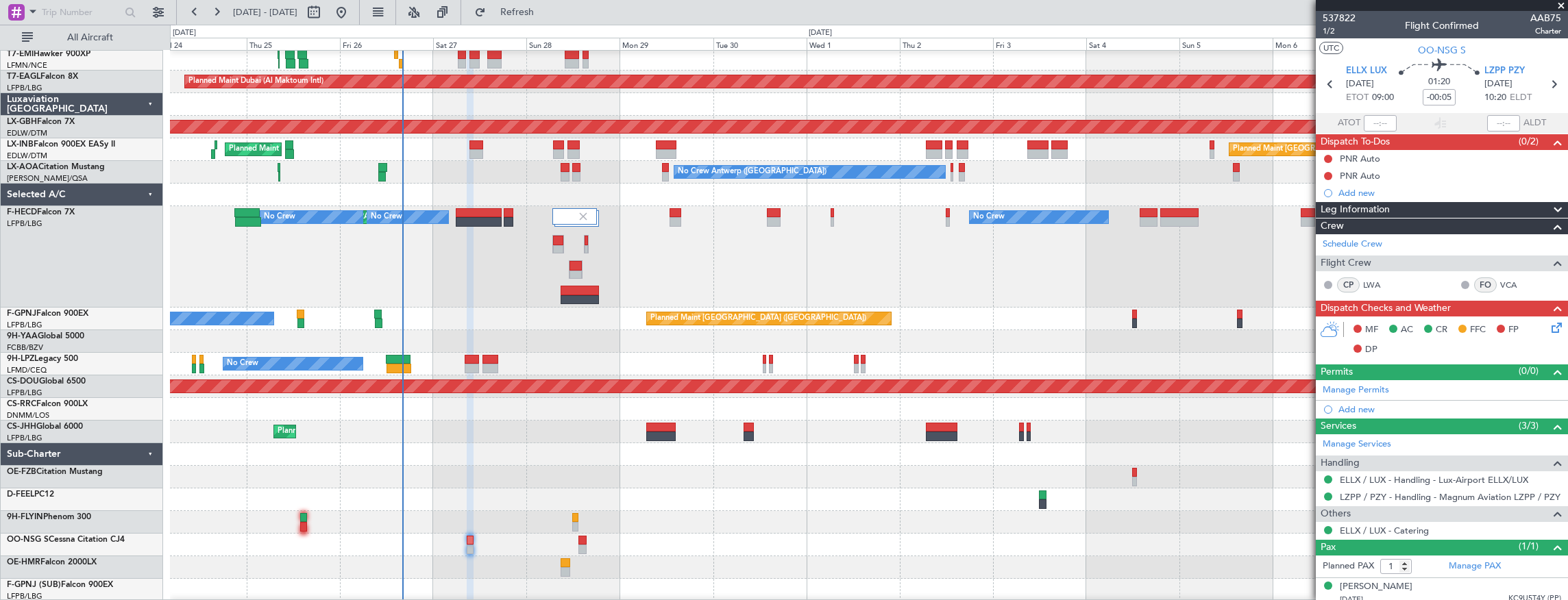
click at [497, 494] on div "Planned Maint Zurich Planned Maint Dubai (Al Maktoum Intl) Unplanned Maint Pari…" at bounding box center [869, 302] width 1398 height 599
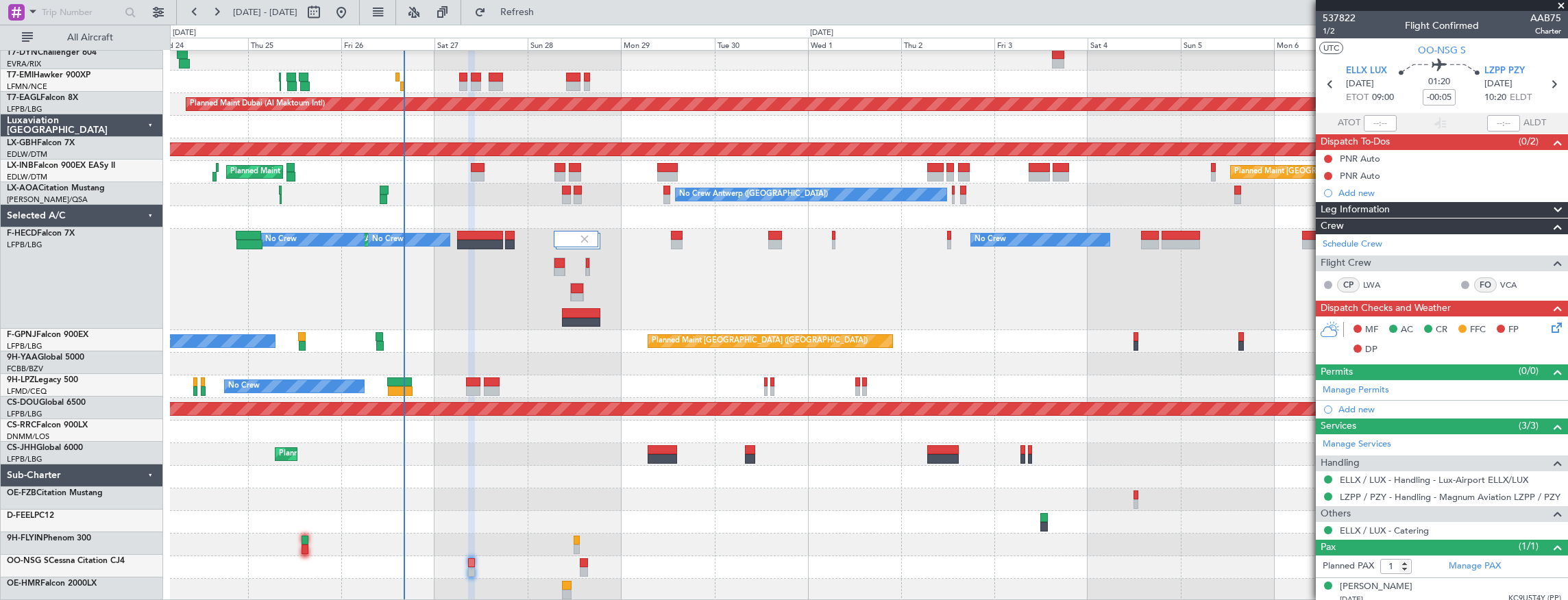
scroll to position [25, 0]
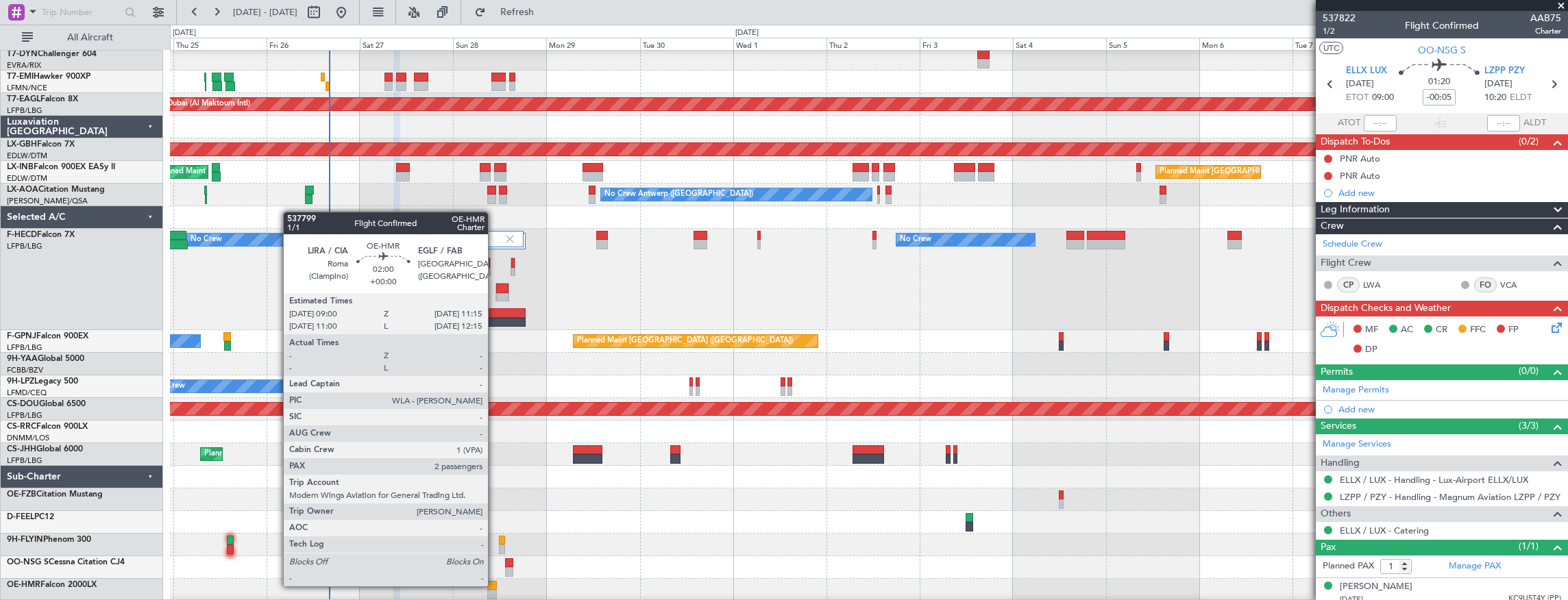
click at [494, 585] on div at bounding box center [491, 586] width 9 height 10
type input "2"
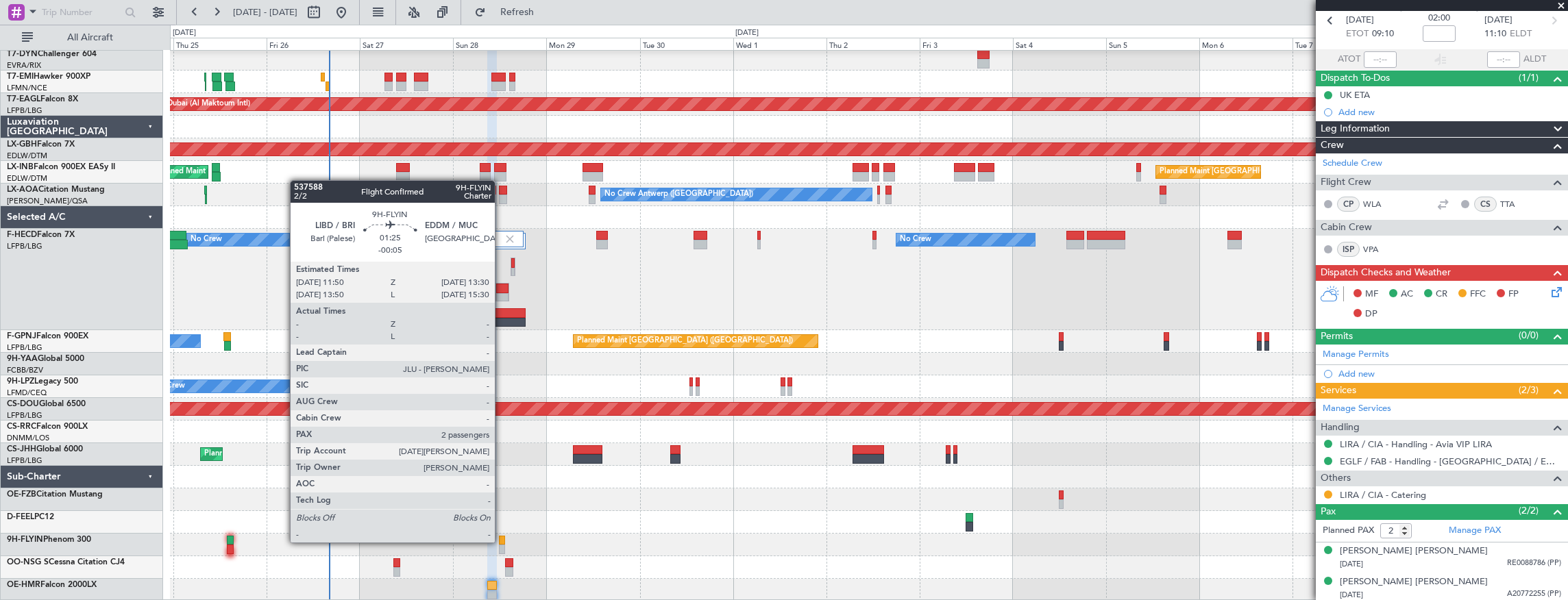
click at [501, 541] on div at bounding box center [502, 540] width 7 height 10
type input "-00:05"
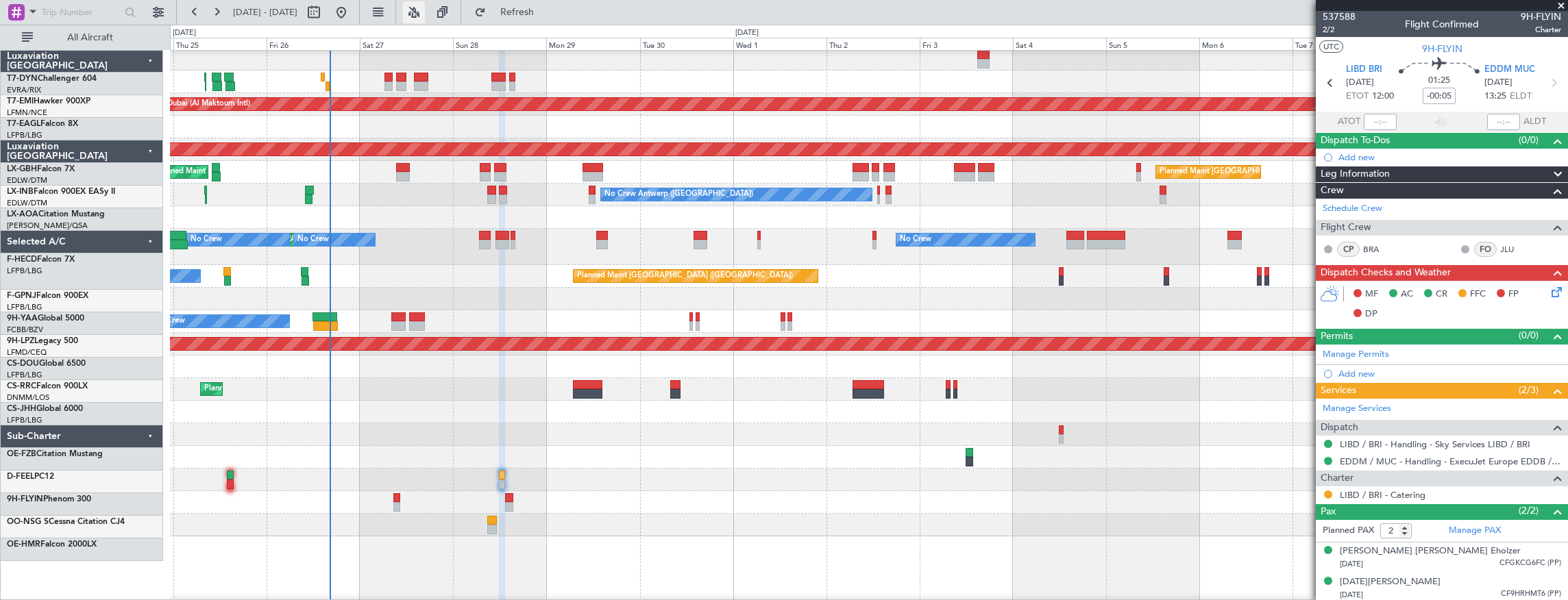
scroll to position [0, 0]
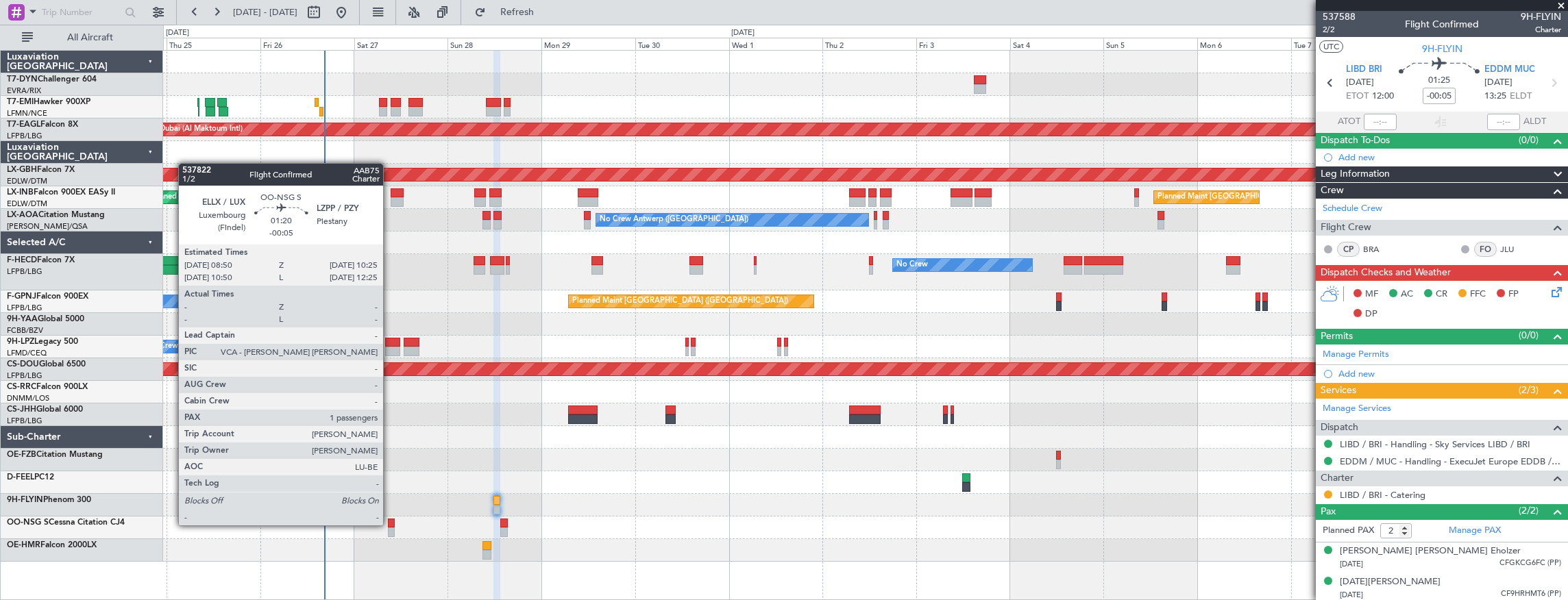
click at [390, 524] on div at bounding box center [391, 523] width 7 height 10
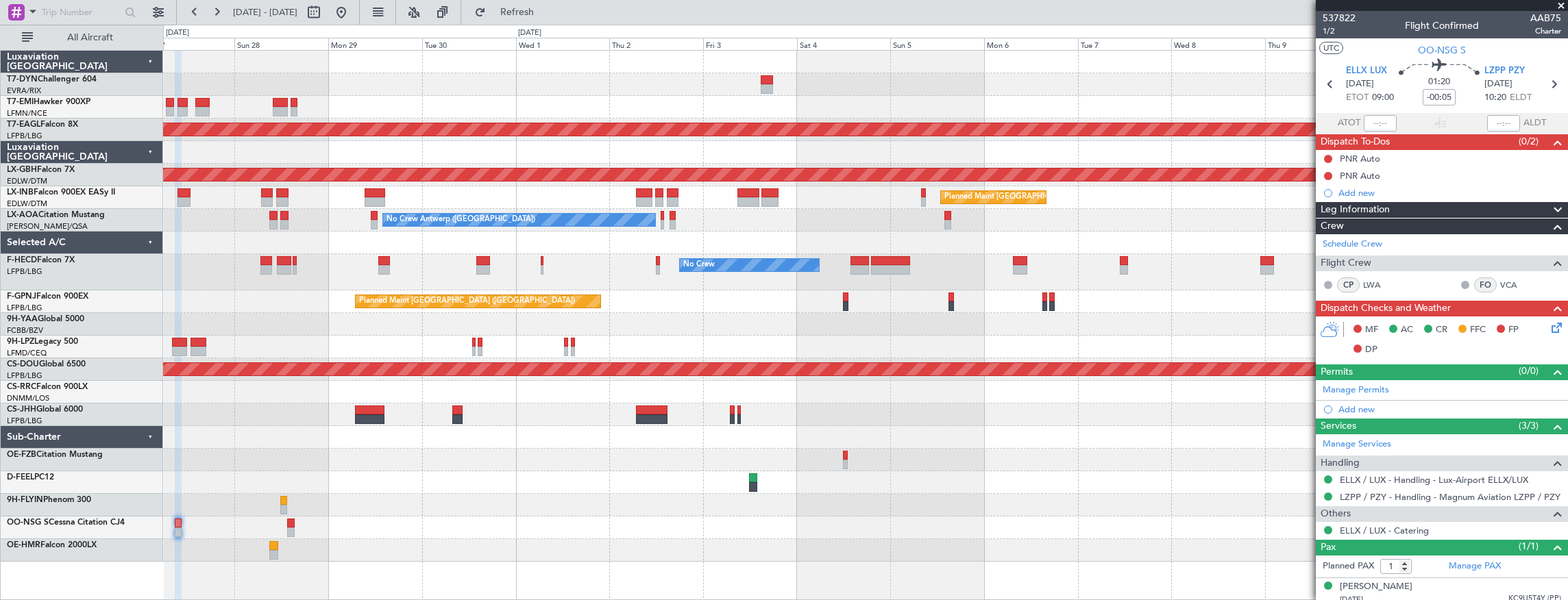
click at [329, 232] on div "Planned Maint Dubai (Al Maktoum Intl) Planned Maint Nurnberg Planned Maint Lond…" at bounding box center [866, 306] width 1404 height 511
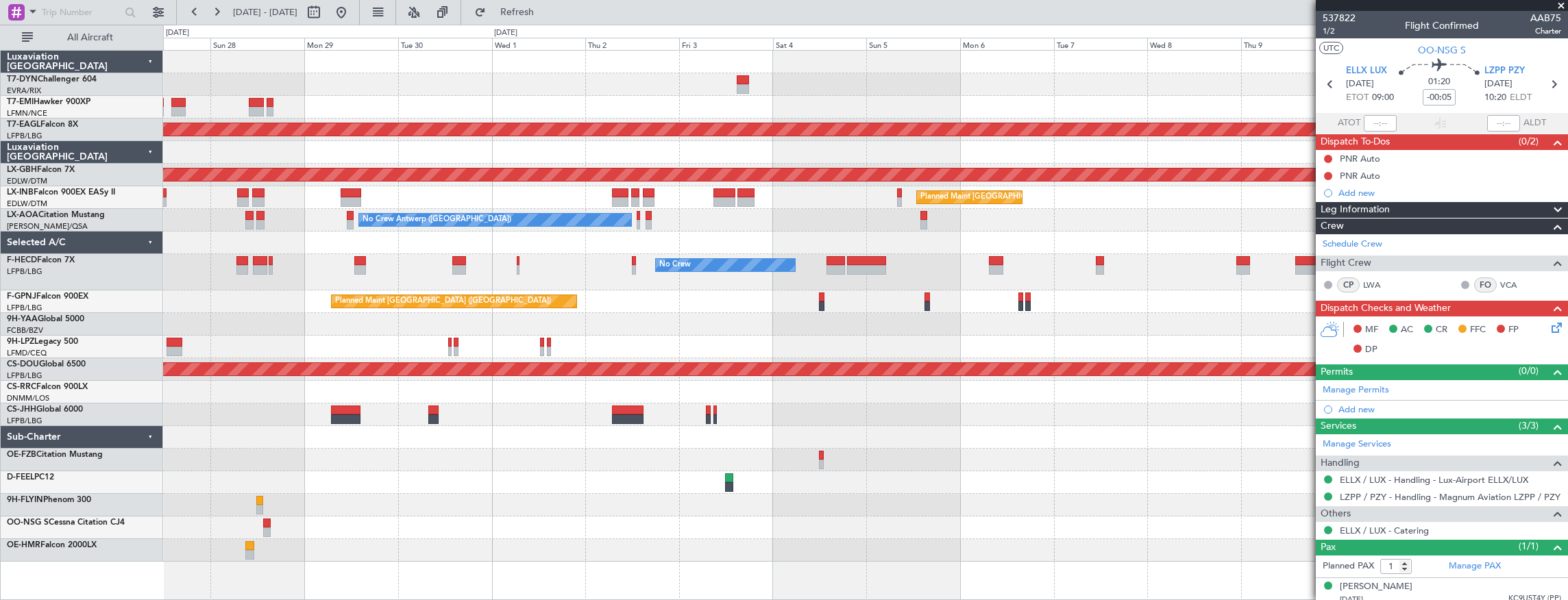
click at [699, 199] on div "Planned Maint London (Farnborough) Planned Maint London (Farnborough)" at bounding box center [866, 198] width 1404 height 23
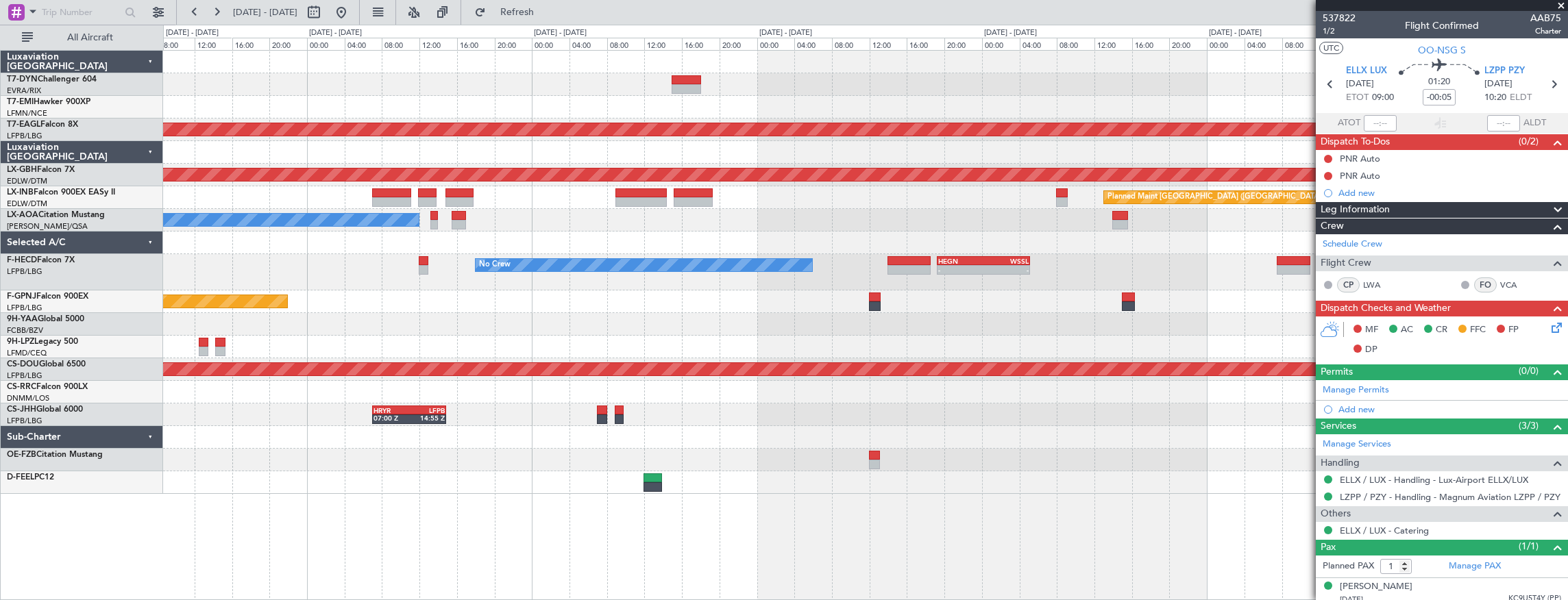
click at [559, 209] on div "Planned Maint Dubai (Al Maktoum Intl) Planned Maint Nurnberg Planned Maint Lond…" at bounding box center [866, 272] width 1404 height 443
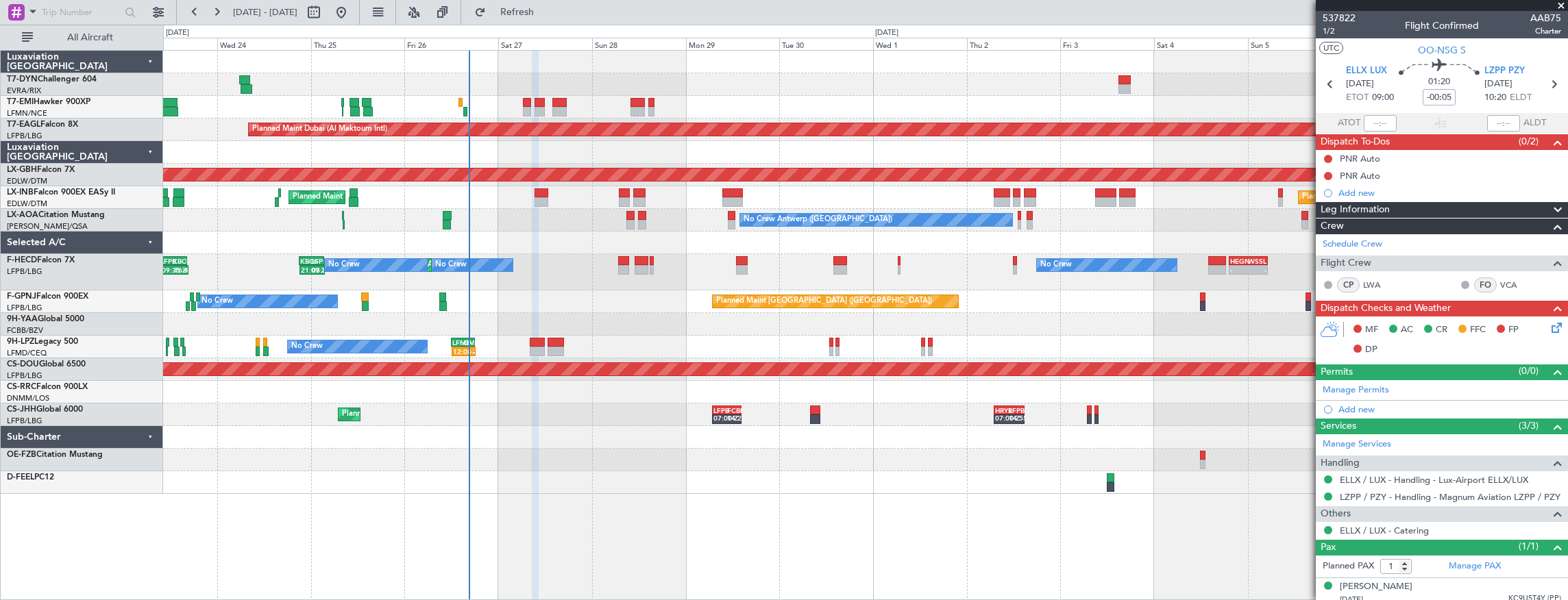
click at [1050, 488] on div at bounding box center [866, 483] width 1404 height 23
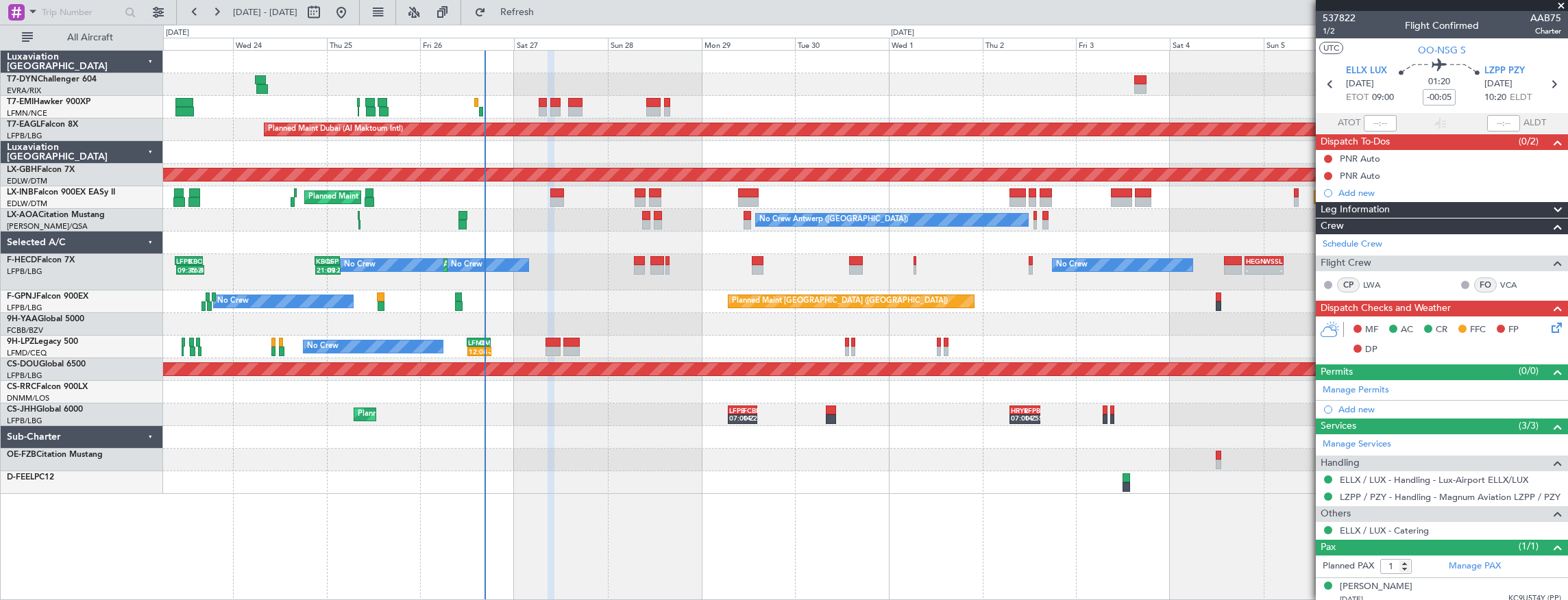
click at [780, 472] on div at bounding box center [866, 483] width 1404 height 23
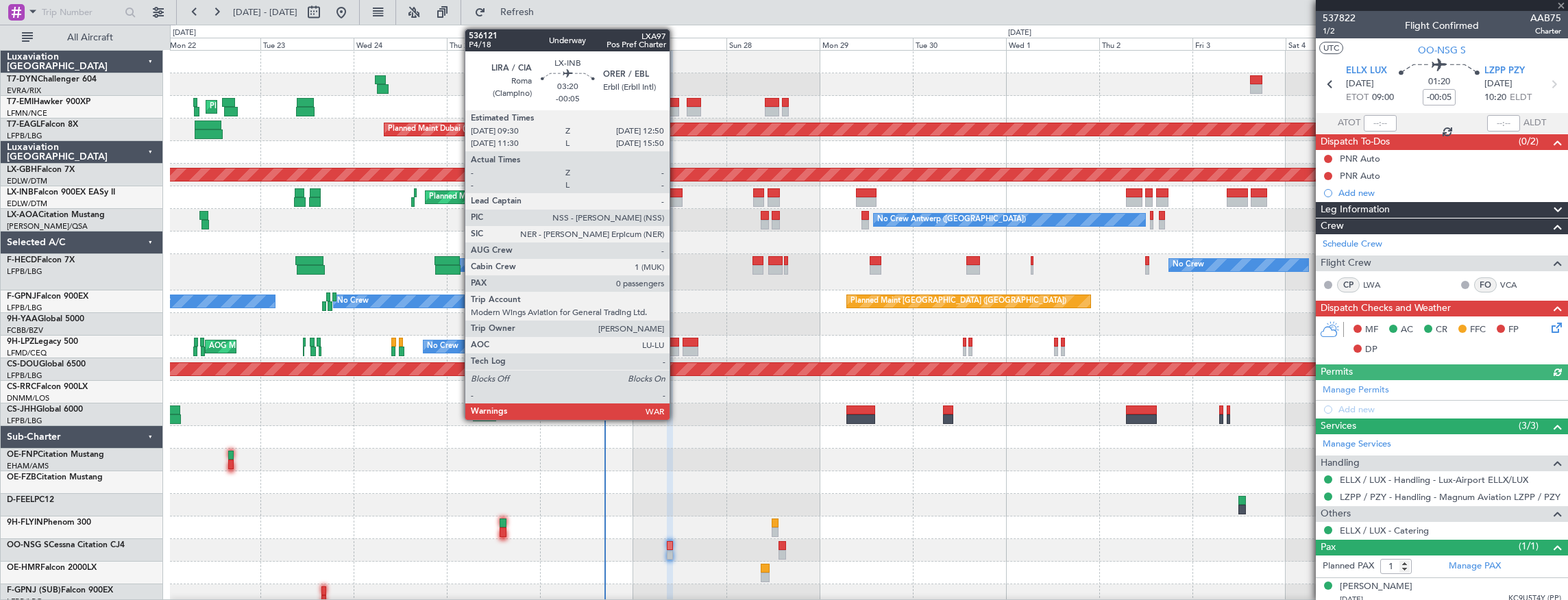
click at [676, 197] on div at bounding box center [676, 202] width 13 height 10
type input "0"
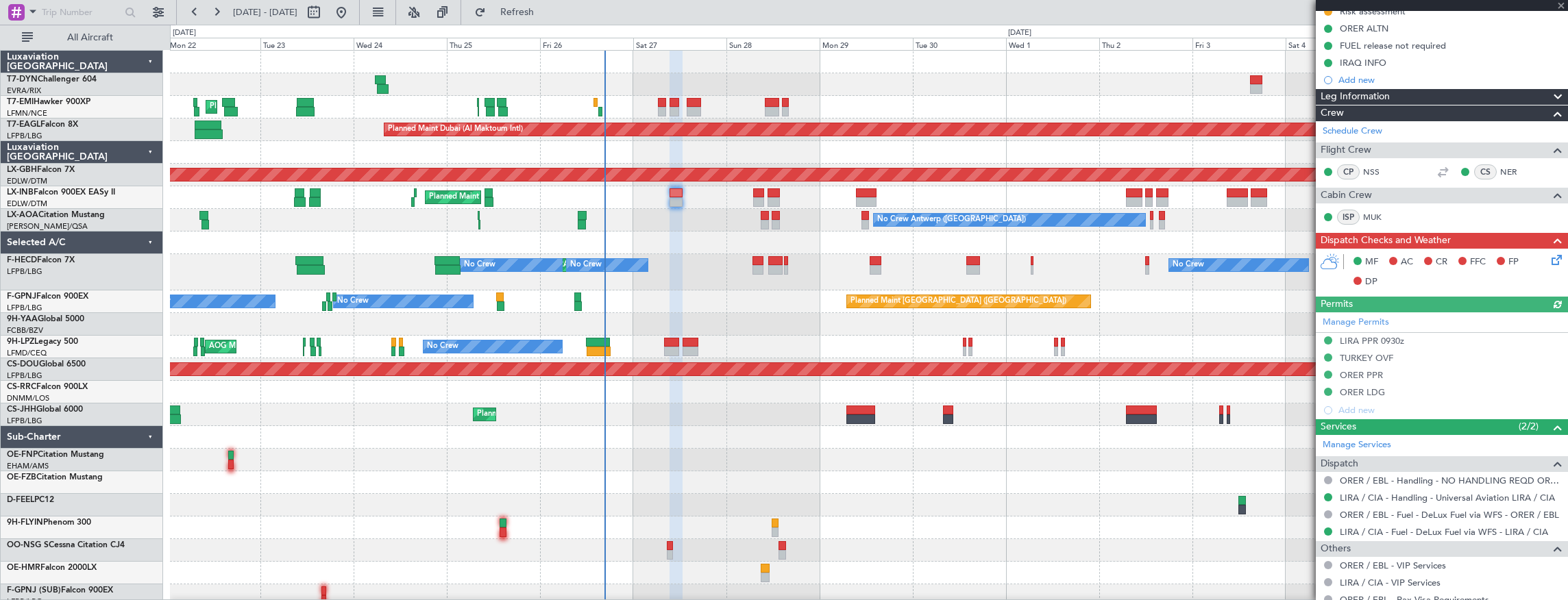
scroll to position [225, 0]
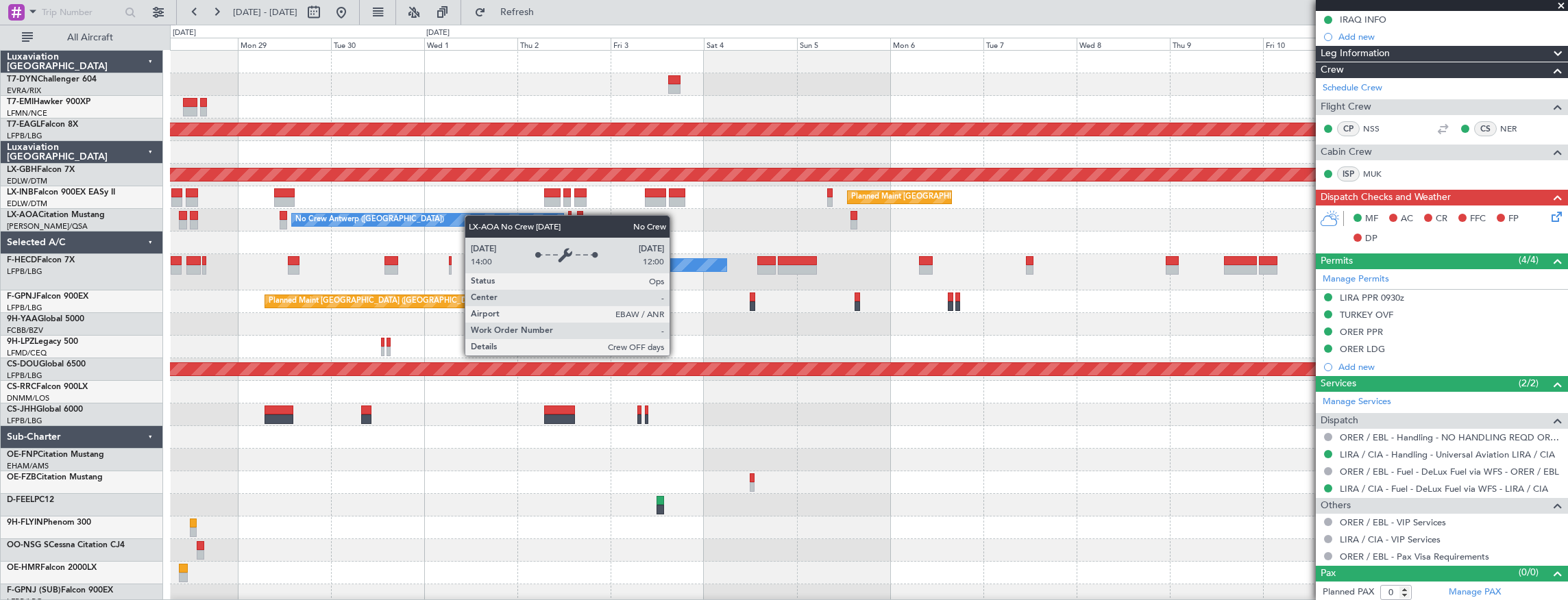
click at [426, 220] on div "Planned Maint Dubai (Al Maktoum Intl) Planned Maint Nurnberg Planned Maint Lond…" at bounding box center [869, 329] width 1398 height 556
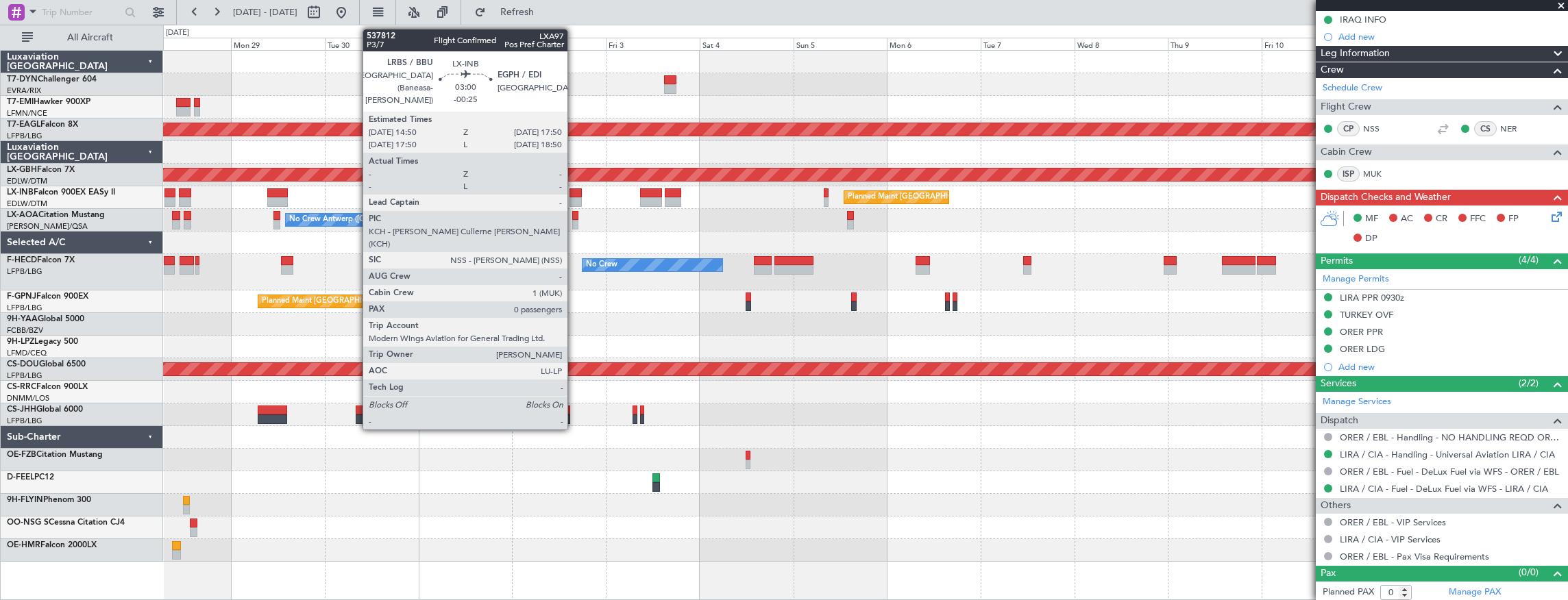
click at [574, 194] on div at bounding box center [575, 193] width 13 height 10
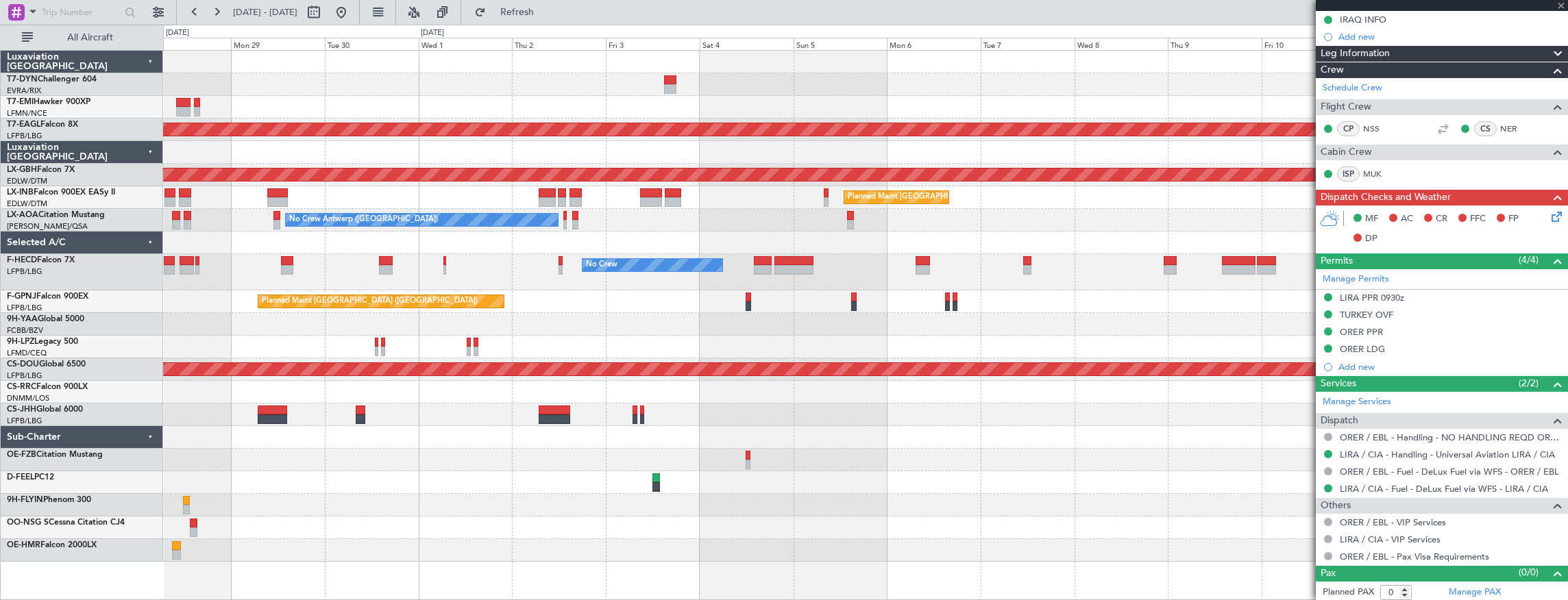
scroll to position [0, 0]
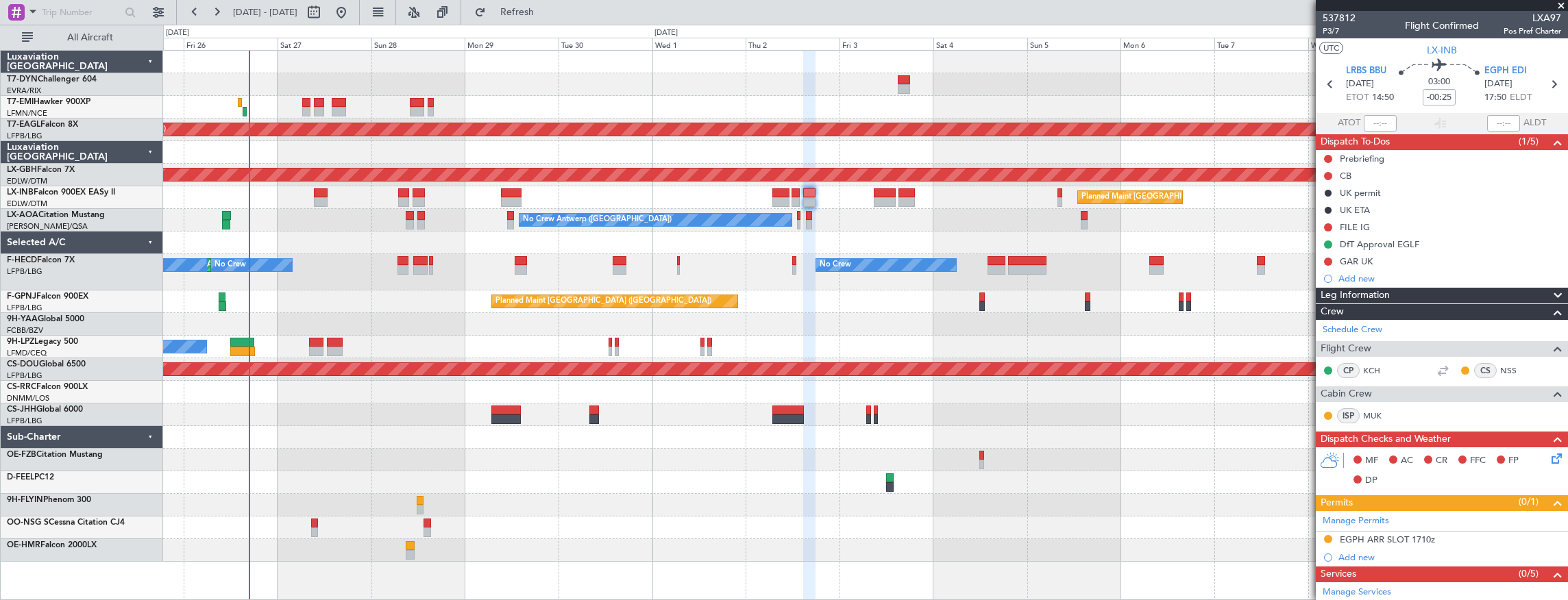
click at [1021, 232] on div "Planned Maint Zurich Planned Maint Dubai (Al Maktoum Intl) Planned Maint Nurnbe…" at bounding box center [866, 306] width 1404 height 511
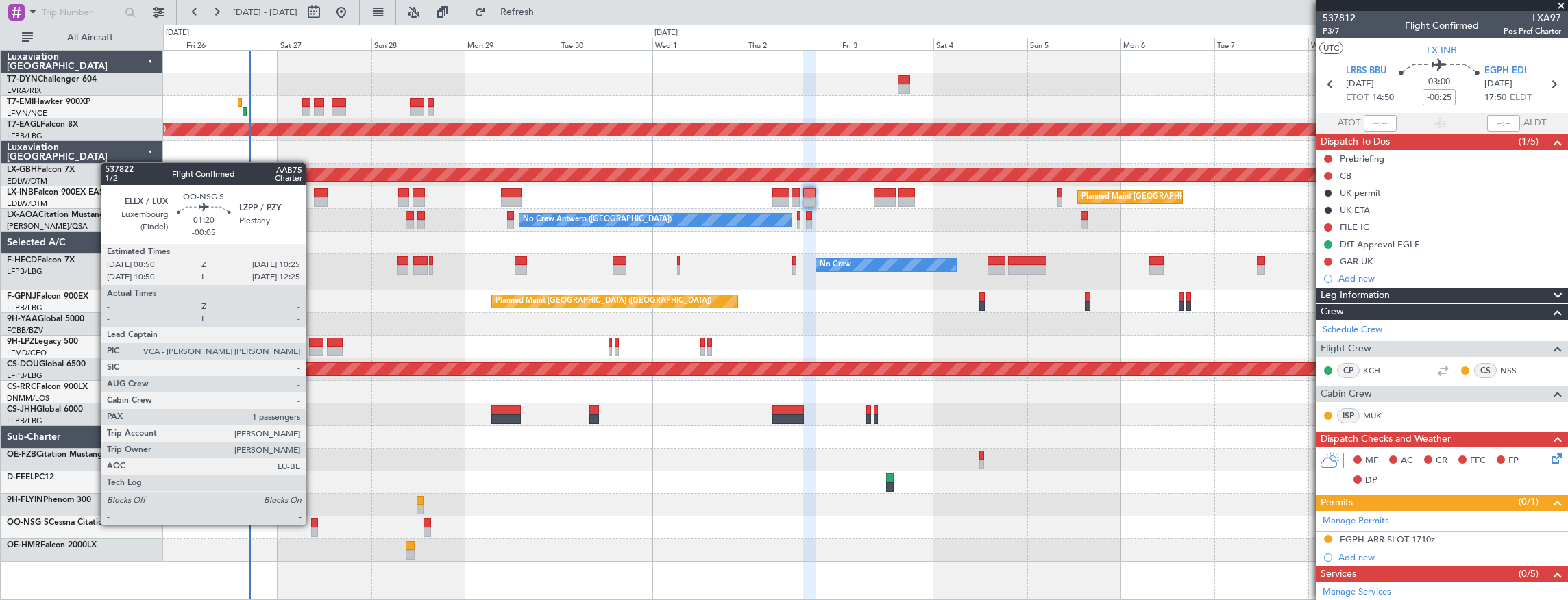
click at [313, 523] on div at bounding box center [314, 523] width 7 height 10
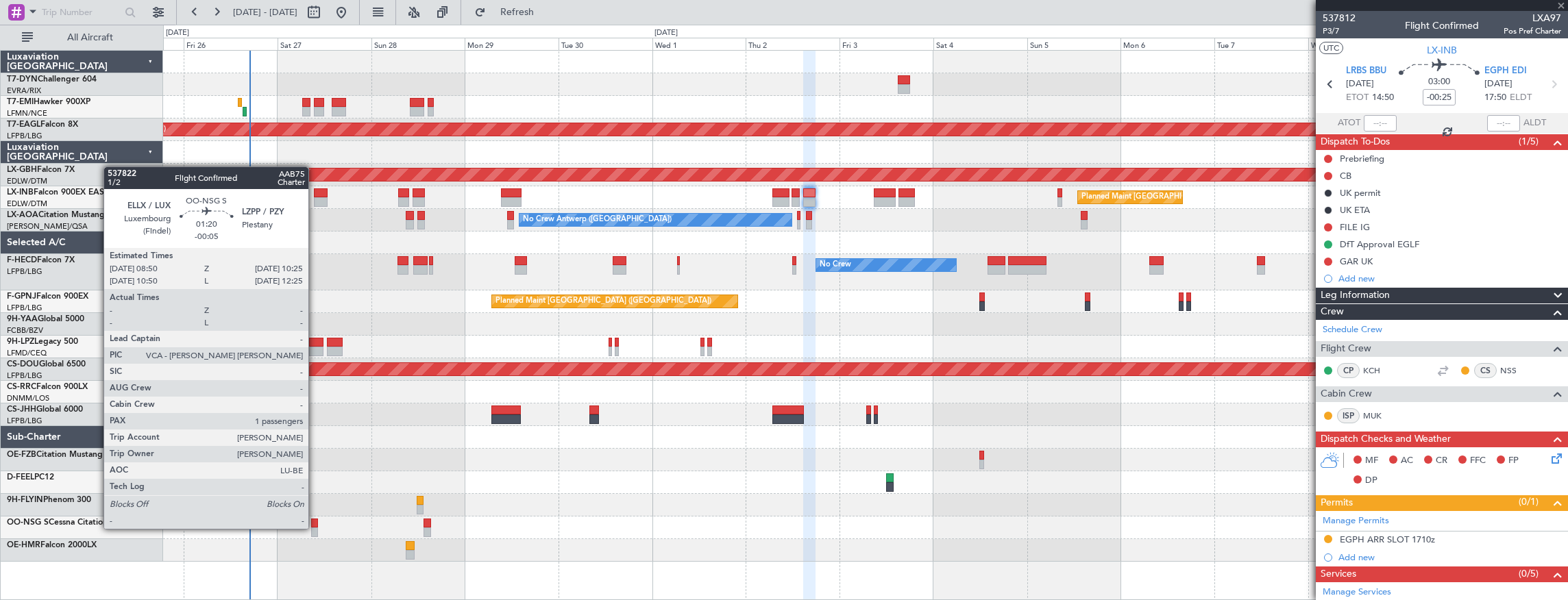
type input "-00:05"
type input "1"
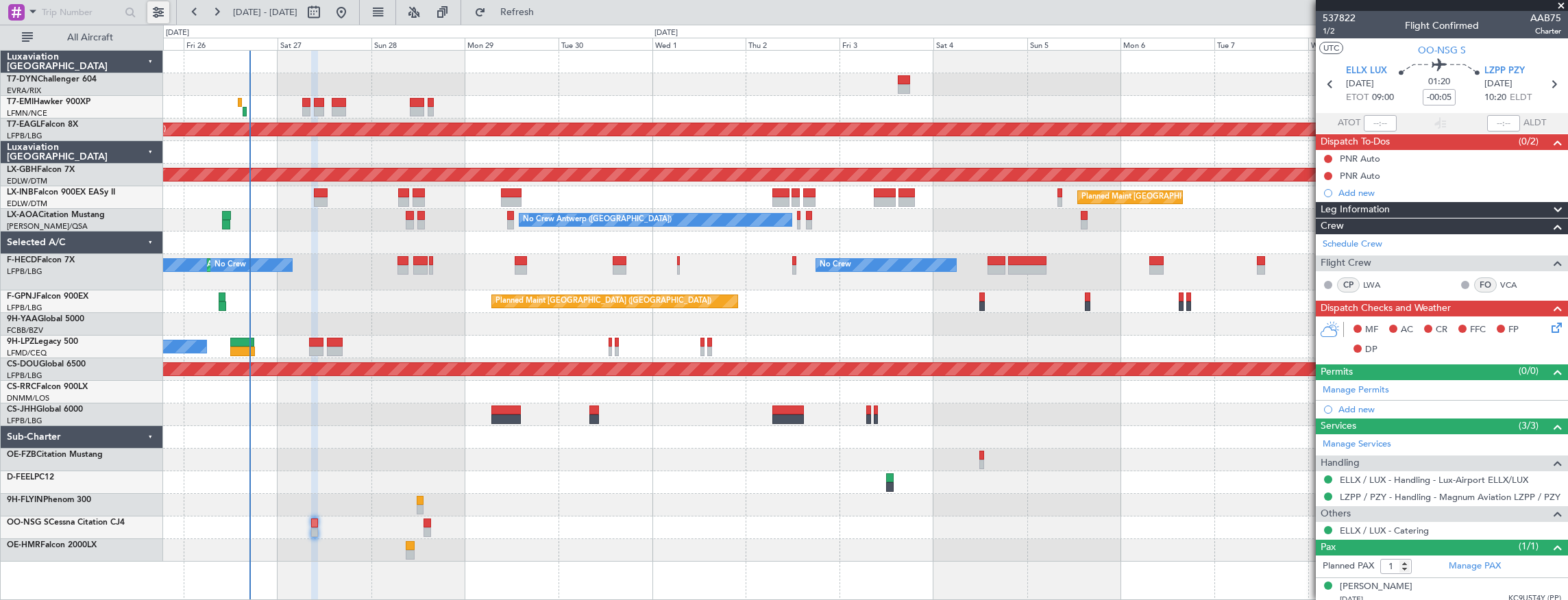
click at [153, 15] on button at bounding box center [158, 12] width 22 height 22
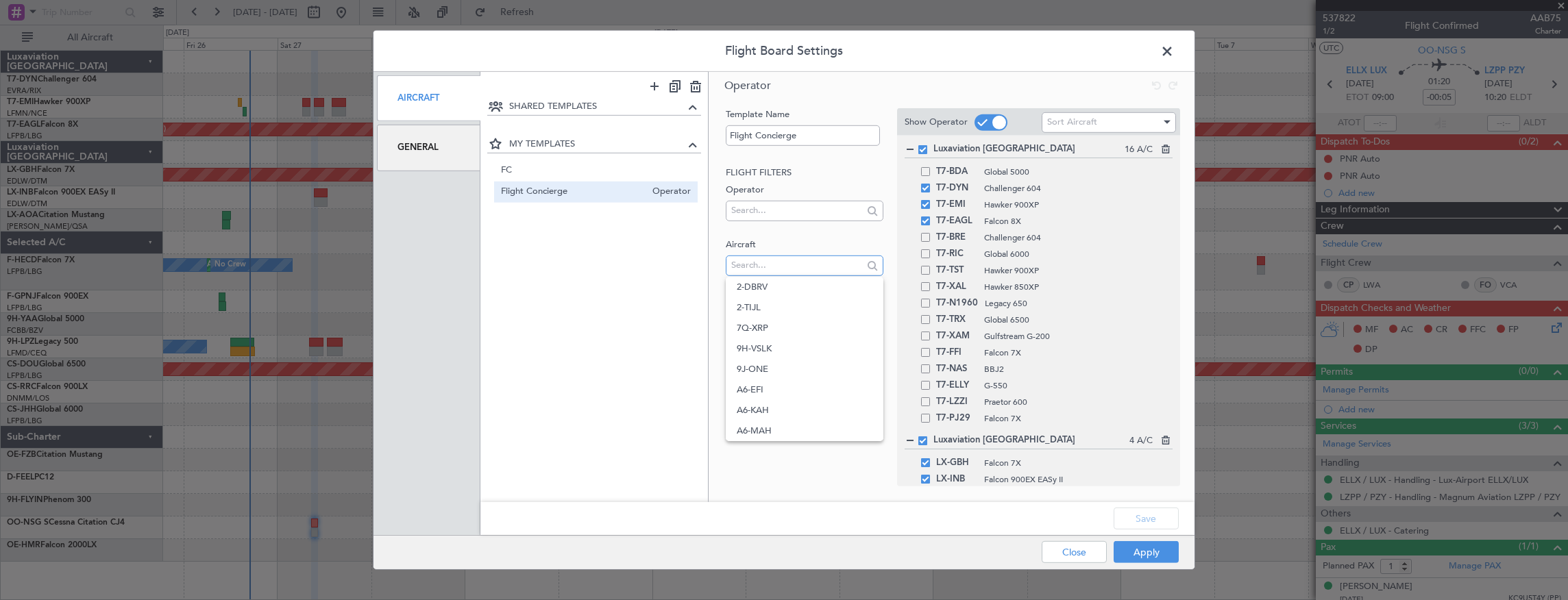
click at [787, 265] on input "text" at bounding box center [797, 264] width 131 height 20
type input "OO-NSG"
click at [785, 291] on span "OO-NSG" at bounding box center [804, 287] width 135 height 20
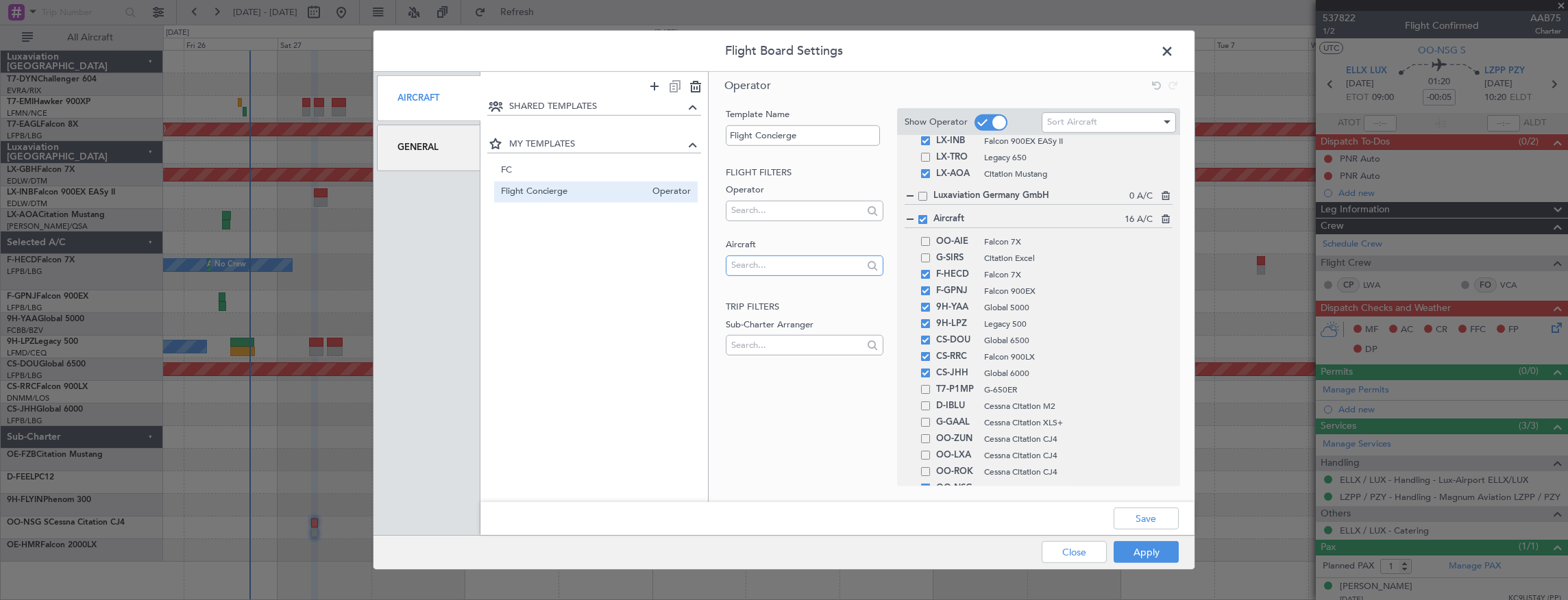
scroll to position [415, 0]
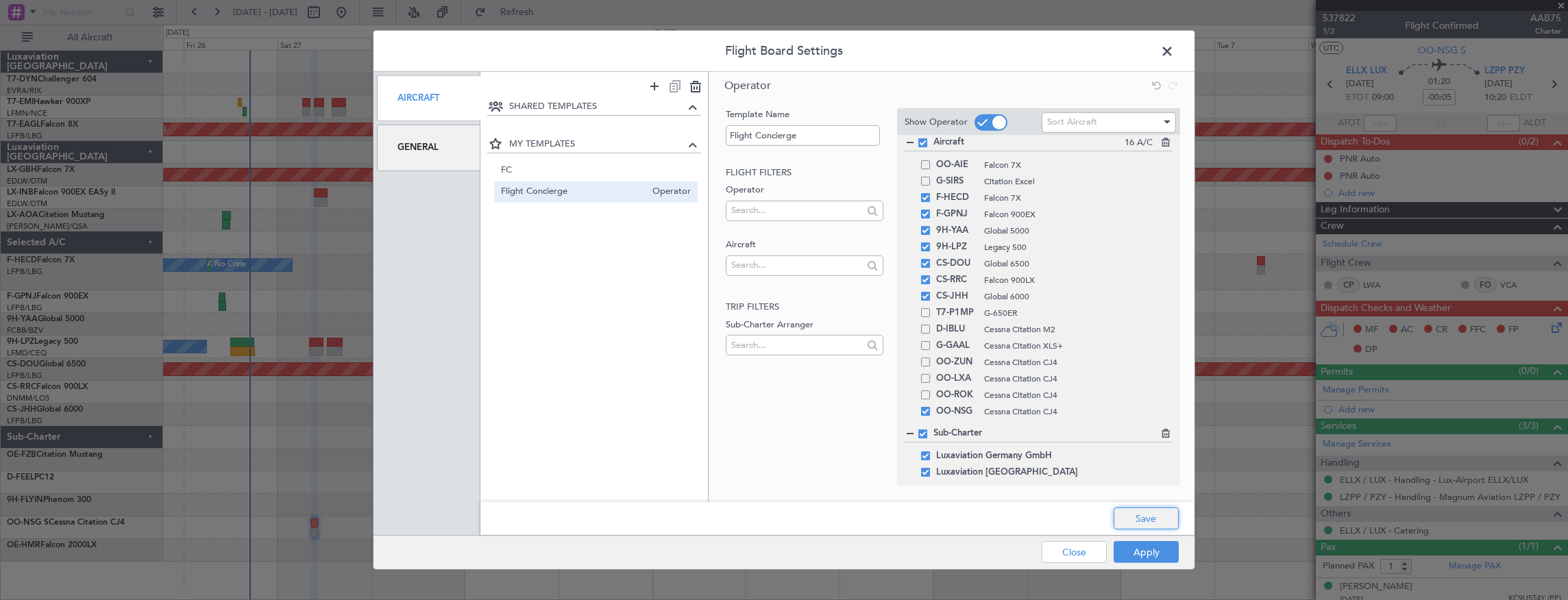
click at [1154, 520] on button "Save" at bounding box center [1147, 518] width 65 height 22
click at [1153, 557] on button "Apply" at bounding box center [1147, 552] width 65 height 22
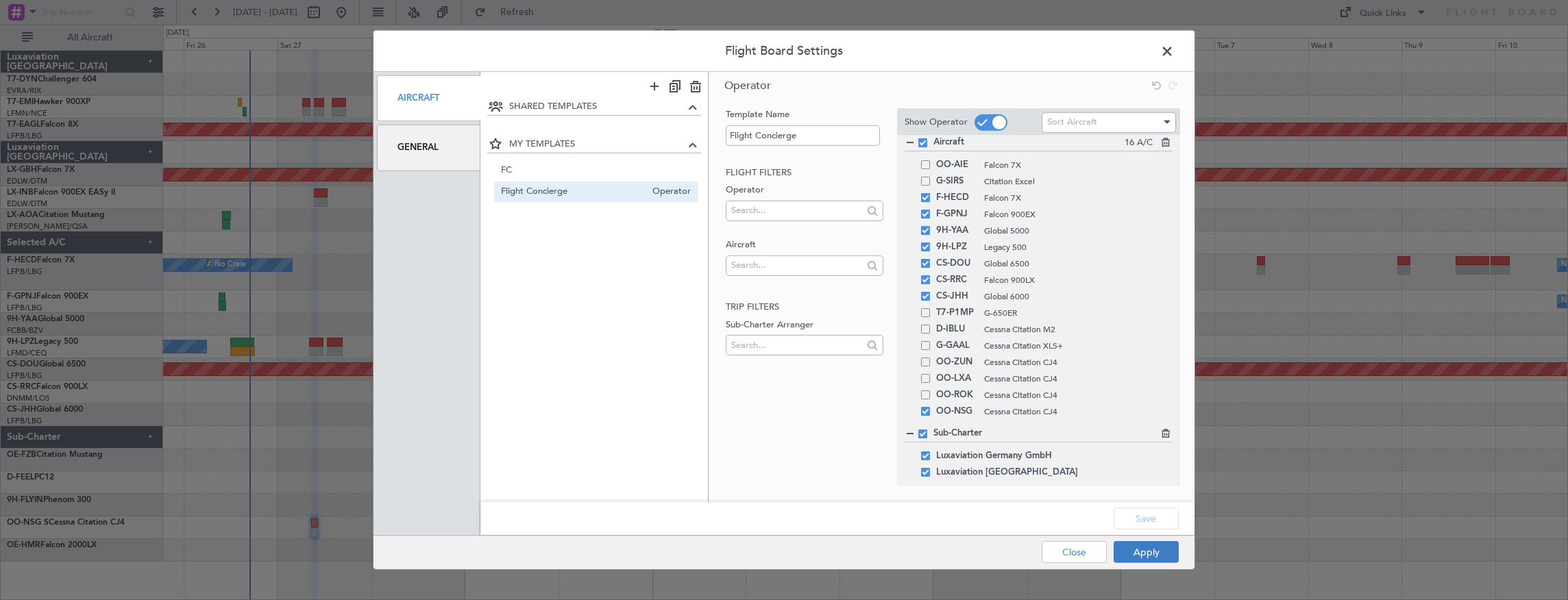
type input "0"
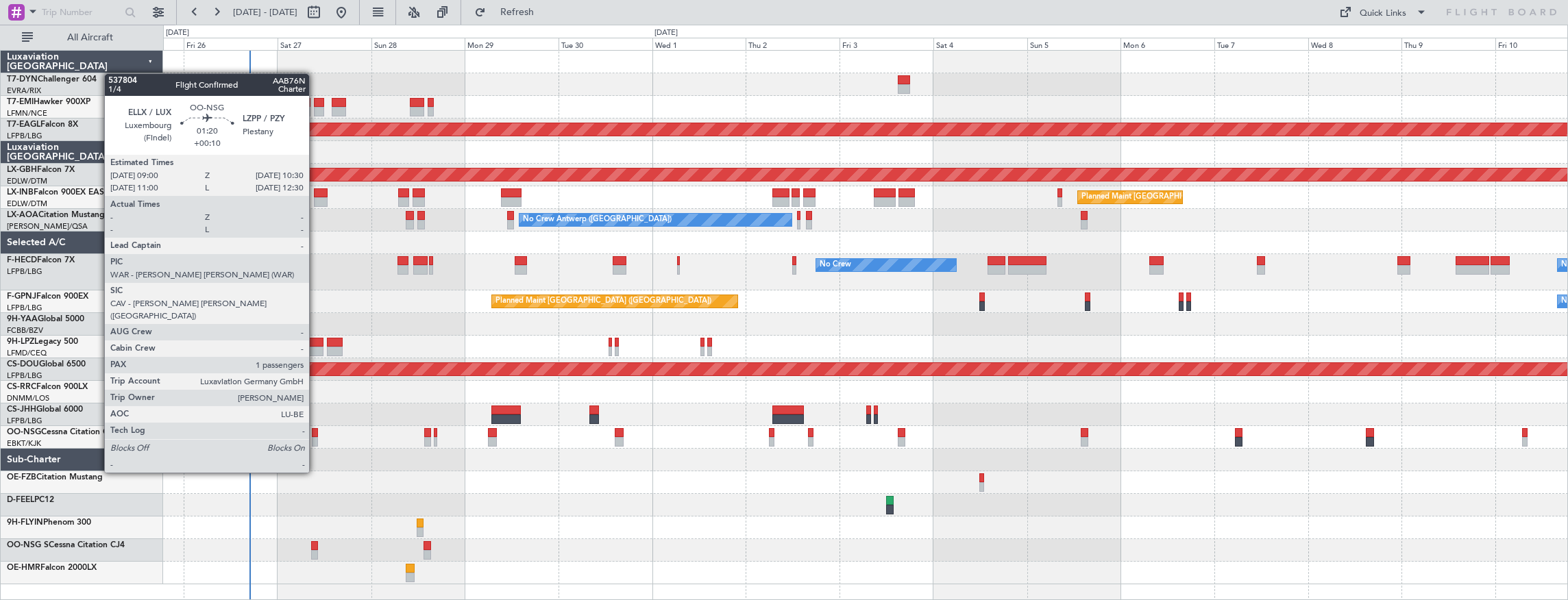
click at [316, 435] on div at bounding box center [315, 433] width 6 height 10
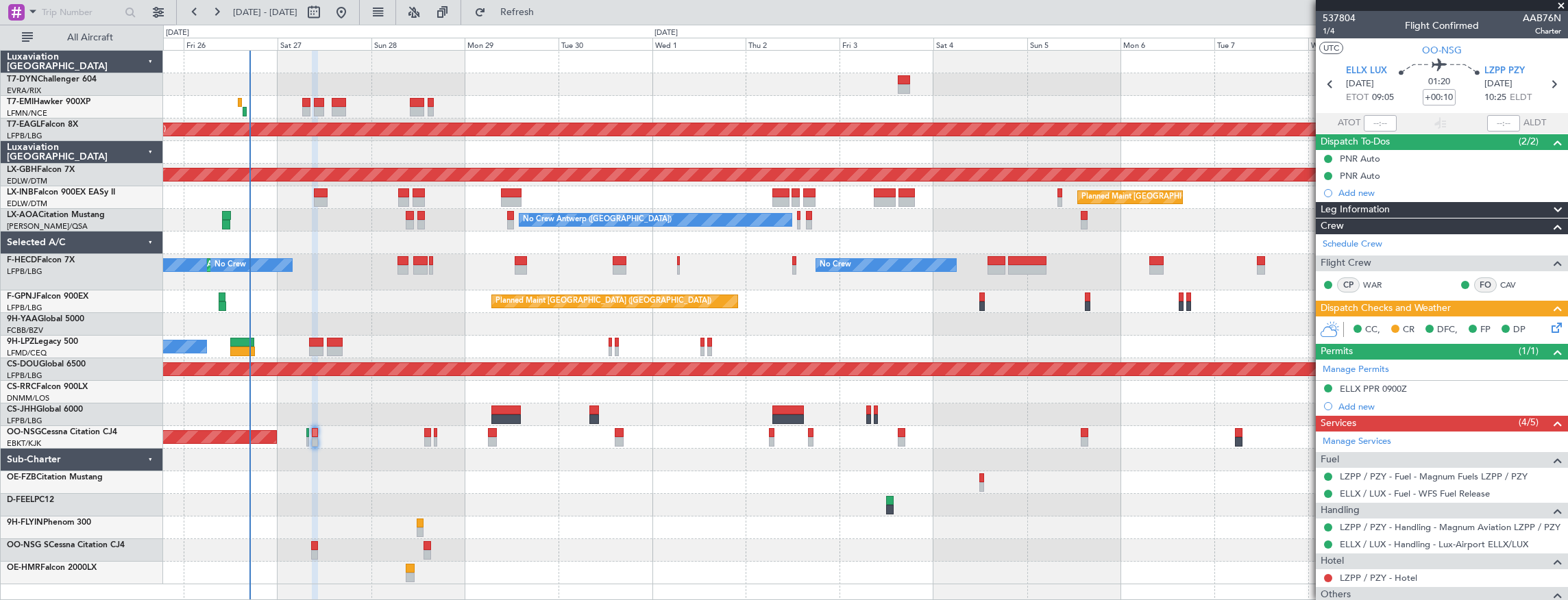
scroll to position [86, 0]
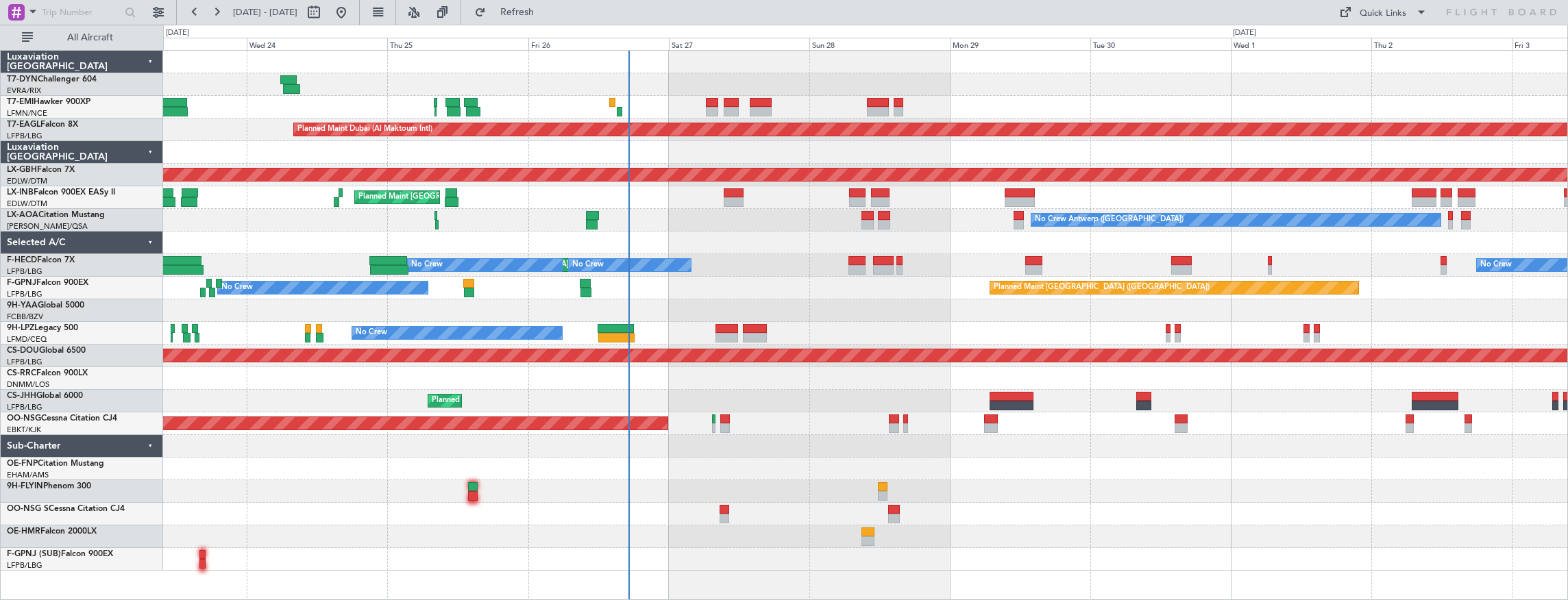
click at [775, 390] on div "Planned Maint [GEOGRAPHIC_DATA] Planned Maint [GEOGRAPHIC_DATA] (Al Maktoum Int…" at bounding box center [866, 311] width 1404 height 520
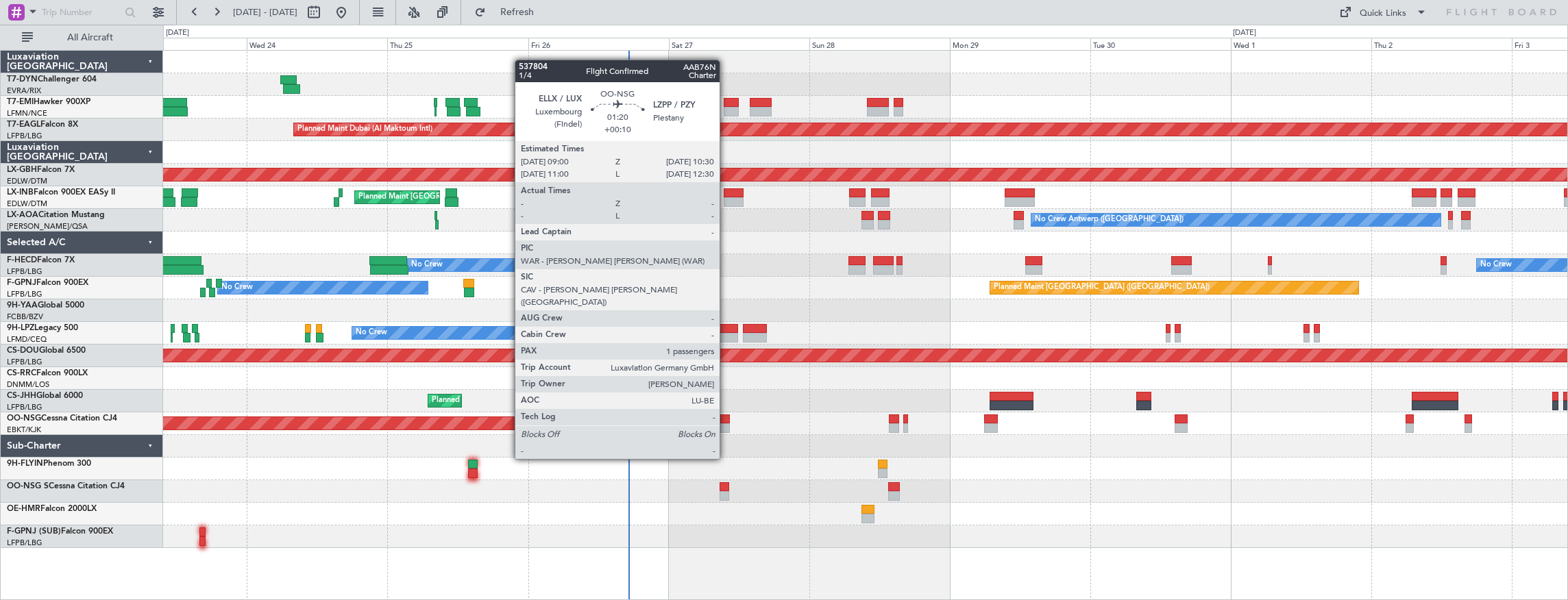
click at [726, 420] on div at bounding box center [724, 419] width 9 height 10
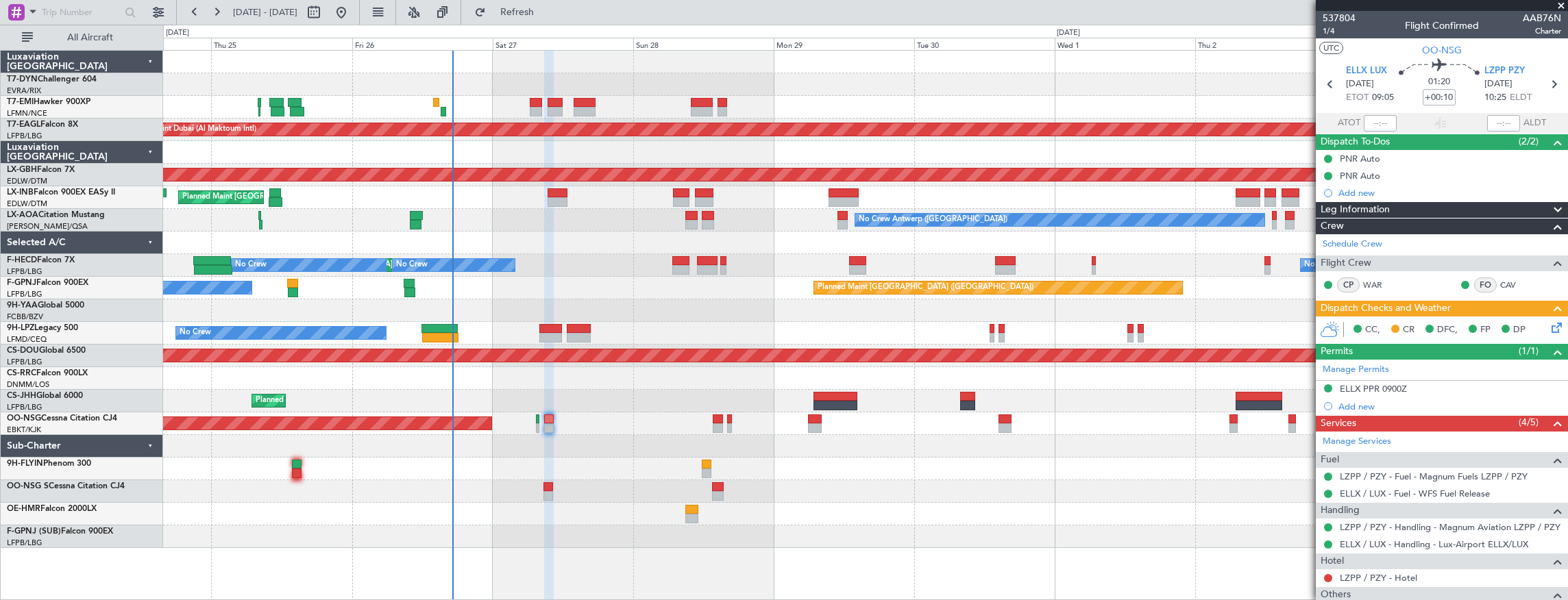
click at [509, 196] on div "Planned Maint [GEOGRAPHIC_DATA] Planned Maint [GEOGRAPHIC_DATA] (Al Maktoum Int…" at bounding box center [866, 299] width 1404 height 497
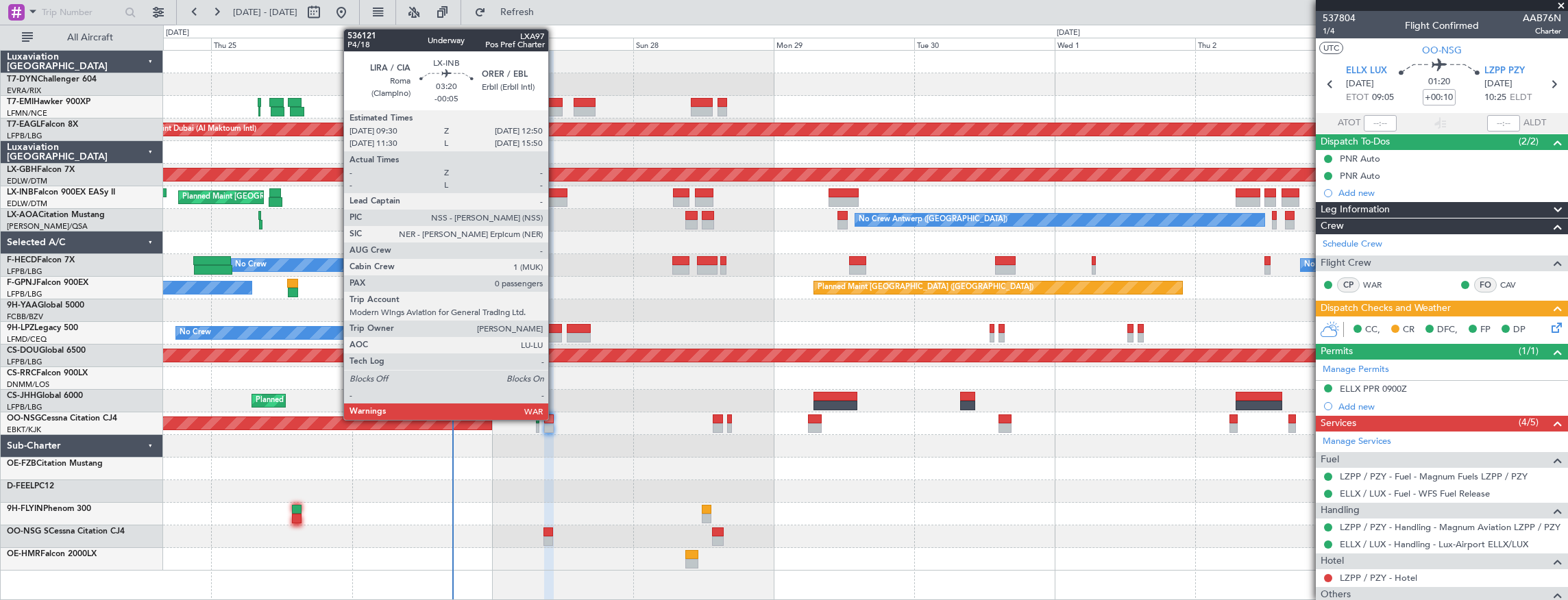
click at [555, 193] on div at bounding box center [557, 193] width 20 height 10
type input "-00:05"
type input "0"
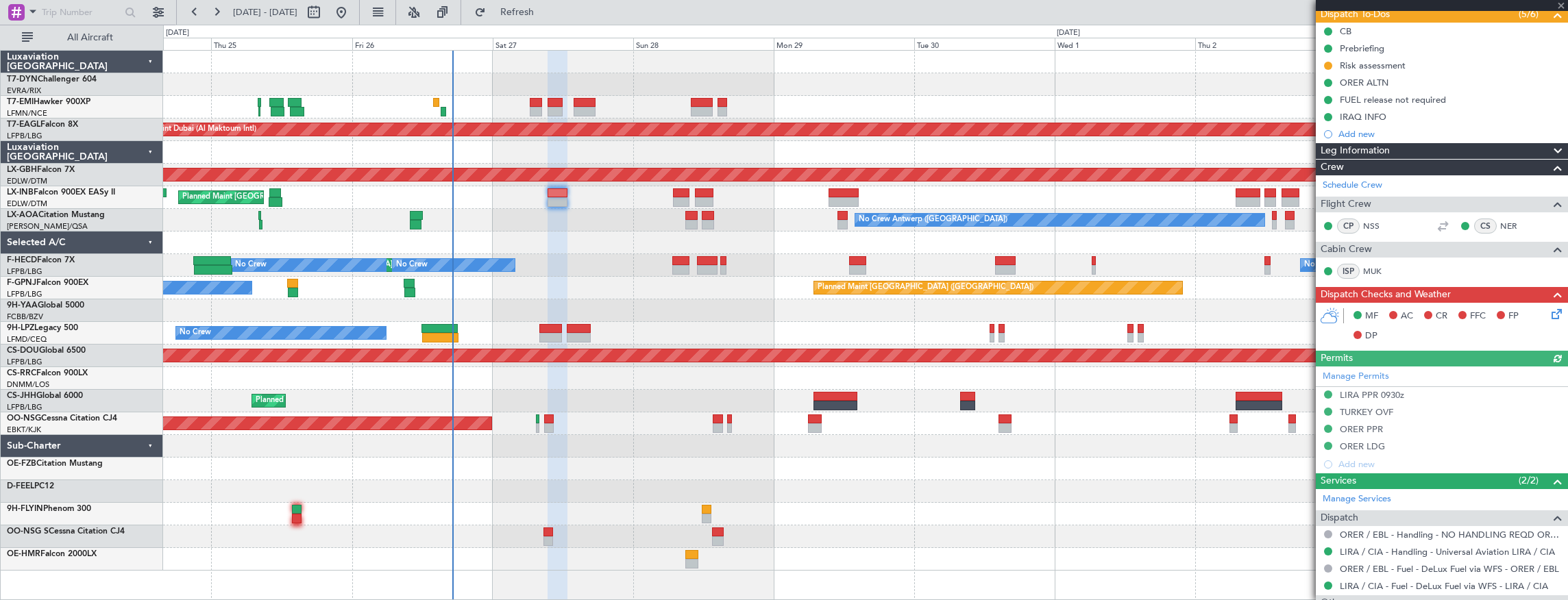
scroll to position [225, 0]
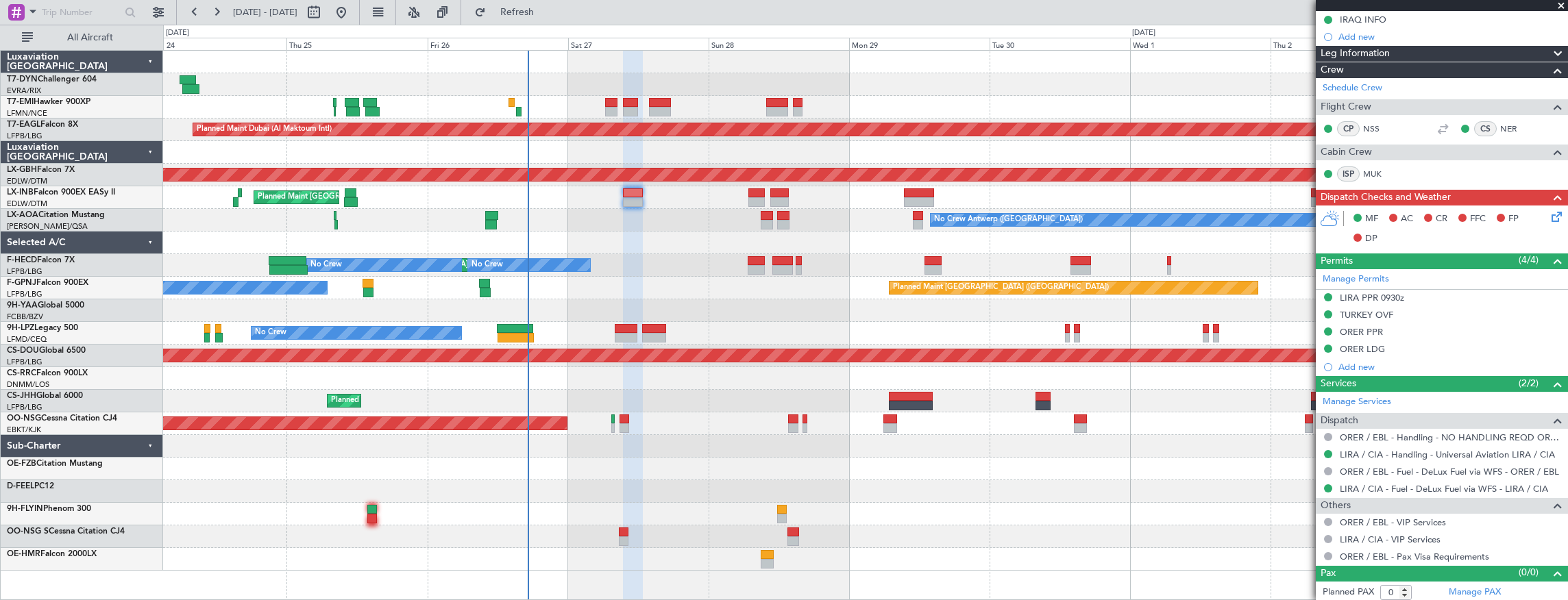
click at [835, 123] on div "Planned Maint [GEOGRAPHIC_DATA] Planned Maint [GEOGRAPHIC_DATA] (Al Maktoum Int…" at bounding box center [866, 311] width 1404 height 520
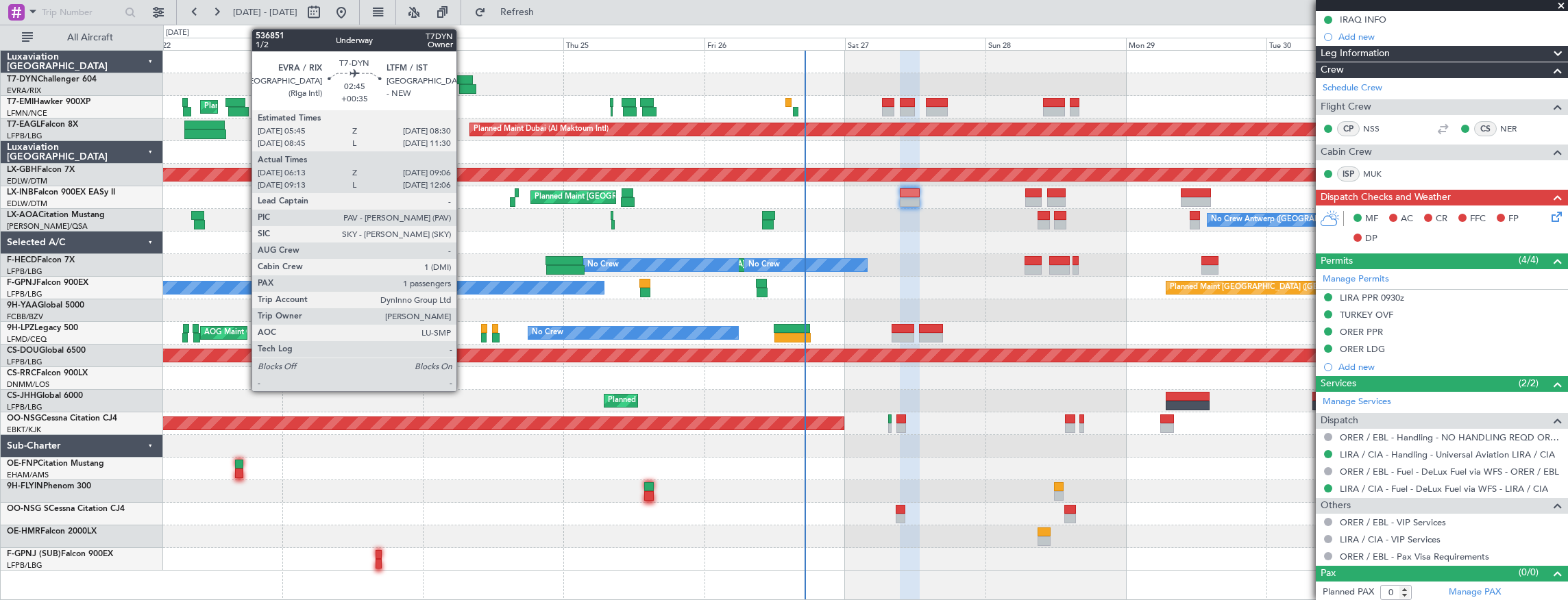
click at [464, 82] on div at bounding box center [464, 80] width 16 height 10
type input "+00:35"
type input "06:13"
type input "09:06"
type input "1"
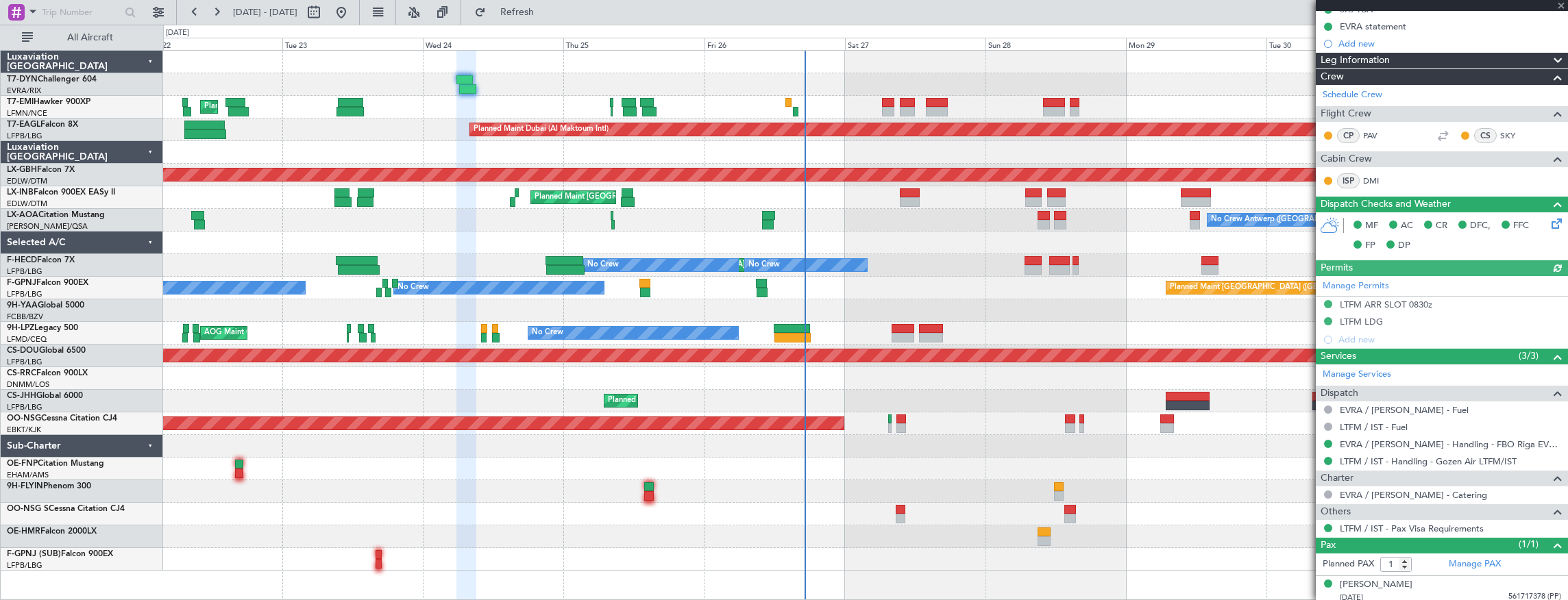
scroll to position [289, 0]
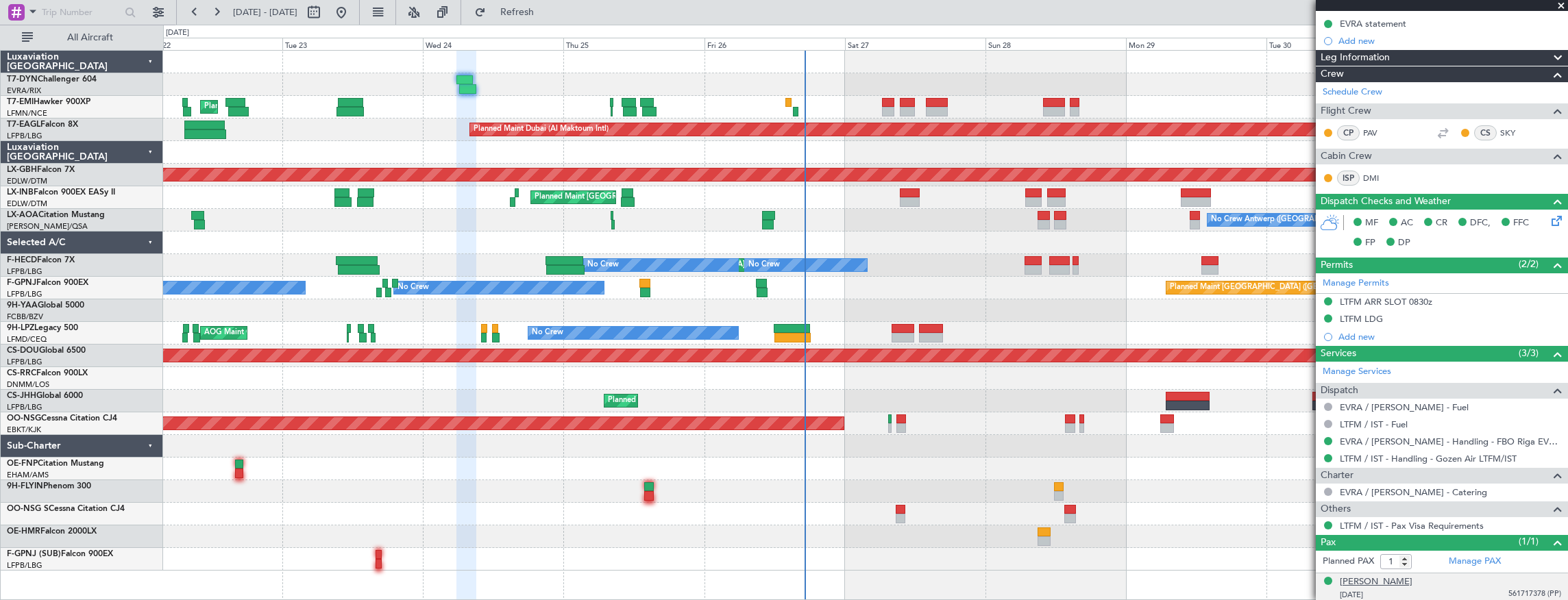
click at [1391, 579] on div "[PERSON_NAME]" at bounding box center [1377, 582] width 73 height 13
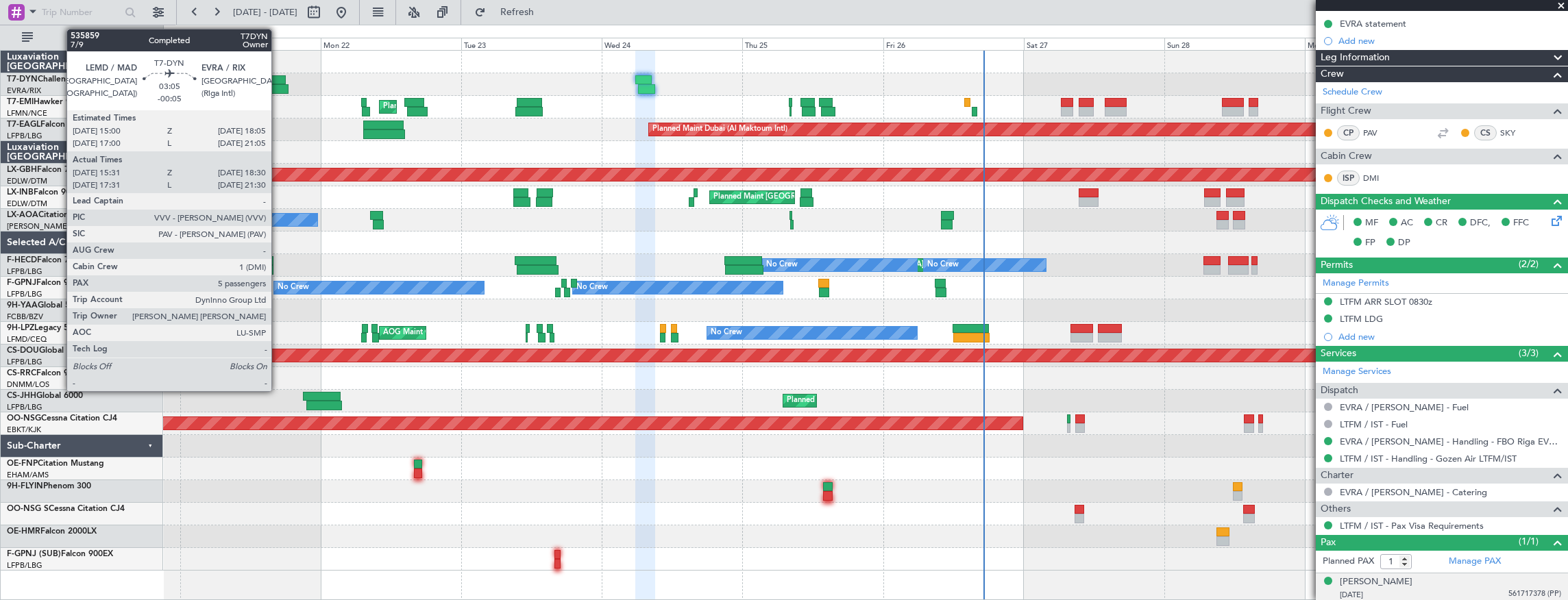
click at [278, 79] on div at bounding box center [276, 80] width 18 height 10
type input "-00:05"
type input "15:31"
type input "18:30"
type input "5"
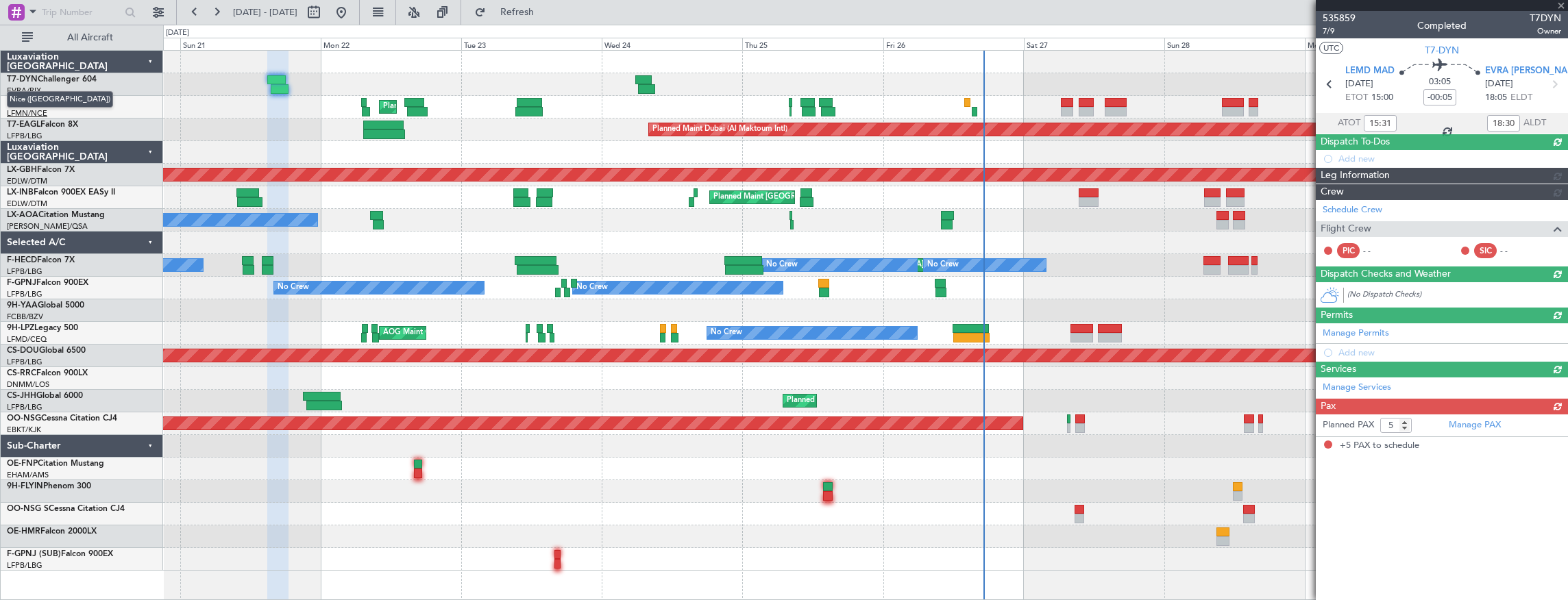
scroll to position [0, 0]
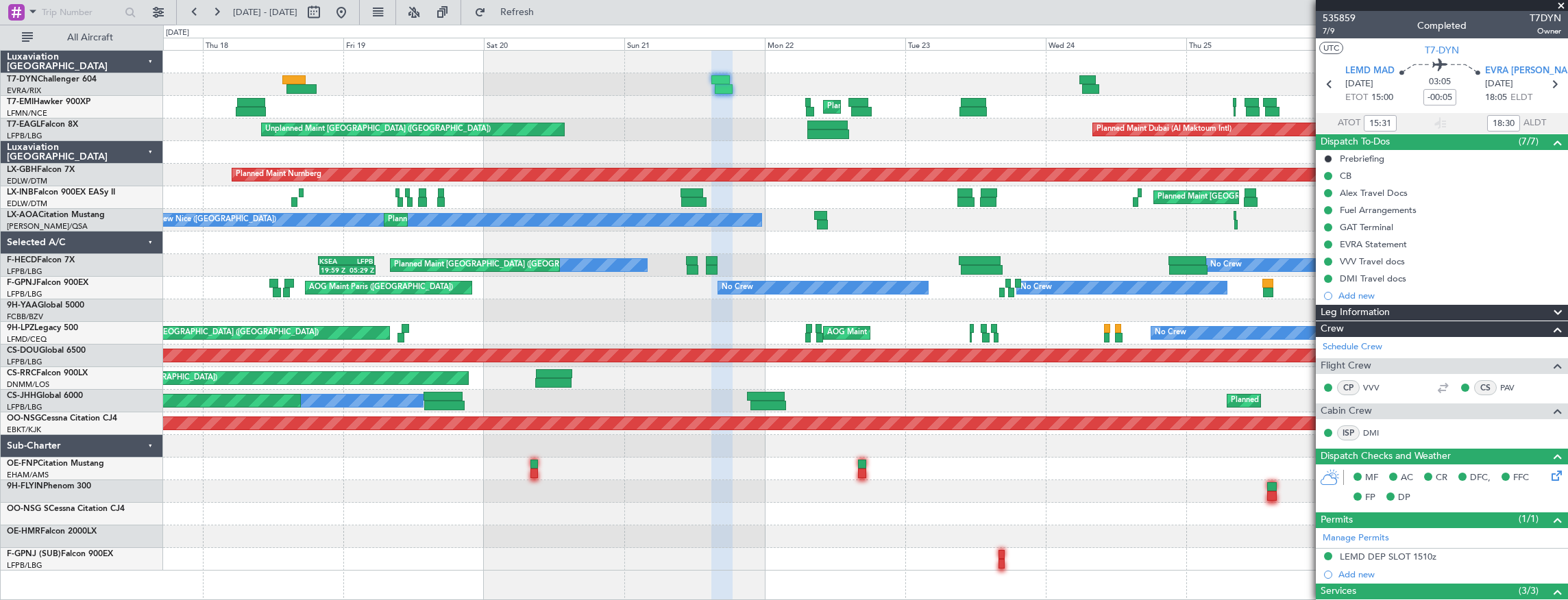
click at [809, 382] on div "Unplanned Maint [GEOGRAPHIC_DATA] (Riga Intl) Planned Maint [GEOGRAPHIC_DATA] P…" at bounding box center [866, 311] width 1404 height 520
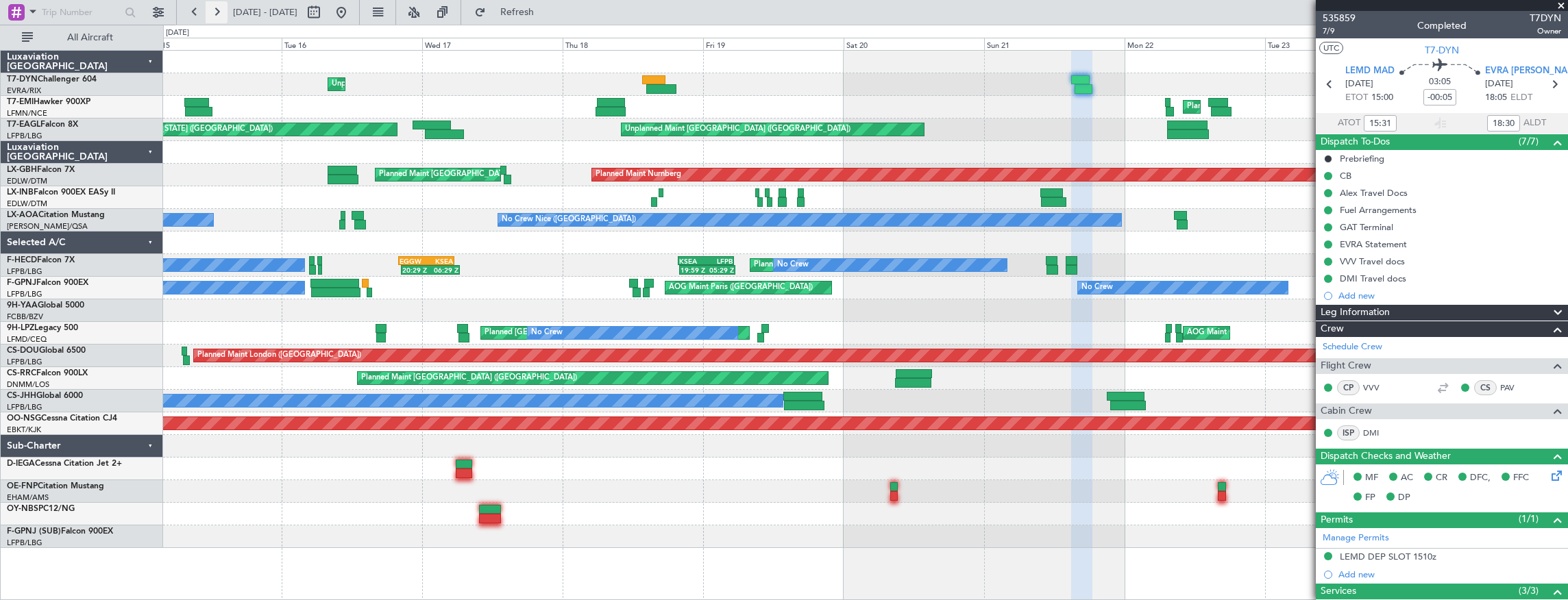
click at [222, 10] on button at bounding box center [216, 12] width 22 height 22
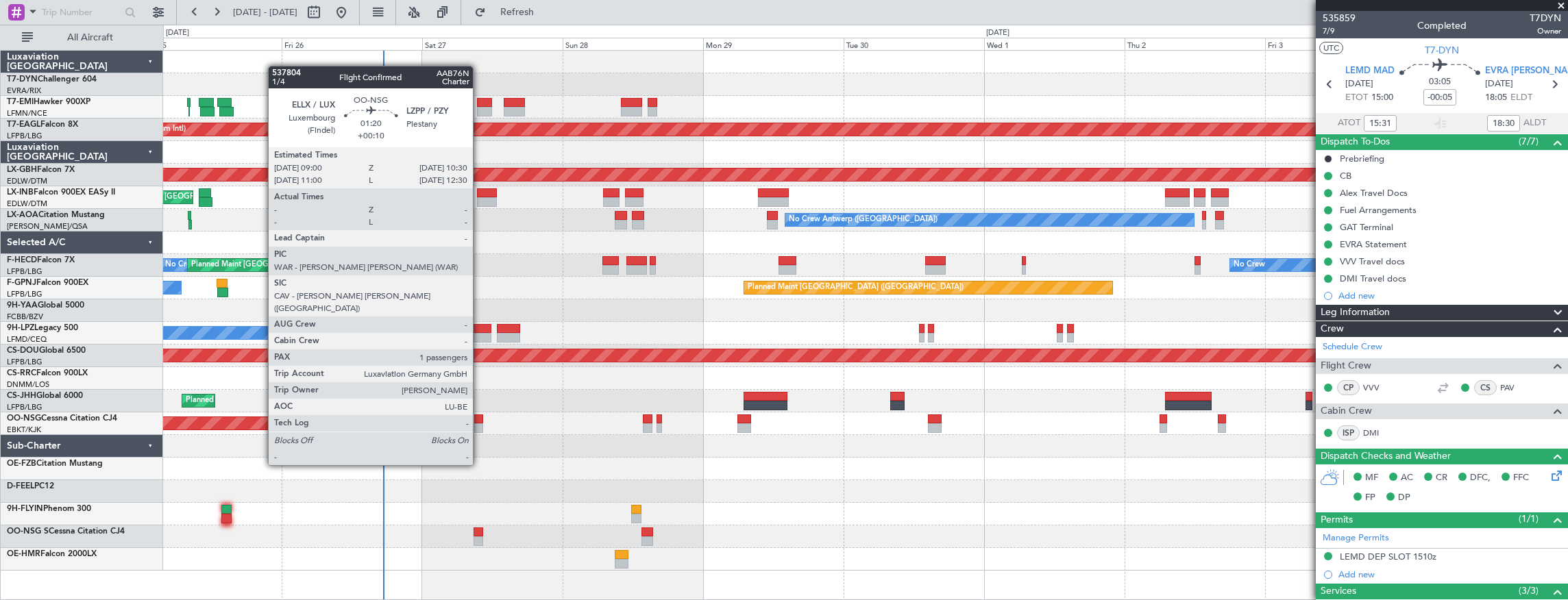
click at [480, 427] on div at bounding box center [478, 428] width 9 height 10
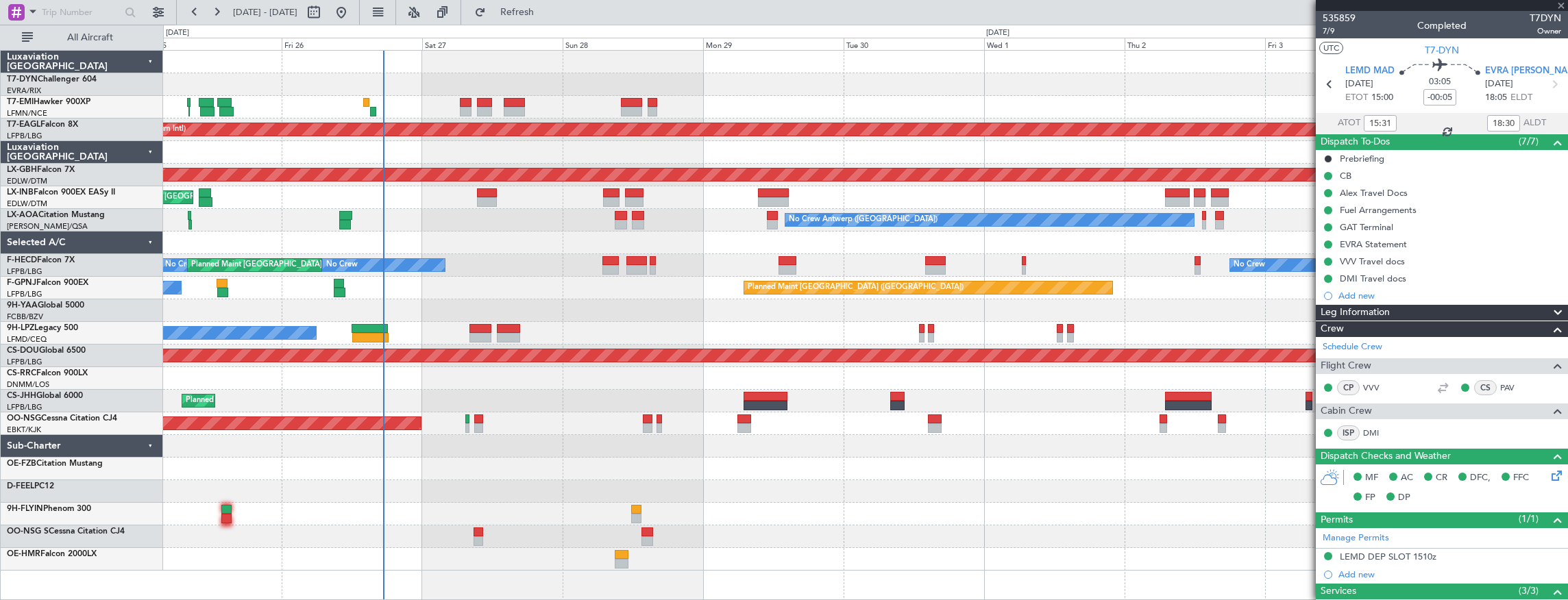
type input "+00:10"
type input "1"
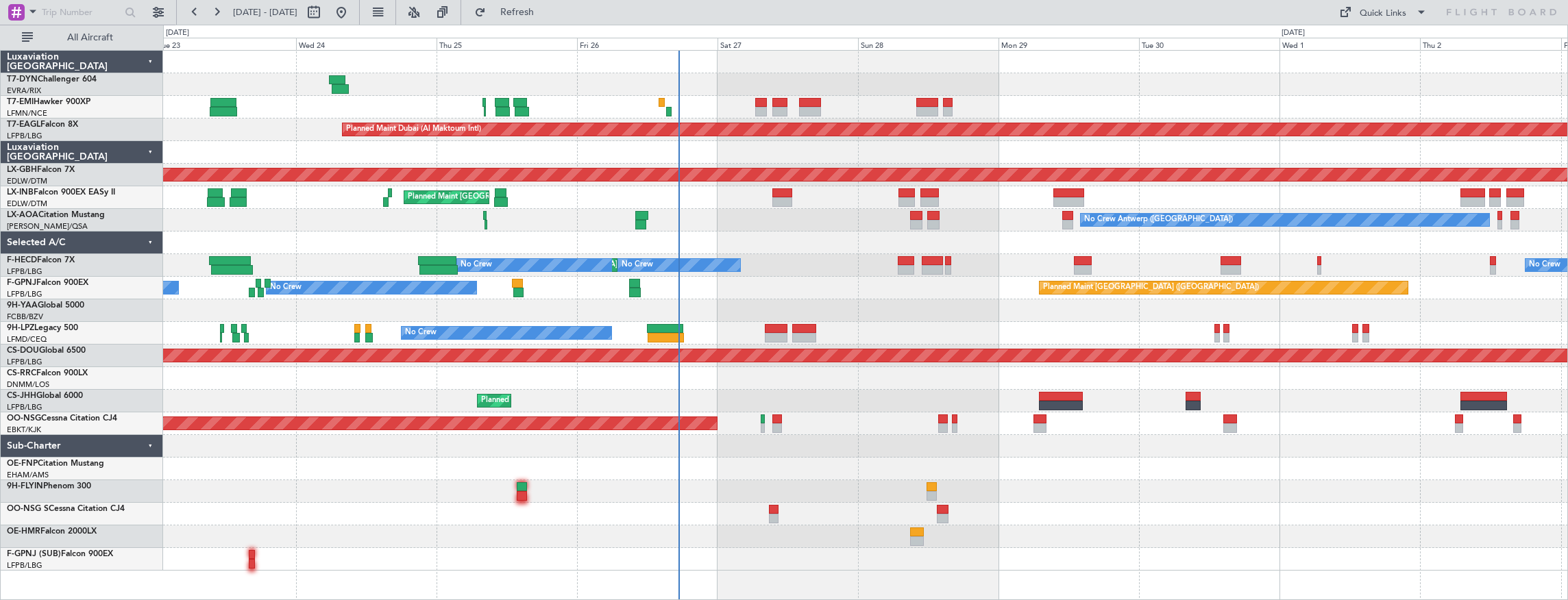
click at [793, 402] on div "Planned Maint [GEOGRAPHIC_DATA] Planned Maint [GEOGRAPHIC_DATA] (Al Maktoum Int…" at bounding box center [866, 311] width 1404 height 520
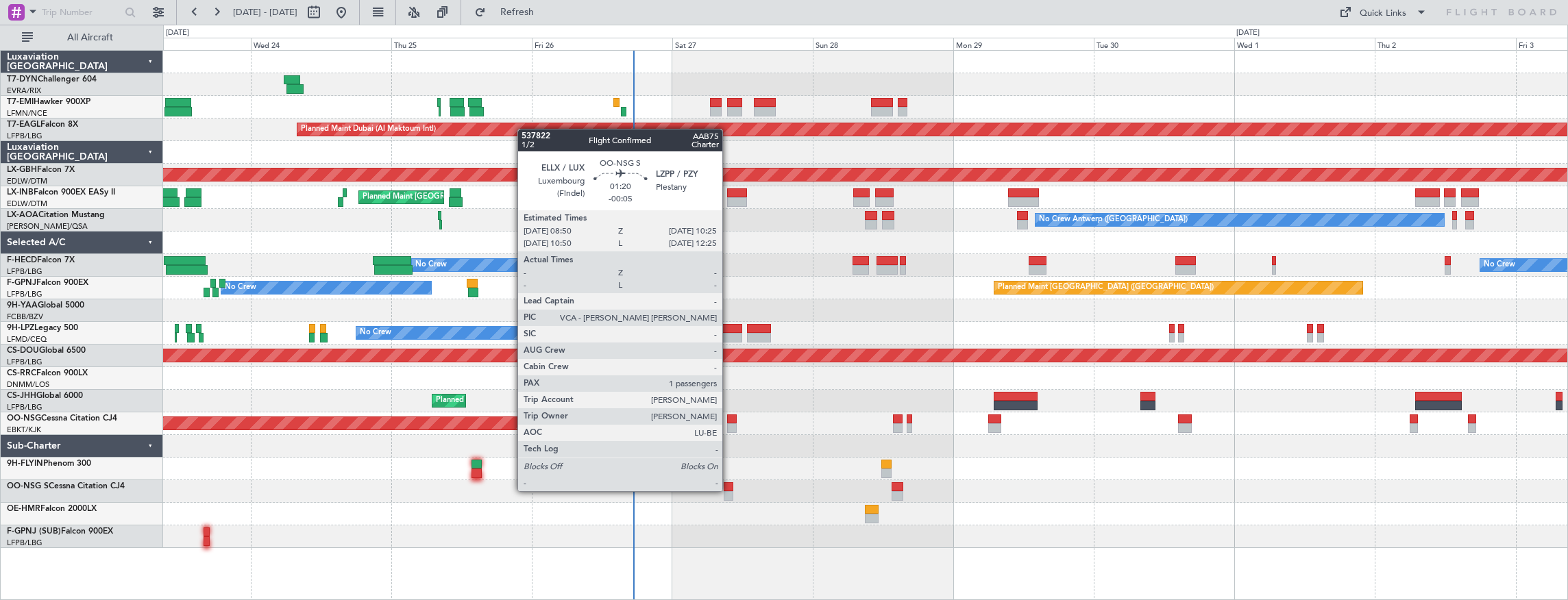
click at [729, 489] on div at bounding box center [728, 487] width 10 height 10
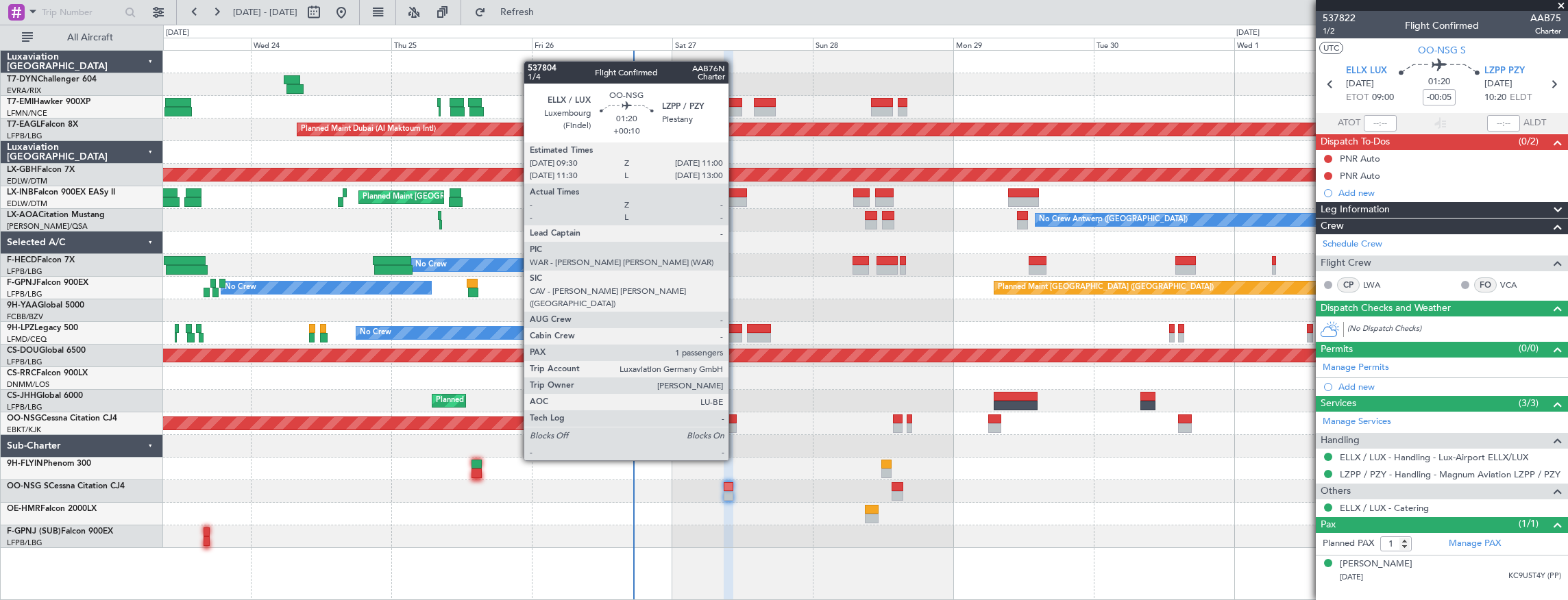
click at [735, 422] on div at bounding box center [731, 419] width 9 height 10
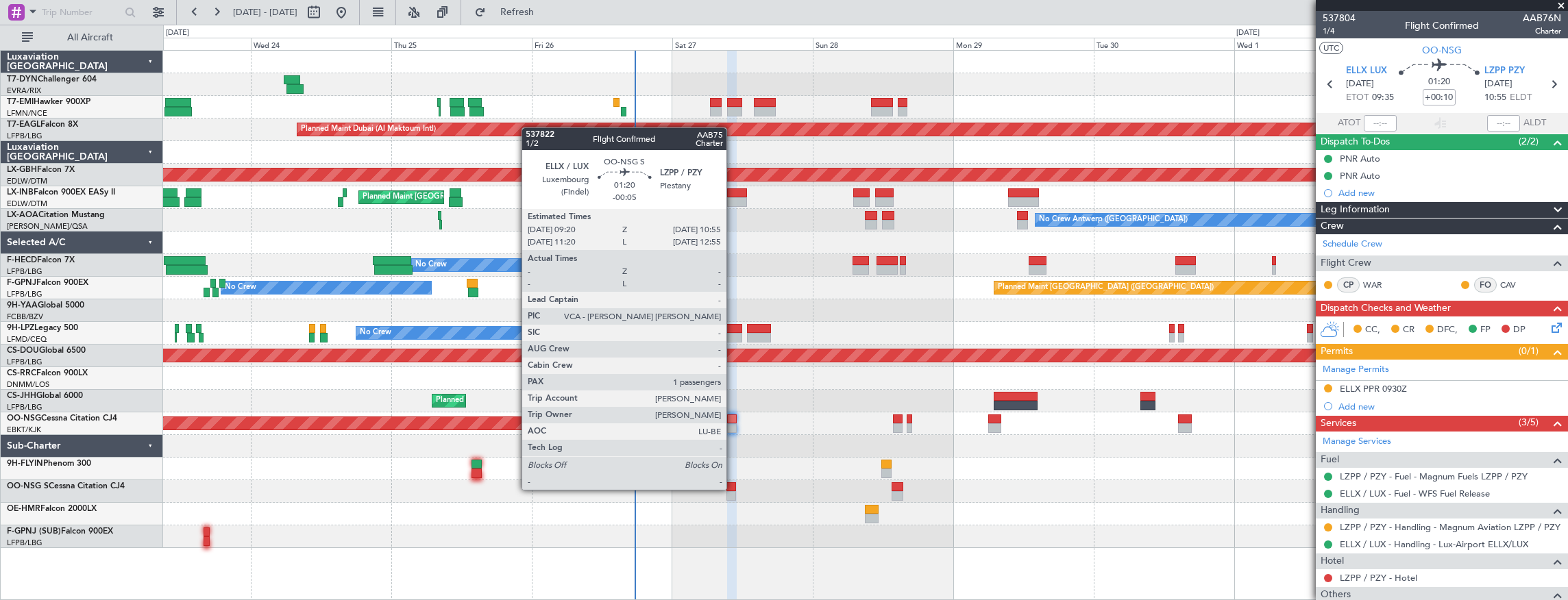
click at [732, 488] on div at bounding box center [731, 487] width 10 height 10
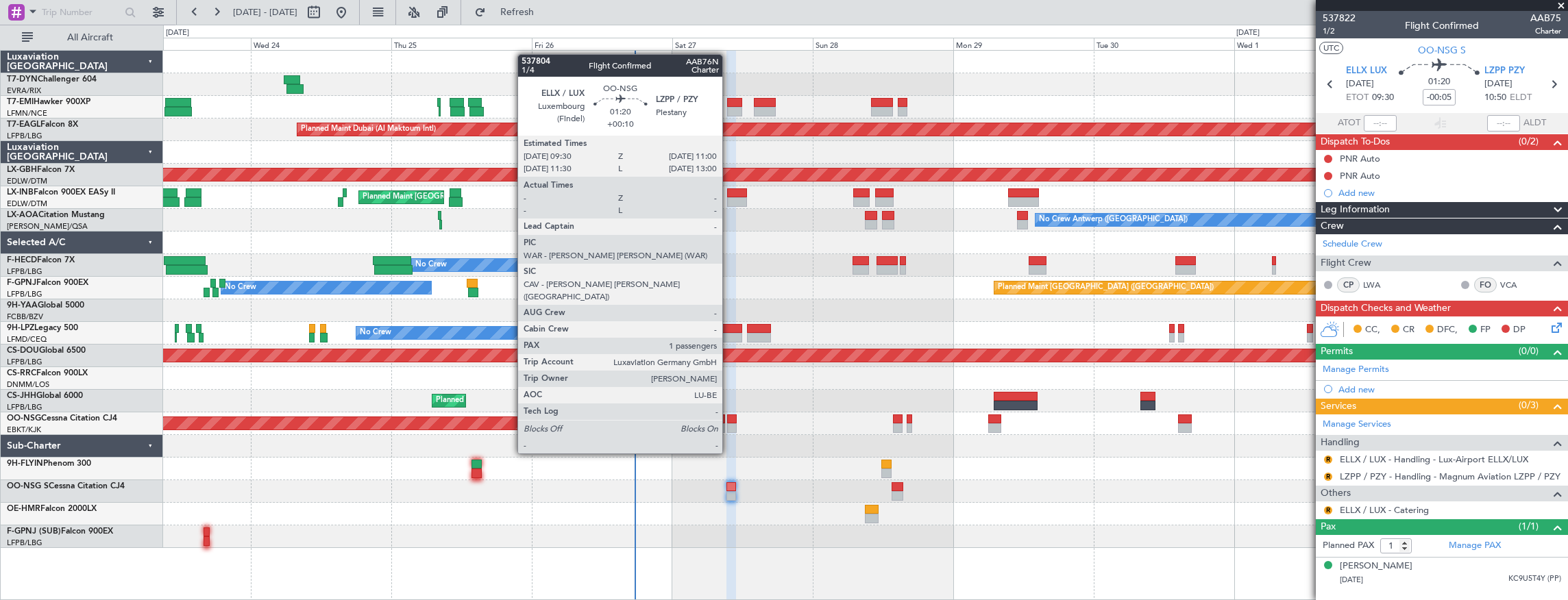
click at [729, 415] on div at bounding box center [731, 419] width 9 height 10
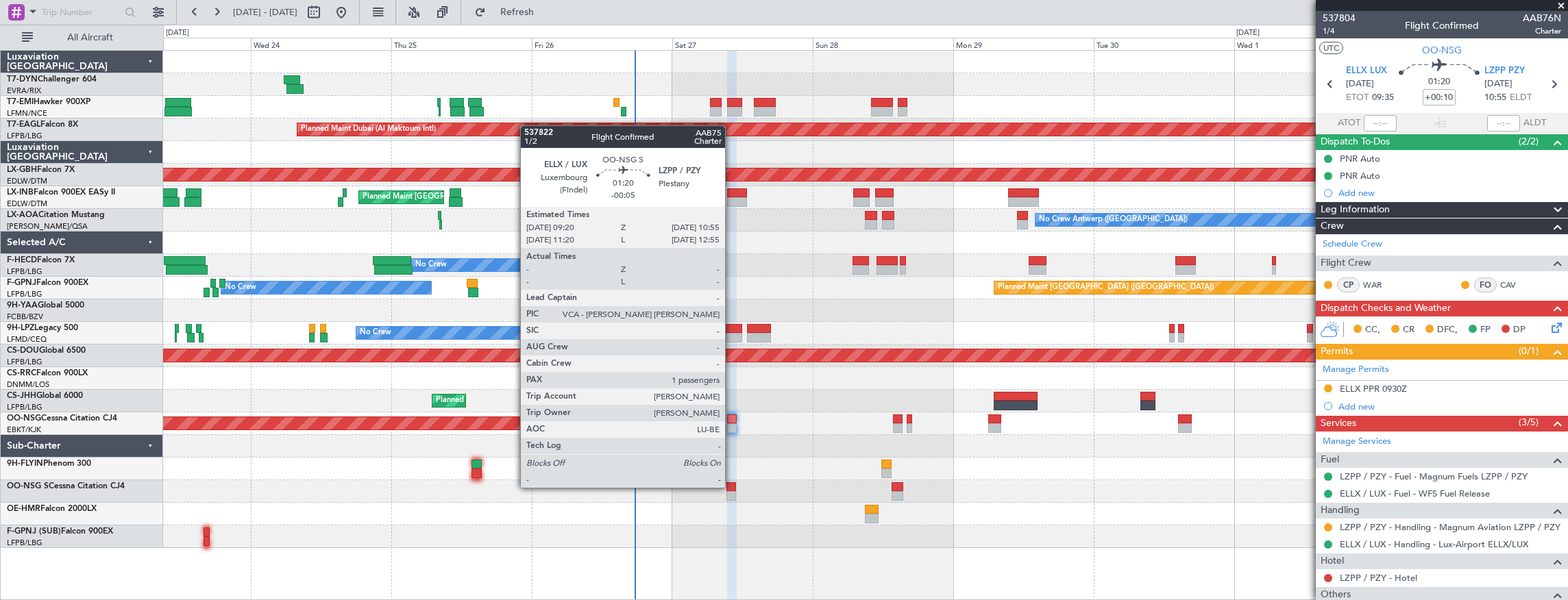
click at [732, 487] on div at bounding box center [731, 487] width 10 height 10
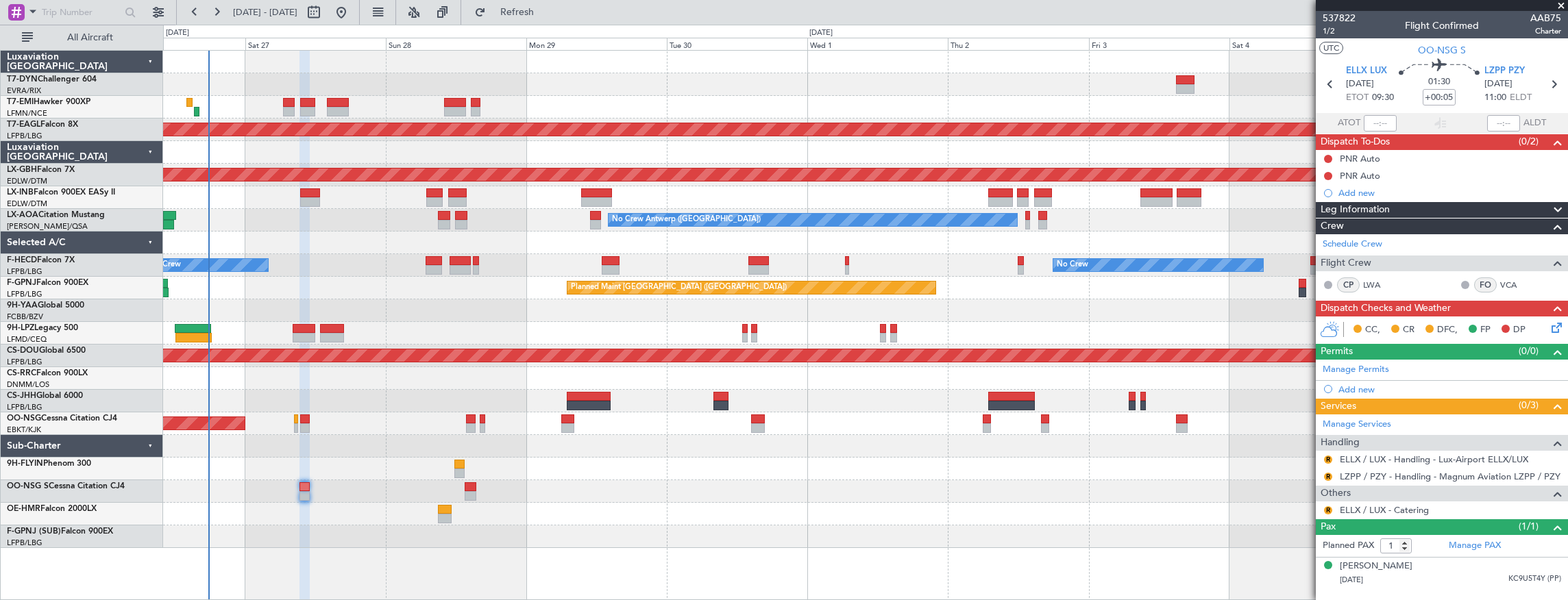
click at [424, 242] on div at bounding box center [866, 243] width 1404 height 23
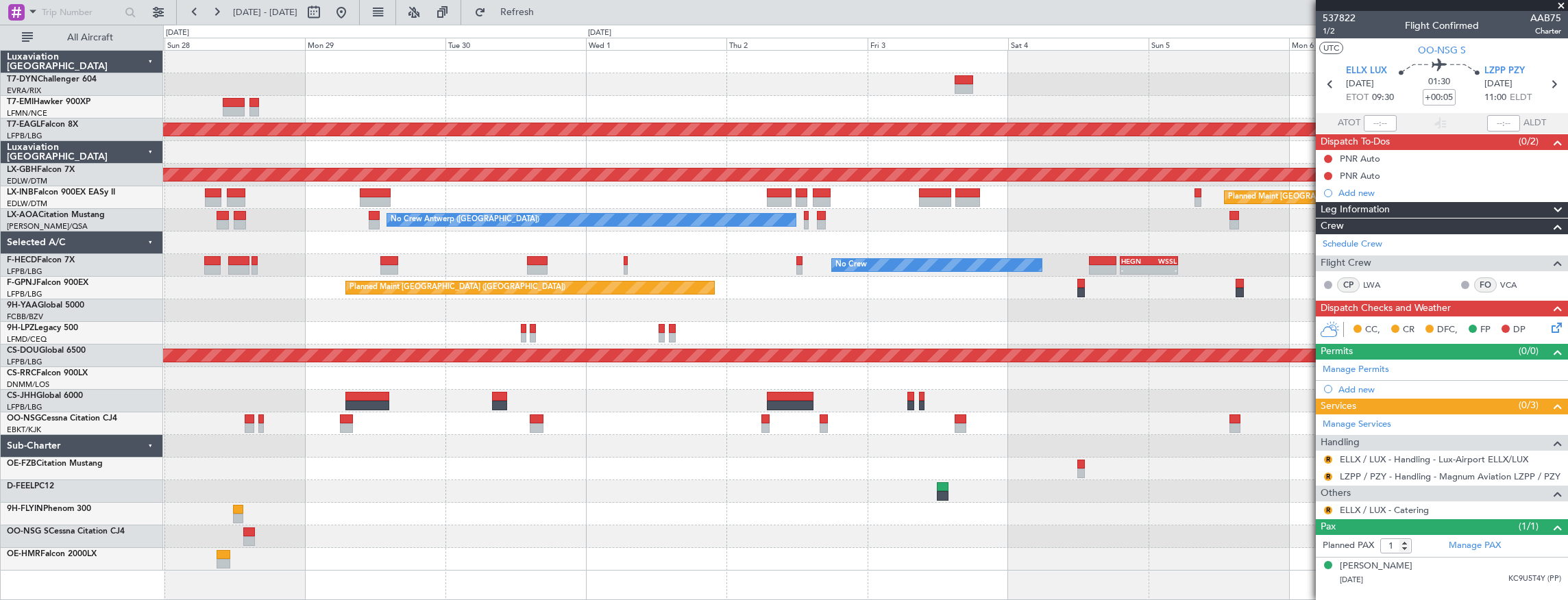
click at [869, 204] on div "Planned Maint Dubai (Al Maktoum Intl) Planned Maint Nurnberg Planned Maint Lond…" at bounding box center [866, 311] width 1404 height 520
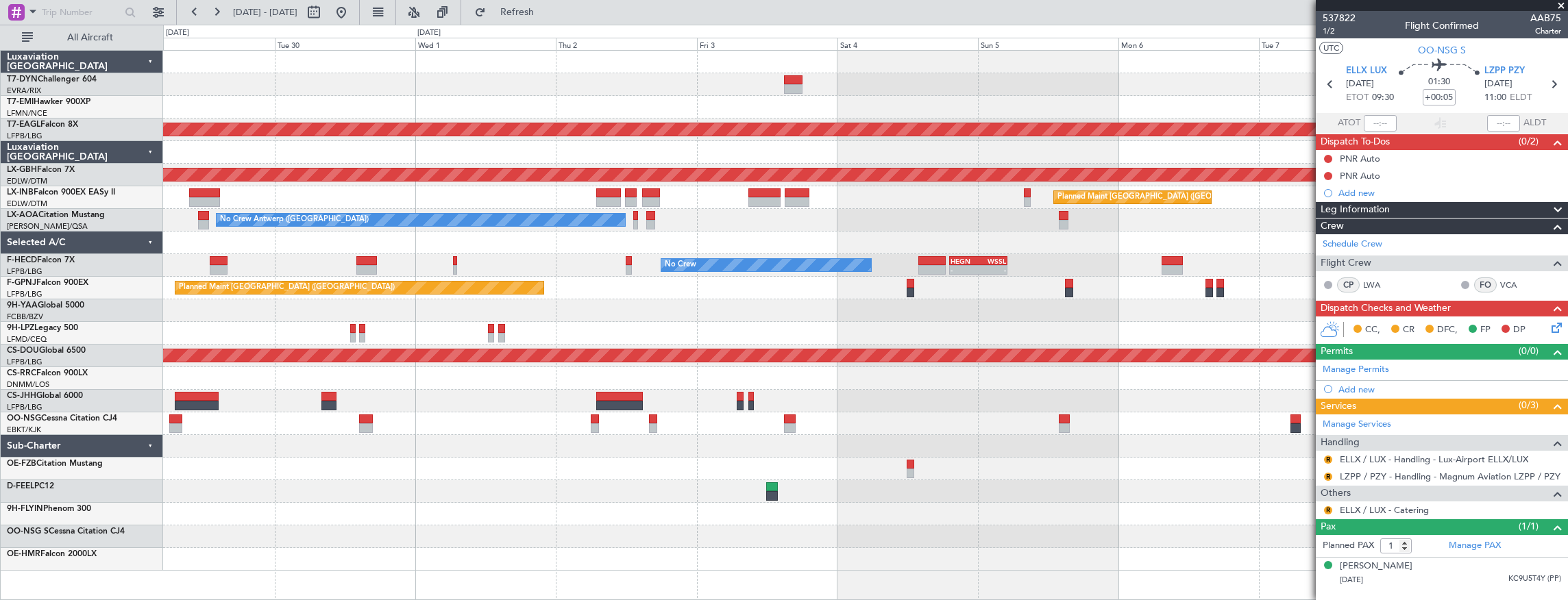
click at [682, 206] on div "Planned Maint [GEOGRAPHIC_DATA] ([GEOGRAPHIC_DATA])" at bounding box center [866, 198] width 1404 height 23
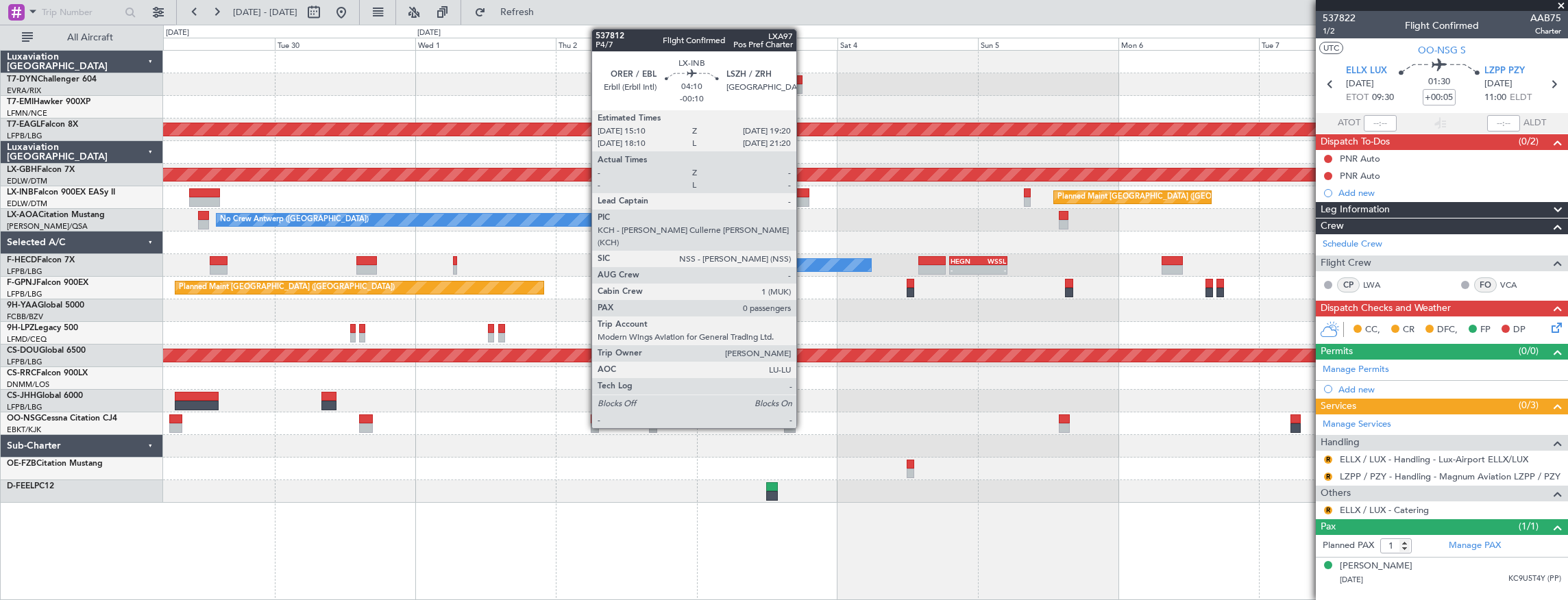
click at [803, 193] on div at bounding box center [797, 193] width 25 height 10
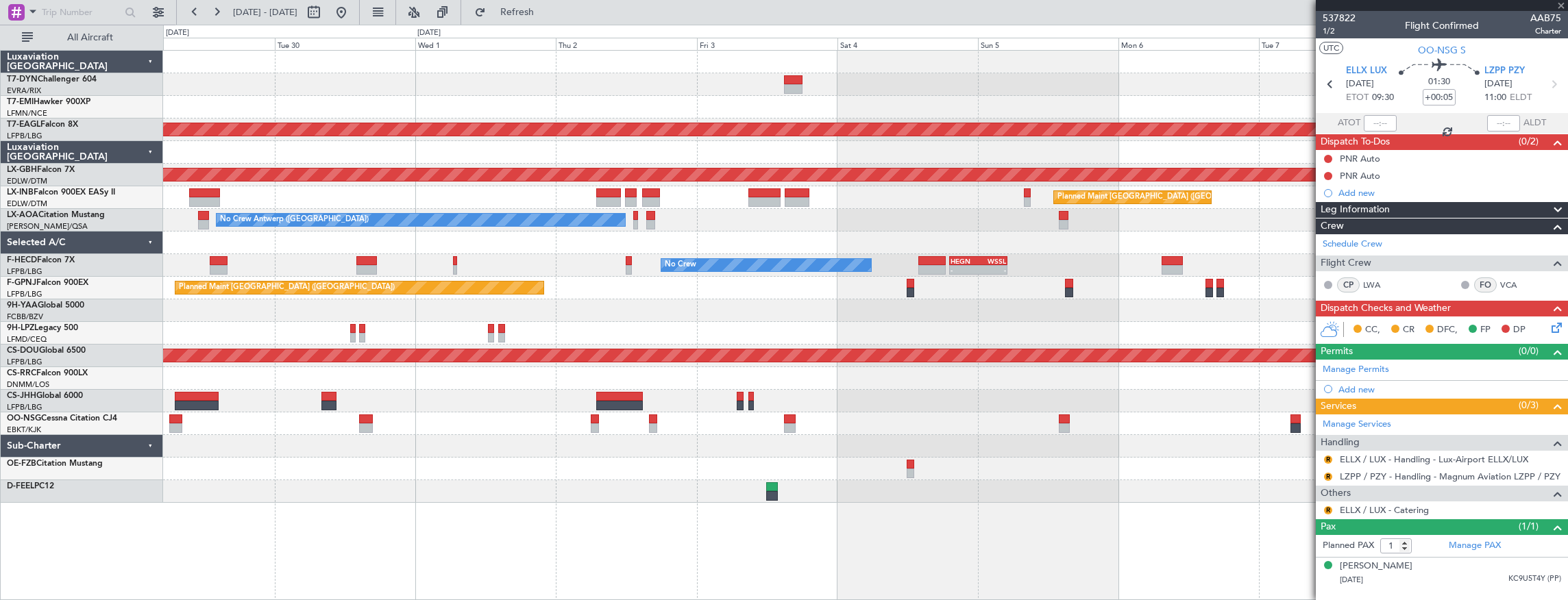
type input "-00:10"
type input "0"
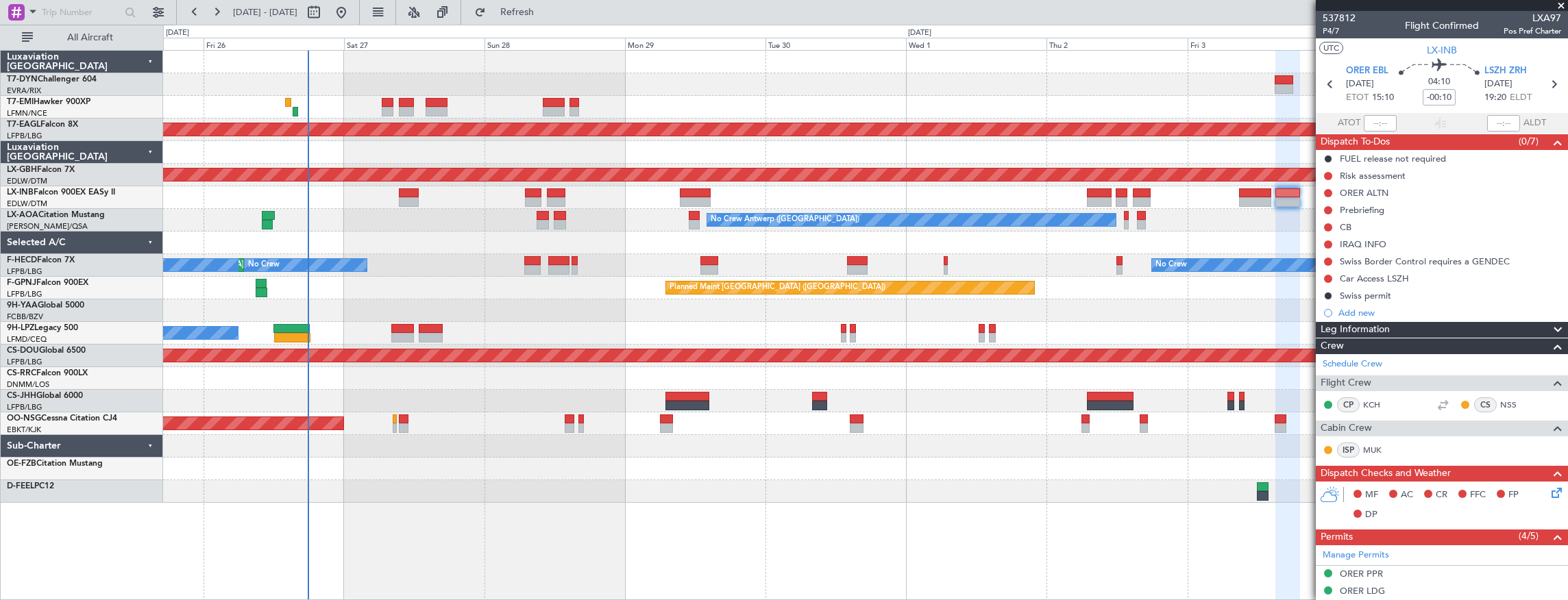
click at [1140, 251] on div "Planned Maint Dubai (Al Maktoum Intl) Planned Maint Nurnberg Planned Maint Lond…" at bounding box center [866, 277] width 1404 height 452
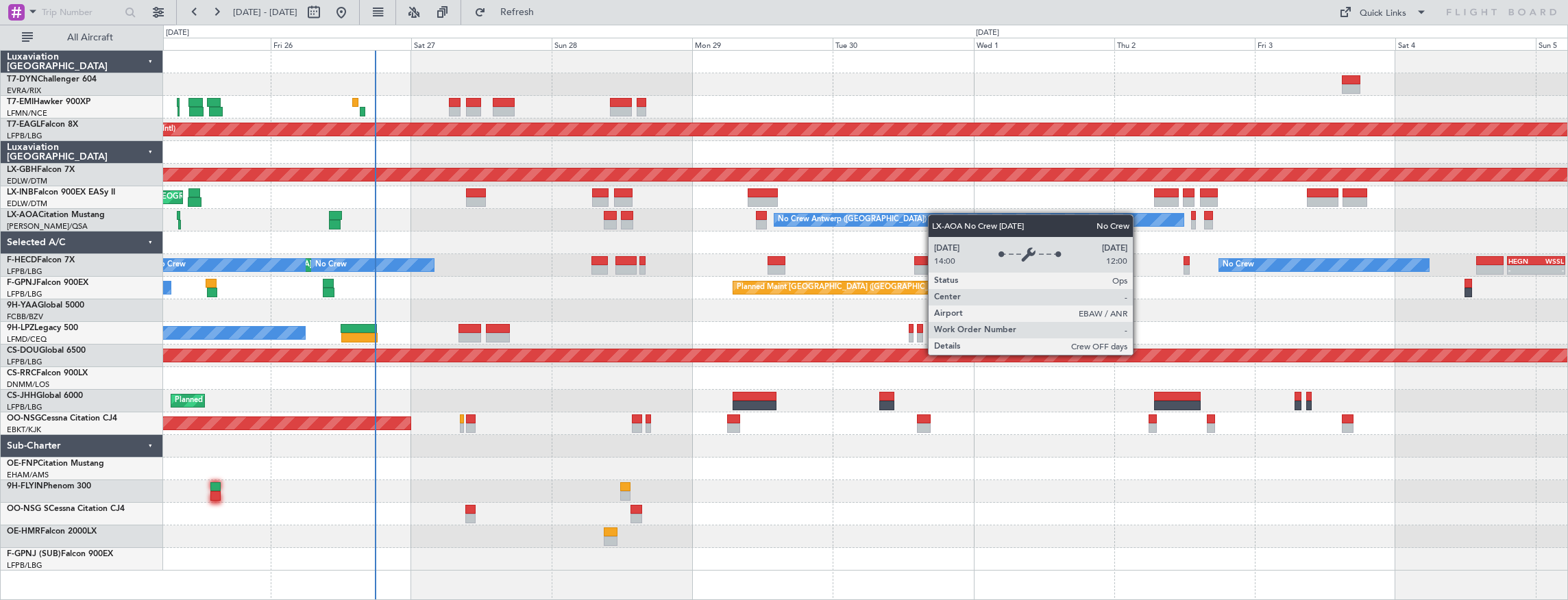
click at [821, 213] on div "Planned Maint Dubai (Al Maktoum Intl) Planned Maint Nurnberg Planned Maint [GEO…" at bounding box center [866, 311] width 1404 height 520
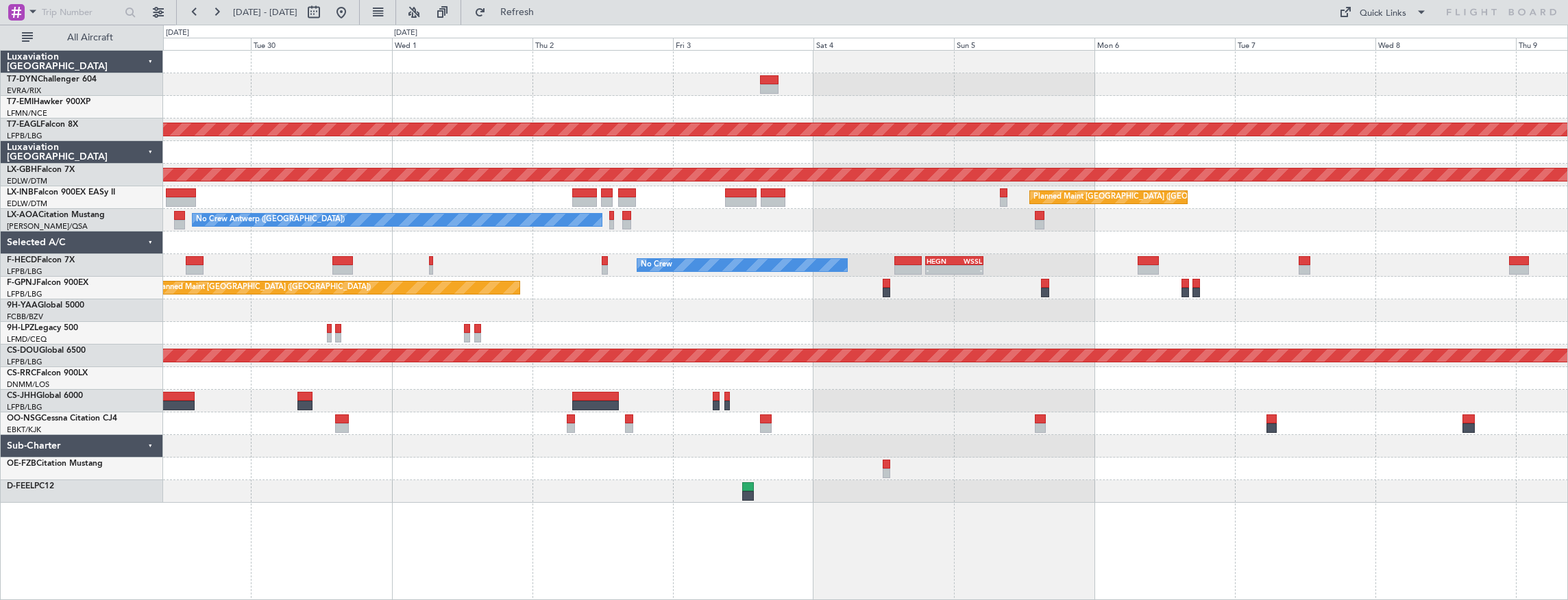
click at [952, 200] on div "Planned Maint [GEOGRAPHIC_DATA] ([GEOGRAPHIC_DATA])" at bounding box center [866, 198] width 1404 height 23
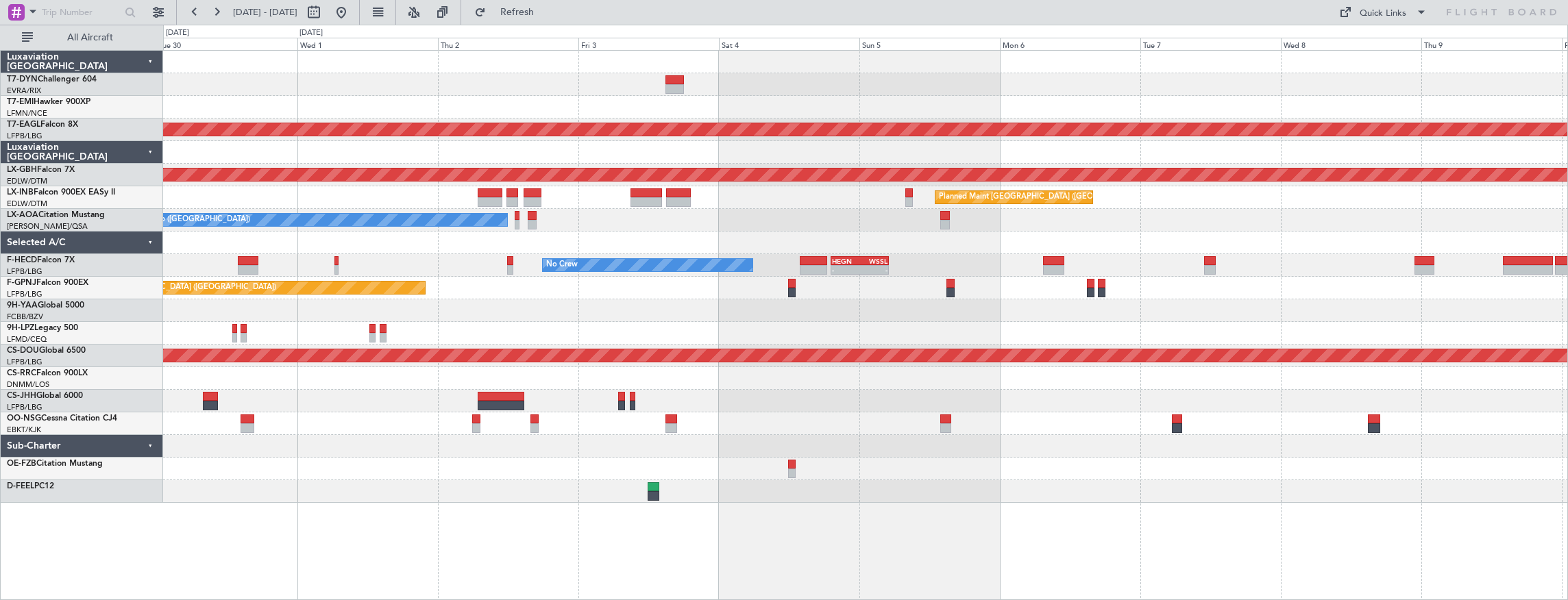
click at [712, 201] on div "Planned Maint [GEOGRAPHIC_DATA] ([GEOGRAPHIC_DATA])" at bounding box center [866, 198] width 1404 height 23
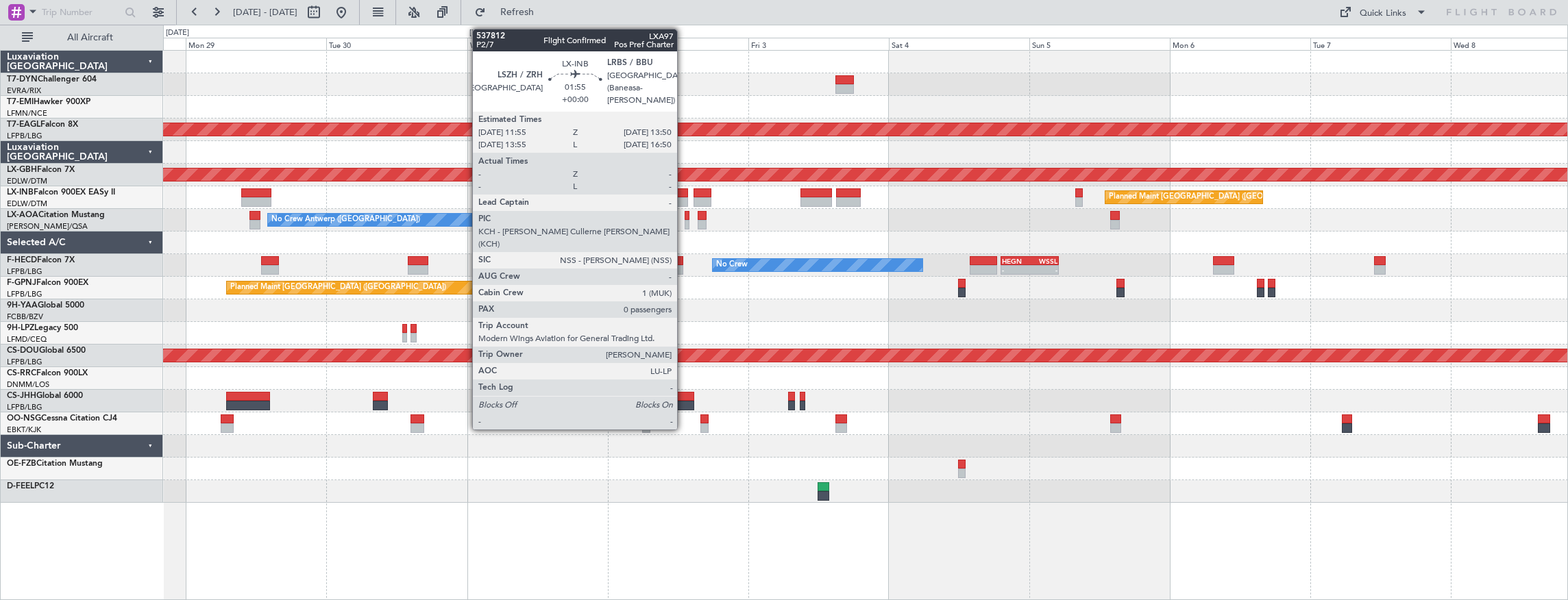
click at [684, 192] on div at bounding box center [682, 193] width 12 height 10
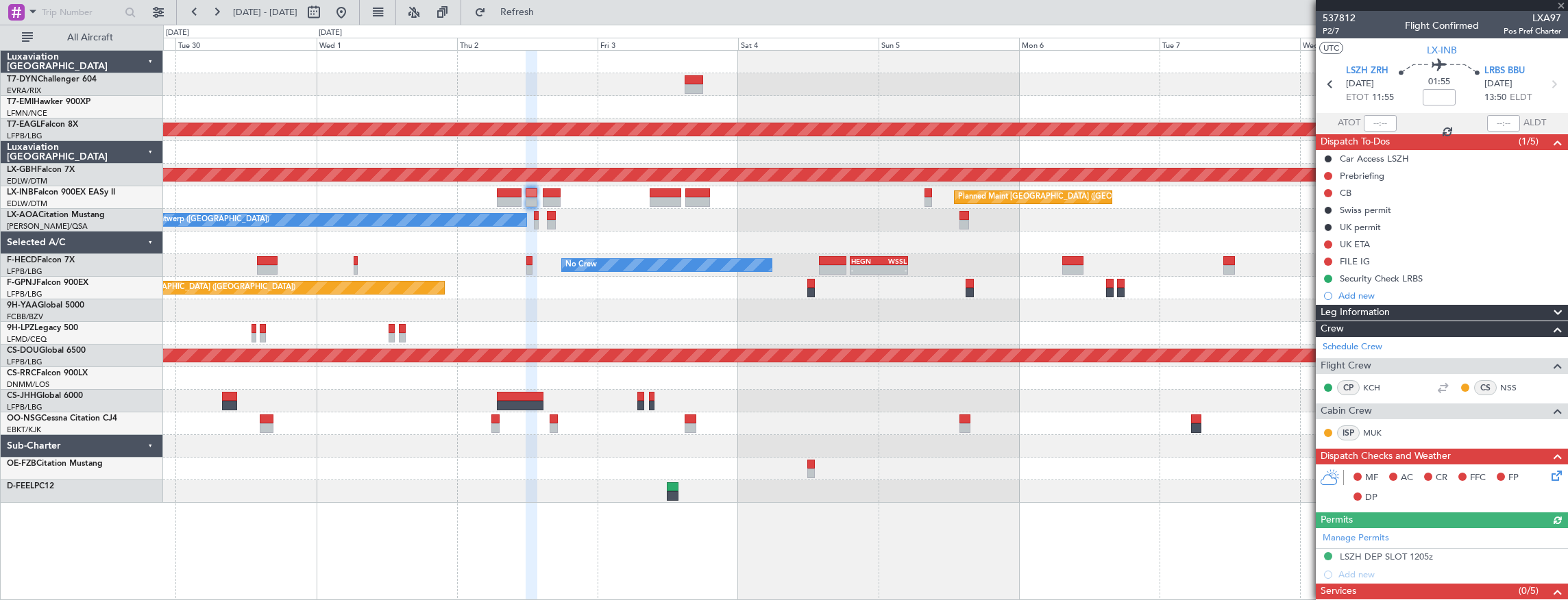
click at [601, 212] on div "No Crew Antwerp ([GEOGRAPHIC_DATA]) No Crew [GEOGRAPHIC_DATA] ([GEOGRAPHIC_DATA…" at bounding box center [866, 220] width 1404 height 23
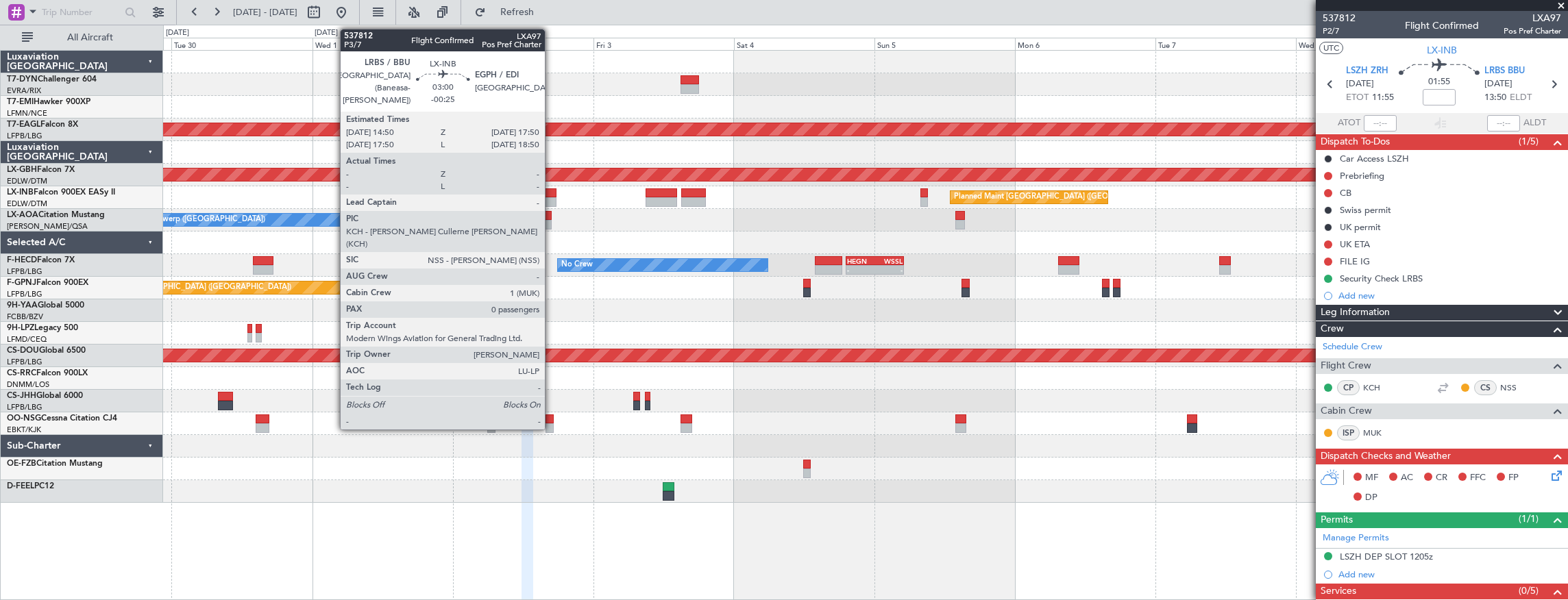
click at [551, 194] on div at bounding box center [547, 193] width 18 height 10
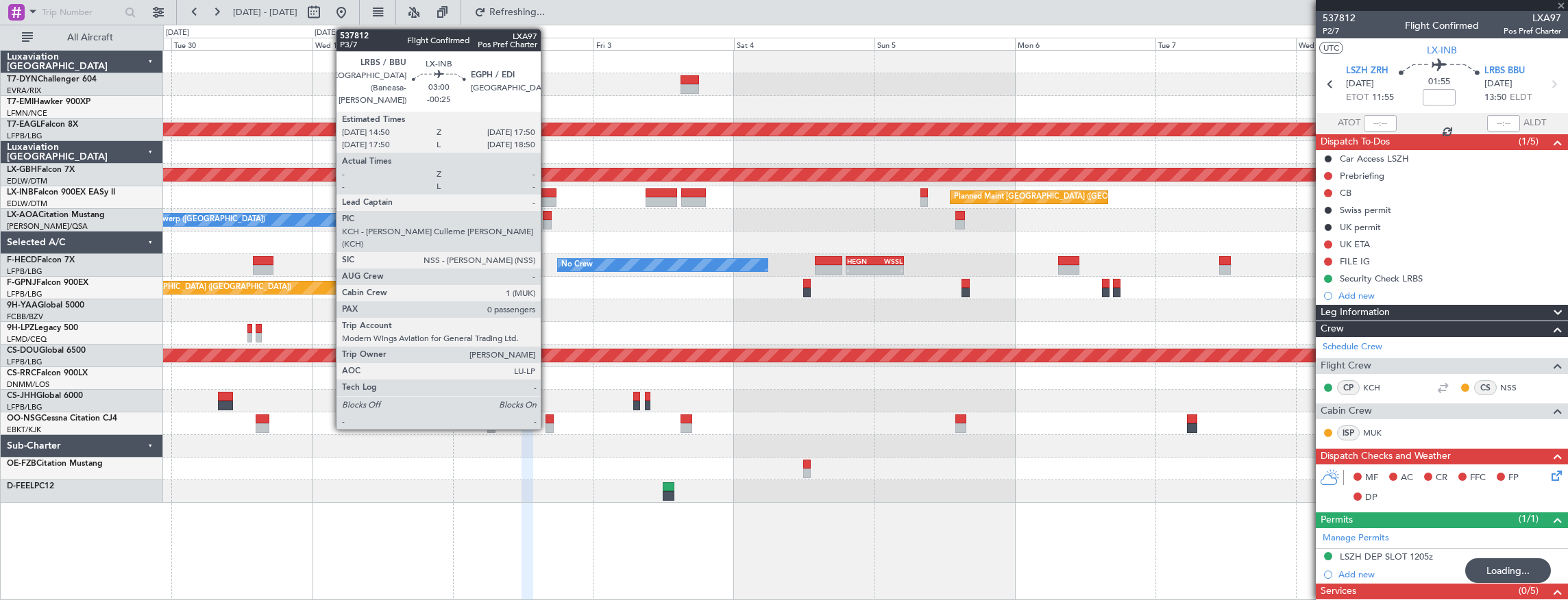
type input "-00:25"
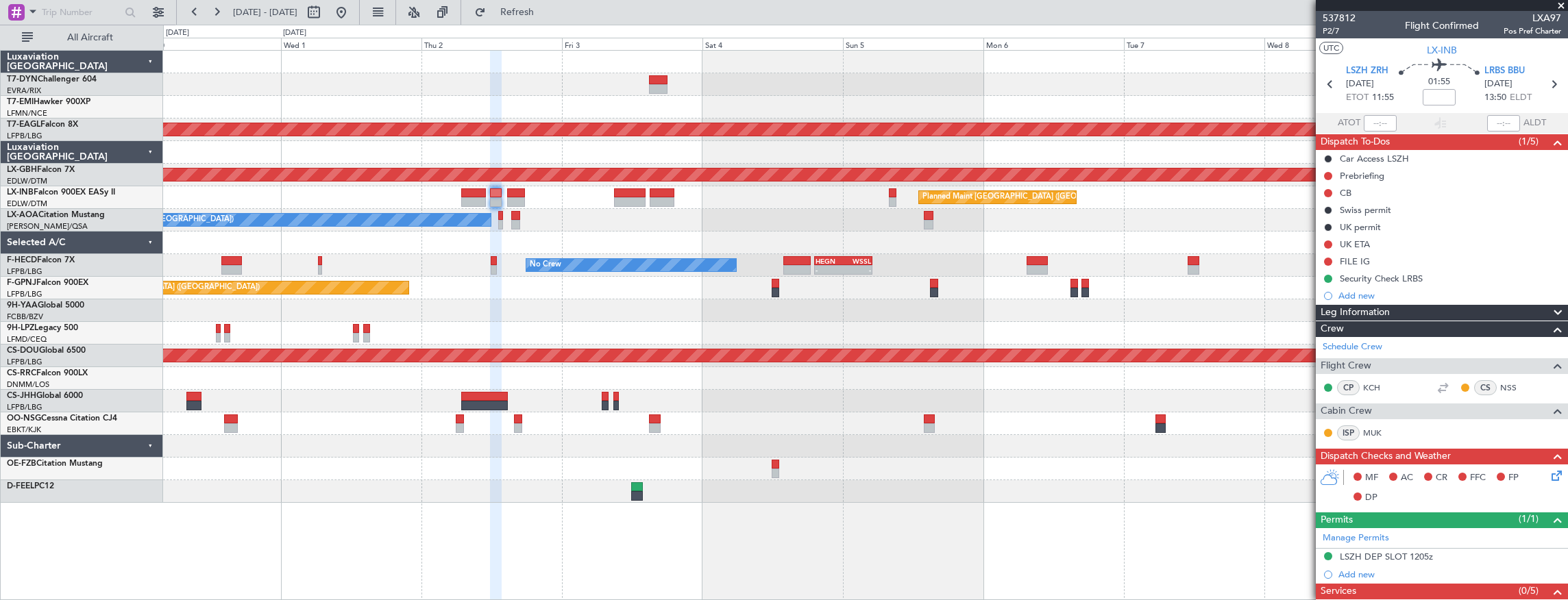
click at [283, 258] on div "Planned Maint Dubai (Al Maktoum Intl) Planned Maint Nurnberg Planned Maint [GEO…" at bounding box center [866, 277] width 1404 height 452
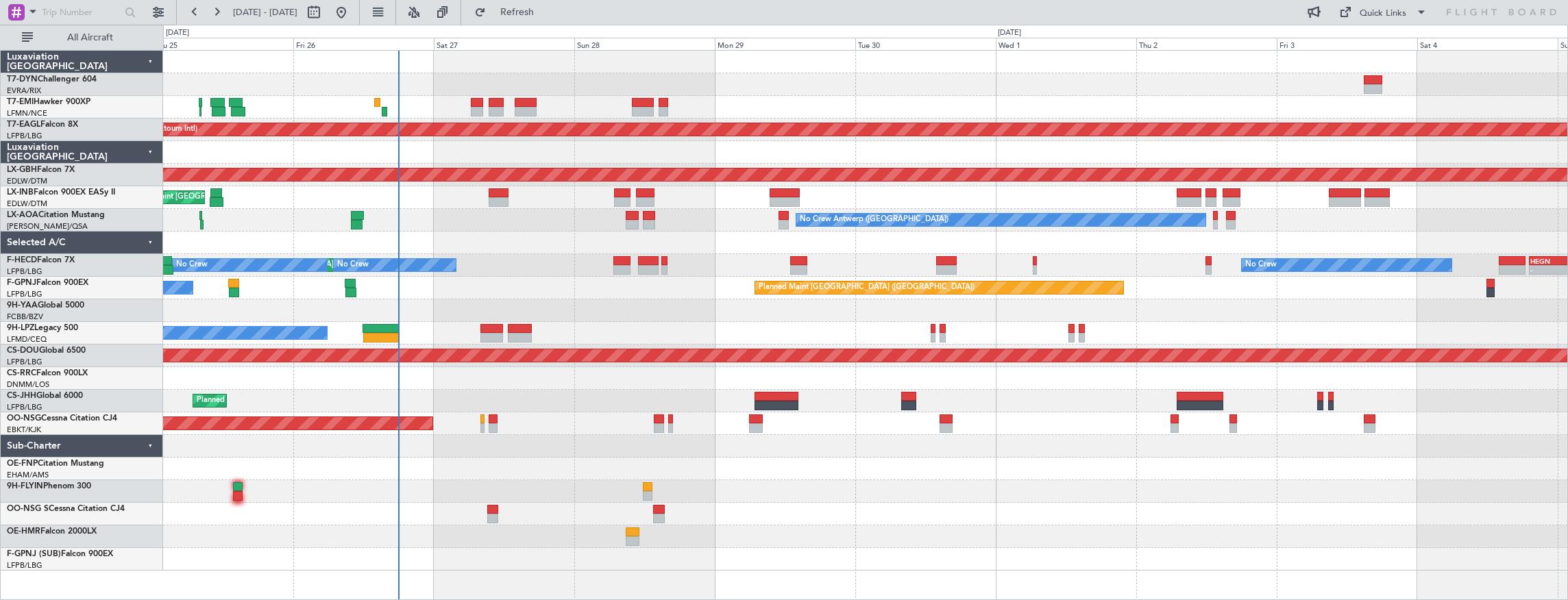
click at [341, 267] on div "Planned Maint Dubai (Al Maktoum Intl) Planned Maint Nurnberg Planned Maint [GEO…" at bounding box center [866, 311] width 1404 height 520
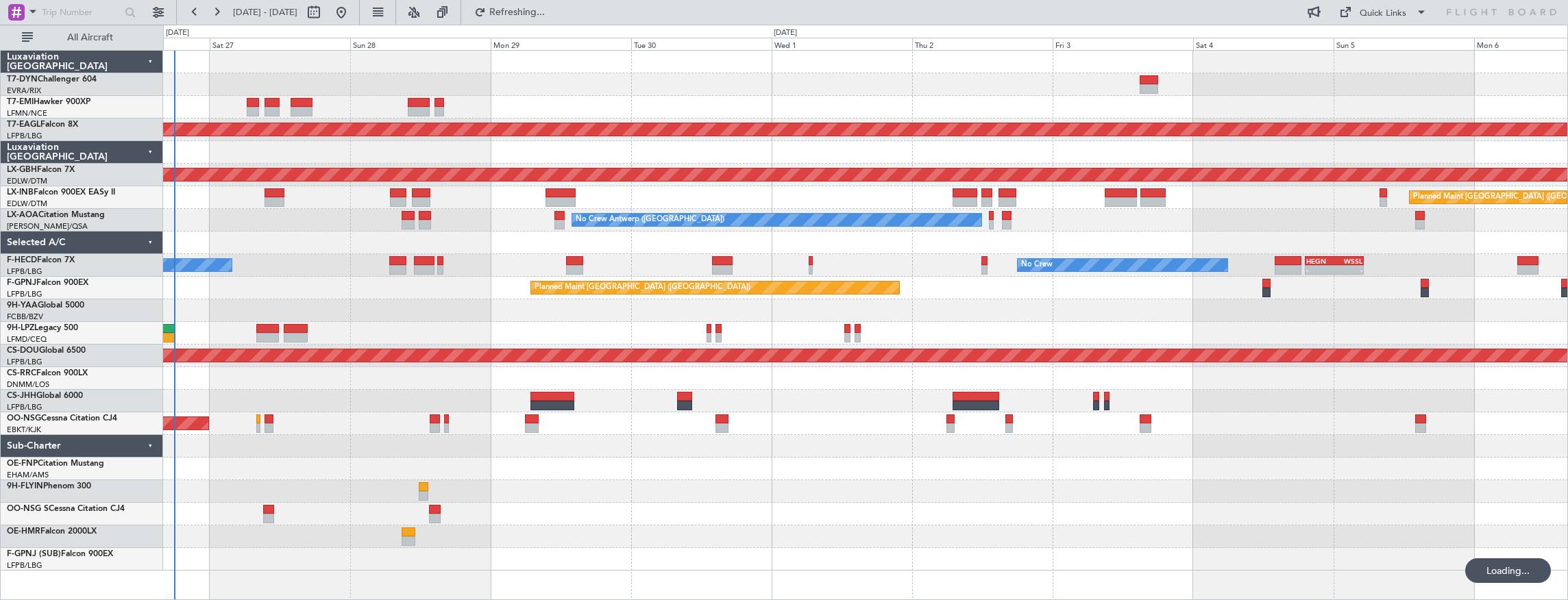
click at [759, 216] on div "No Crew Antwerp ([GEOGRAPHIC_DATA])" at bounding box center [866, 220] width 1404 height 23
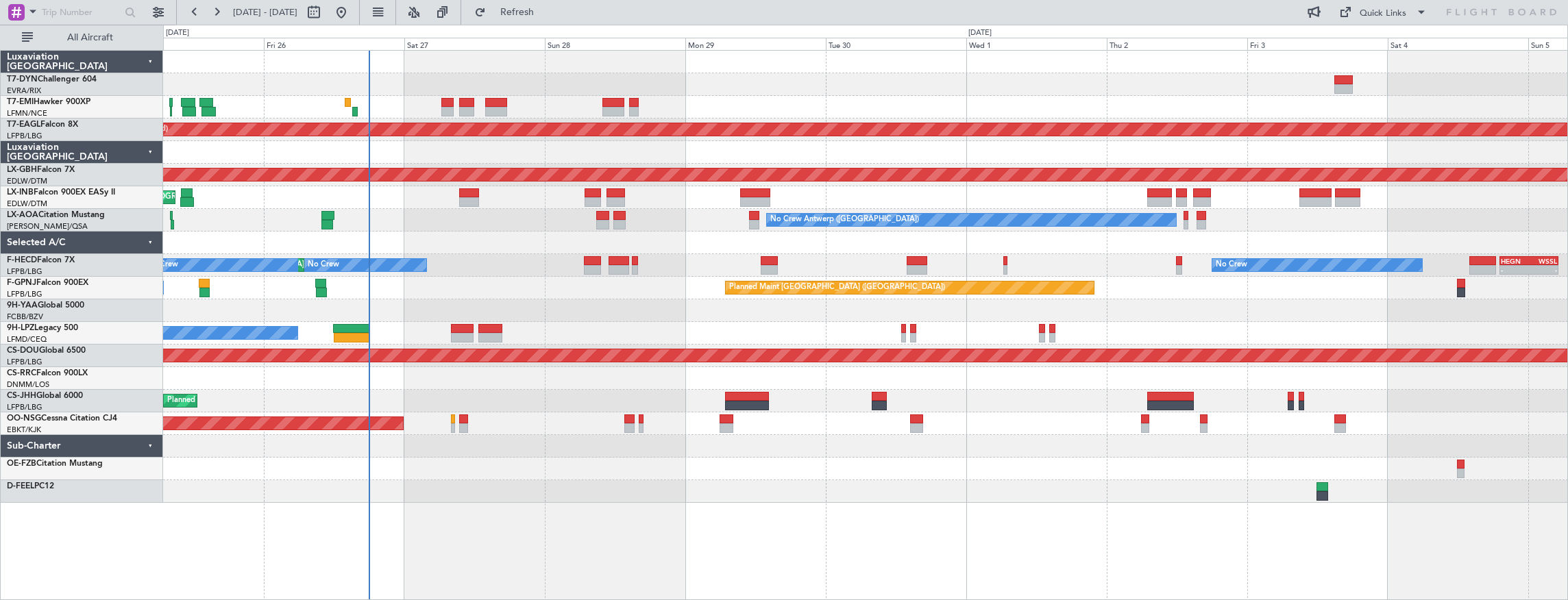
click at [822, 251] on div "Planned Maint Dubai (Al Maktoum Intl) Planned Maint Nurnberg Planned Maint [GEO…" at bounding box center [866, 277] width 1404 height 452
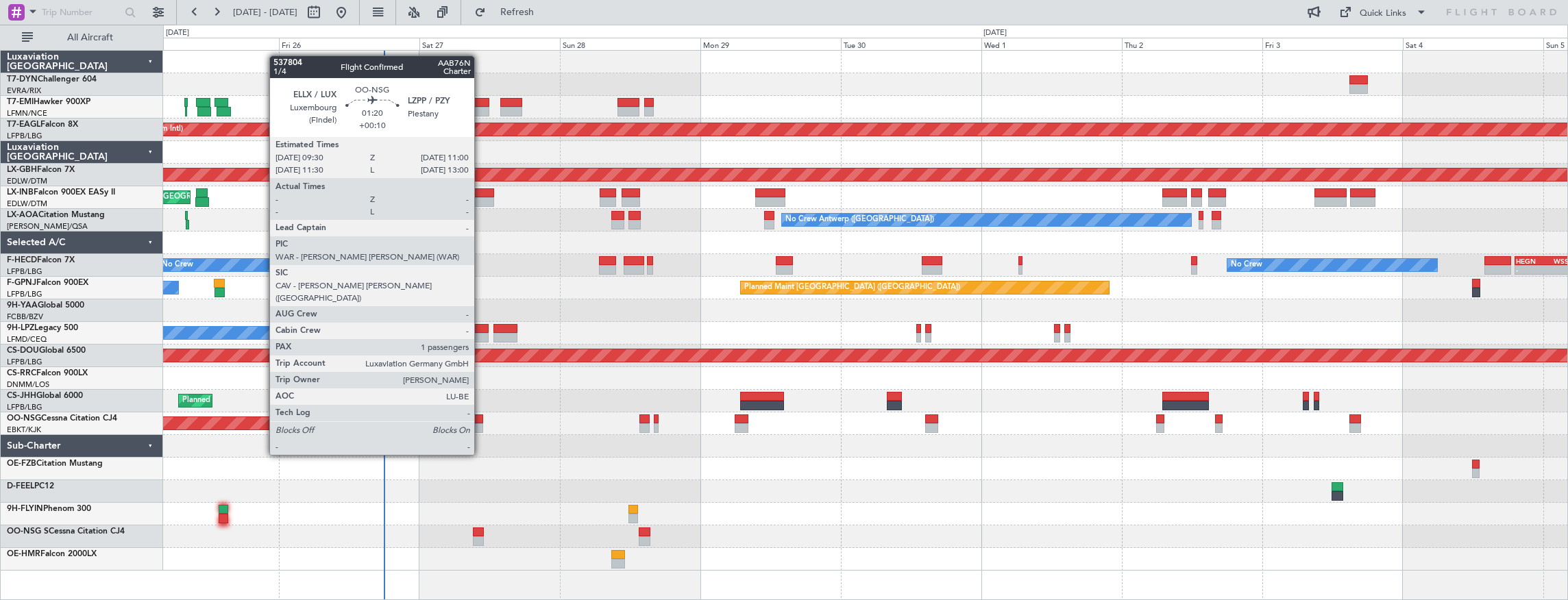
click at [481, 416] on div at bounding box center [478, 419] width 9 height 10
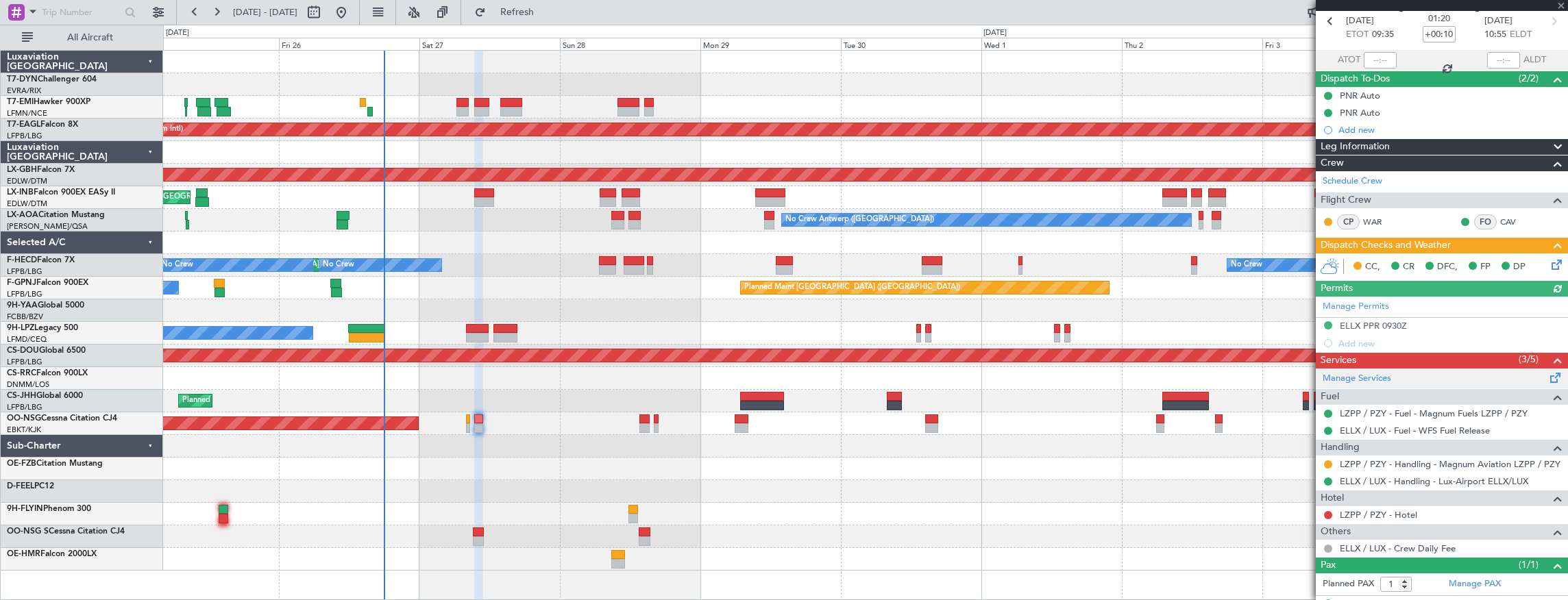
scroll to position [86, 0]
